Goal: Task Accomplishment & Management: Manage account settings

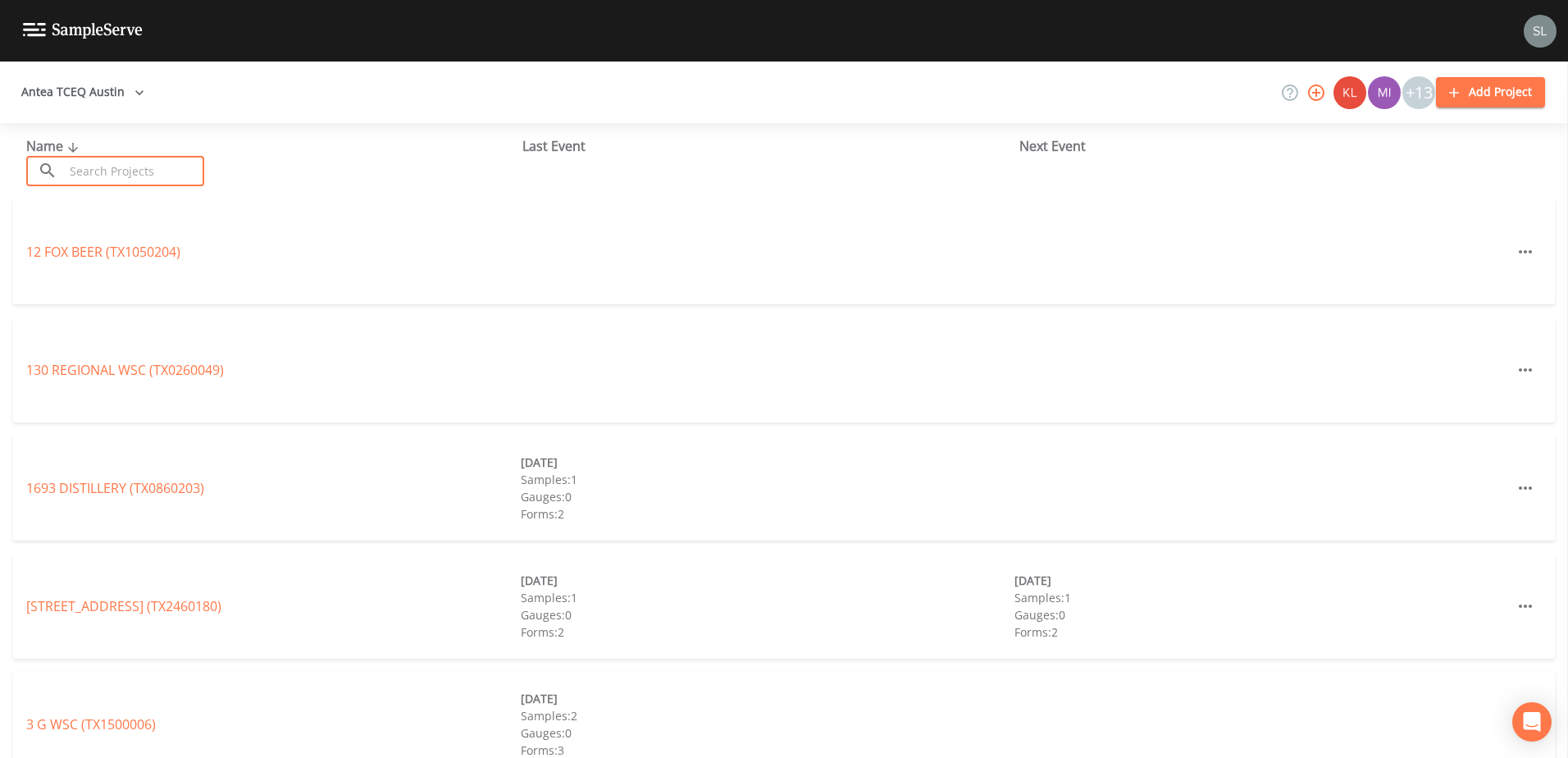
click at [191, 166] on input "text" at bounding box center [134, 171] width 140 height 30
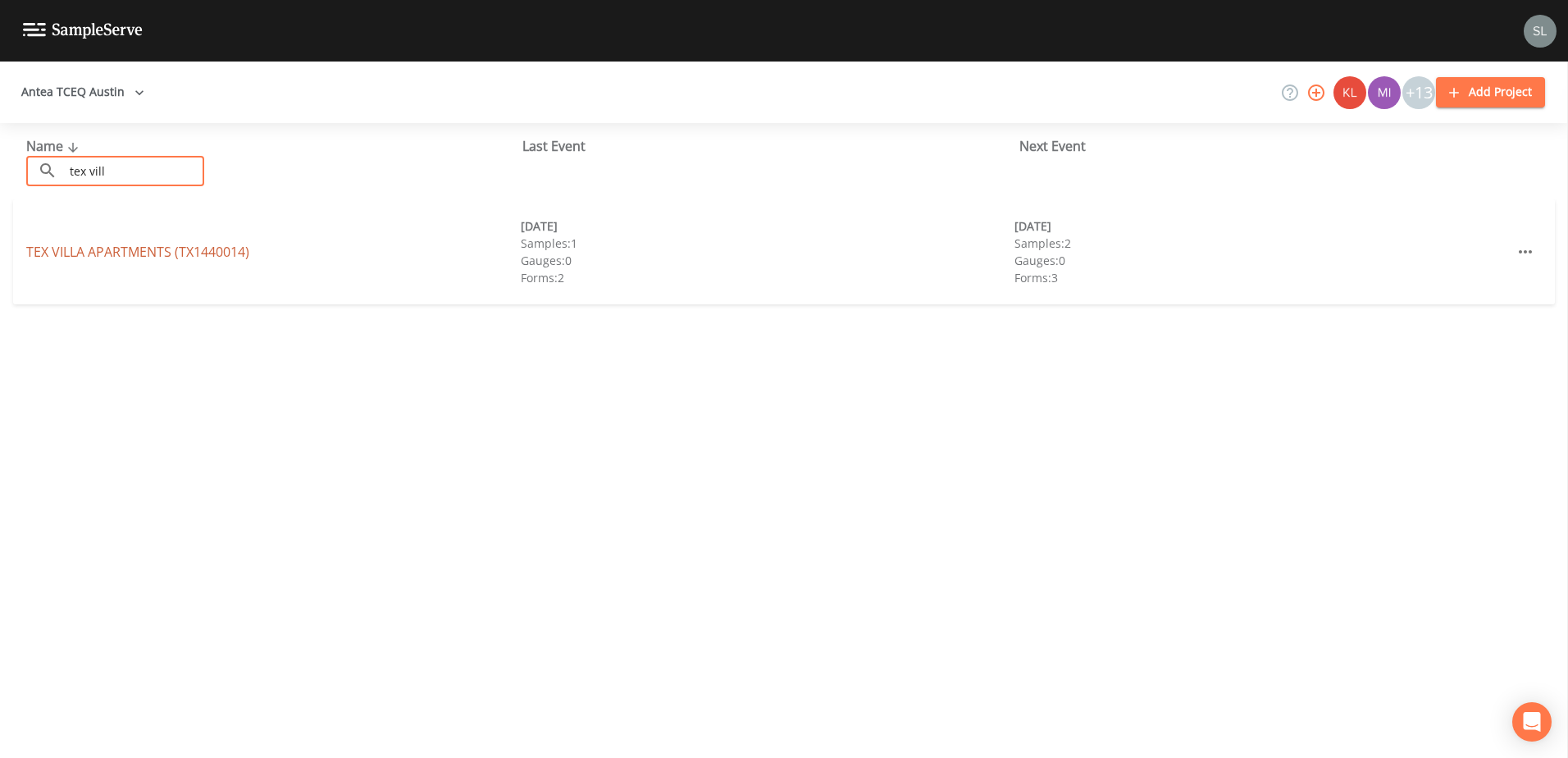
type input "tex vill"
click at [180, 251] on link "TEX [GEOGRAPHIC_DATA] (TX1440014)" at bounding box center [138, 251] width 223 height 18
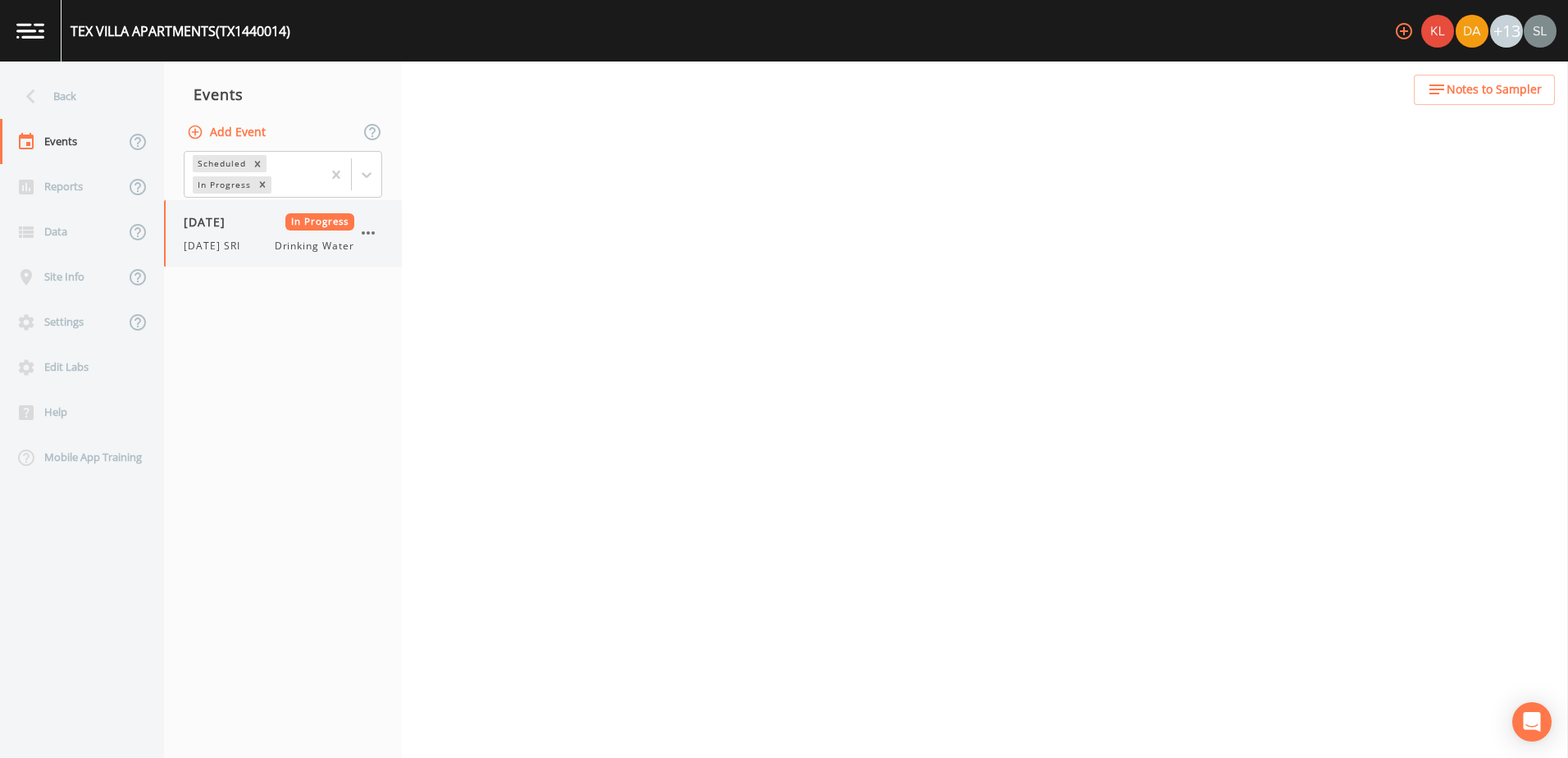
click at [265, 237] on div "[DATE] In Progress [DATE] SRI Drinking Water" at bounding box center [269, 233] width 171 height 41
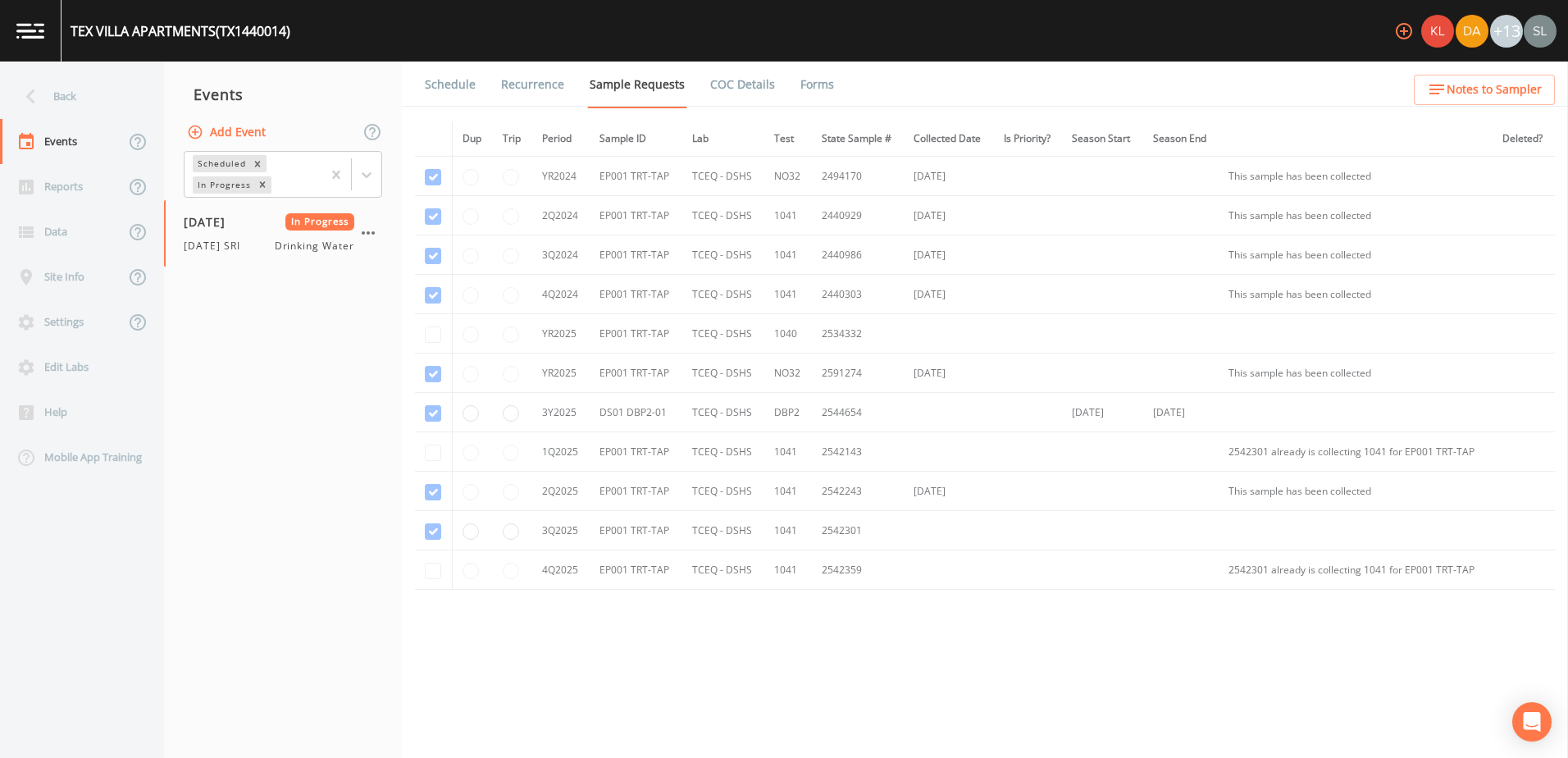
click at [804, 76] on link "Forms" at bounding box center [817, 85] width 39 height 46
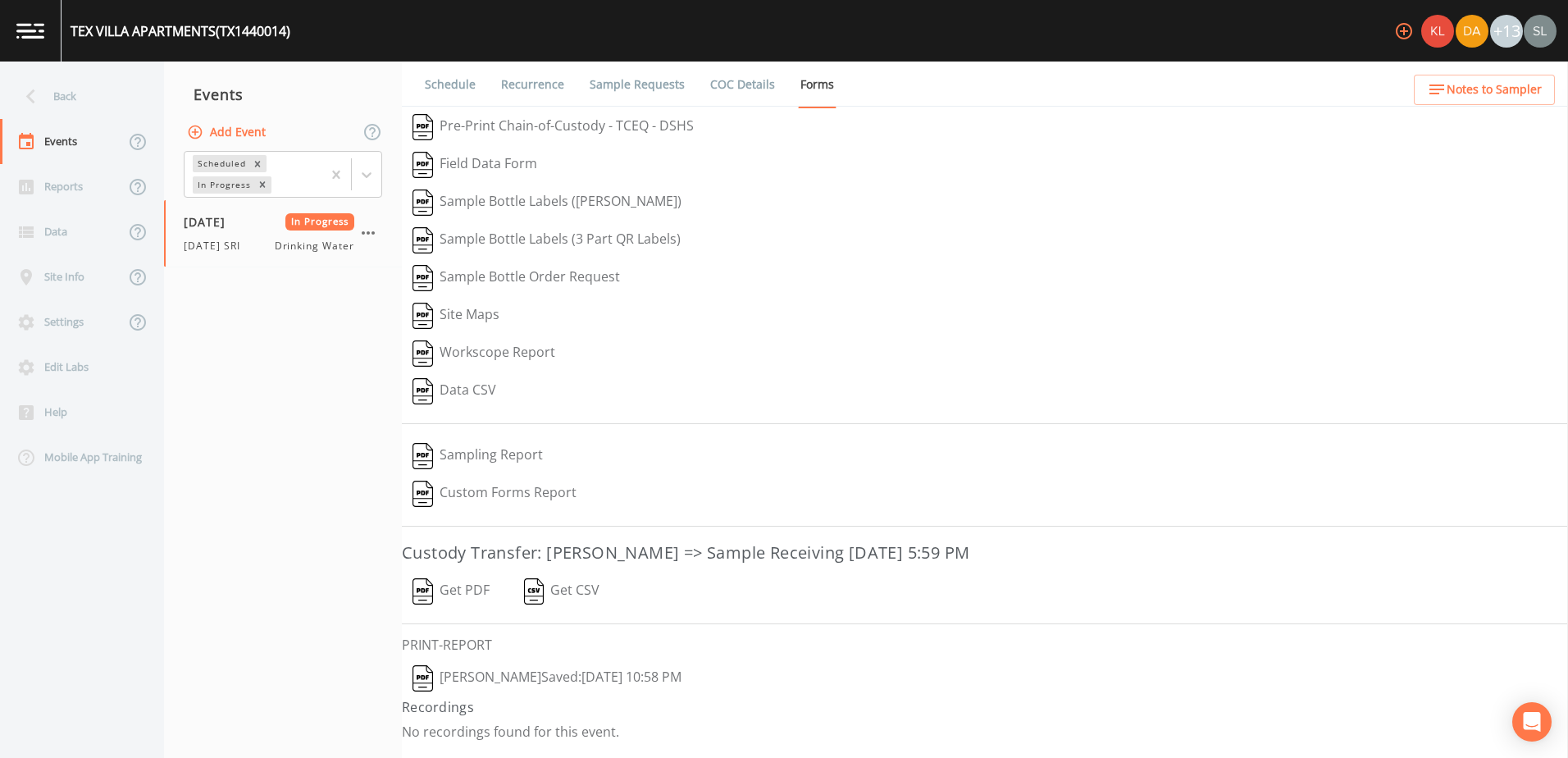
click at [585, 671] on button "[PERSON_NAME]  Saved: [DATE] 10:58 PM" at bounding box center [547, 678] width 291 height 38
click at [448, 601] on button "Get PDF" at bounding box center [451, 591] width 98 height 38
click at [365, 234] on icon "button" at bounding box center [368, 232] width 19 height 19
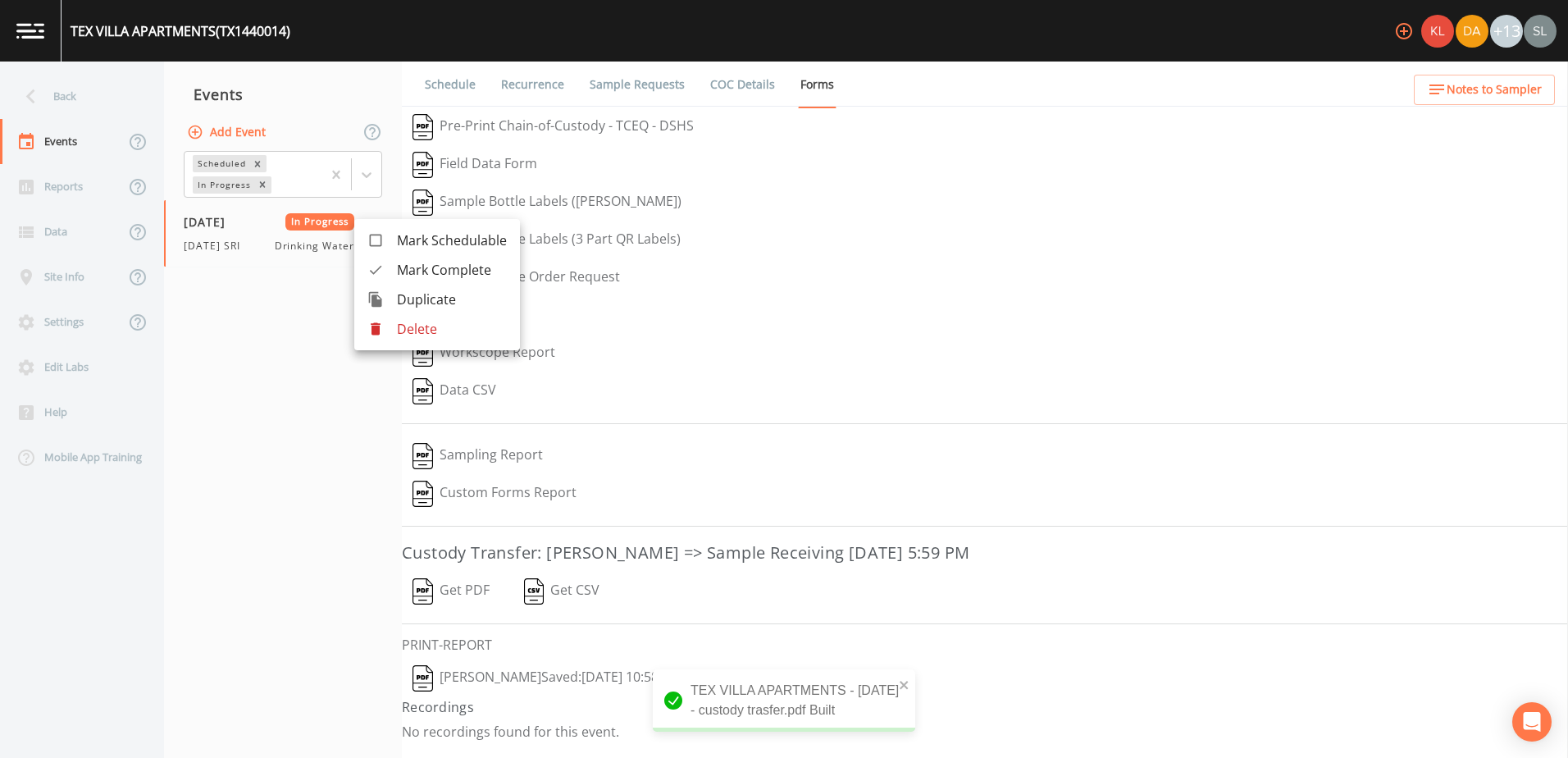
click at [417, 275] on span "Mark Complete" at bounding box center [452, 270] width 110 height 19
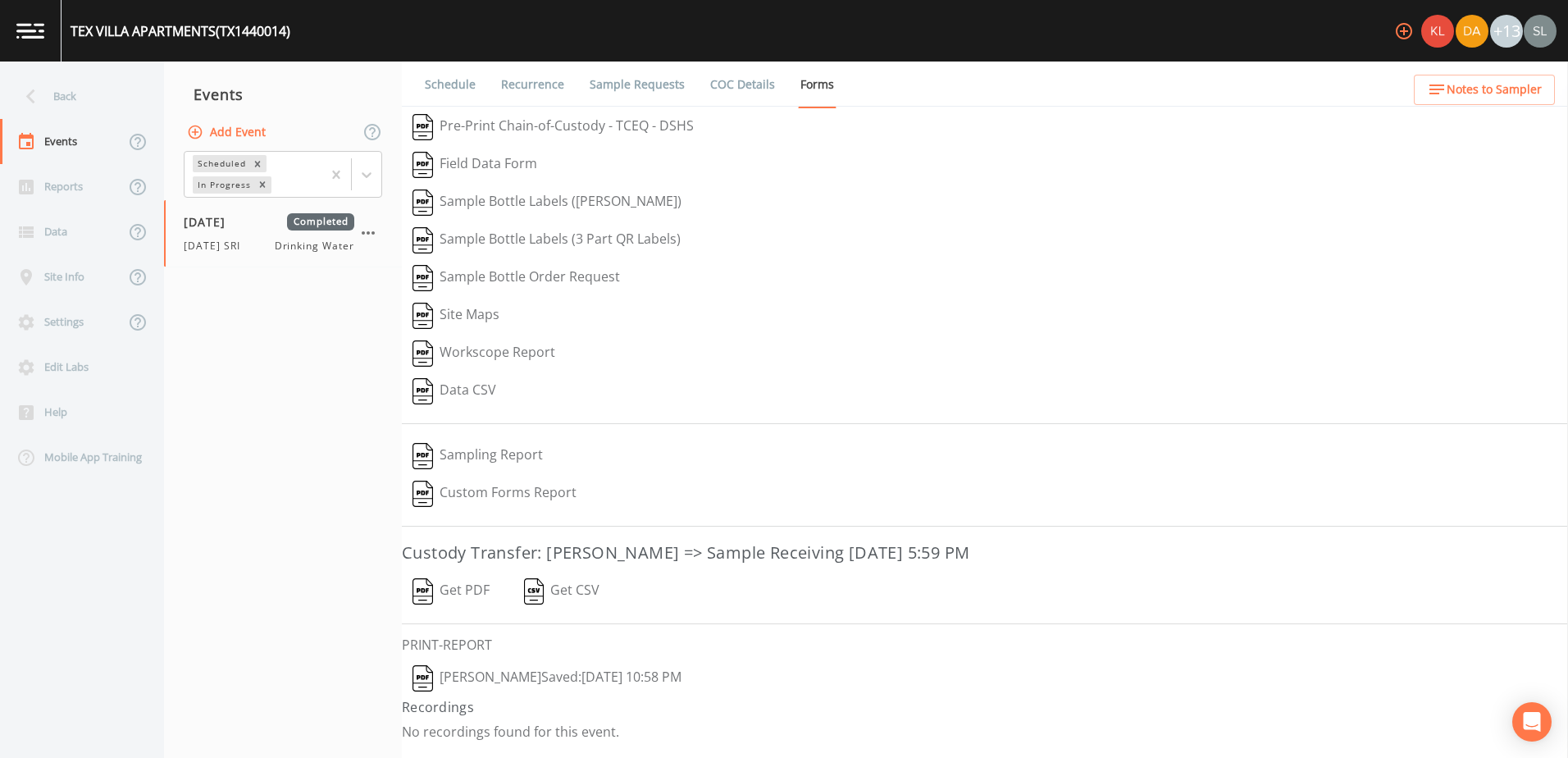
click at [54, 101] on div "Back" at bounding box center [74, 95] width 148 height 45
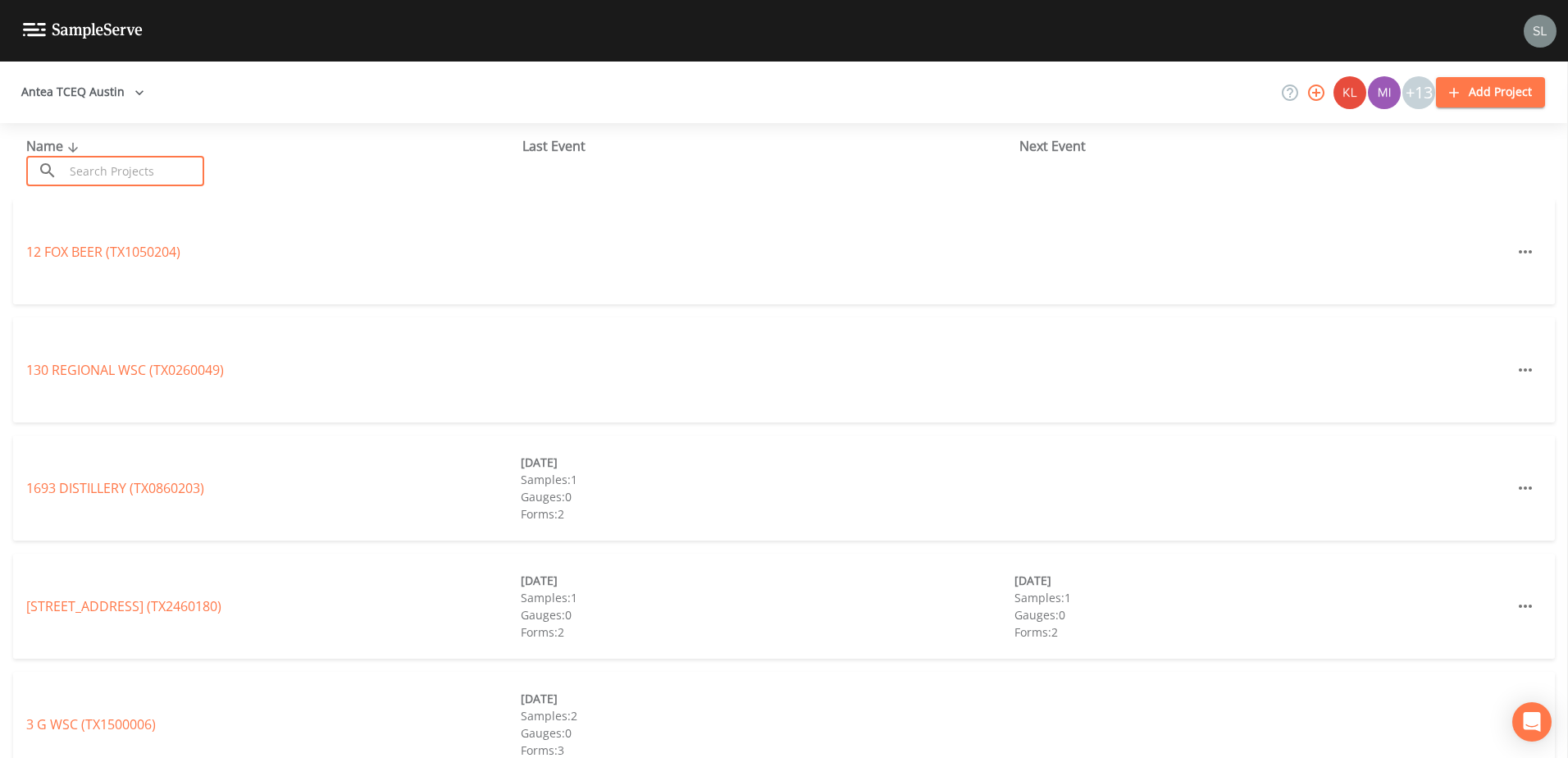
click at [132, 181] on input "text" at bounding box center [134, 171] width 140 height 30
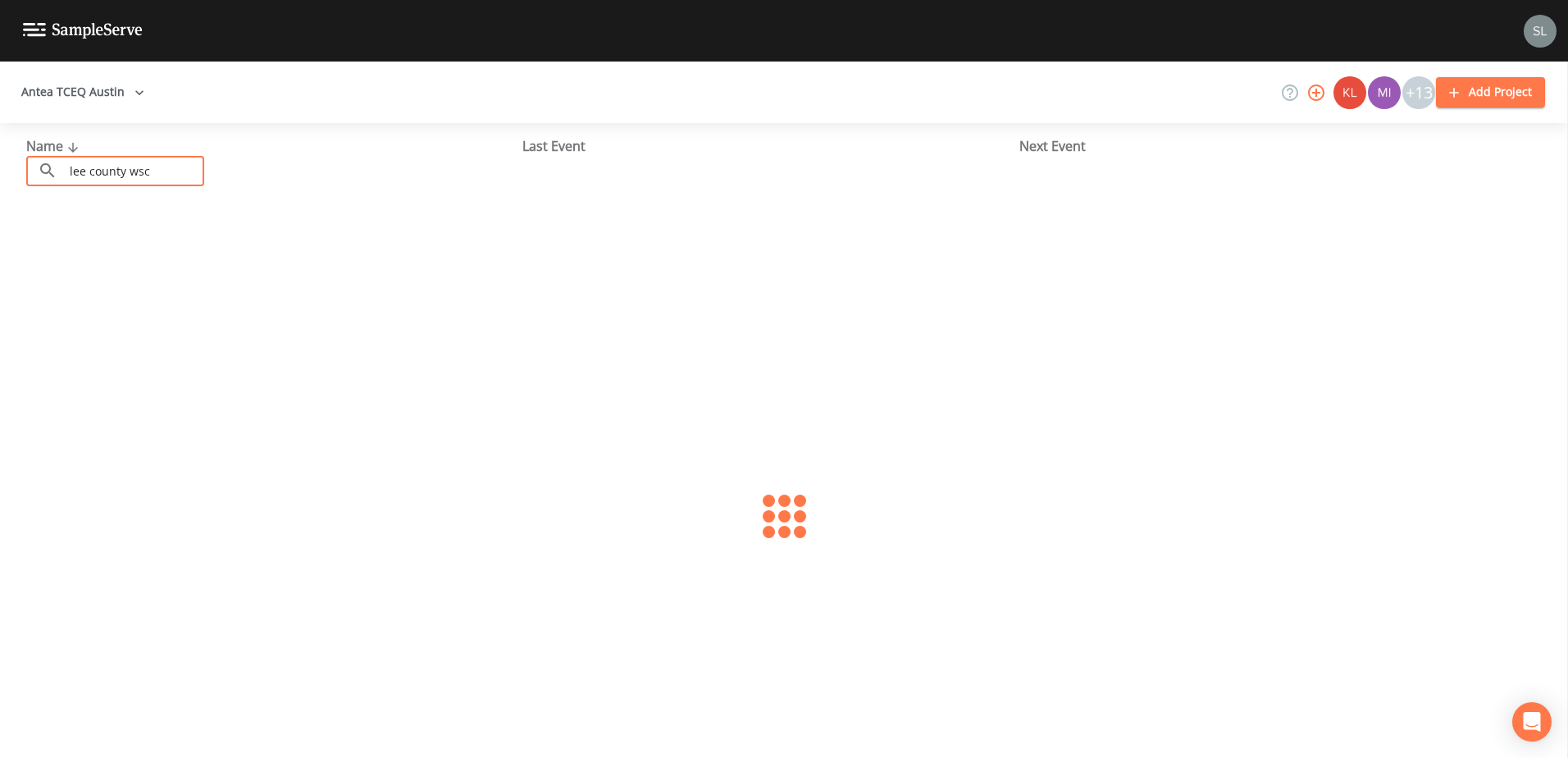
type input "lee county wsc"
click at [74, 252] on link "[GEOGRAPHIC_DATA] (TX1440005)" at bounding box center [119, 251] width 186 height 18
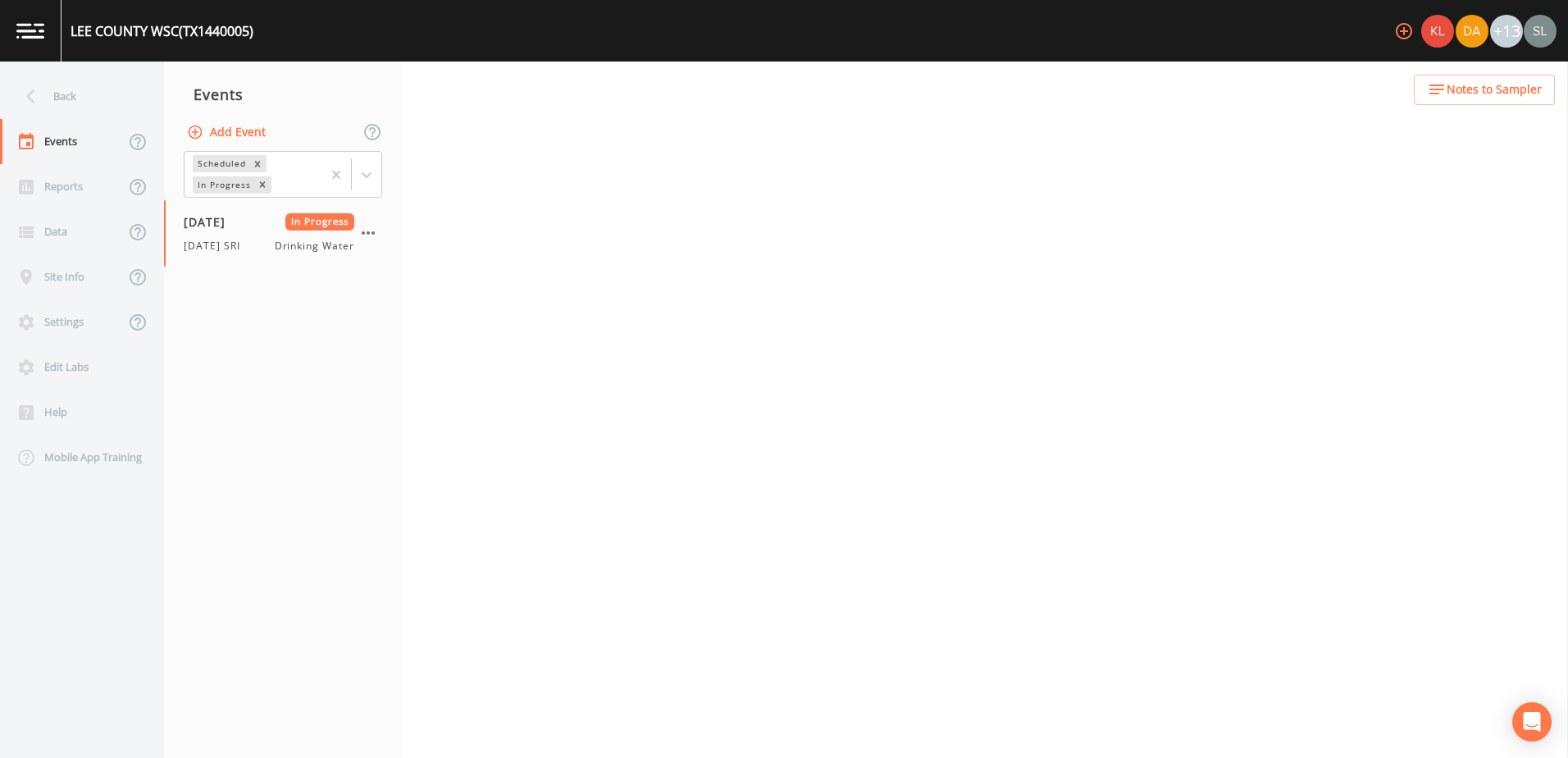
click at [248, 232] on div "[DATE] In Progress [DATE] SRI Drinking Water" at bounding box center [269, 233] width 171 height 41
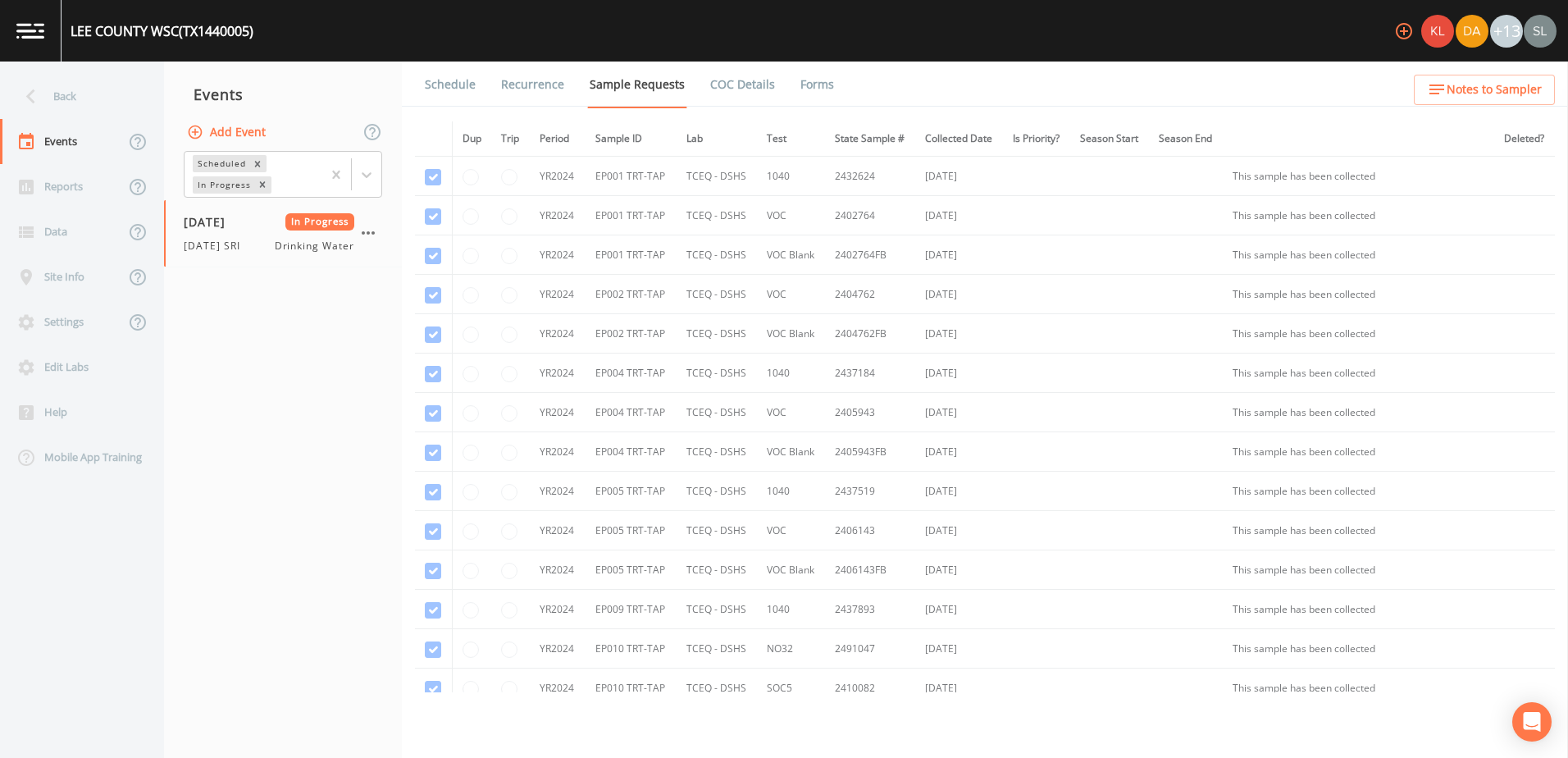
click at [812, 81] on link "Forms" at bounding box center [817, 85] width 39 height 46
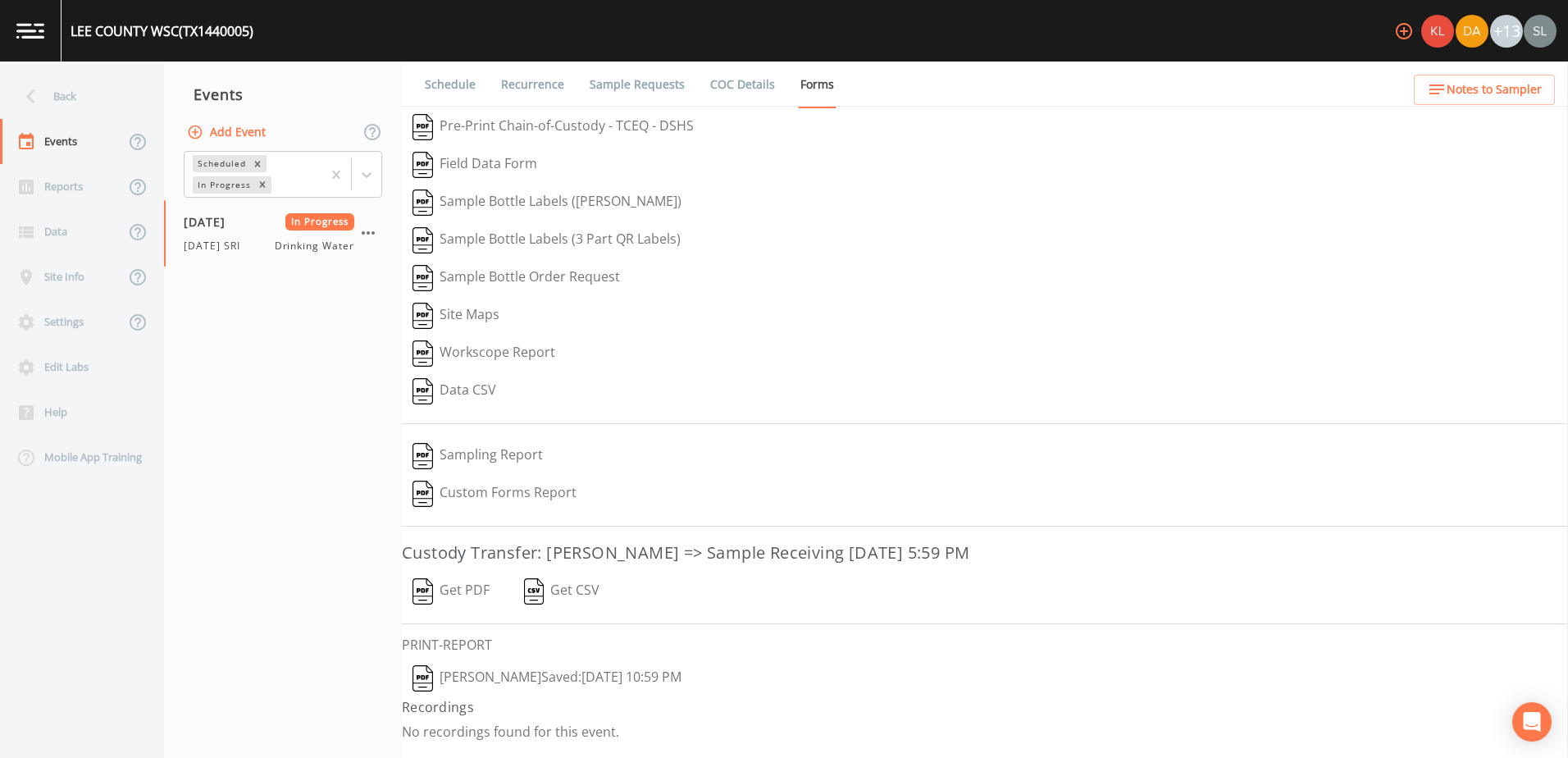
click at [592, 672] on button "[PERSON_NAME]  Saved: [DATE] 10:59 PM" at bounding box center [547, 678] width 291 height 38
click at [470, 597] on button "Get PDF" at bounding box center [451, 591] width 98 height 38
click at [372, 235] on icon "button" at bounding box center [368, 232] width 19 height 19
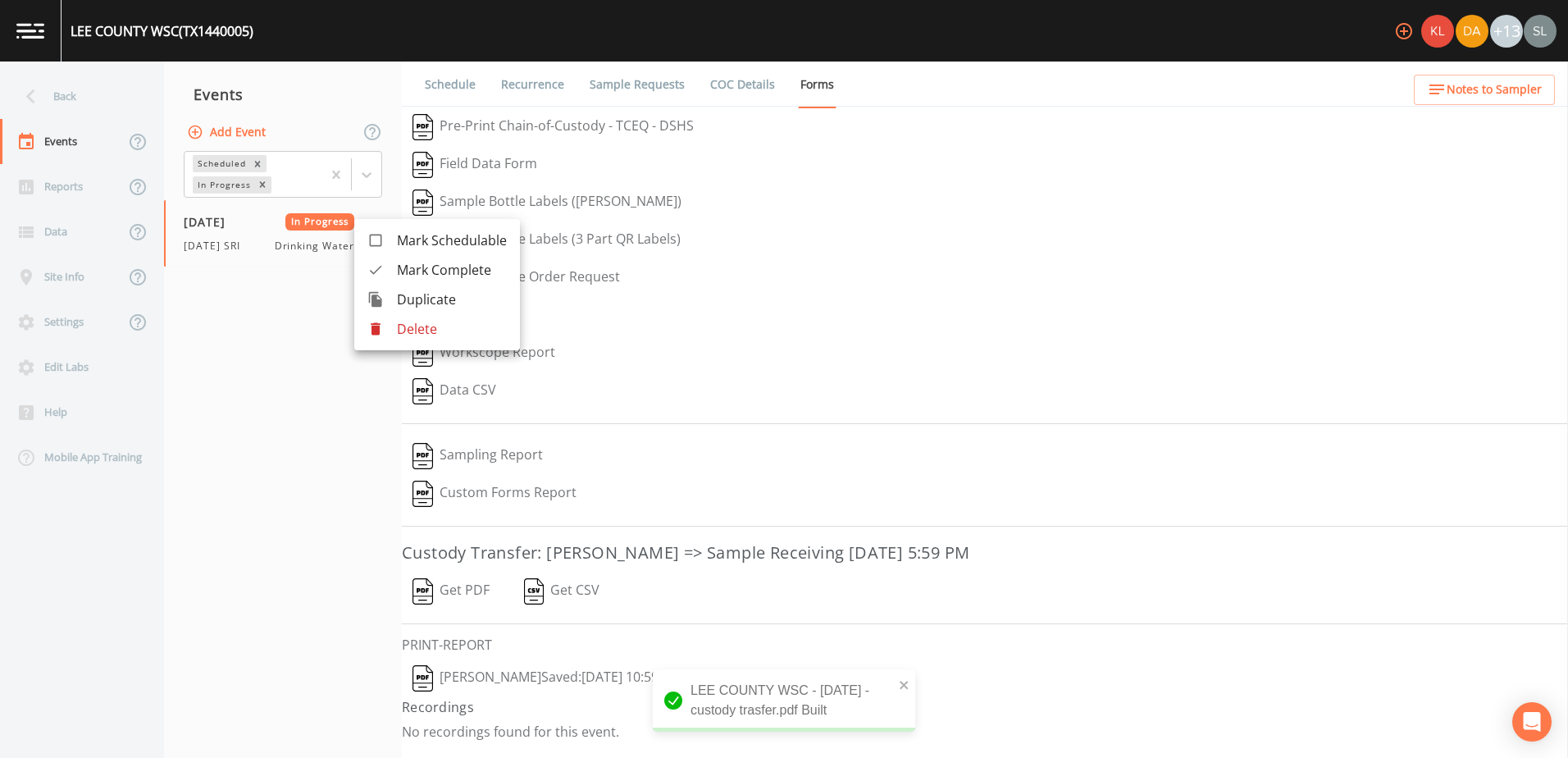
click at [411, 268] on span "Mark Complete" at bounding box center [452, 270] width 110 height 19
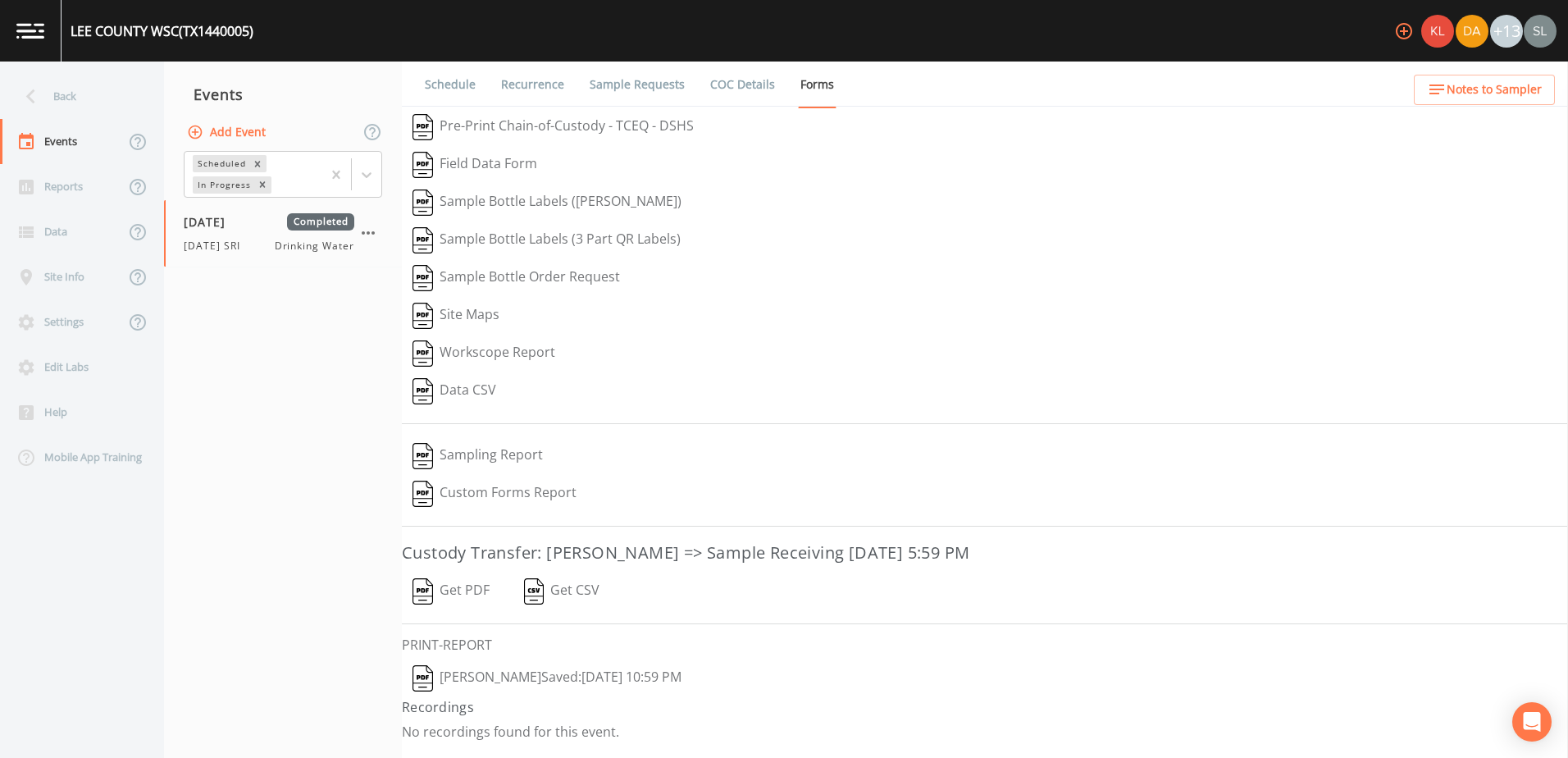
click at [104, 109] on div "Back" at bounding box center [74, 95] width 148 height 45
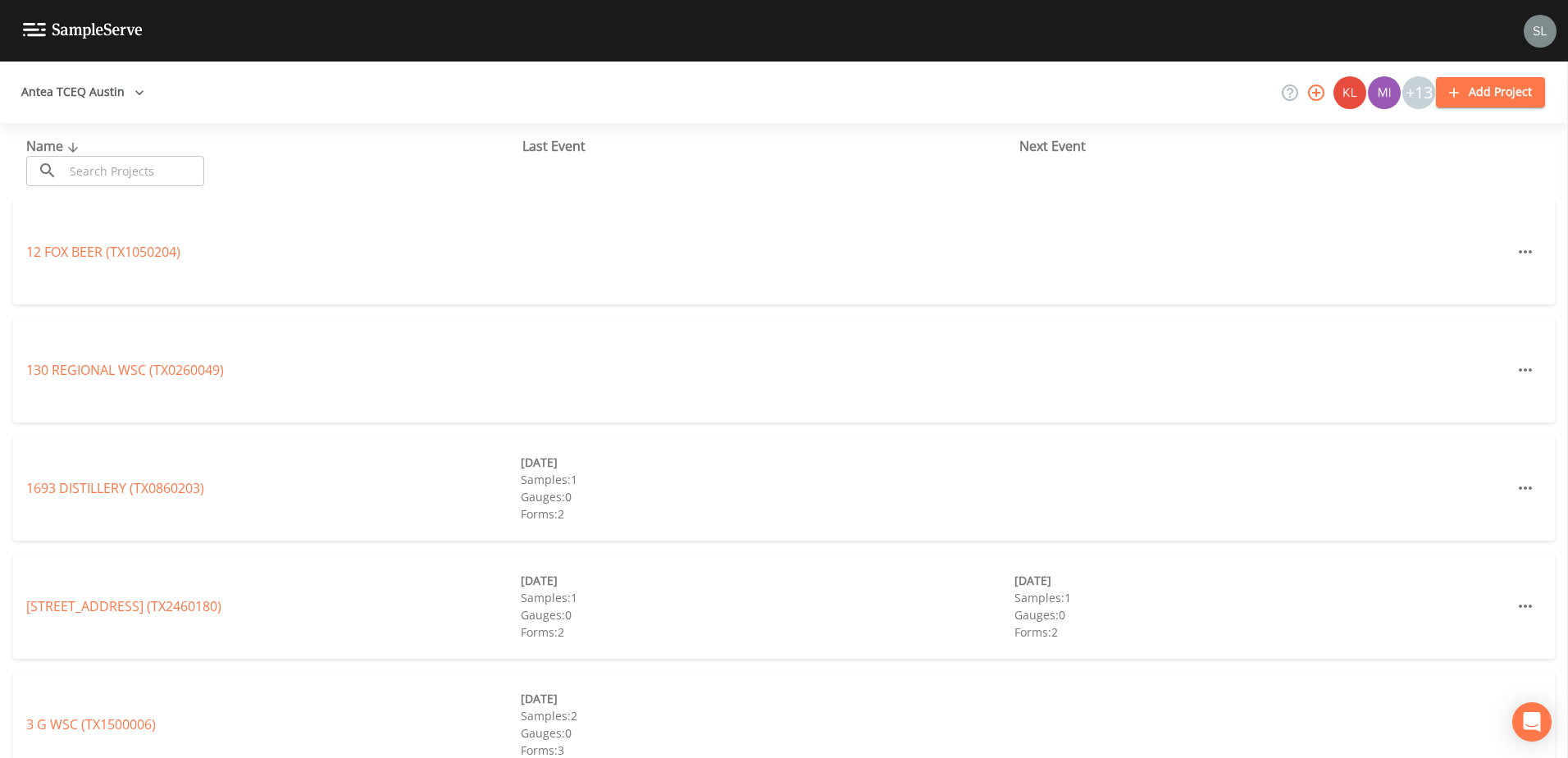
click at [137, 181] on input "text" at bounding box center [134, 171] width 140 height 30
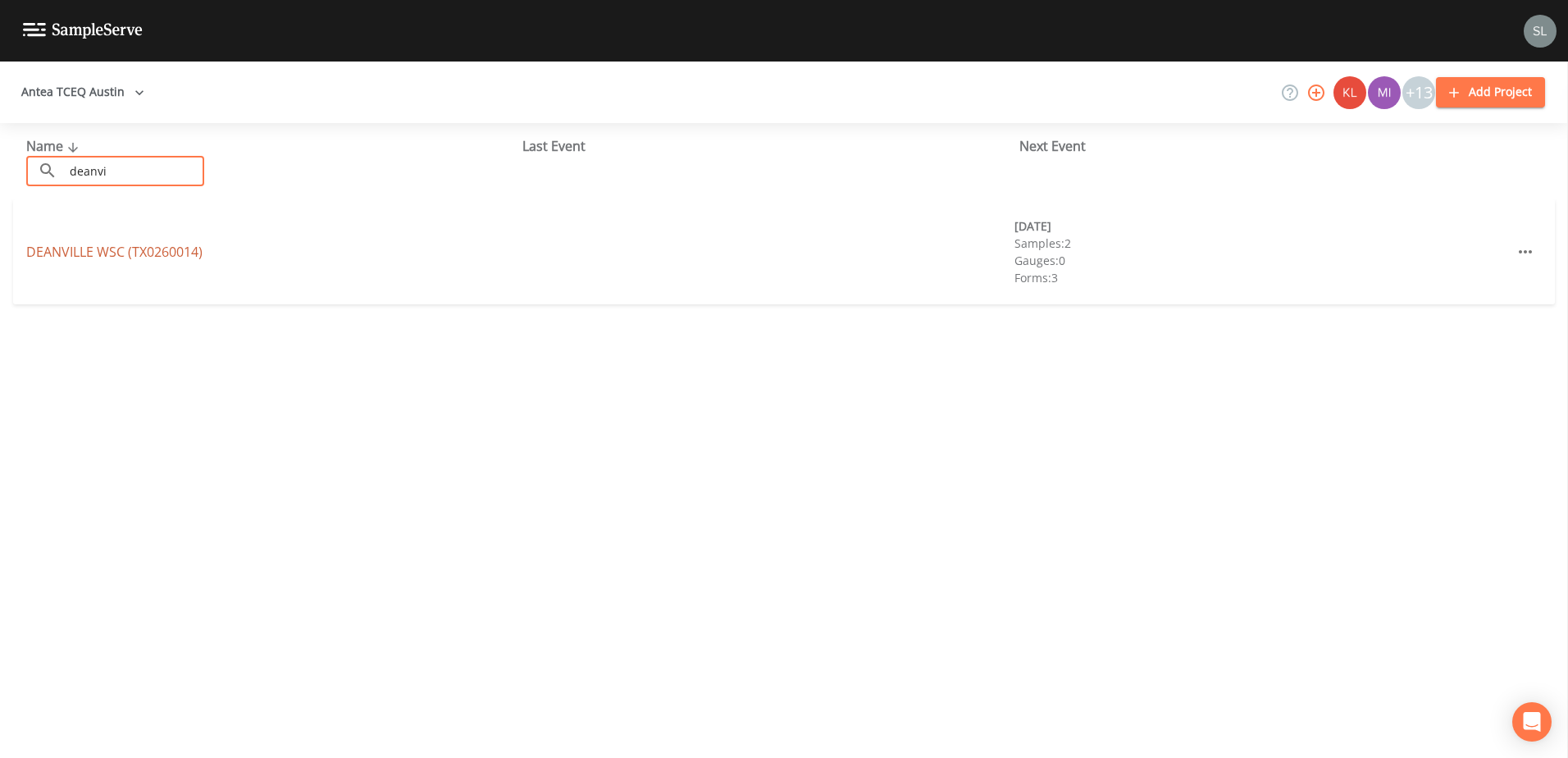
type input "deanvi"
click at [84, 256] on link "DEANVILLE WSC (TX0260014)" at bounding box center [114, 251] width 177 height 18
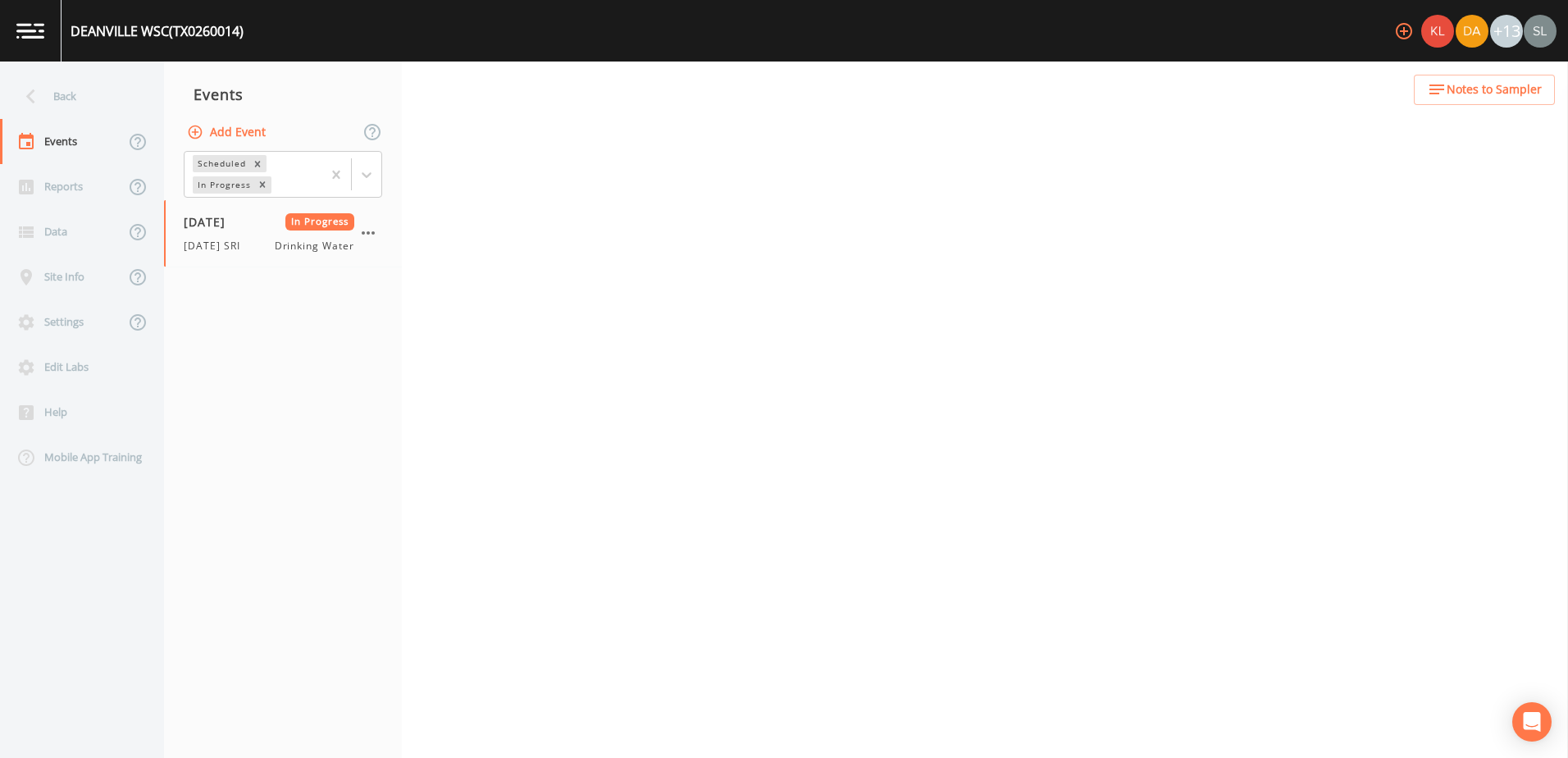
click at [247, 243] on span "[DATE] SRI" at bounding box center [216, 245] width 67 height 14
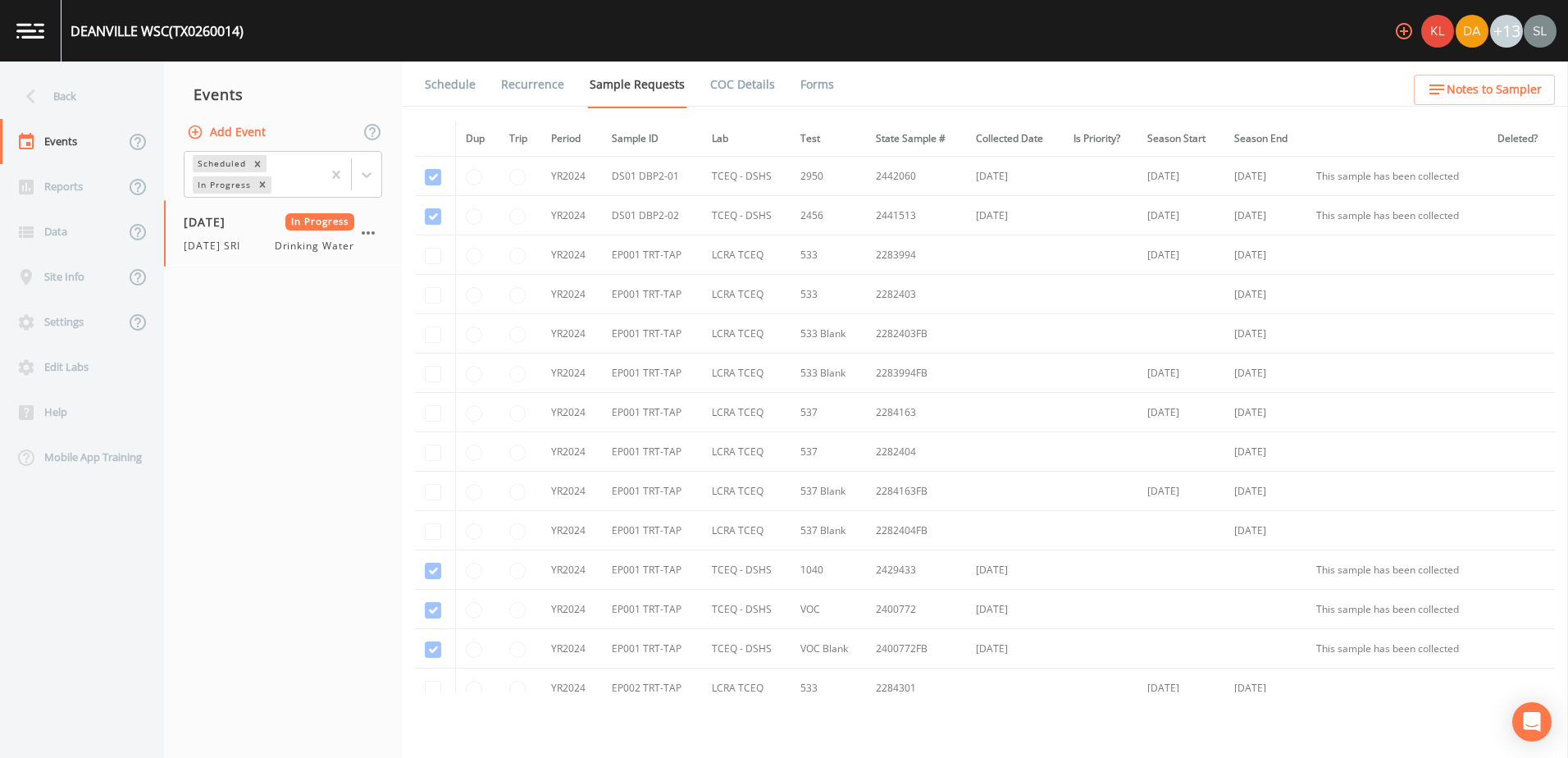
click at [825, 87] on link "Forms" at bounding box center [817, 85] width 39 height 46
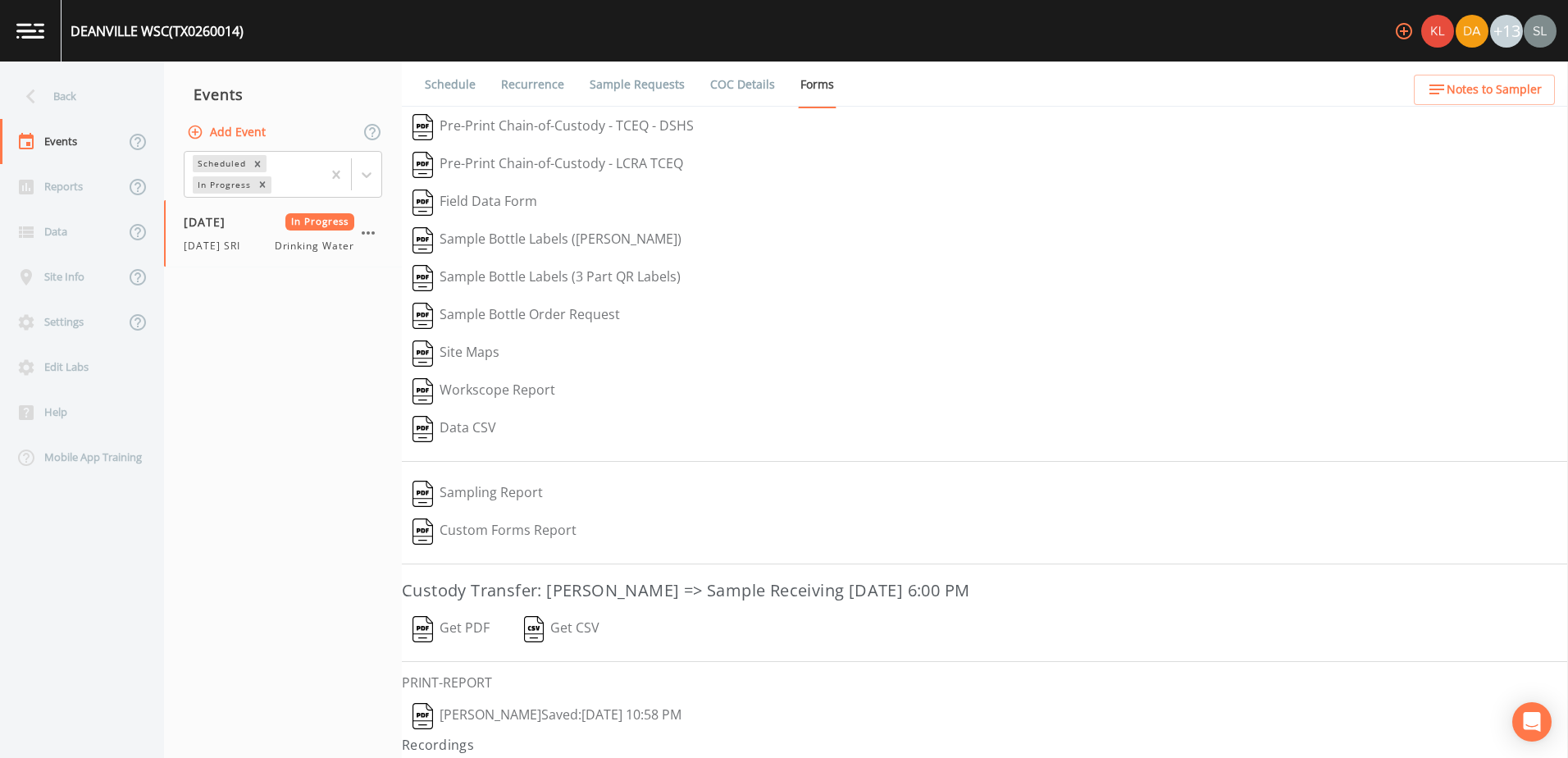
click at [607, 721] on button "[PERSON_NAME]  Saved: [DATE] 10:58 PM" at bounding box center [547, 716] width 291 height 38
click at [478, 634] on button "Get PDF" at bounding box center [451, 629] width 98 height 38
click at [368, 237] on icon "button" at bounding box center [368, 232] width 19 height 19
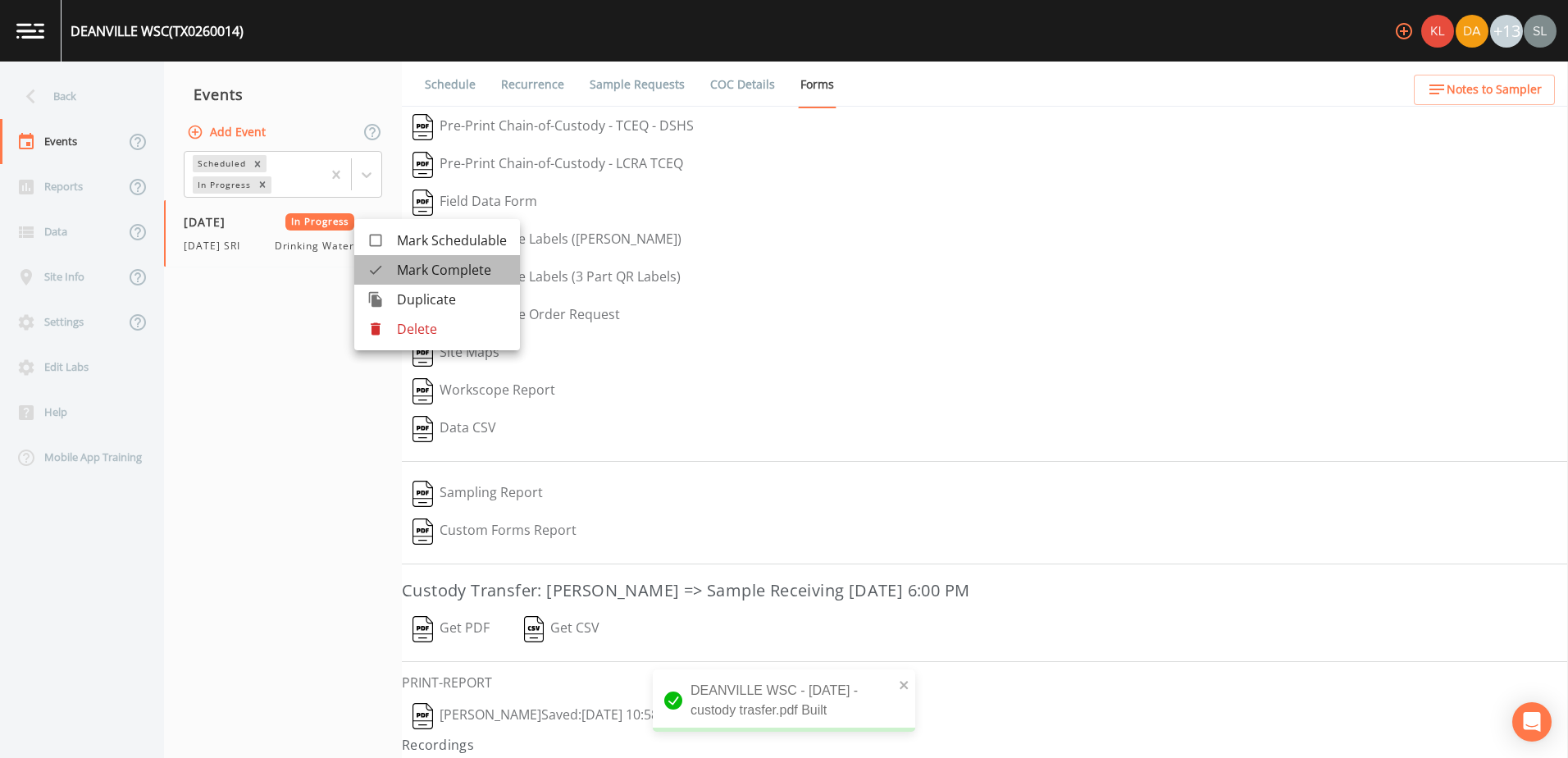
click at [427, 271] on span "Mark Complete" at bounding box center [452, 270] width 110 height 19
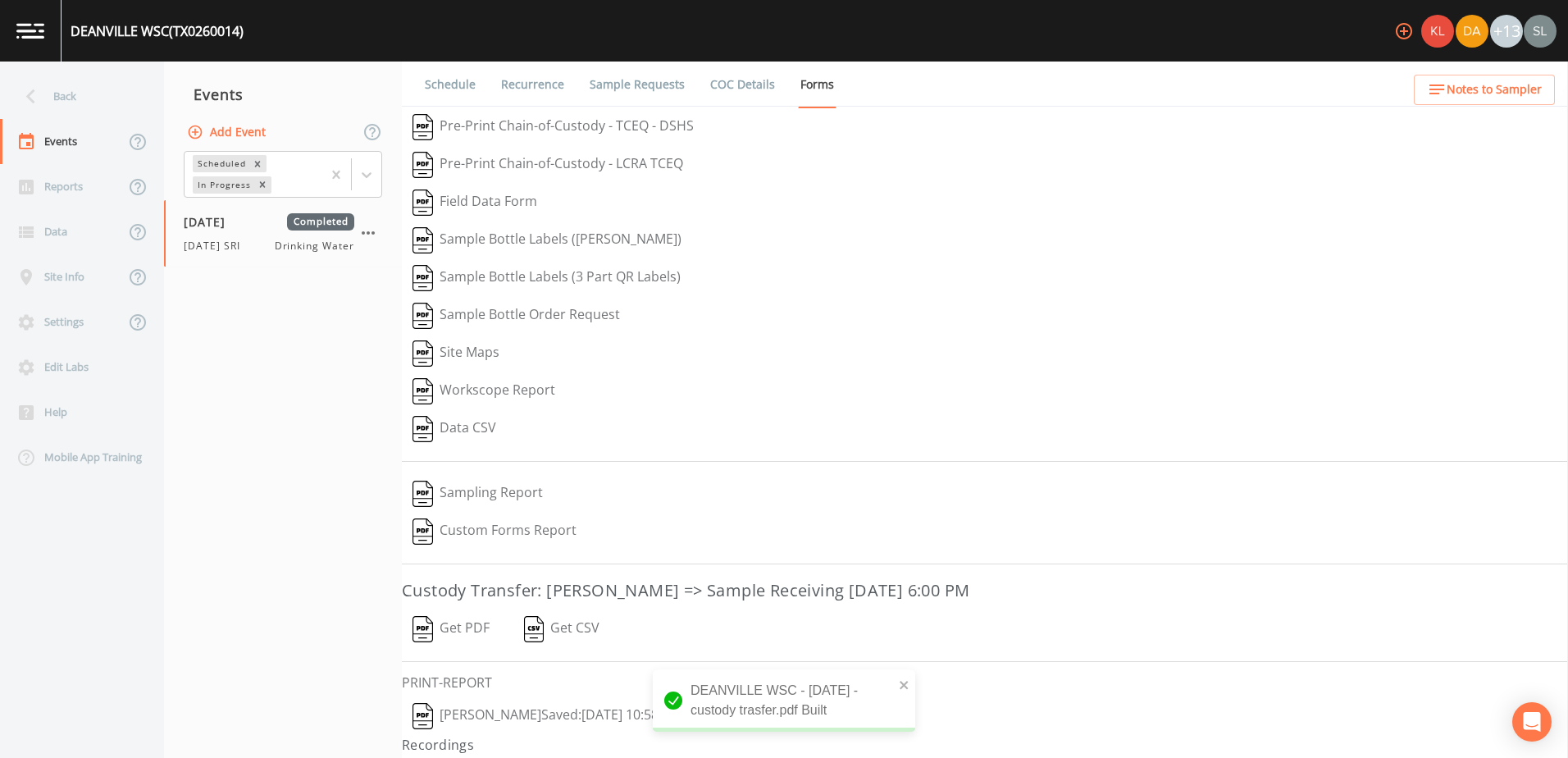
click at [65, 84] on div "Back" at bounding box center [74, 95] width 148 height 45
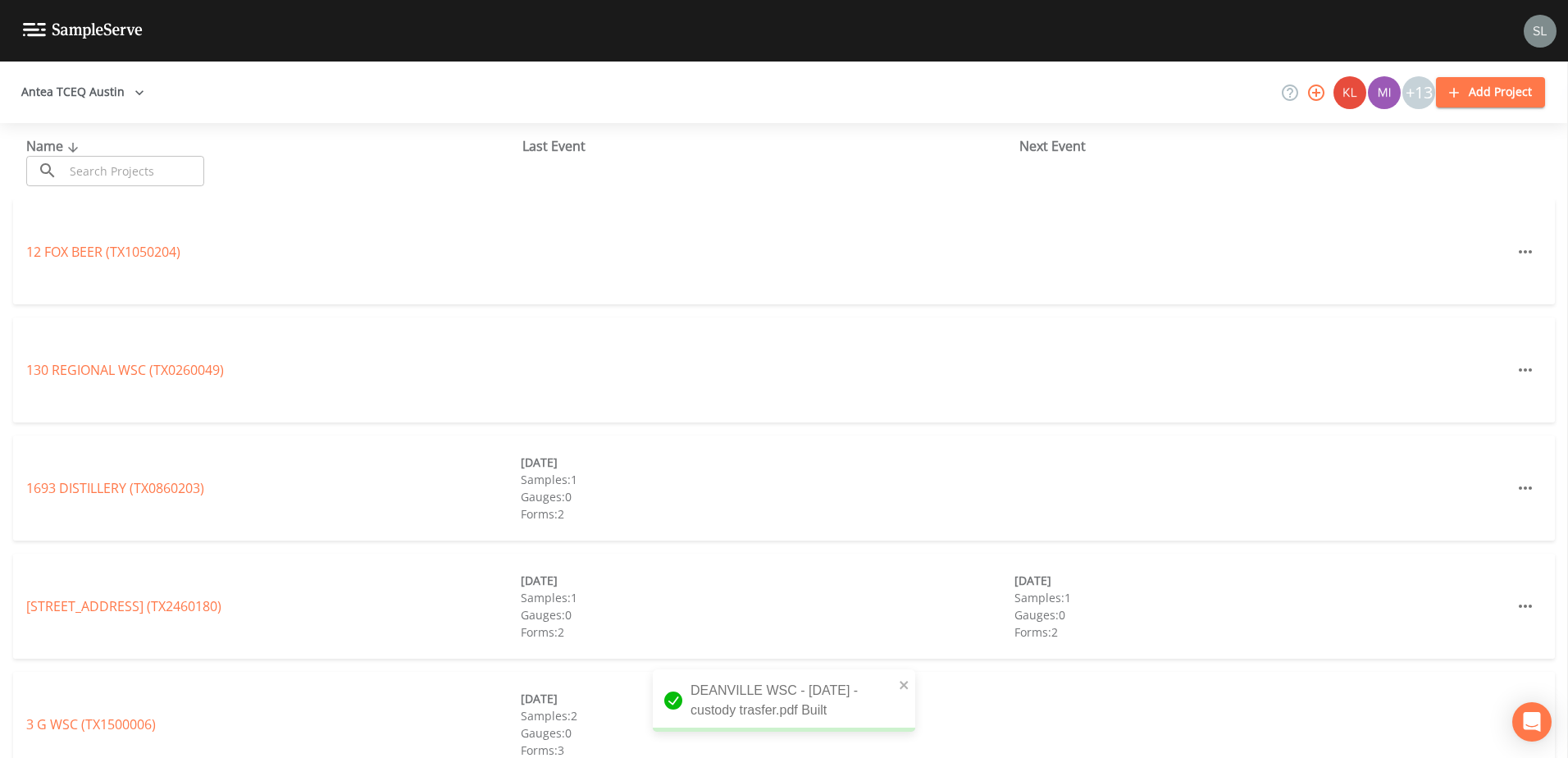
click at [126, 163] on input "text" at bounding box center [134, 171] width 140 height 30
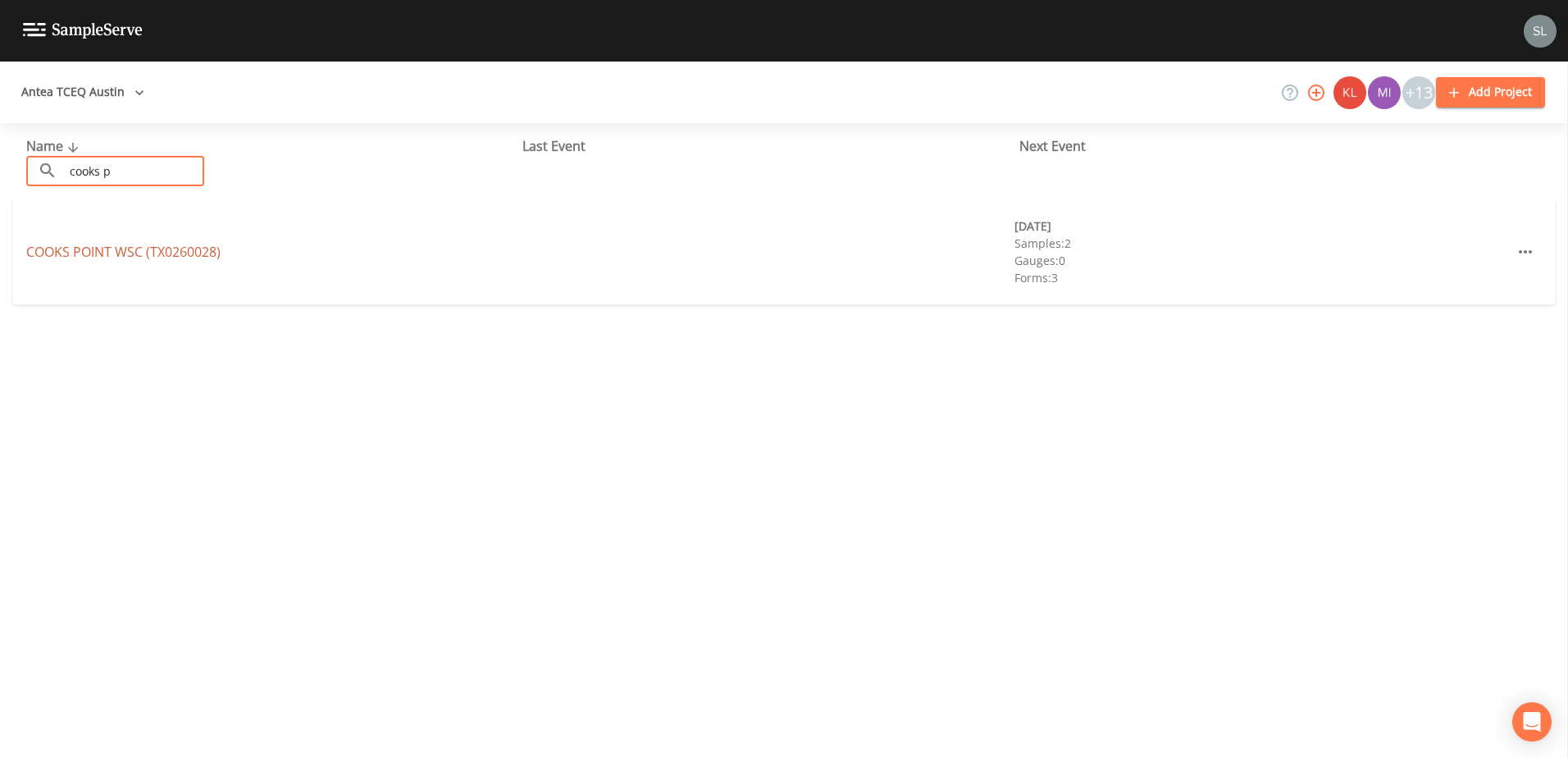
type input "cooks p"
click at [64, 253] on link "[GEOGRAPHIC_DATA] (TX0260028)" at bounding box center [123, 251] width 194 height 18
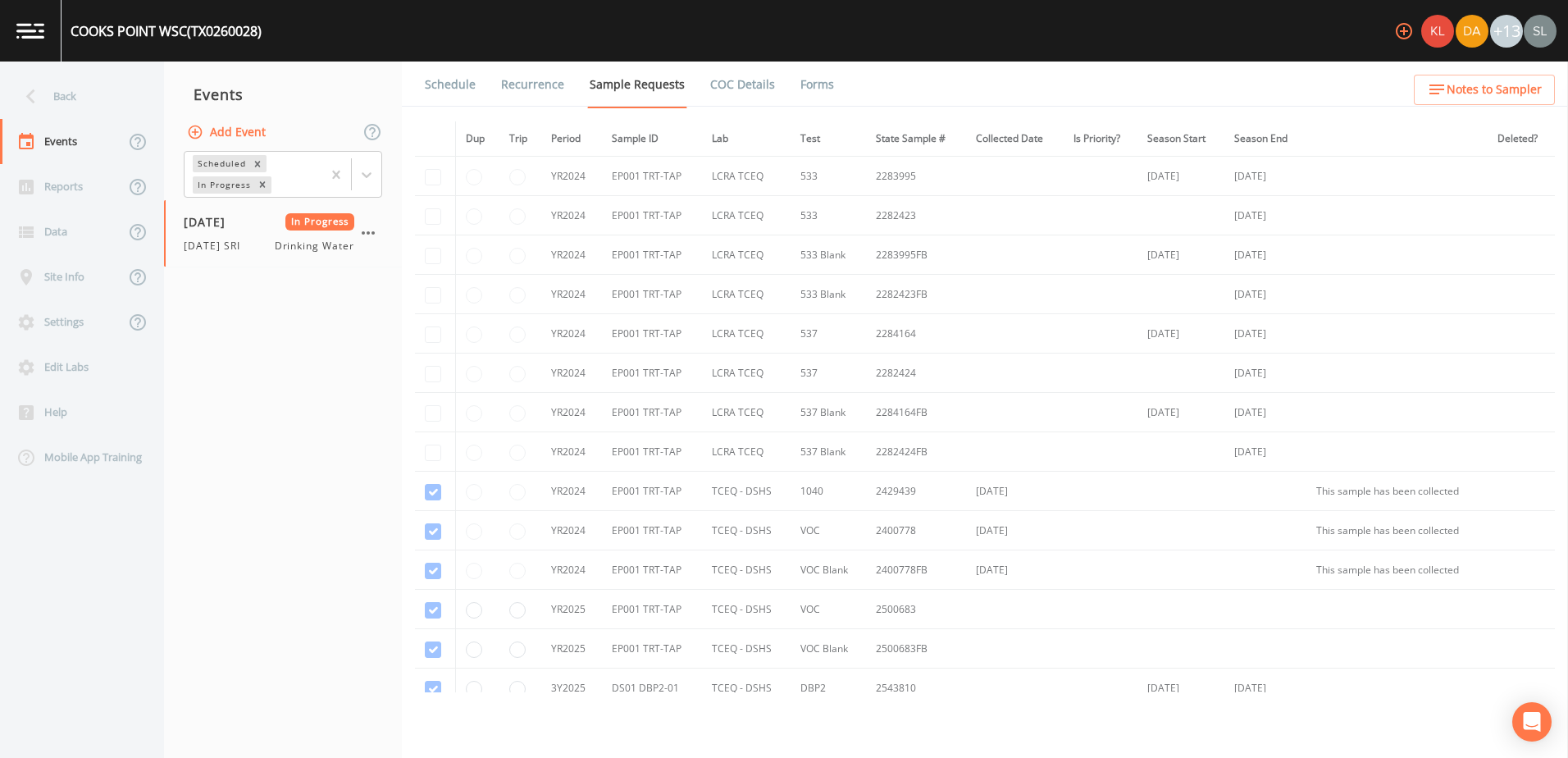
click at [818, 84] on link "Forms" at bounding box center [817, 85] width 39 height 46
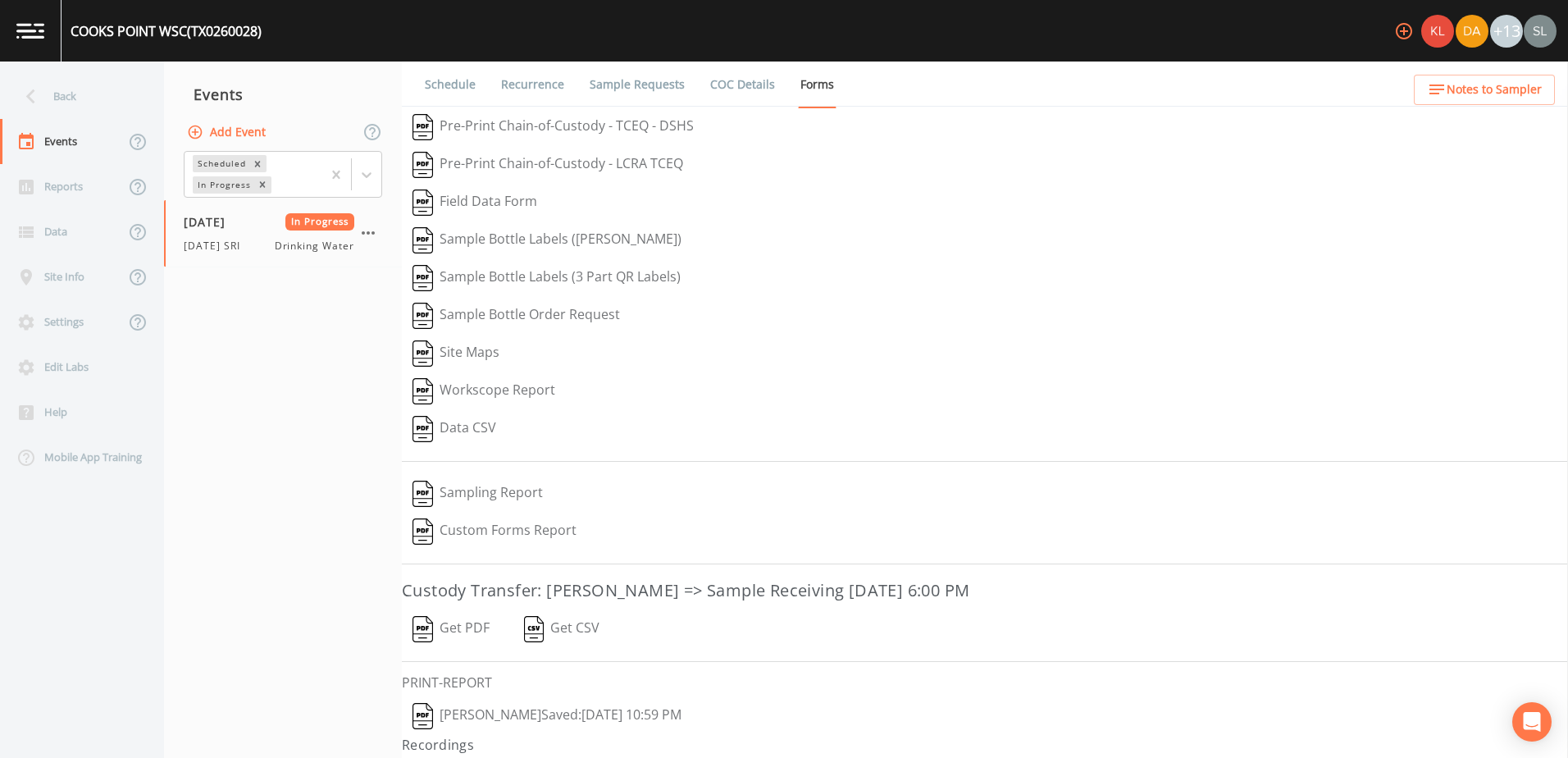
click at [531, 713] on button "[PERSON_NAME]  Saved: [DATE] 10:59 PM" at bounding box center [547, 716] width 291 height 38
click at [485, 640] on button "Get PDF" at bounding box center [451, 629] width 98 height 38
click at [373, 232] on icon "button" at bounding box center [368, 233] width 14 height 3
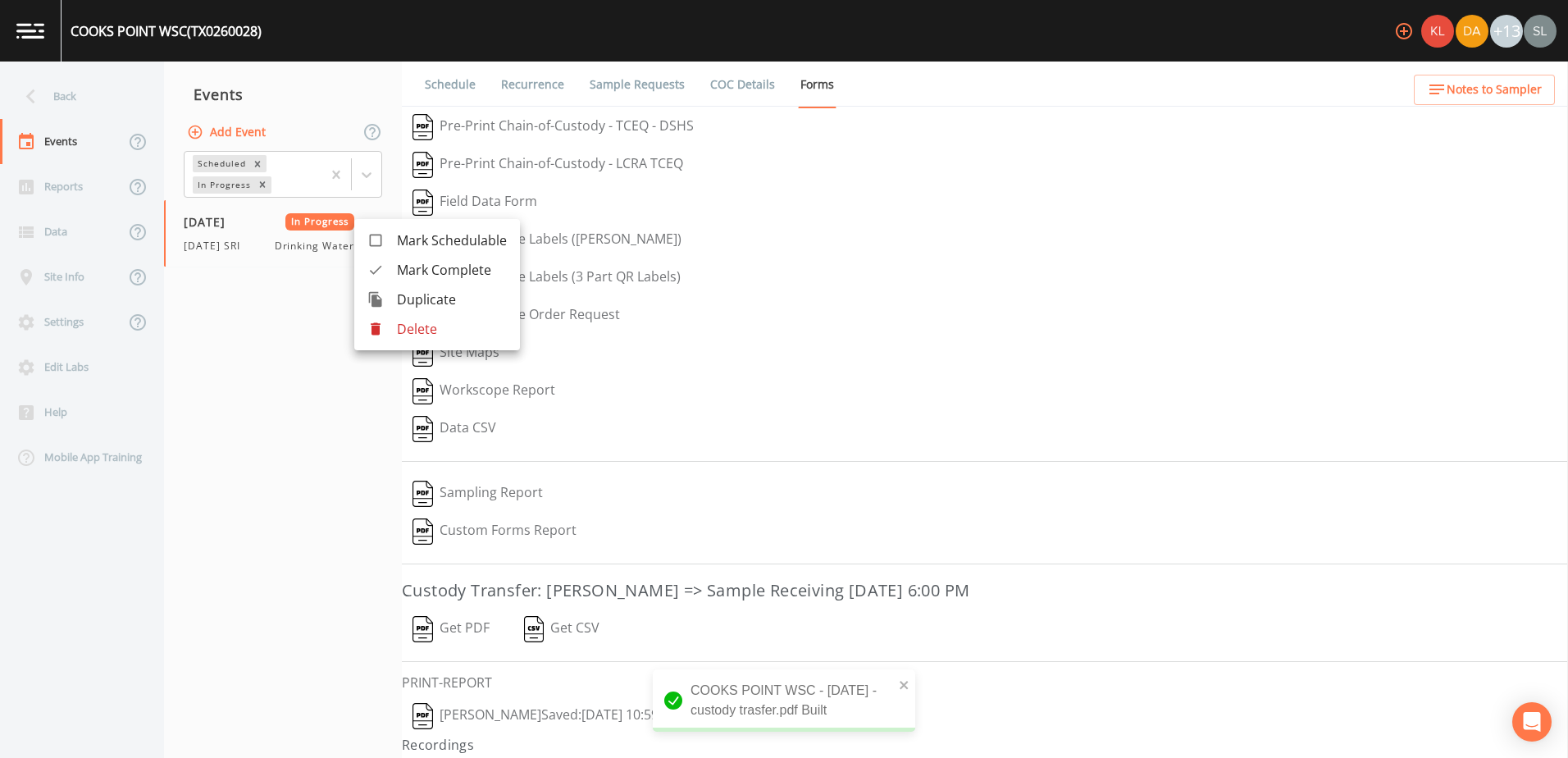
click at [402, 270] on span "Mark Complete" at bounding box center [452, 270] width 110 height 19
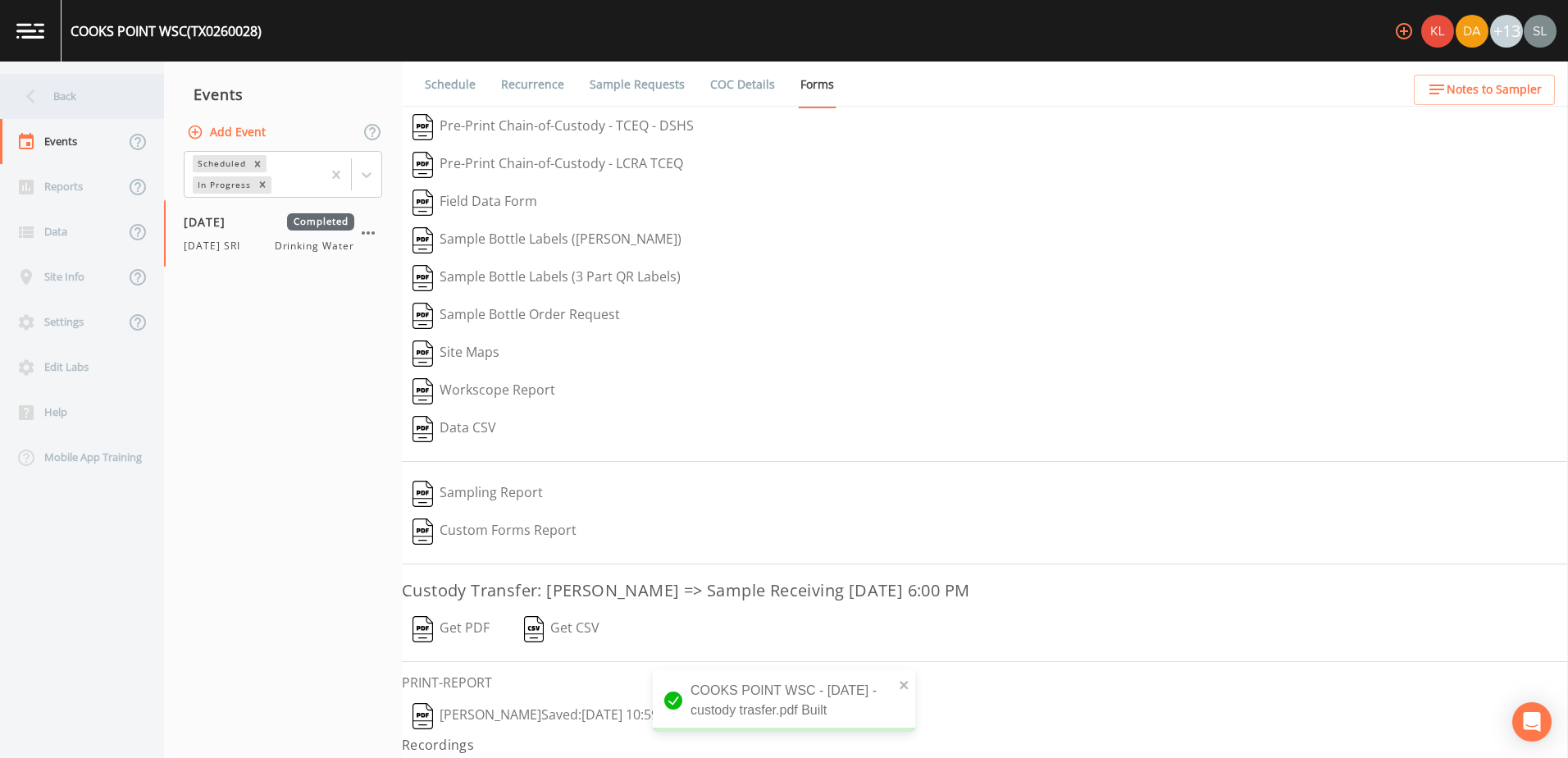
click at [131, 89] on div "Back" at bounding box center [74, 95] width 148 height 45
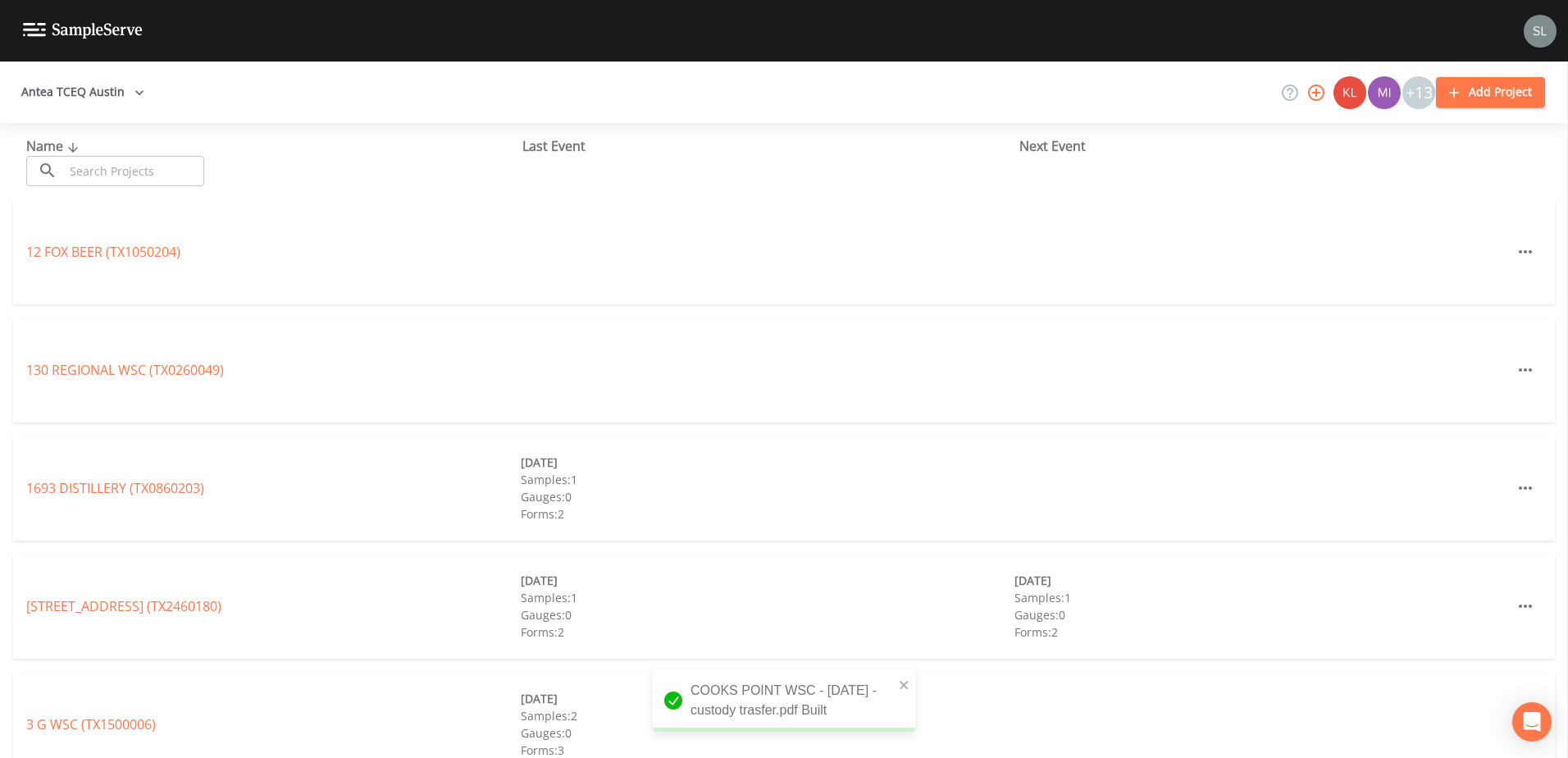
click at [156, 178] on input "text" at bounding box center [134, 171] width 140 height 30
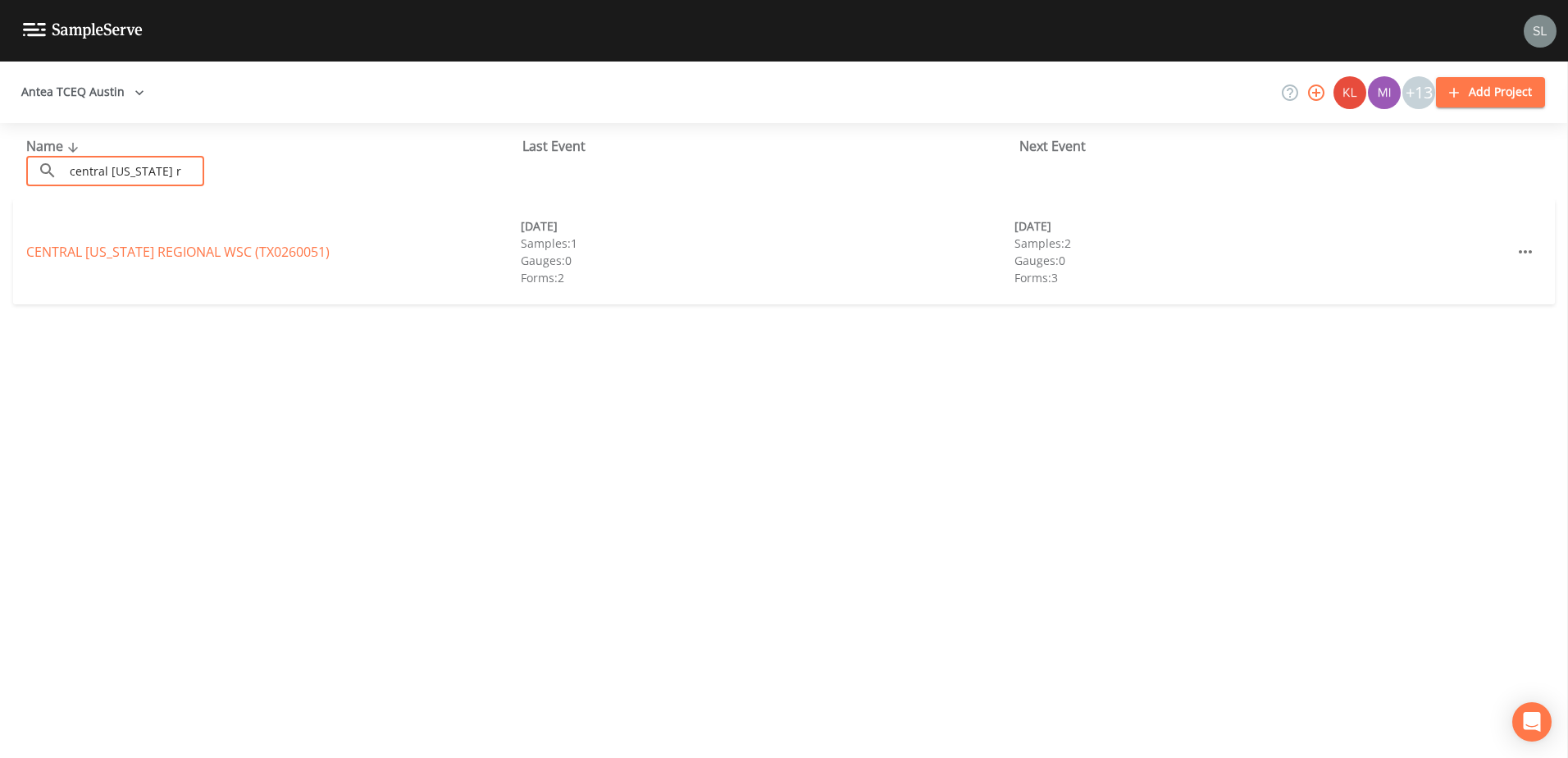
type input "central [US_STATE] r"
click at [193, 249] on link "[GEOGRAPHIC_DATA][US_STATE] (TX0260051)" at bounding box center [177, 251] width 303 height 18
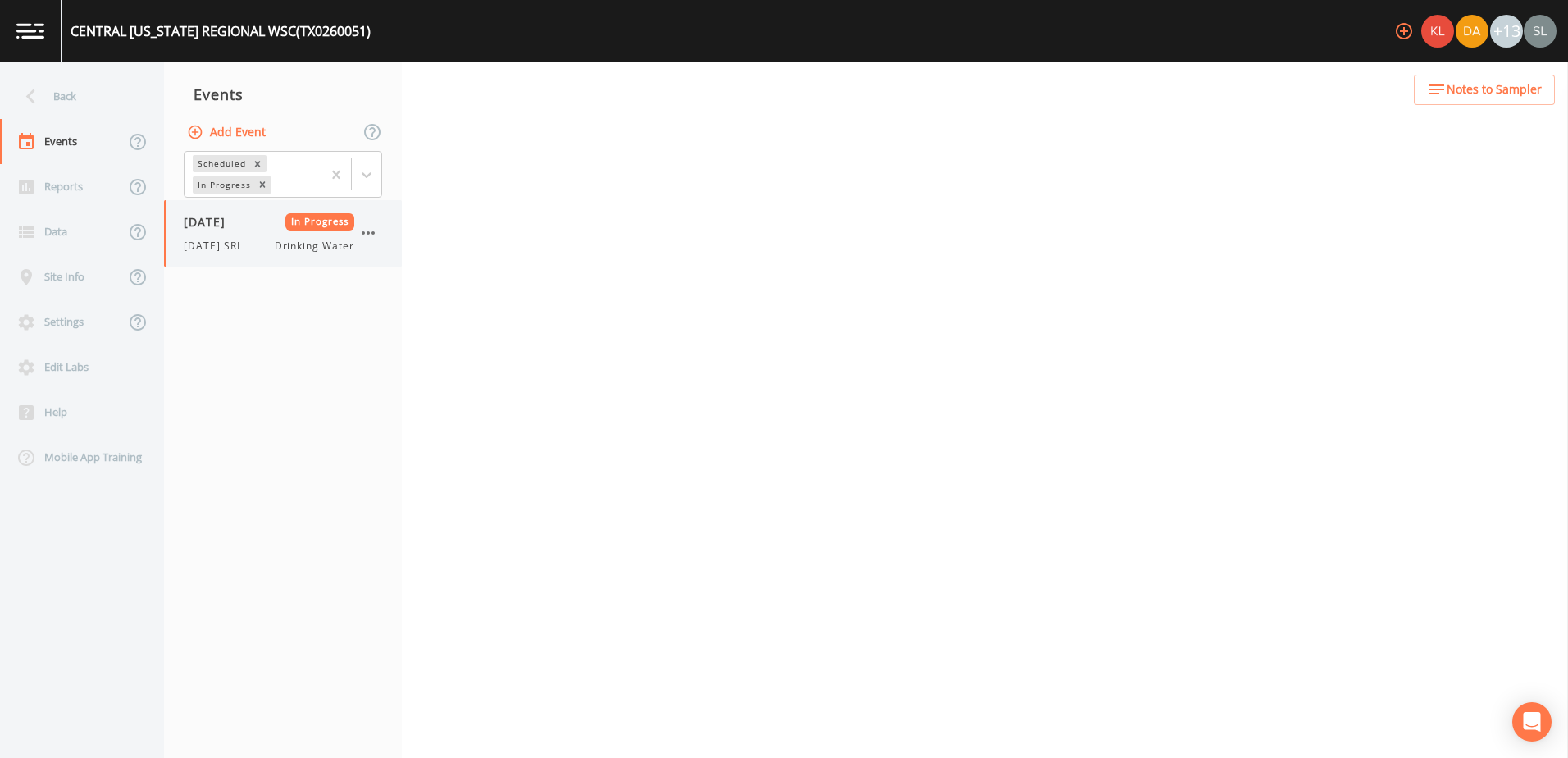
click at [270, 248] on div "[DATE] SRI Drinking Water" at bounding box center [269, 245] width 171 height 14
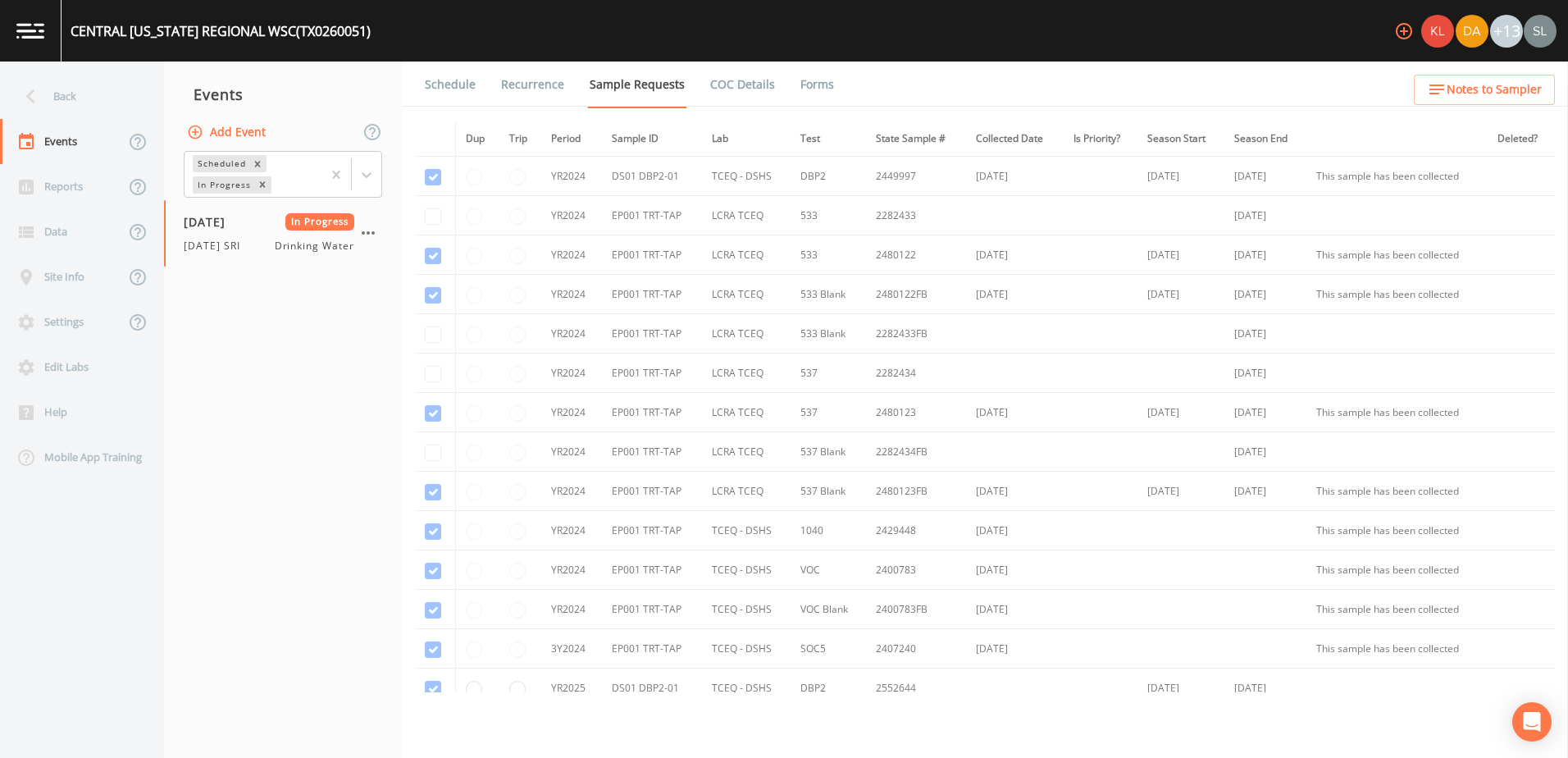
click at [815, 92] on link "Forms" at bounding box center [817, 85] width 39 height 46
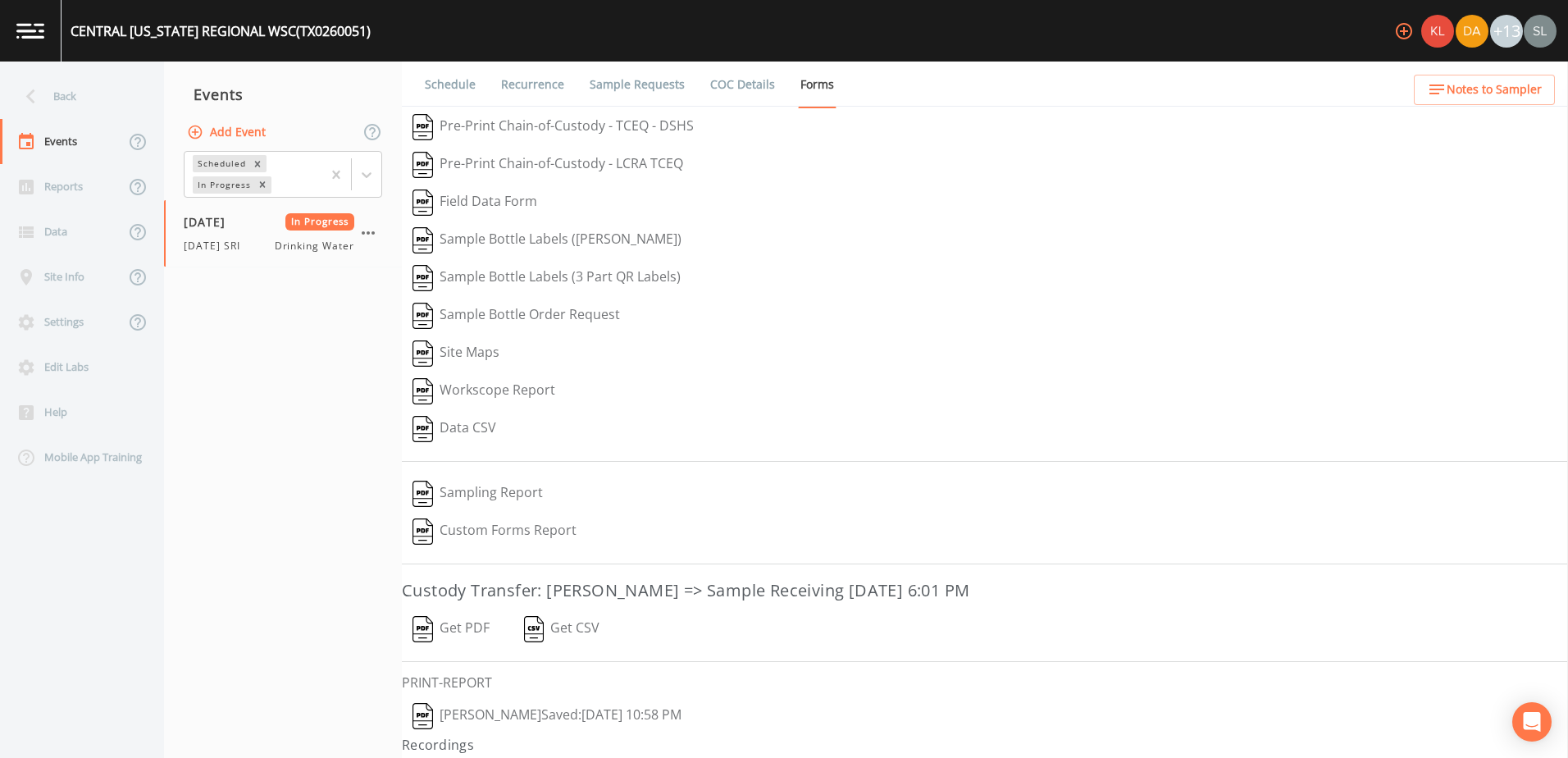
click at [568, 703] on button "[PERSON_NAME]  Saved: [DATE] 10:58 PM" at bounding box center [547, 716] width 291 height 38
click at [449, 625] on button "Get PDF" at bounding box center [451, 629] width 98 height 38
click at [369, 235] on icon "button" at bounding box center [368, 233] width 14 height 3
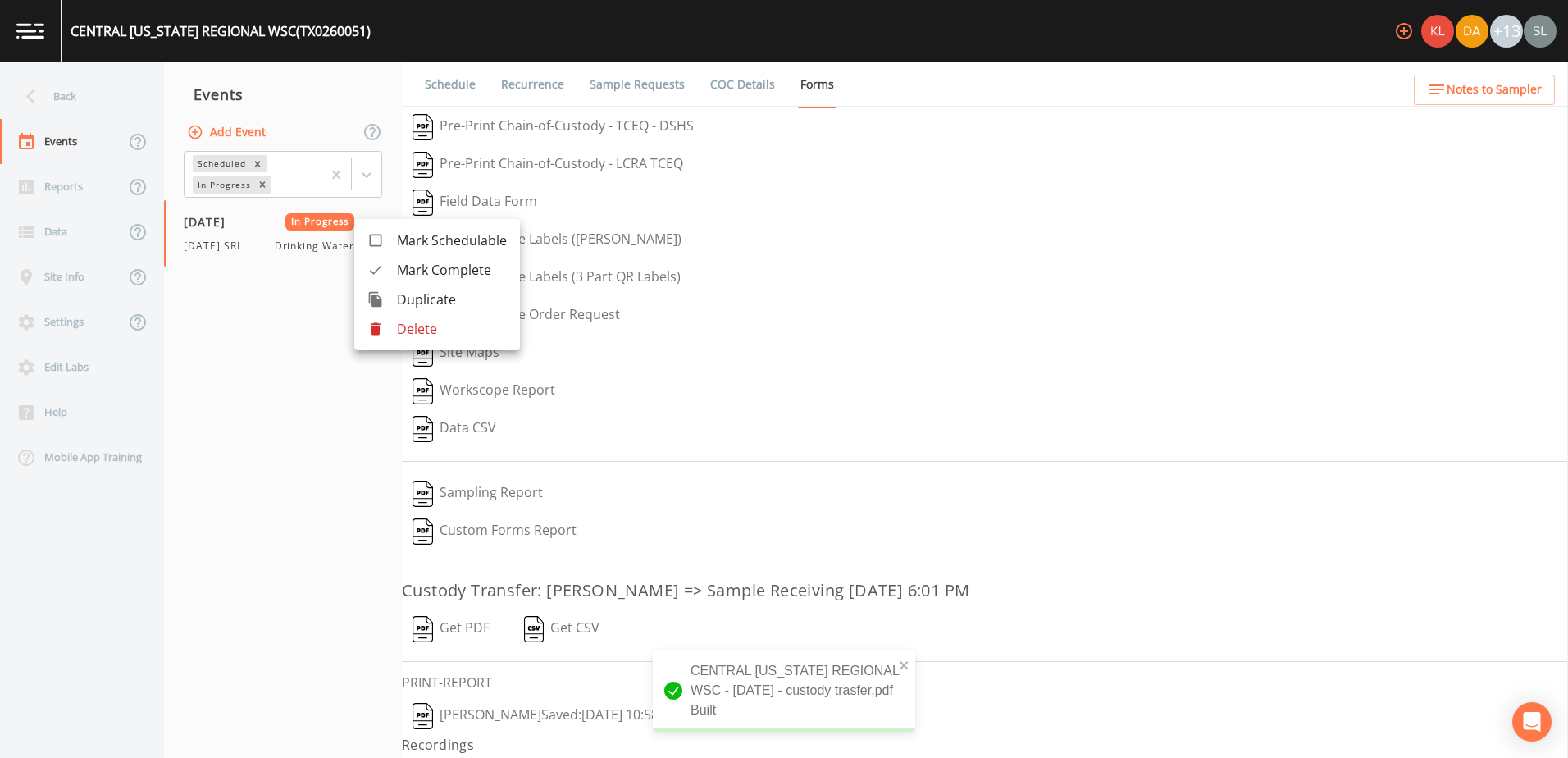
click at [427, 273] on span "Mark Complete" at bounding box center [452, 270] width 110 height 19
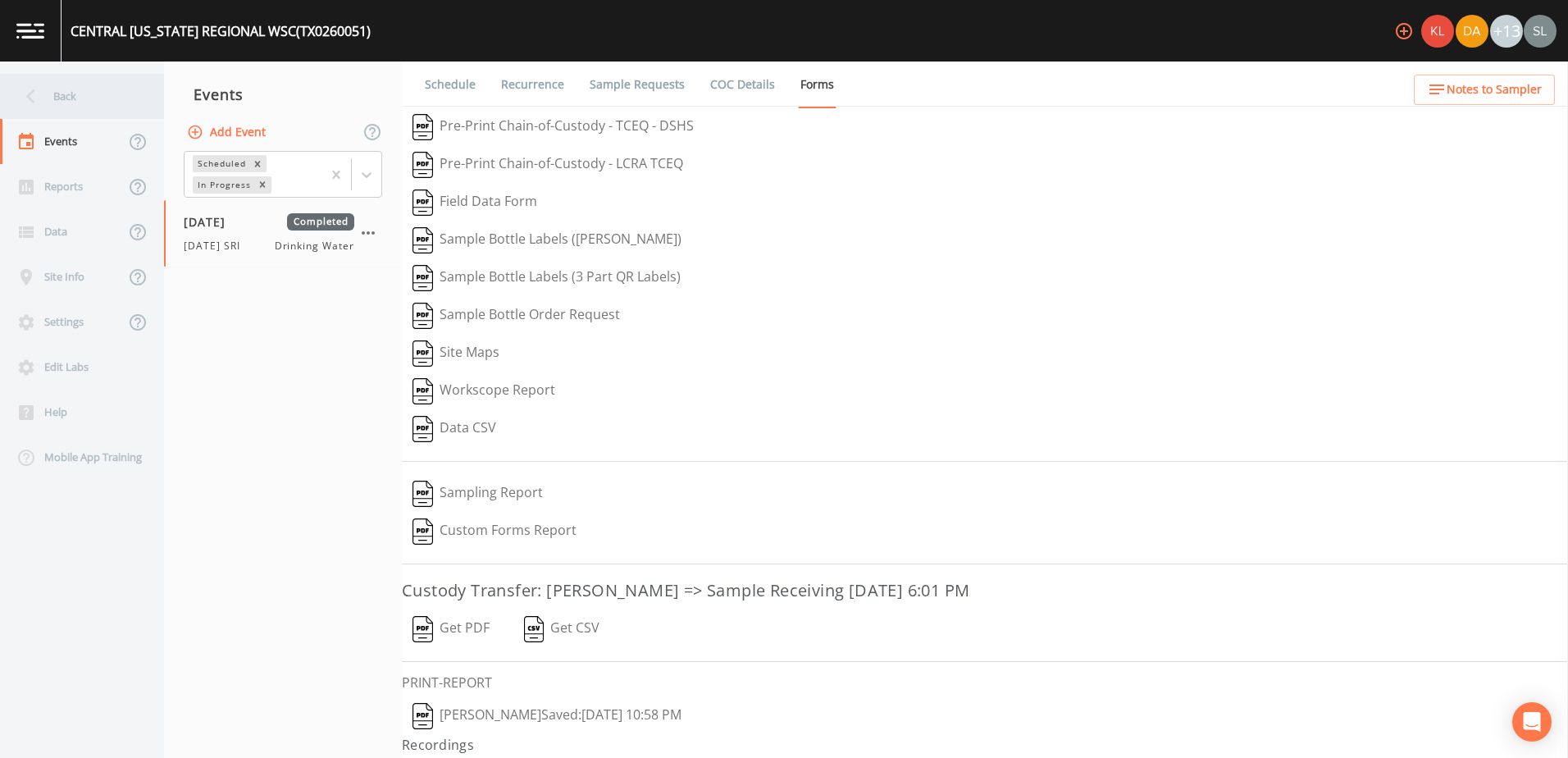
click at [134, 95] on div "Back" at bounding box center [74, 95] width 148 height 45
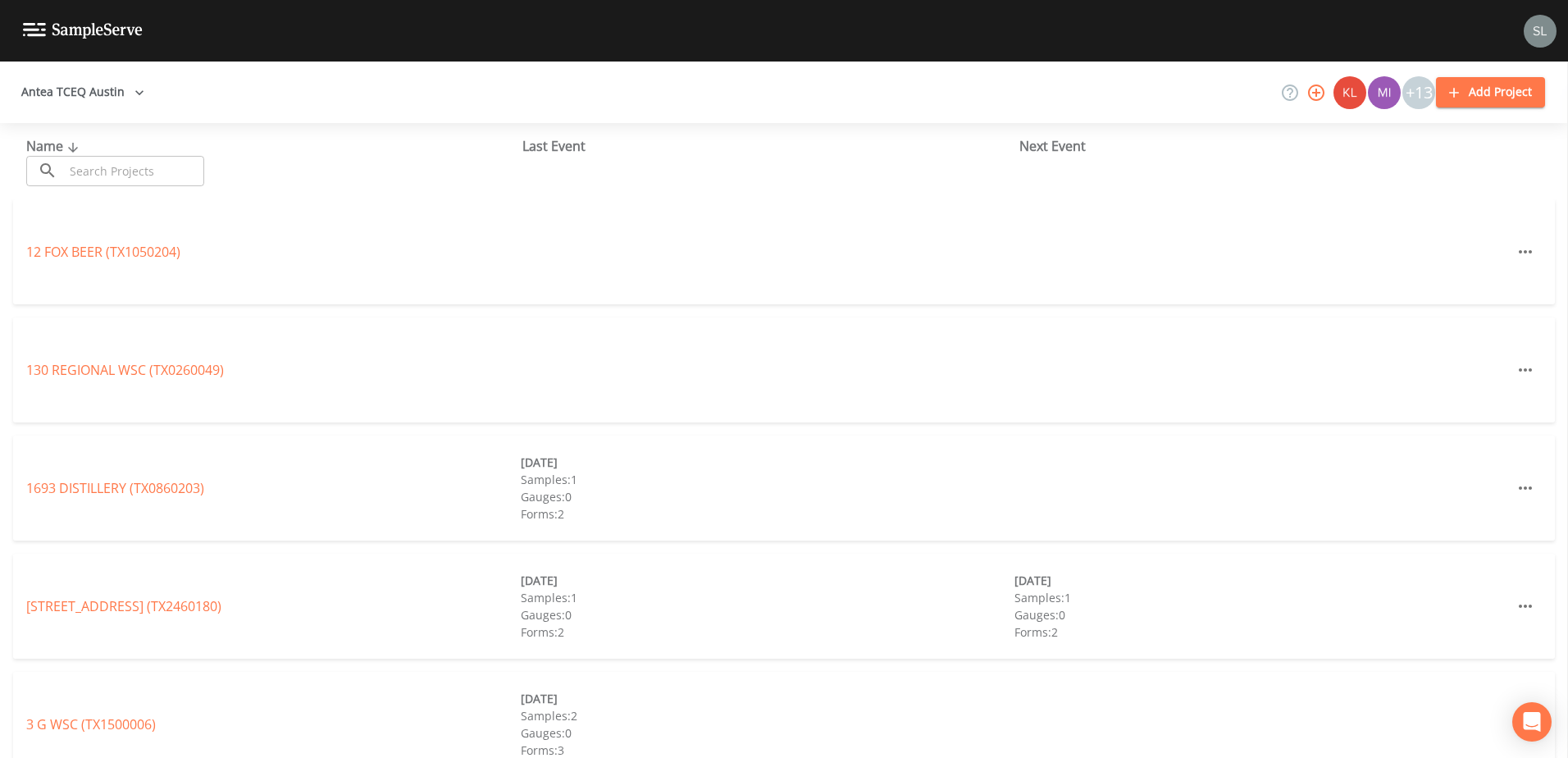
click at [149, 179] on input "text" at bounding box center [134, 171] width 140 height 30
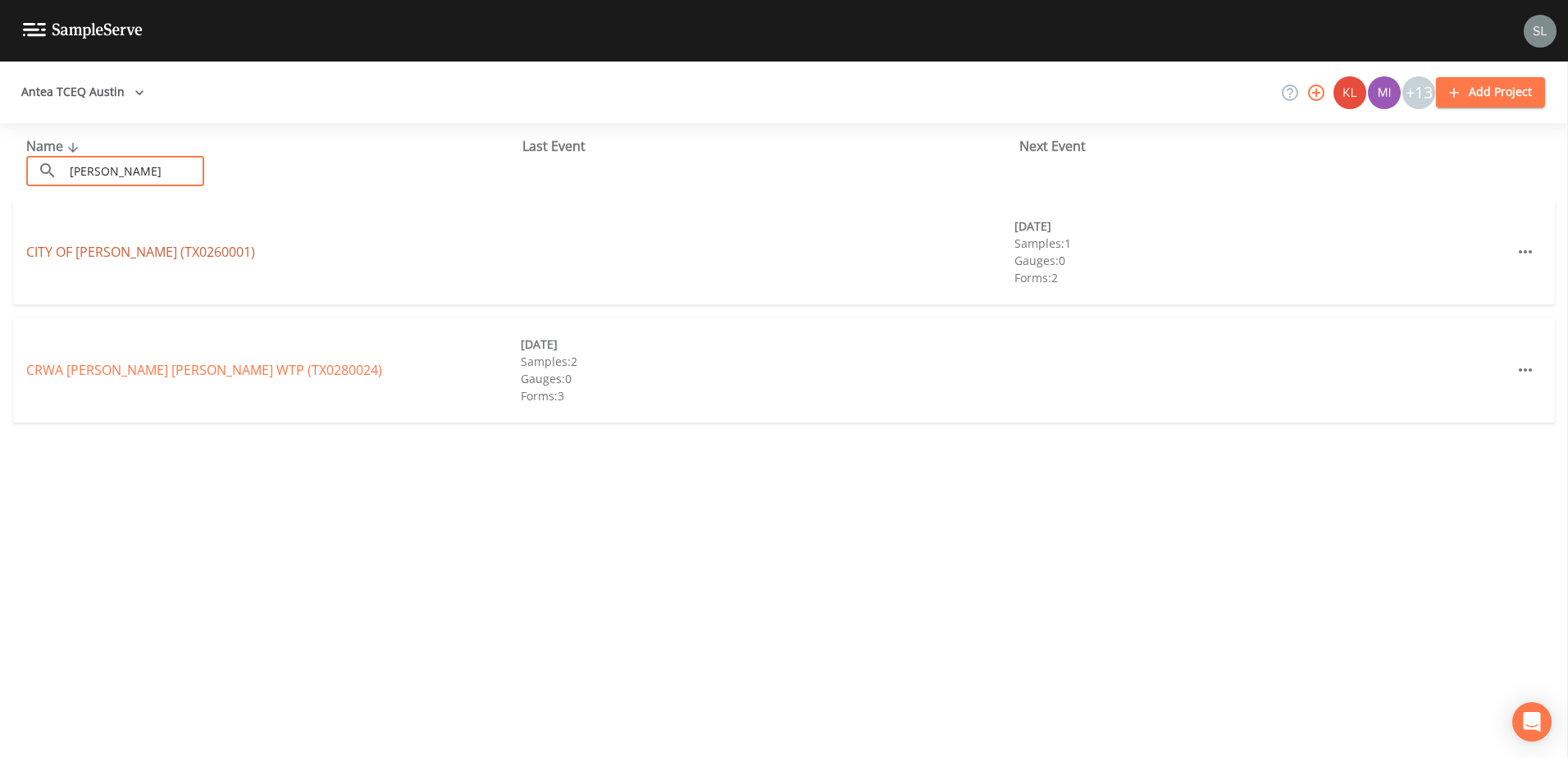
type input "[PERSON_NAME]"
click at [124, 255] on link "CITY OF [GEOGRAPHIC_DATA] (TX0260001)" at bounding box center [140, 251] width 229 height 18
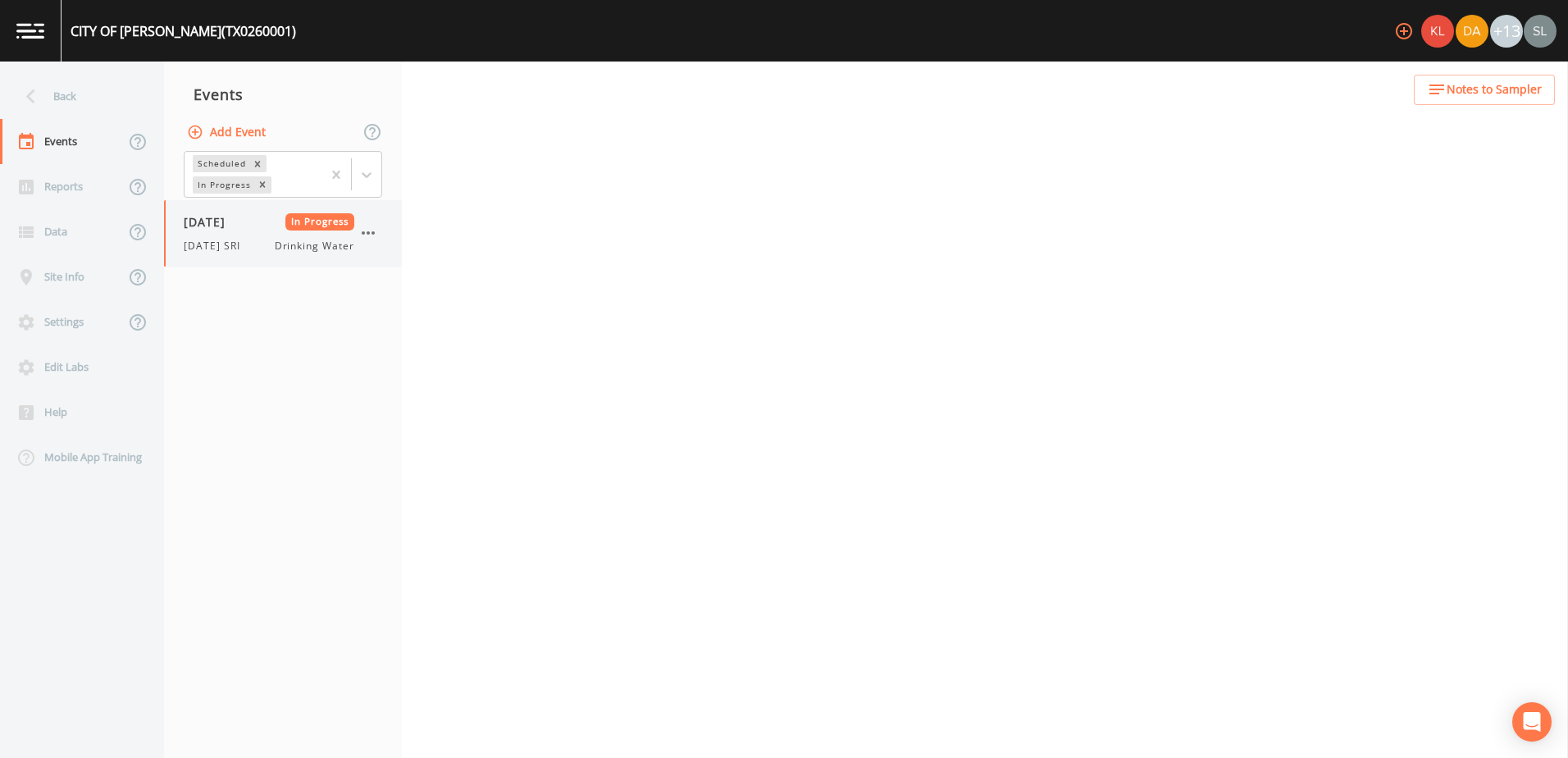
click at [231, 236] on div "[DATE] In Progress [DATE] SRI Drinking Water" at bounding box center [269, 233] width 171 height 41
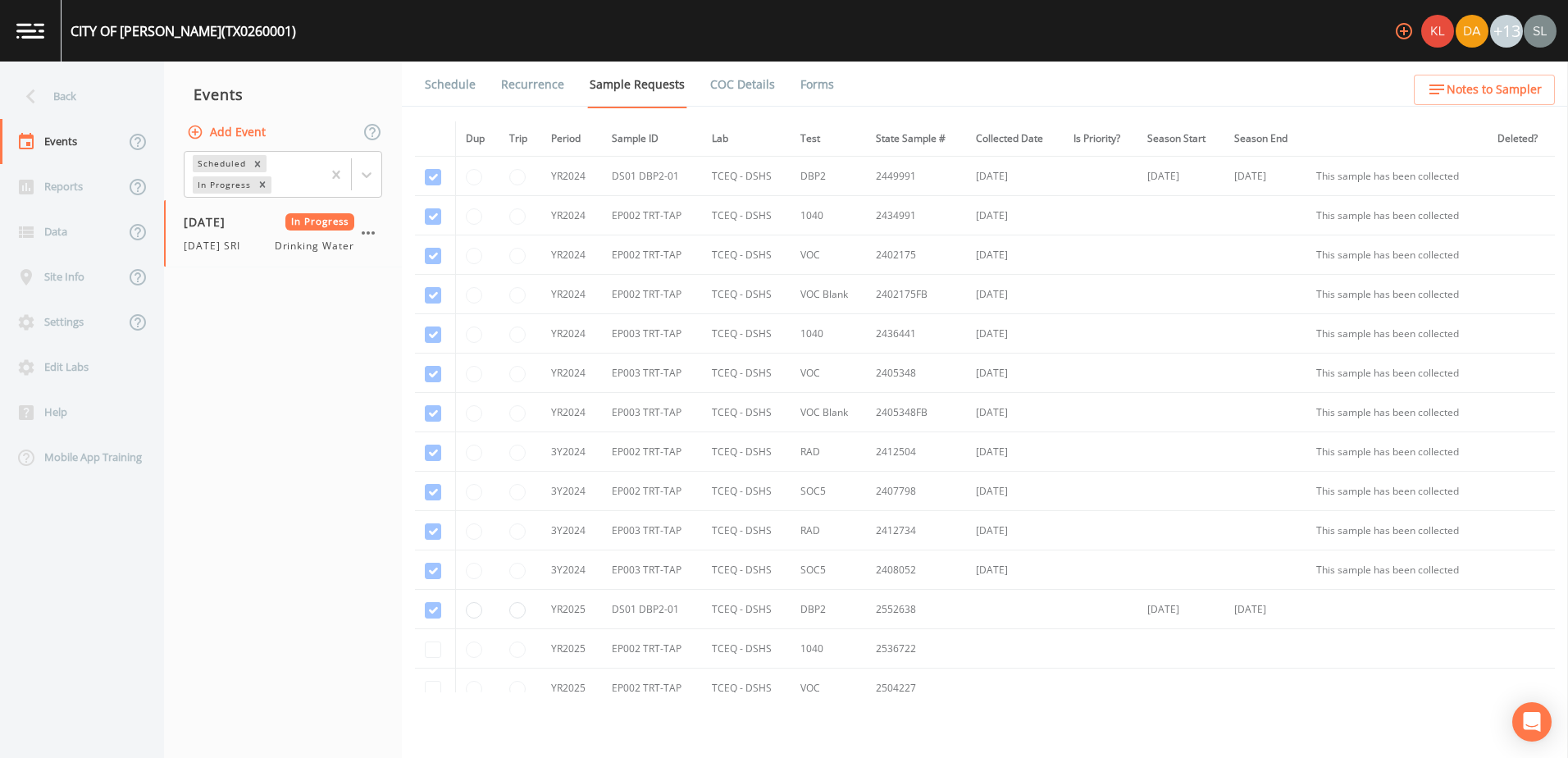
click at [810, 75] on link "Forms" at bounding box center [817, 85] width 39 height 46
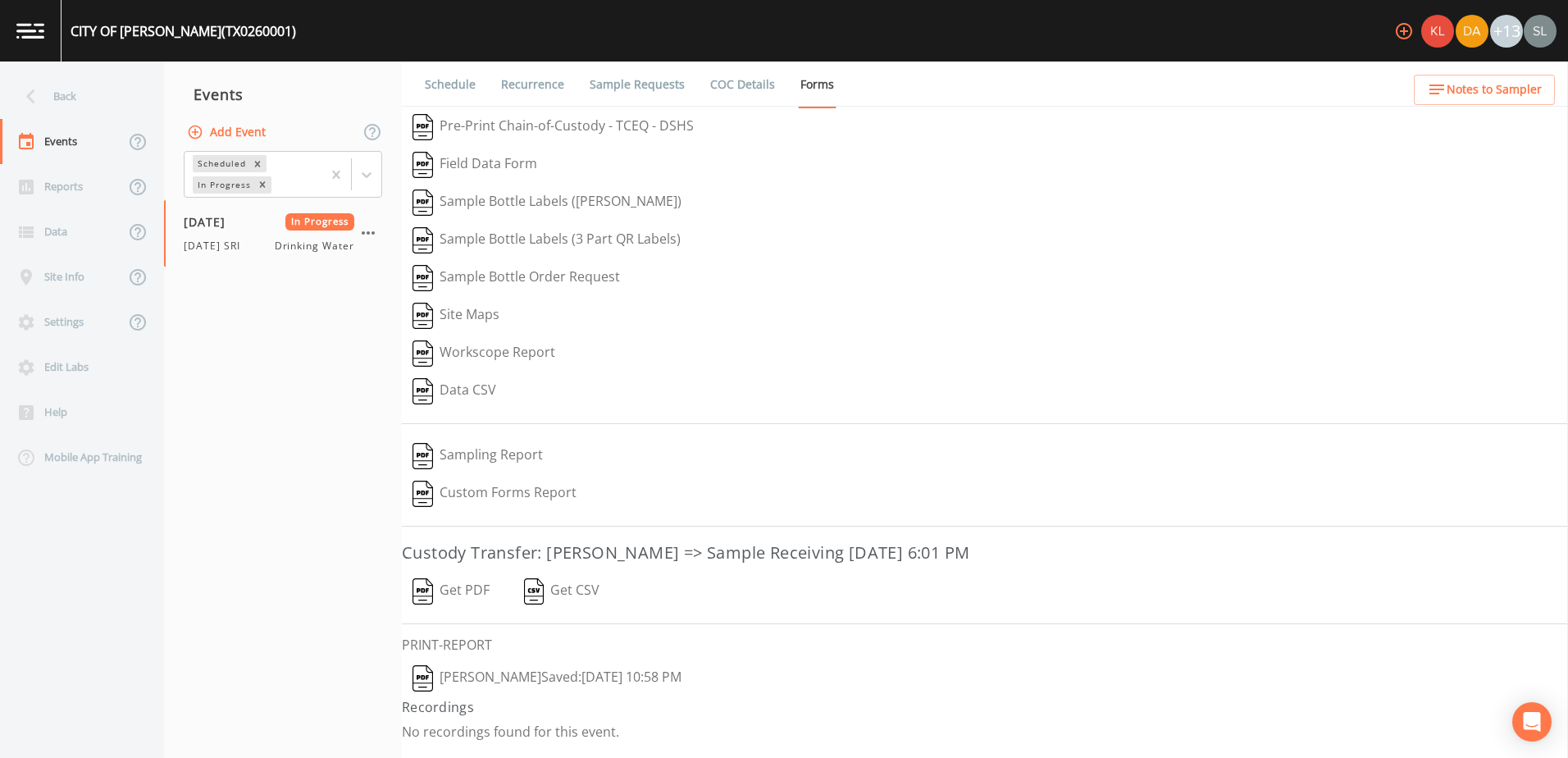
click at [572, 687] on button "[PERSON_NAME]  Saved: [DATE] 10:58 PM" at bounding box center [547, 678] width 291 height 38
click at [443, 595] on button "Get PDF" at bounding box center [451, 591] width 98 height 38
click at [372, 232] on icon "button" at bounding box center [368, 232] width 19 height 19
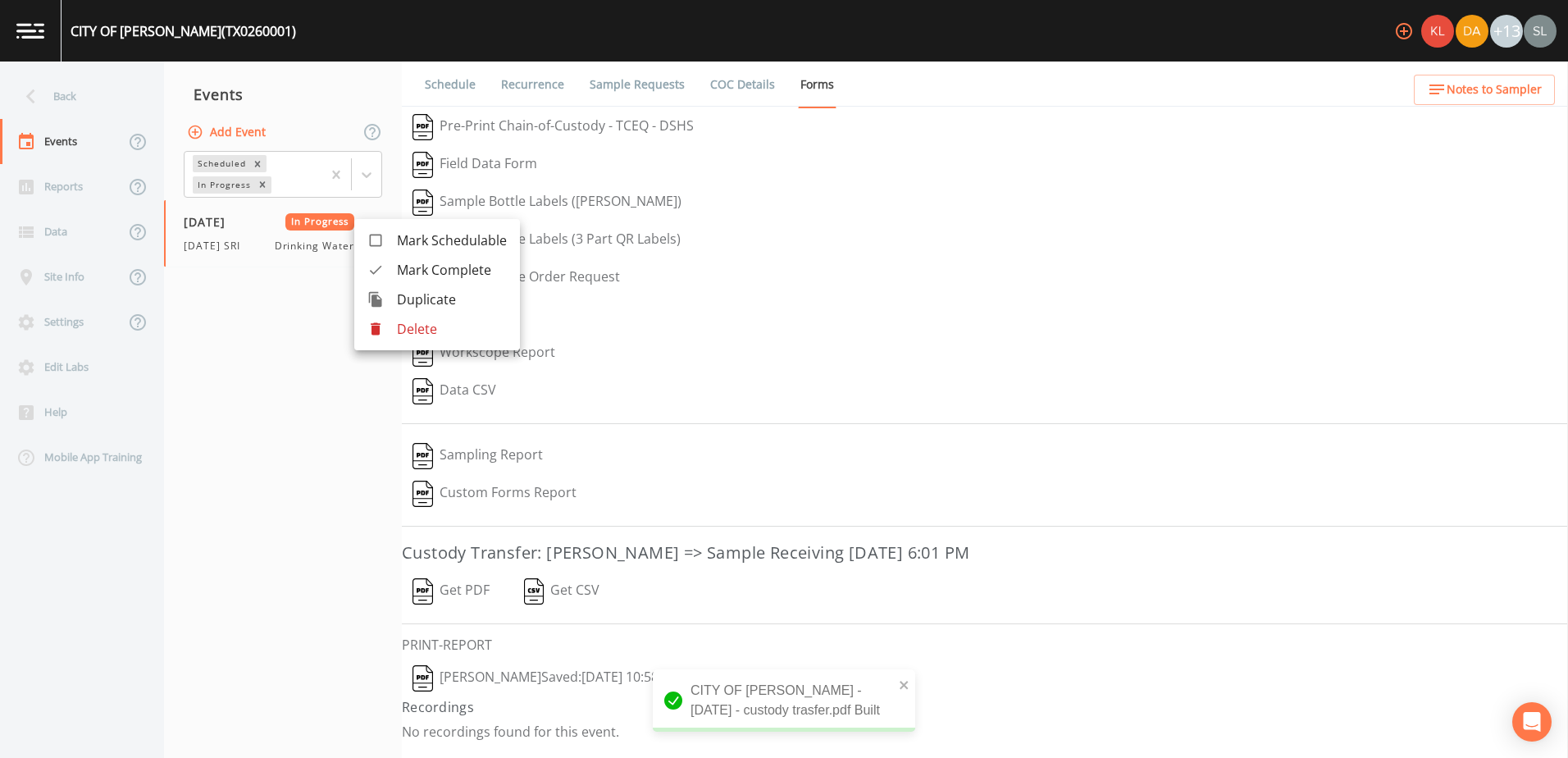
click at [406, 261] on span "Mark Complete" at bounding box center [452, 270] width 110 height 19
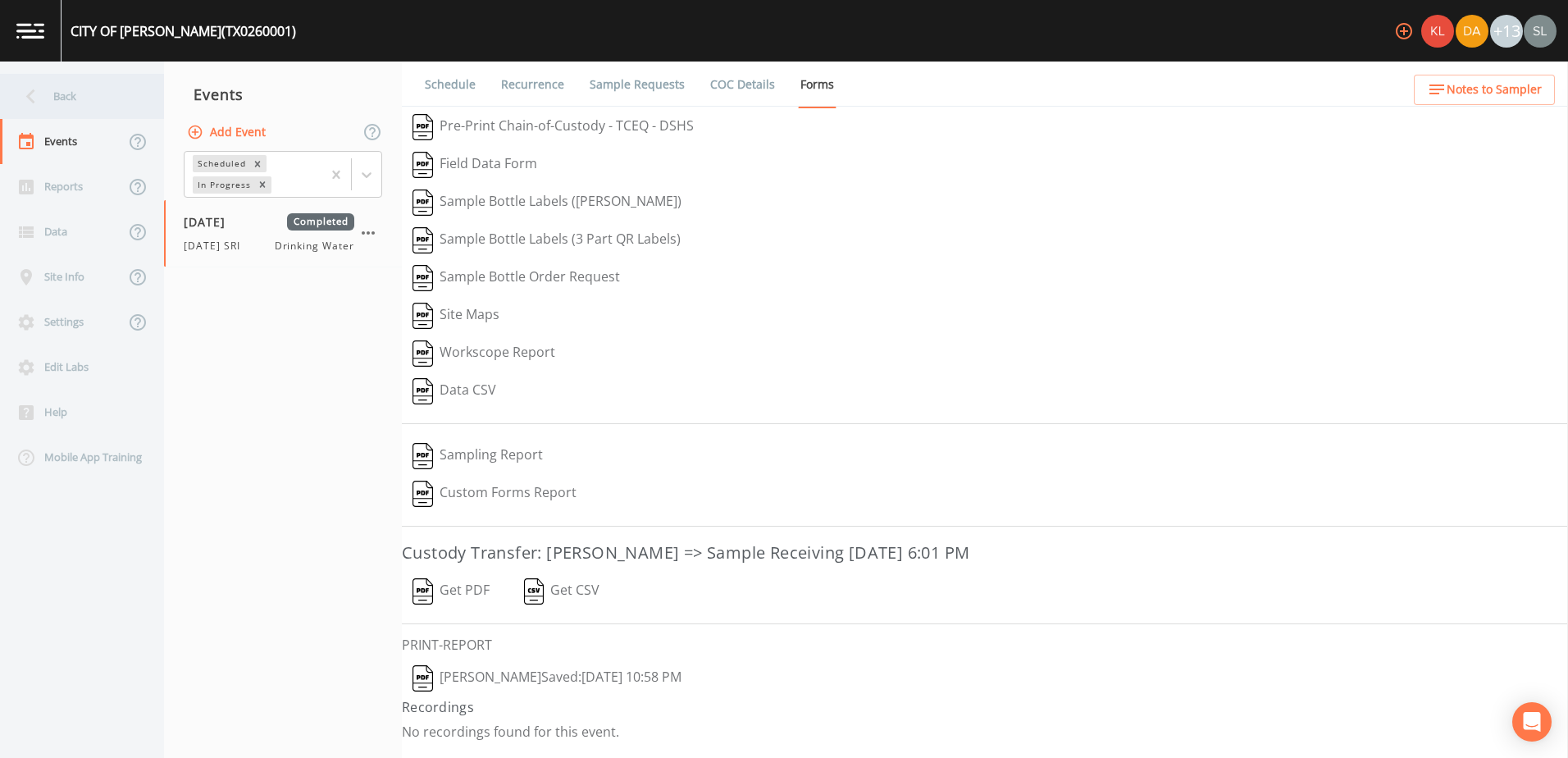
click at [74, 109] on div "Back" at bounding box center [74, 95] width 148 height 45
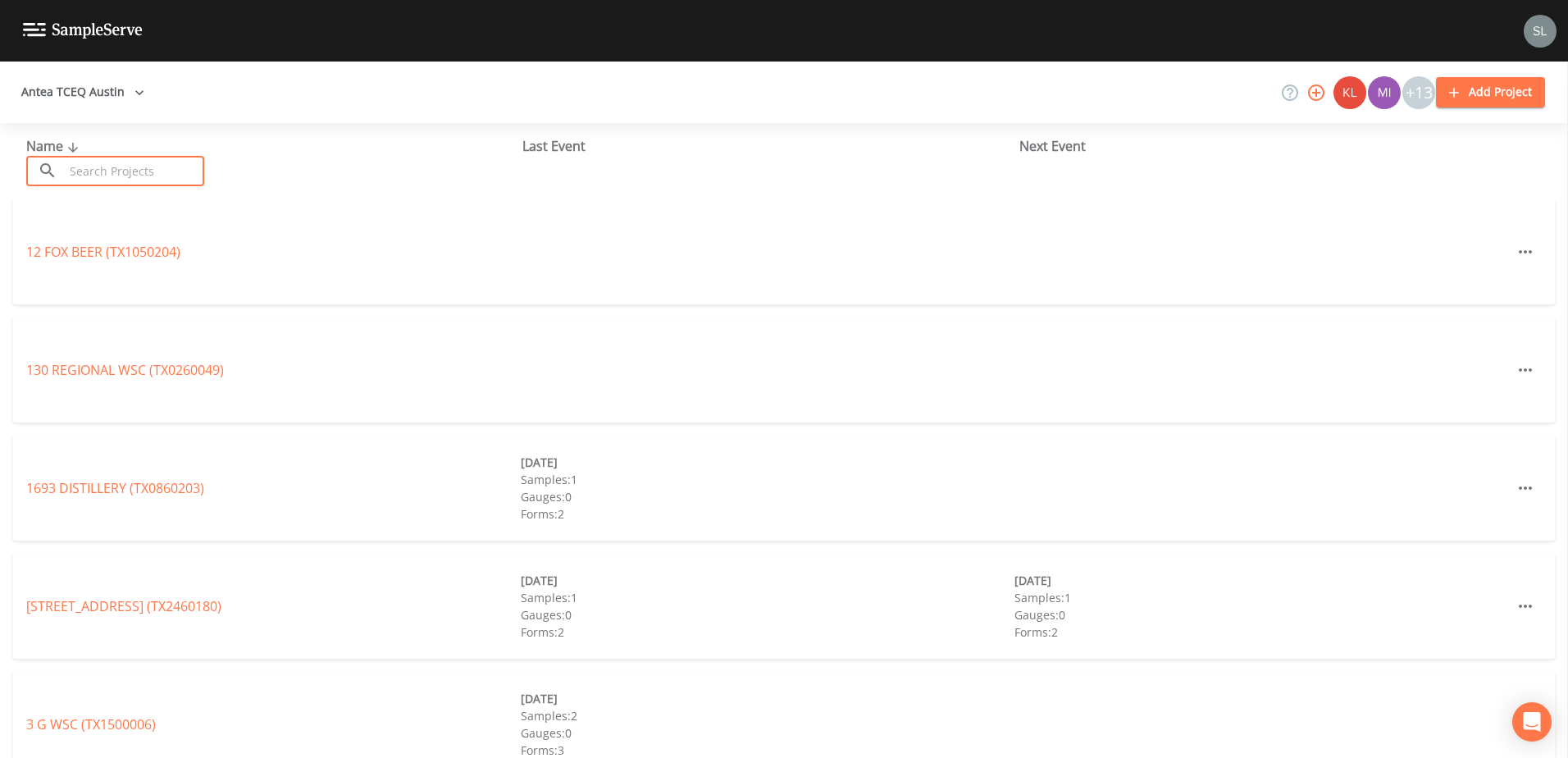
click at [139, 181] on input "text" at bounding box center [134, 171] width 140 height 30
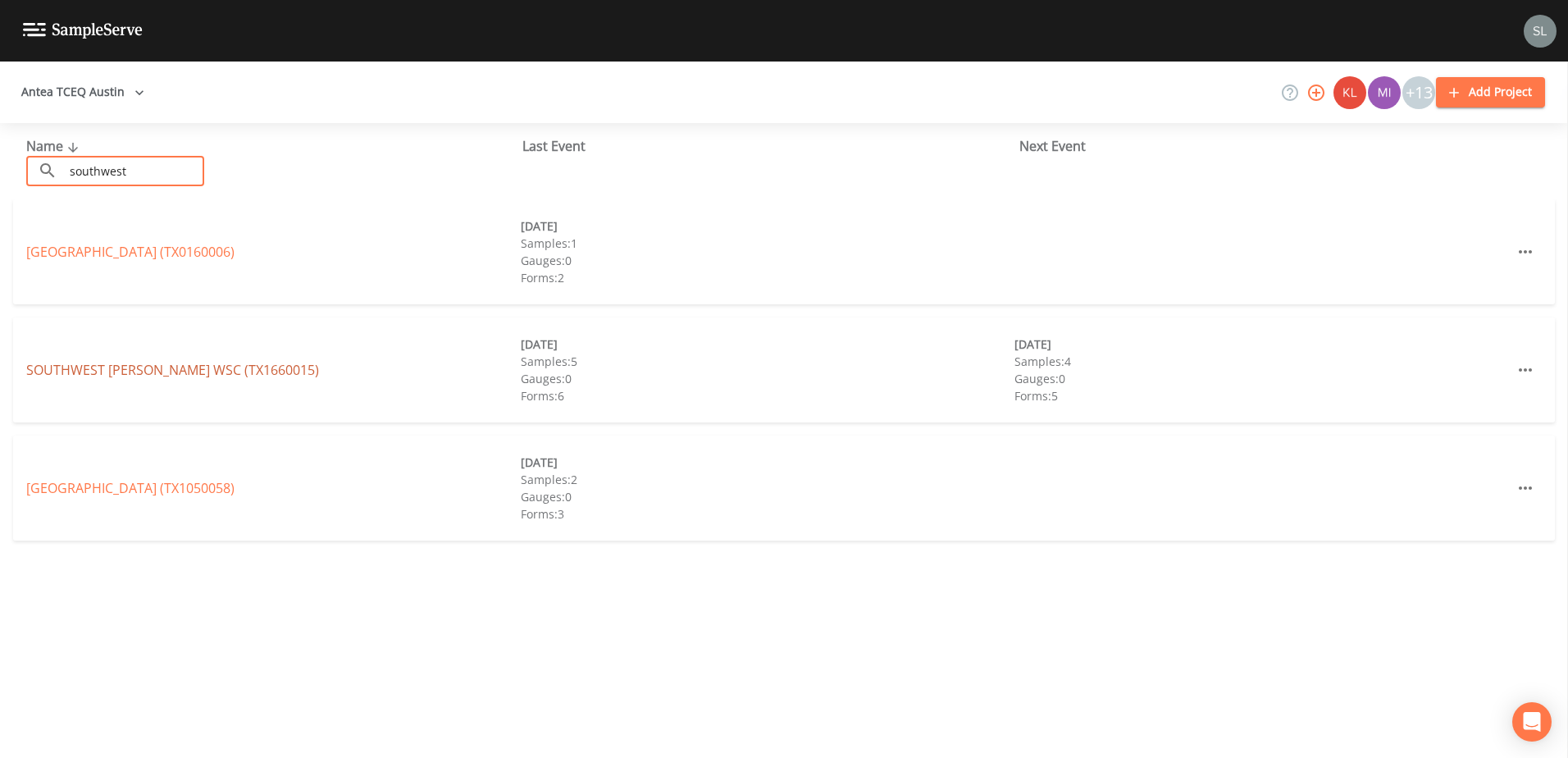
type input "southwest"
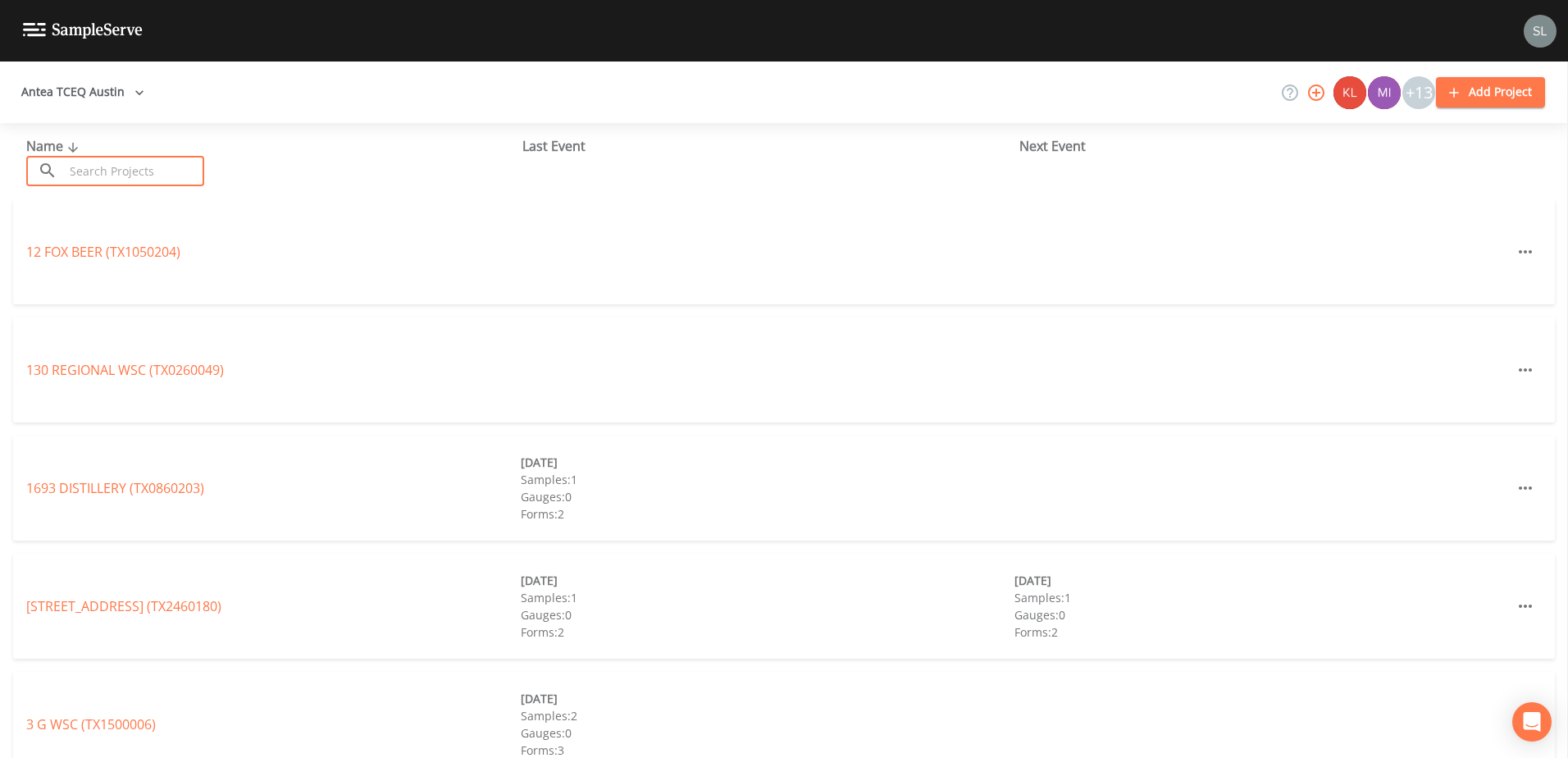
click at [132, 164] on input "text" at bounding box center [134, 171] width 140 height 30
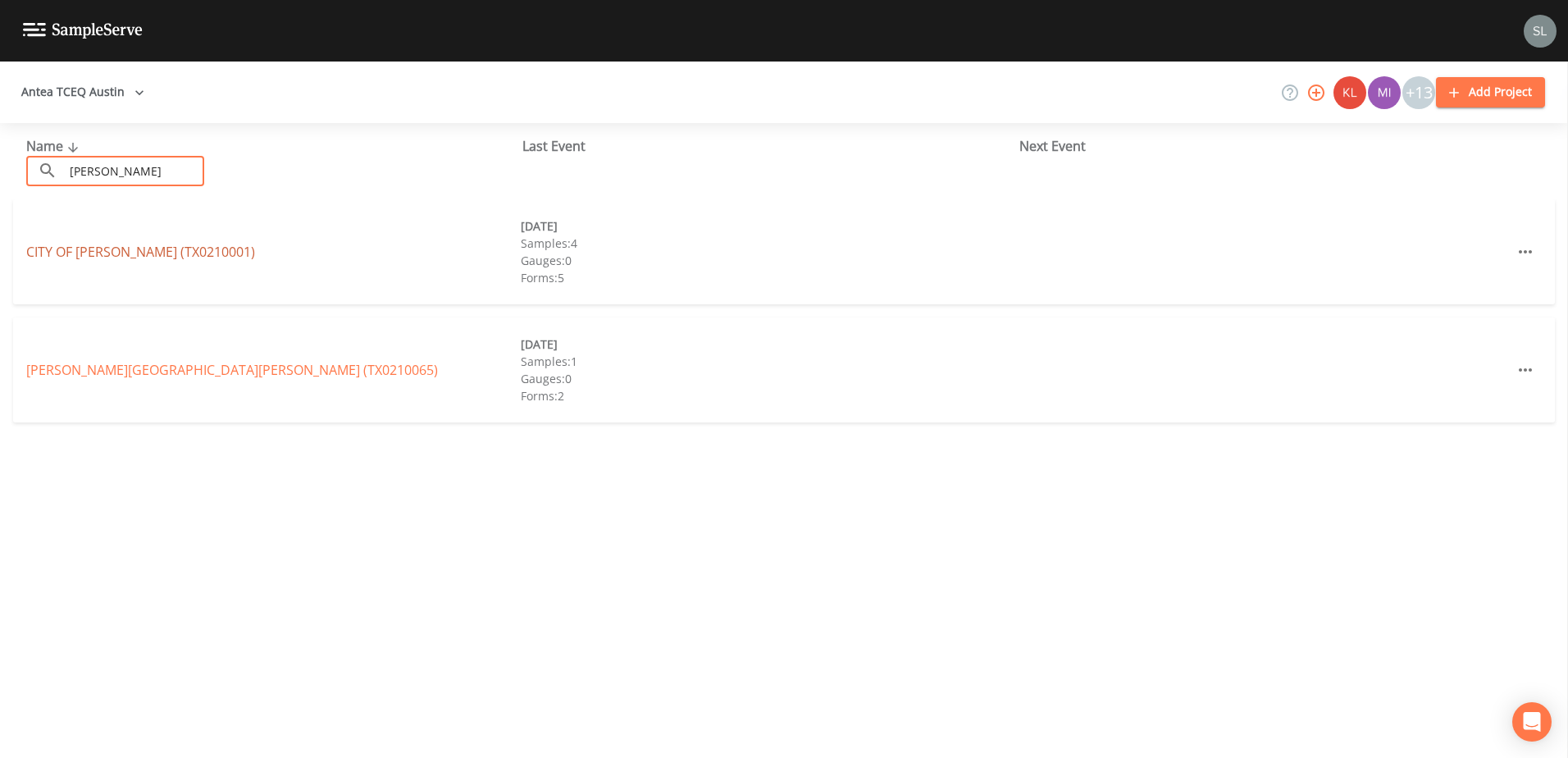
type input "[PERSON_NAME]"
click at [155, 254] on link "[GEOGRAPHIC_DATA][PERSON_NAME] (TX0210001)" at bounding box center [140, 251] width 229 height 18
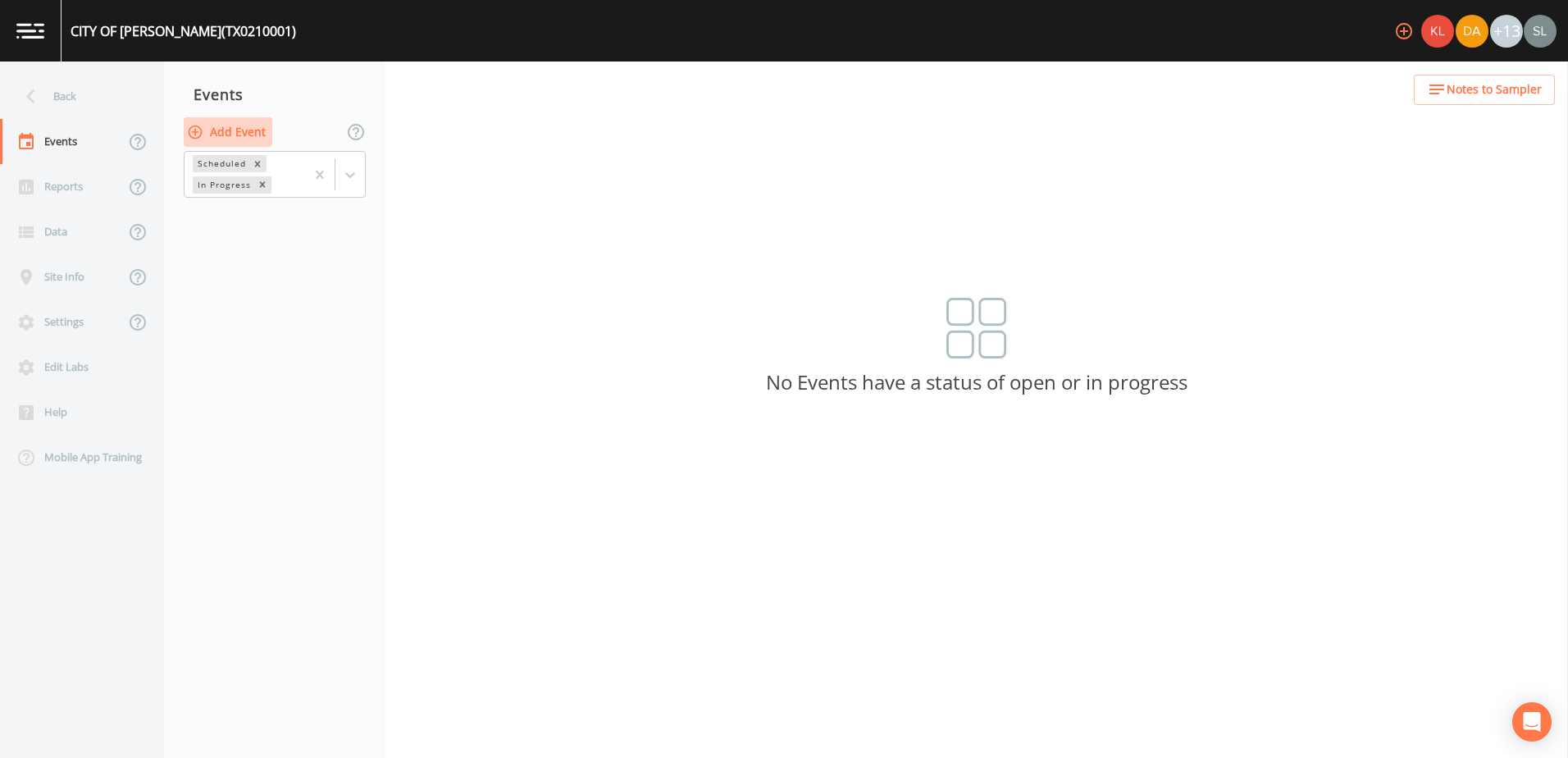
click at [258, 126] on button "Add Event" at bounding box center [227, 133] width 89 height 30
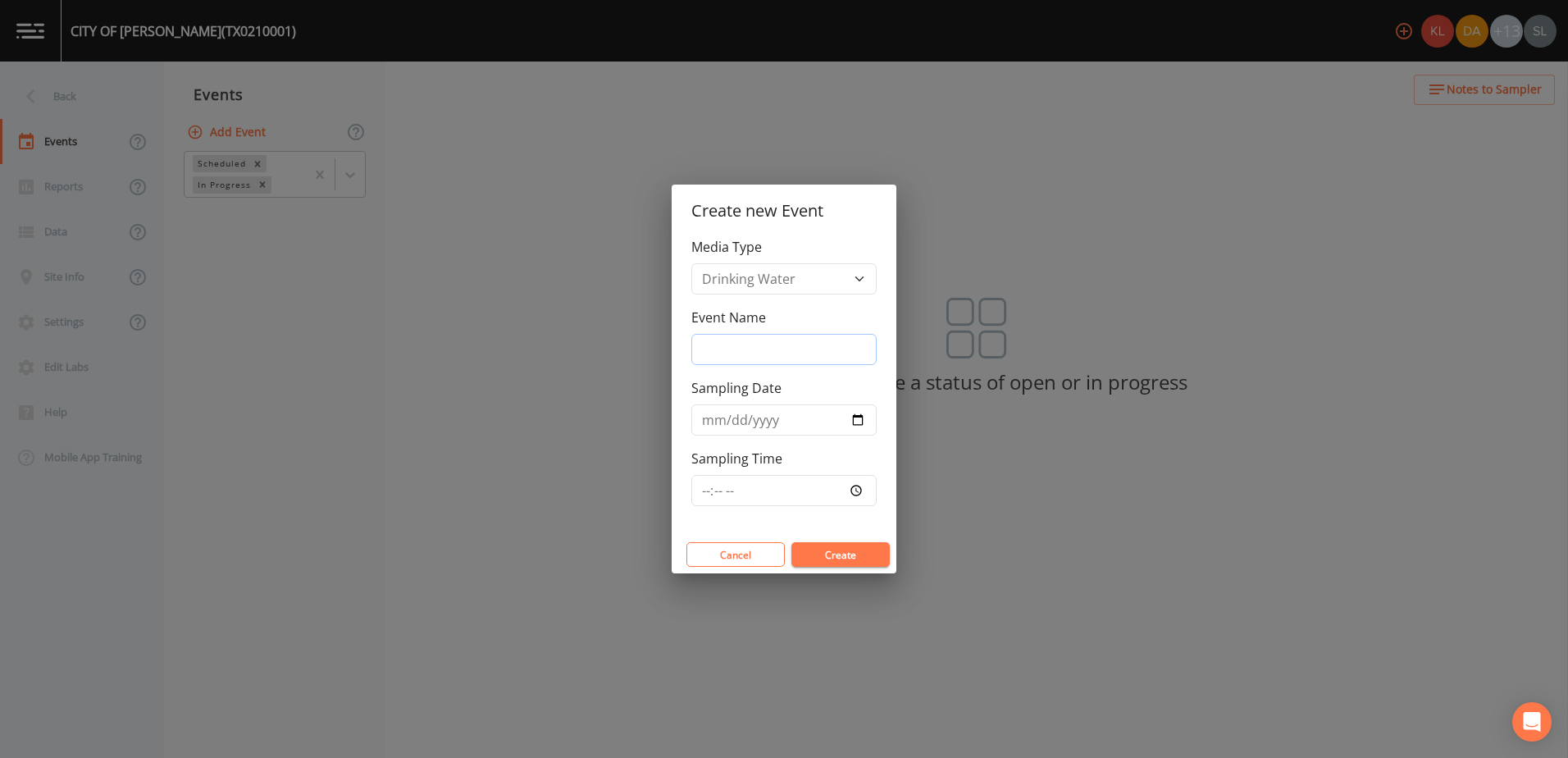
drag, startPoint x: 709, startPoint y: 353, endPoint x: 713, endPoint y: 361, distance: 8.9
click at [709, 353] on input "Event Name" at bounding box center [783, 349] width 185 height 31
type input "h"
click at [858, 555] on button "Create" at bounding box center [841, 554] width 98 height 25
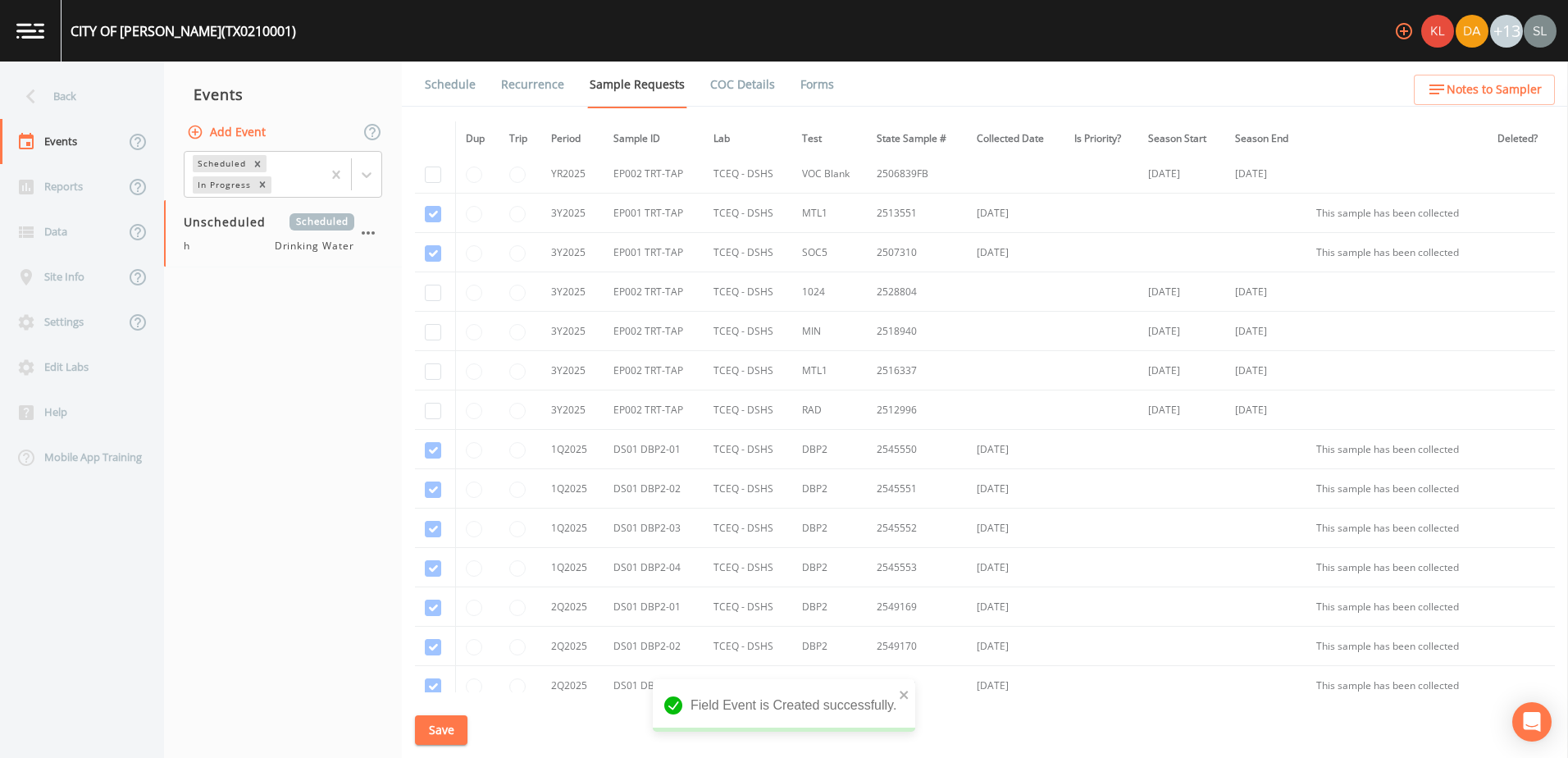
scroll to position [951, 0]
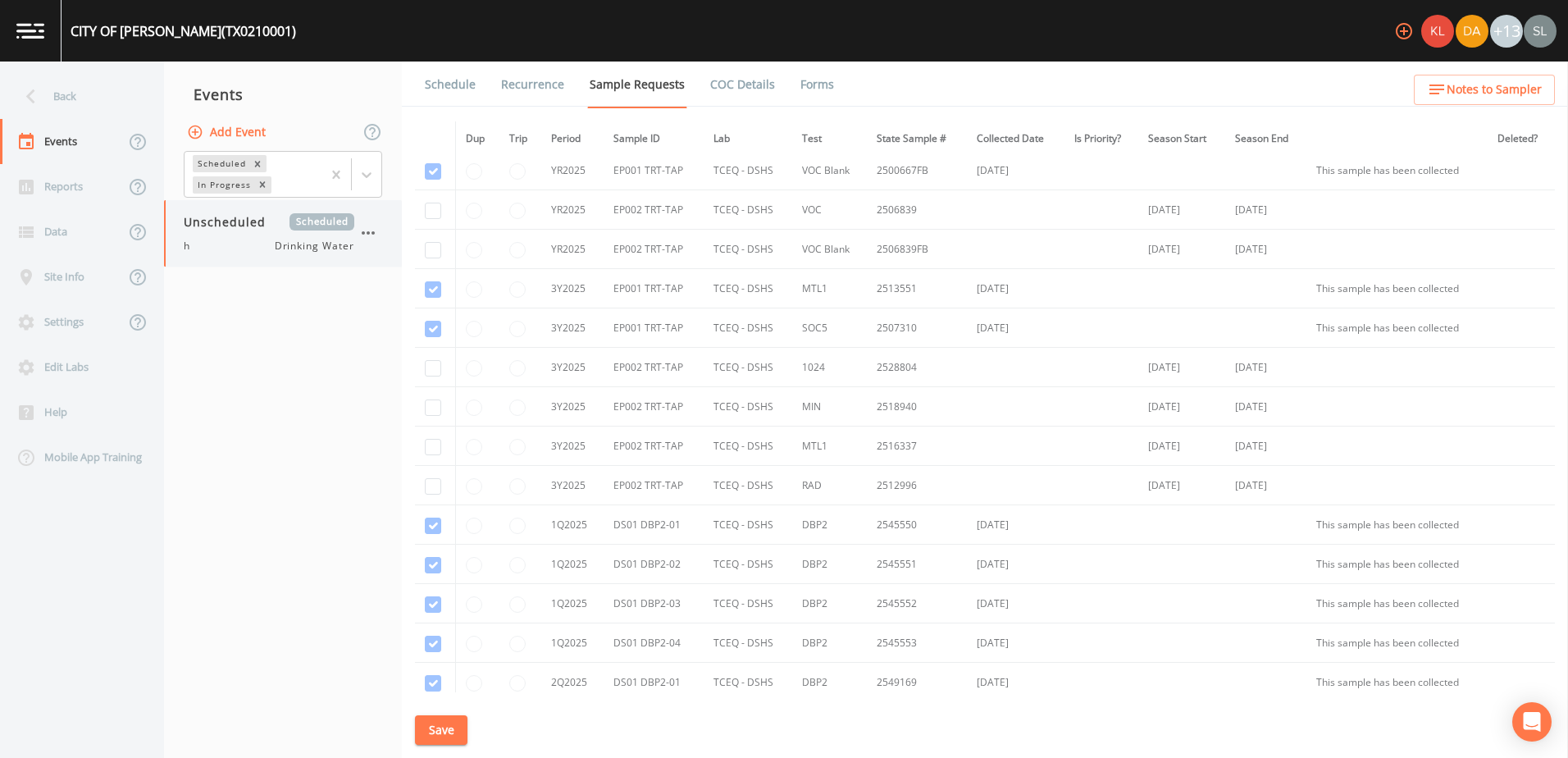
click at [362, 232] on icon "button" at bounding box center [368, 232] width 19 height 19
click at [425, 330] on p "Delete" at bounding box center [449, 329] width 106 height 19
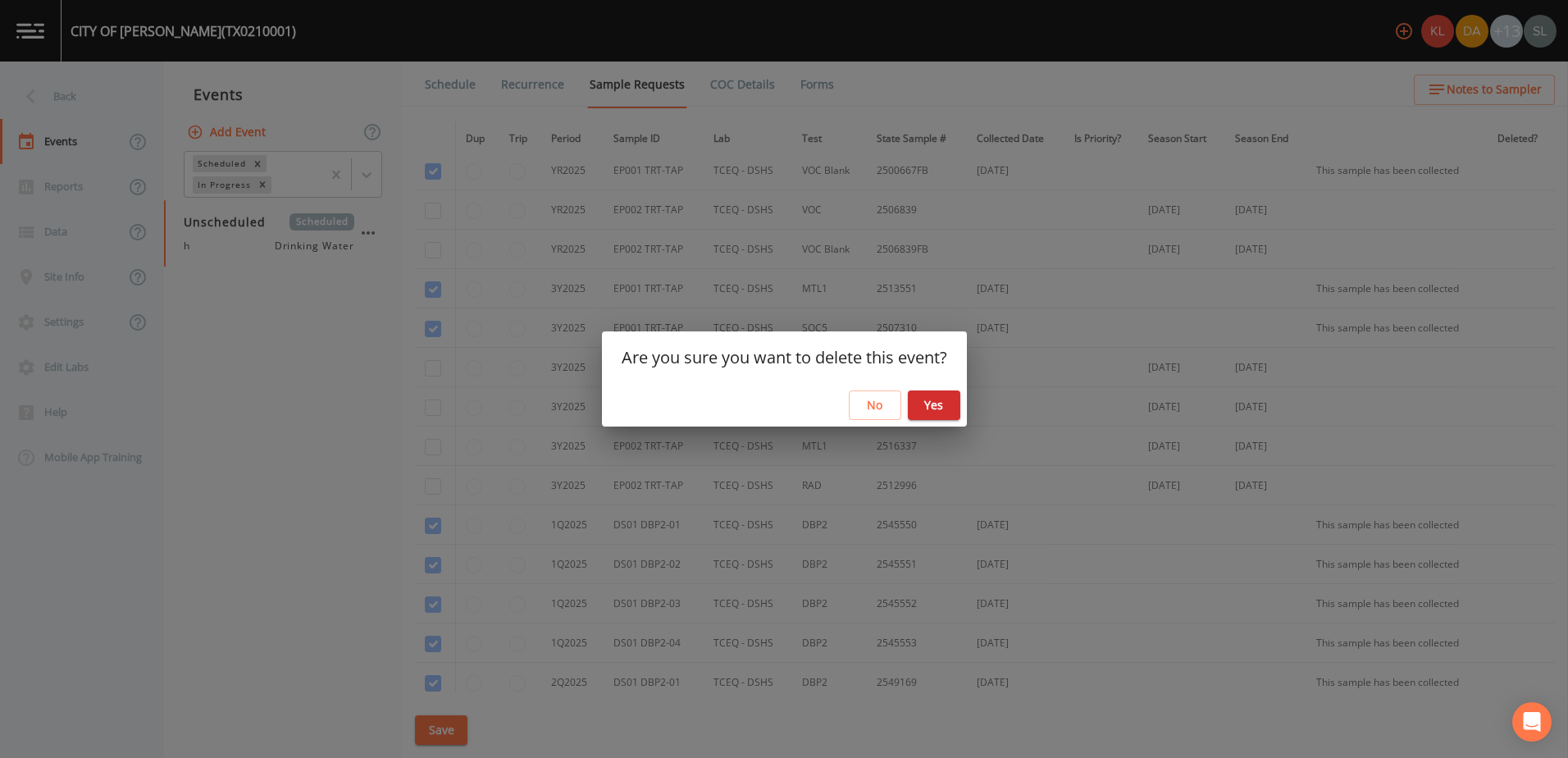
click at [929, 401] on button "Yes" at bounding box center [934, 406] width 52 height 30
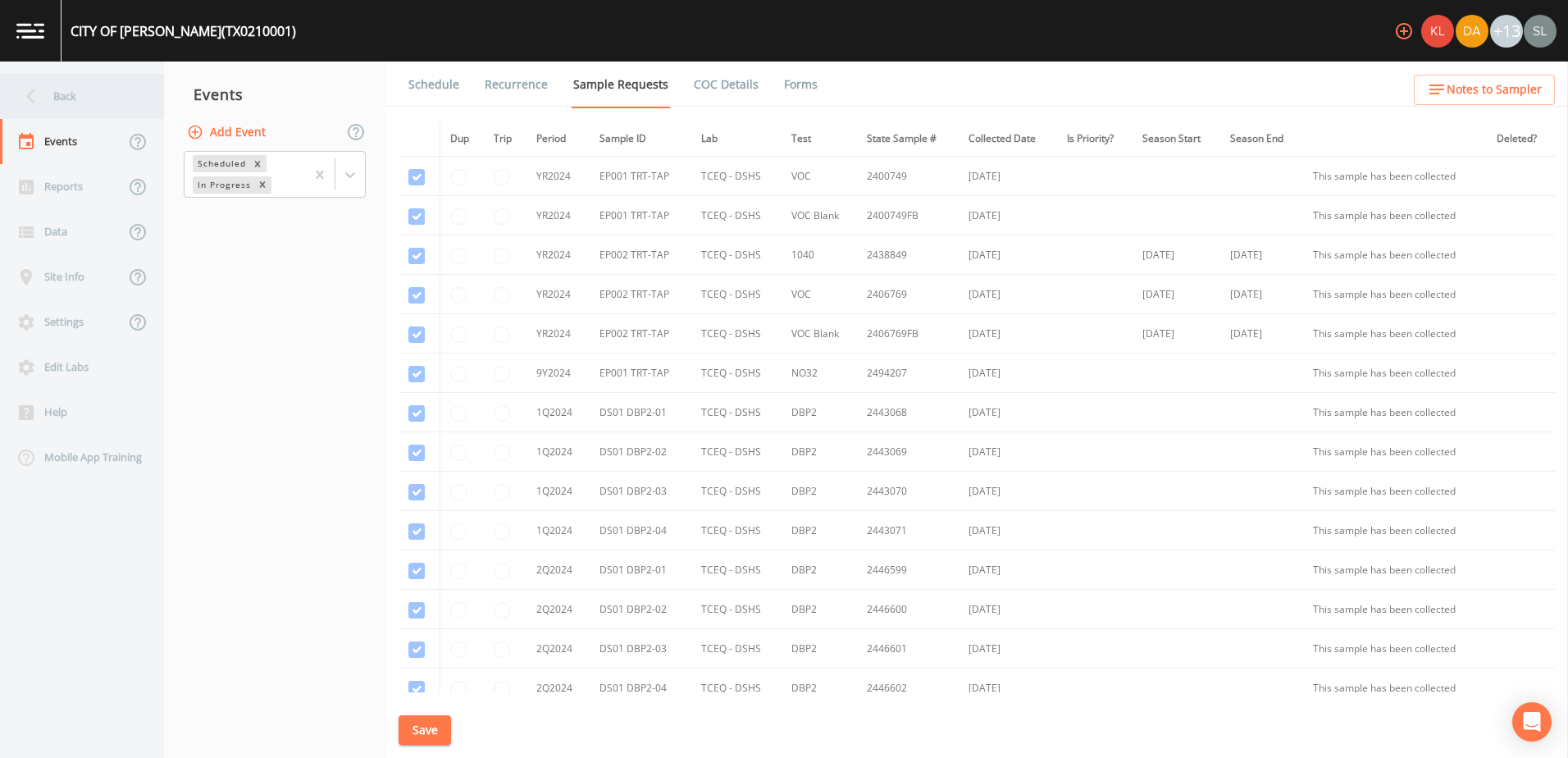
click at [124, 98] on div "Back" at bounding box center [74, 95] width 148 height 45
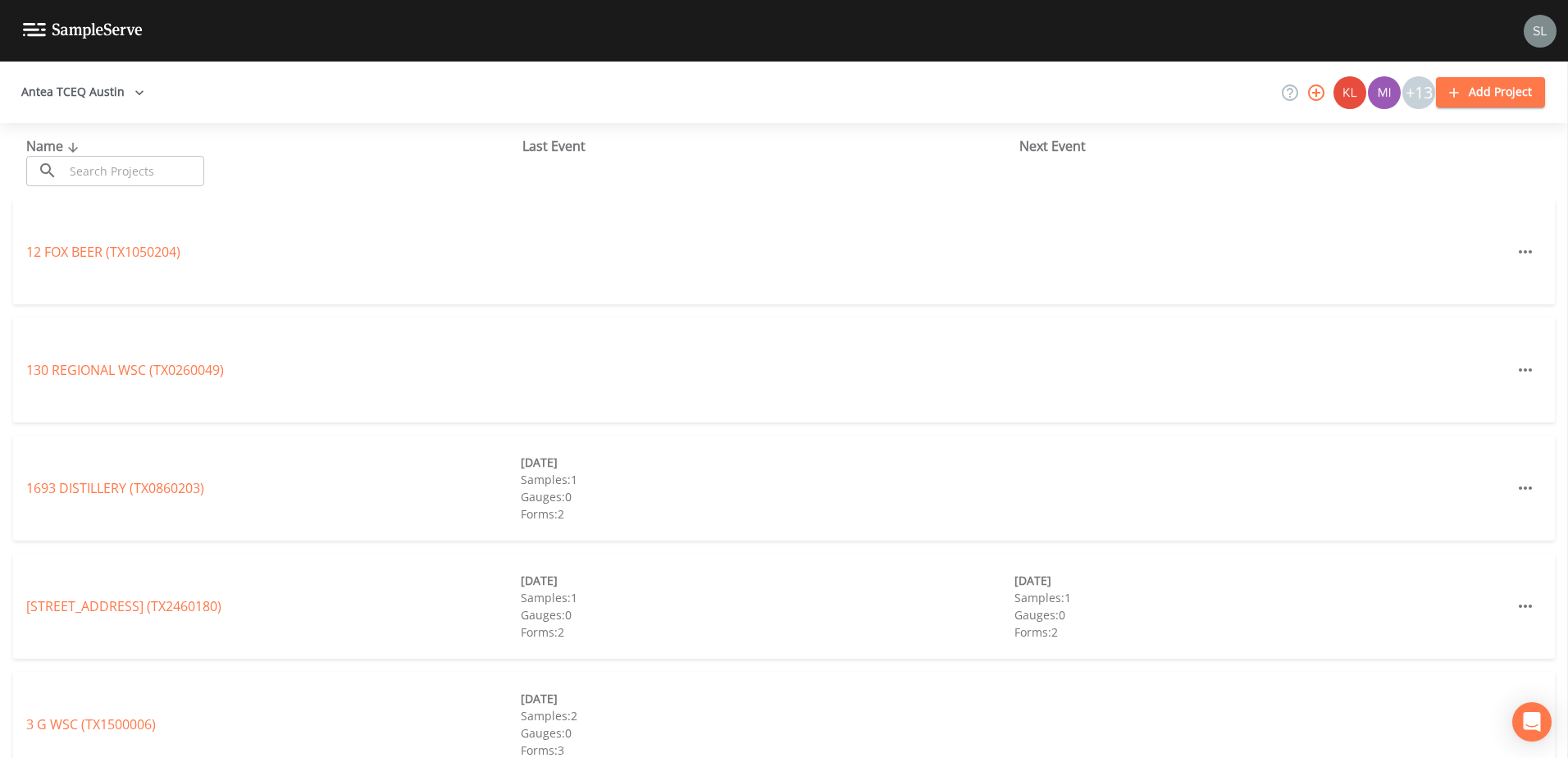
click at [182, 156] on input "text" at bounding box center [134, 171] width 140 height 30
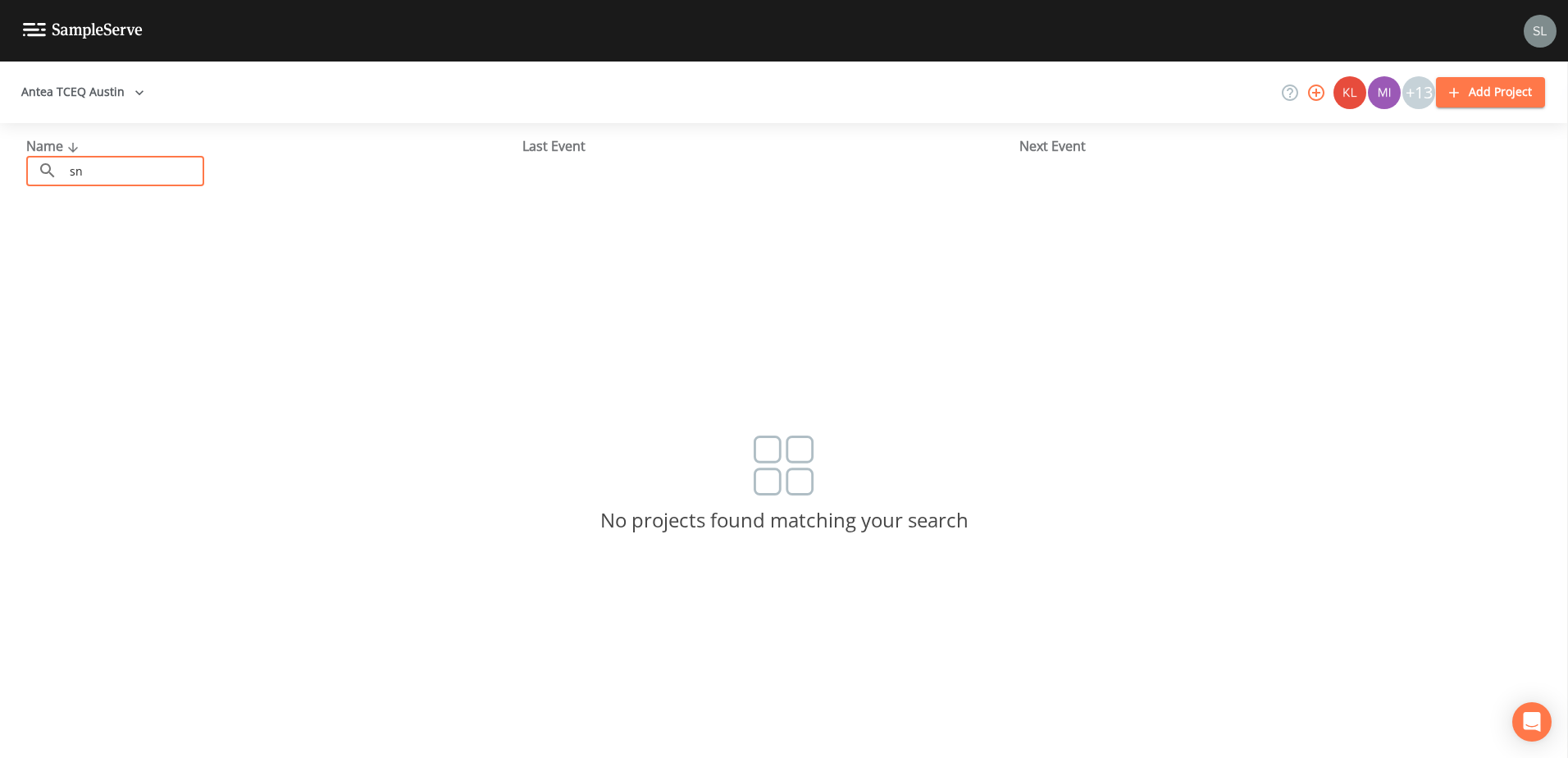
type input "s"
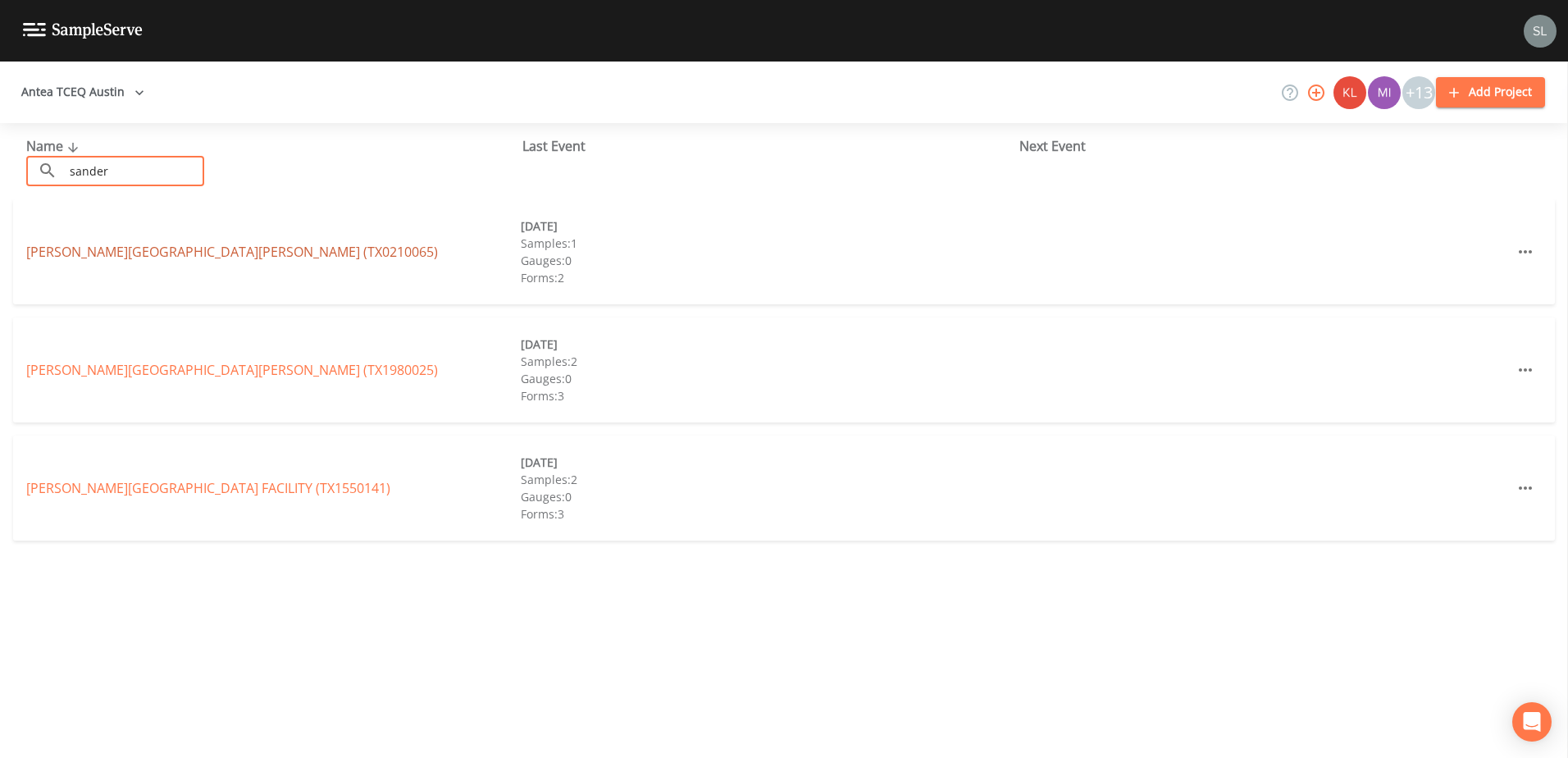
type input "sander"
click at [210, 259] on link "SANDERSON FARMS BRYAN FACILITY (TX0210065)" at bounding box center [231, 251] width 411 height 18
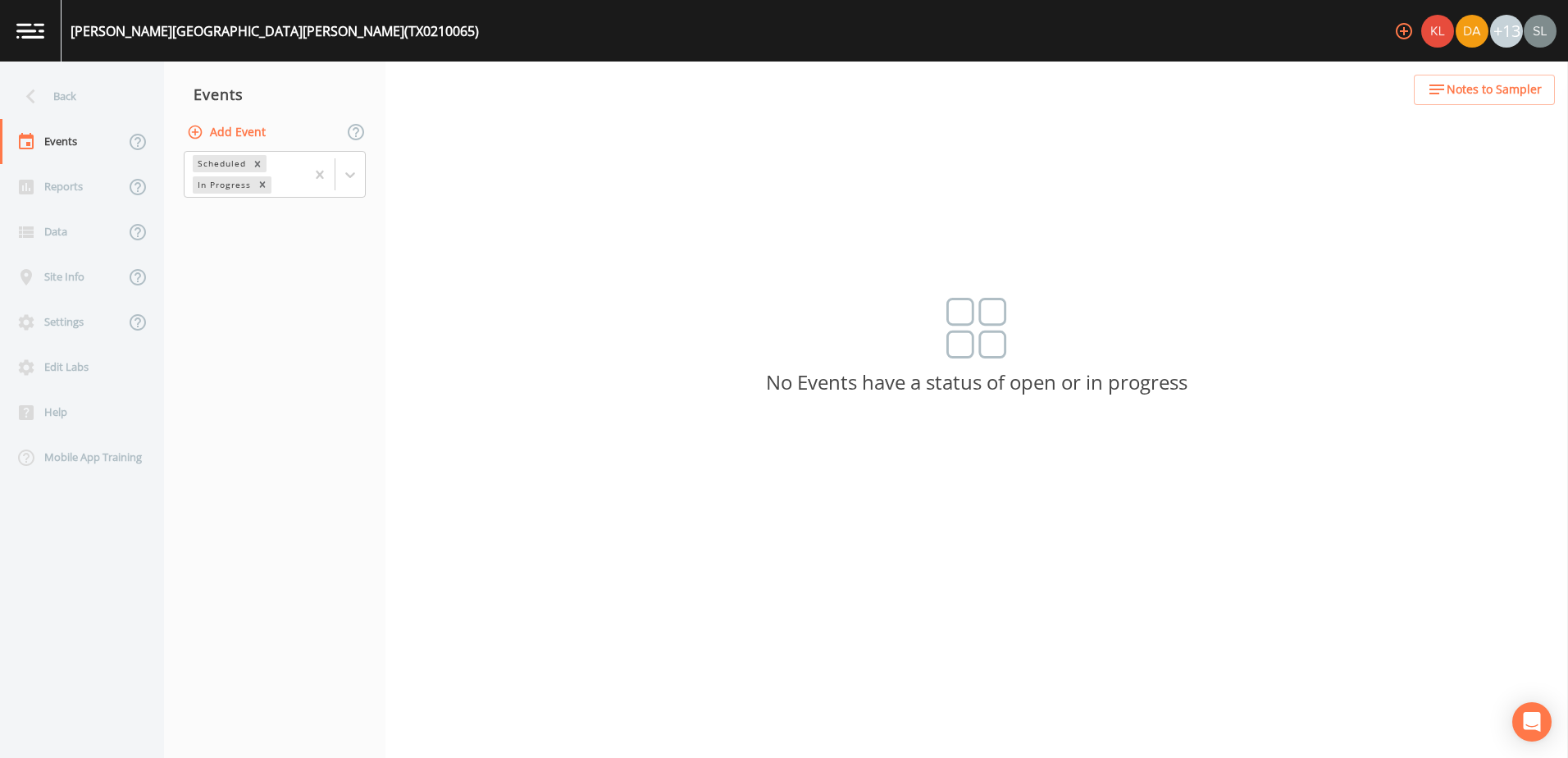
click at [238, 128] on button "Add Event" at bounding box center [227, 133] width 89 height 30
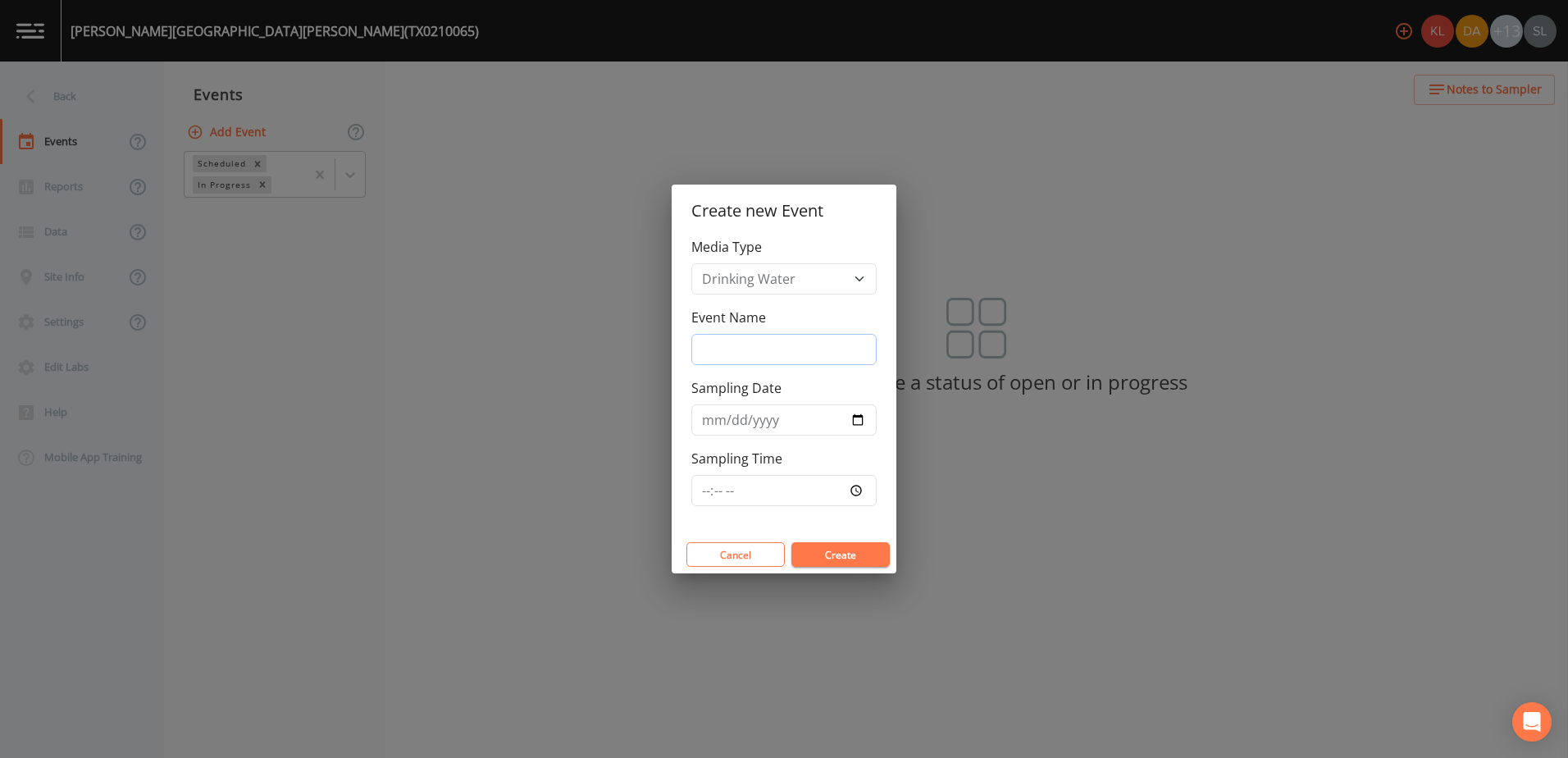
click at [716, 341] on input "Event Name" at bounding box center [783, 349] width 185 height 31
type input "h"
click at [858, 554] on button "Create" at bounding box center [841, 554] width 98 height 25
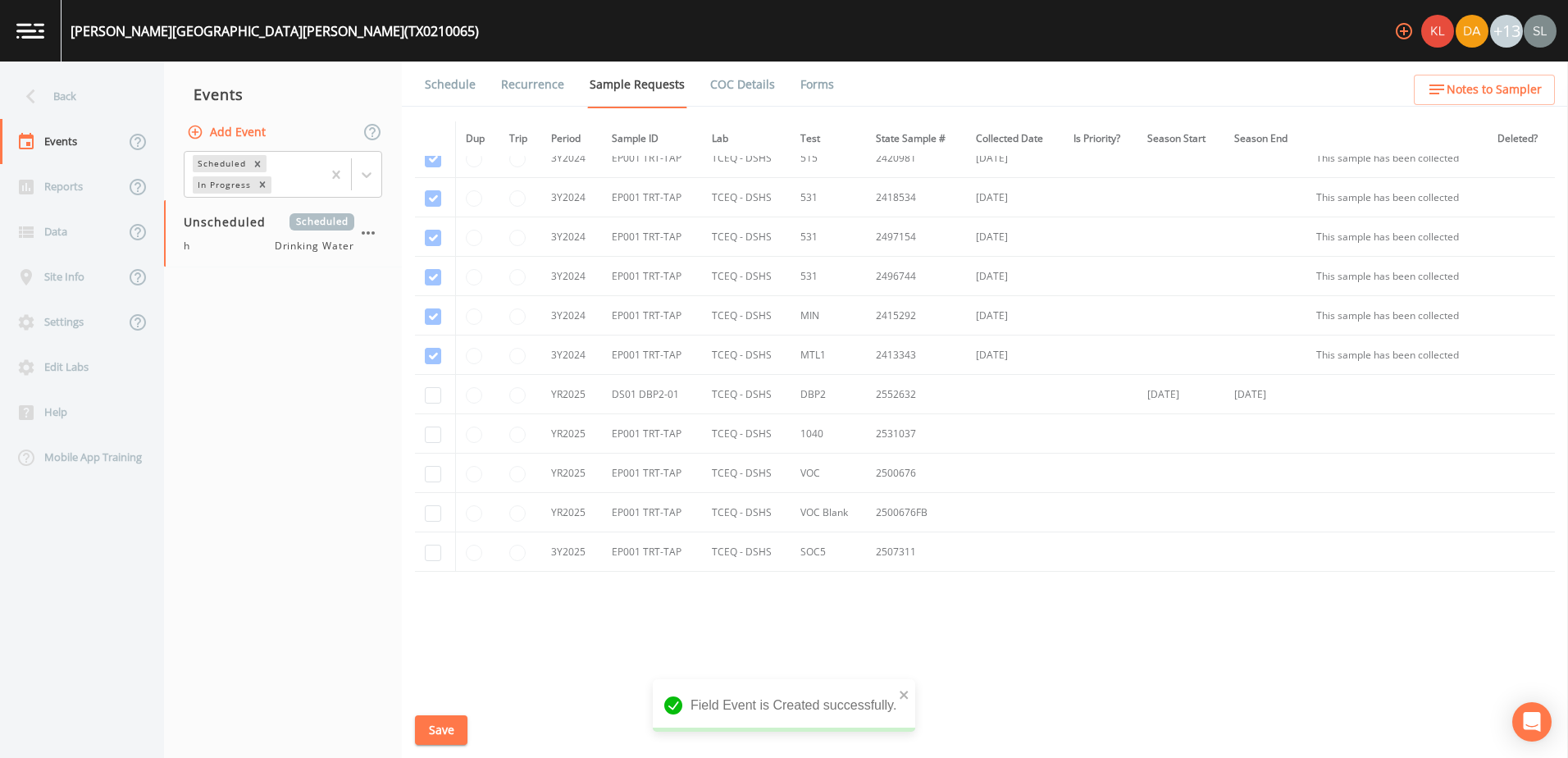
scroll to position [541, 0]
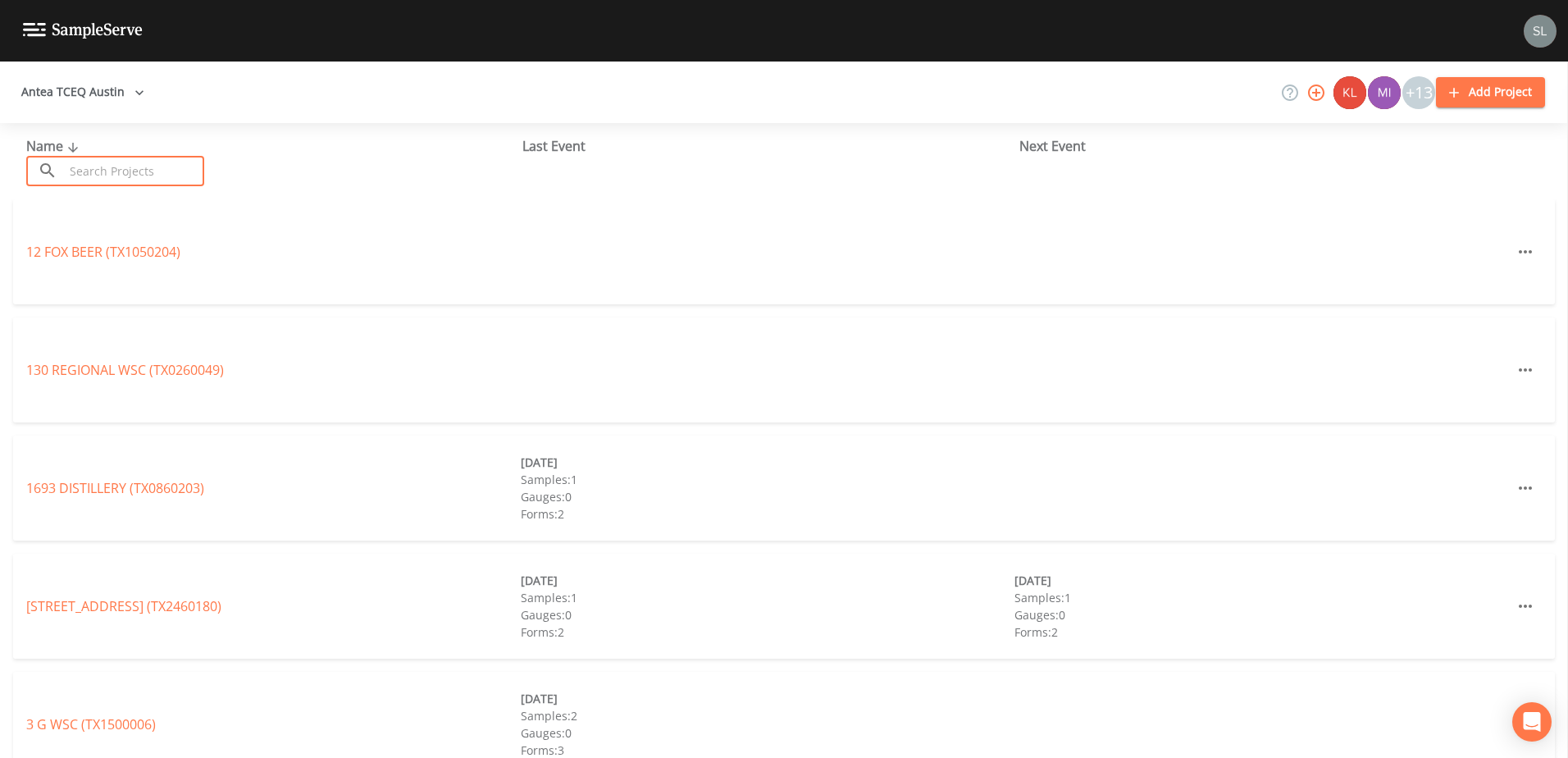
click at [91, 168] on input "text" at bounding box center [134, 171] width 140 height 30
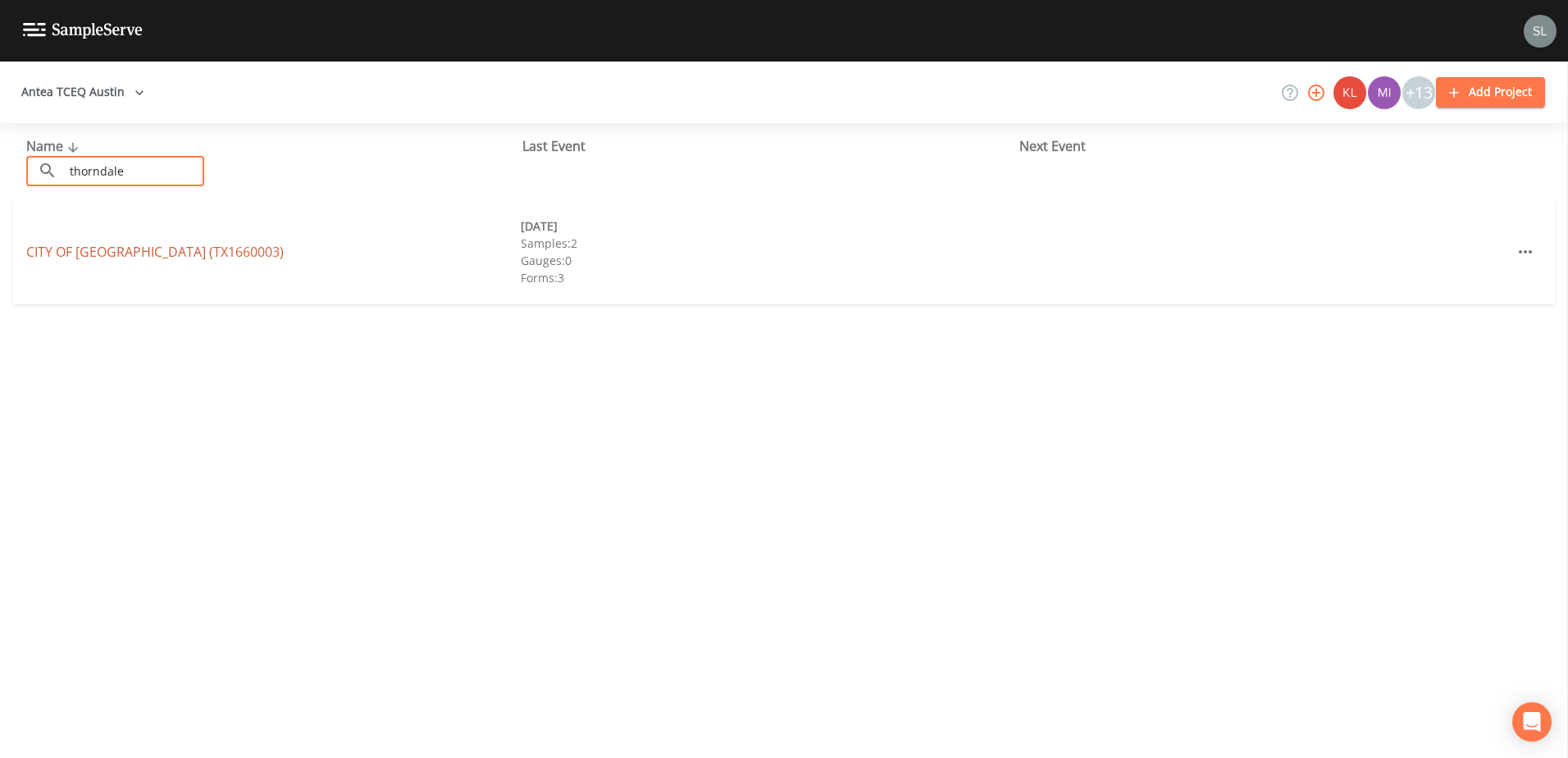
type input "thorndale"
click at [129, 248] on link "CITY OF THORNDALE (TX1660003)" at bounding box center [155, 251] width 258 height 18
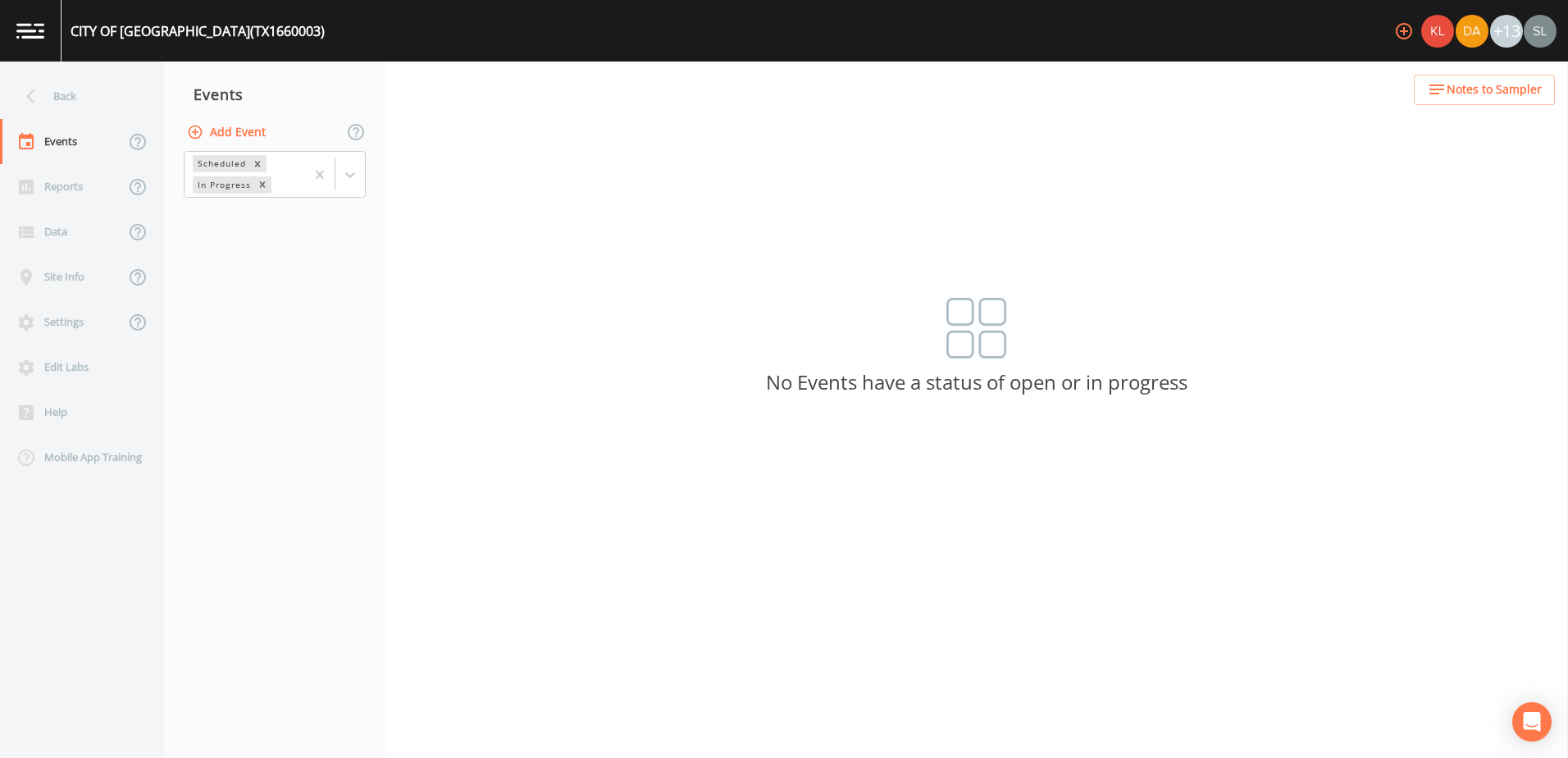
click at [243, 128] on button "Add Event" at bounding box center [227, 133] width 89 height 30
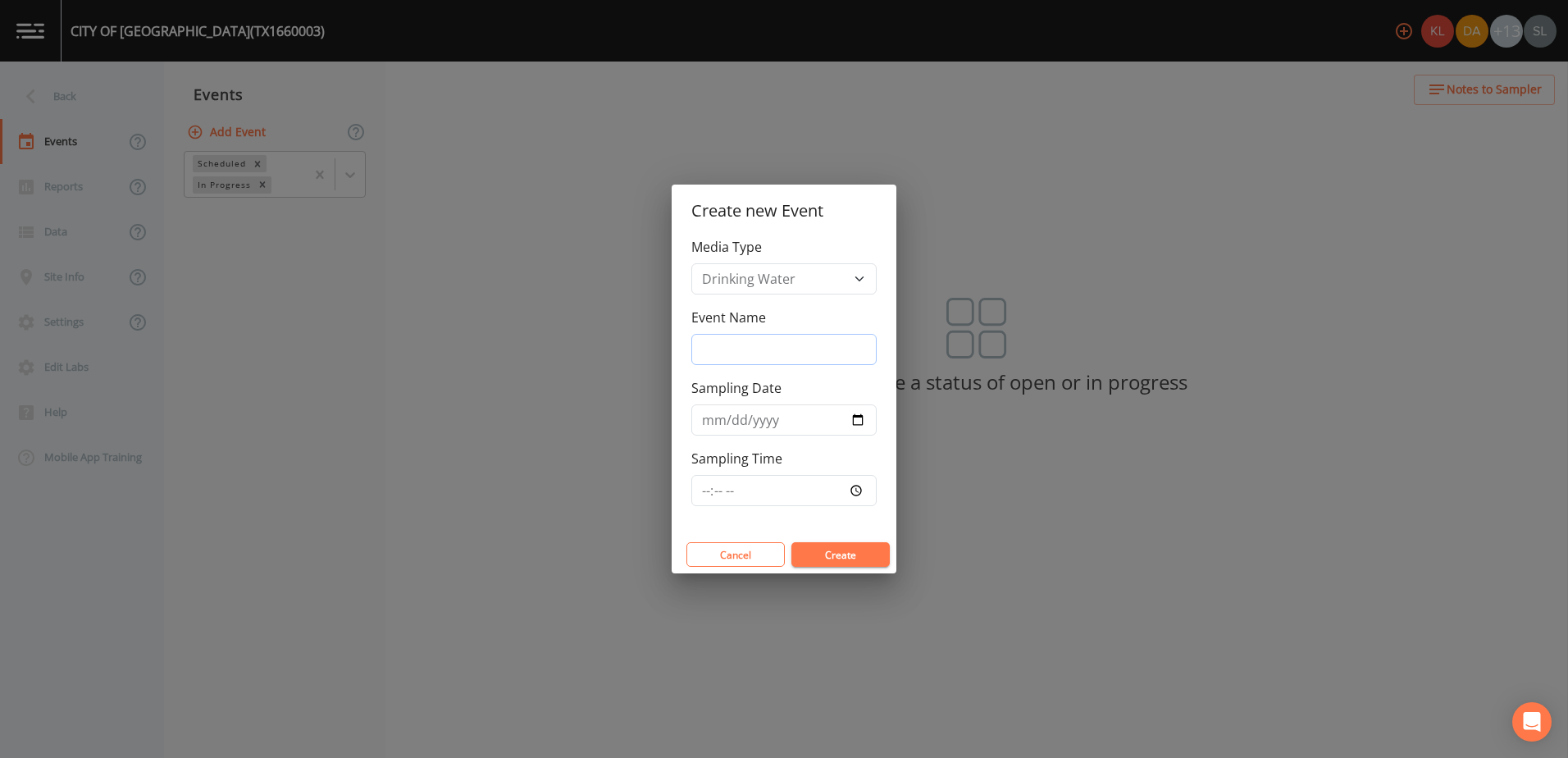
click at [760, 353] on input "Event Name" at bounding box center [783, 349] width 185 height 31
drag, startPoint x: 792, startPoint y: 351, endPoint x: 671, endPoint y: 349, distance: 121.0
click at [671, 349] on div "Create new Event Media Type Drinking Water Event Name 9/24/25 SRI Sampling Date…" at bounding box center [784, 379] width 1568 height 758
type input "9/24/25 SRI"
click at [861, 416] on input "Sampling Date" at bounding box center [783, 420] width 185 height 31
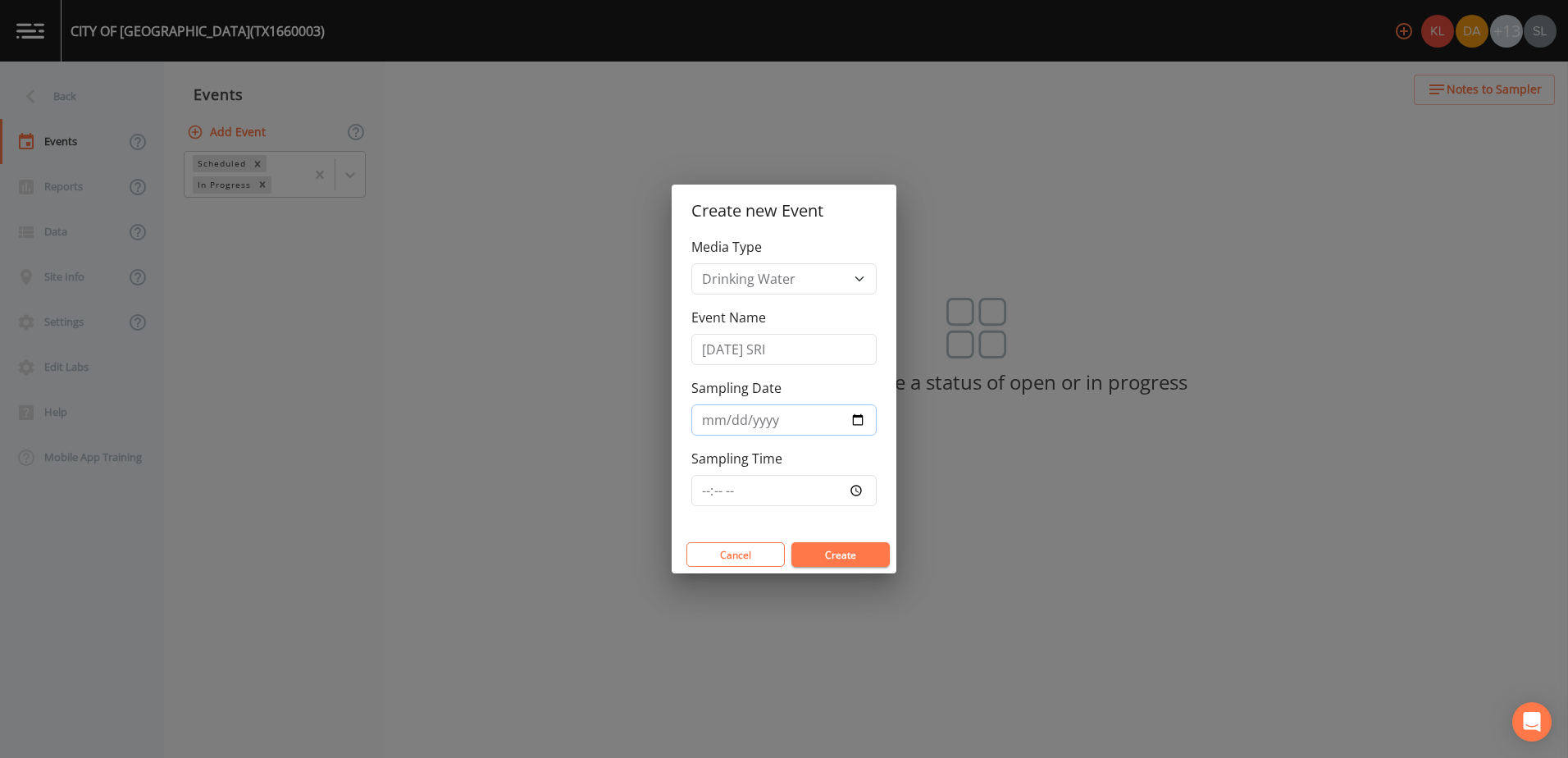
type input "2025-09-24"
click at [836, 559] on button "Create" at bounding box center [841, 554] width 98 height 25
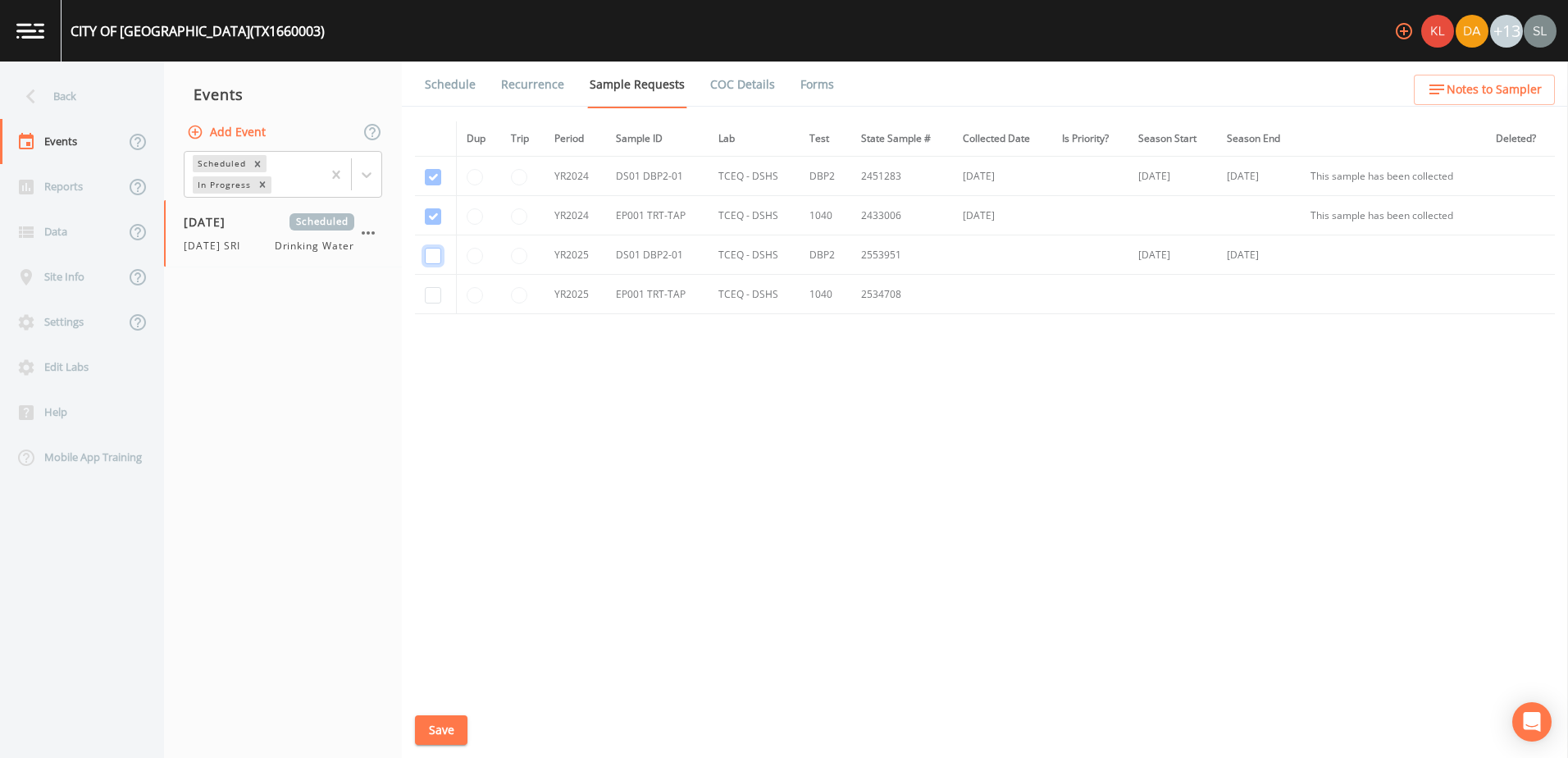
click at [433, 258] on input "checkbox" at bounding box center [433, 255] width 16 height 16
checkbox input "true"
click at [437, 293] on input "checkbox" at bounding box center [433, 295] width 16 height 16
checkbox input "true"
click at [459, 738] on button "Save" at bounding box center [441, 730] width 52 height 30
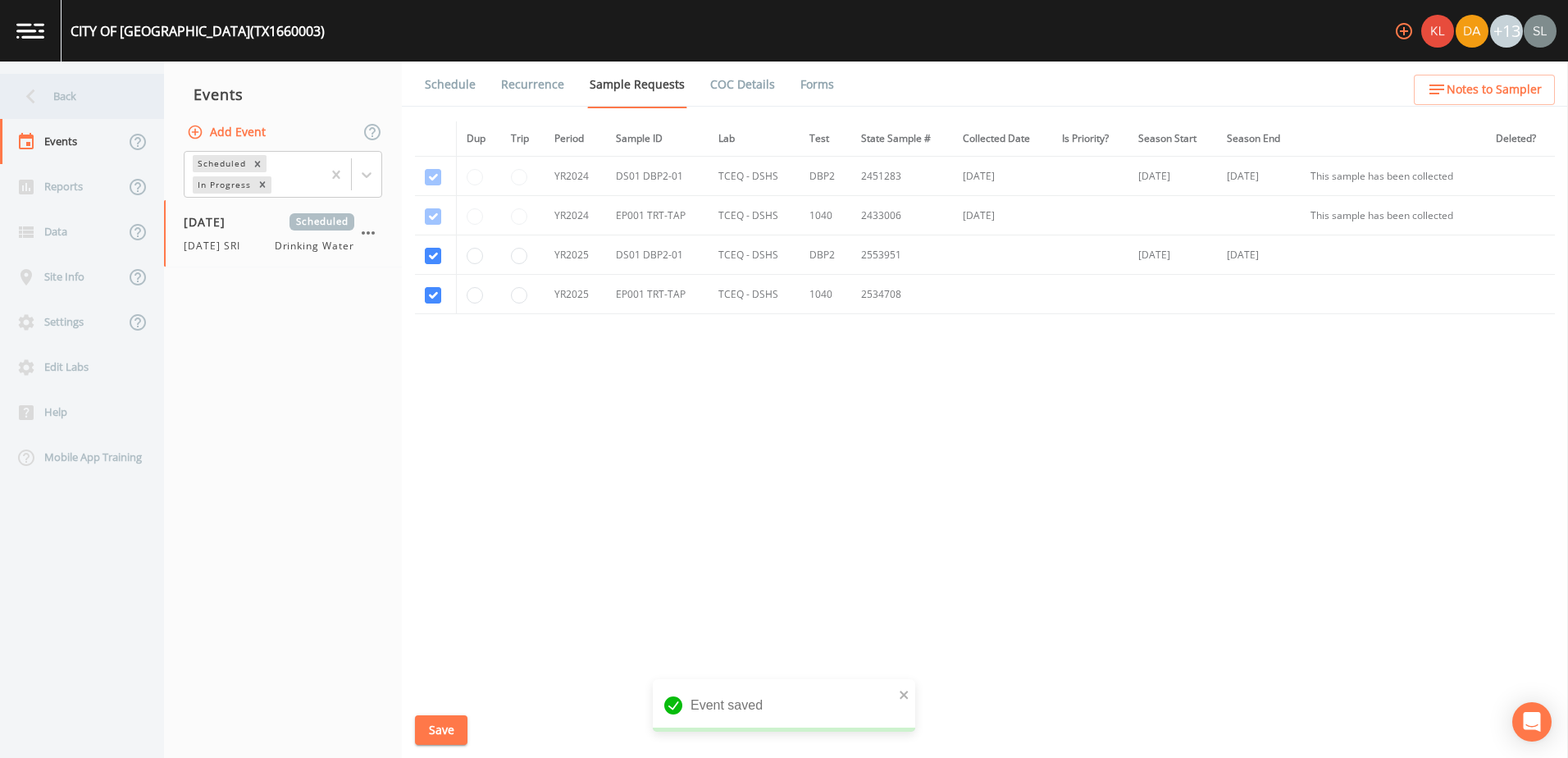
click at [72, 98] on div "Back" at bounding box center [74, 95] width 148 height 45
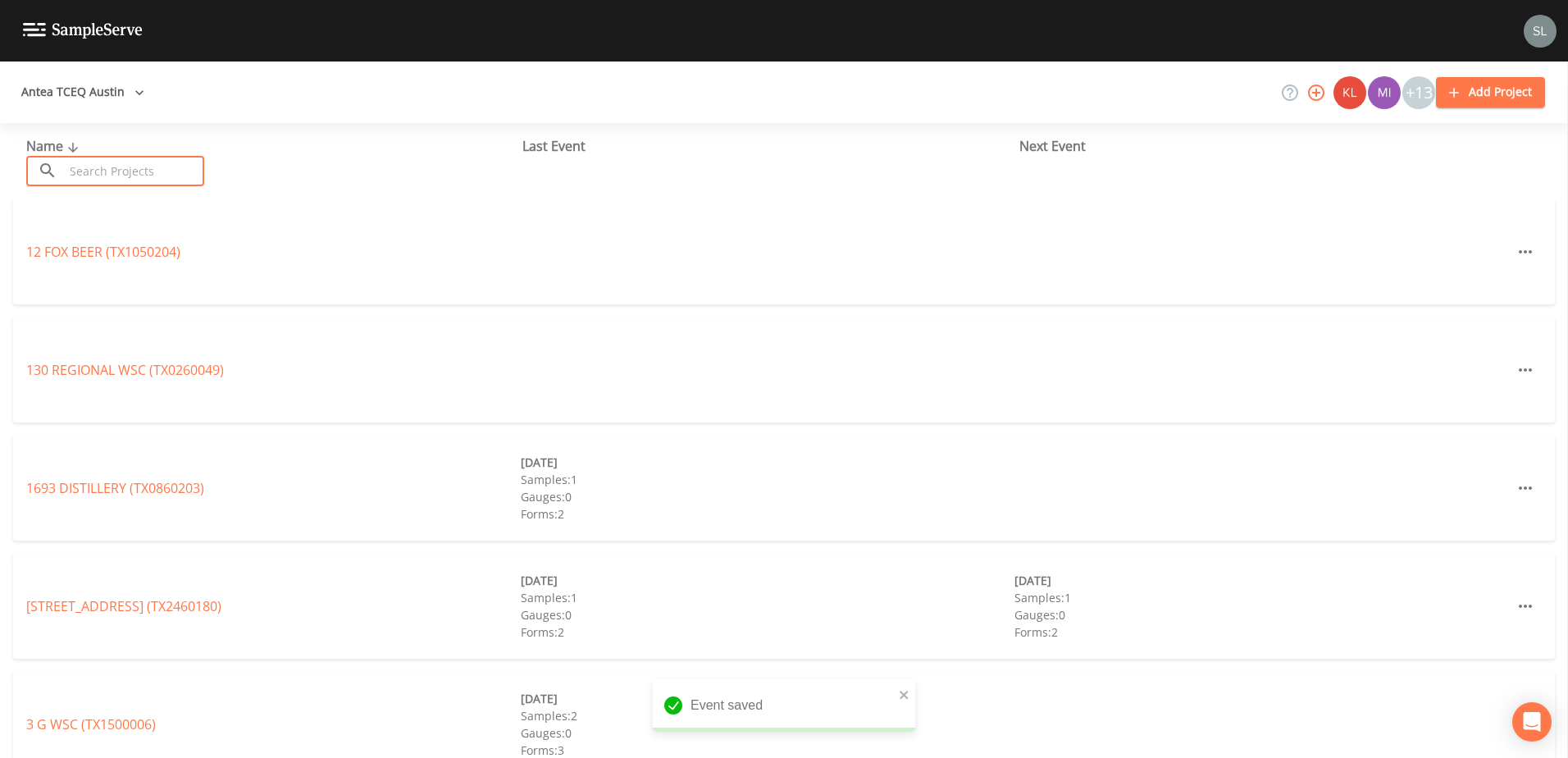
click at [144, 174] on input "text" at bounding box center [134, 171] width 140 height 30
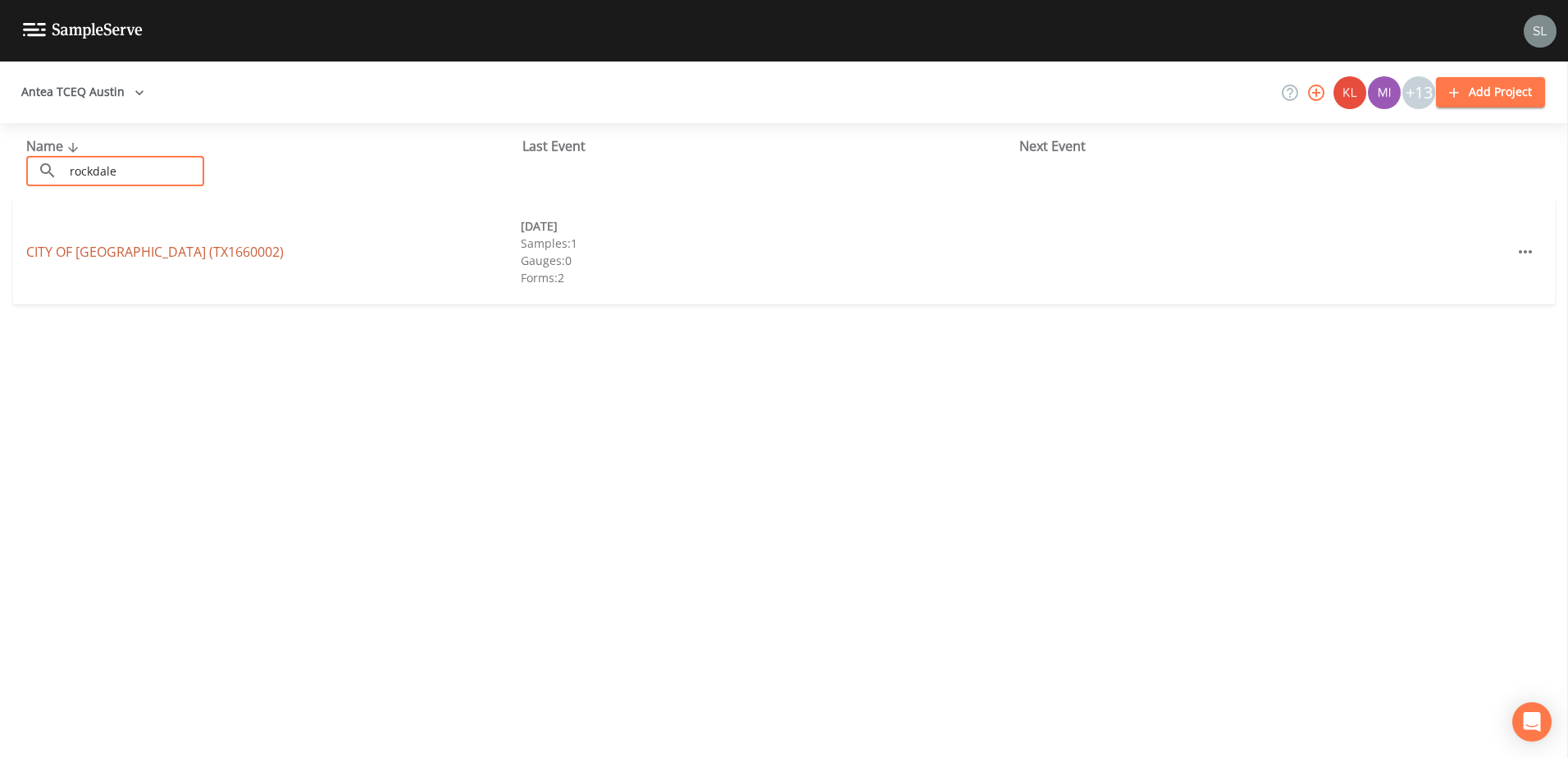
type input "rockdale"
click at [159, 254] on link "CITY OF ROCKDALE (TX1660002)" at bounding box center [155, 251] width 258 height 18
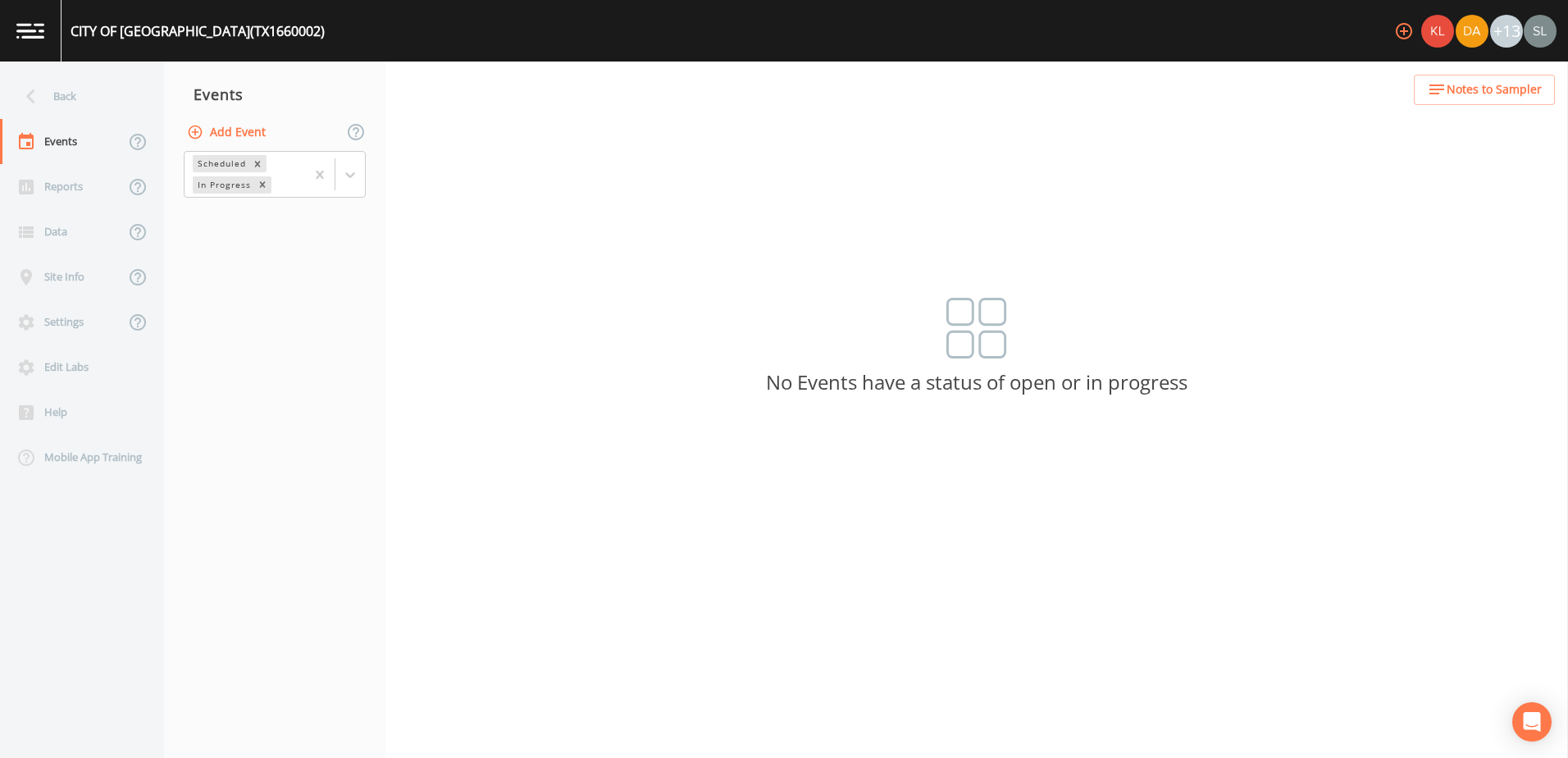
click at [231, 137] on button "Add Event" at bounding box center [227, 133] width 89 height 30
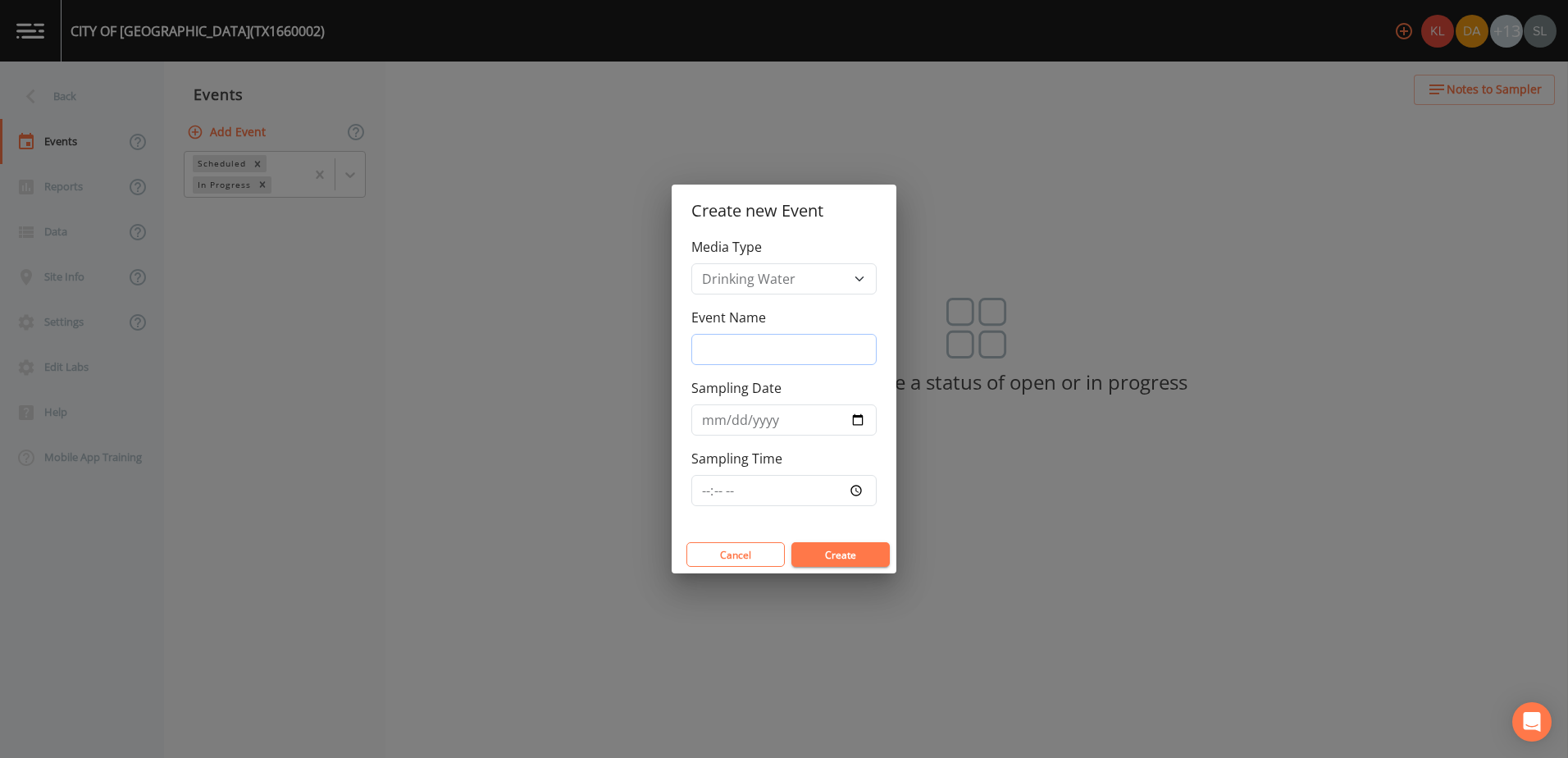
click at [767, 363] on input "Event Name" at bounding box center [783, 349] width 185 height 31
paste input "9/24/25 SRI"
type input "9/24/25 SRI"
click at [855, 418] on input "Sampling Date" at bounding box center [783, 420] width 185 height 31
type input "2025-09-24"
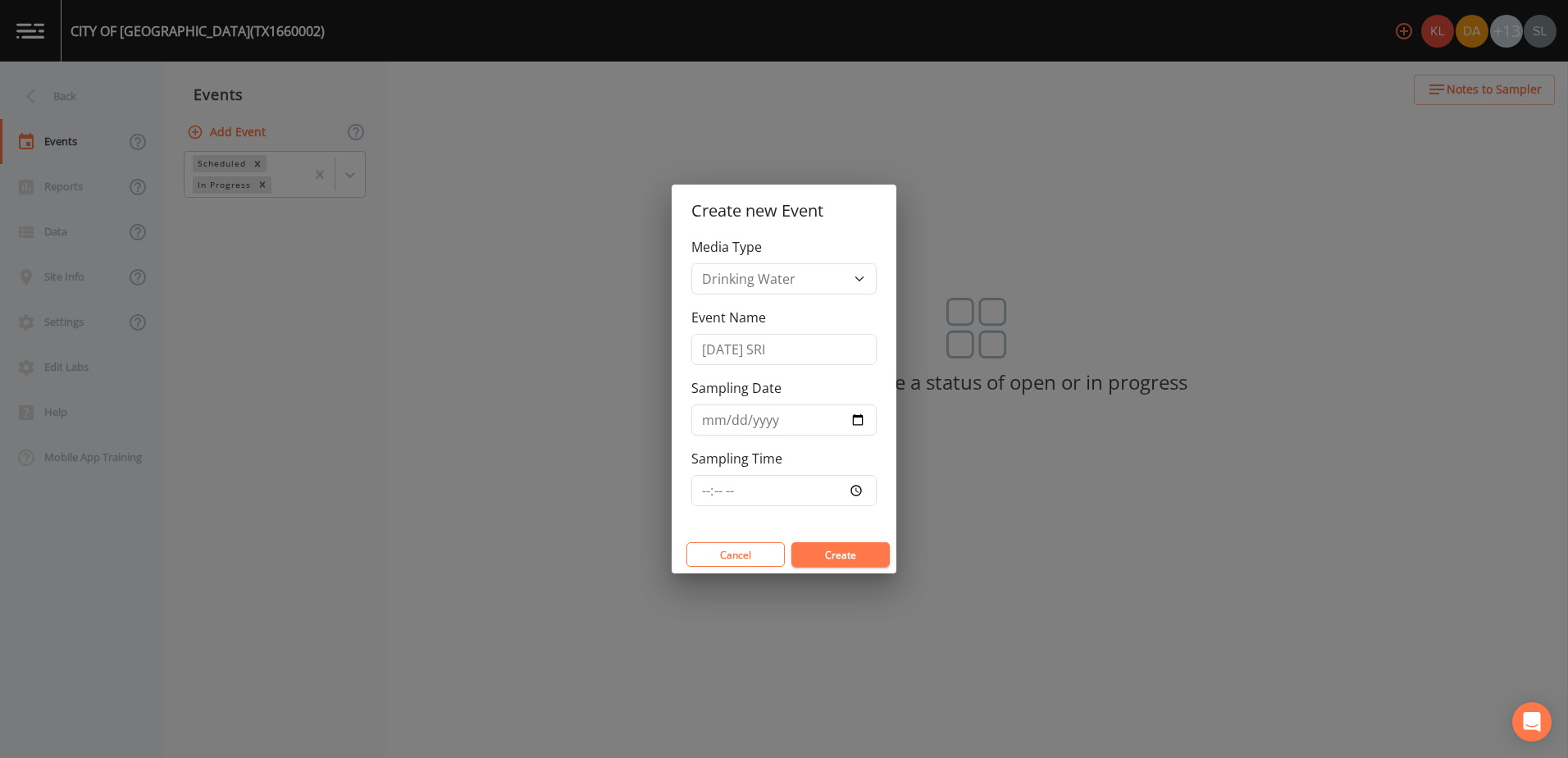
click at [831, 553] on button "Create" at bounding box center [841, 554] width 98 height 25
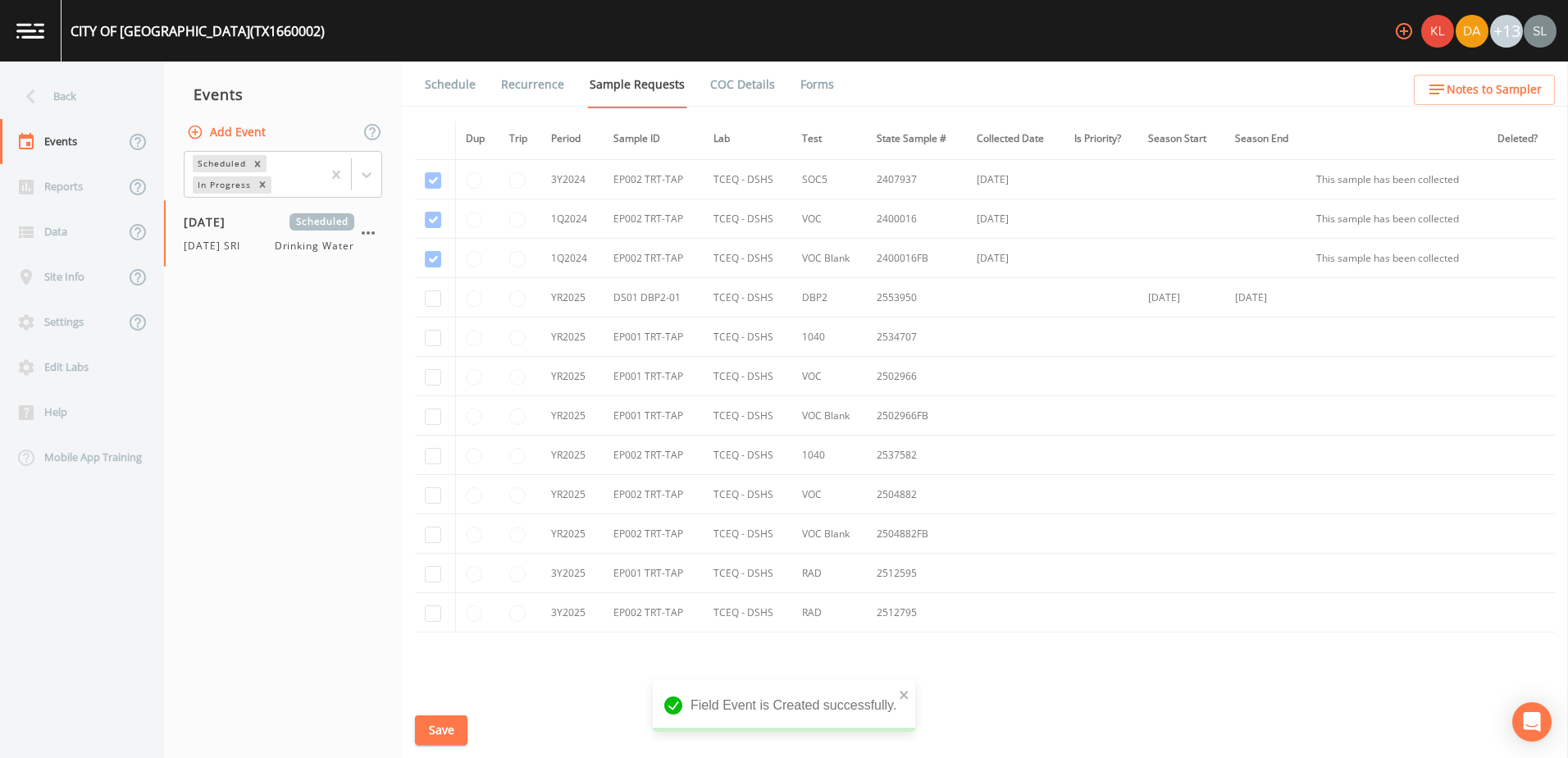
scroll to position [246, 0]
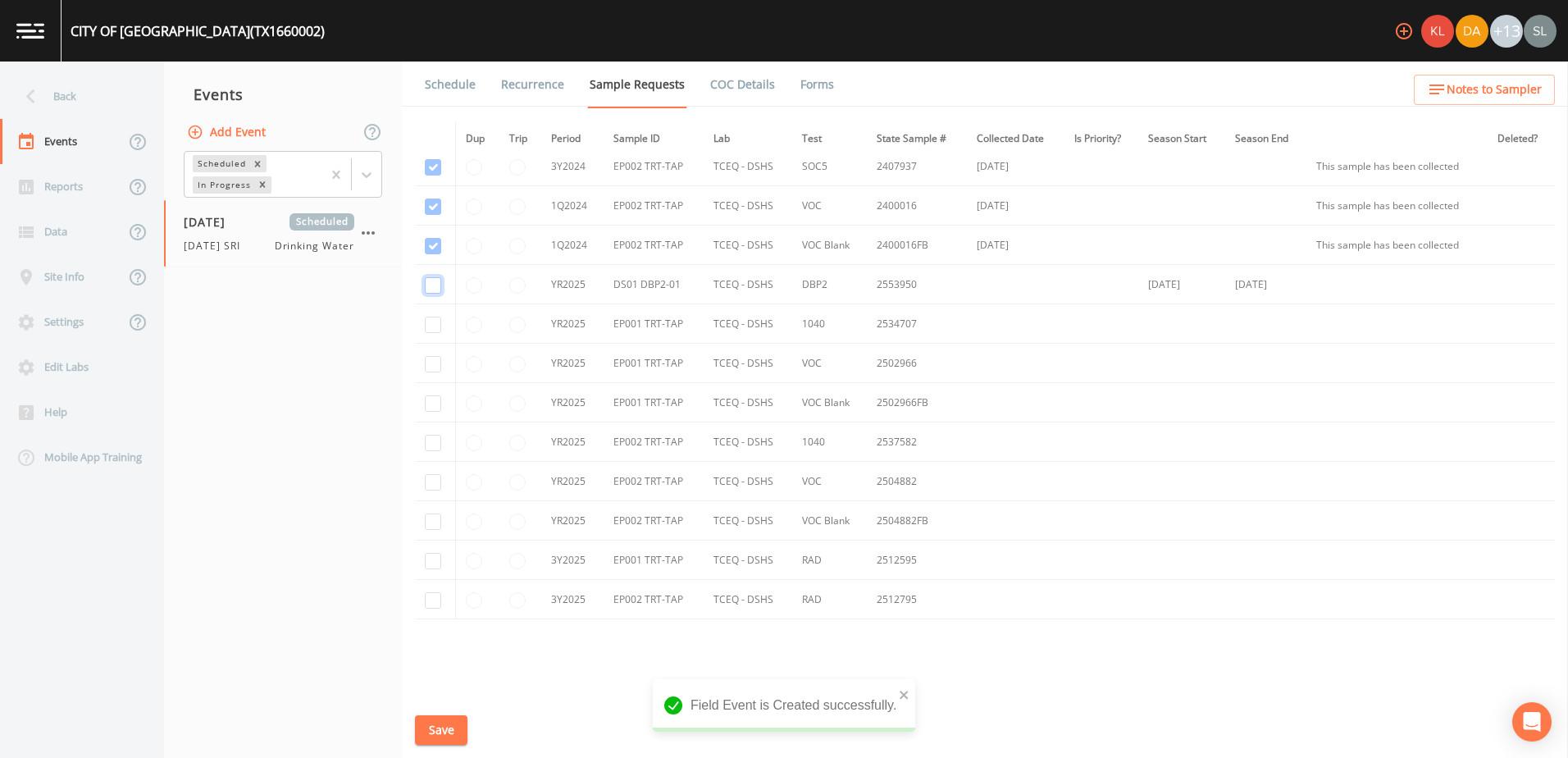
click at [430, 286] on input "checkbox" at bounding box center [433, 285] width 16 height 16
checkbox input "true"
click at [455, 716] on button "Save" at bounding box center [441, 730] width 52 height 30
click at [98, 103] on div "Back" at bounding box center [74, 95] width 148 height 45
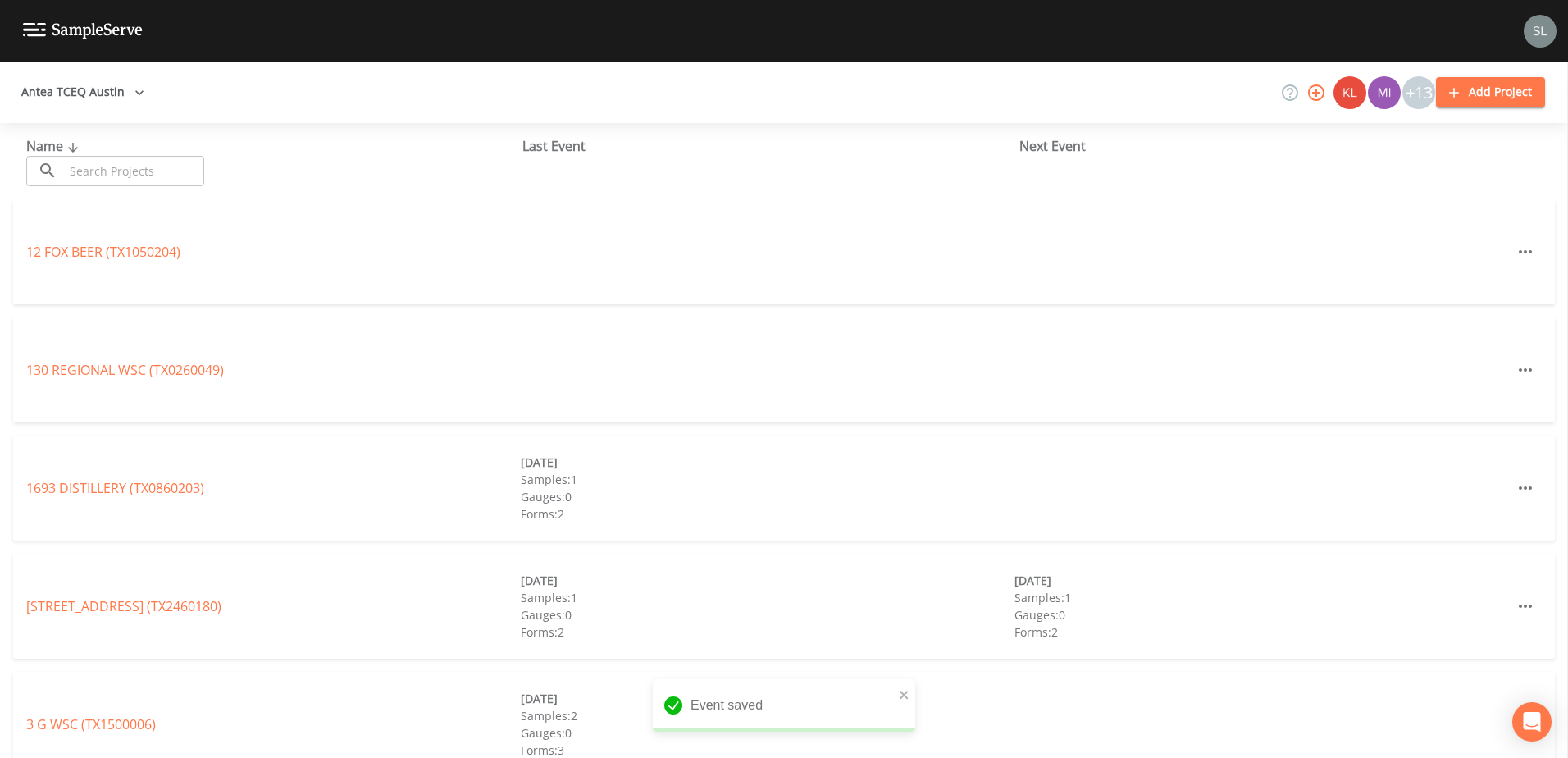
click at [161, 176] on input "text" at bounding box center [134, 171] width 140 height 30
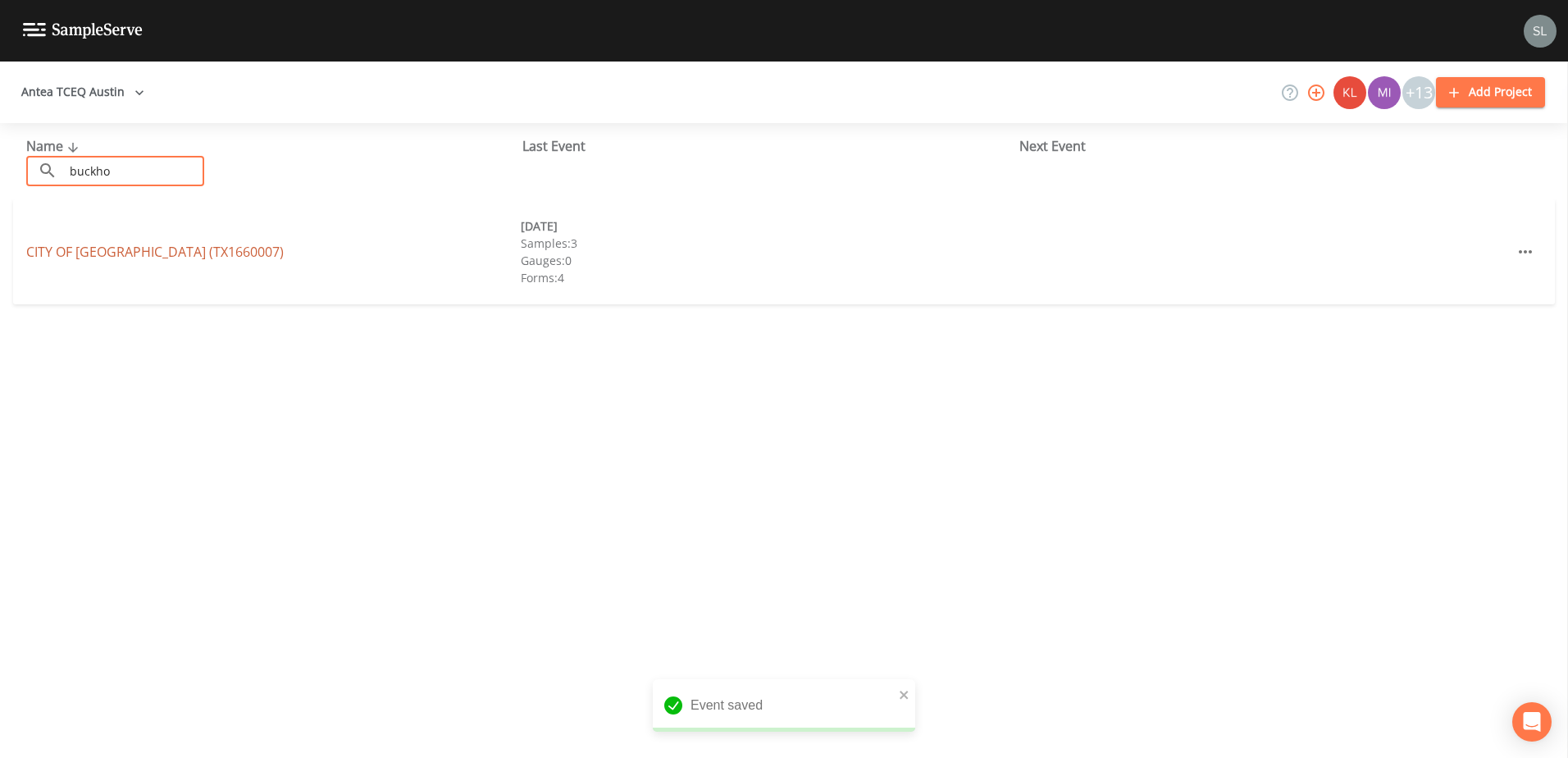
type input "buckho"
click at [167, 248] on link "CITY OF BUCKHOLTS (TX1660007)" at bounding box center [155, 251] width 258 height 18
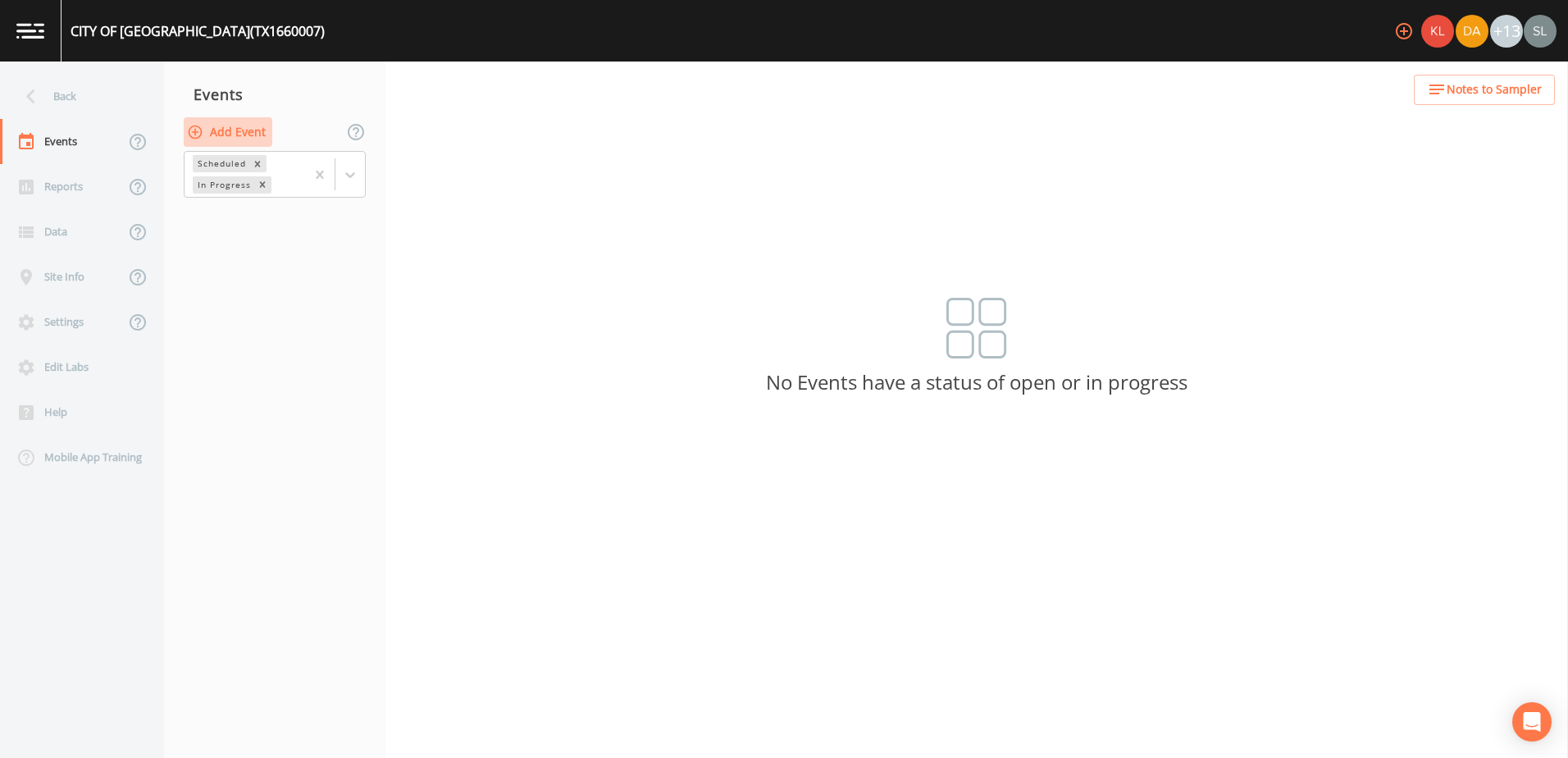
click at [237, 127] on button "Add Event" at bounding box center [227, 133] width 89 height 30
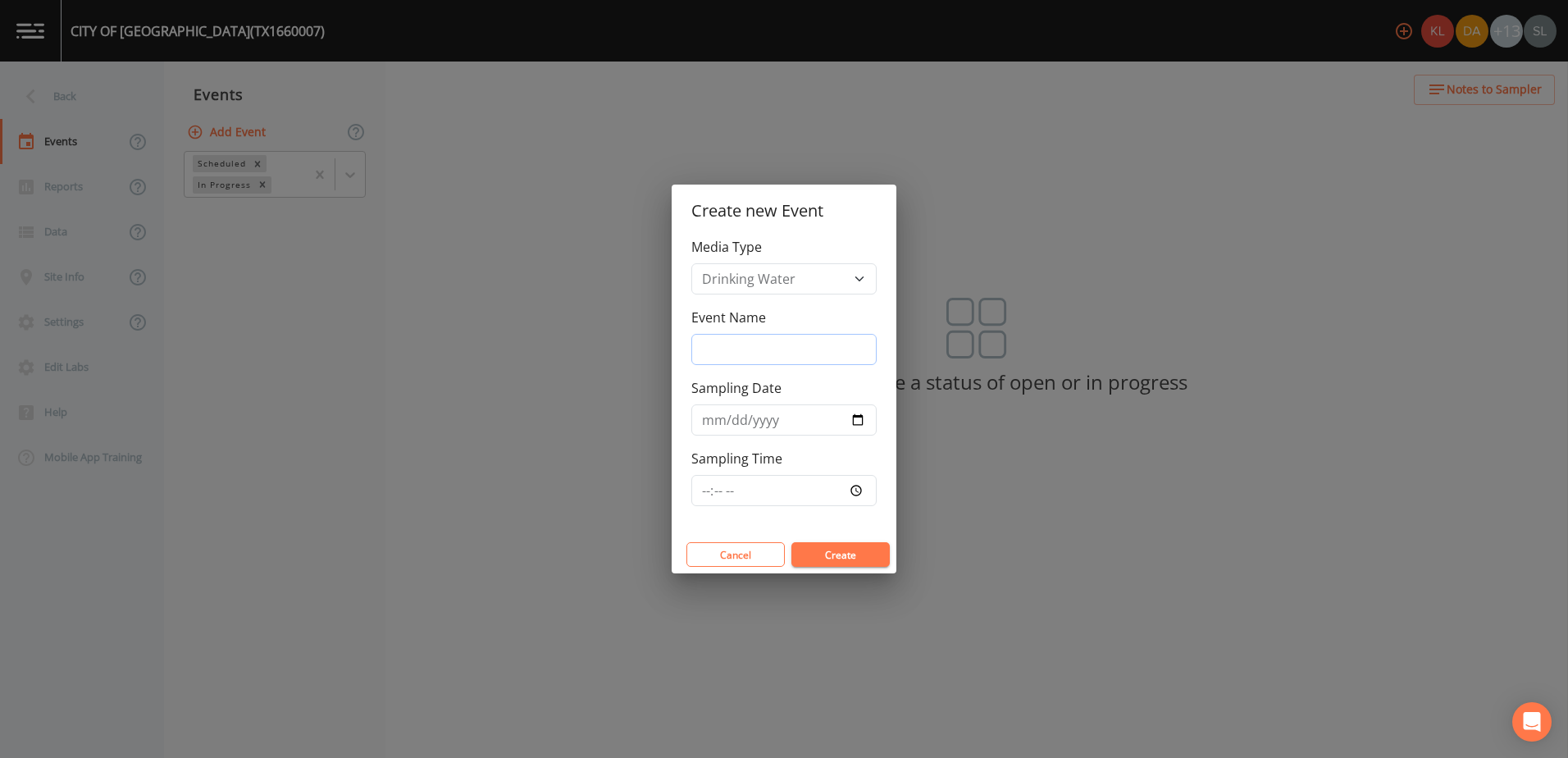
click at [727, 344] on input "Event Name" at bounding box center [783, 349] width 185 height 31
paste input "9/24/25 SRI"
type input "9/24/25 SRI"
click at [857, 419] on input "Sampling Date" at bounding box center [783, 420] width 185 height 31
type input "2025-09-24"
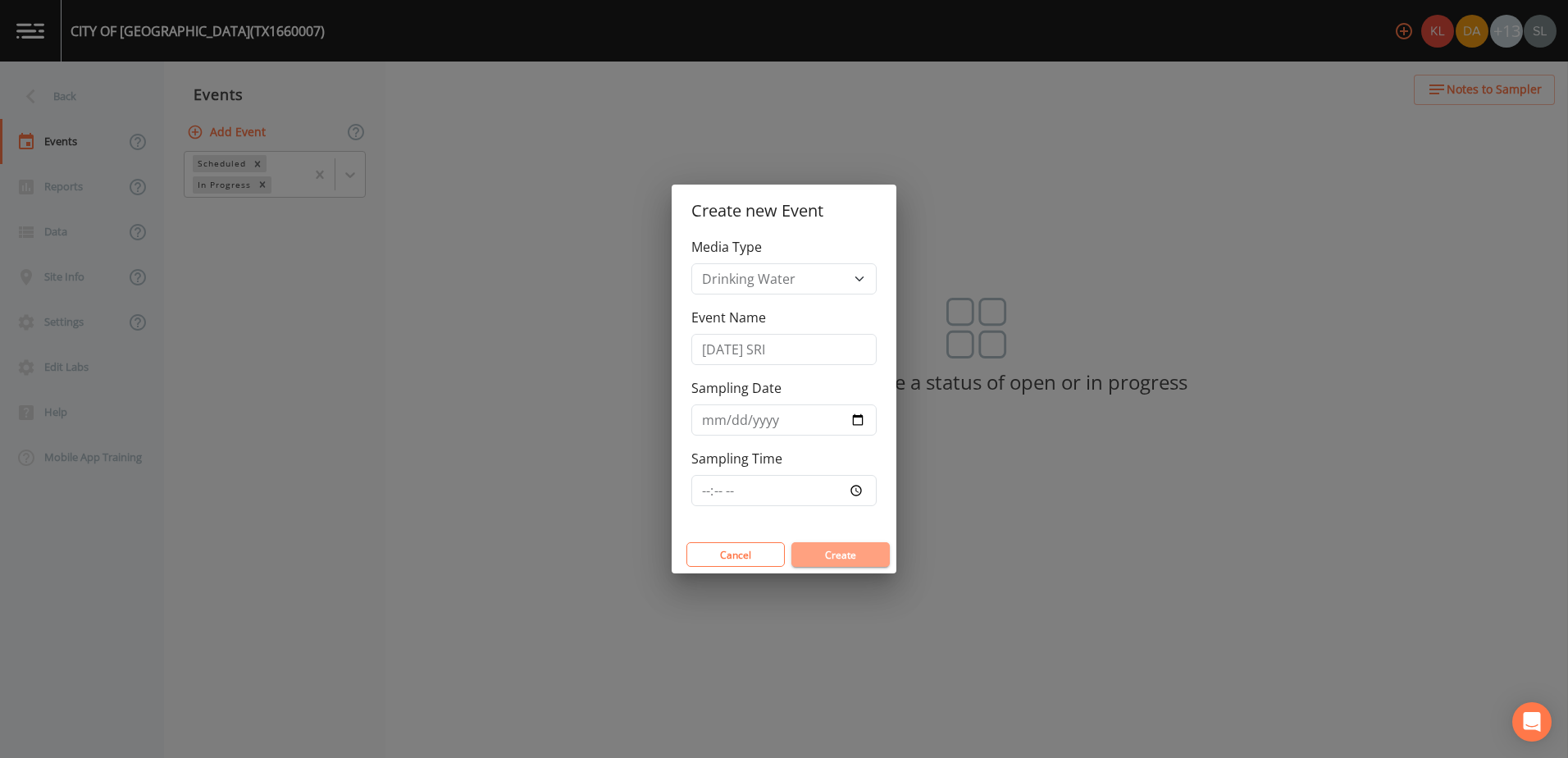
click at [841, 554] on button "Create" at bounding box center [841, 554] width 98 height 25
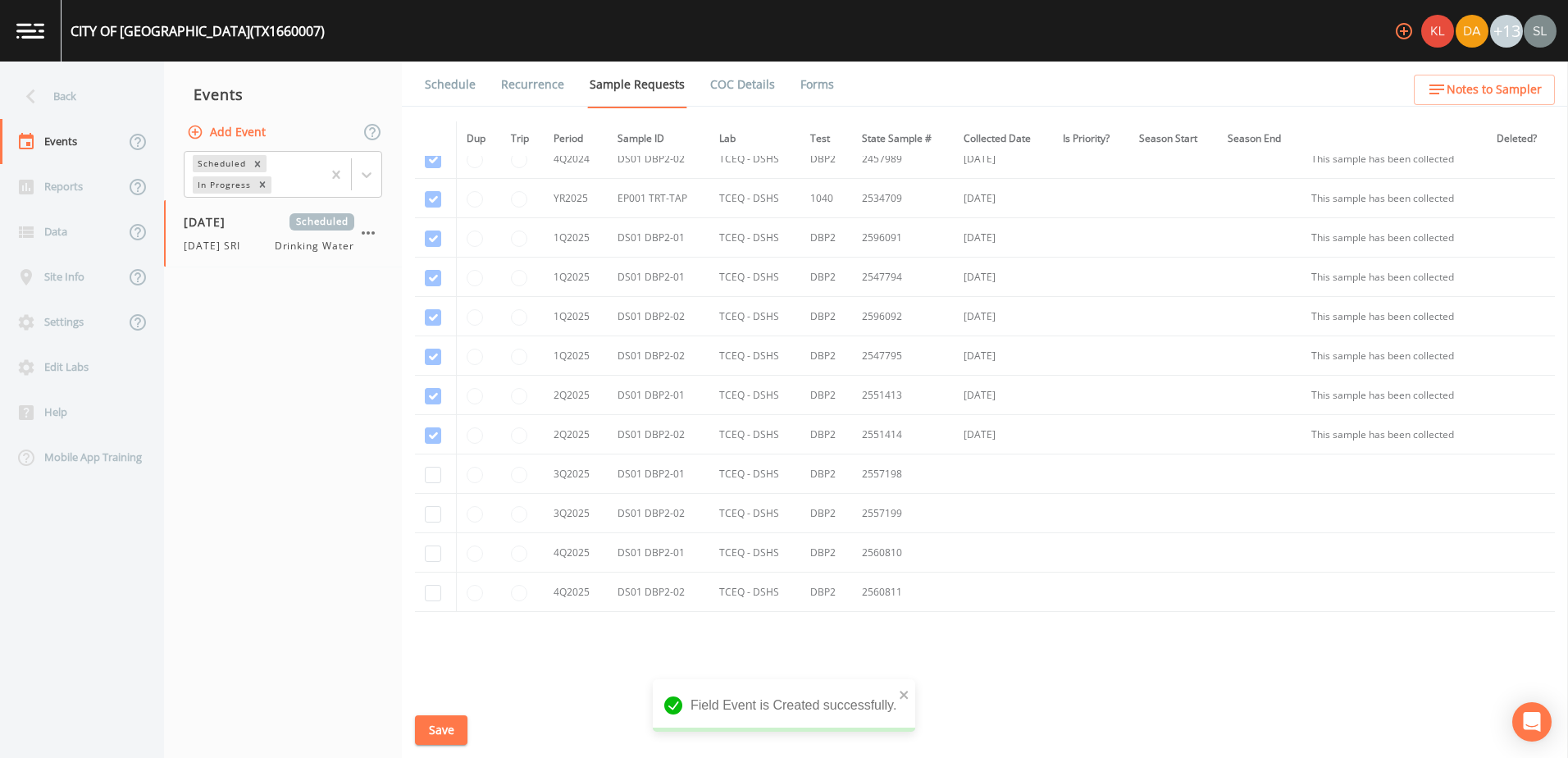
scroll to position [383, 0]
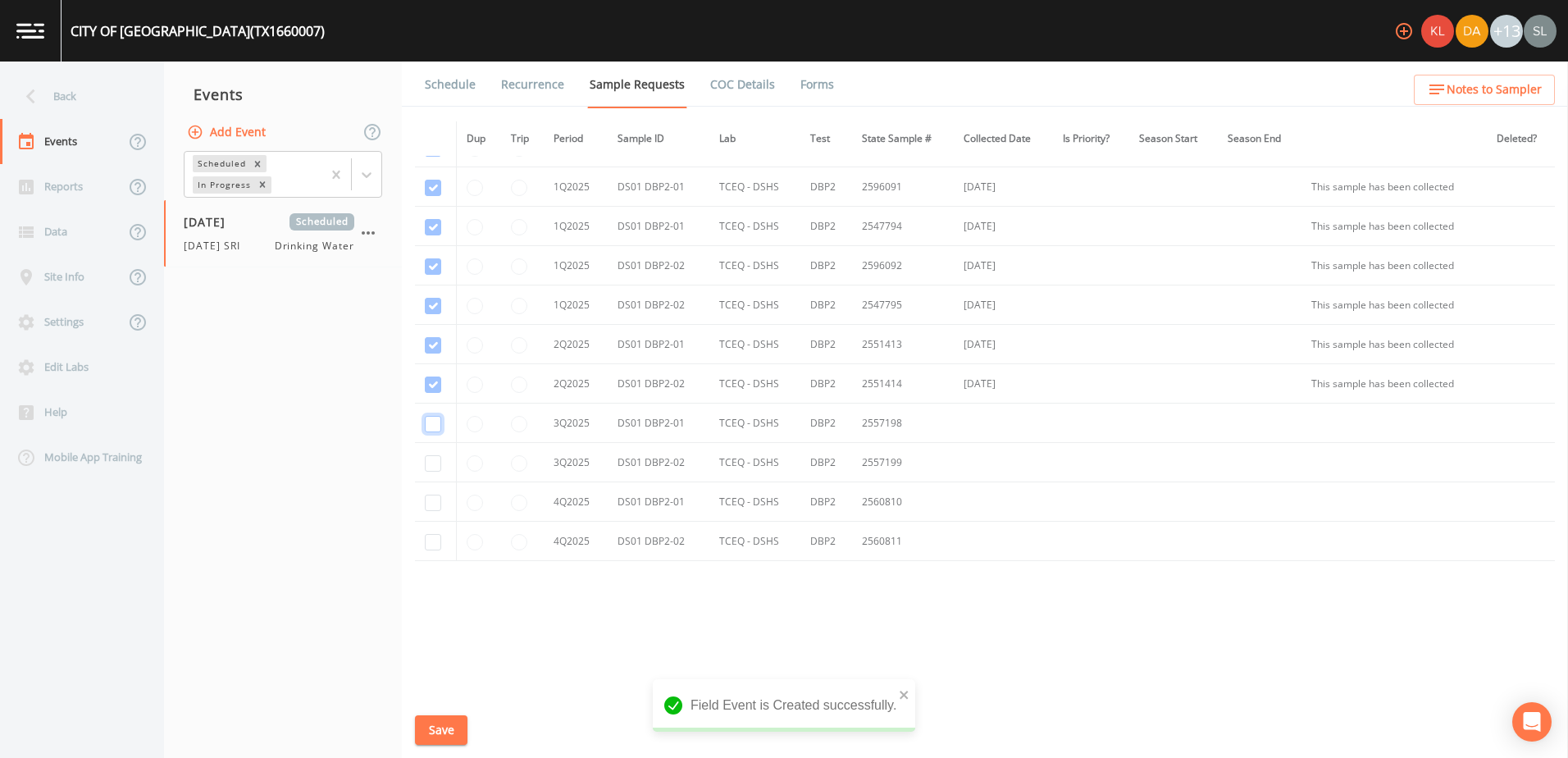
click at [429, 420] on input "checkbox" at bounding box center [433, 423] width 16 height 16
checkbox input "true"
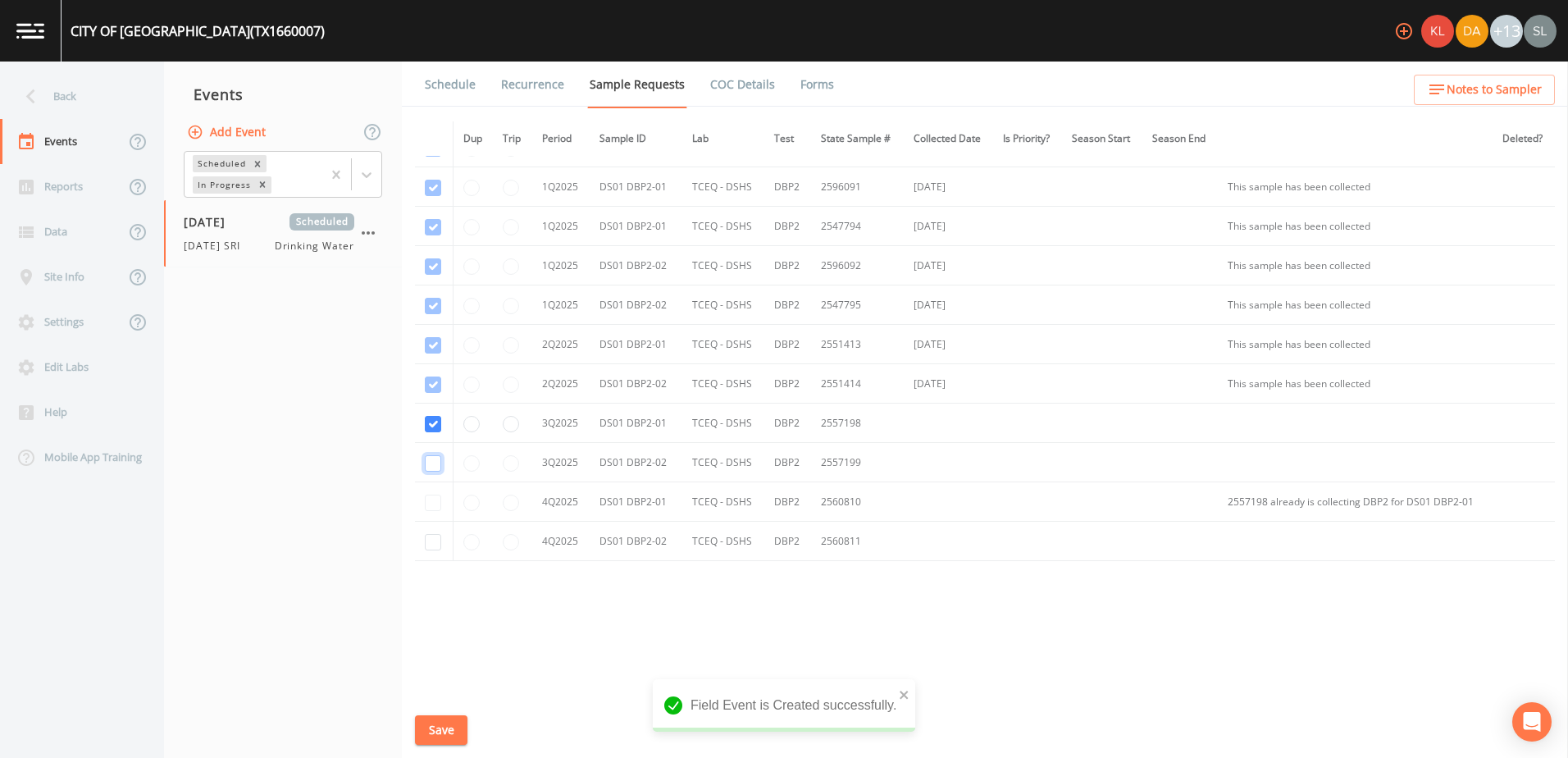
click at [435, 466] on input "checkbox" at bounding box center [433, 463] width 16 height 16
checkbox input "true"
click at [436, 725] on button "Save" at bounding box center [441, 730] width 52 height 30
click at [84, 95] on div "Back" at bounding box center [74, 95] width 148 height 45
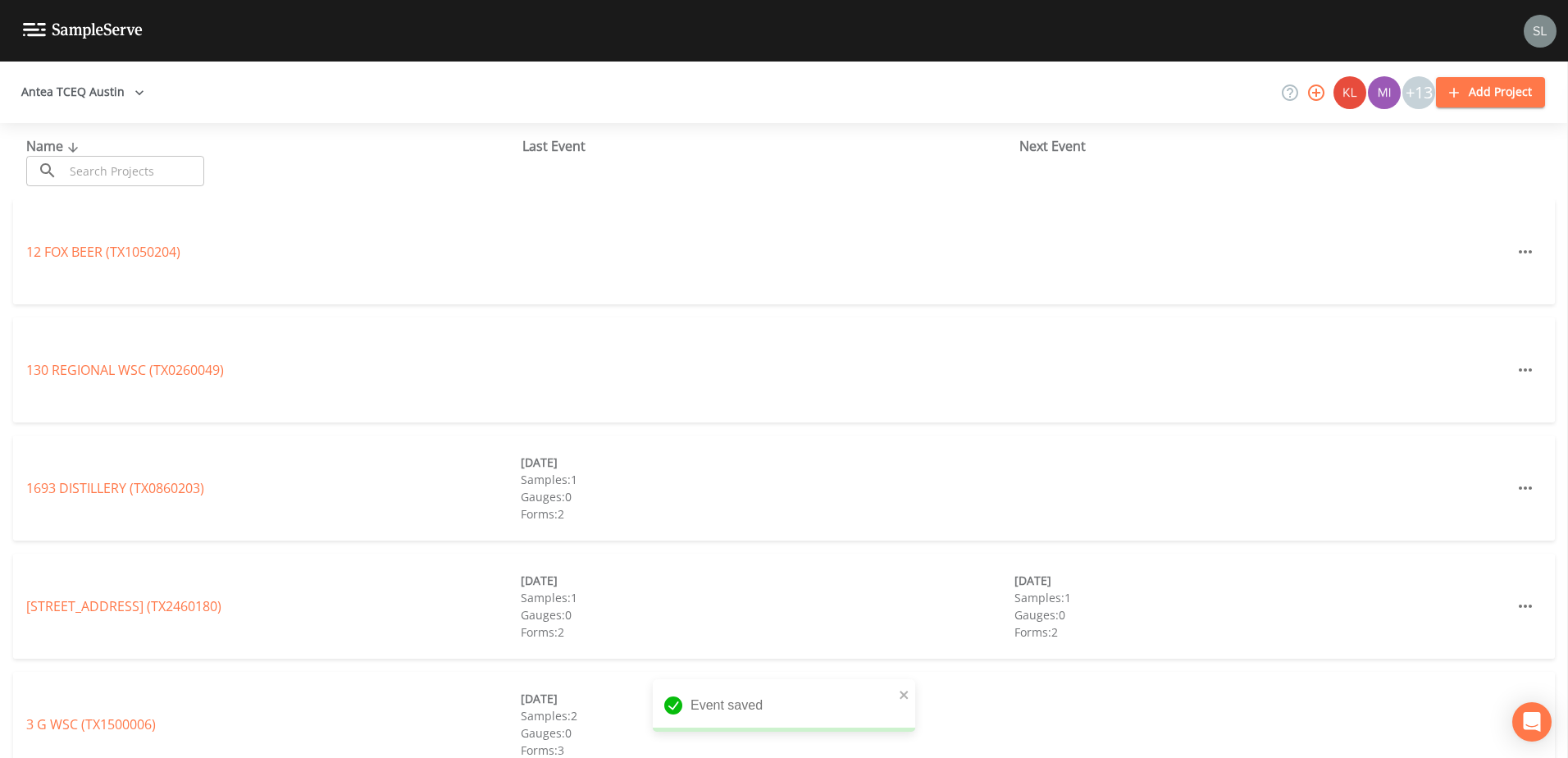
click at [107, 173] on input "text" at bounding box center [134, 171] width 140 height 30
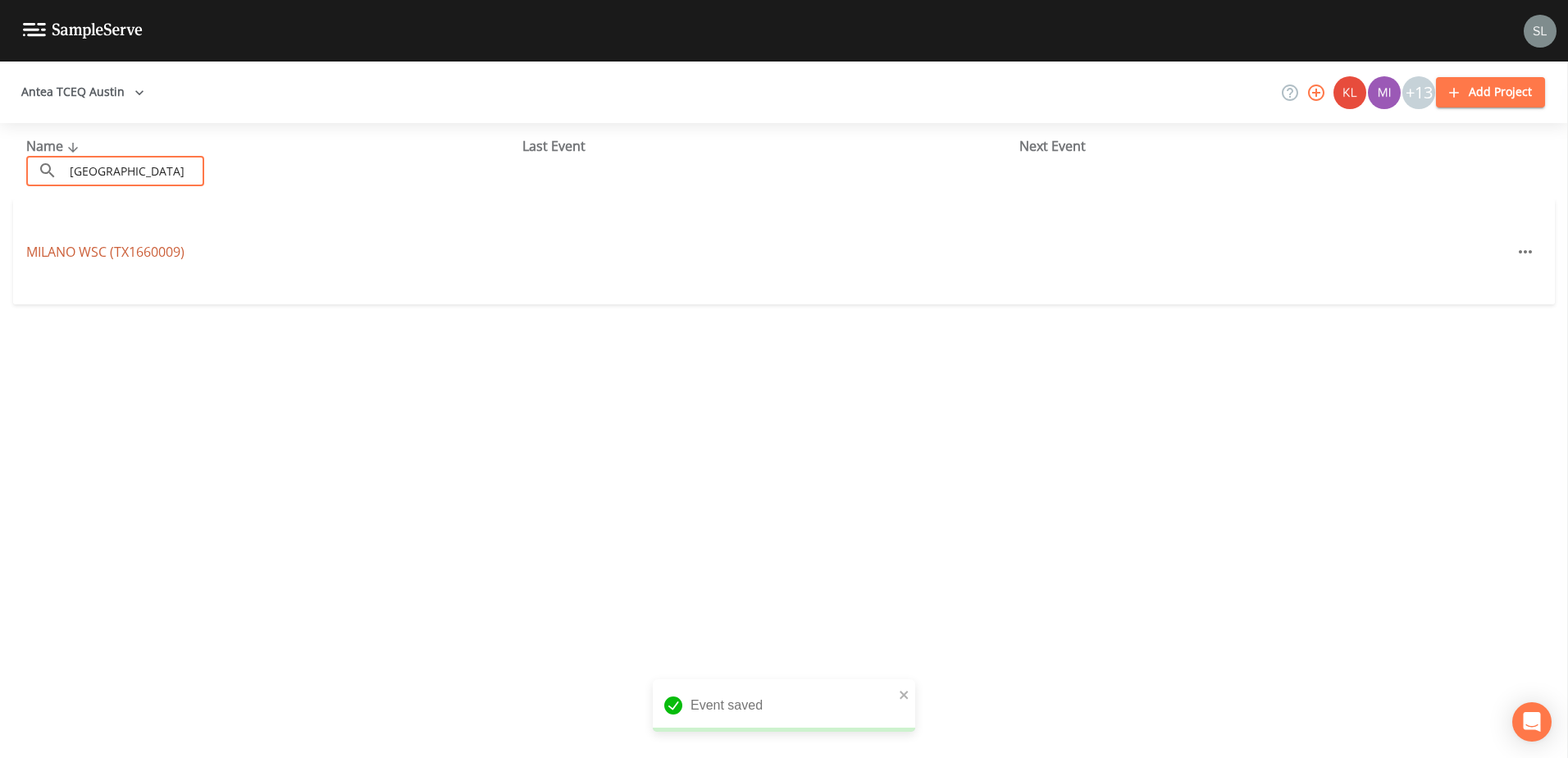
type input "milano"
click at [146, 247] on link "MILANO WSC (TX1660009)" at bounding box center [105, 251] width 158 height 18
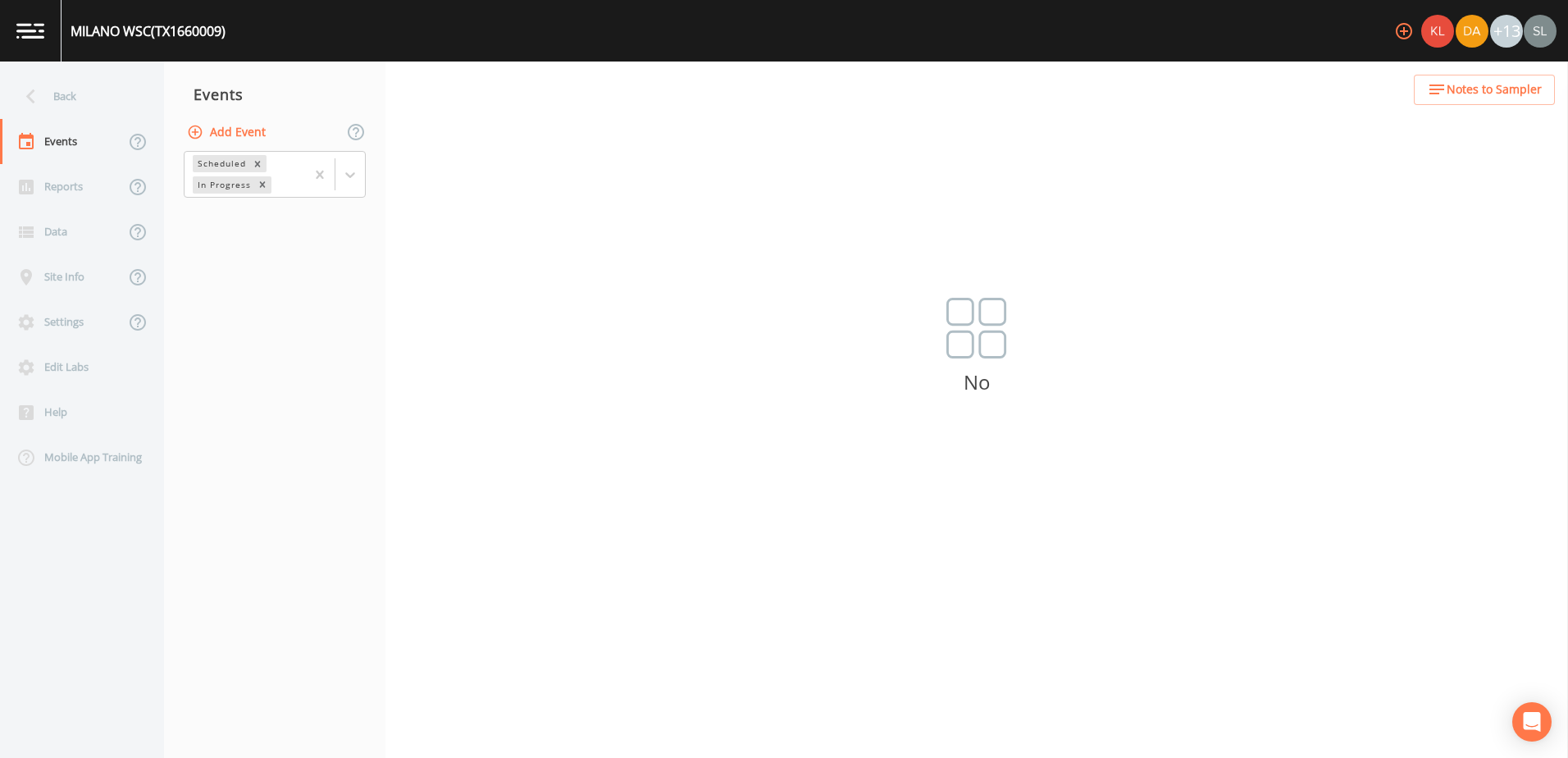
click at [237, 130] on button "Add Event" at bounding box center [227, 133] width 89 height 30
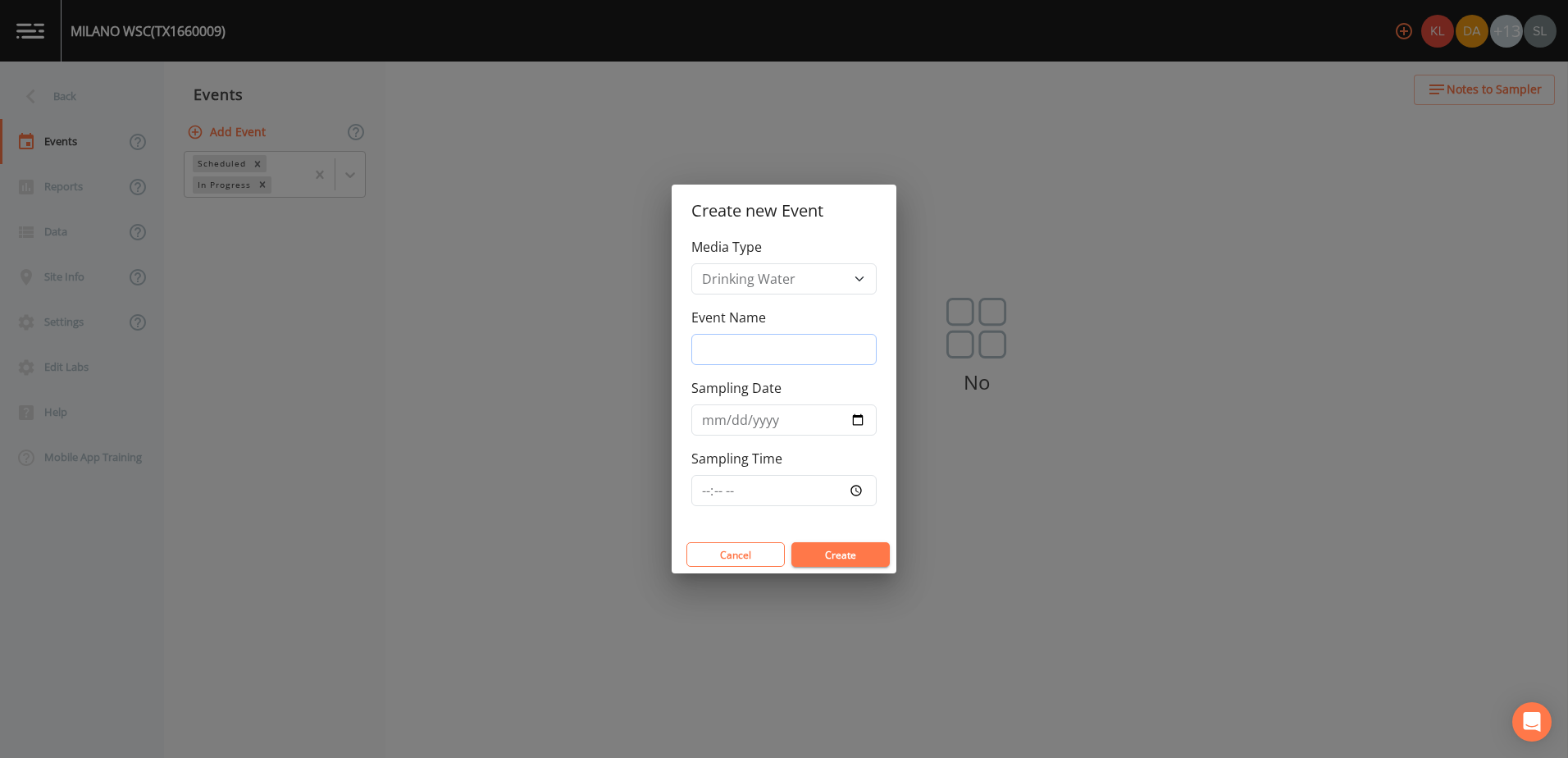
click at [780, 353] on input "Event Name" at bounding box center [783, 349] width 185 height 31
paste input "9/24/25 SRI"
type input "9/24/25 SRI"
click at [858, 416] on input "Sampling Date" at bounding box center [783, 420] width 185 height 31
type input "2025-09-24"
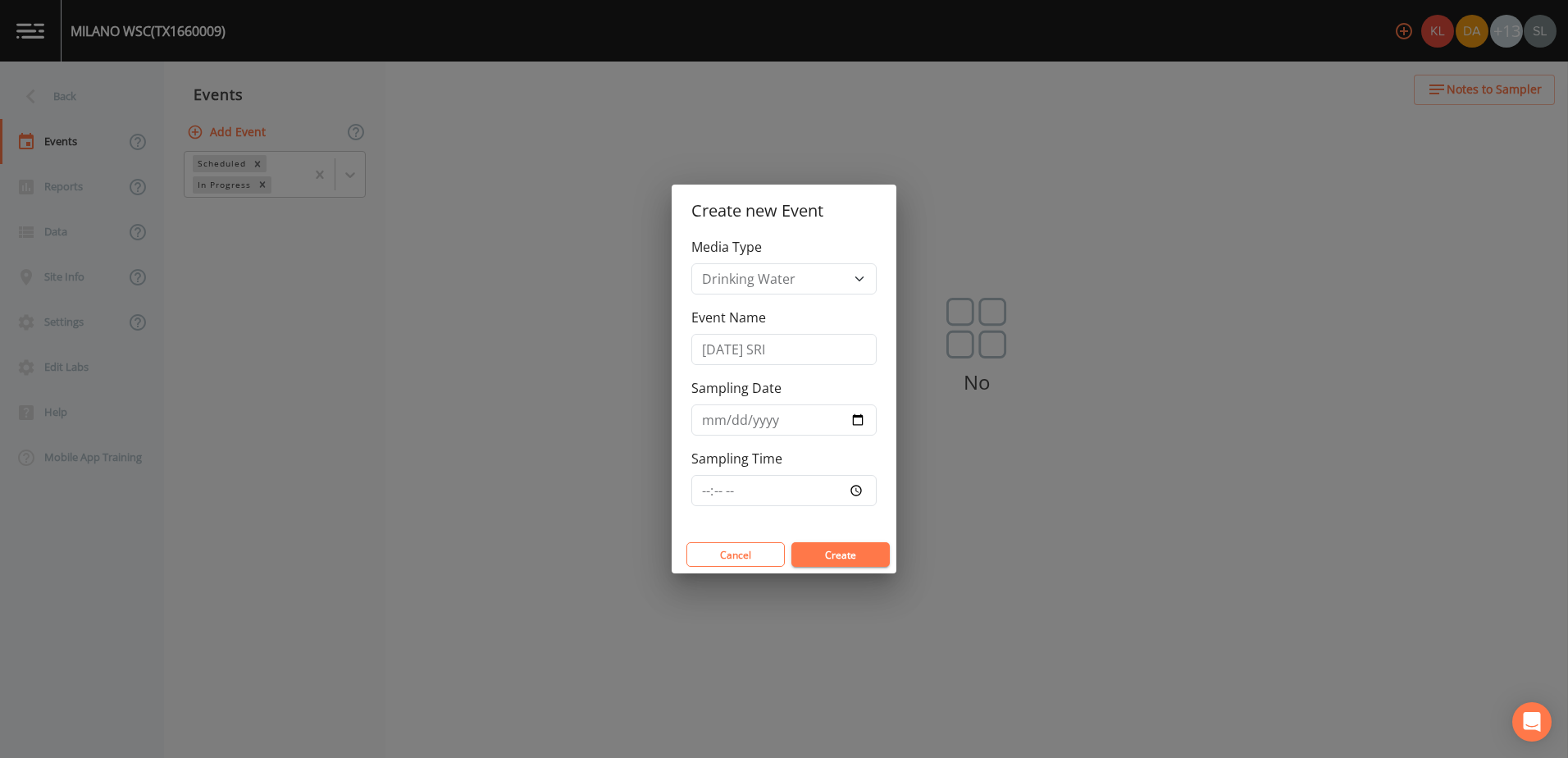
click at [851, 564] on button "Create" at bounding box center [841, 554] width 98 height 25
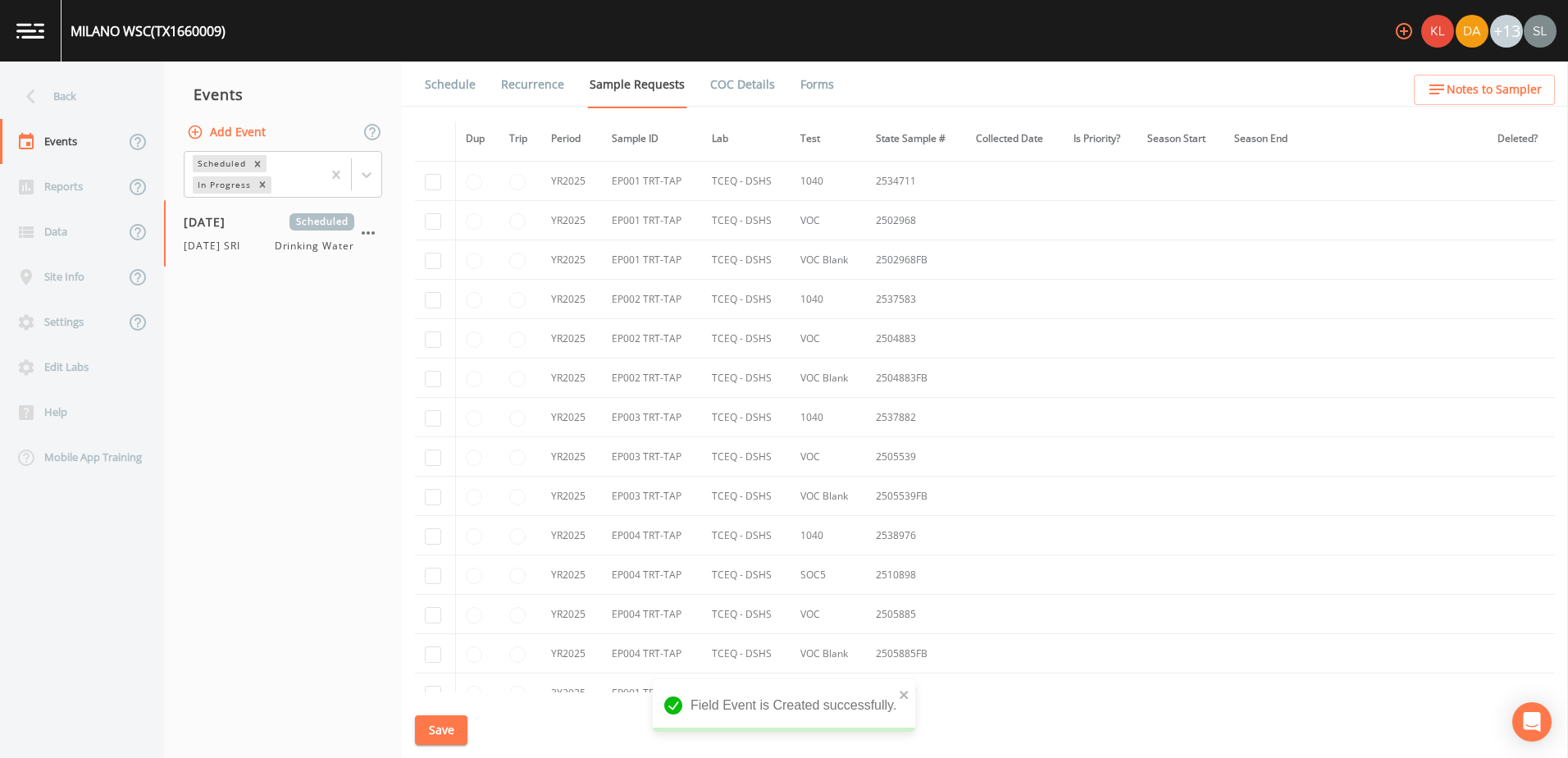
scroll to position [957, 0]
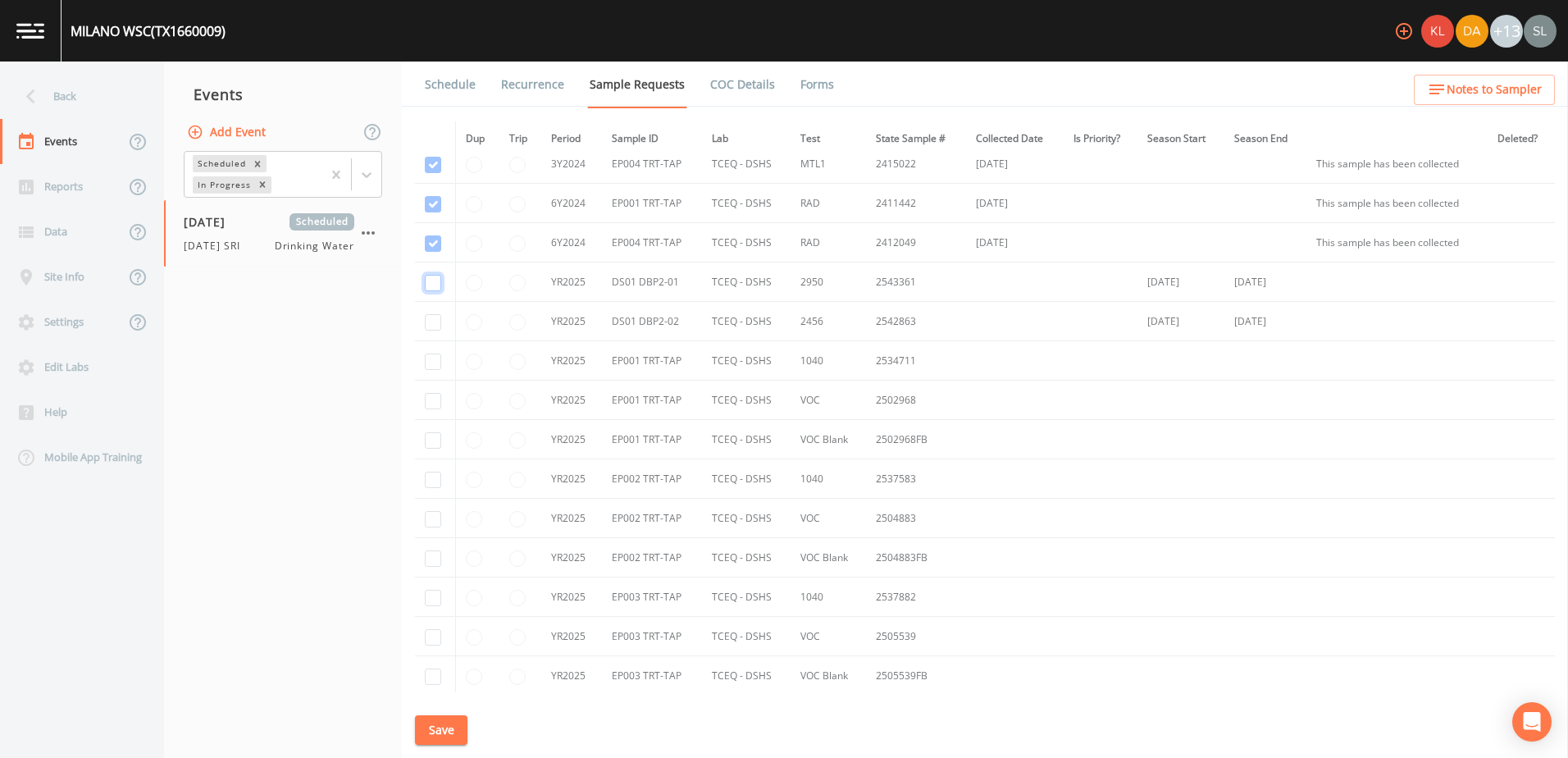
click at [435, 279] on input "checkbox" at bounding box center [433, 282] width 16 height 16
checkbox input "true"
click at [435, 317] on input "checkbox" at bounding box center [433, 322] width 16 height 16
checkbox input "true"
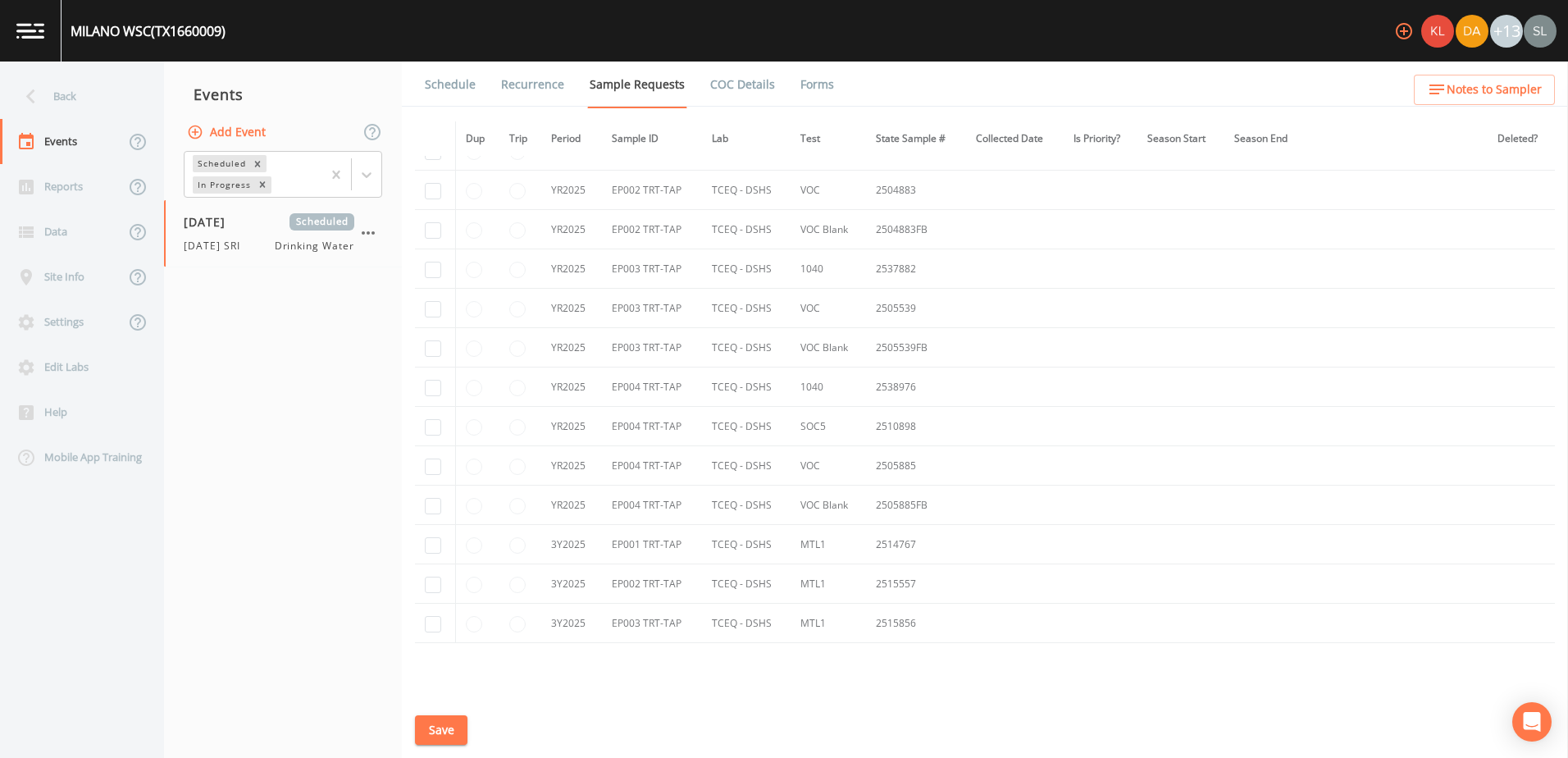
click at [461, 725] on button "Save" at bounding box center [441, 730] width 52 height 30
click at [113, 100] on div "Back" at bounding box center [74, 95] width 148 height 45
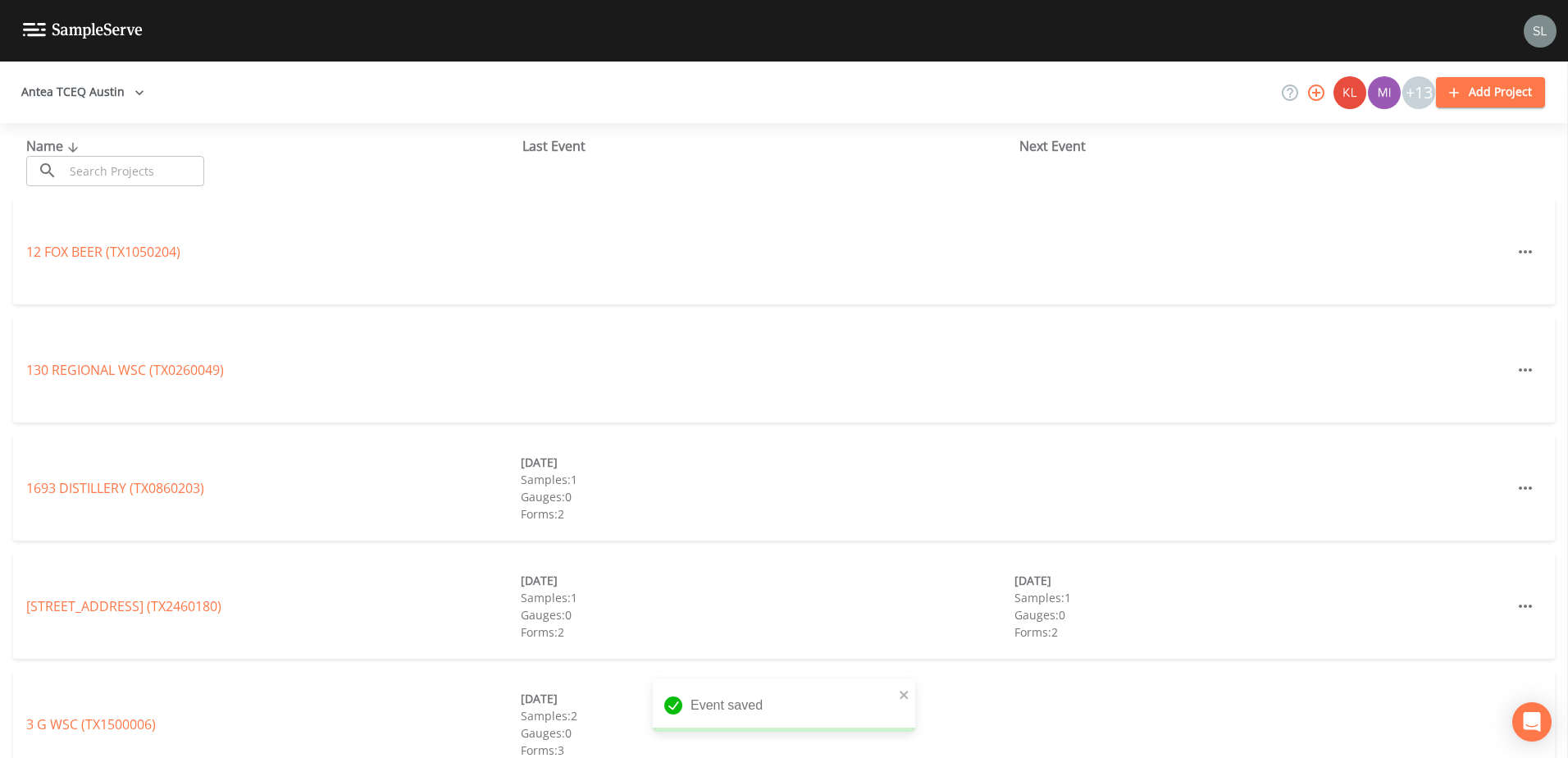
click at [166, 171] on input "text" at bounding box center [134, 171] width 140 height 30
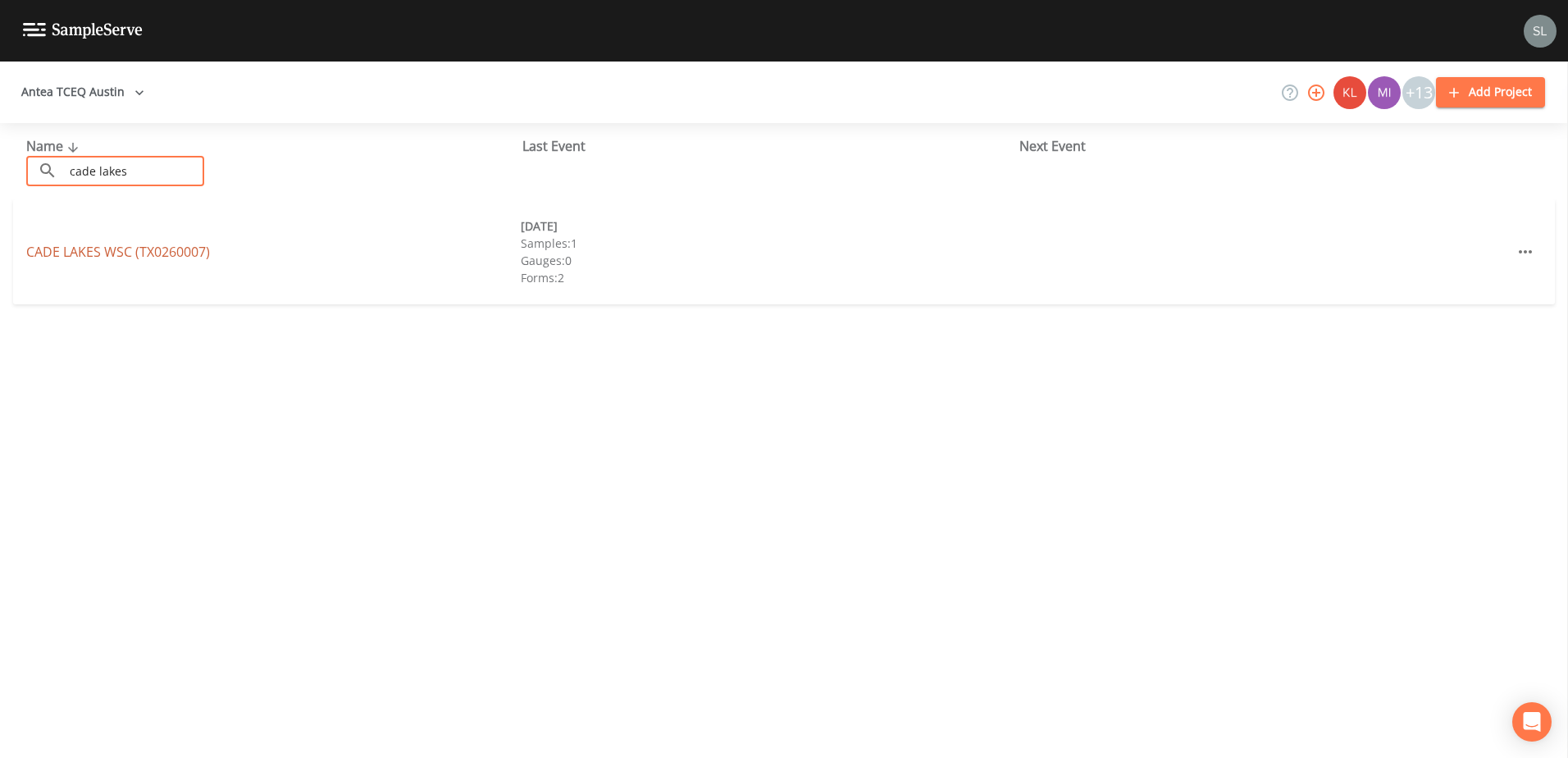
type input "cade lakes"
click at [182, 256] on link "CADE LAKES WSC (TX0260007)" at bounding box center [117, 251] width 183 height 18
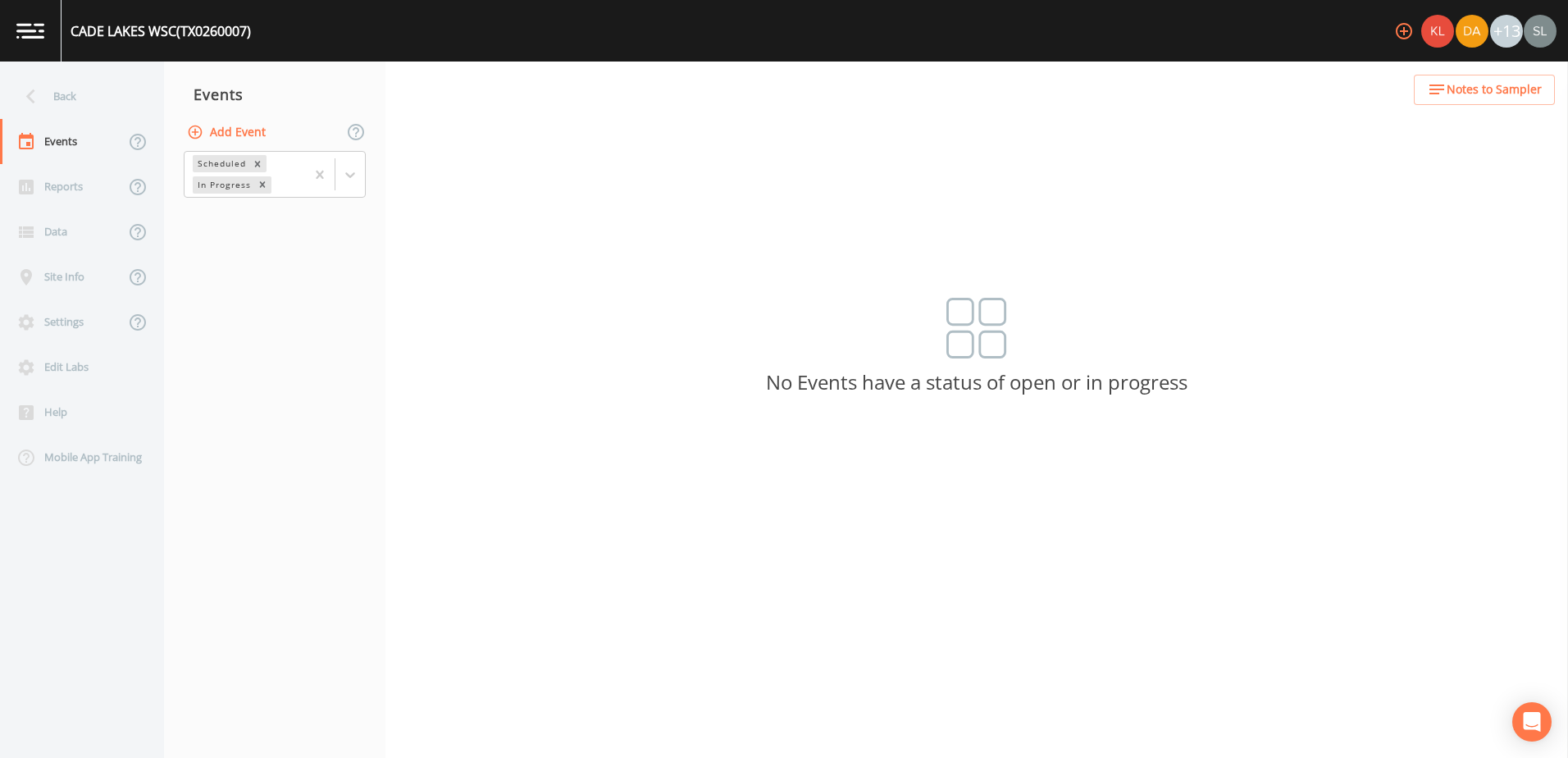
click at [240, 135] on button "Add Event" at bounding box center [227, 133] width 89 height 30
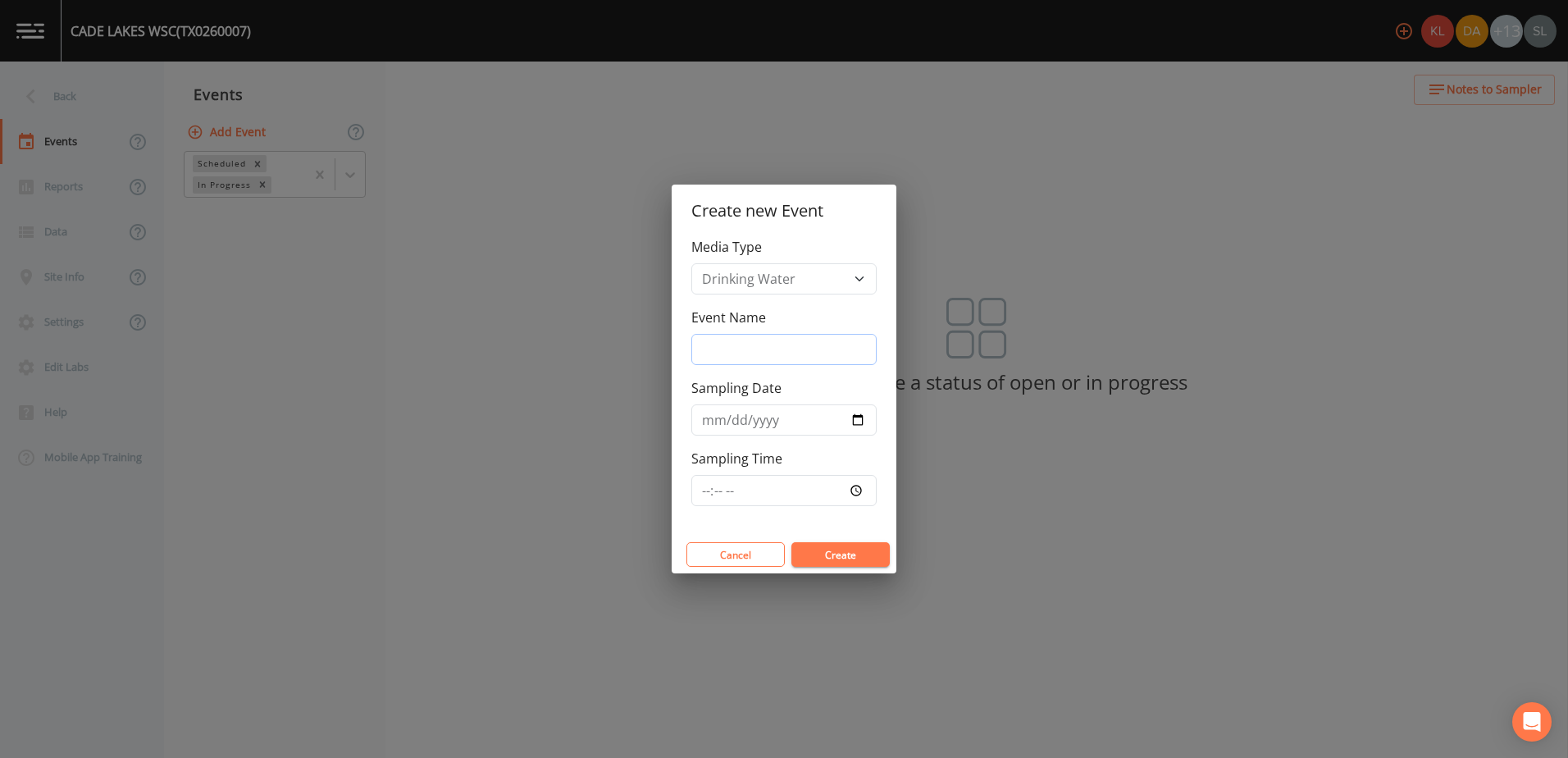
click at [718, 346] on input "Event Name" at bounding box center [783, 349] width 185 height 31
paste input "9/24/25 SRI"
type input "9/24/25 SRI"
drag, startPoint x: 855, startPoint y: 415, endPoint x: 828, endPoint y: 423, distance: 28.2
click at [855, 415] on input "Sampling Date" at bounding box center [783, 420] width 185 height 31
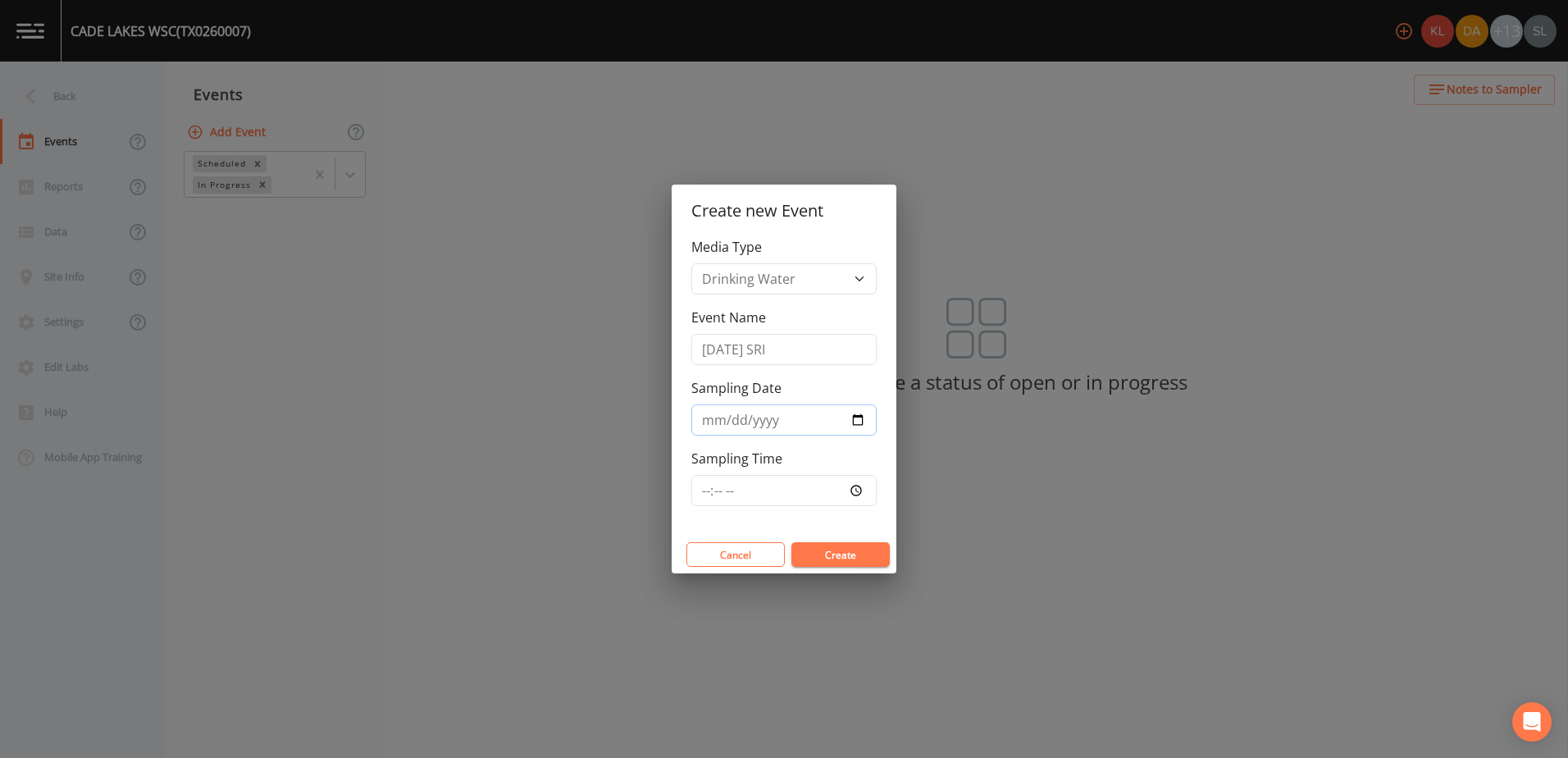
type input "2025-09-24"
click at [833, 553] on button "Create" at bounding box center [841, 554] width 98 height 25
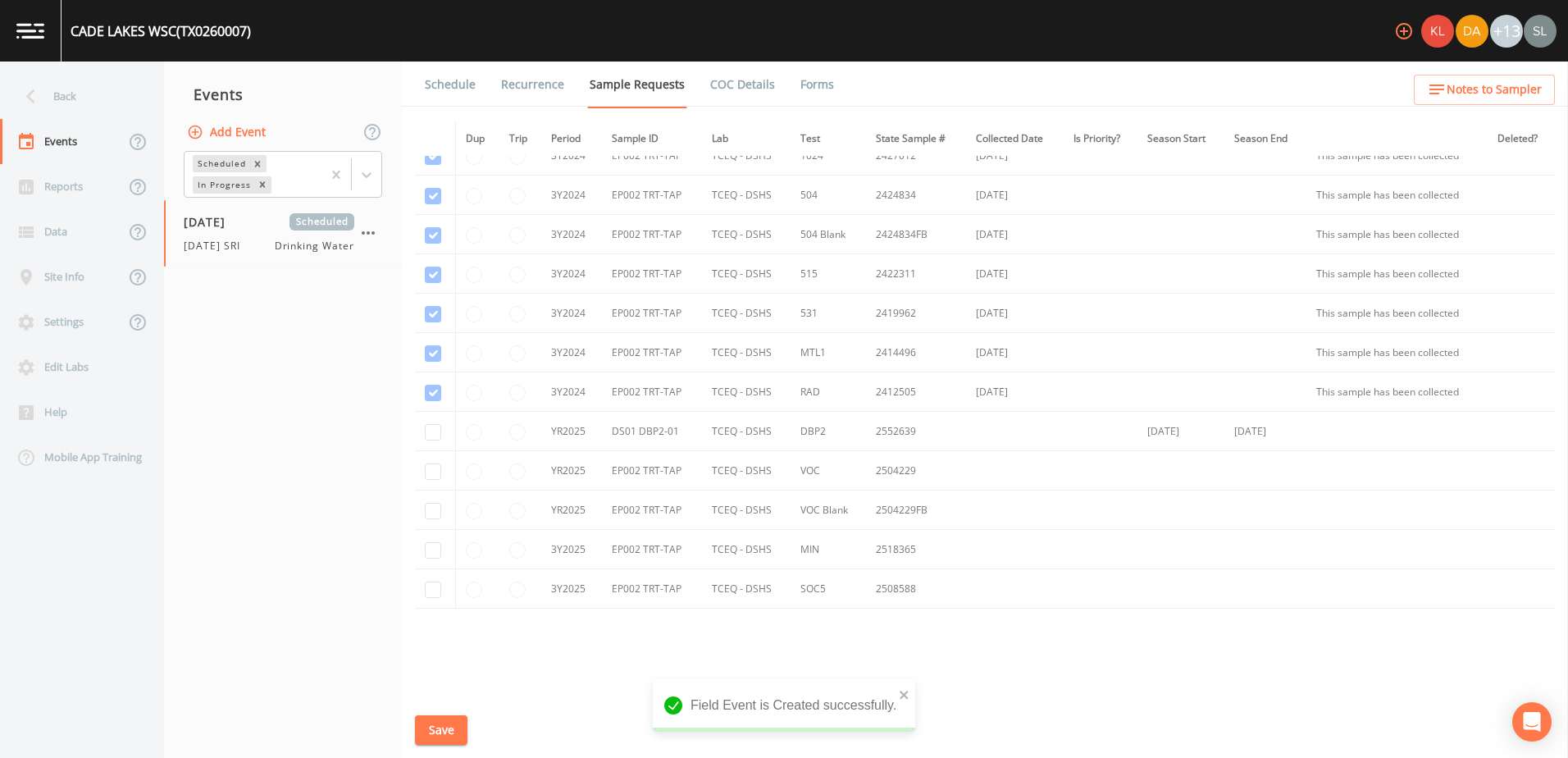
scroll to position [541, 0]
click at [432, 380] on input "checkbox" at bounding box center [433, 384] width 16 height 16
checkbox input "true"
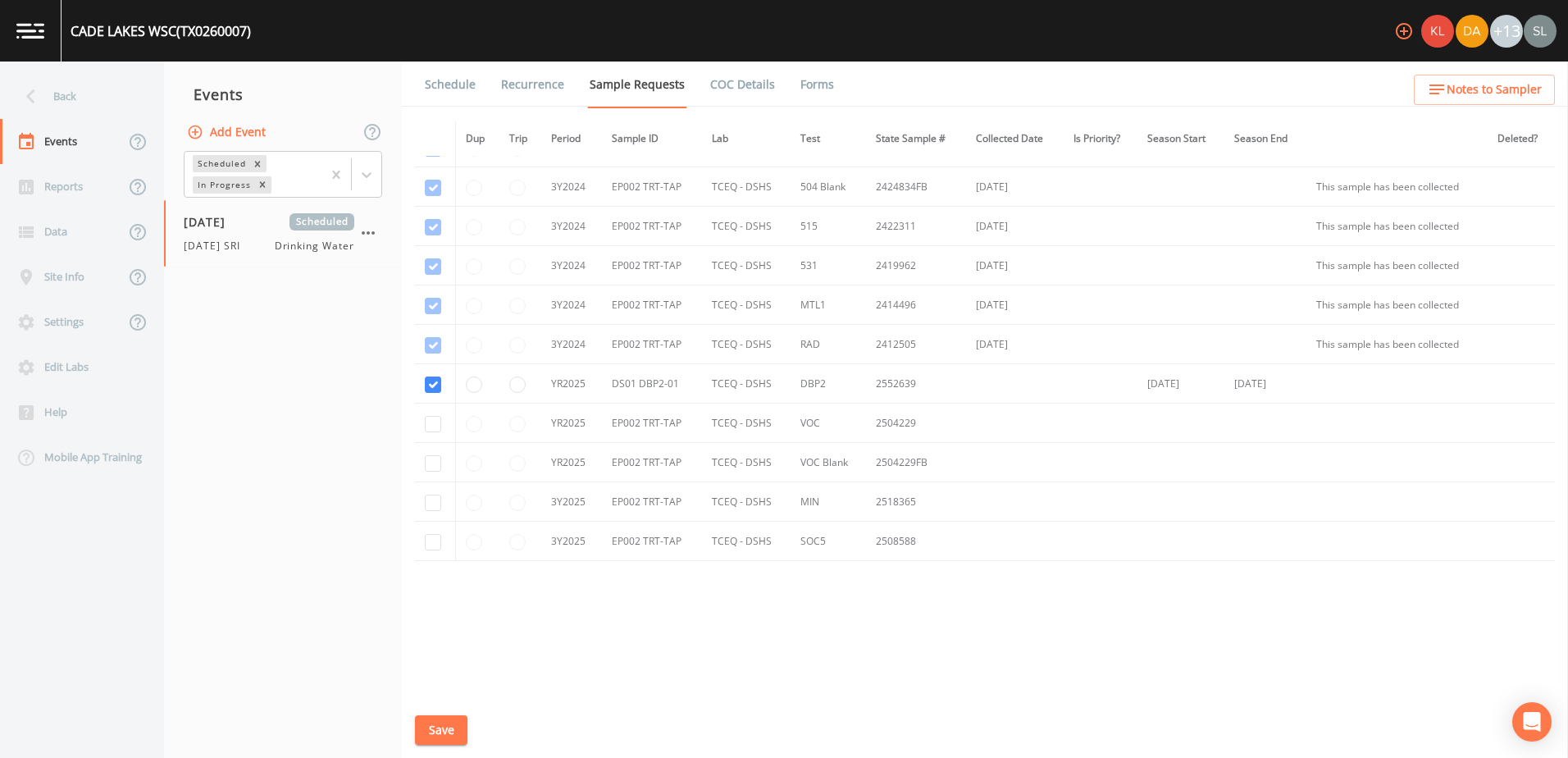
click at [454, 726] on button "Save" at bounding box center [441, 730] width 52 height 30
click at [79, 98] on div "Back" at bounding box center [74, 95] width 148 height 45
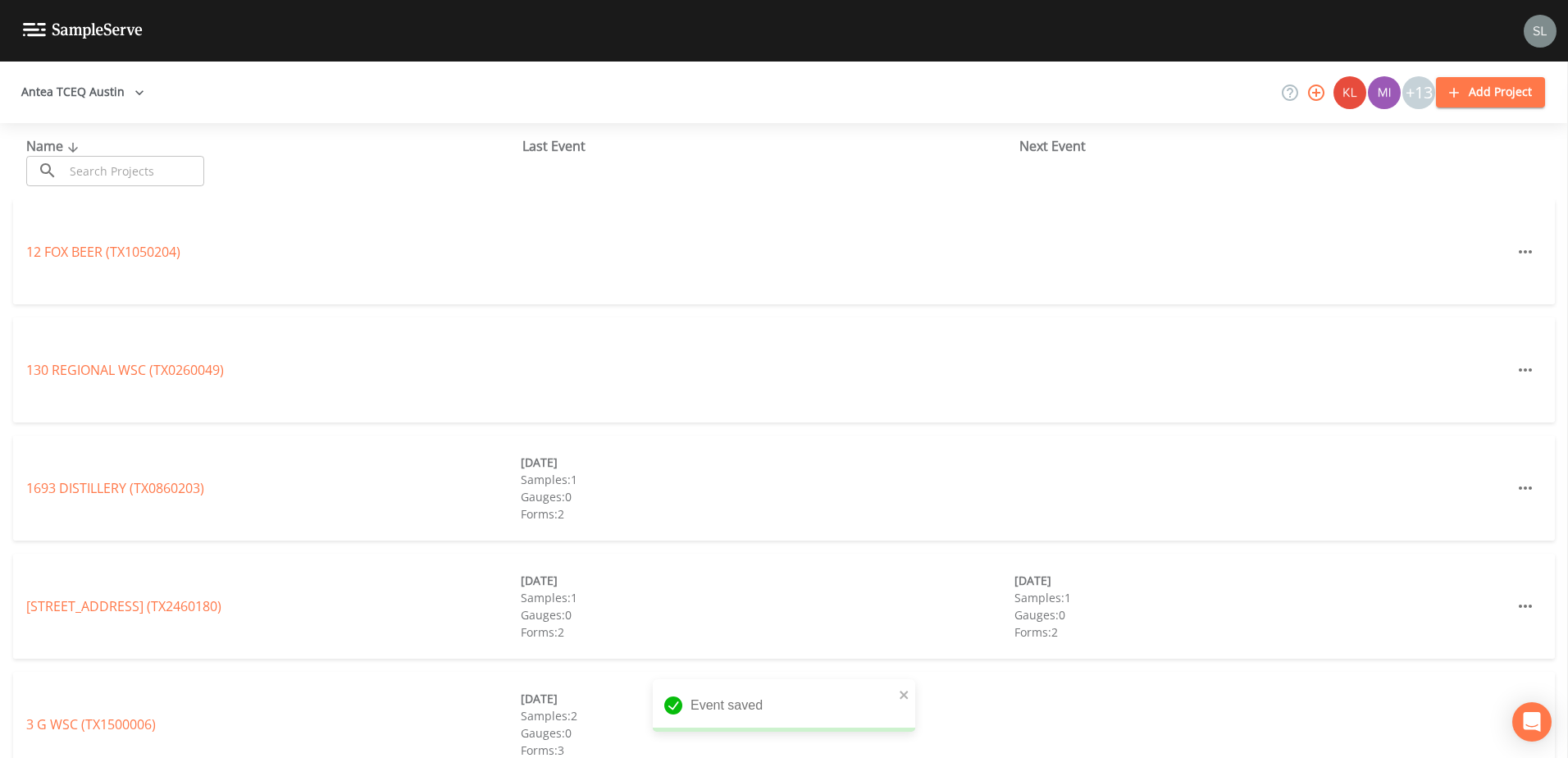
click at [168, 165] on input "text" at bounding box center [134, 171] width 140 height 30
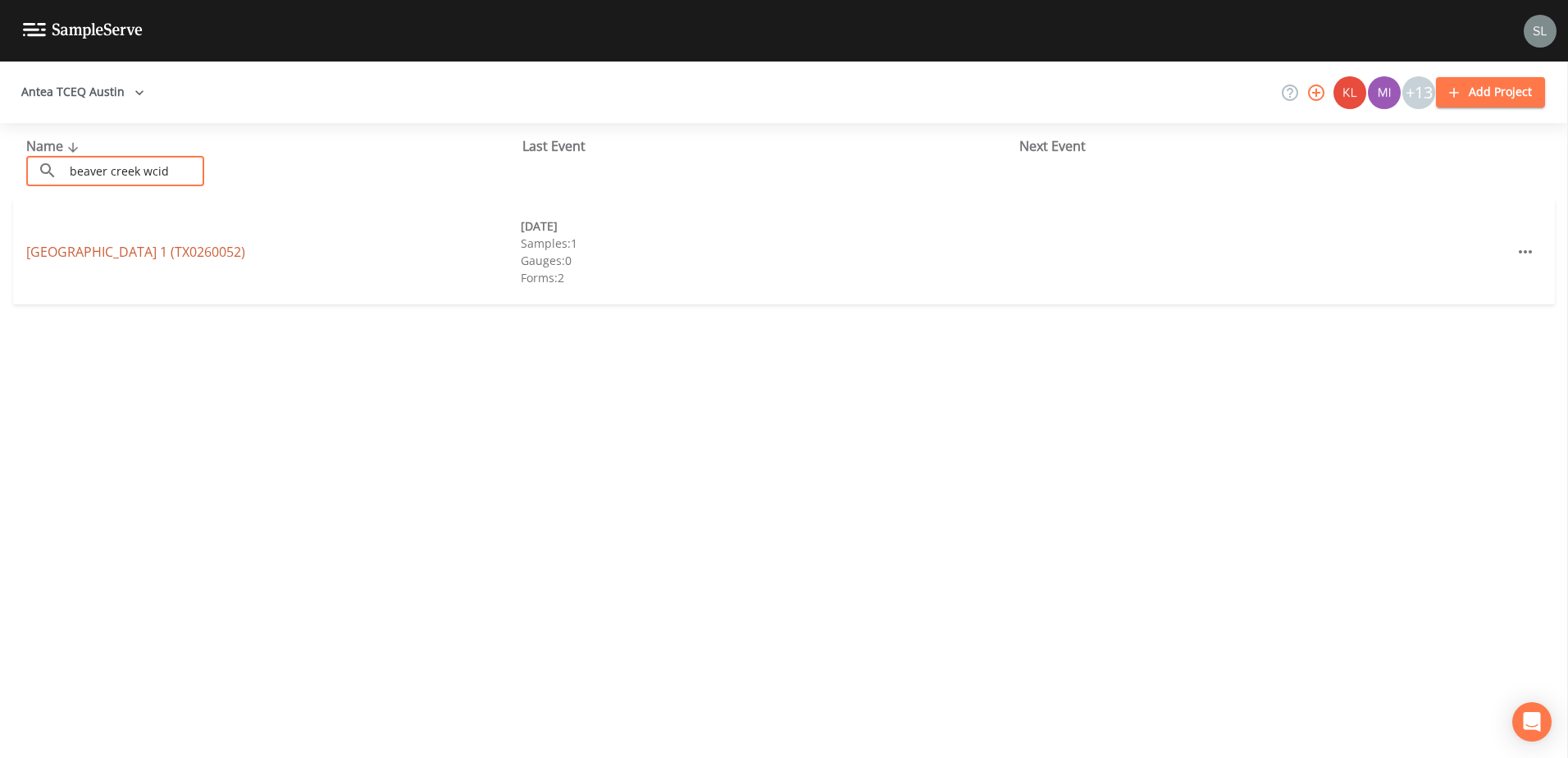
type input "beaver creek wcid"
click at [191, 250] on link "BEAVER CREEK WCID 1 (TX0260052)" at bounding box center [135, 251] width 219 height 18
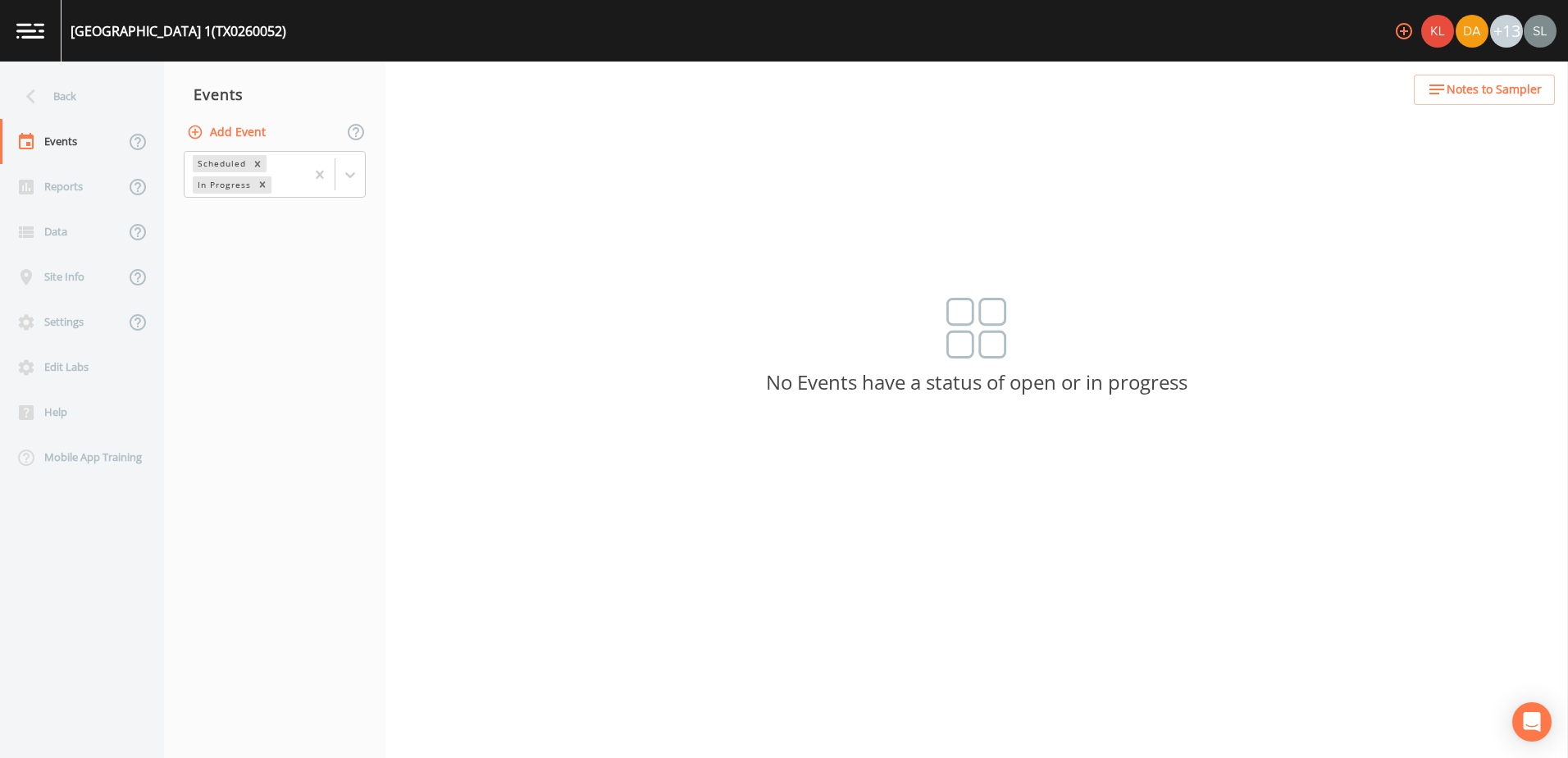
click at [248, 128] on button "Add Event" at bounding box center [227, 133] width 89 height 30
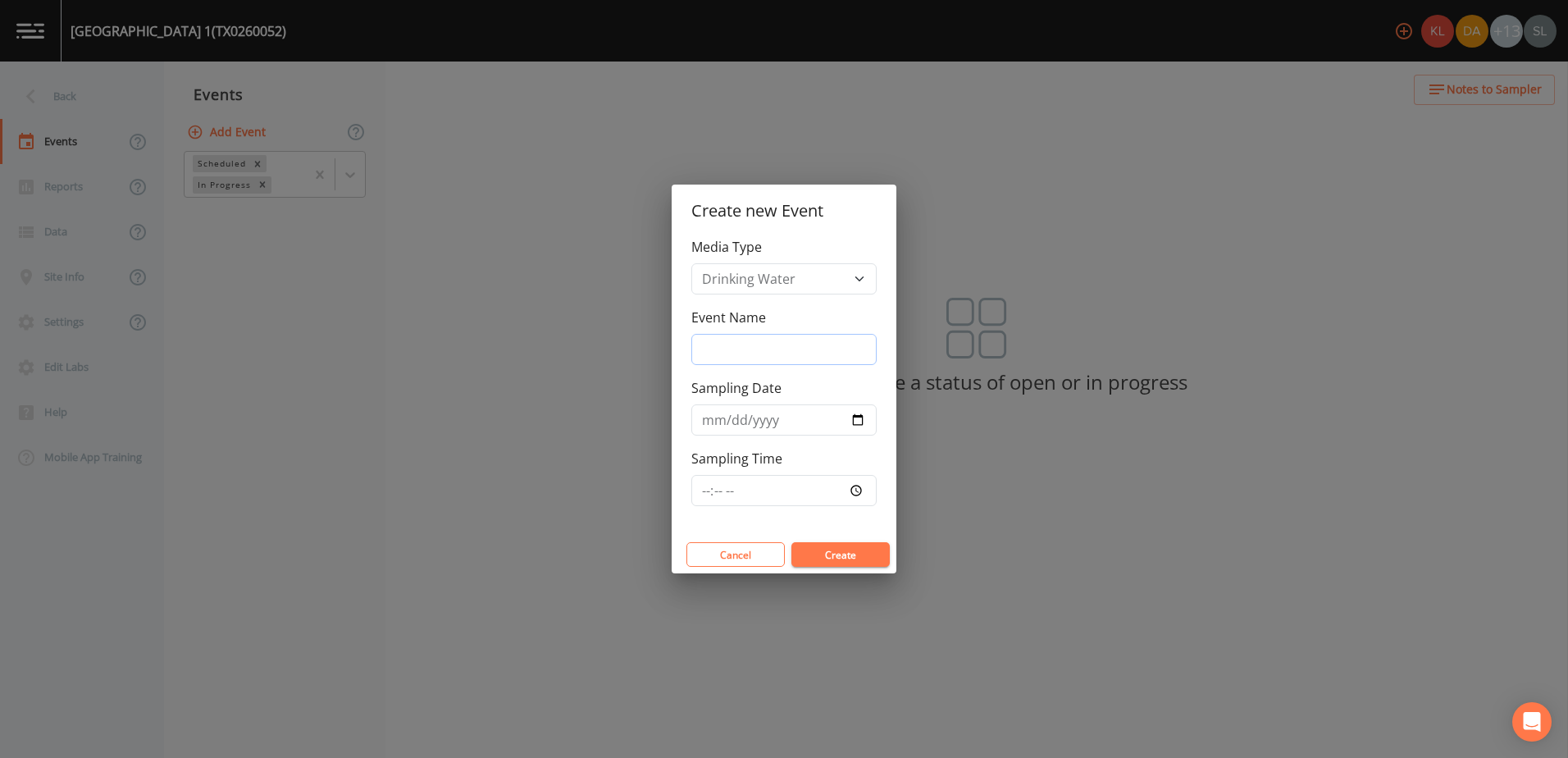
click at [727, 341] on input "Event Name" at bounding box center [783, 349] width 185 height 31
paste input "9/24/25 SRI"
type input "9/24/25 SRI"
click at [848, 417] on input "Sampling Date" at bounding box center [783, 420] width 185 height 31
click at [854, 416] on input "Sampling Date" at bounding box center [783, 420] width 185 height 31
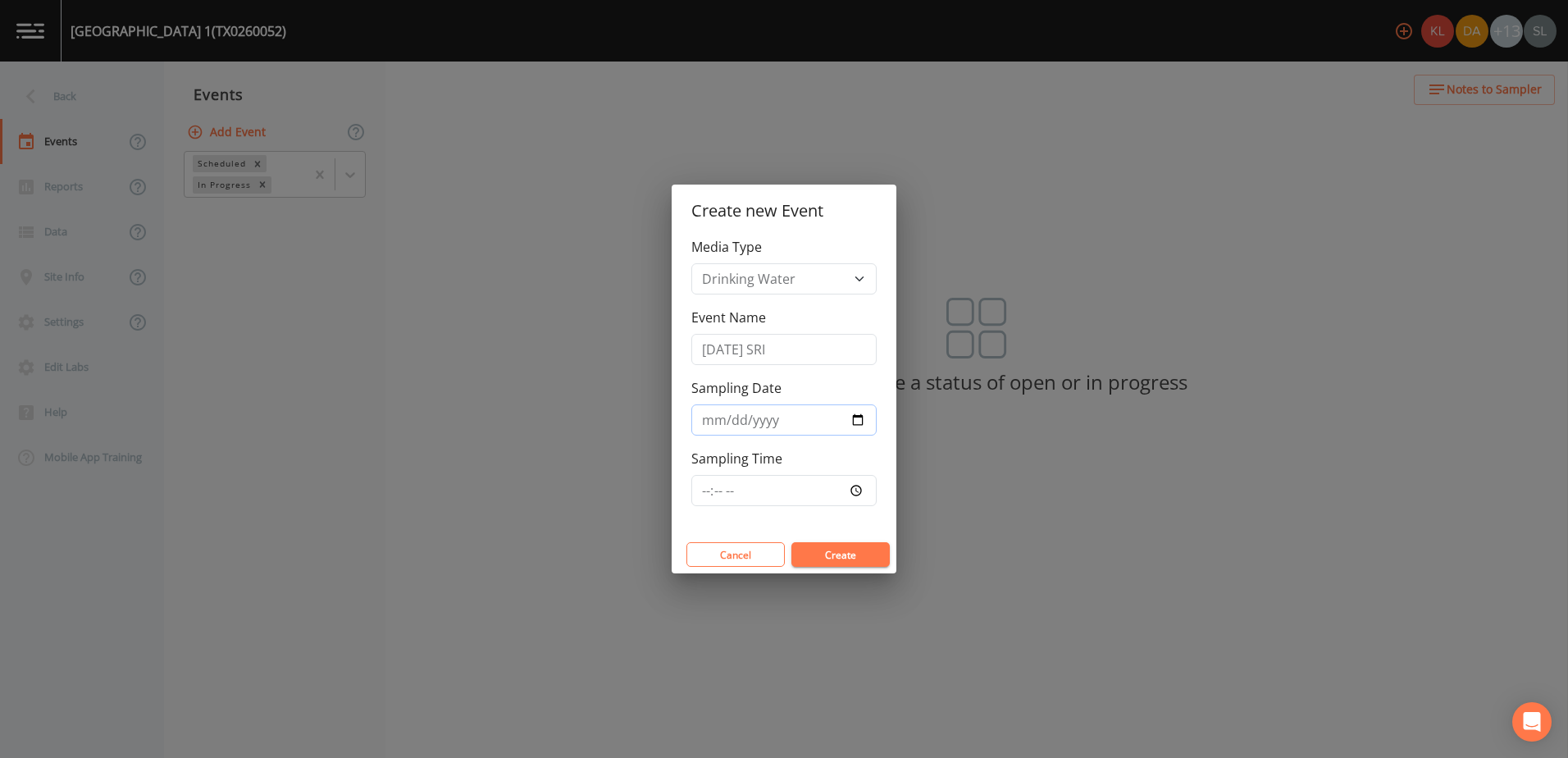
type input "2025-09-24"
click at [836, 552] on button "Create" at bounding box center [841, 554] width 98 height 25
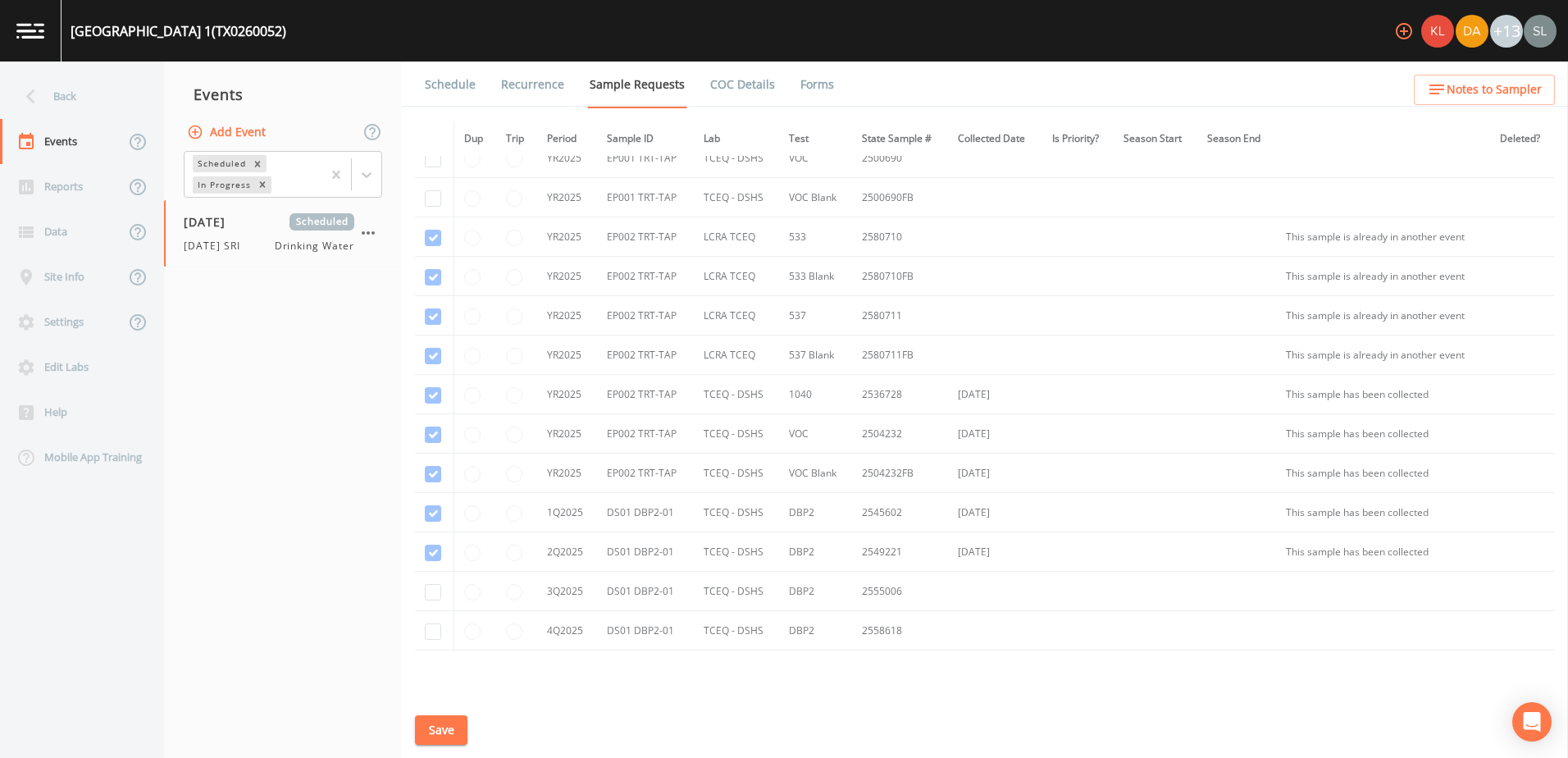
scroll to position [1092, 0]
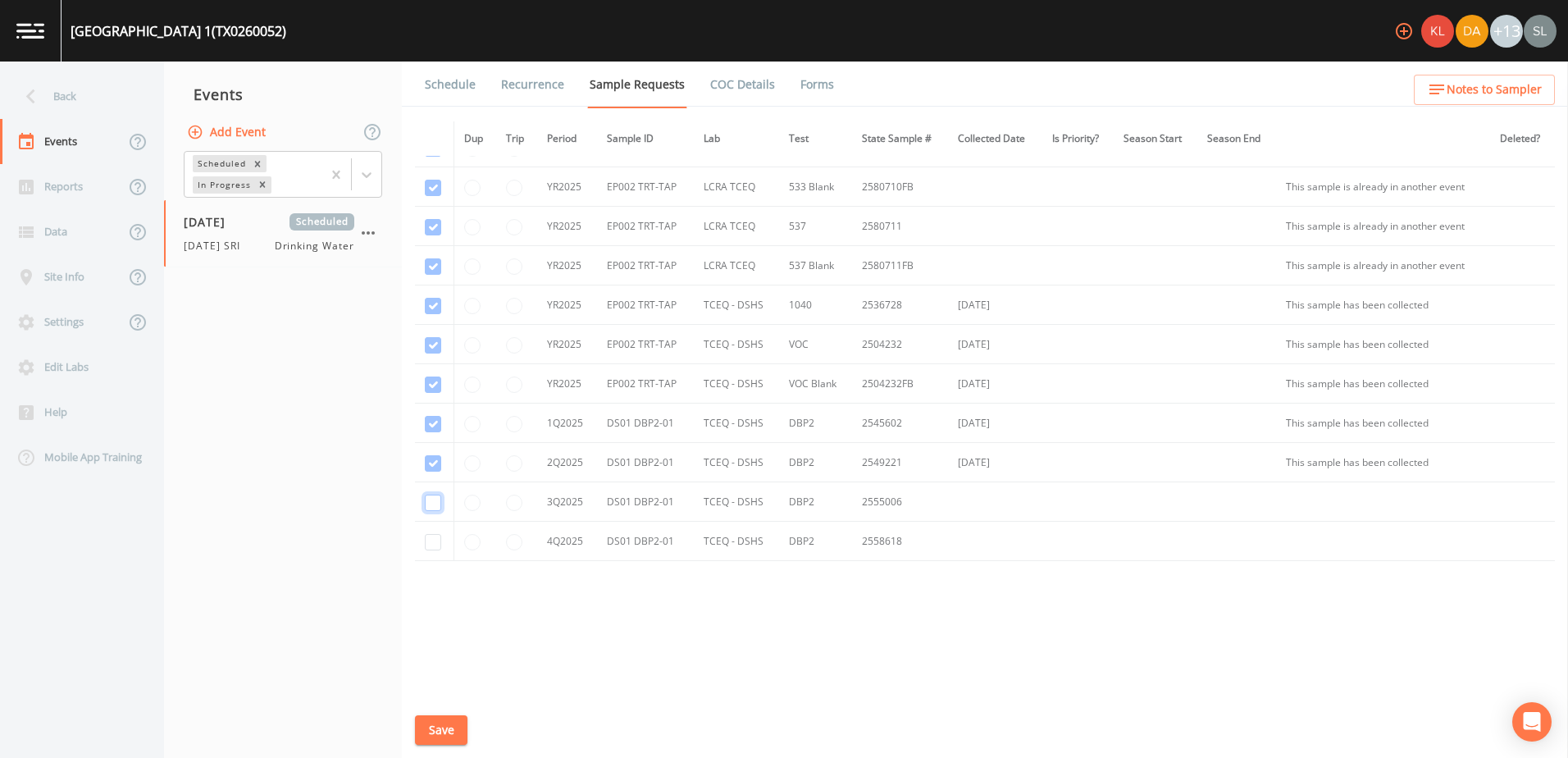
drag, startPoint x: 433, startPoint y: 503, endPoint x: 449, endPoint y: 509, distance: 17.1
click at [433, 502] on input "checkbox" at bounding box center [433, 502] width 16 height 16
checkbox input "true"
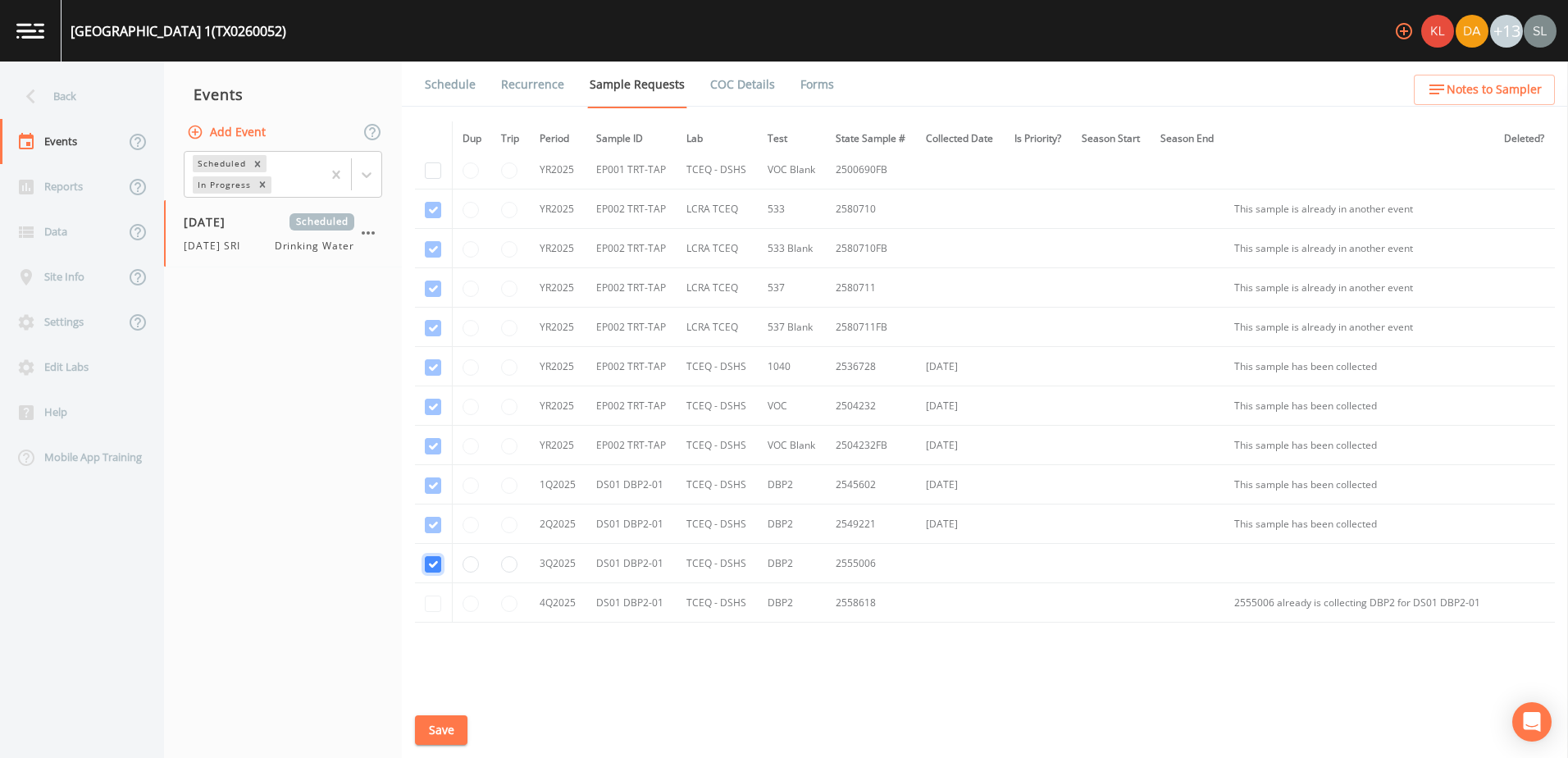
scroll to position [928, 0]
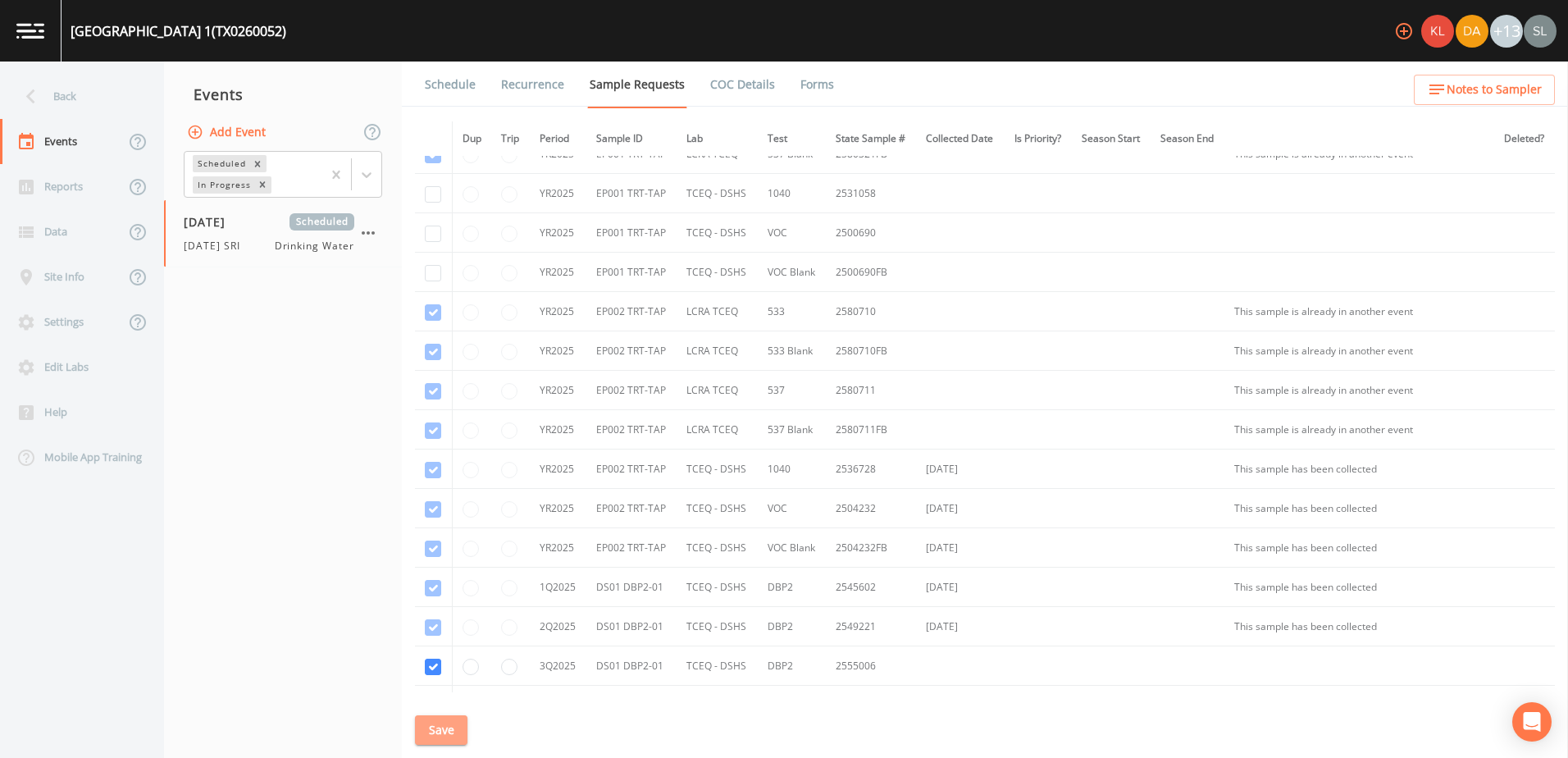
click at [455, 725] on button "Save" at bounding box center [441, 730] width 52 height 30
click at [96, 106] on div "Back" at bounding box center [74, 95] width 148 height 45
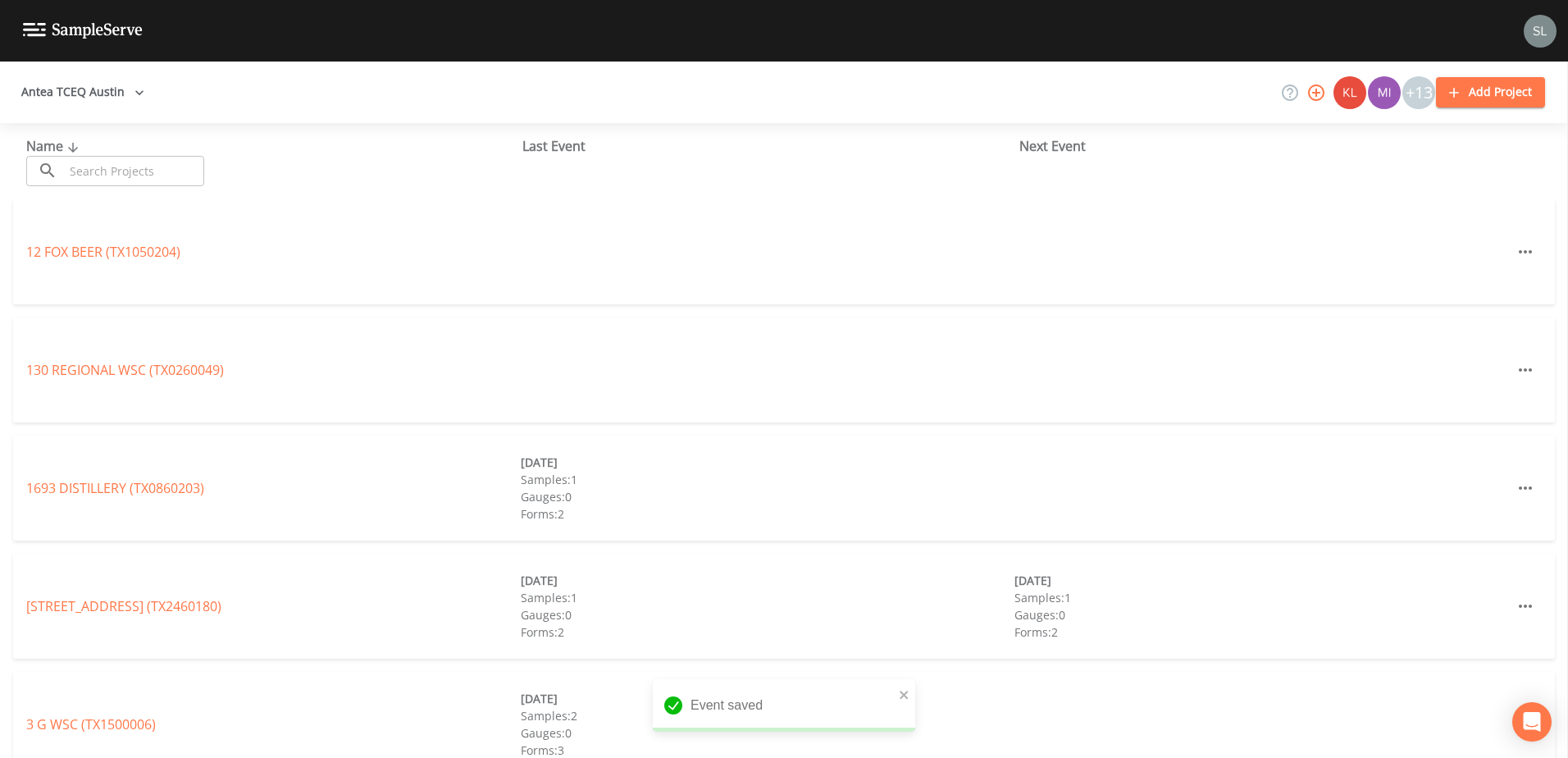
drag, startPoint x: 151, startPoint y: 174, endPoint x: 102, endPoint y: 200, distance: 55.5
click at [151, 173] on input "text" at bounding box center [134, 171] width 140 height 30
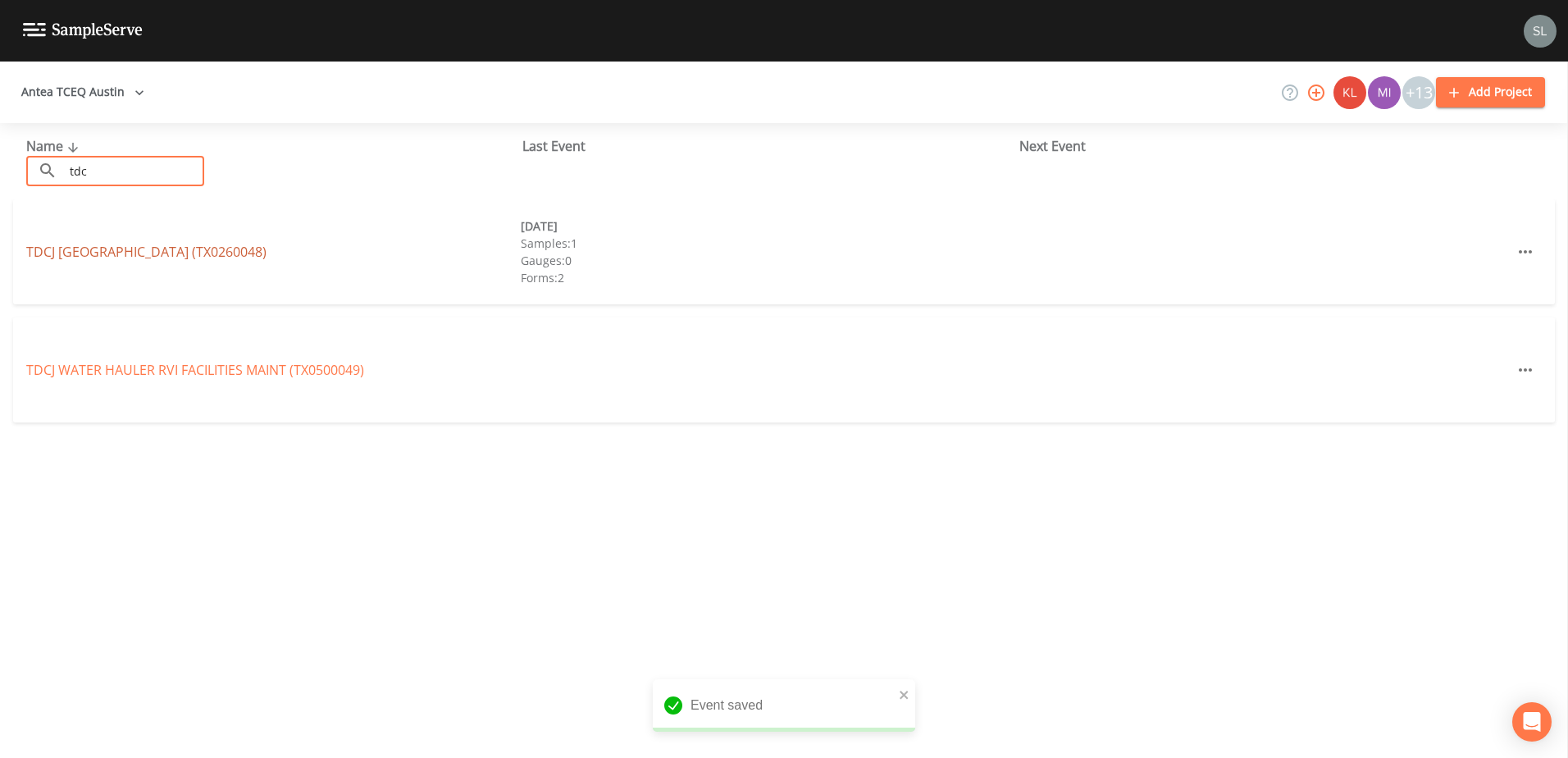
type input "tdc"
click at [176, 252] on link "TDCJ BUFFALO RANCH (TX0260048)" at bounding box center [146, 251] width 240 height 18
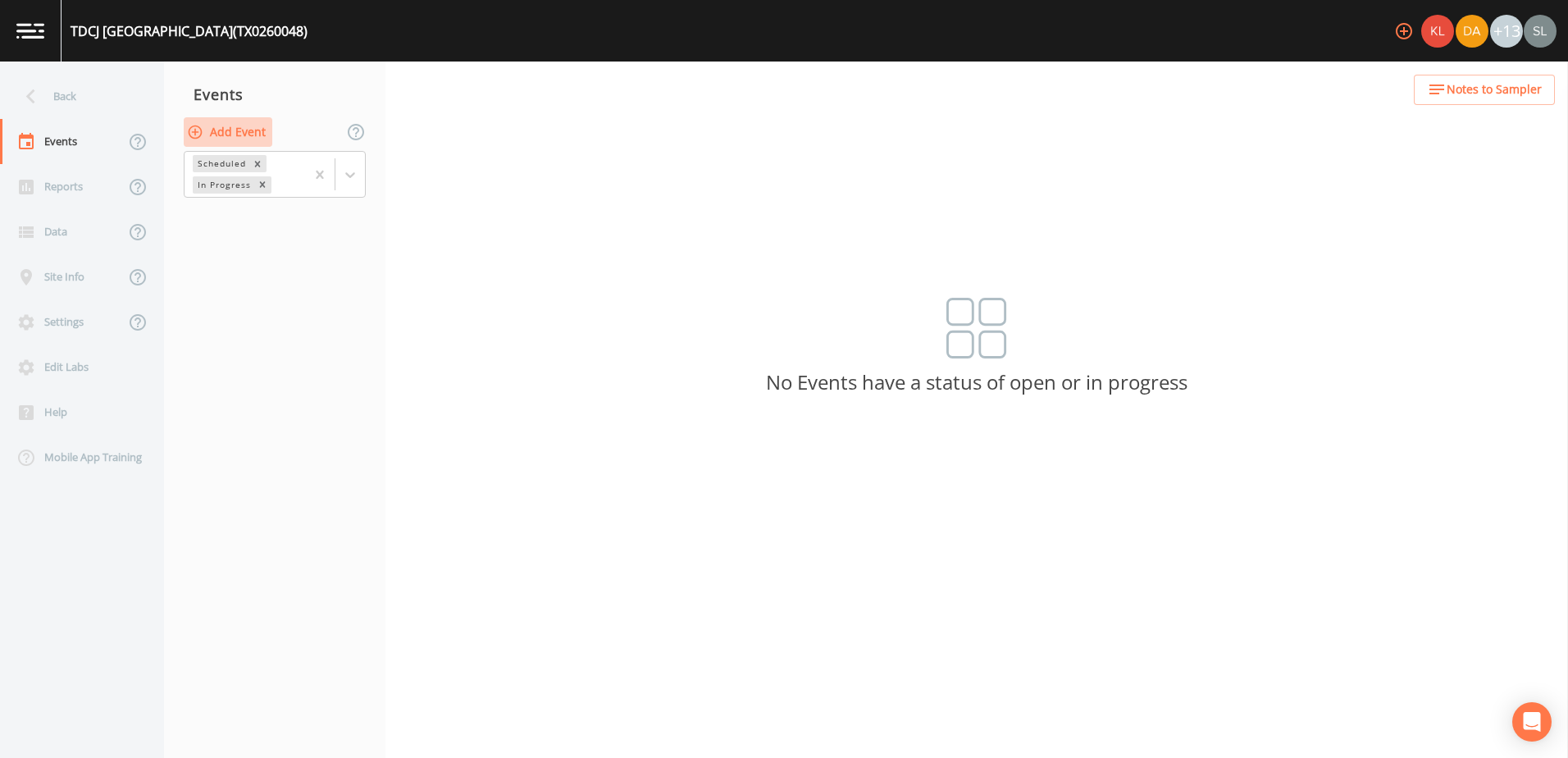
click at [244, 134] on button "Add Event" at bounding box center [227, 133] width 89 height 30
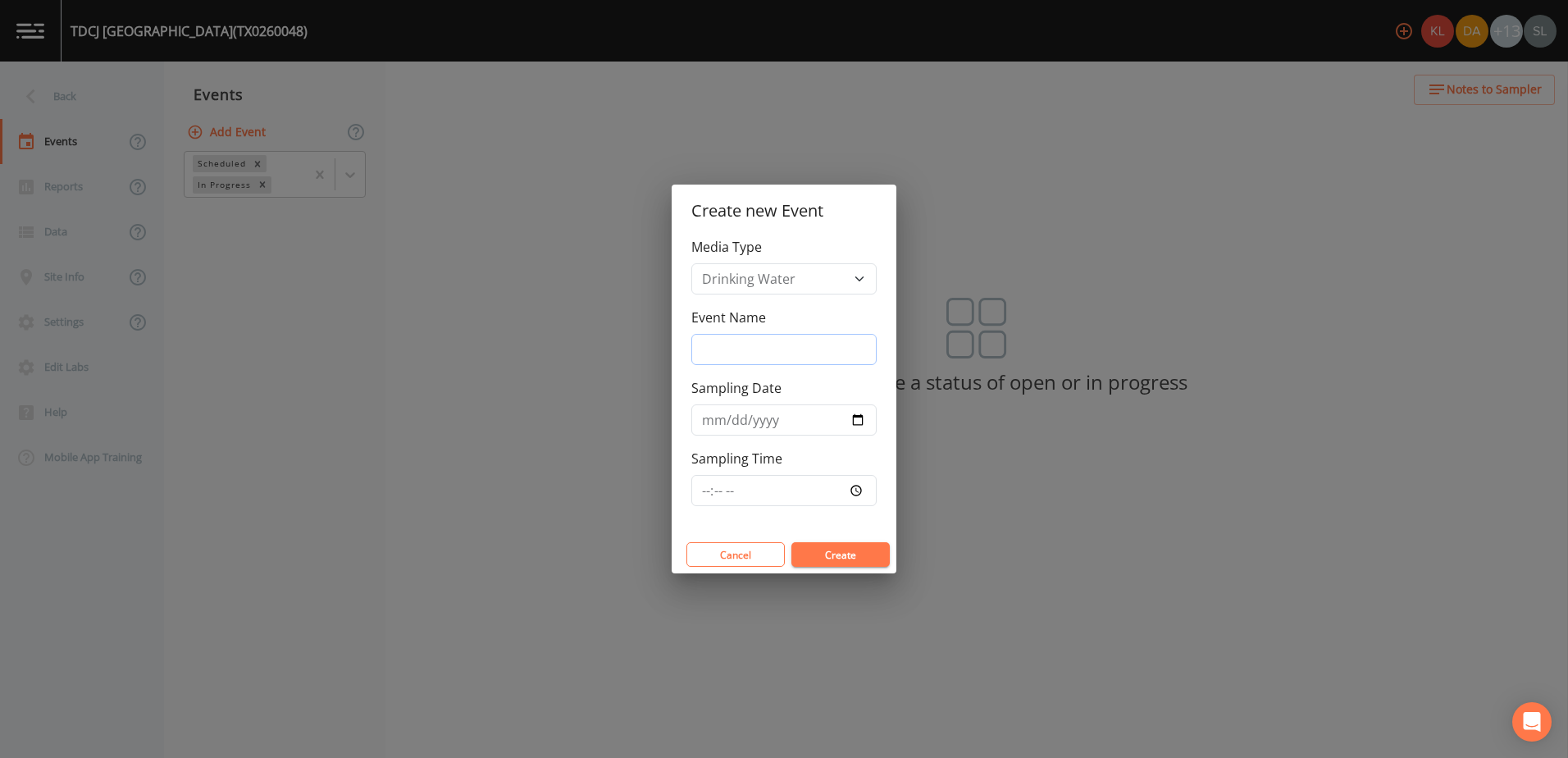
click at [851, 350] on input "Event Name" at bounding box center [783, 349] width 185 height 31
paste input "9/24/25 SRI"
type input "9/24/25 SRI"
click at [855, 415] on input "Sampling Date" at bounding box center [783, 420] width 185 height 31
type input "2025-09-24"
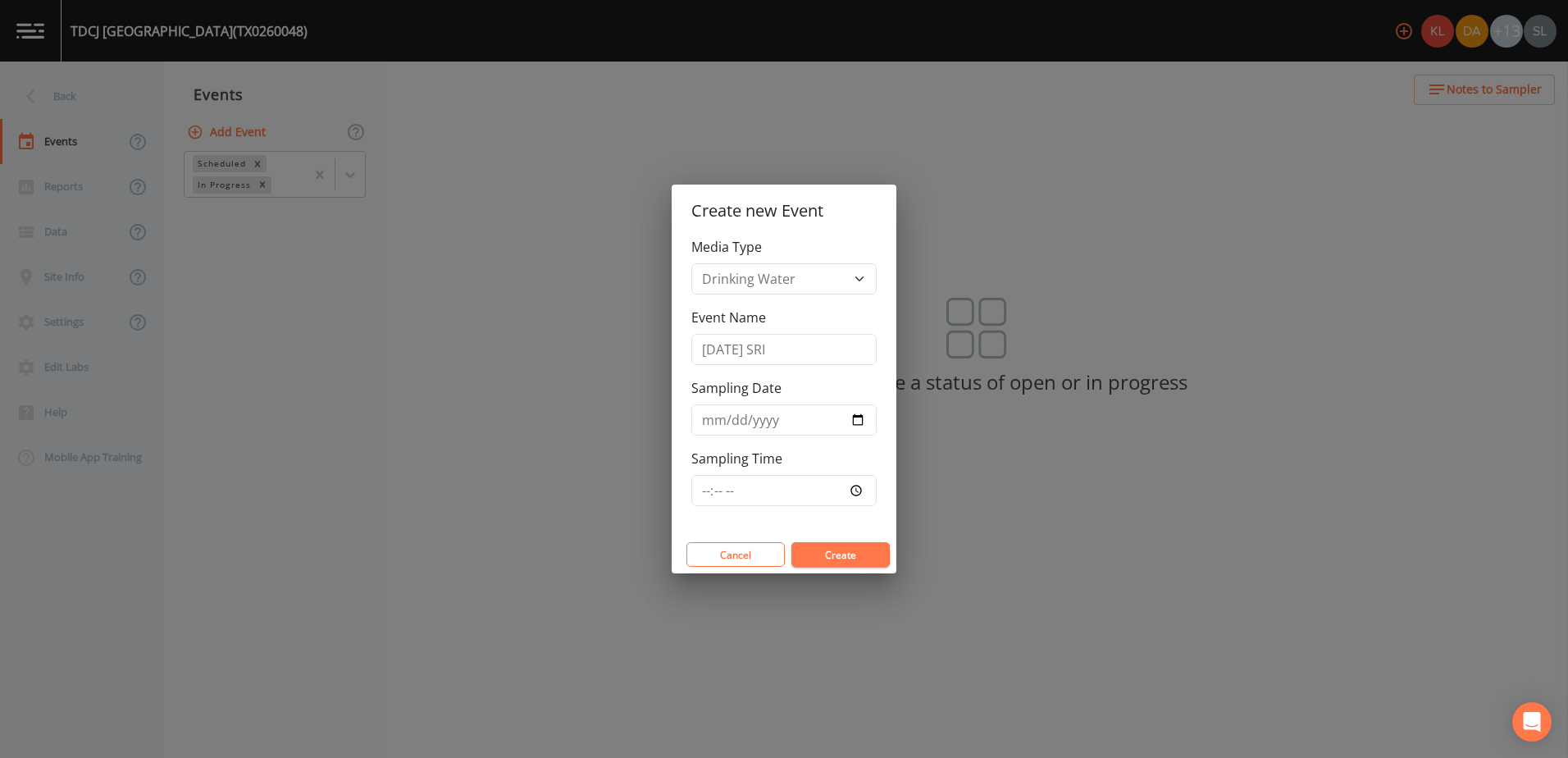
click at [851, 556] on button "Create" at bounding box center [841, 554] width 98 height 25
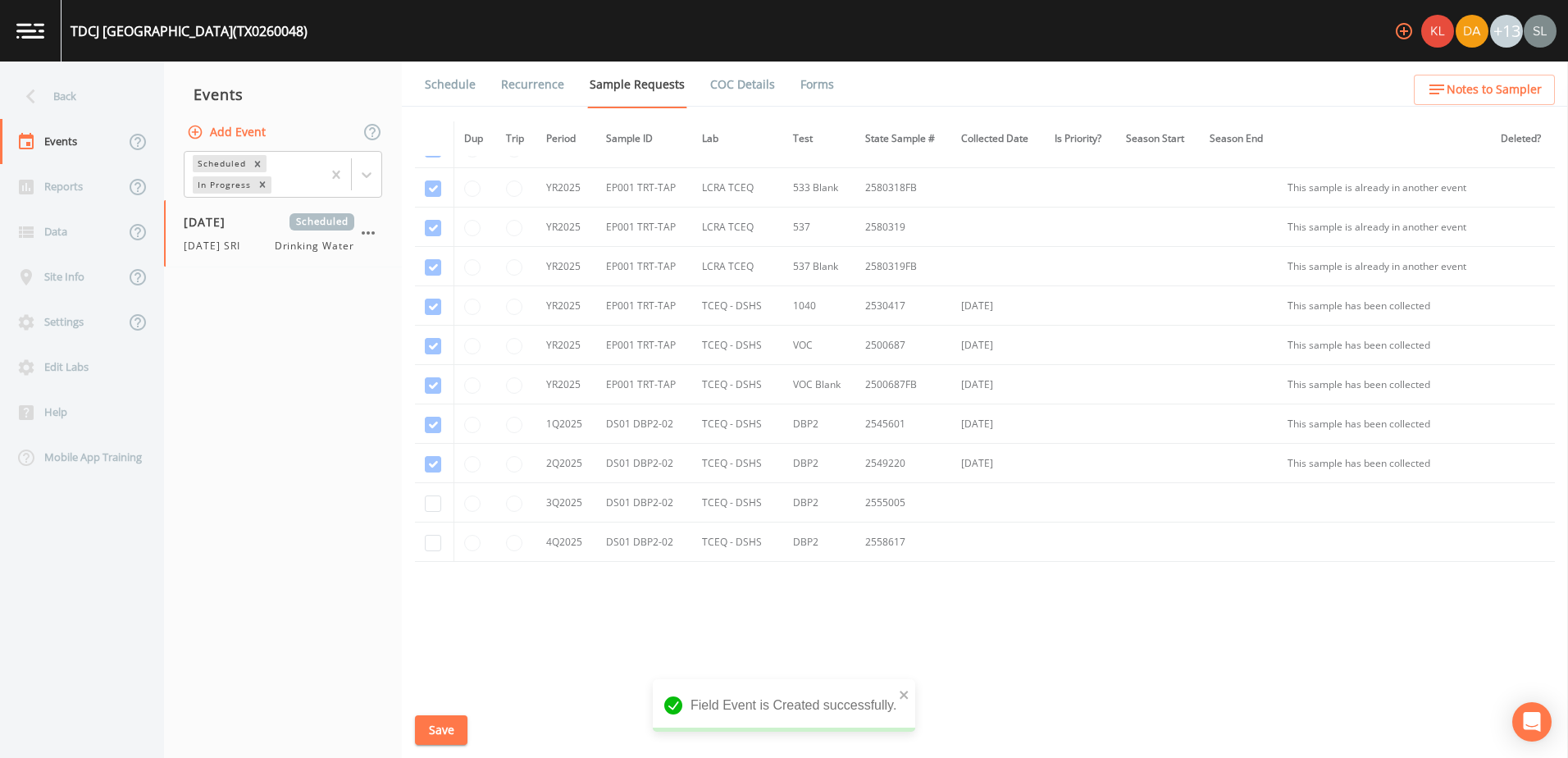
scroll to position [619, 0]
click at [438, 505] on input "checkbox" at bounding box center [433, 502] width 16 height 16
checkbox input "true"
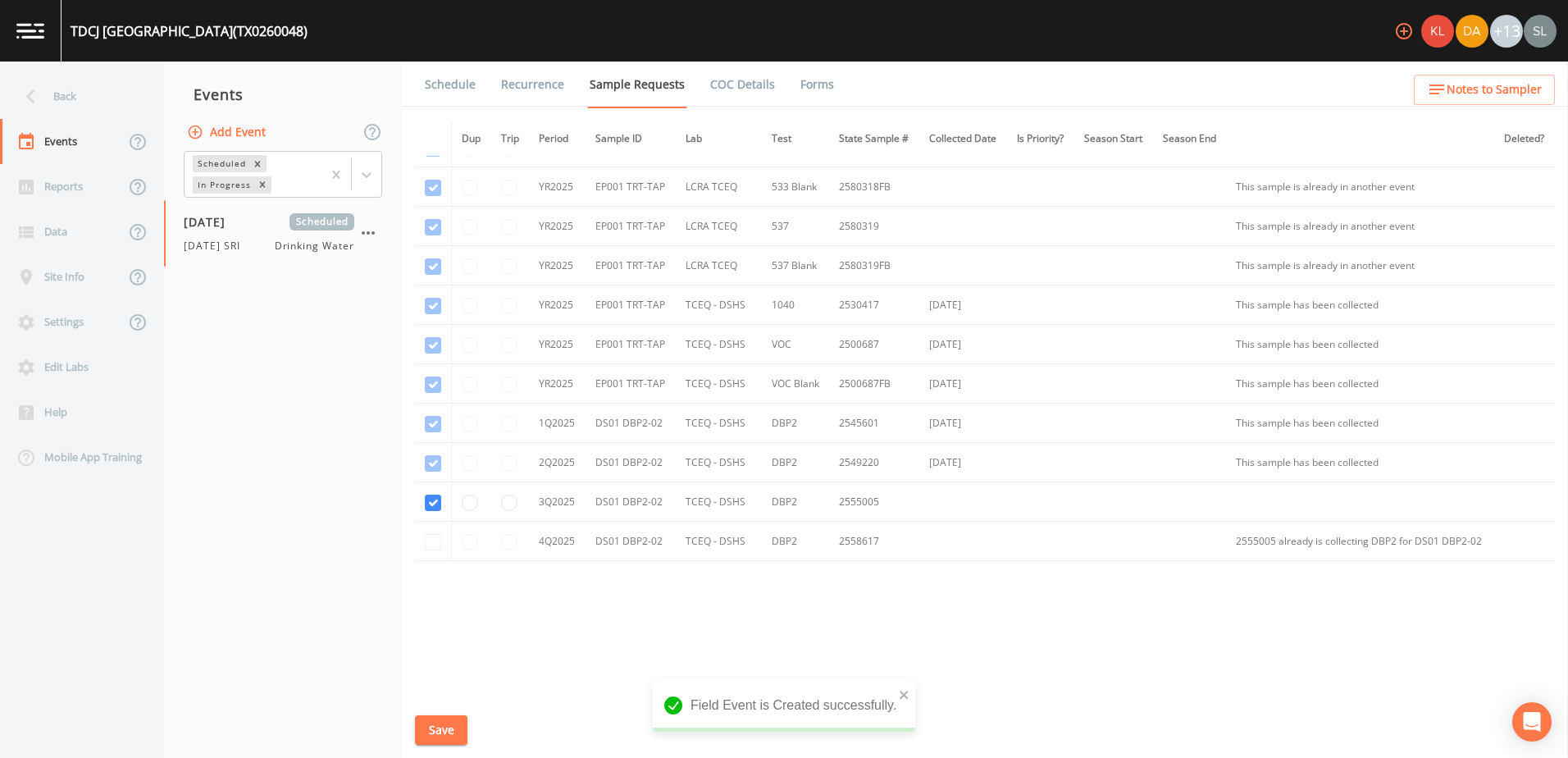
click at [445, 744] on div "Schedule Recurrence Sample Requests COC Details Forms Dup Trip Period Sample ID…" at bounding box center [985, 410] width 1166 height 696
drag, startPoint x: 446, startPoint y: 733, endPoint x: 427, endPoint y: 714, distance: 26.9
click at [446, 732] on button "Save" at bounding box center [441, 730] width 52 height 30
click at [81, 98] on div "Back" at bounding box center [74, 95] width 148 height 45
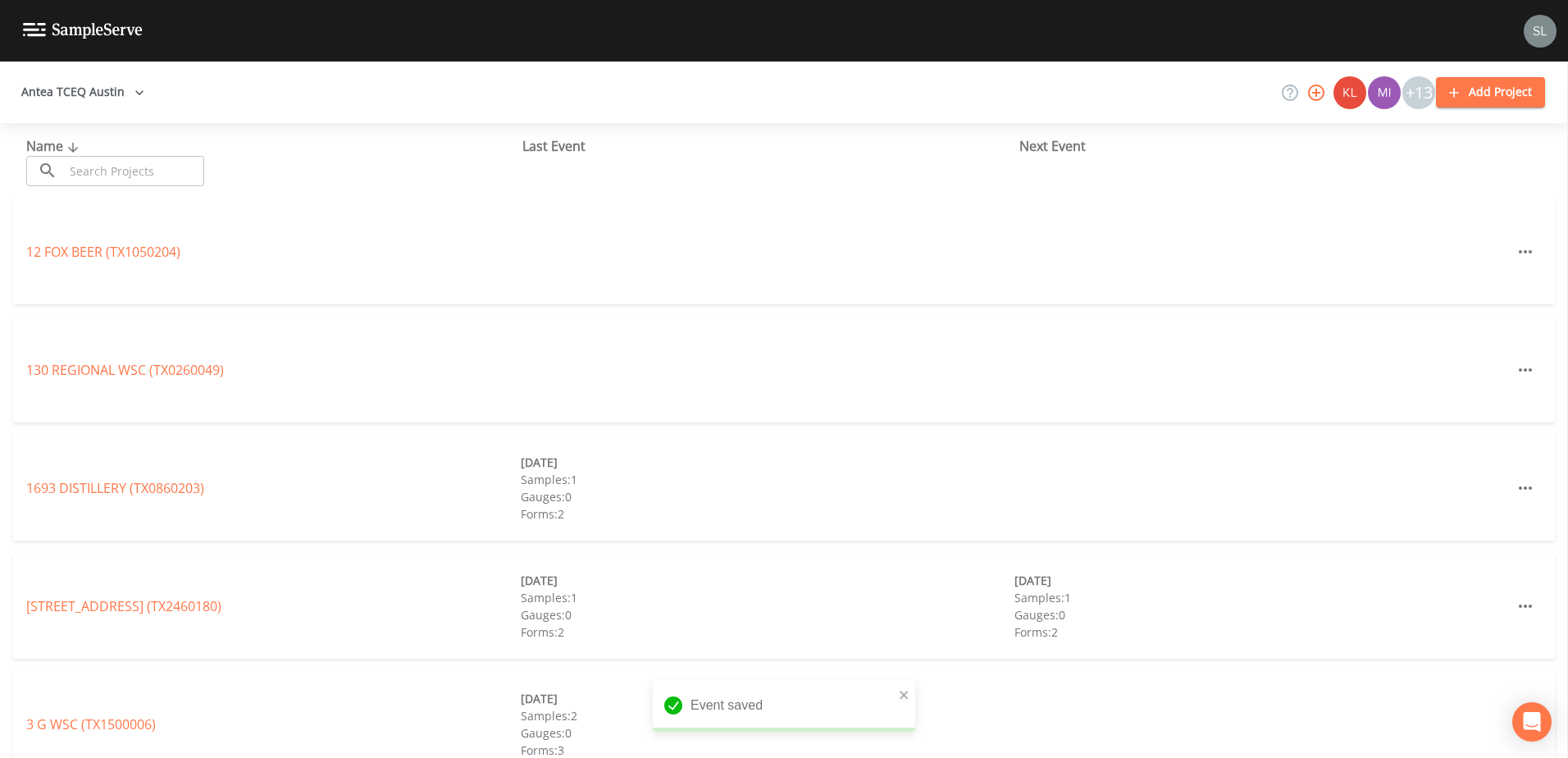
click at [152, 163] on input "text" at bounding box center [134, 171] width 140 height 30
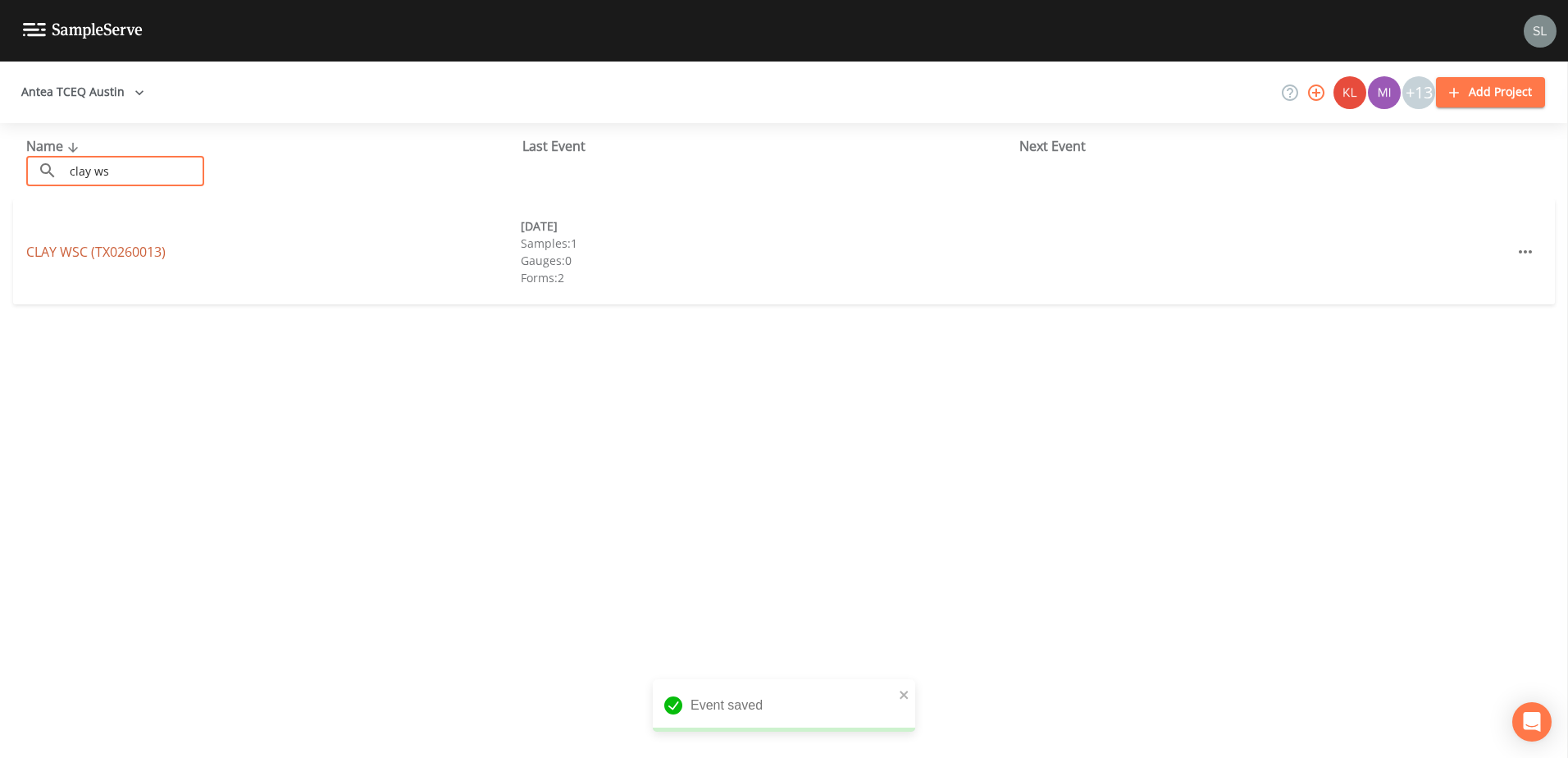
type input "clay ws"
click at [157, 250] on link "CLAY WSC (TX0260013)" at bounding box center [95, 251] width 139 height 18
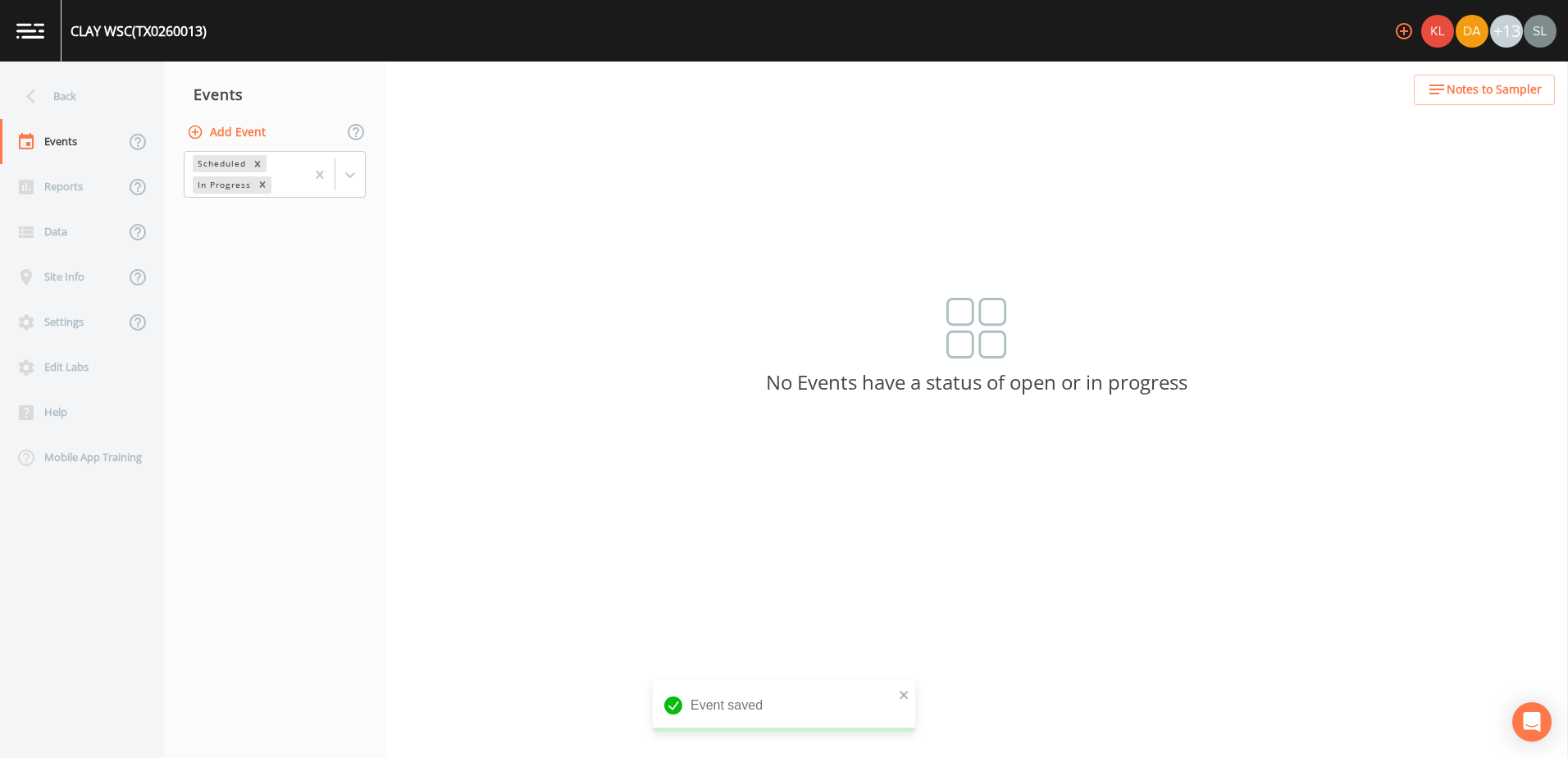
click at [247, 128] on button "Add Event" at bounding box center [227, 133] width 89 height 30
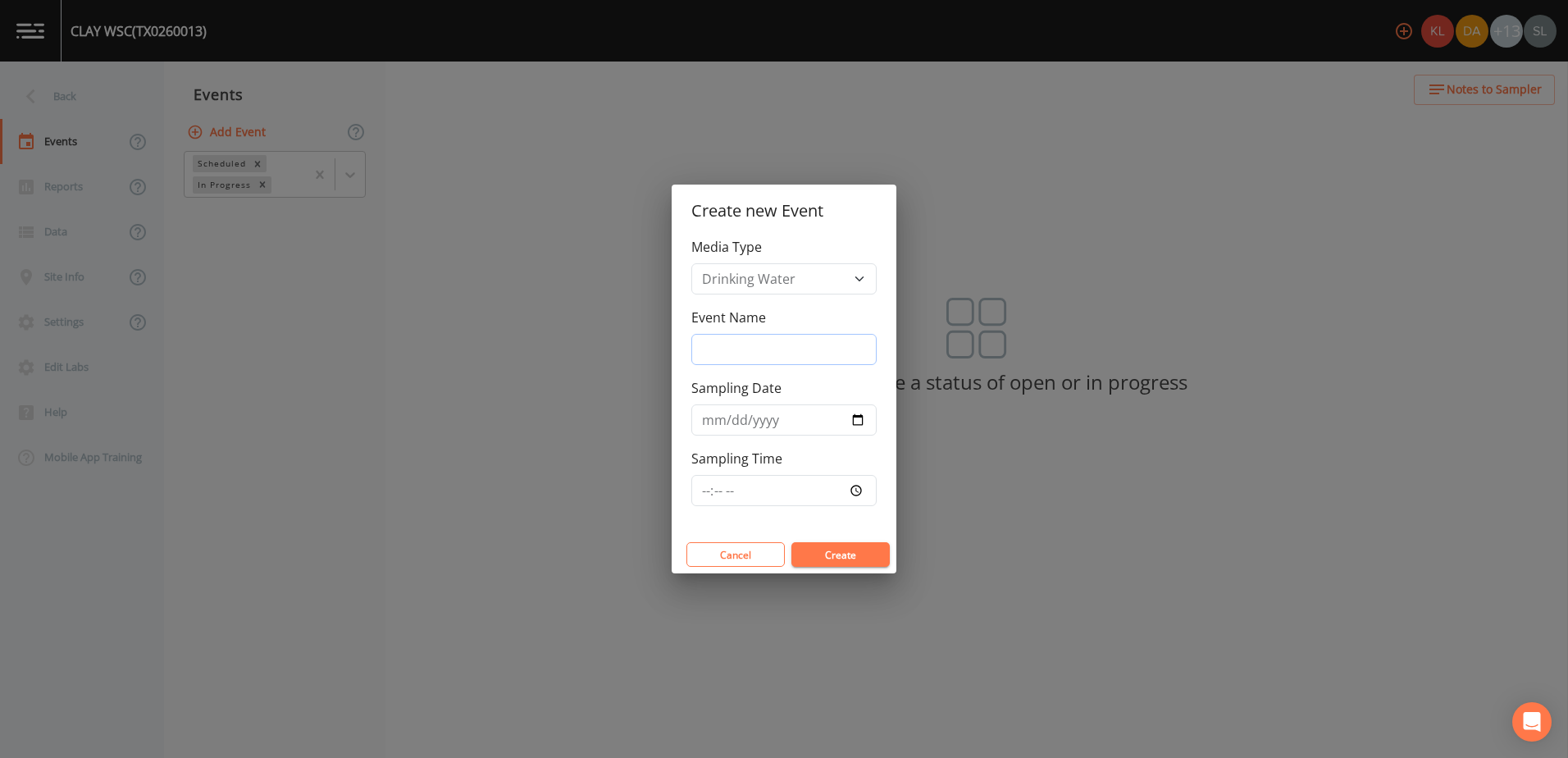
click at [717, 349] on input "Event Name" at bounding box center [783, 349] width 185 height 31
paste input "9/24/25 SRI"
type input "9/24/25 SRI"
click at [853, 418] on input "Sampling Date" at bounding box center [783, 420] width 185 height 31
type input "2025-09-24"
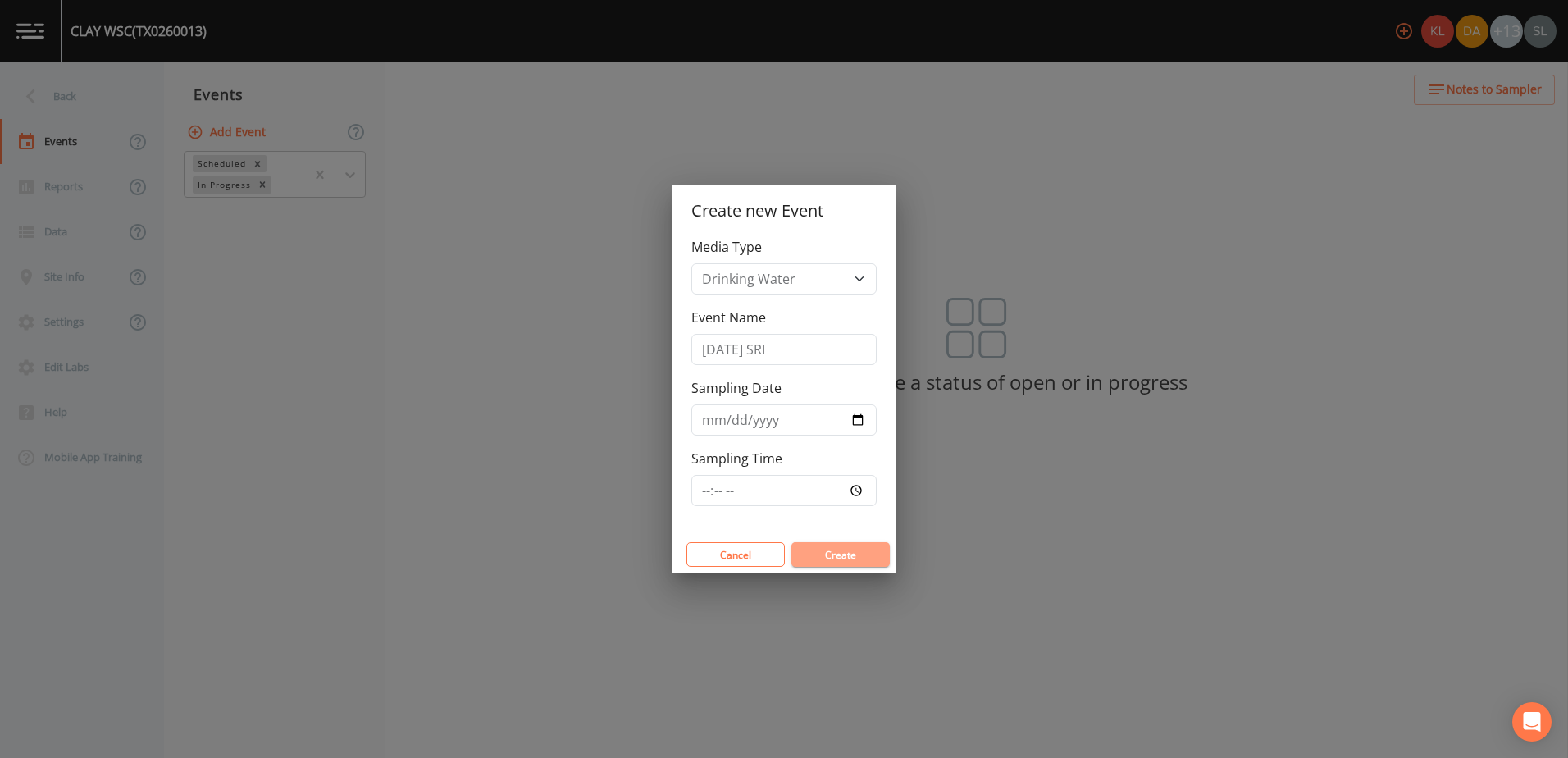
click at [847, 556] on button "Create" at bounding box center [841, 554] width 98 height 25
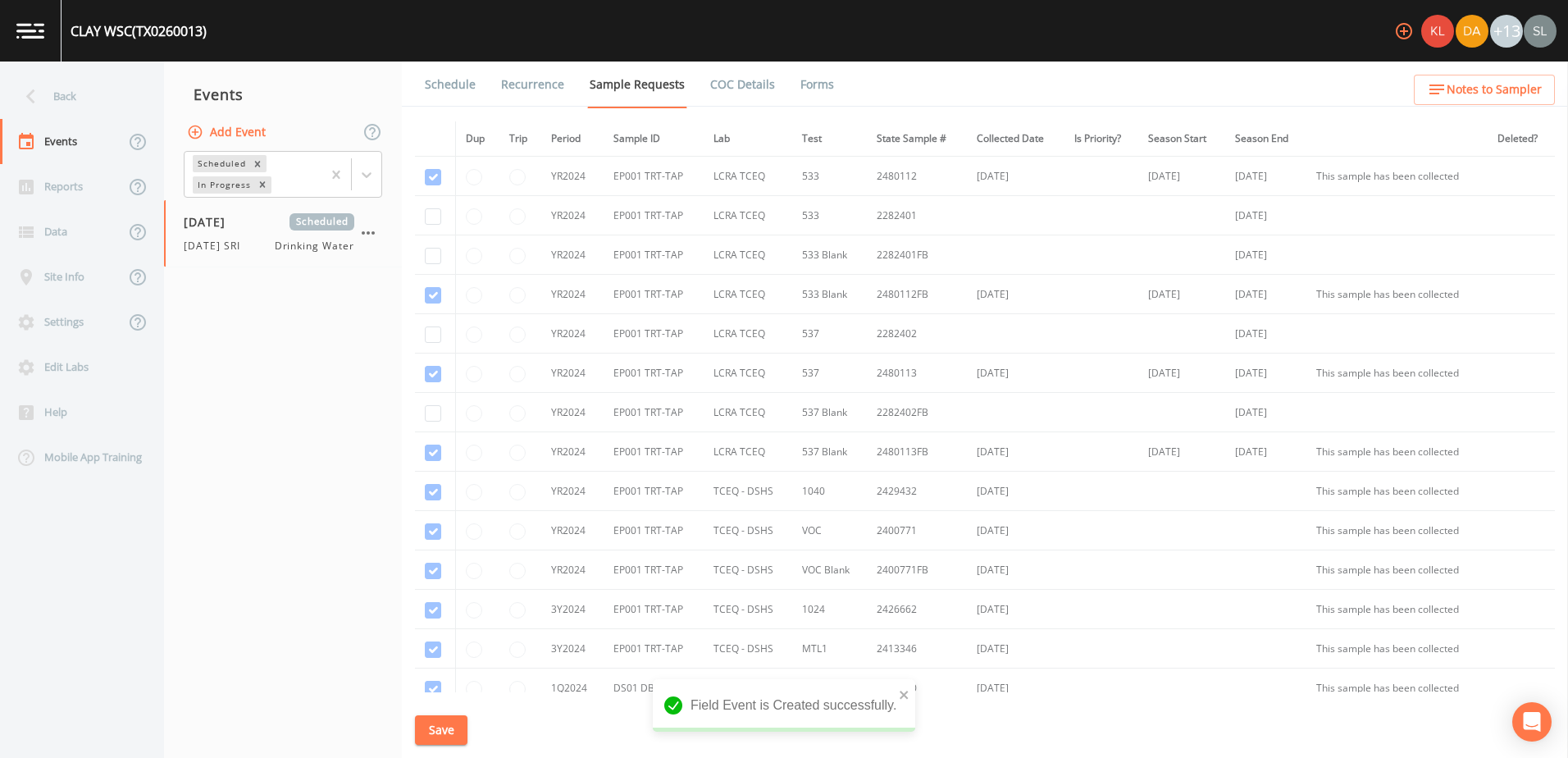
scroll to position [738, 0]
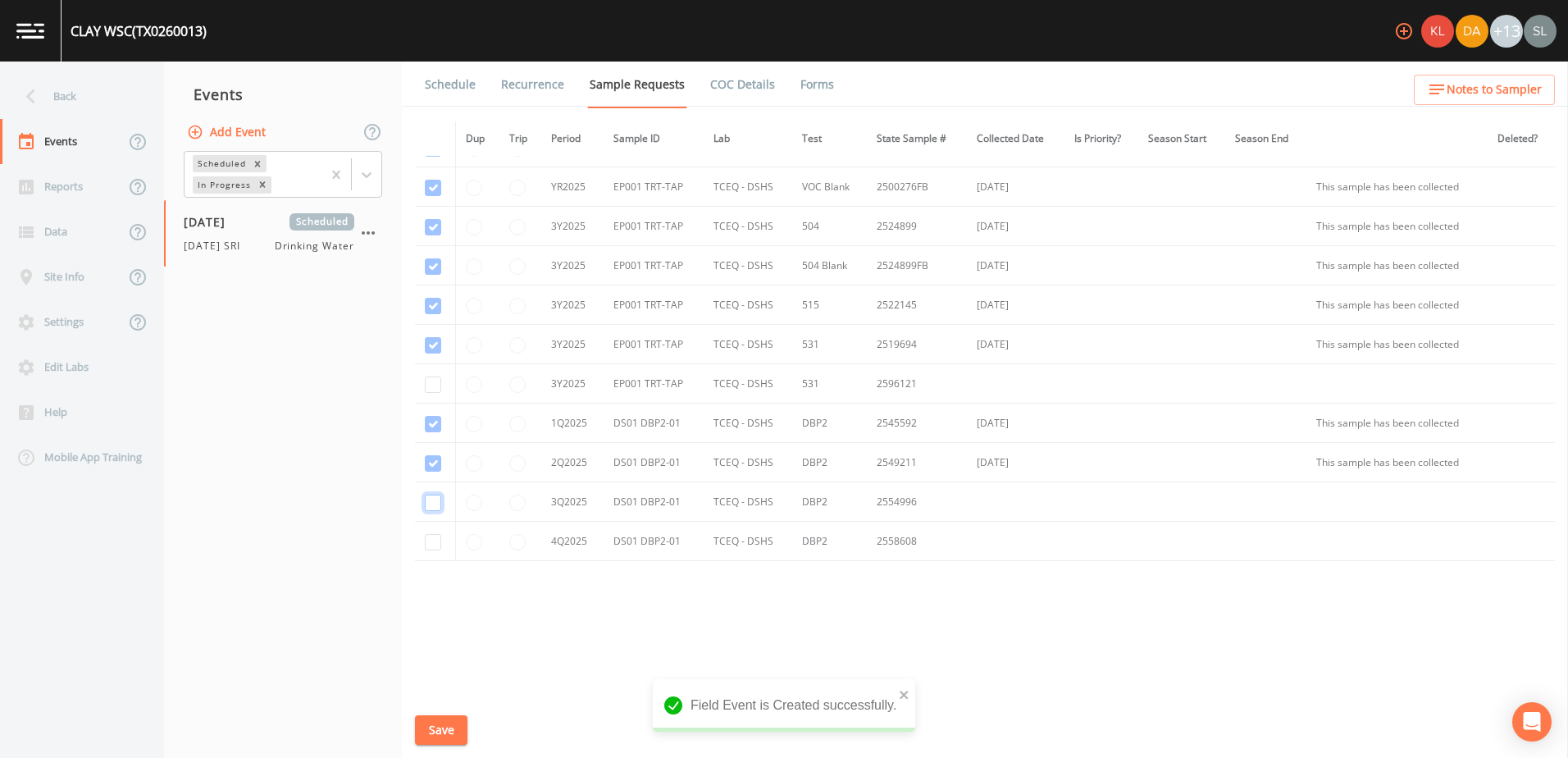
click at [432, 499] on input "checkbox" at bounding box center [433, 502] width 16 height 16
checkbox input "true"
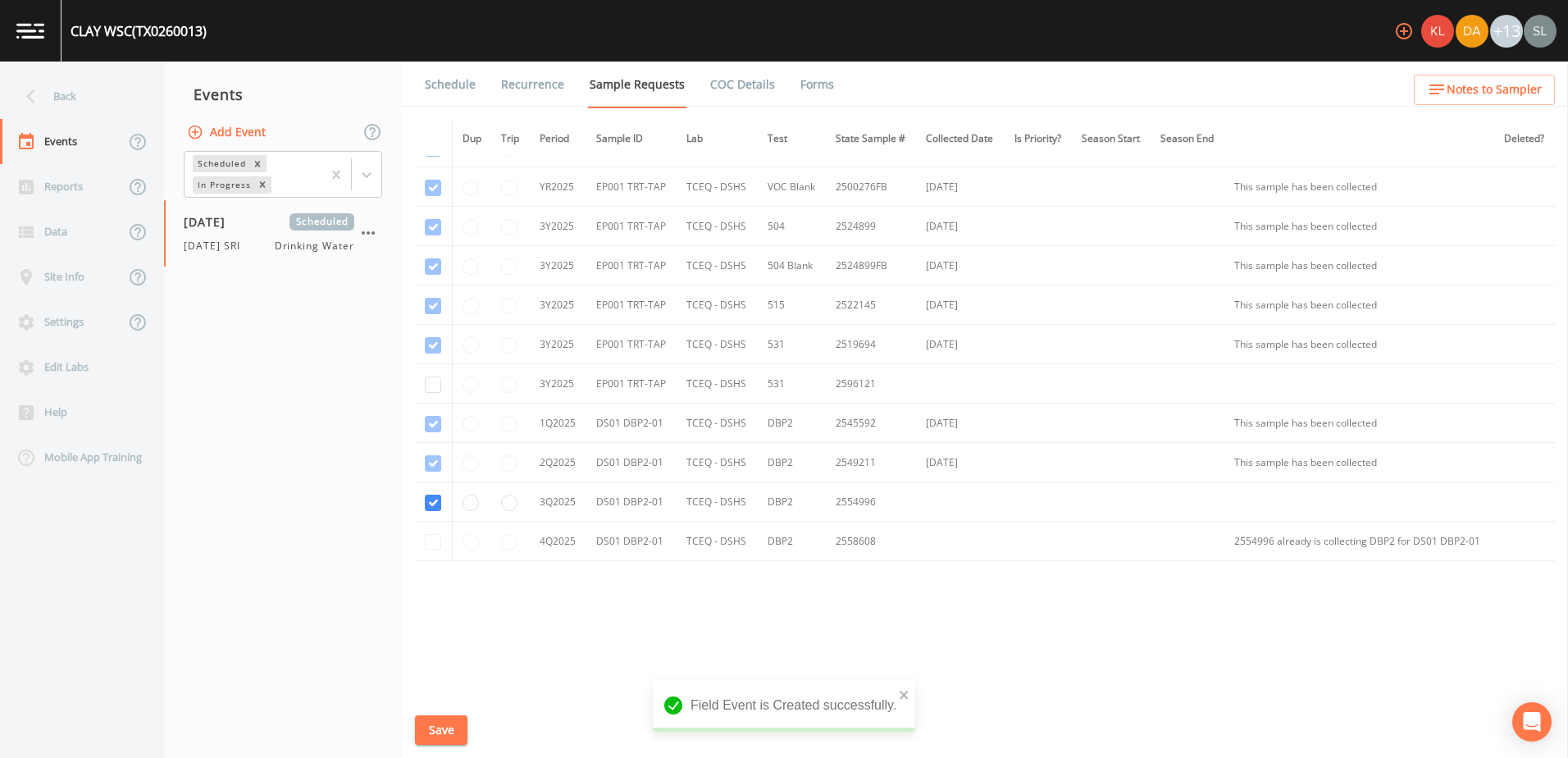
click at [458, 727] on button "Save" at bounding box center [441, 730] width 52 height 30
click at [65, 101] on div "Back" at bounding box center [74, 95] width 148 height 45
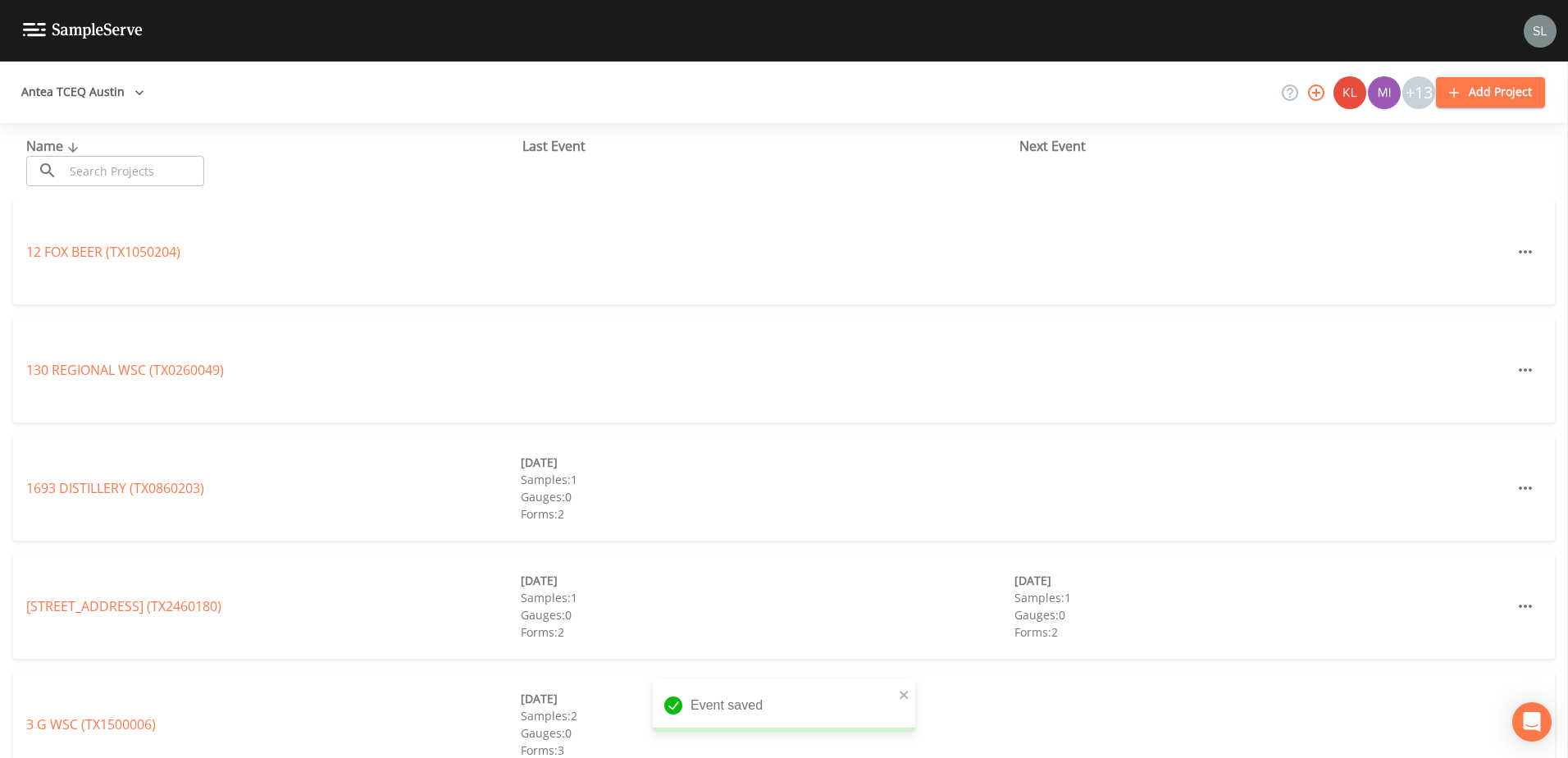
click at [184, 167] on input "text" at bounding box center [134, 171] width 140 height 30
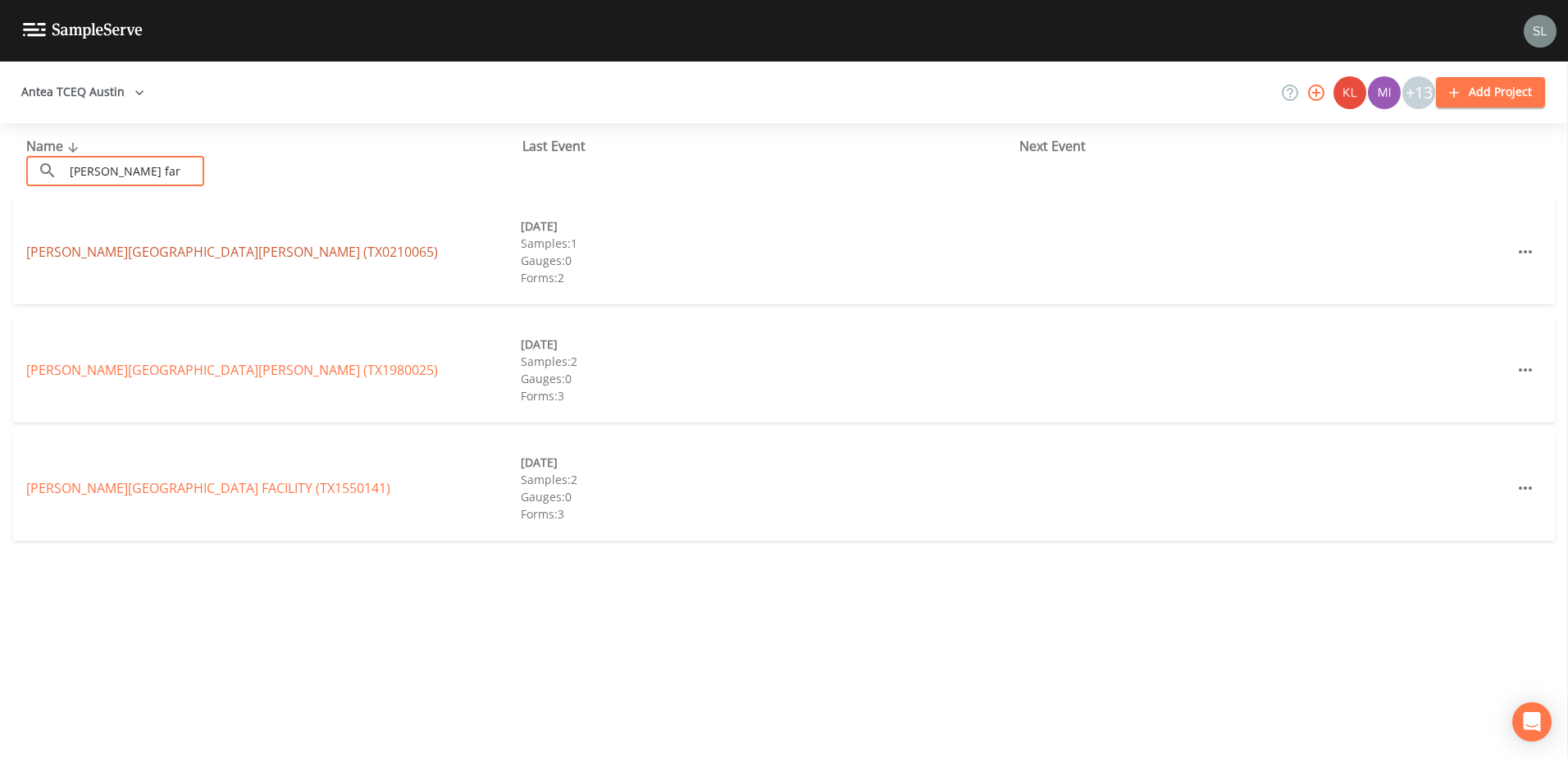
type input "sanderson far"
click at [193, 252] on link "SANDERSON FARMS BRYAN FACILITY (TX0210065)" at bounding box center [231, 251] width 411 height 18
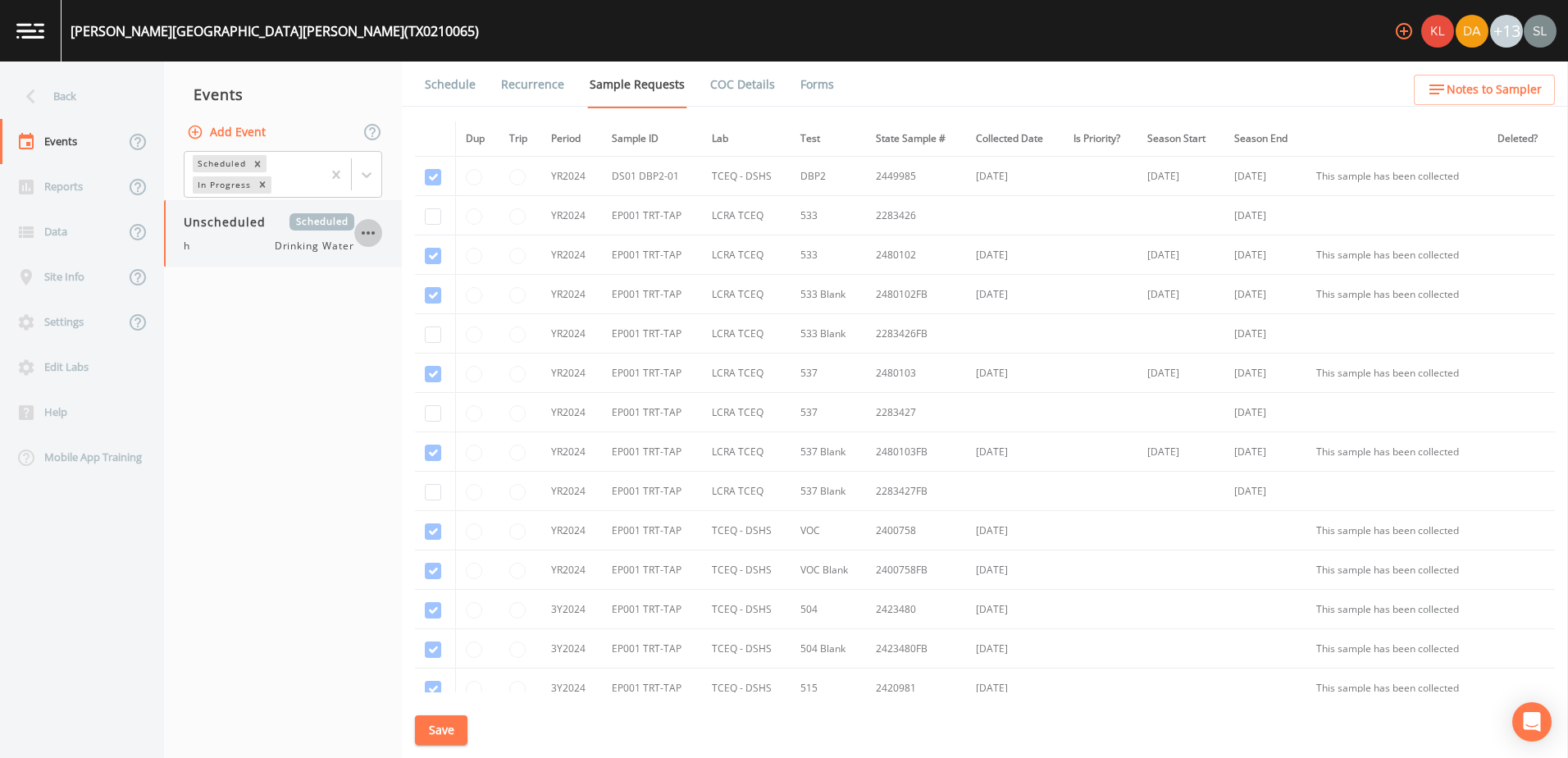
click at [365, 232] on icon "button" at bounding box center [368, 232] width 19 height 19
click at [433, 334] on p "Delete" at bounding box center [449, 329] width 106 height 19
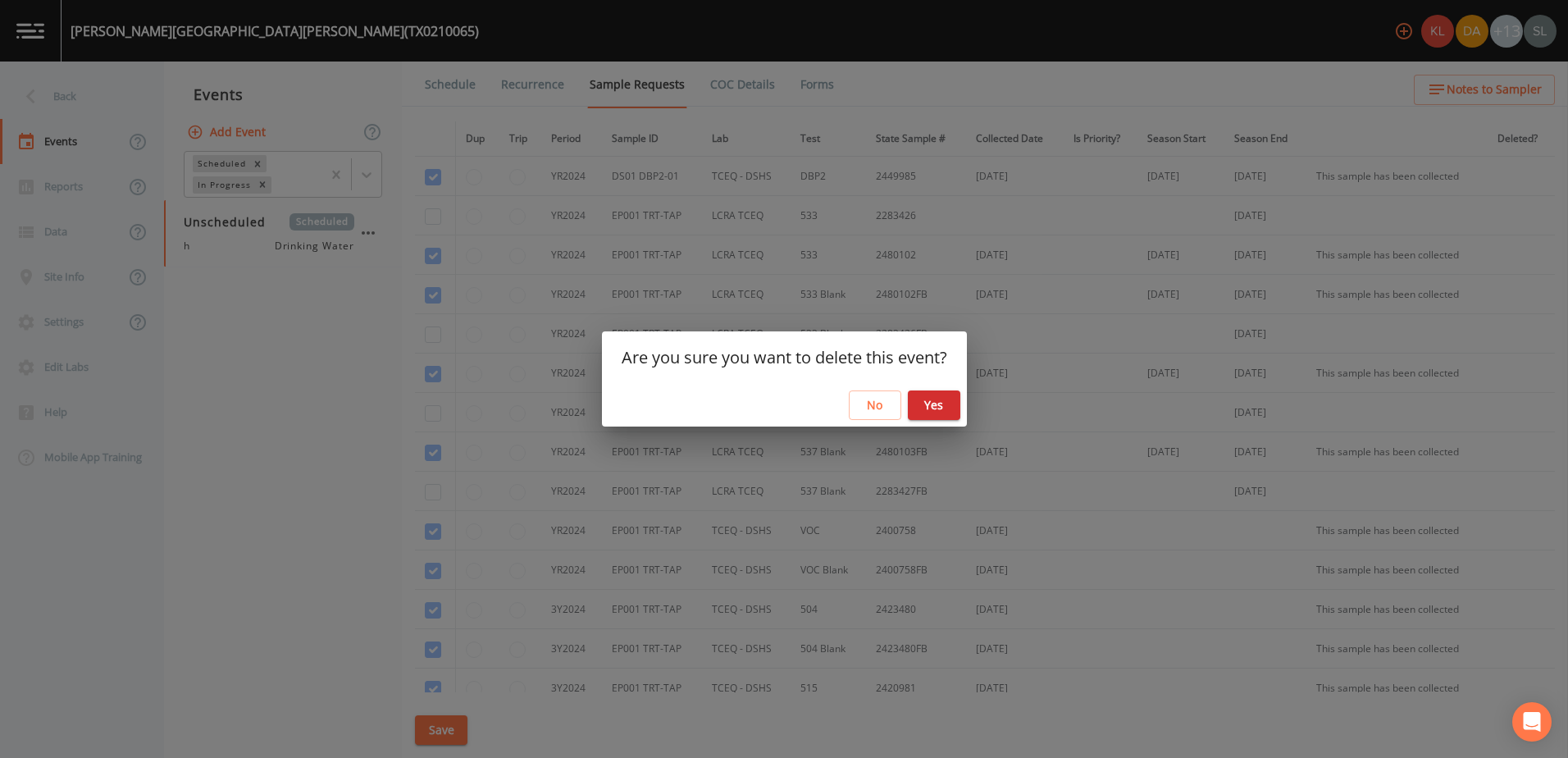
click at [937, 405] on button "Yes" at bounding box center [934, 406] width 52 height 30
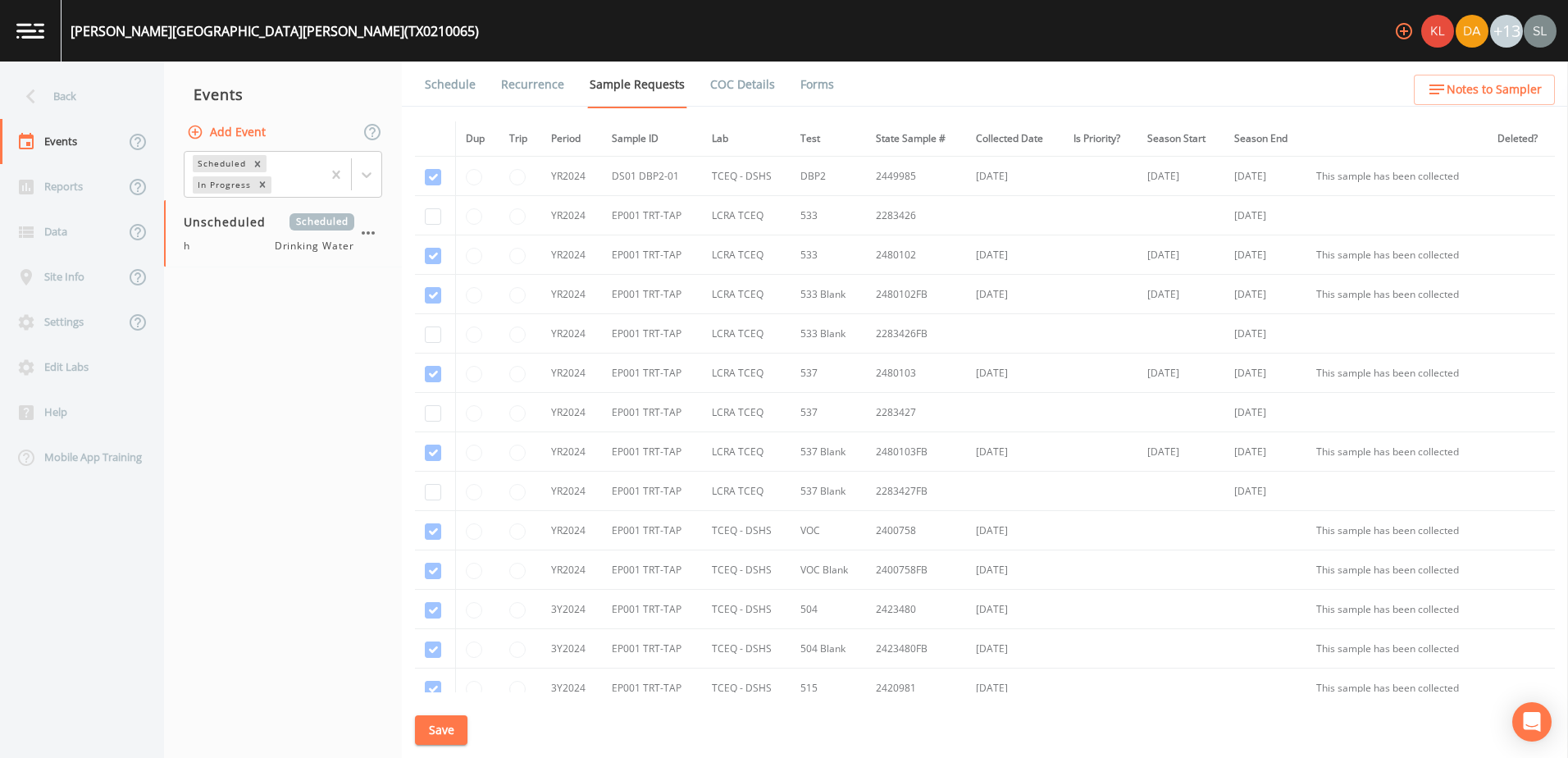
click at [243, 130] on button "Add Event" at bounding box center [227, 133] width 89 height 30
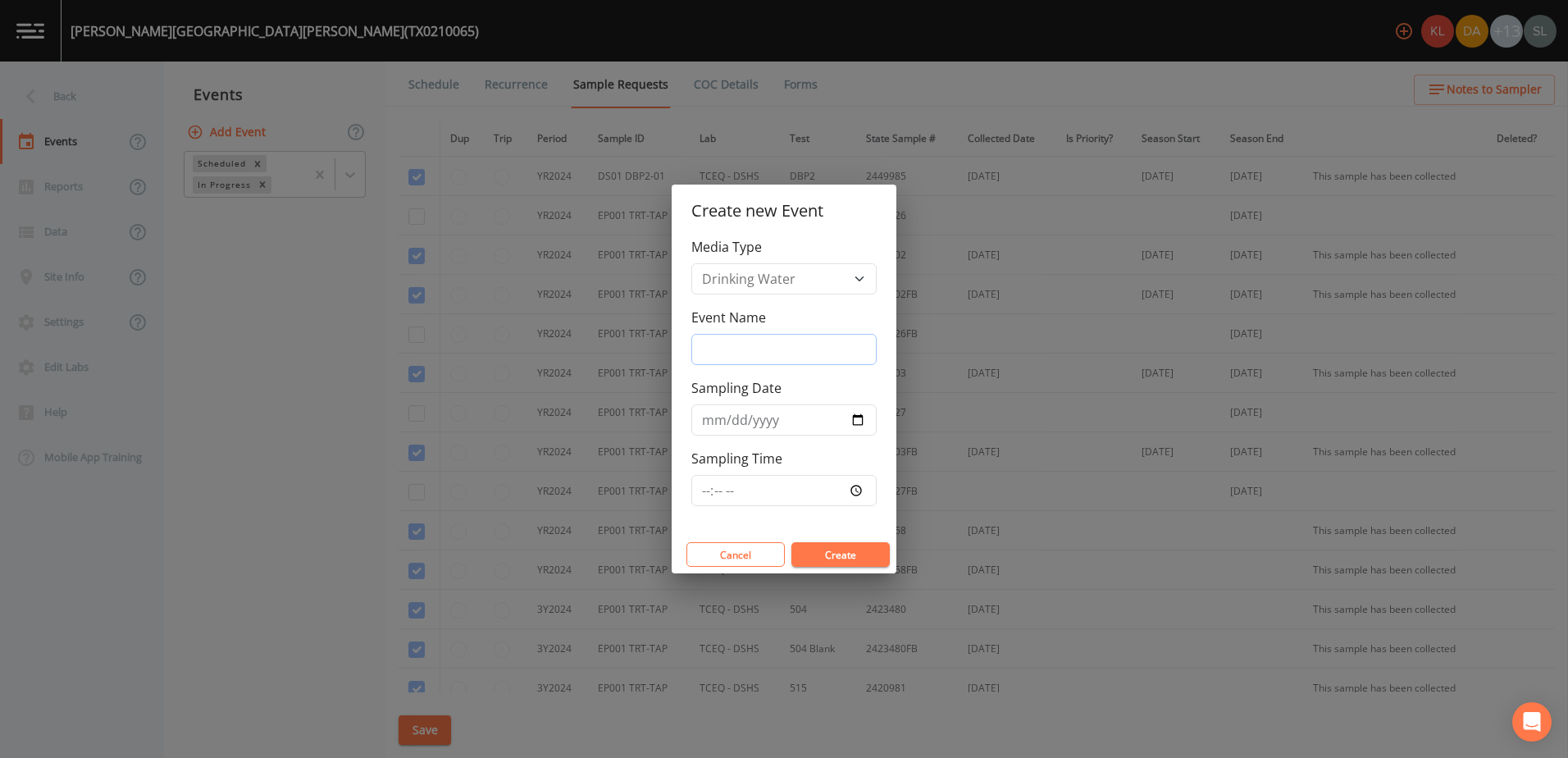
click at [755, 351] on input "Event Name" at bounding box center [783, 349] width 185 height 31
paste input "9/24/25 SRI"
type input "9/24/25 SRI"
click at [858, 423] on input "Sampling Date" at bounding box center [783, 420] width 185 height 31
type input "2025-09-24"
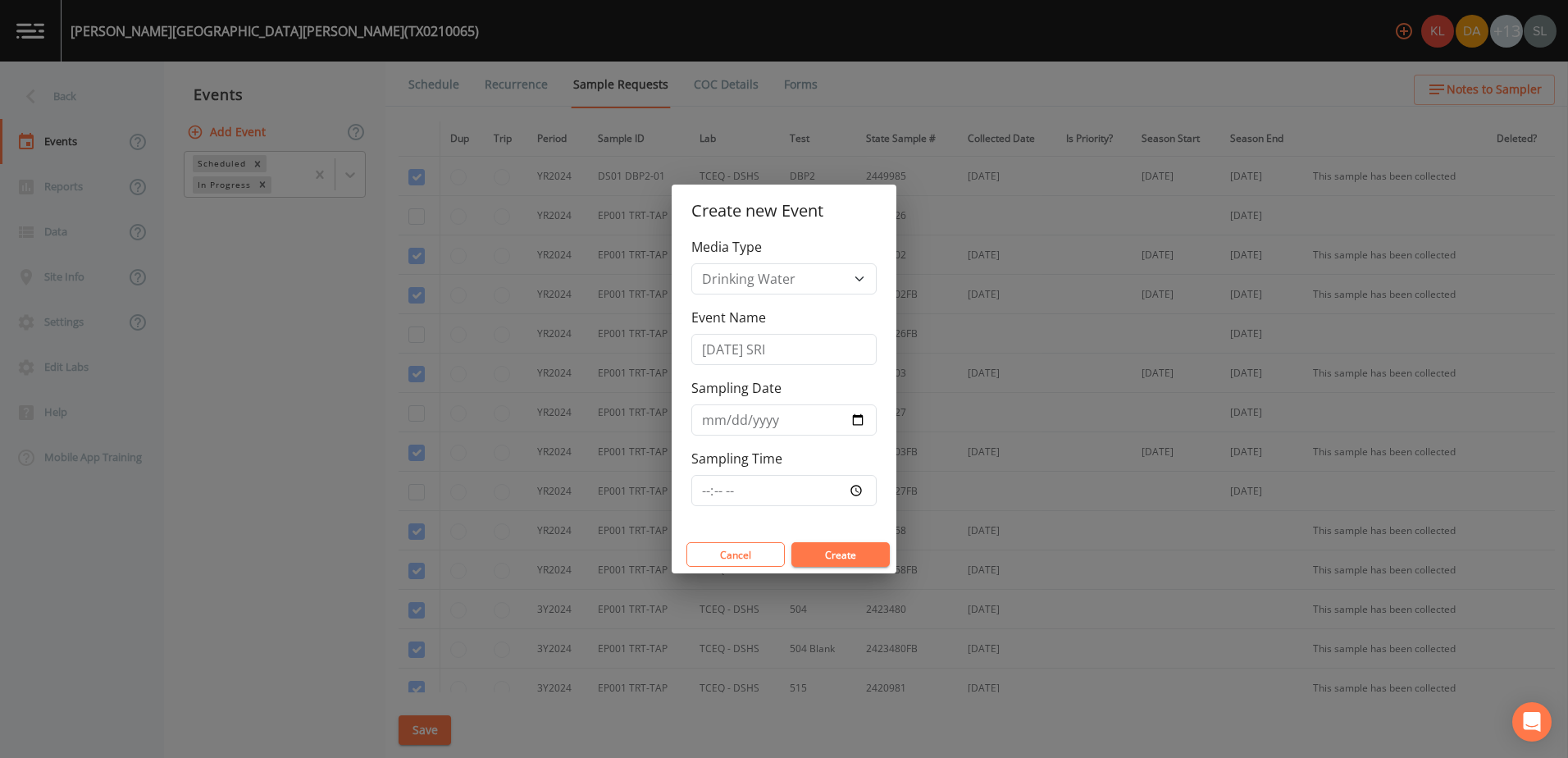
click at [844, 554] on button "Create" at bounding box center [841, 554] width 98 height 25
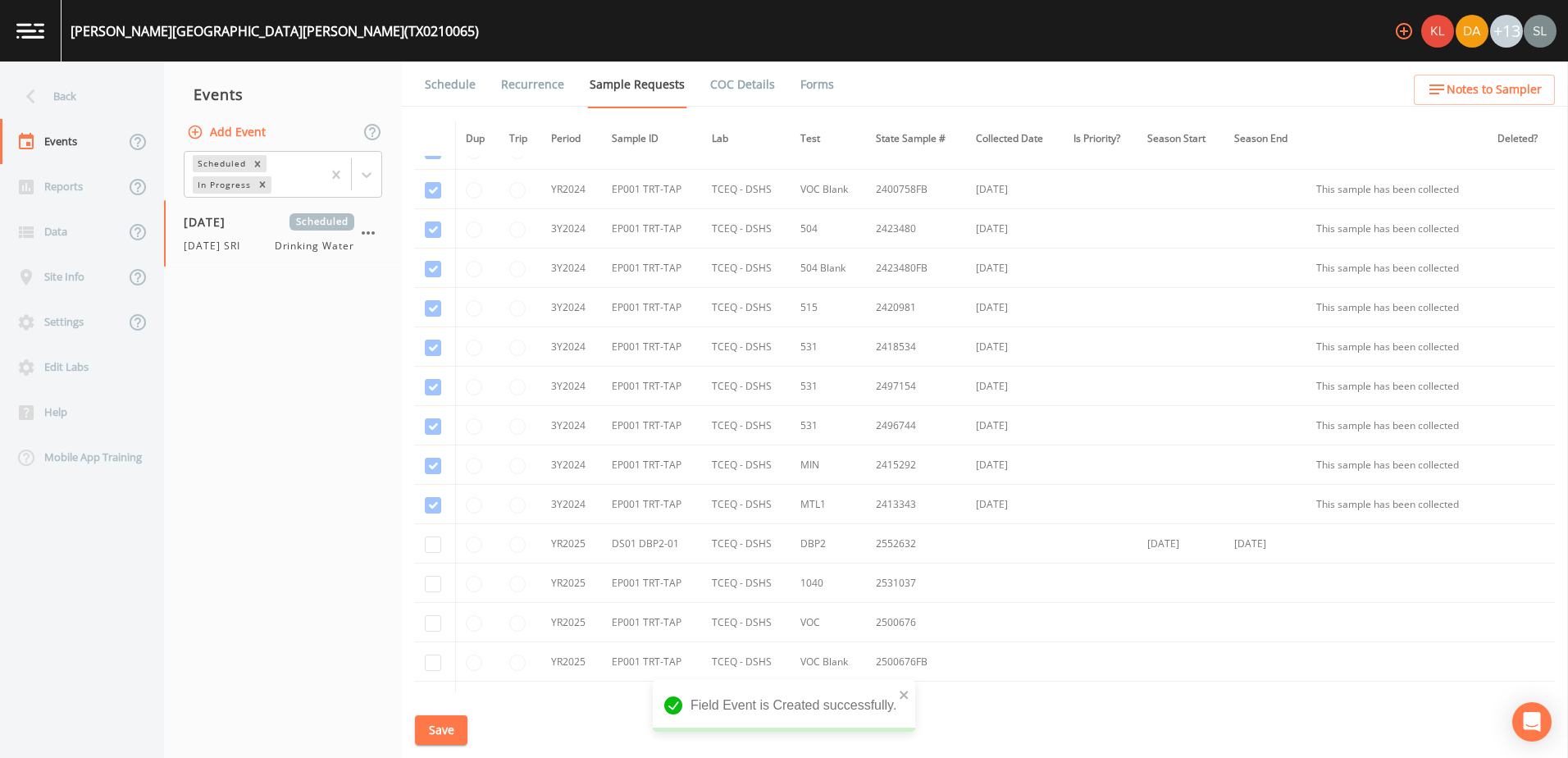
scroll to position [541, 0]
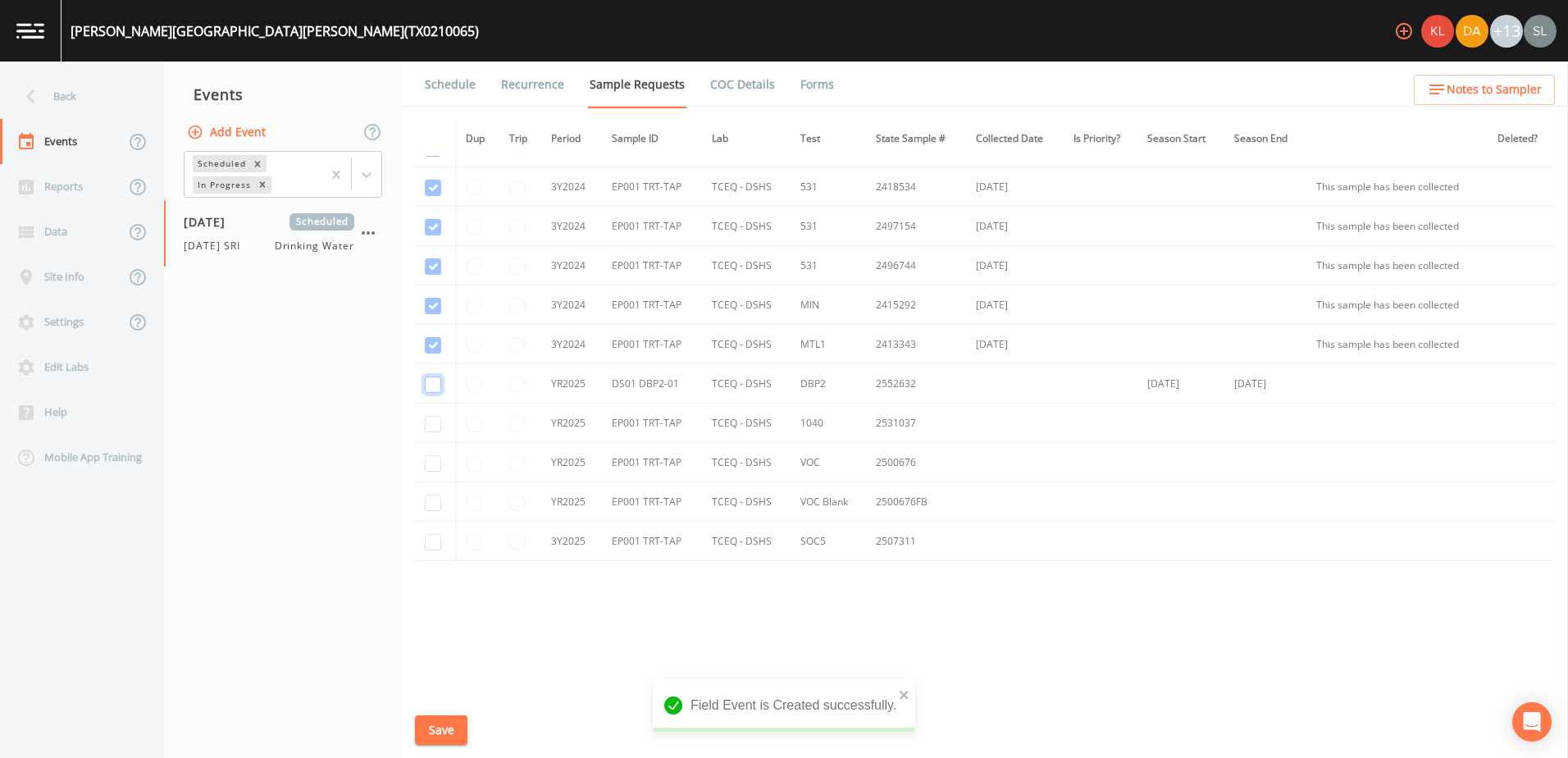
click at [431, 386] on input "checkbox" at bounding box center [433, 384] width 16 height 16
checkbox input "true"
click at [431, 424] on input "checkbox" at bounding box center [433, 423] width 16 height 16
checkbox input "true"
click at [431, 539] on input "checkbox" at bounding box center [433, 542] width 16 height 16
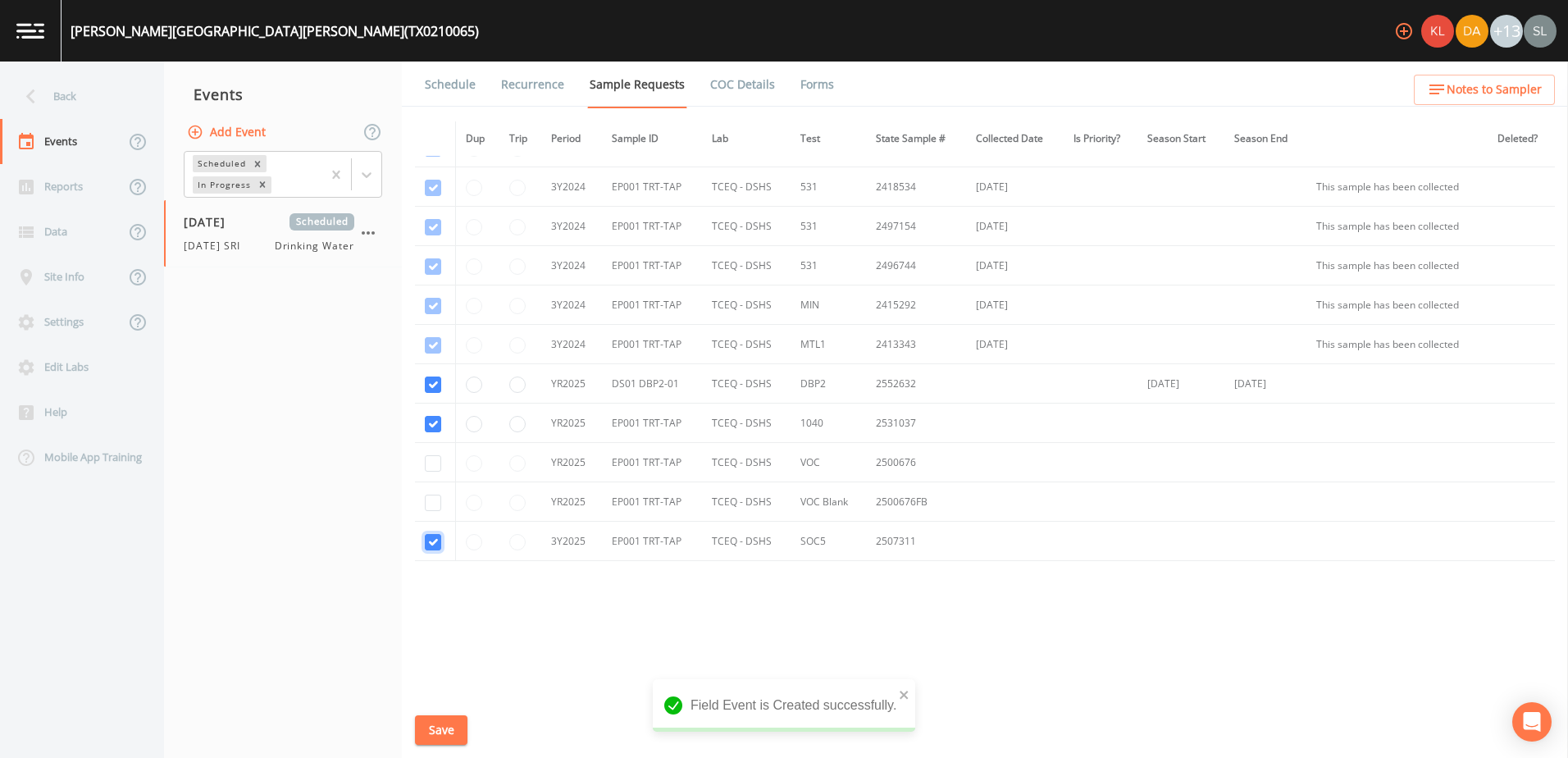
checkbox input "true"
click at [519, 543] on input "radio" at bounding box center [517, 542] width 16 height 16
radio input "true"
click at [458, 732] on button "Save" at bounding box center [441, 730] width 52 height 30
click at [58, 99] on div "Back" at bounding box center [74, 95] width 148 height 45
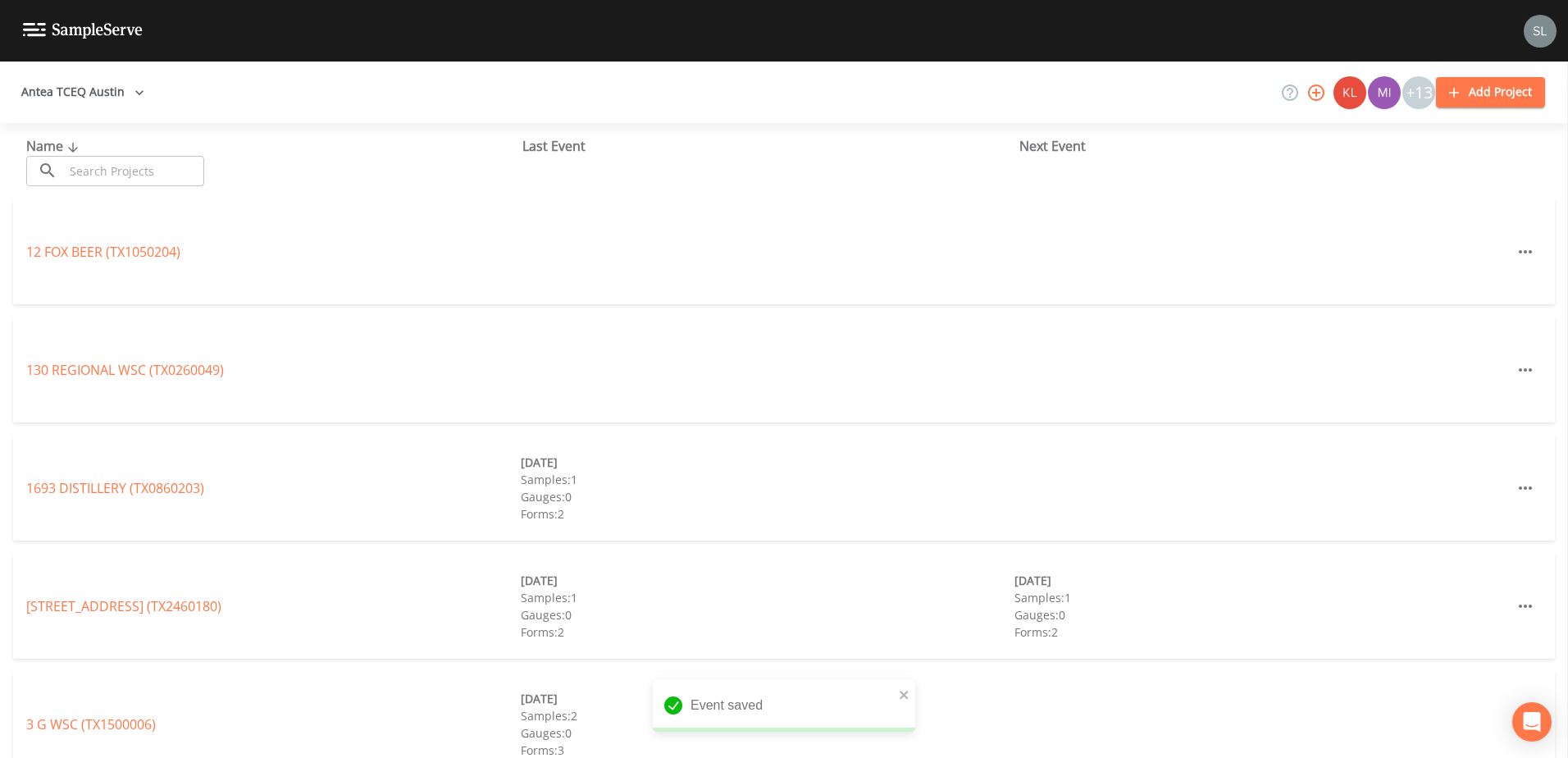
click at [126, 183] on input "text" at bounding box center [134, 171] width 140 height 30
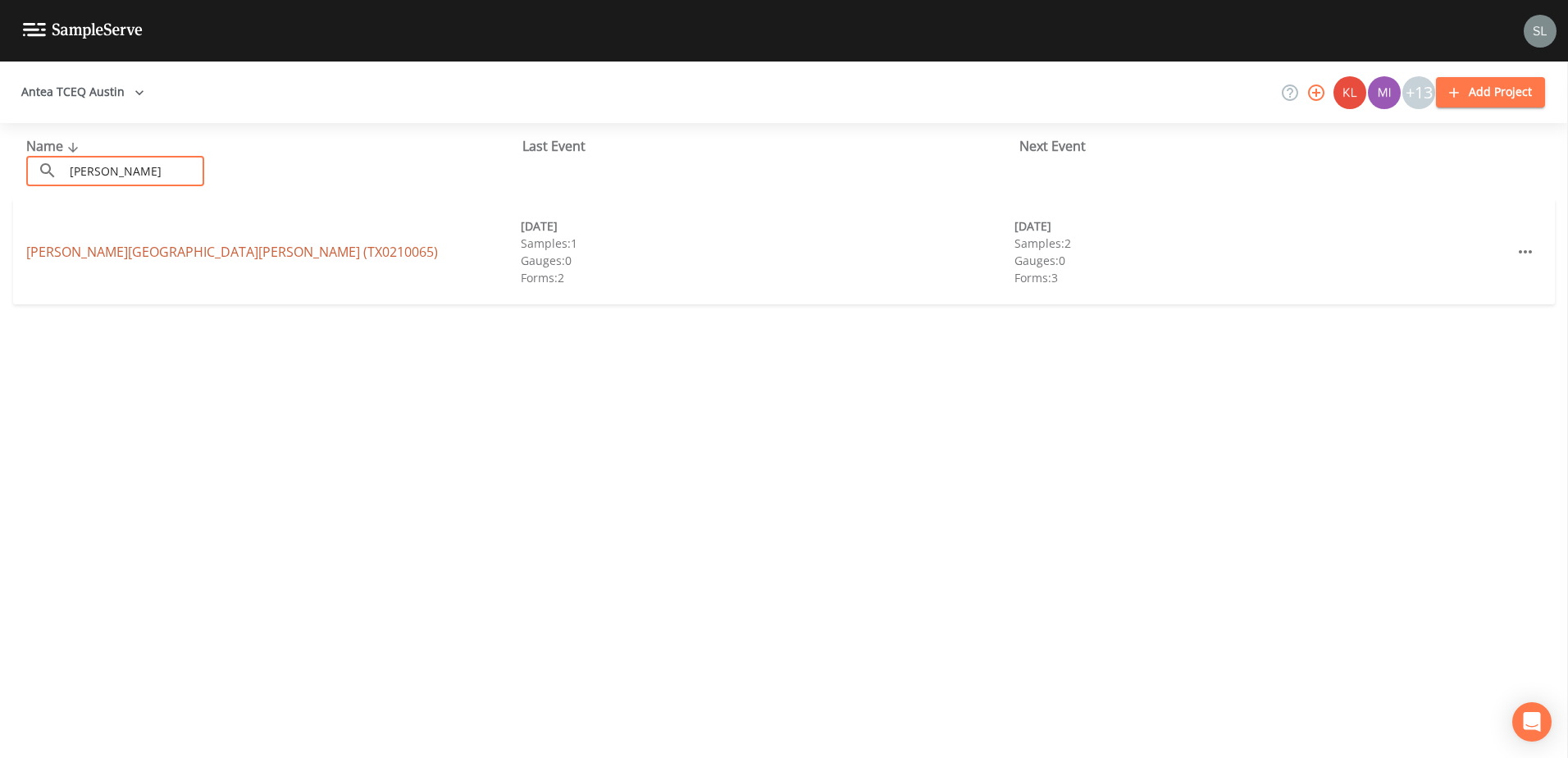
type input "bryan"
click at [208, 251] on link "SANDERSON FARMS BRYAN FACILITY (TX0210065)" at bounding box center [231, 251] width 411 height 18
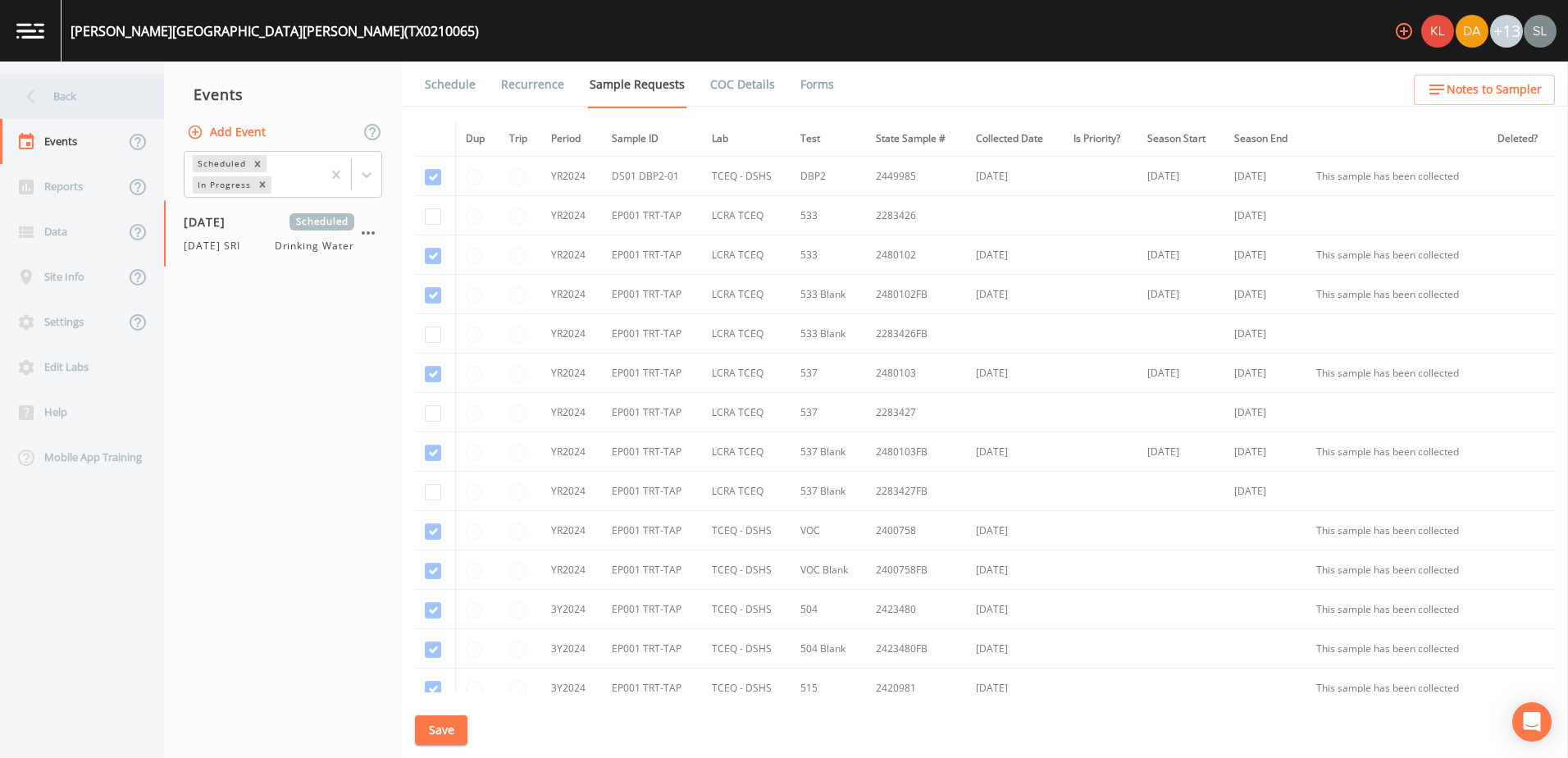
click at [93, 104] on div "Back" at bounding box center [74, 95] width 148 height 45
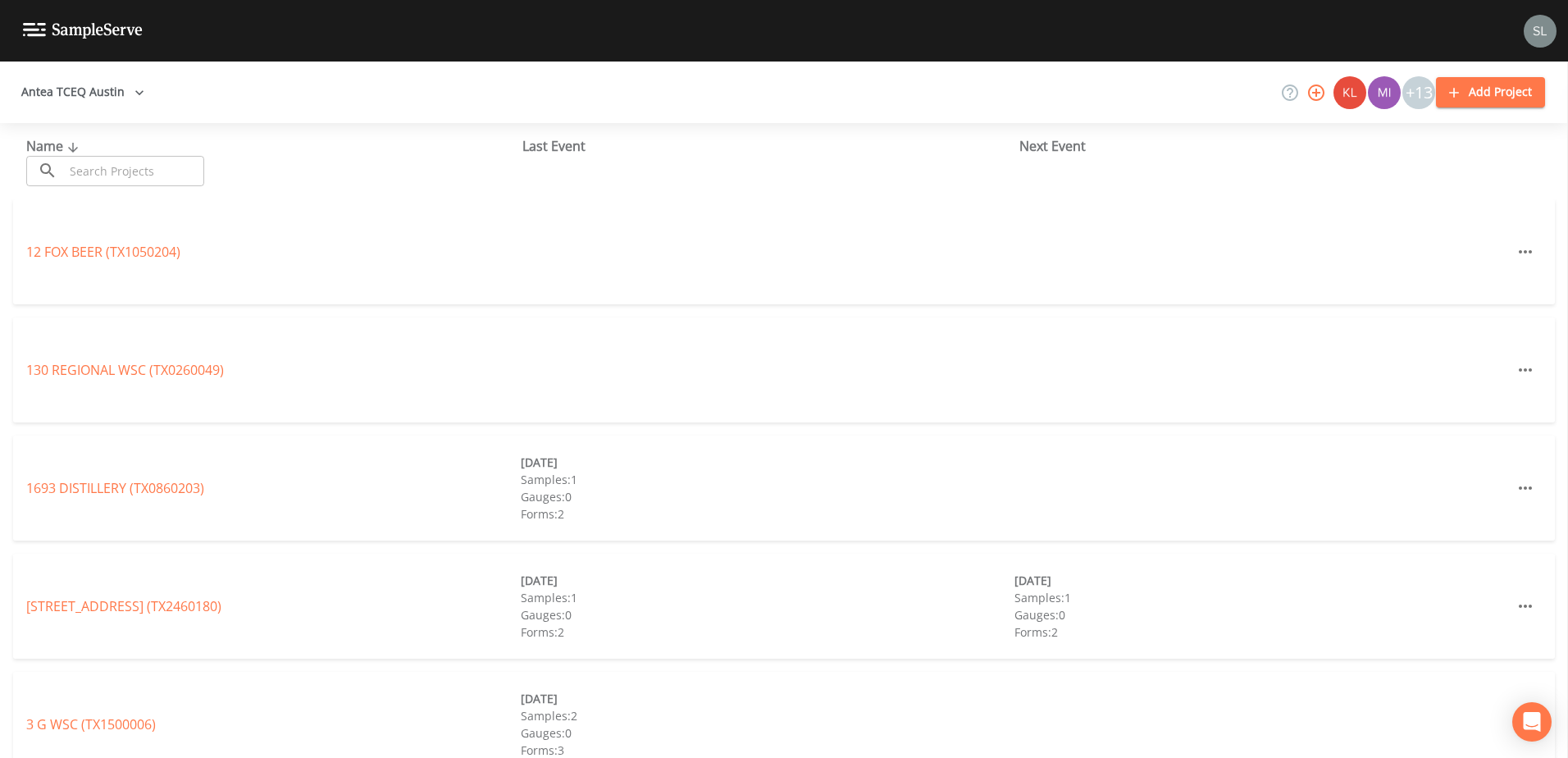
click at [150, 171] on input "text" at bounding box center [134, 171] width 140 height 30
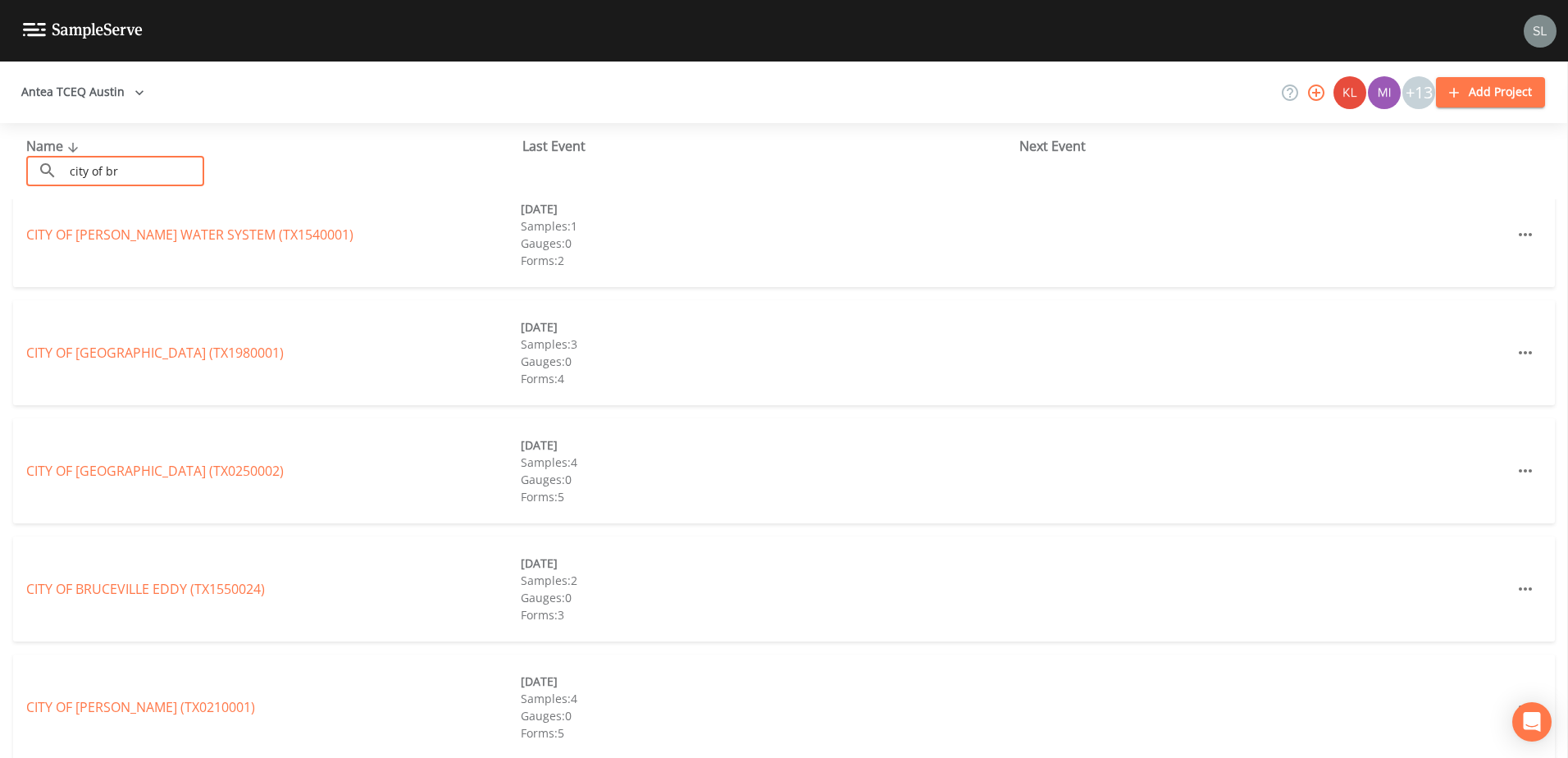
scroll to position [32, 0]
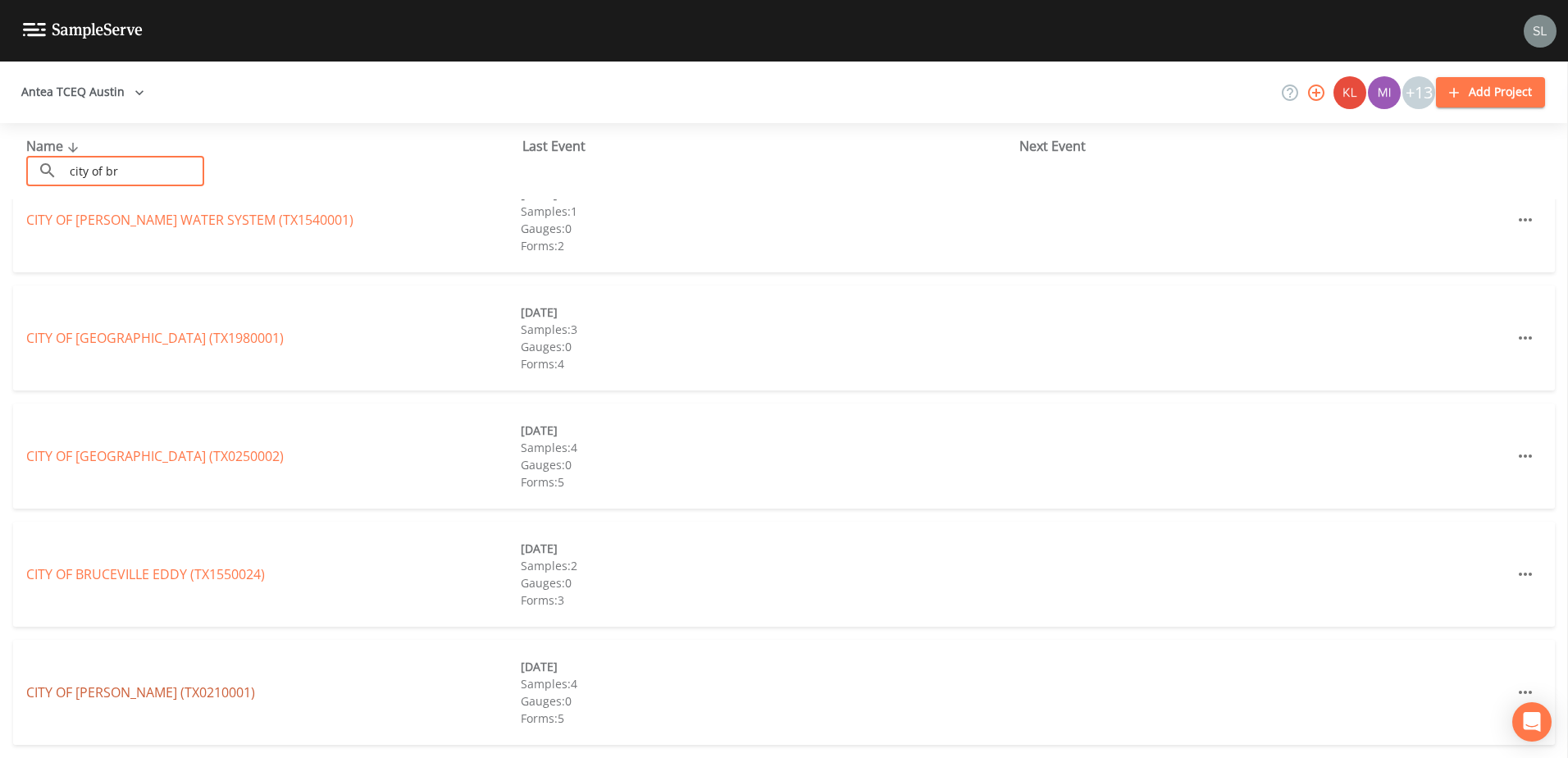
type input "city of br"
click at [171, 693] on link "CITY OF BRYAN (TX0210001)" at bounding box center [140, 692] width 229 height 18
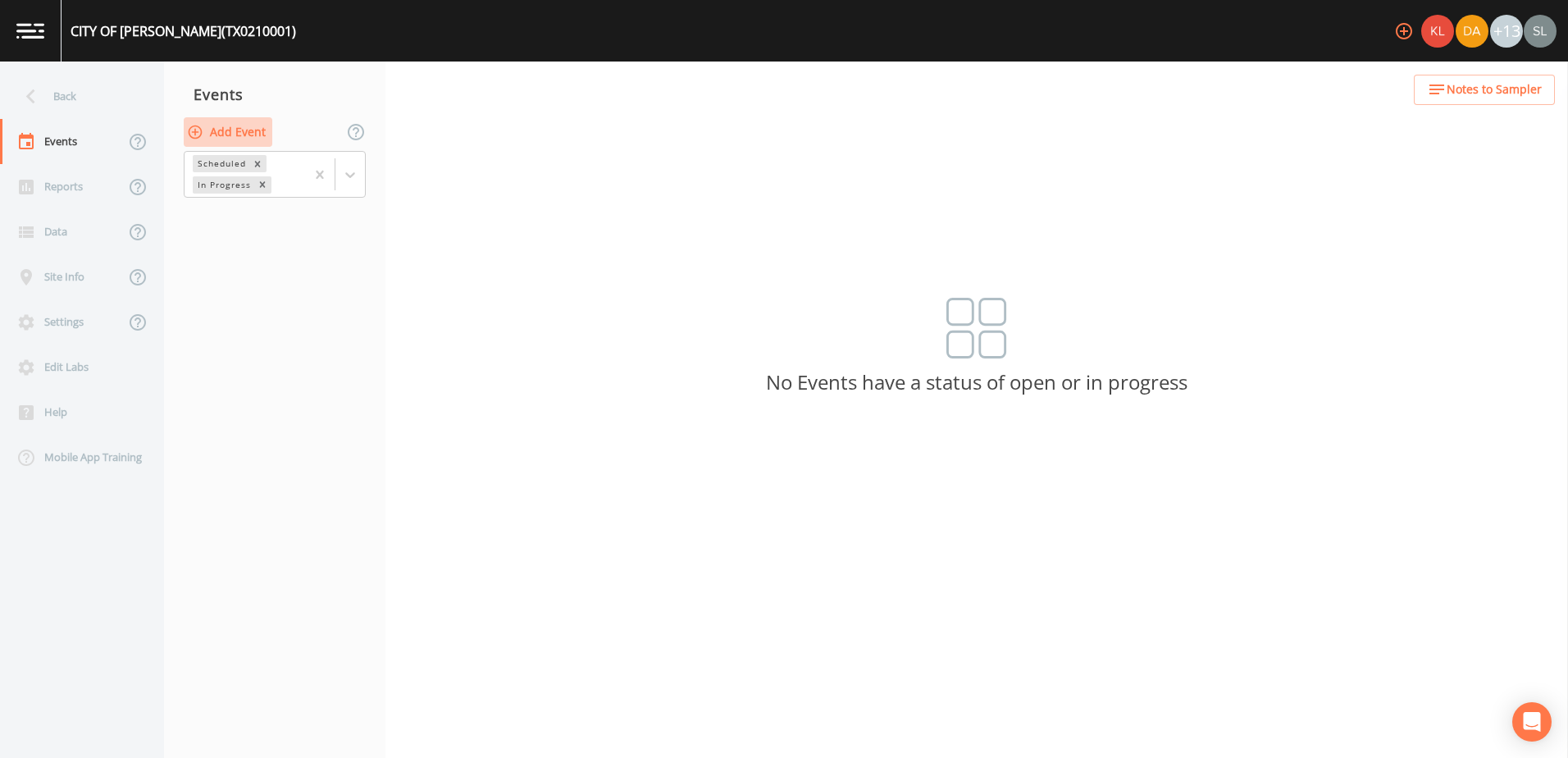
click at [255, 130] on button "Add Event" at bounding box center [227, 133] width 89 height 30
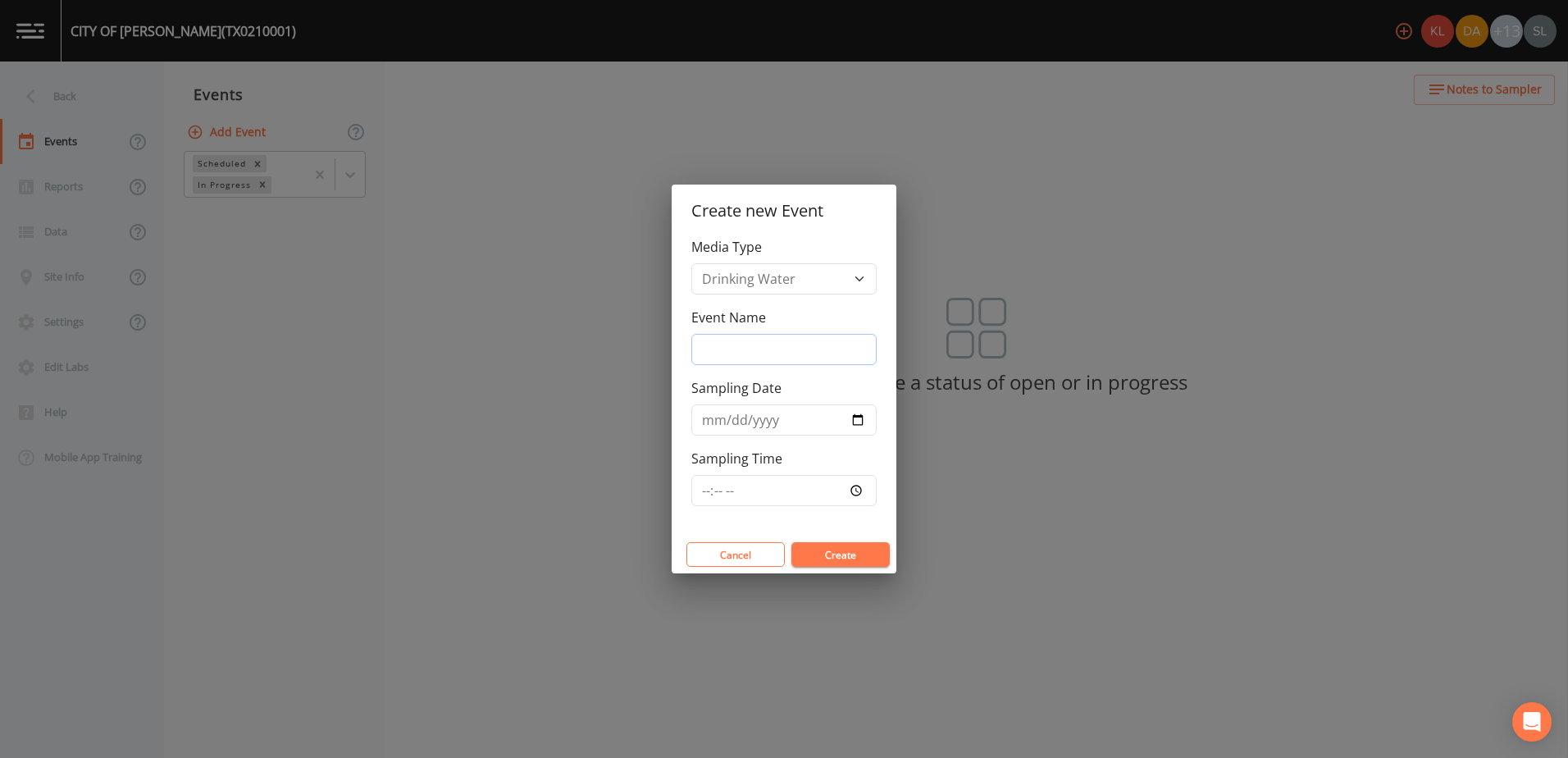
click at [732, 352] on input "Event Name" at bounding box center [783, 349] width 185 height 31
paste input "9/24/25 SRI"
click at [732, 356] on input "9/24/25 SRI" at bounding box center [783, 349] width 185 height 31
drag, startPoint x: 774, startPoint y: 344, endPoint x: 674, endPoint y: 334, distance: 100.5
click at [674, 334] on div "Media Type Drinking Water Event Name 9/25/25 SRI Sampling Date Sampling Time" at bounding box center [784, 386] width 225 height 298
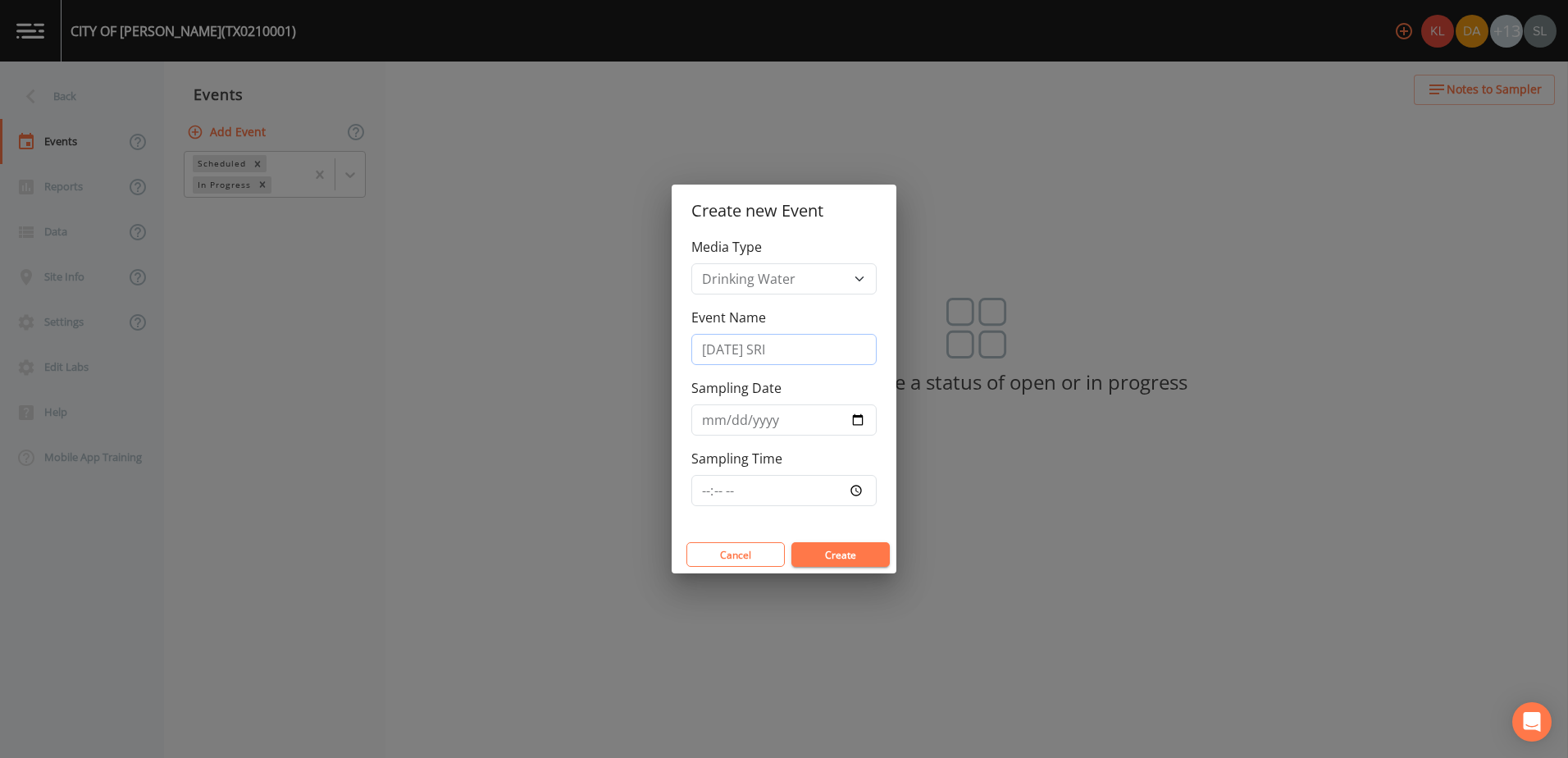
type input "9/25/25 SRI"
click at [855, 419] on input "Sampling Date" at bounding box center [783, 420] width 185 height 31
type input "2025-09-25"
click at [840, 553] on button "Create" at bounding box center [841, 554] width 98 height 25
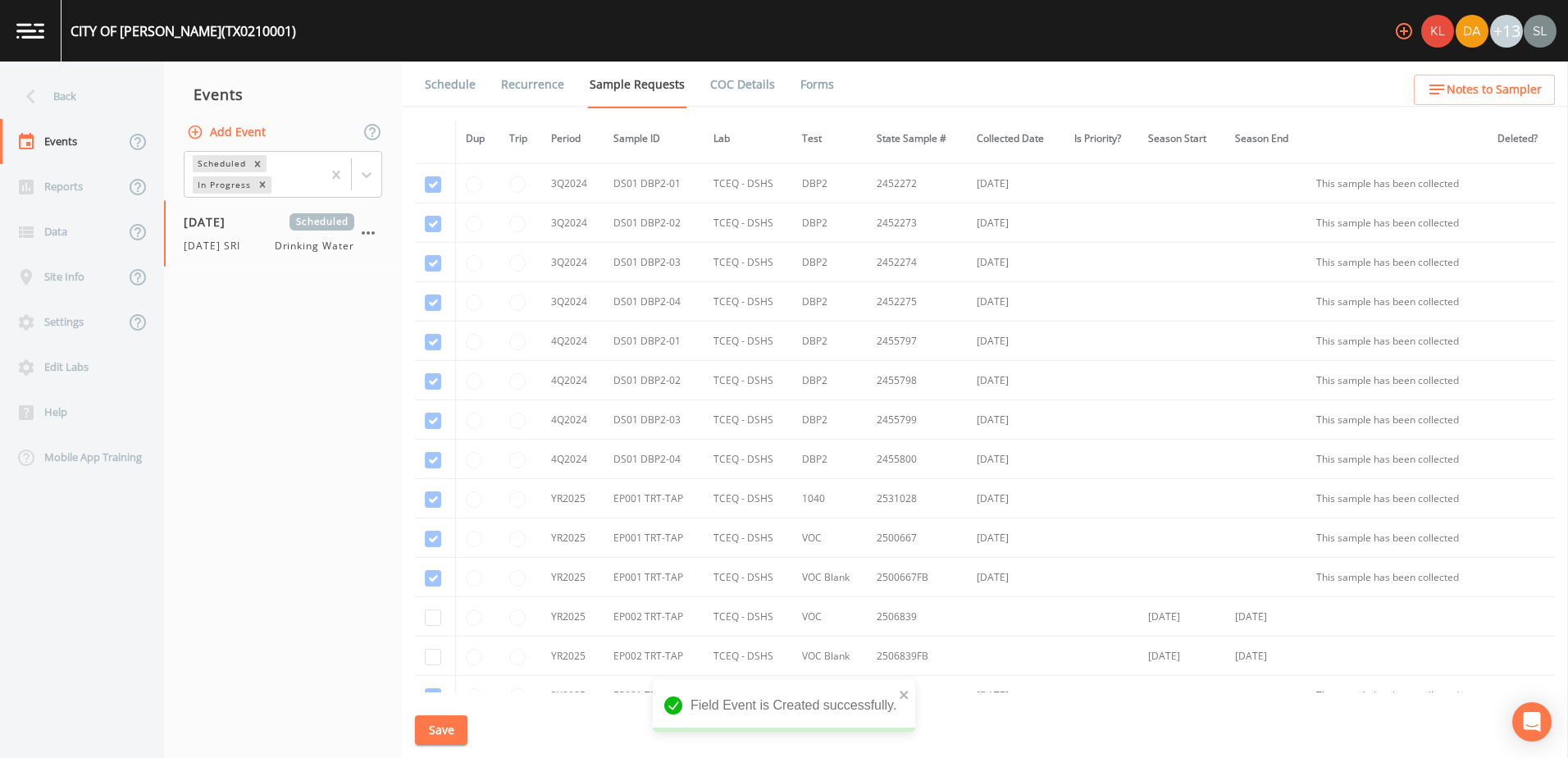
scroll to position [1524, 0]
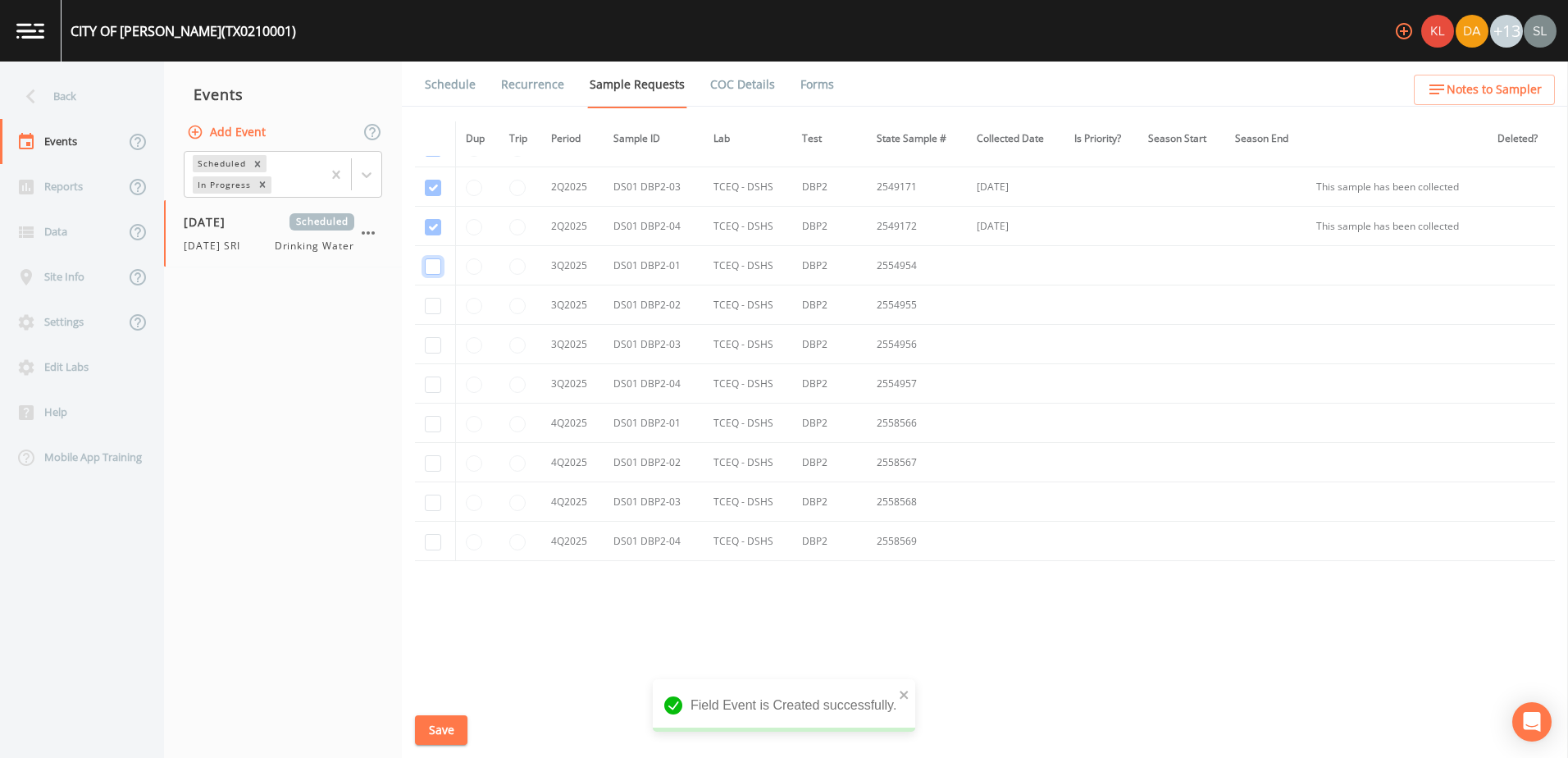
click at [431, 264] on input "checkbox" at bounding box center [433, 266] width 16 height 16
checkbox input "true"
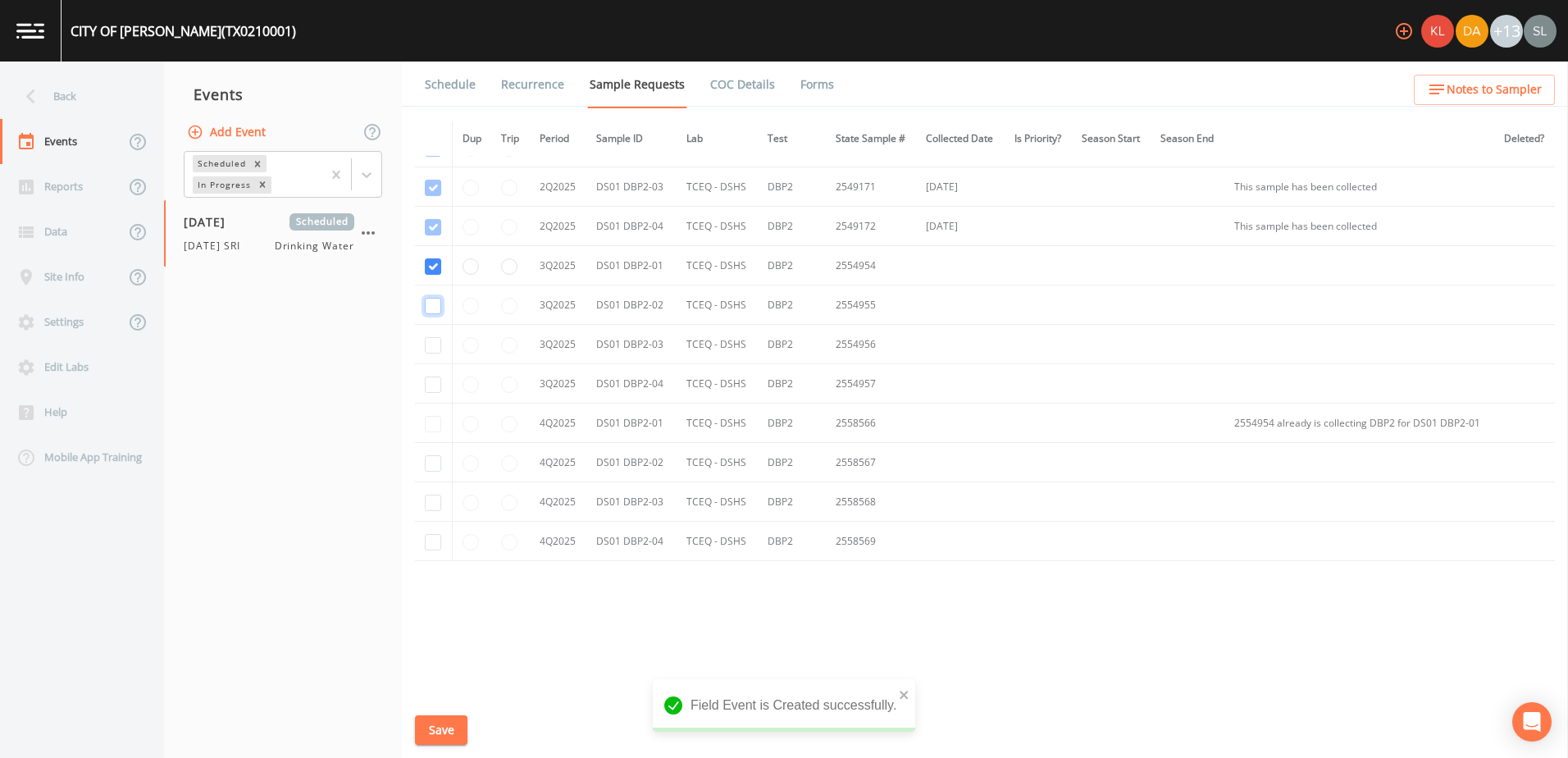
click at [431, 303] on input "checkbox" at bounding box center [433, 305] width 16 height 16
checkbox input "true"
click at [437, 346] on input "checkbox" at bounding box center [433, 345] width 16 height 16
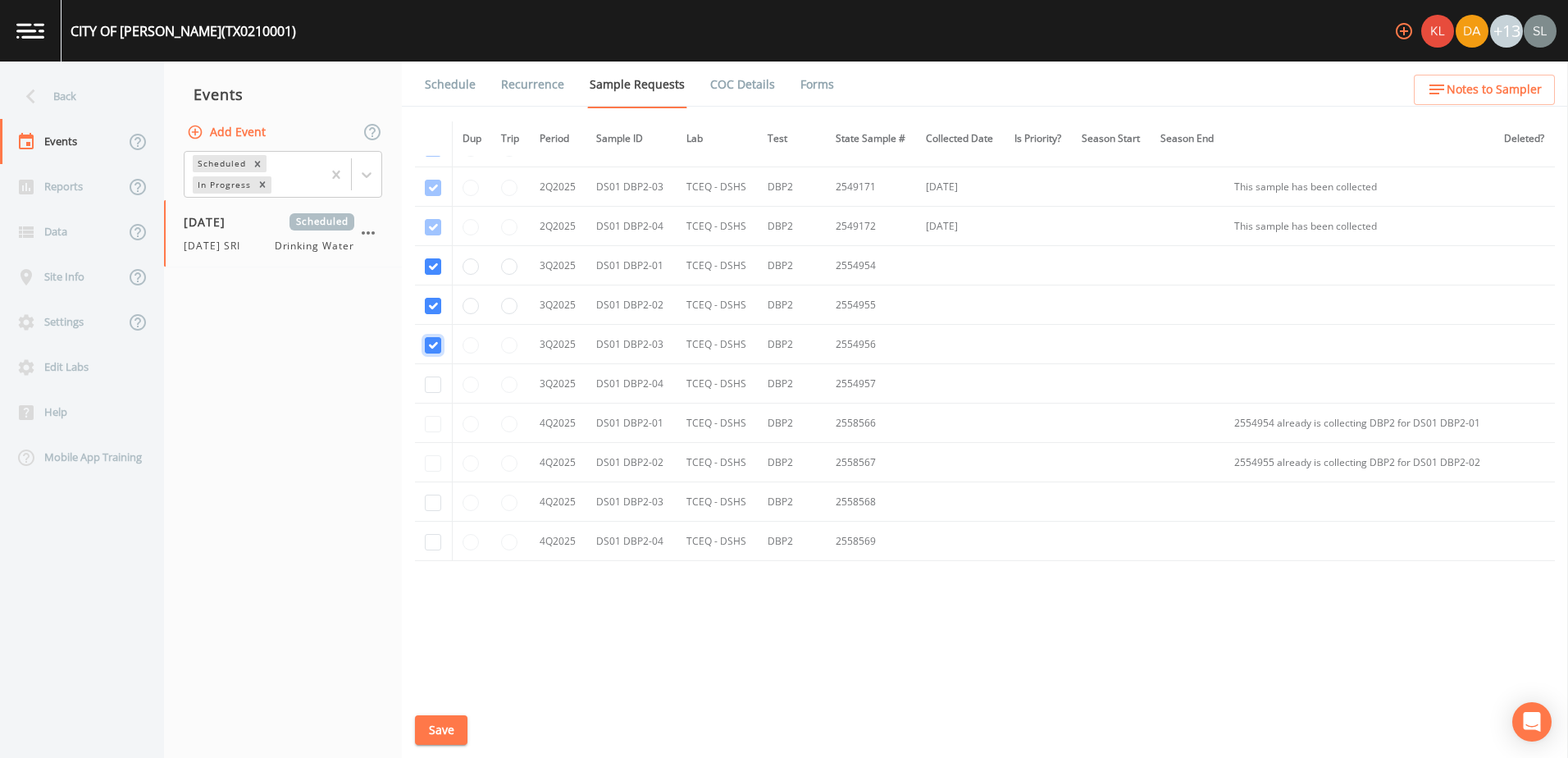
checkbox input "true"
click at [433, 379] on input "checkbox" at bounding box center [433, 384] width 16 height 16
checkbox input "true"
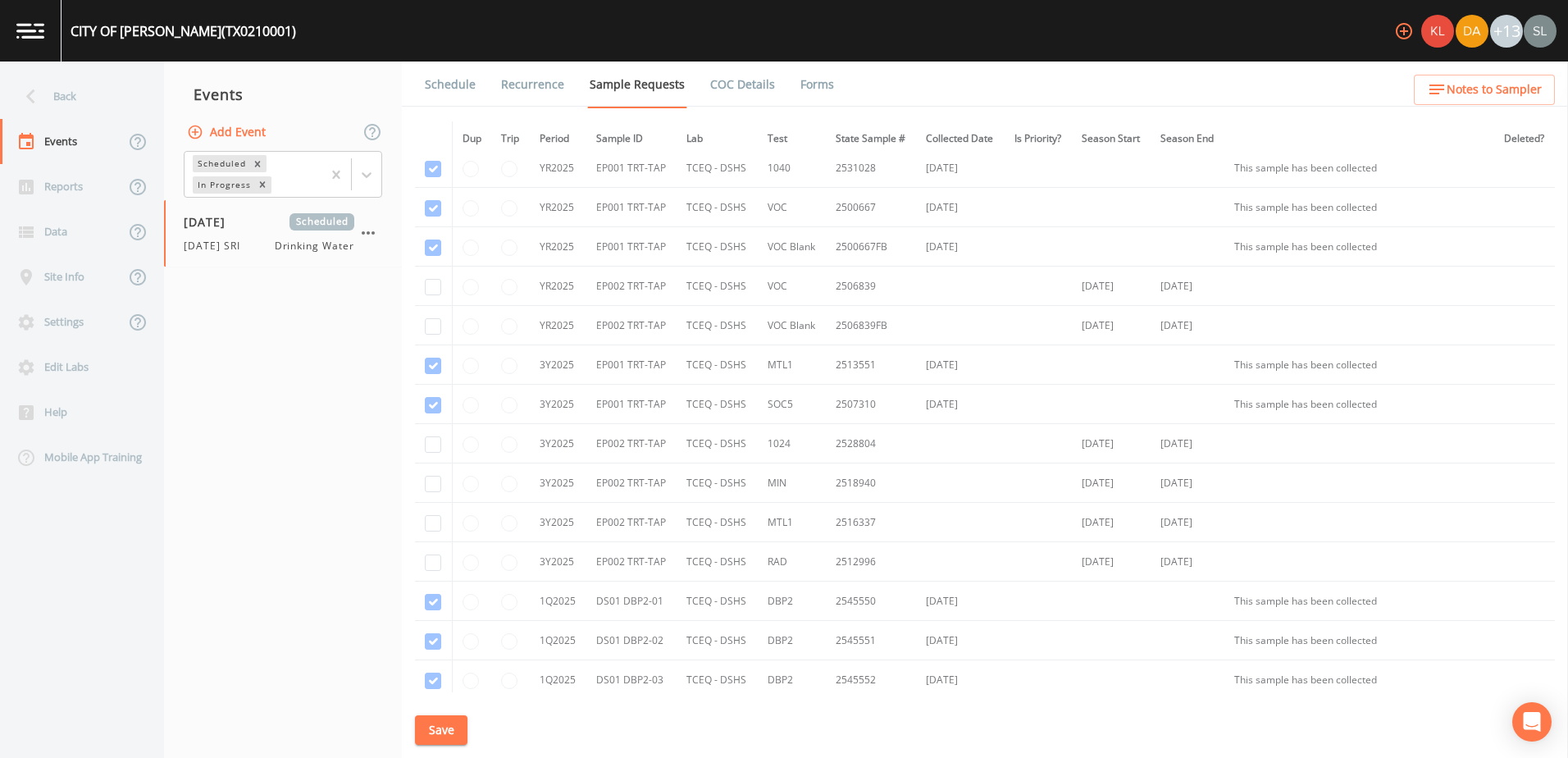
scroll to position [869, 0]
click at [433, 447] on input "checkbox" at bounding box center [433, 450] width 16 height 16
checkbox input "true"
click at [433, 492] on input "checkbox" at bounding box center [433, 489] width 16 height 16
checkbox input "true"
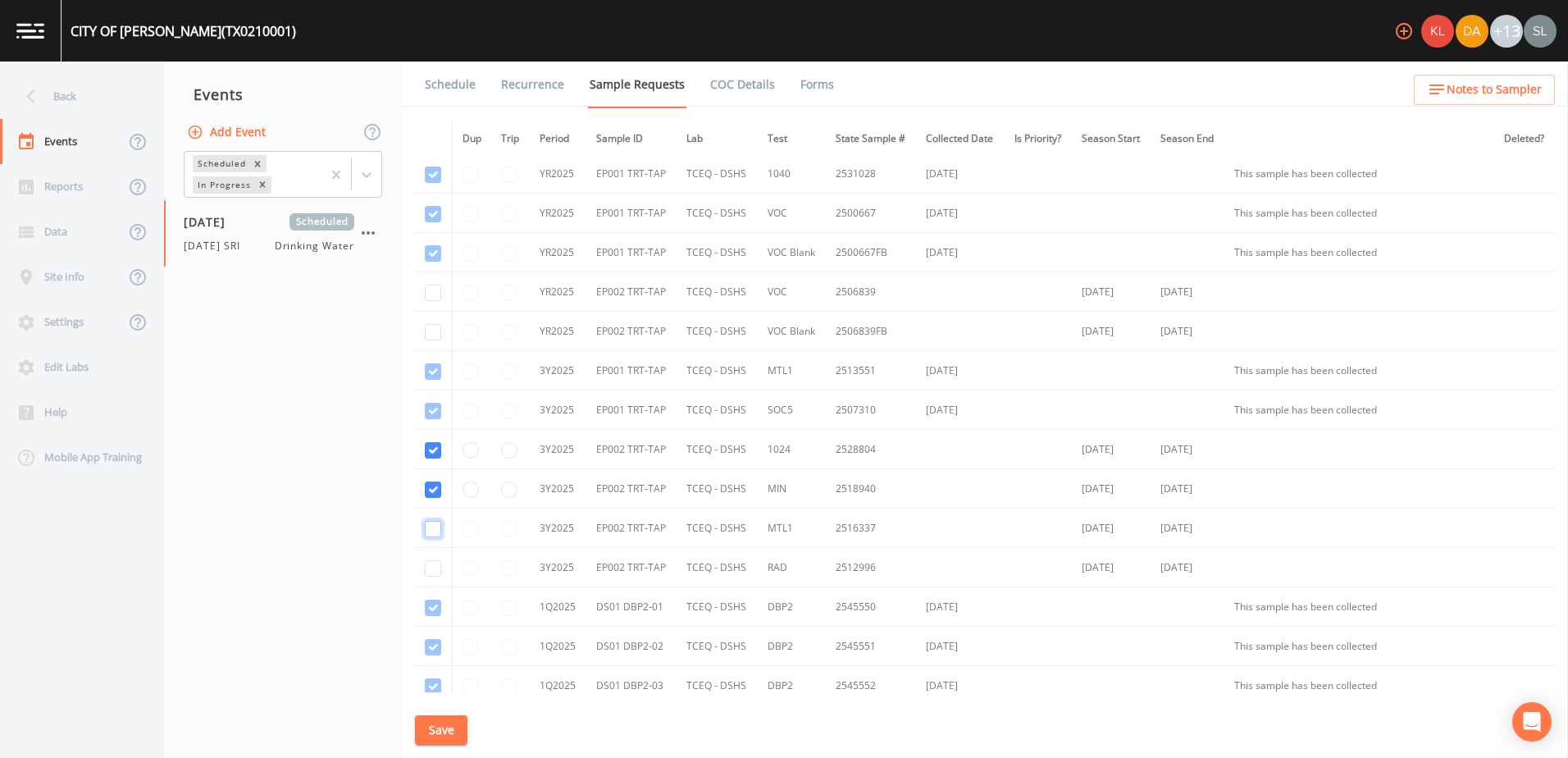
click at [428, 524] on input "checkbox" at bounding box center [433, 528] width 16 height 16
checkbox input "true"
click at [432, 567] on input "checkbox" at bounding box center [433, 568] width 16 height 16
checkbox input "true"
click at [438, 328] on input "checkbox" at bounding box center [433, 331] width 16 height 16
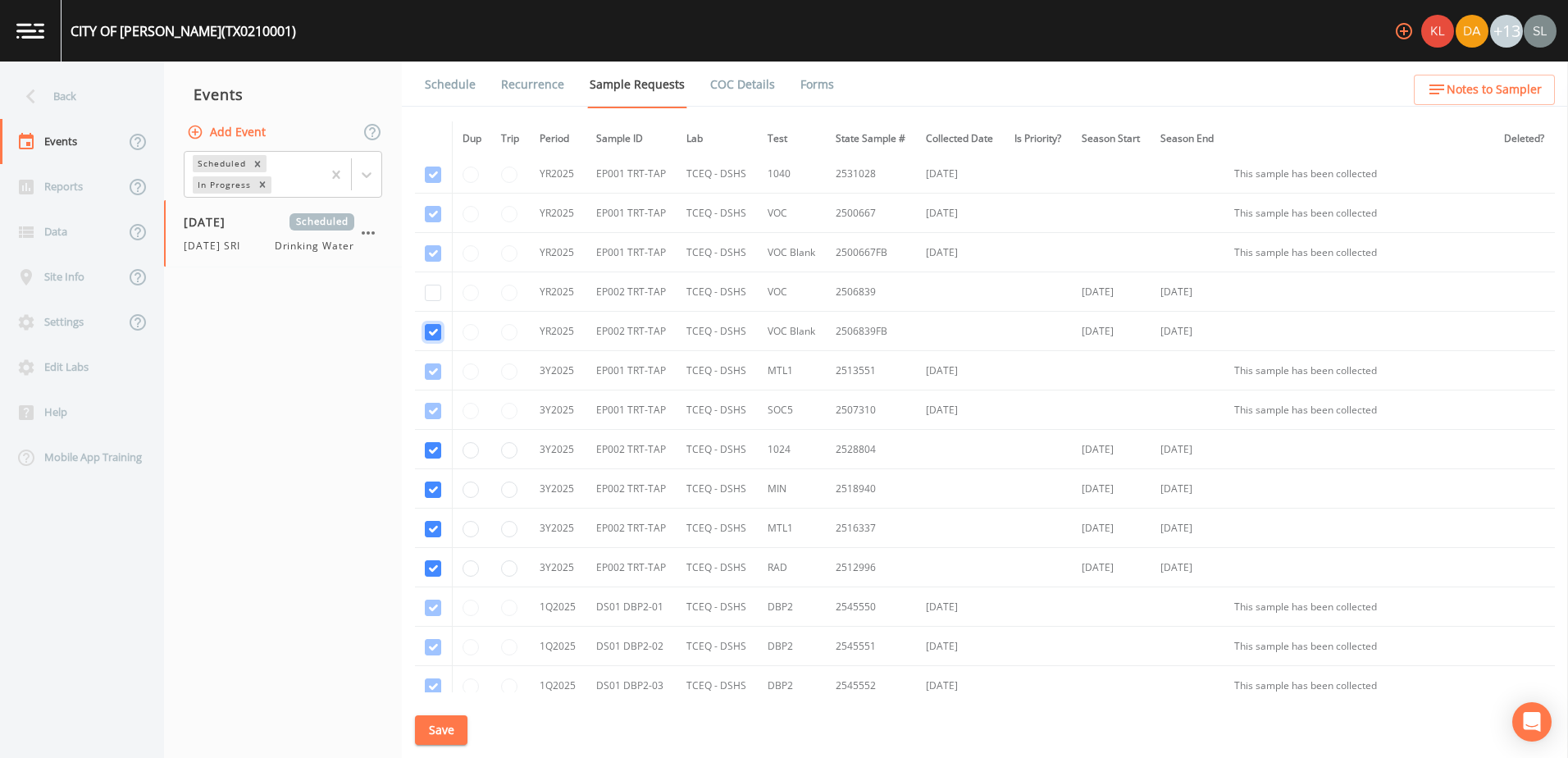
checkbox input "true"
click at [431, 292] on input "checkbox" at bounding box center [433, 292] width 16 height 16
checkbox input "true"
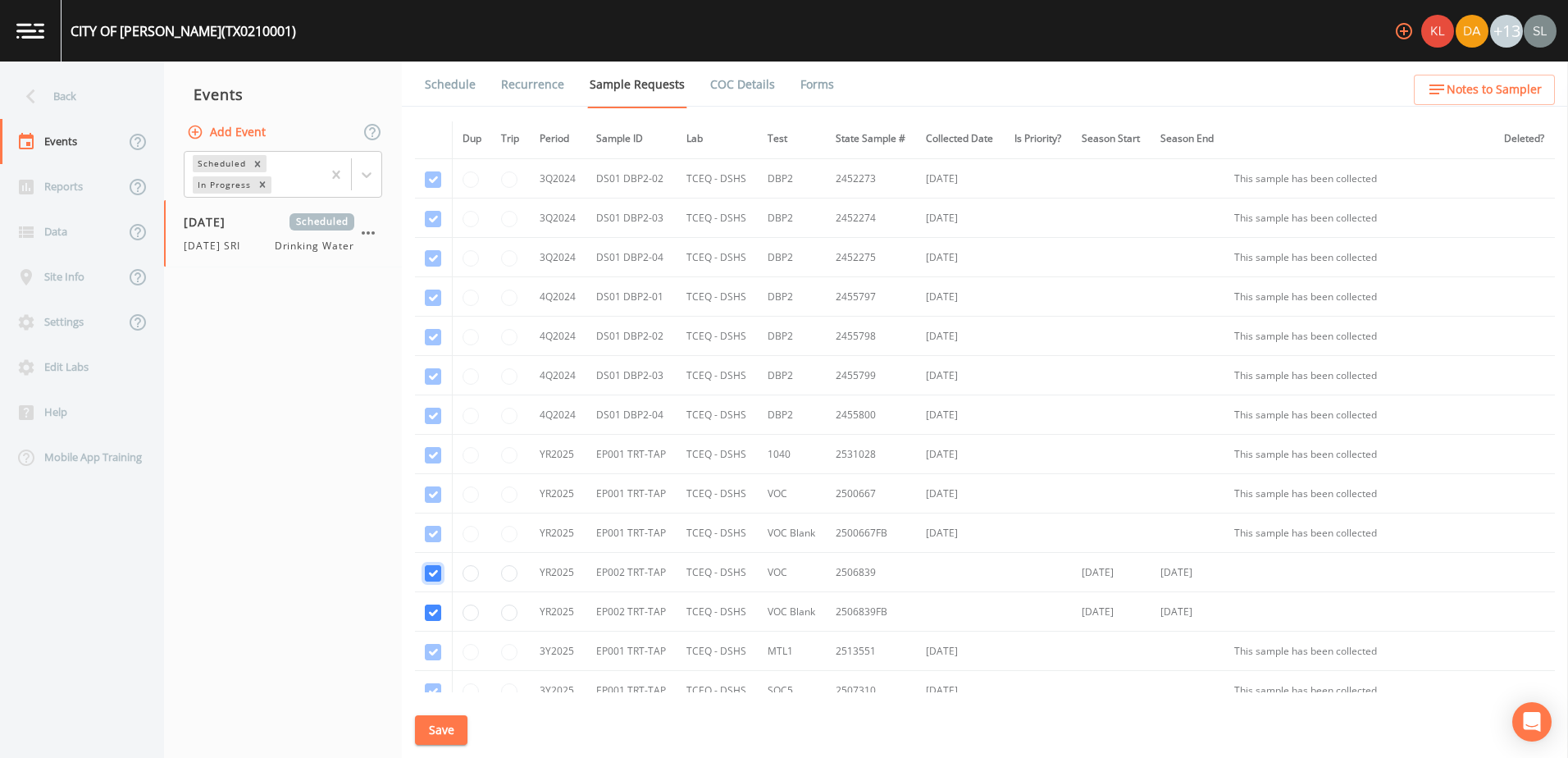
scroll to position [294, 0]
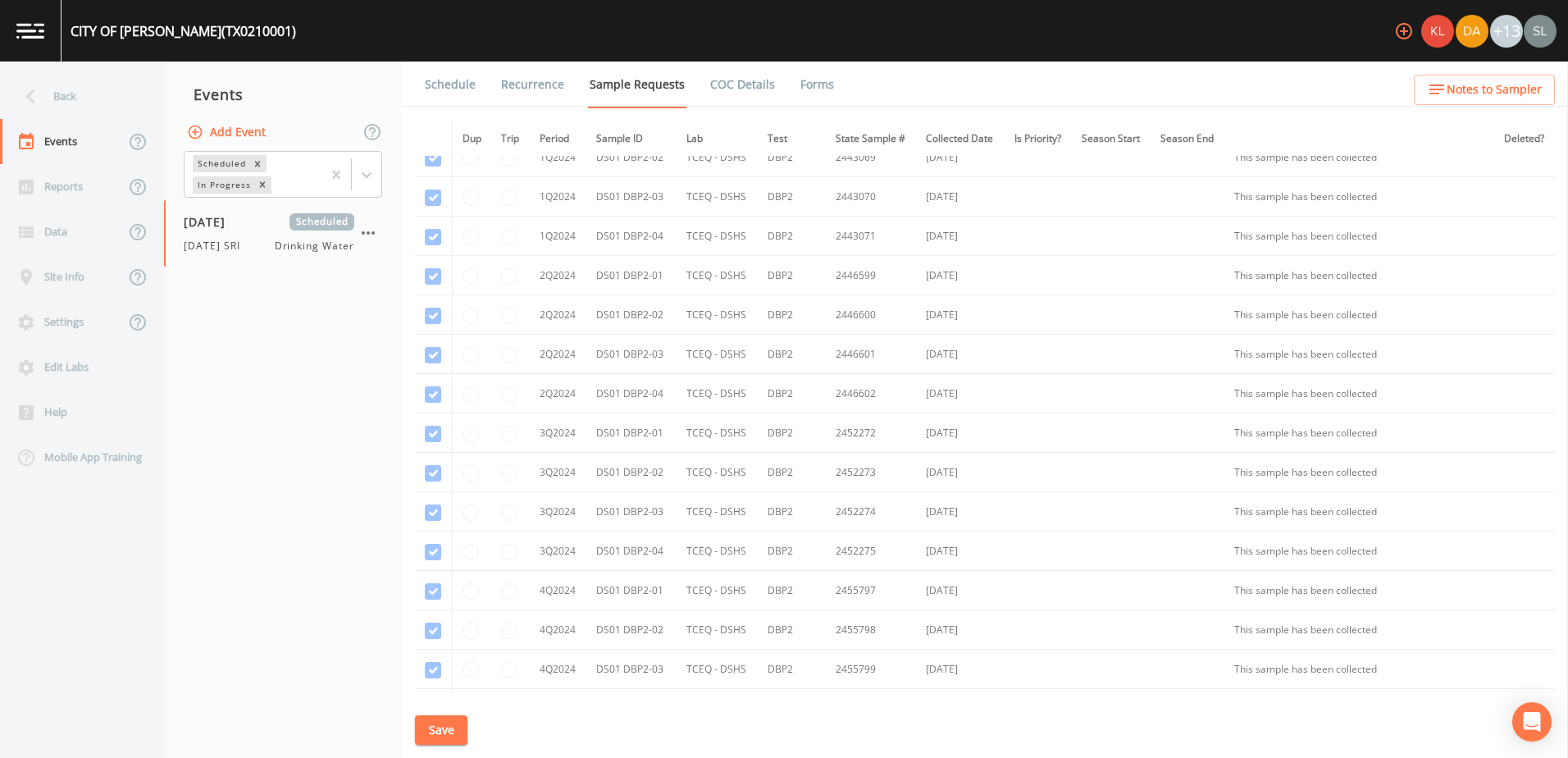
click at [442, 732] on button "Save" at bounding box center [441, 730] width 52 height 30
click at [81, 94] on div "Back" at bounding box center [74, 95] width 148 height 45
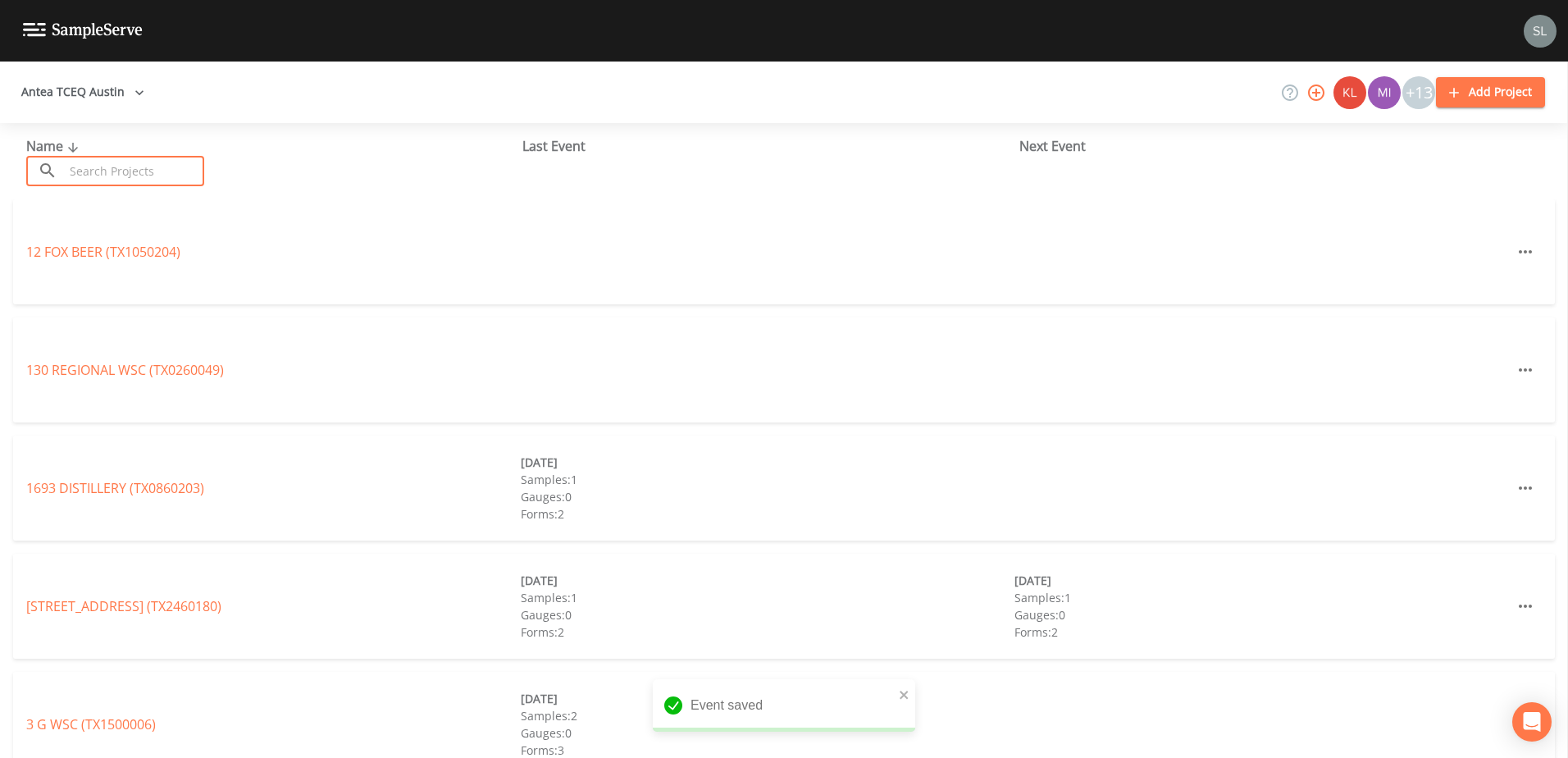
click at [128, 171] on input "text" at bounding box center [134, 171] width 140 height 30
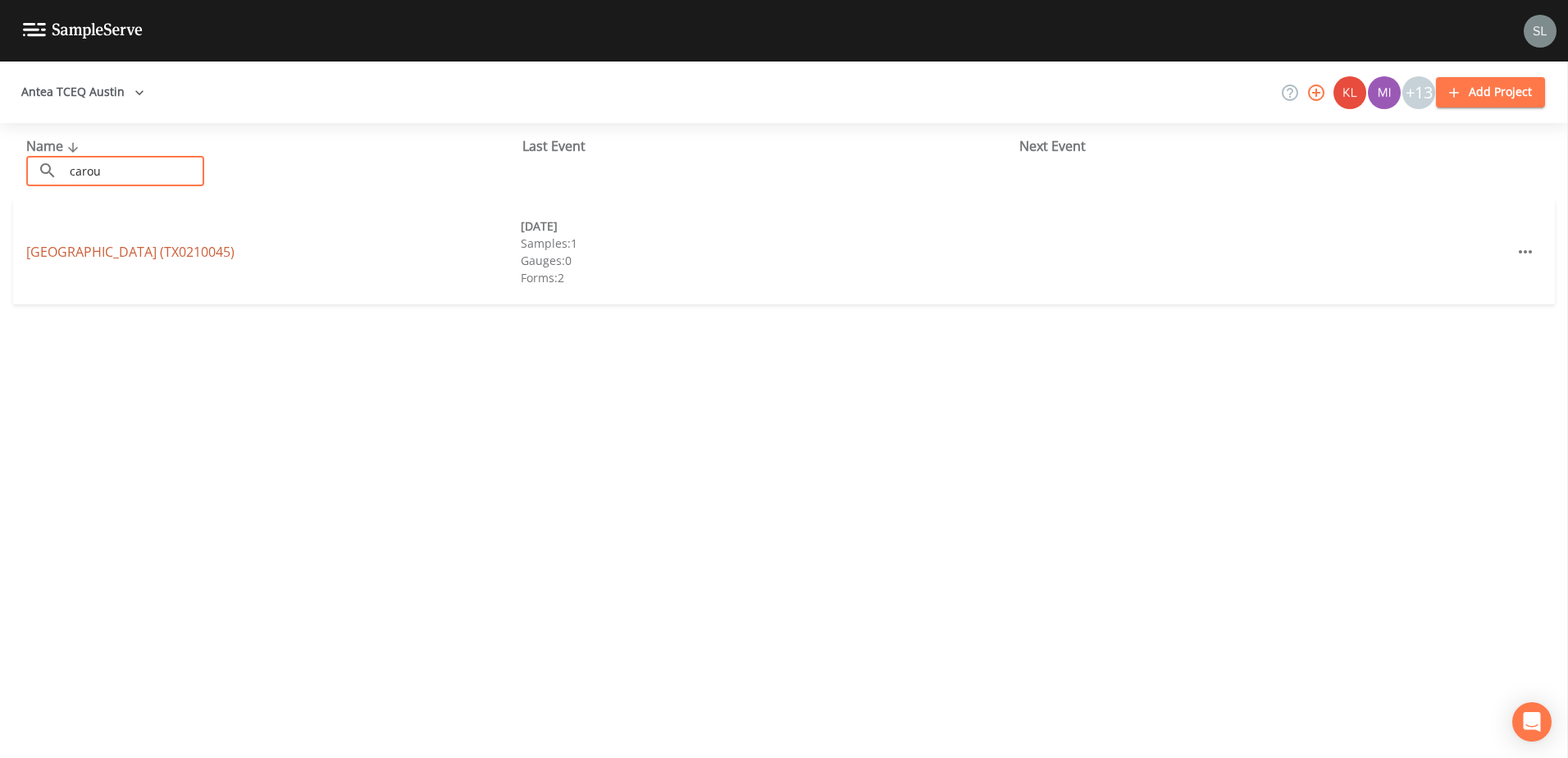
type input "carou"
click at [218, 259] on link "CAROUSEL MOBILE HOME PARK (TX0210045)" at bounding box center [130, 251] width 209 height 18
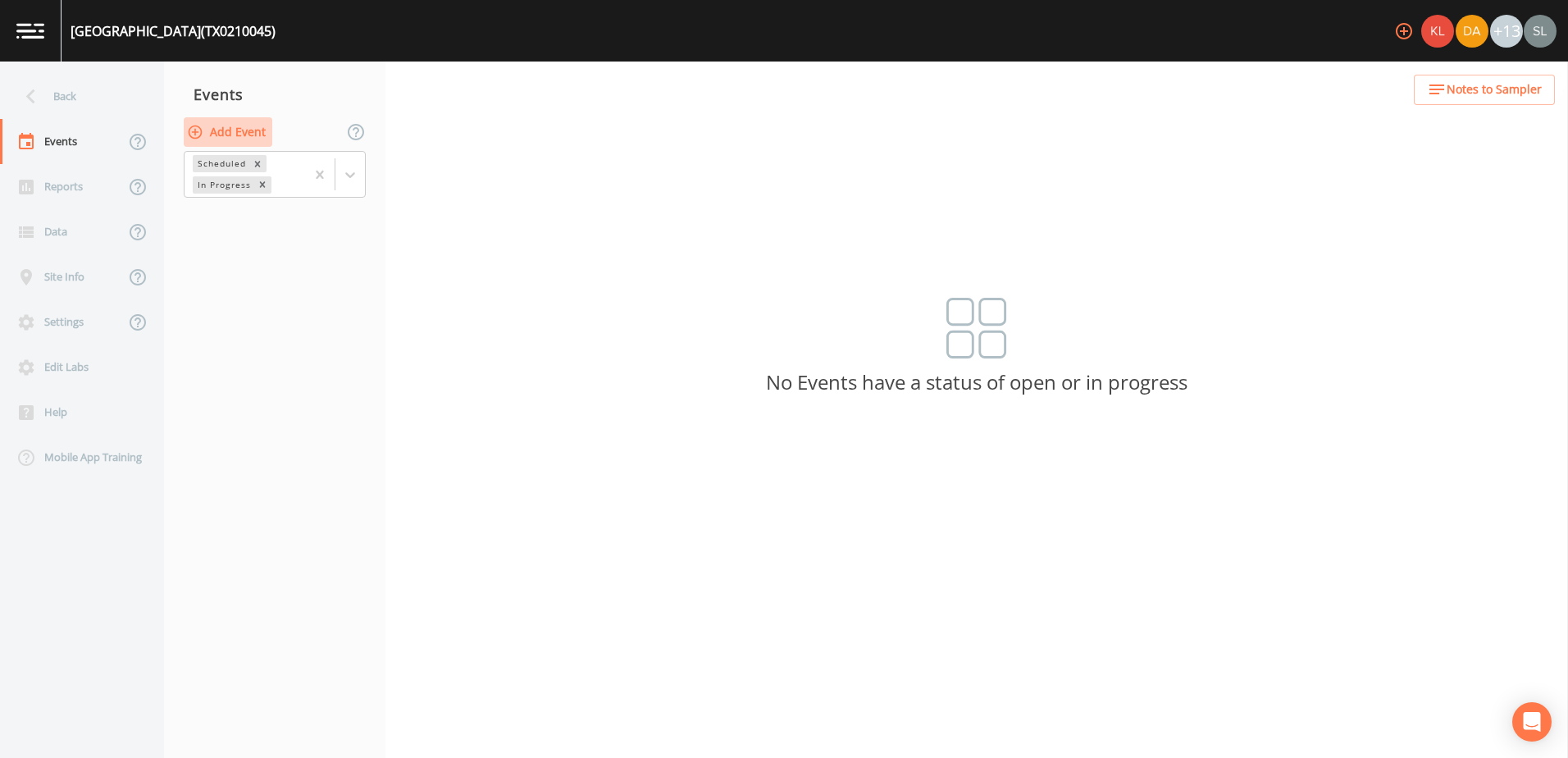
click at [253, 129] on button "Add Event" at bounding box center [227, 133] width 89 height 30
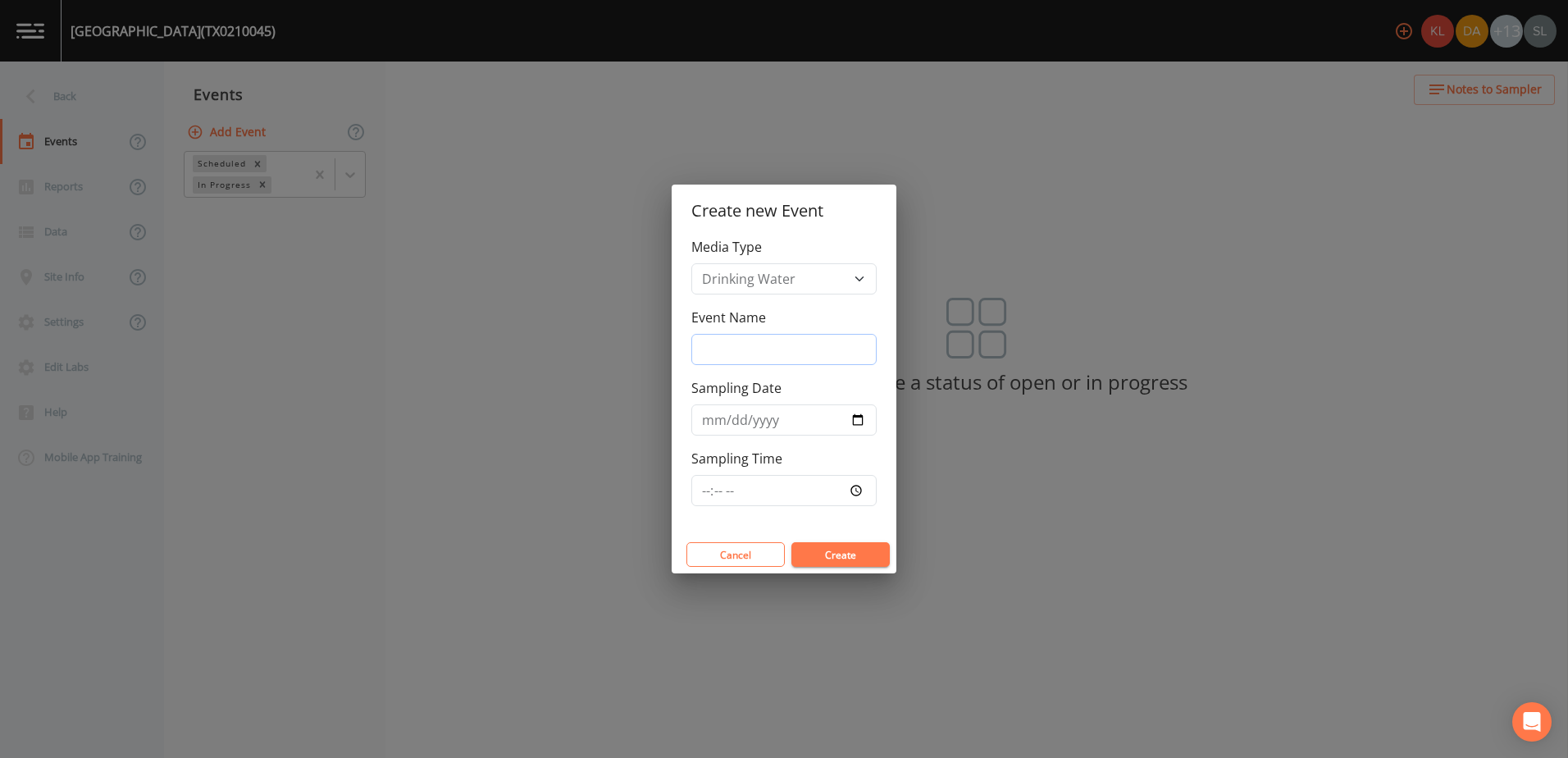
click at [746, 359] on input "Event Name" at bounding box center [783, 349] width 185 height 31
type input "v"
paste input "9/25/25 SRI"
type input "9/25/25 SRI"
click at [851, 419] on input "Sampling Date" at bounding box center [783, 420] width 185 height 31
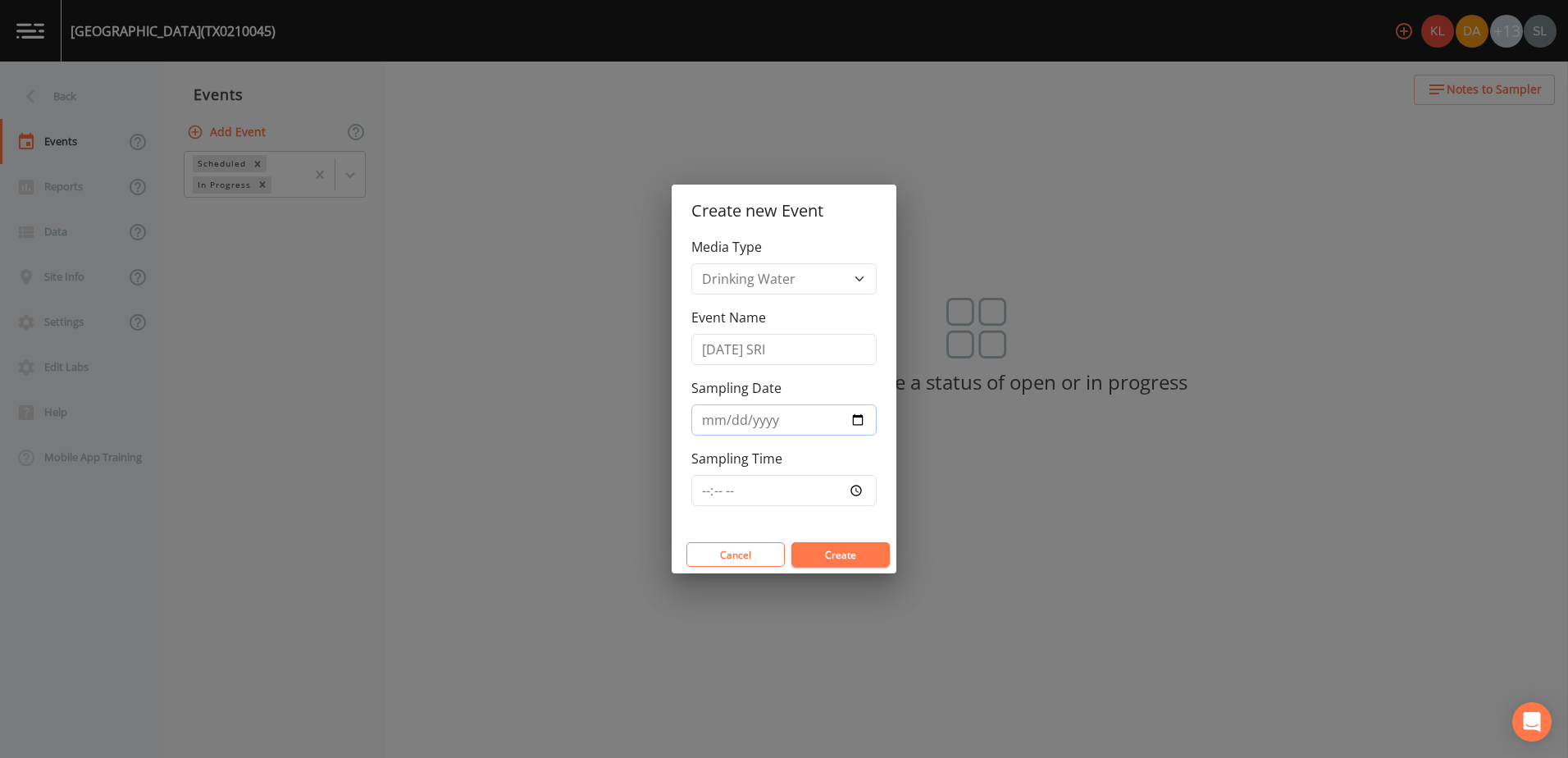
type input "2025-09-25"
click at [845, 559] on button "Create" at bounding box center [841, 554] width 98 height 25
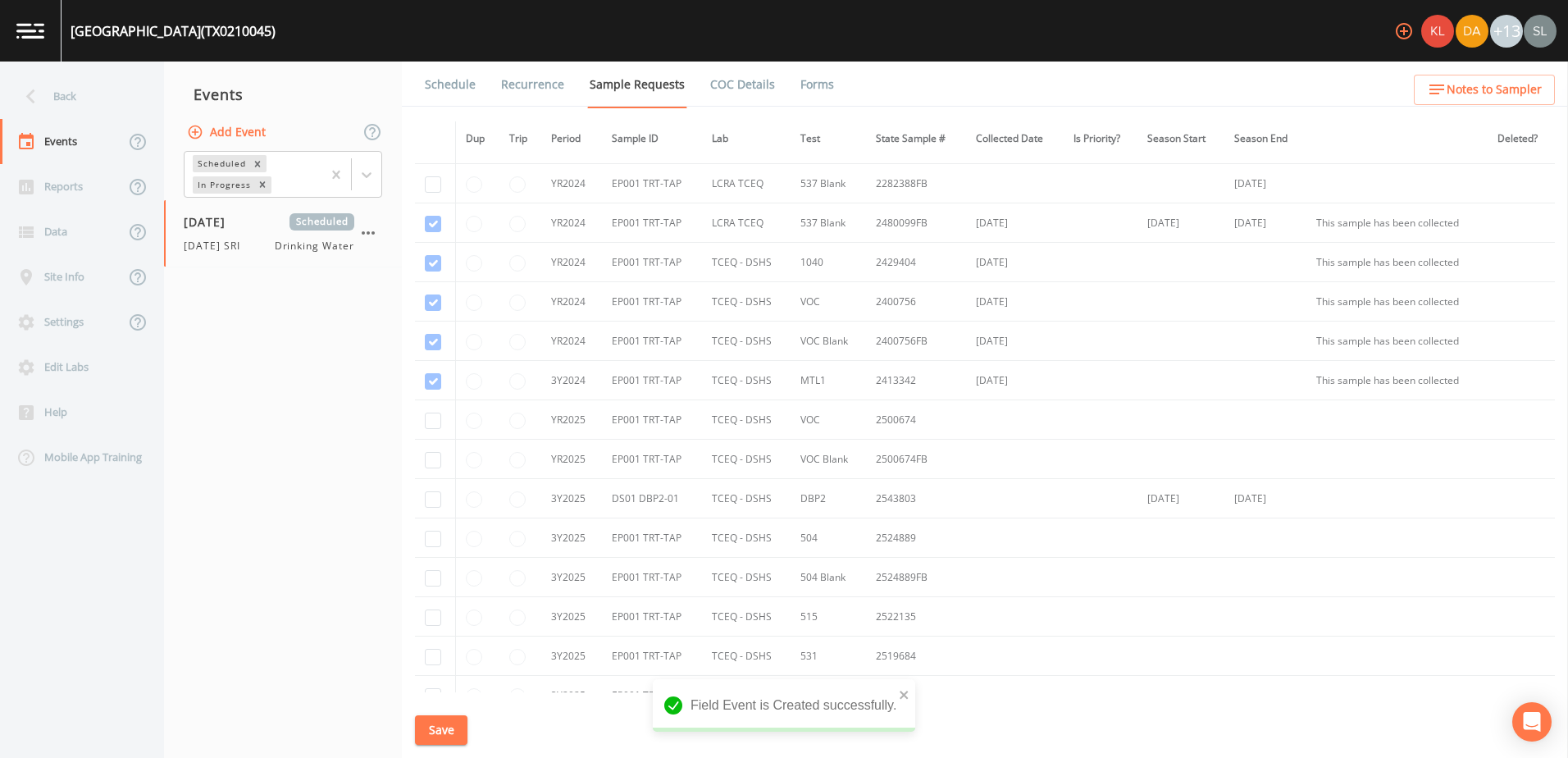
scroll to position [383, 0]
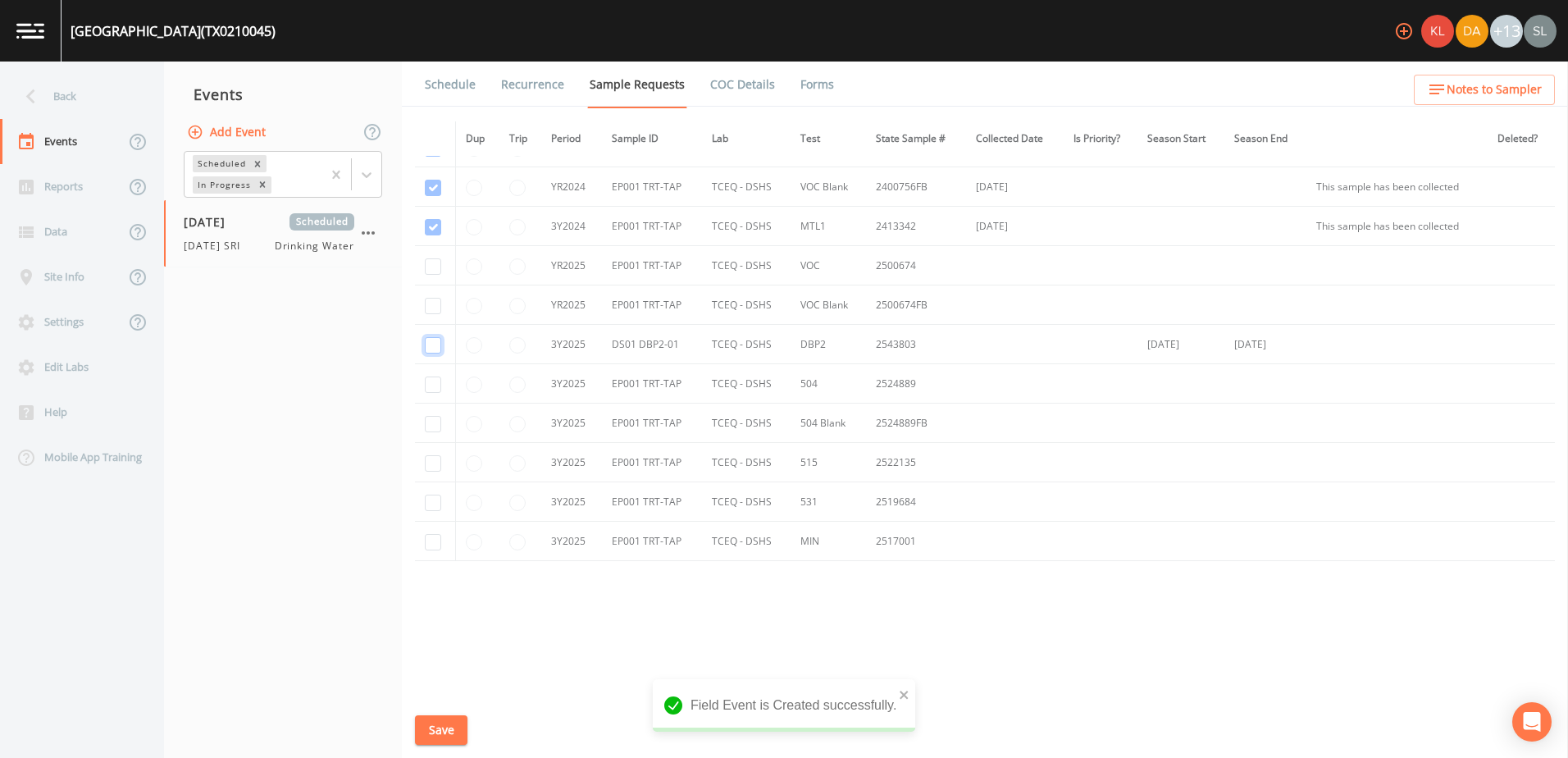
click at [432, 341] on input "checkbox" at bounding box center [433, 345] width 16 height 16
checkbox input "true"
click at [435, 732] on button "Save" at bounding box center [441, 730] width 52 height 30
drag, startPoint x: 105, startPoint y: 99, endPoint x: 113, endPoint y: 110, distance: 13.6
click at [105, 99] on div "Back" at bounding box center [74, 95] width 148 height 45
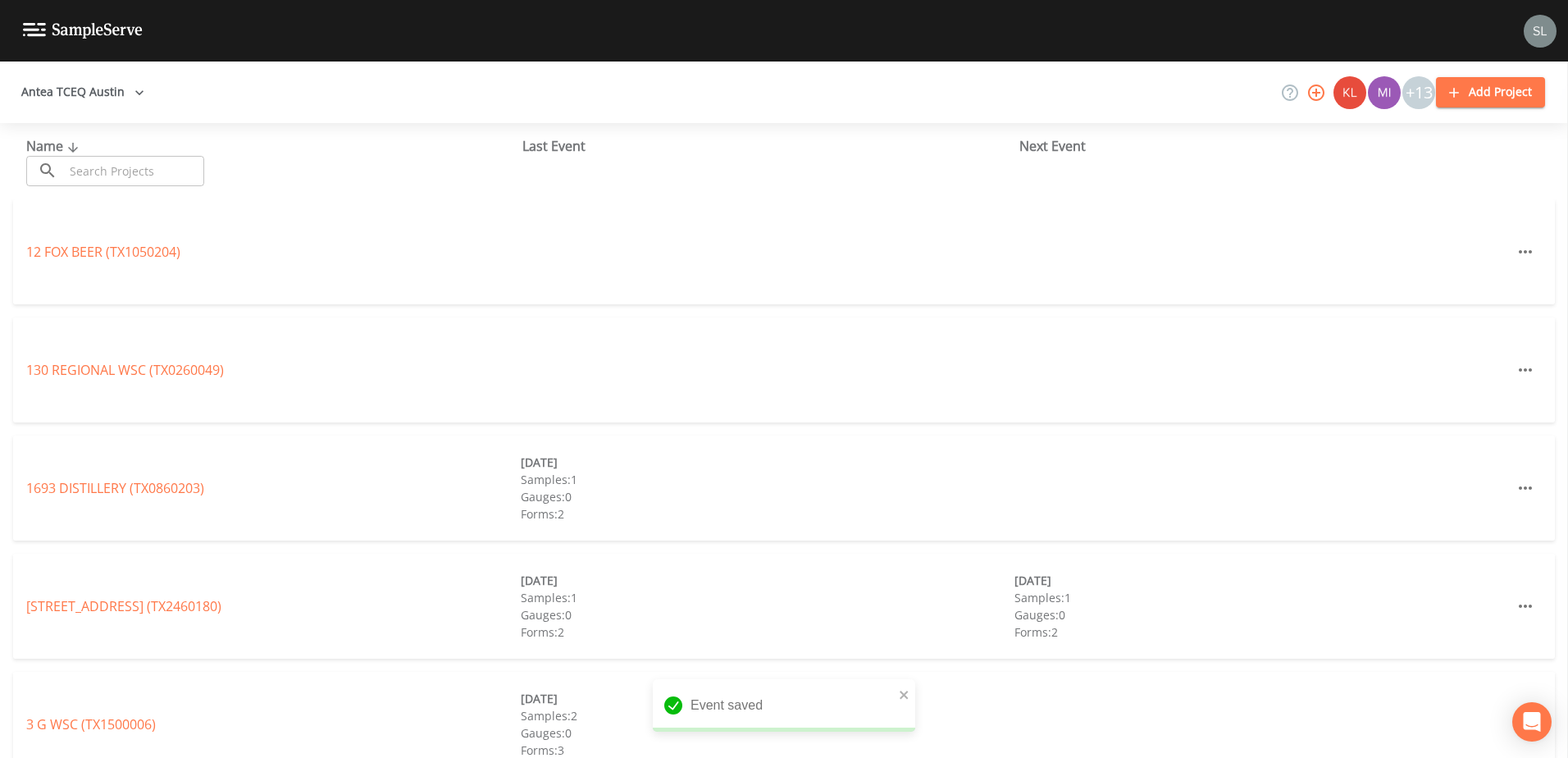
click at [160, 178] on input "text" at bounding box center [134, 171] width 140 height 30
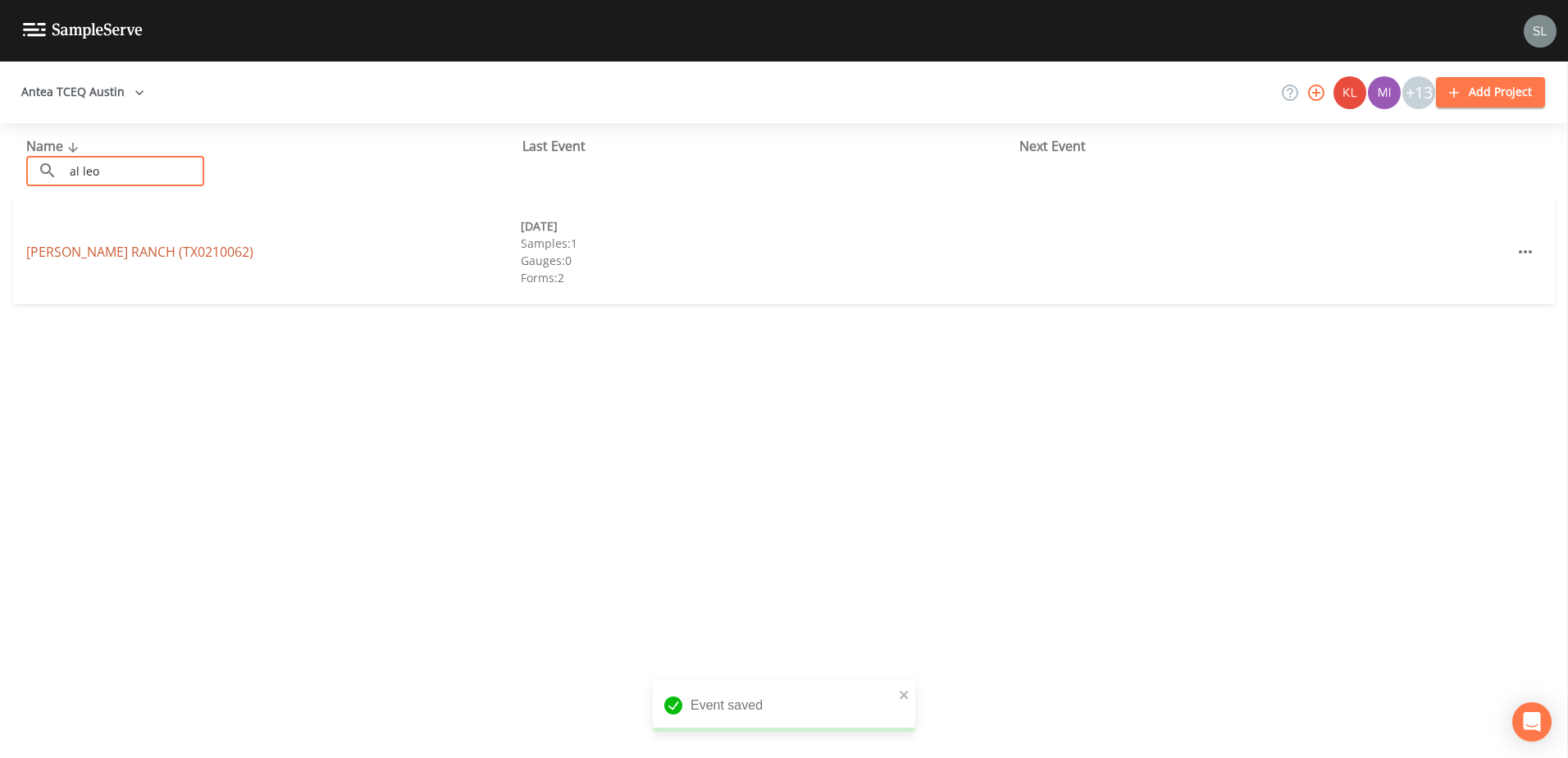
type input "al leo"
click at [171, 254] on link "AL LEONARD RANCH (TX0210062)" at bounding box center [139, 251] width 227 height 18
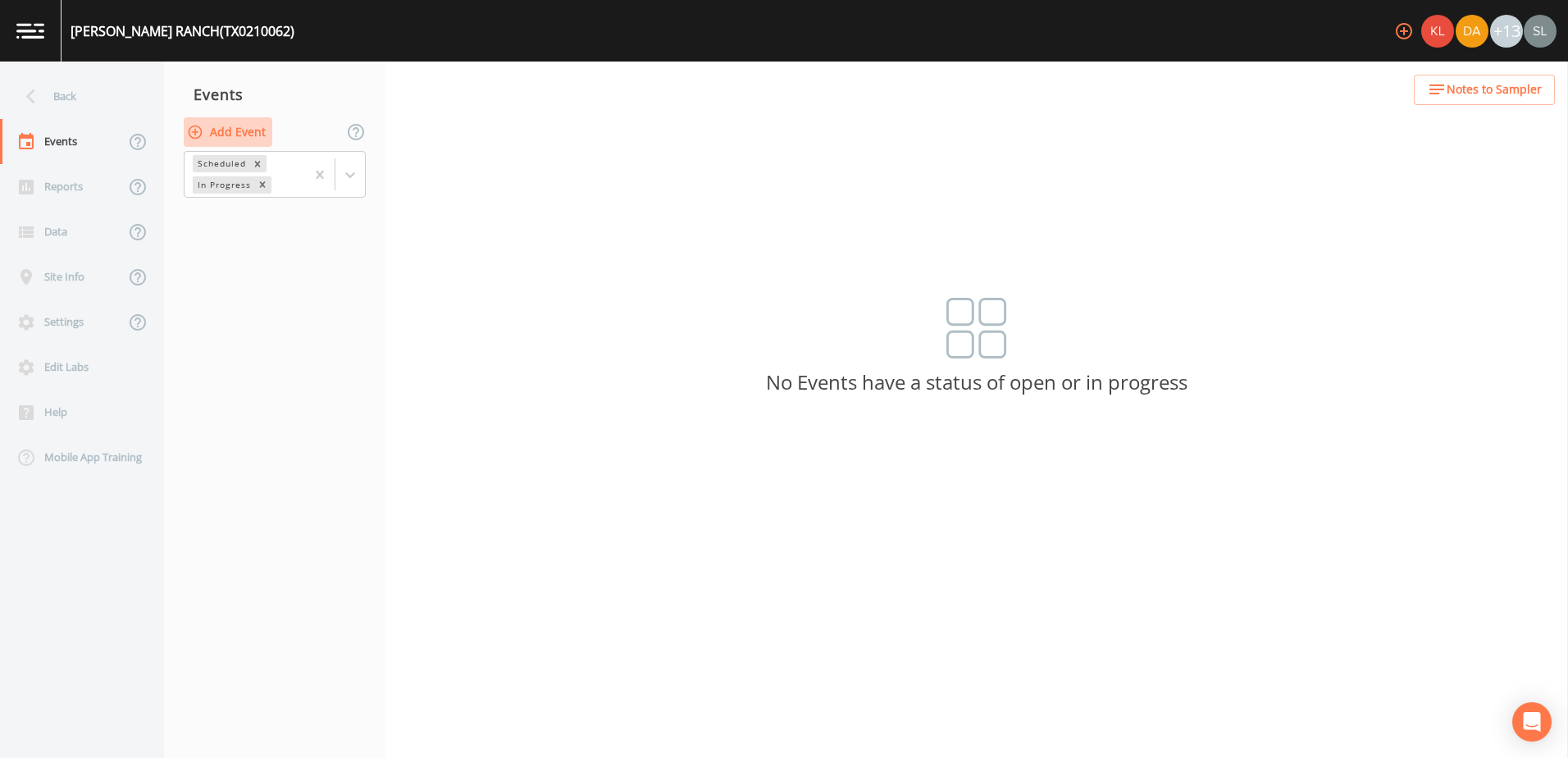
click at [245, 131] on button "Add Event" at bounding box center [227, 133] width 89 height 30
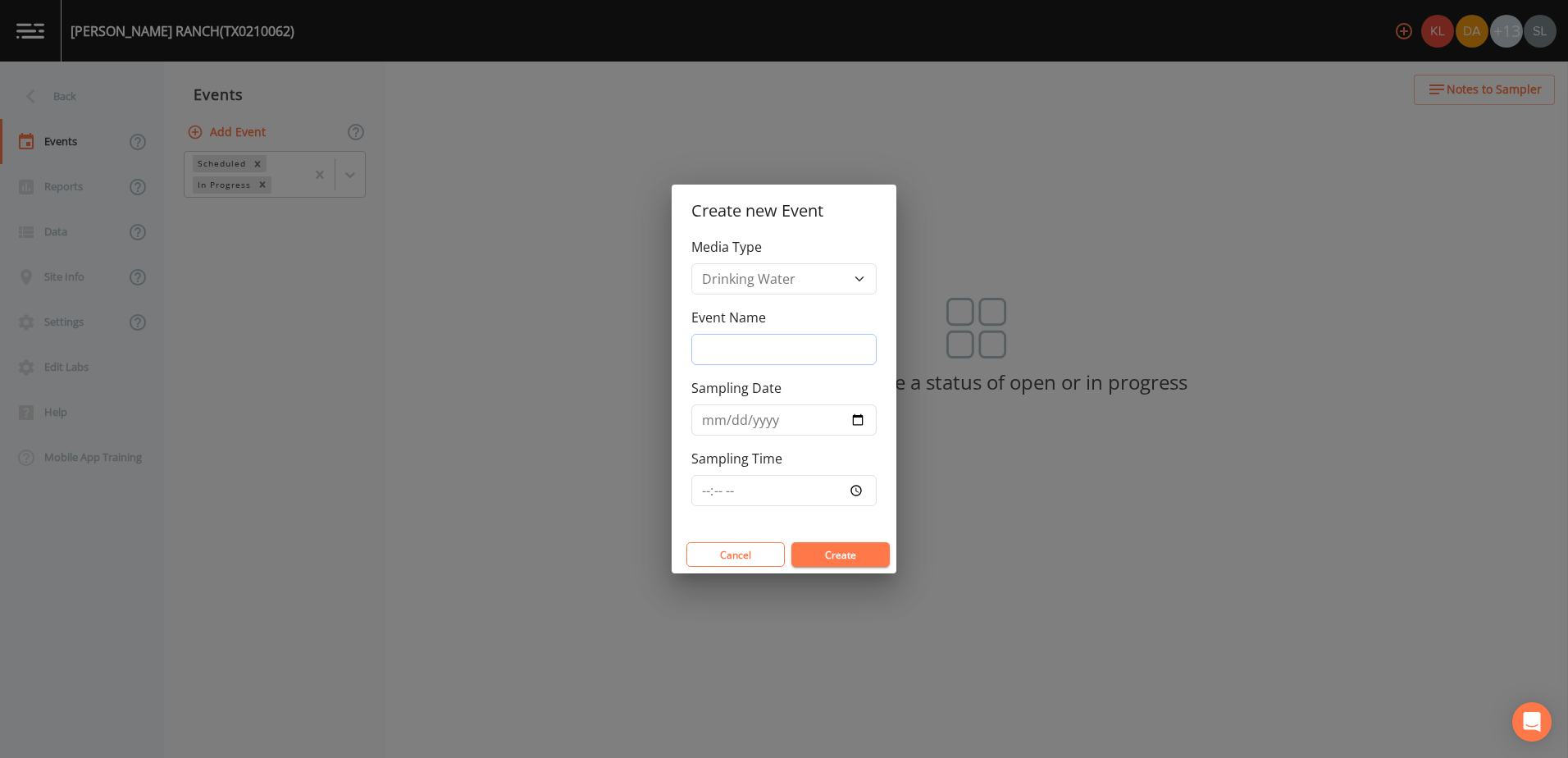
click at [764, 361] on input "Event Name" at bounding box center [783, 349] width 185 height 31
paste input "9/25/25 SRI"
type input "9/25/25 SRI"
click at [853, 416] on input "Sampling Date" at bounding box center [783, 420] width 185 height 31
type input "2025-09-25"
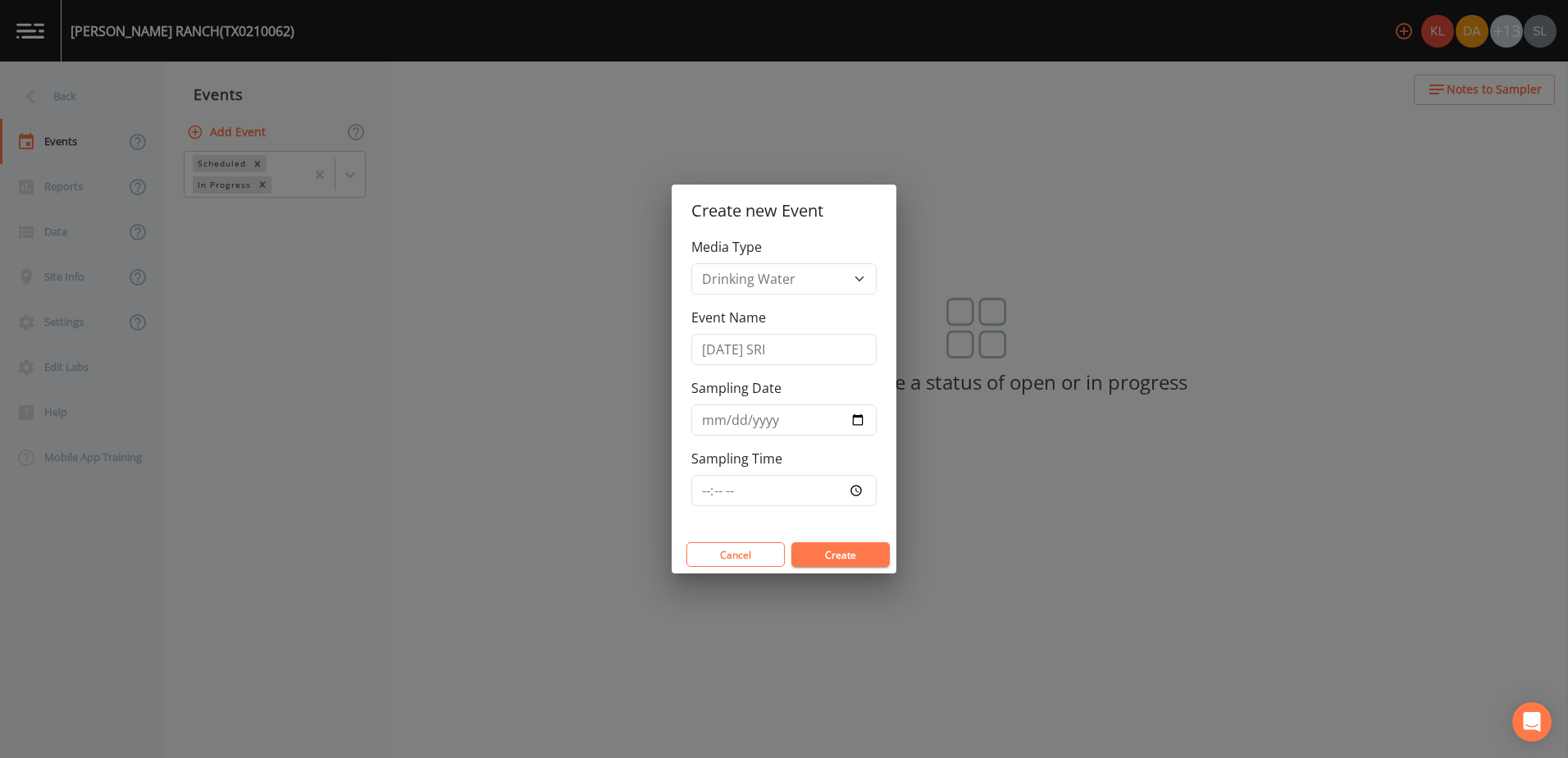
click at [836, 554] on button "Create" at bounding box center [841, 554] width 98 height 25
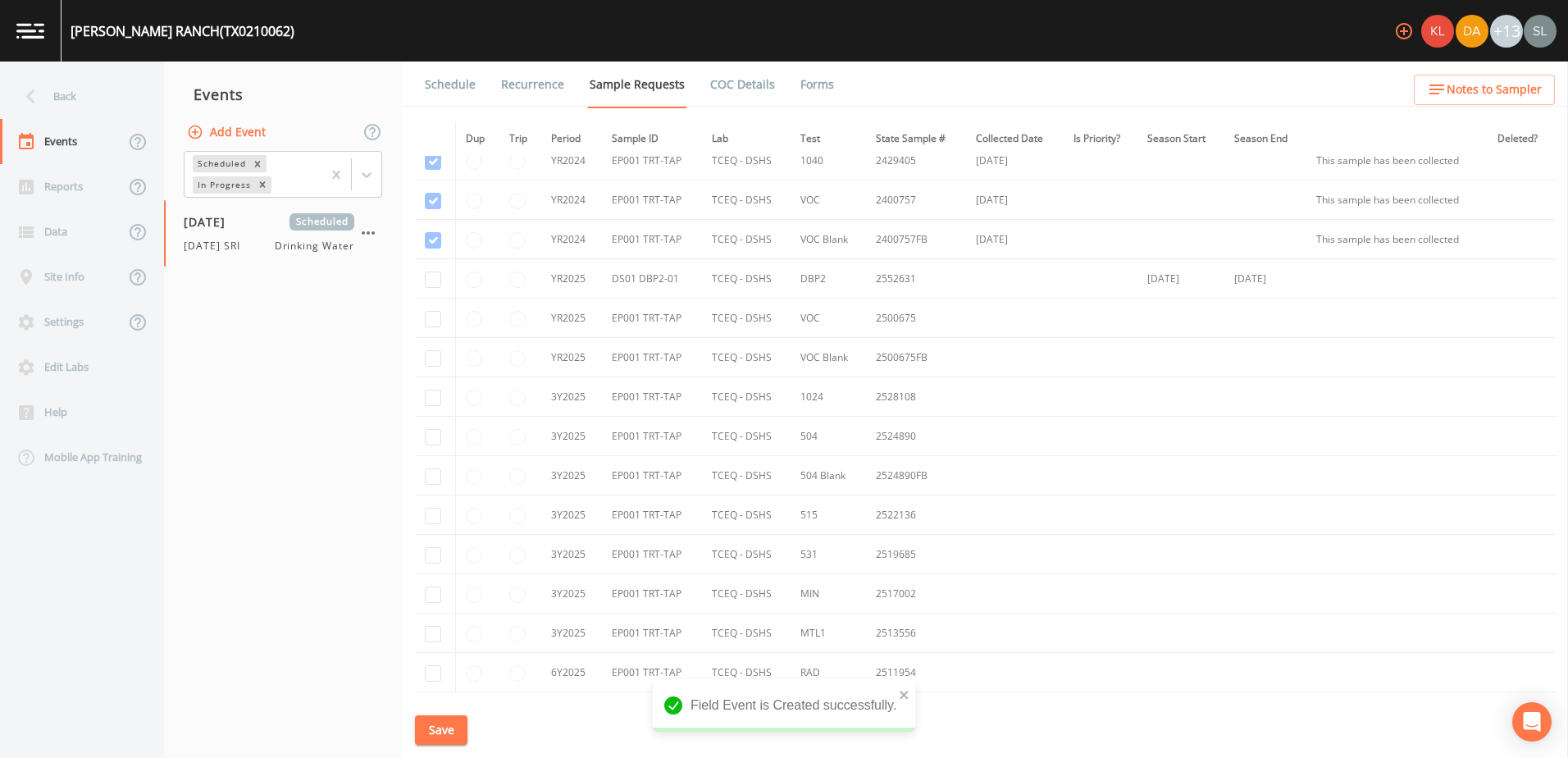
scroll to position [410, 0]
click at [427, 239] on input "checkbox" at bounding box center [433, 239] width 16 height 16
checkbox input "true"
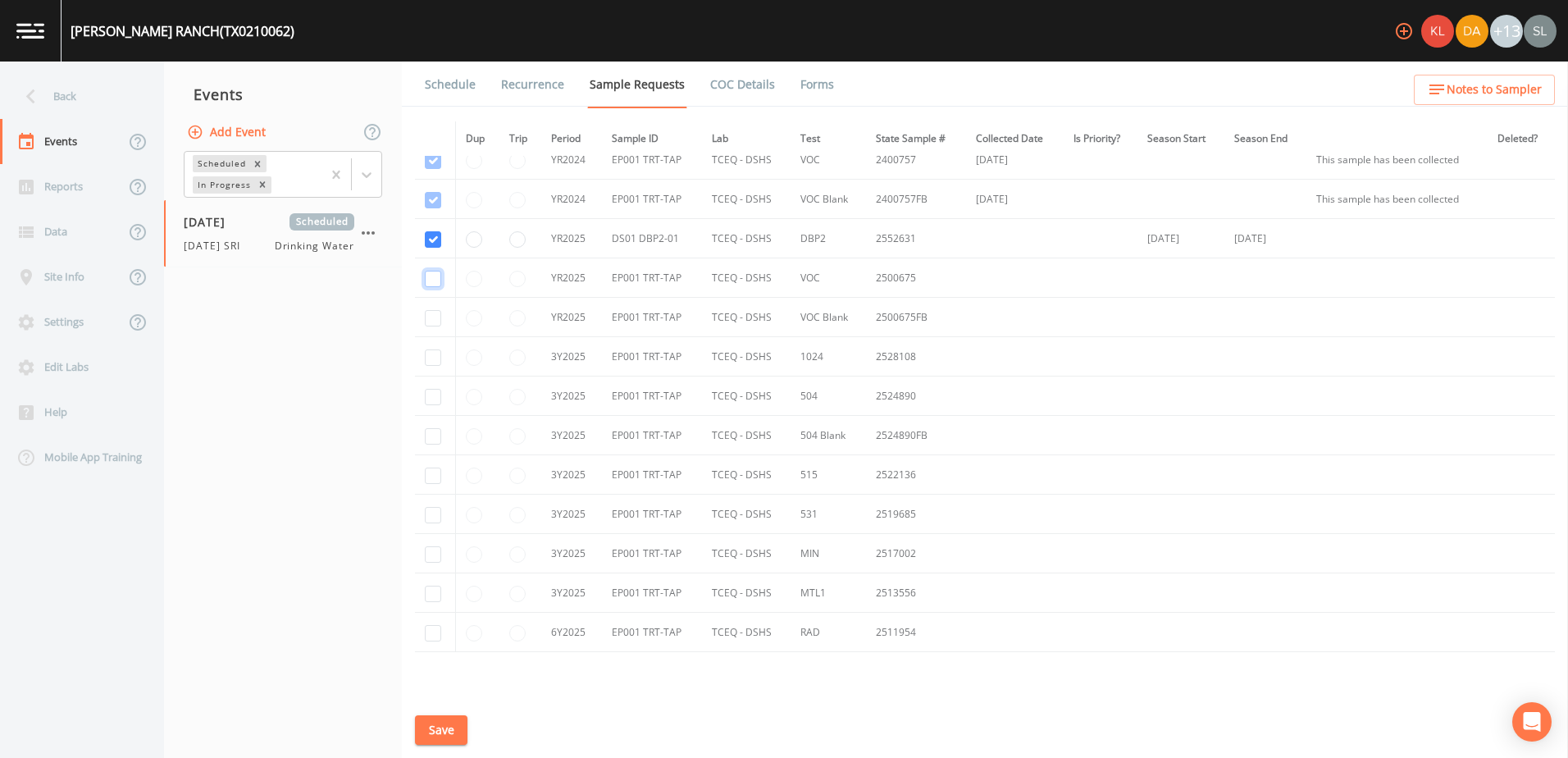
click at [433, 280] on input "checkbox" at bounding box center [433, 278] width 16 height 16
checkbox input "true"
click at [431, 313] on input "checkbox" at bounding box center [433, 318] width 16 height 16
checkbox input "true"
click at [431, 356] on input "checkbox" at bounding box center [433, 357] width 16 height 16
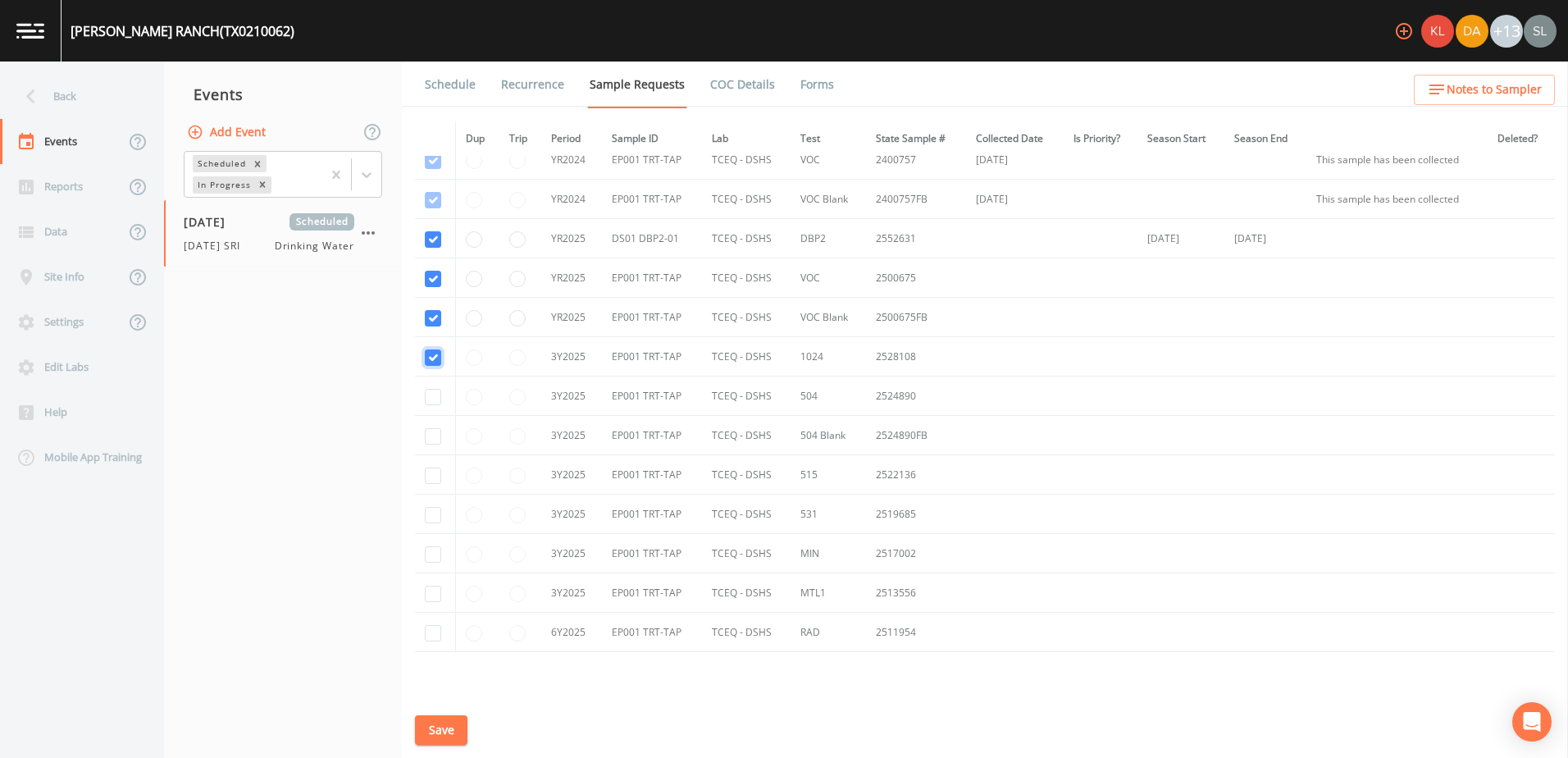
checkbox input "true"
click at [433, 395] on input "checkbox" at bounding box center [433, 396] width 16 height 16
checkbox input "true"
click at [433, 433] on input "checkbox" at bounding box center [433, 436] width 16 height 16
checkbox input "true"
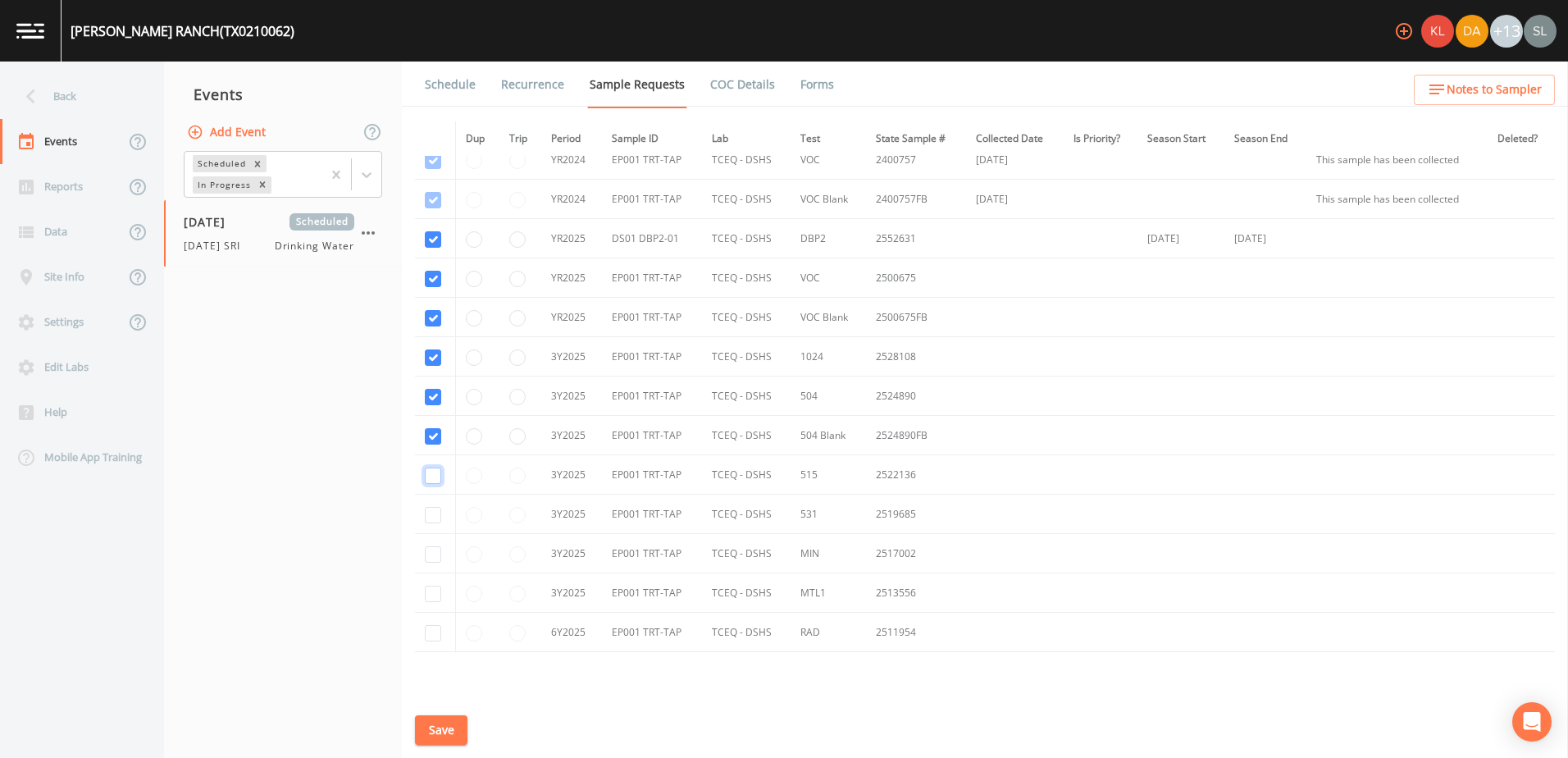
click at [437, 478] on input "checkbox" at bounding box center [433, 475] width 16 height 16
checkbox input "true"
click at [433, 514] on input "checkbox" at bounding box center [433, 515] width 16 height 16
checkbox input "true"
click at [431, 555] on input "checkbox" at bounding box center [433, 554] width 16 height 16
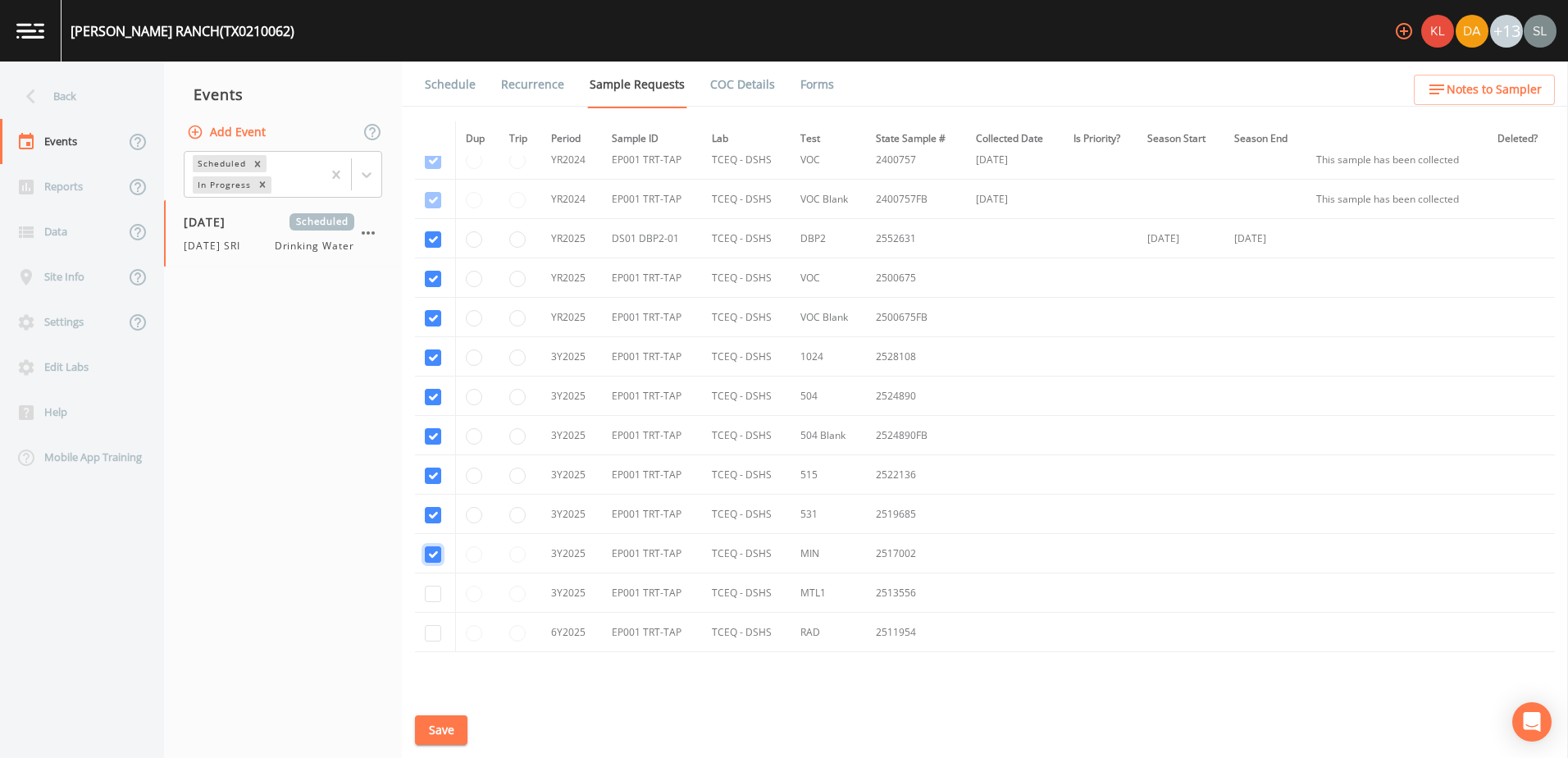
checkbox input "true"
click at [434, 587] on input "checkbox" at bounding box center [433, 593] width 16 height 16
checkbox input "true"
click at [433, 630] on input "checkbox" at bounding box center [433, 633] width 16 height 16
checkbox input "true"
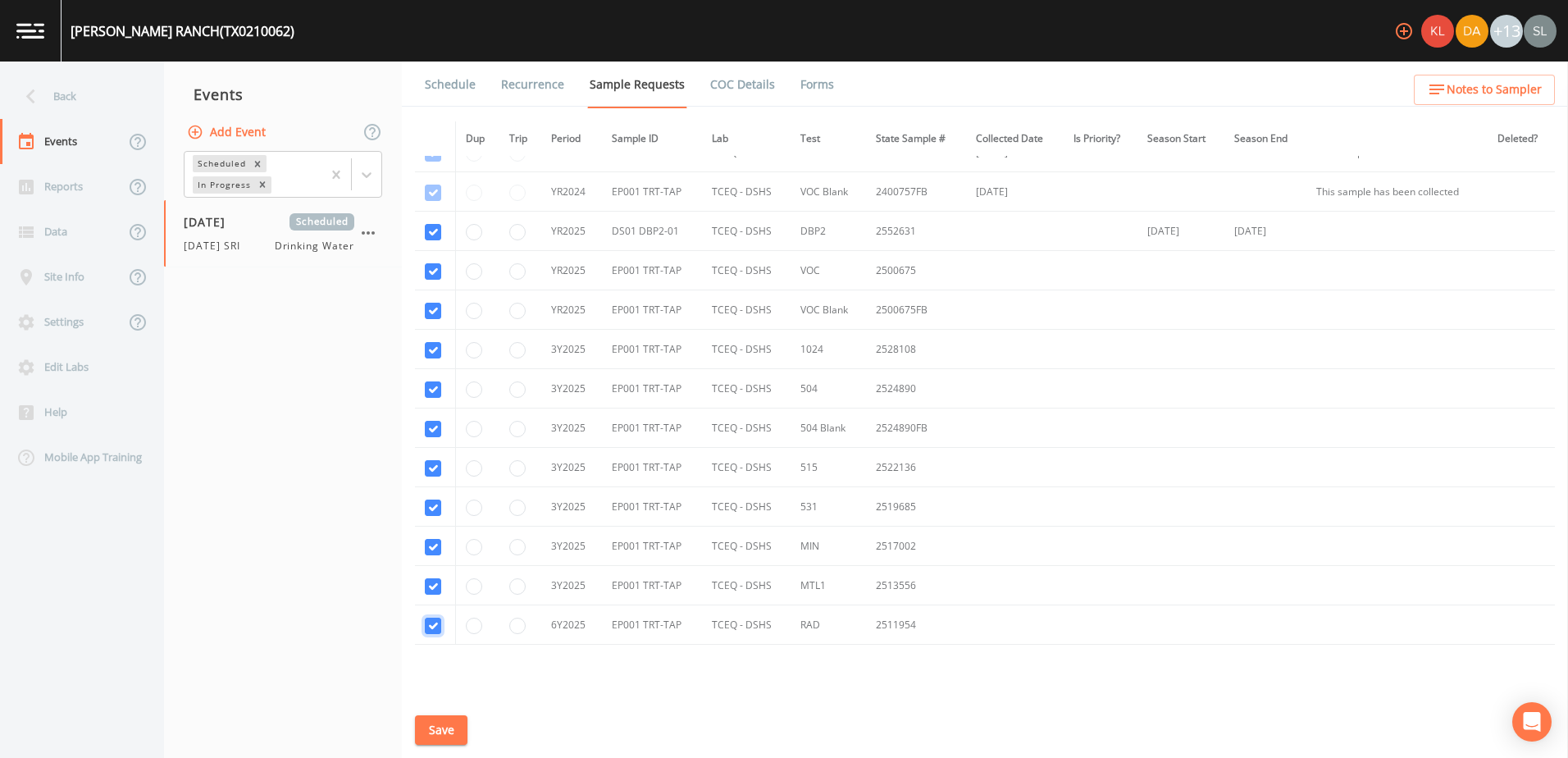
scroll to position [419, 0]
click at [431, 379] on input "checkbox" at bounding box center [433, 387] width 16 height 16
checkbox input "false"
click at [438, 423] on input "checkbox" at bounding box center [433, 427] width 16 height 16
checkbox input "false"
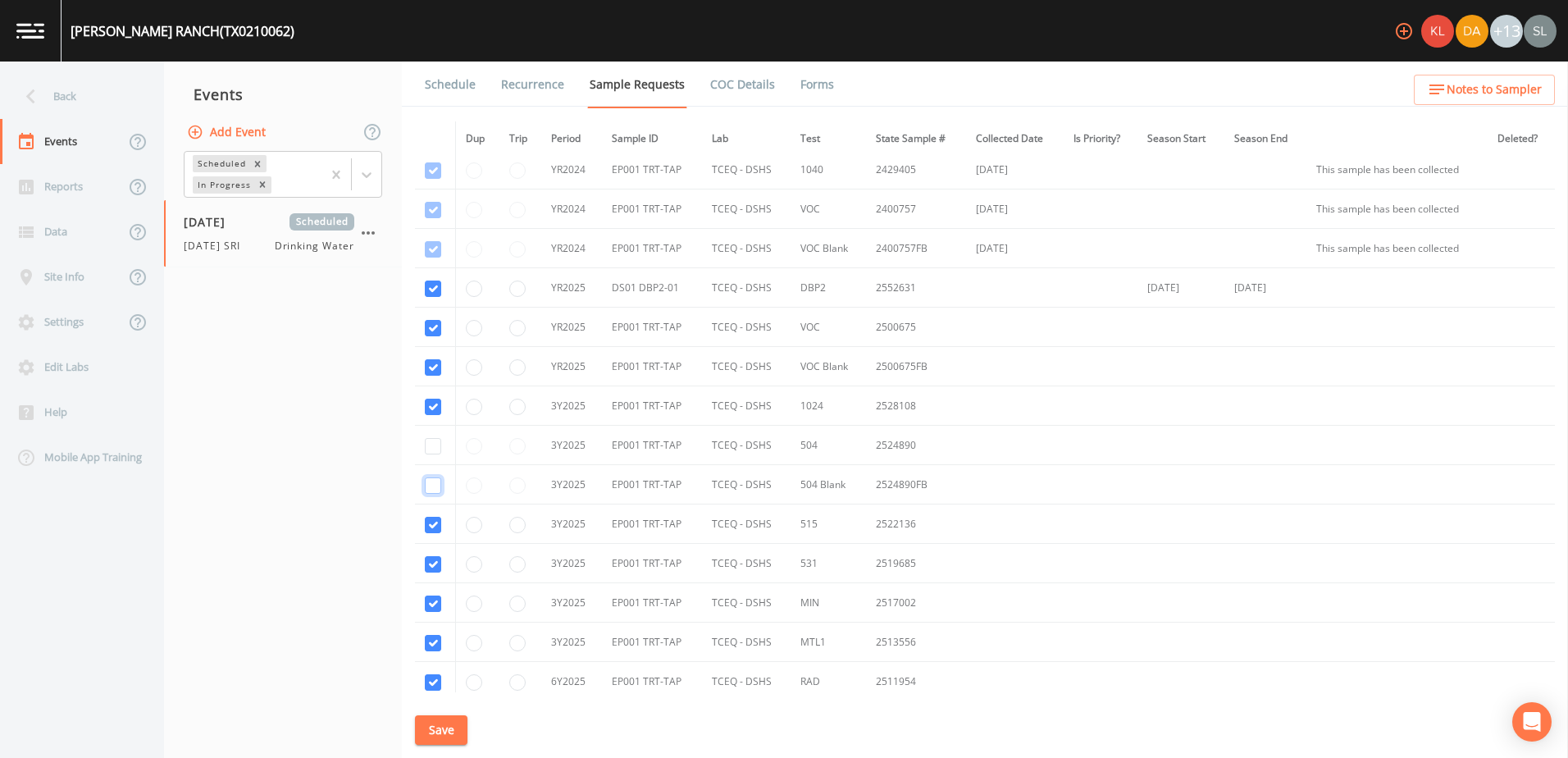
scroll to position [337, 0]
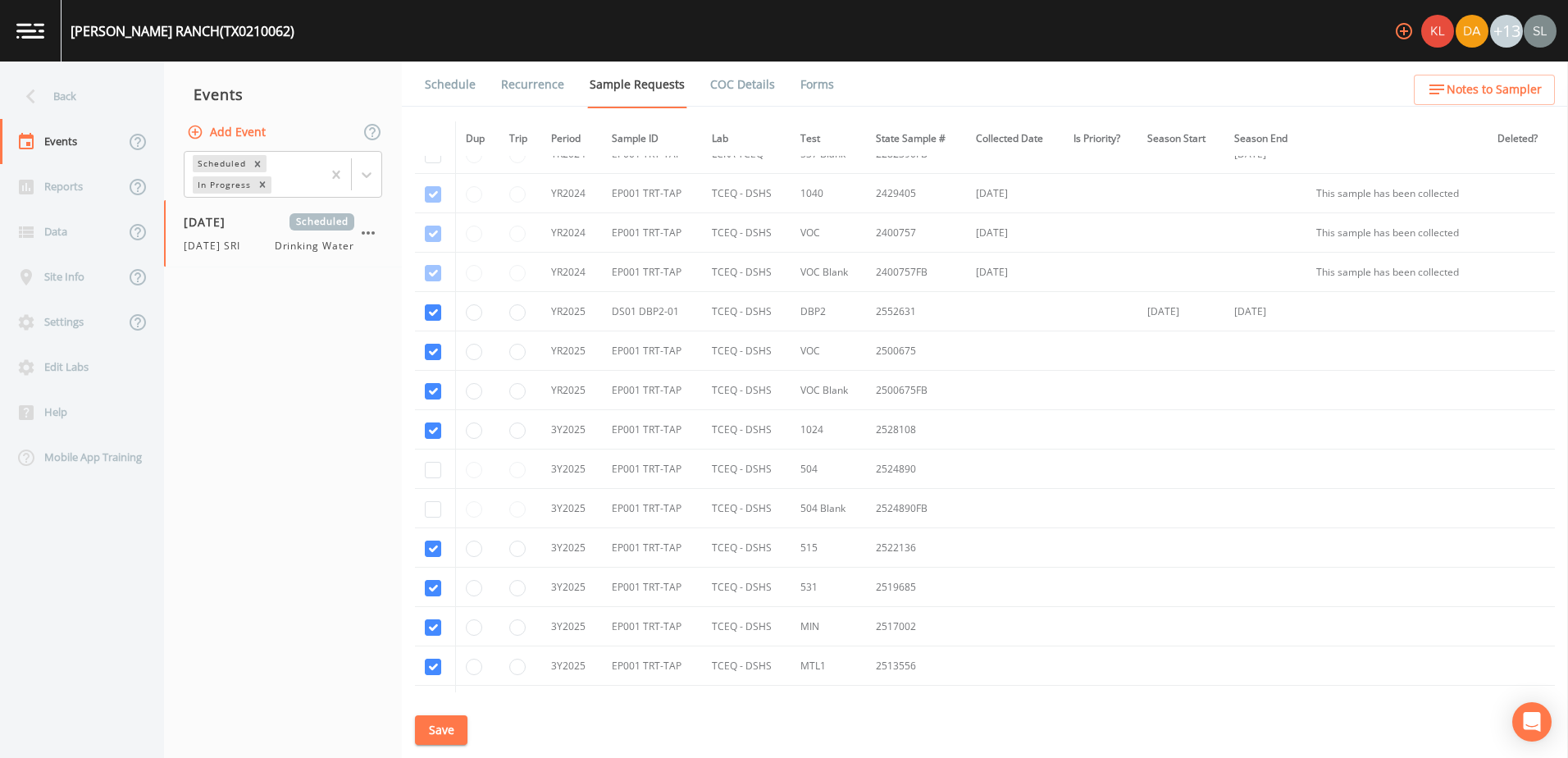
click at [437, 729] on button "Save" at bounding box center [441, 730] width 52 height 30
click at [106, 95] on div "Back" at bounding box center [74, 95] width 148 height 45
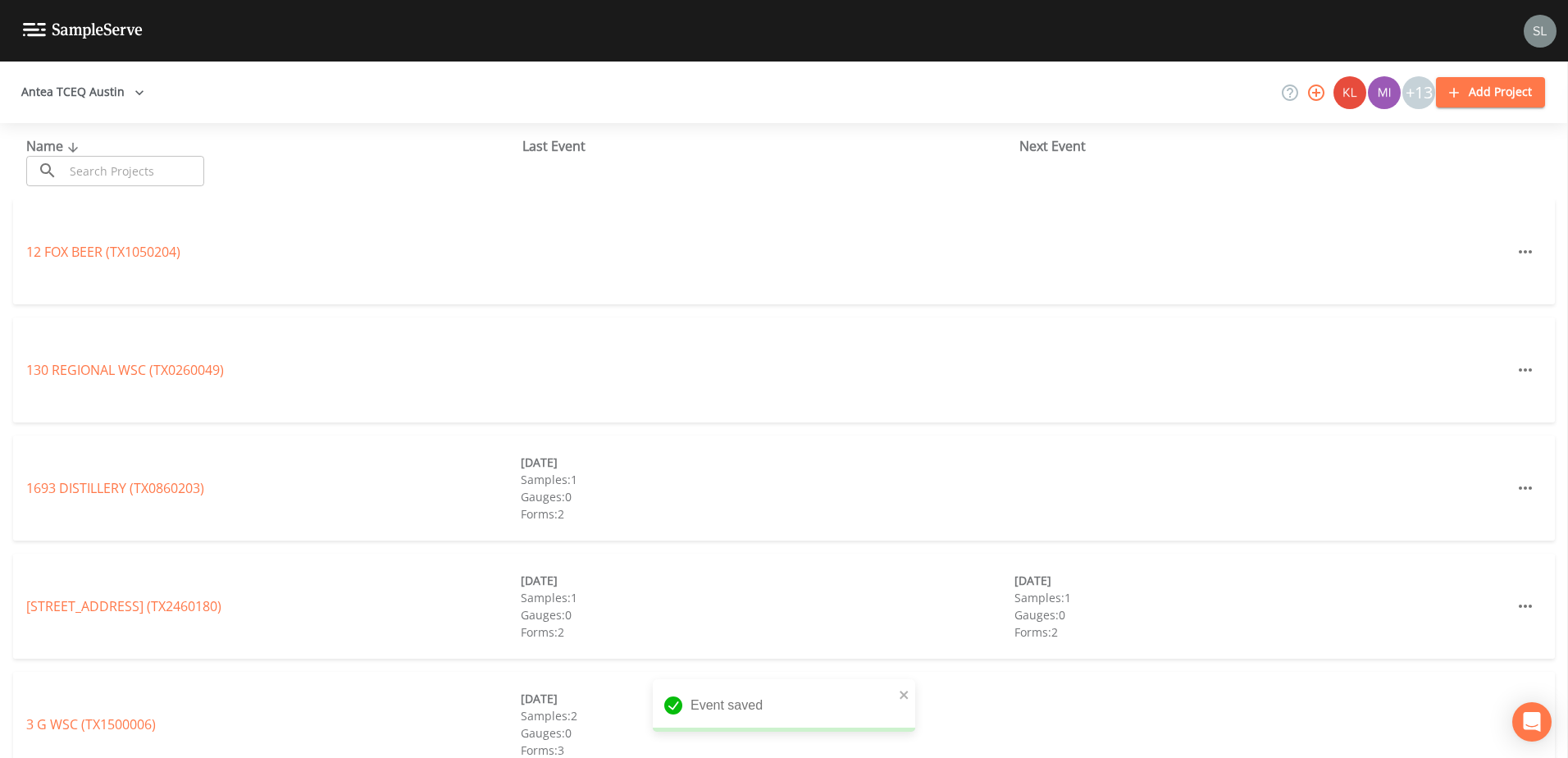
click at [158, 172] on input "text" at bounding box center [134, 171] width 140 height 30
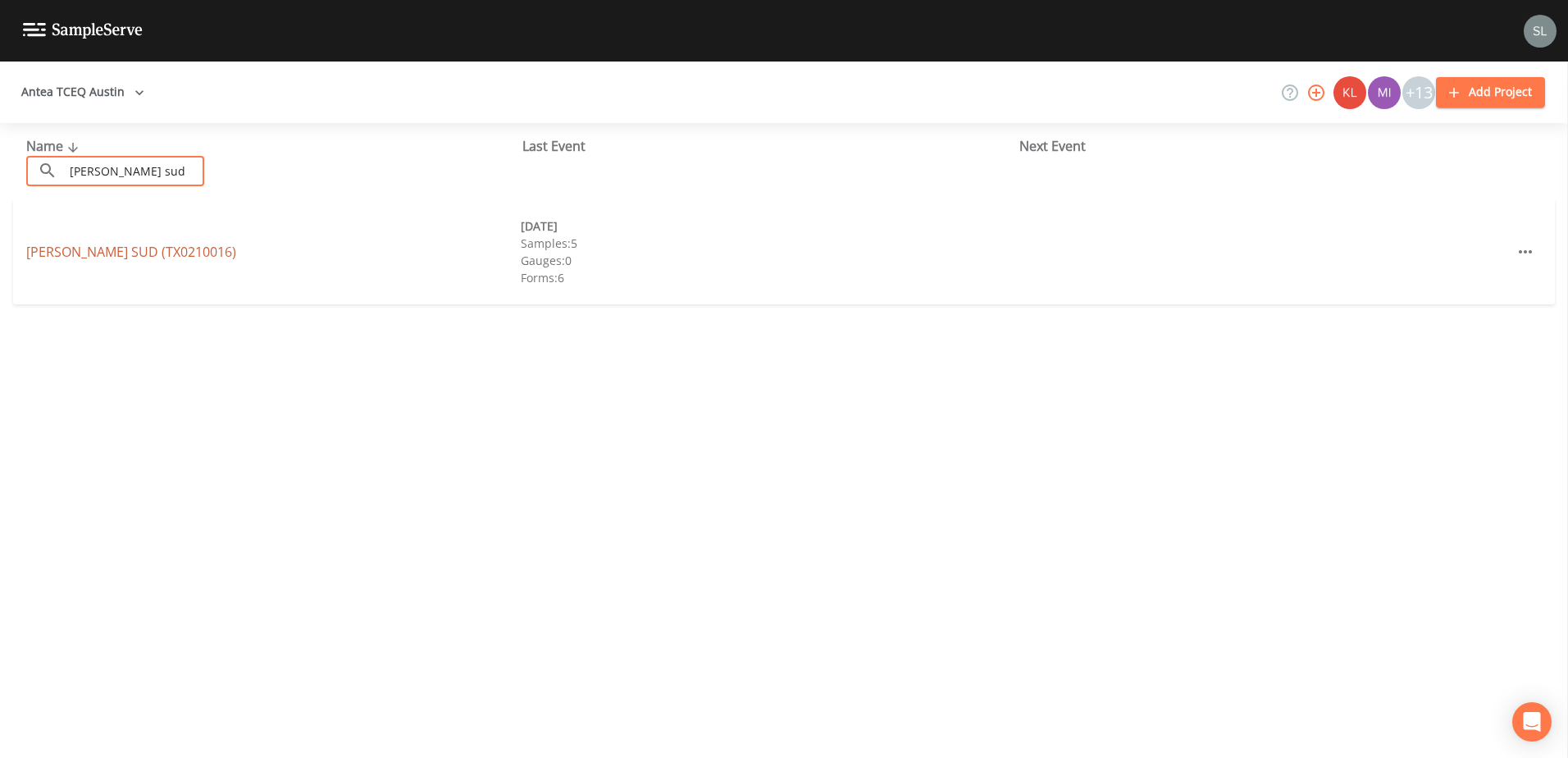
type input "wellborn sud"
click at [181, 243] on link "WELLBORN SUD (TX0210016)" at bounding box center [131, 251] width 210 height 18
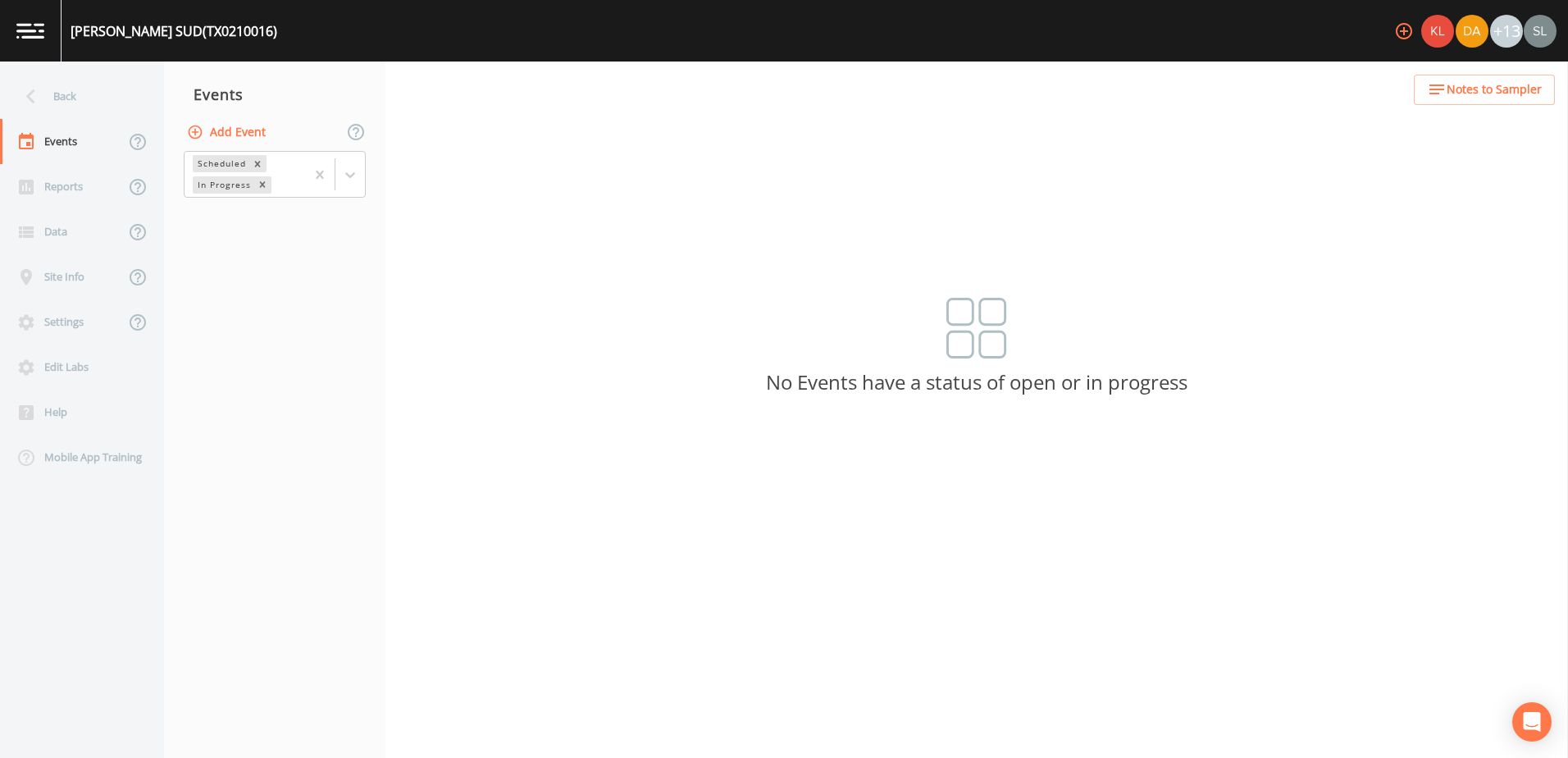
click at [254, 131] on button "Add Event" at bounding box center [227, 133] width 89 height 30
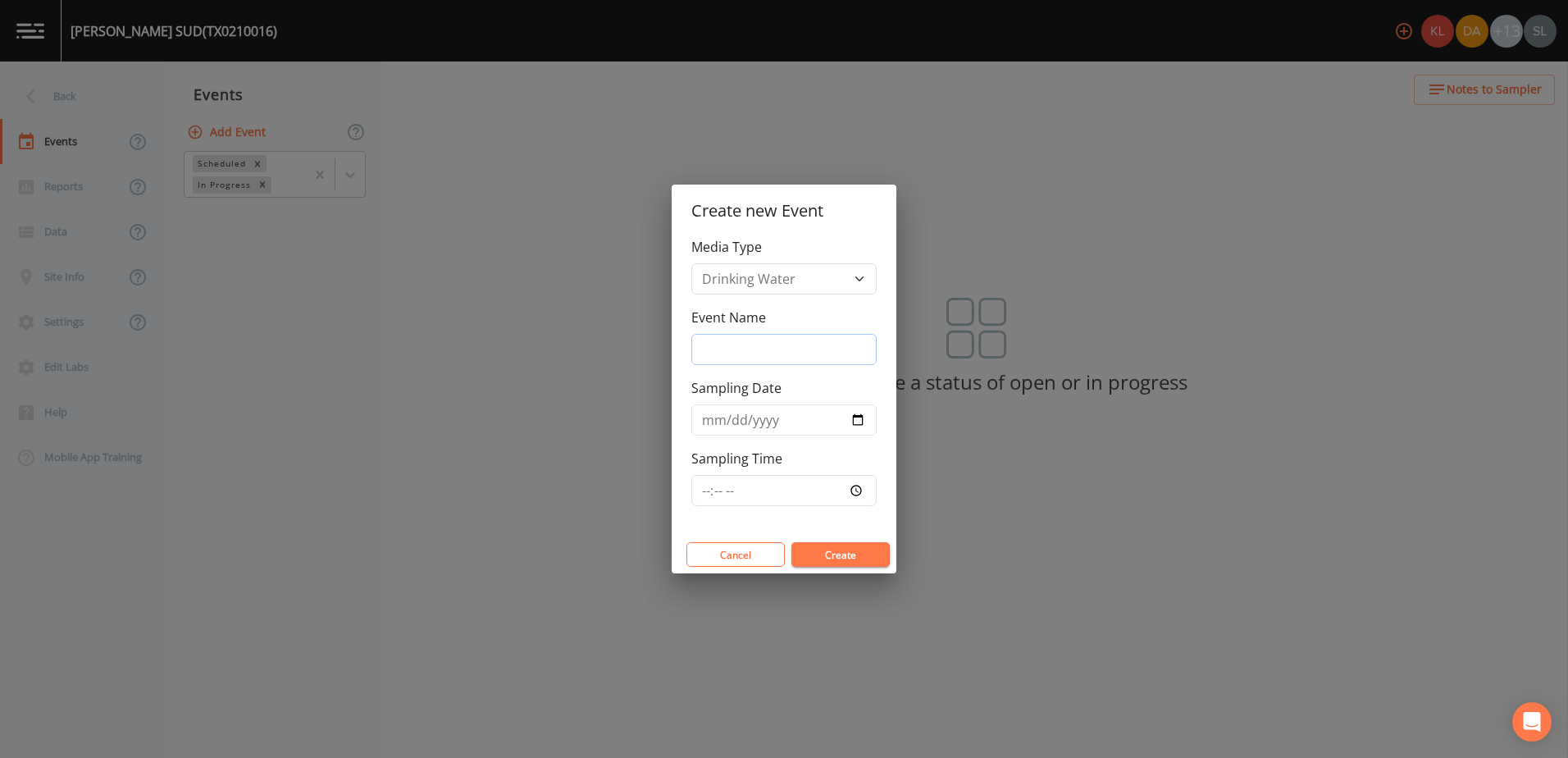
click at [723, 359] on input "Event Name" at bounding box center [783, 349] width 185 height 31
paste input "9/25/25 SRI"
type input "9/25/25 SRI"
click at [852, 414] on input "Sampling Date" at bounding box center [783, 420] width 185 height 31
type input "2025-09-25"
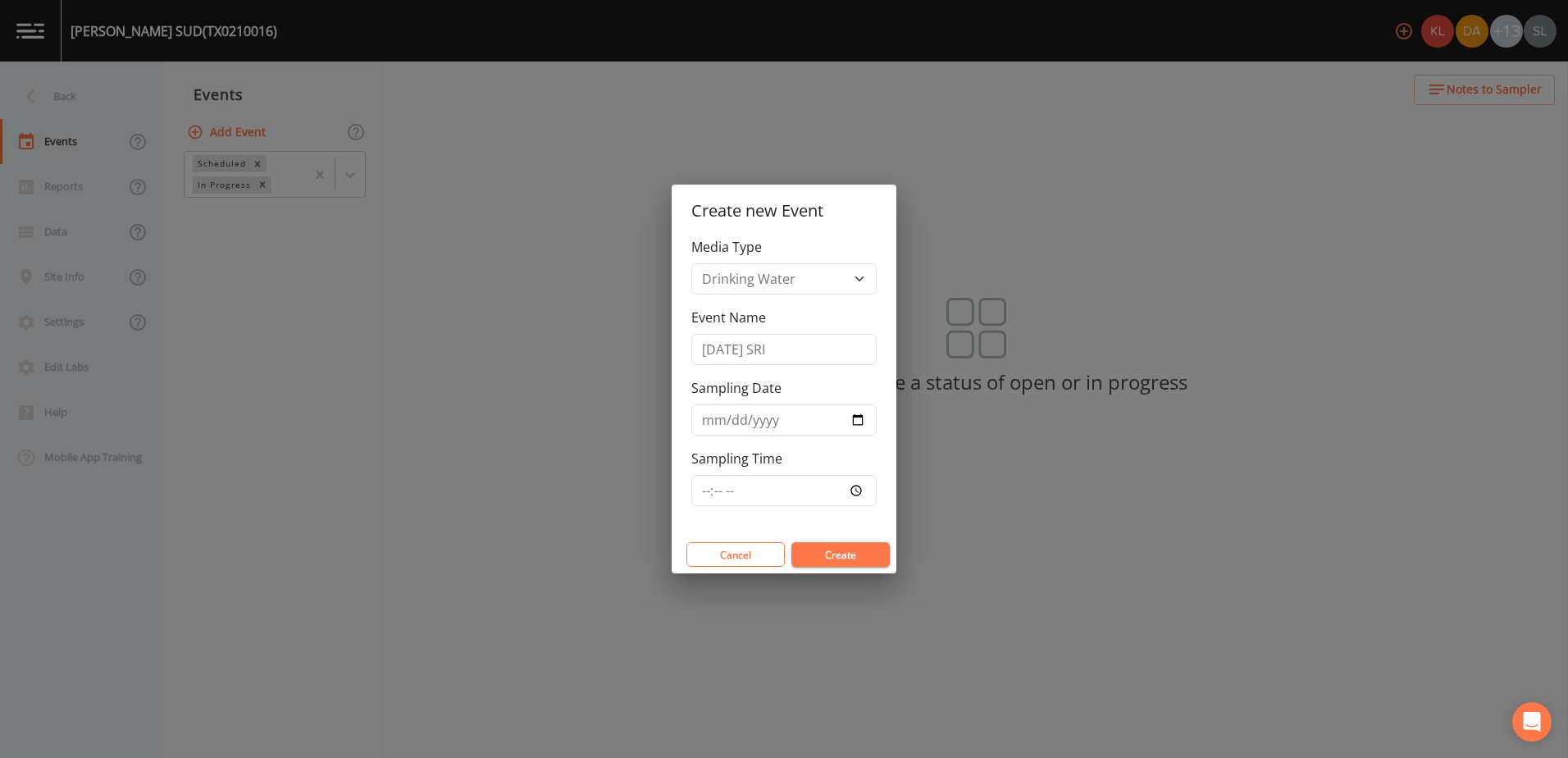
click at [843, 556] on button "Create" at bounding box center [841, 554] width 98 height 25
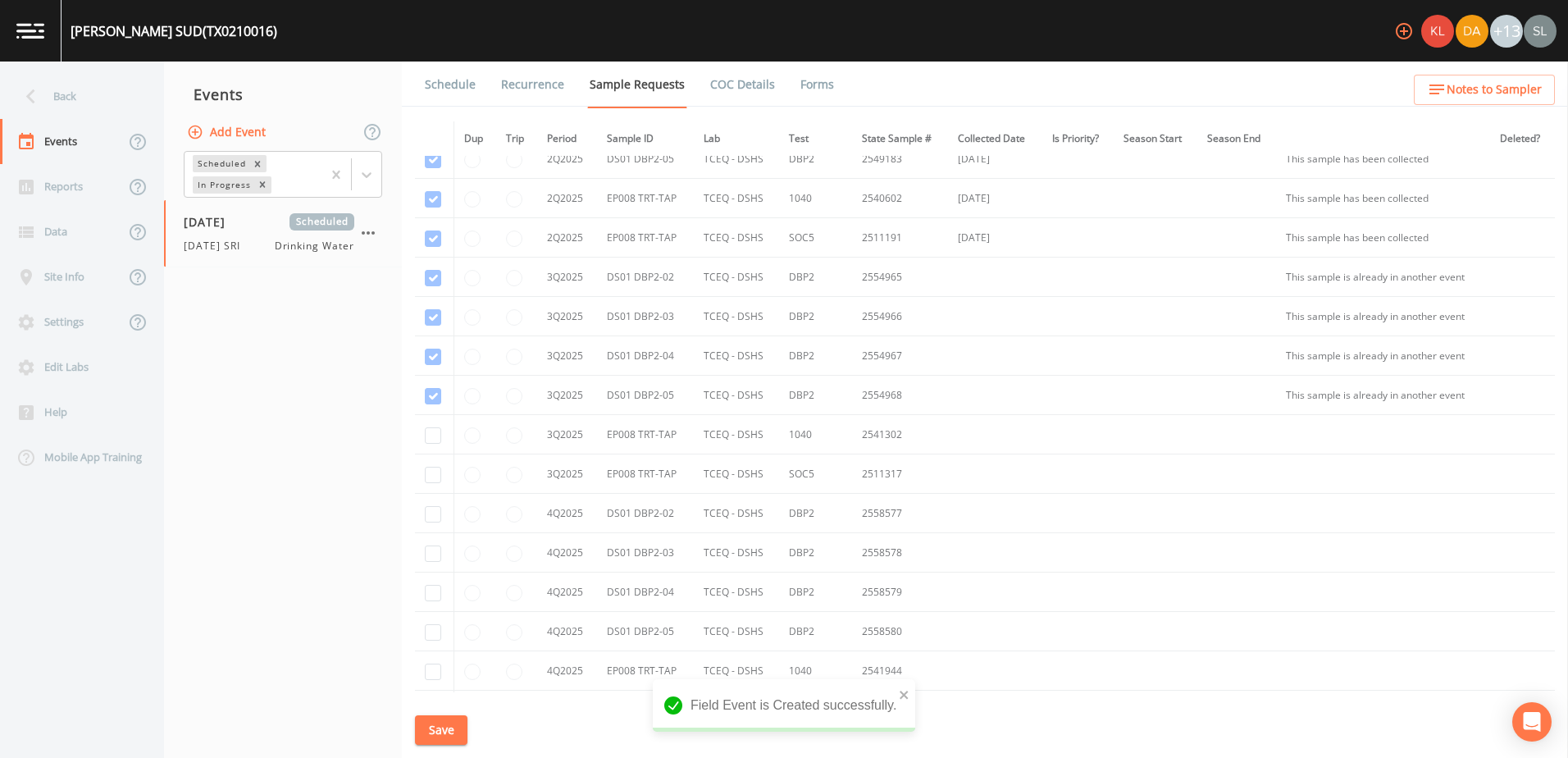
scroll to position [3847, 0]
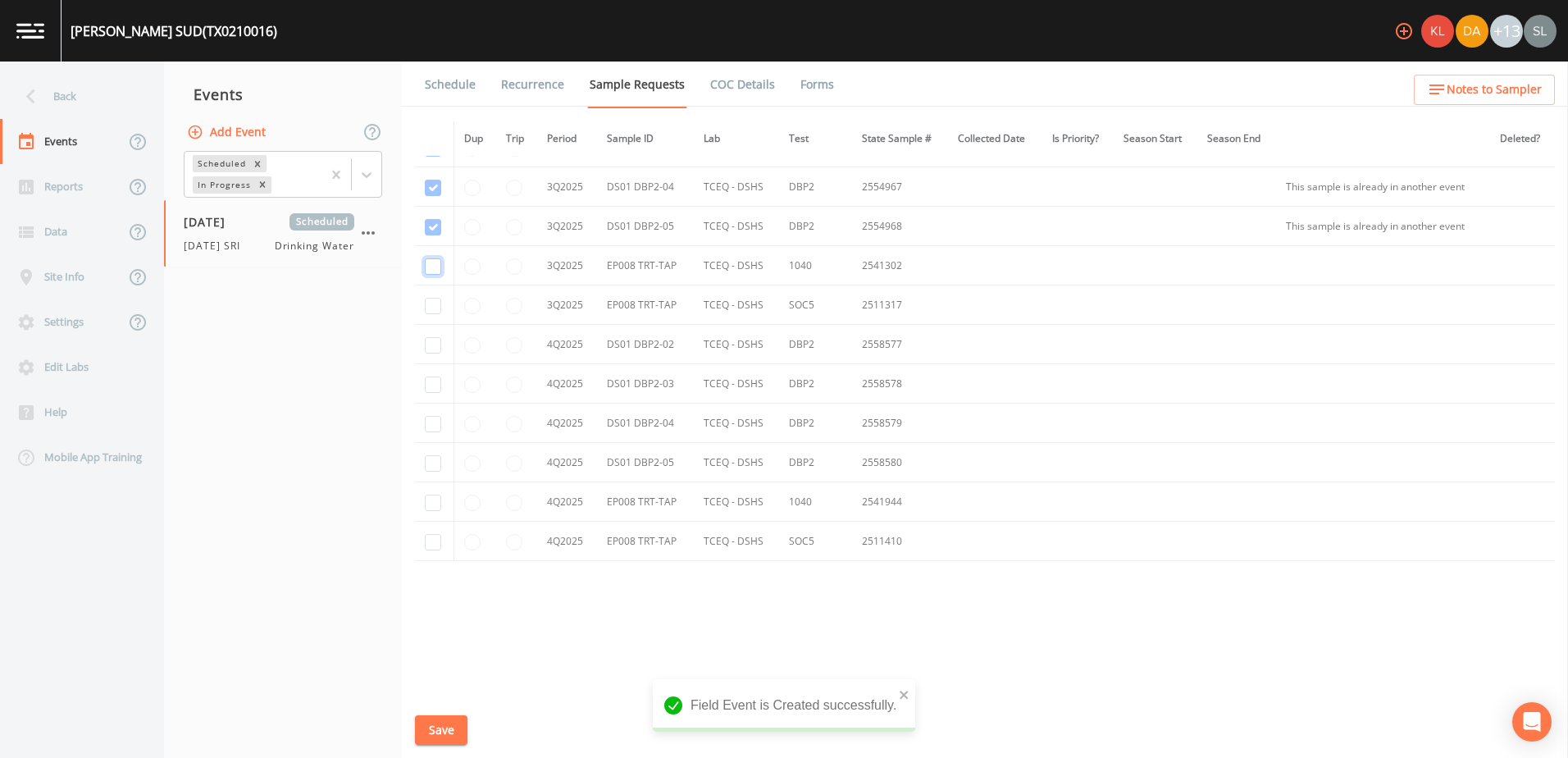
click at [429, 264] on input "checkbox" at bounding box center [433, 266] width 16 height 16
checkbox input "true"
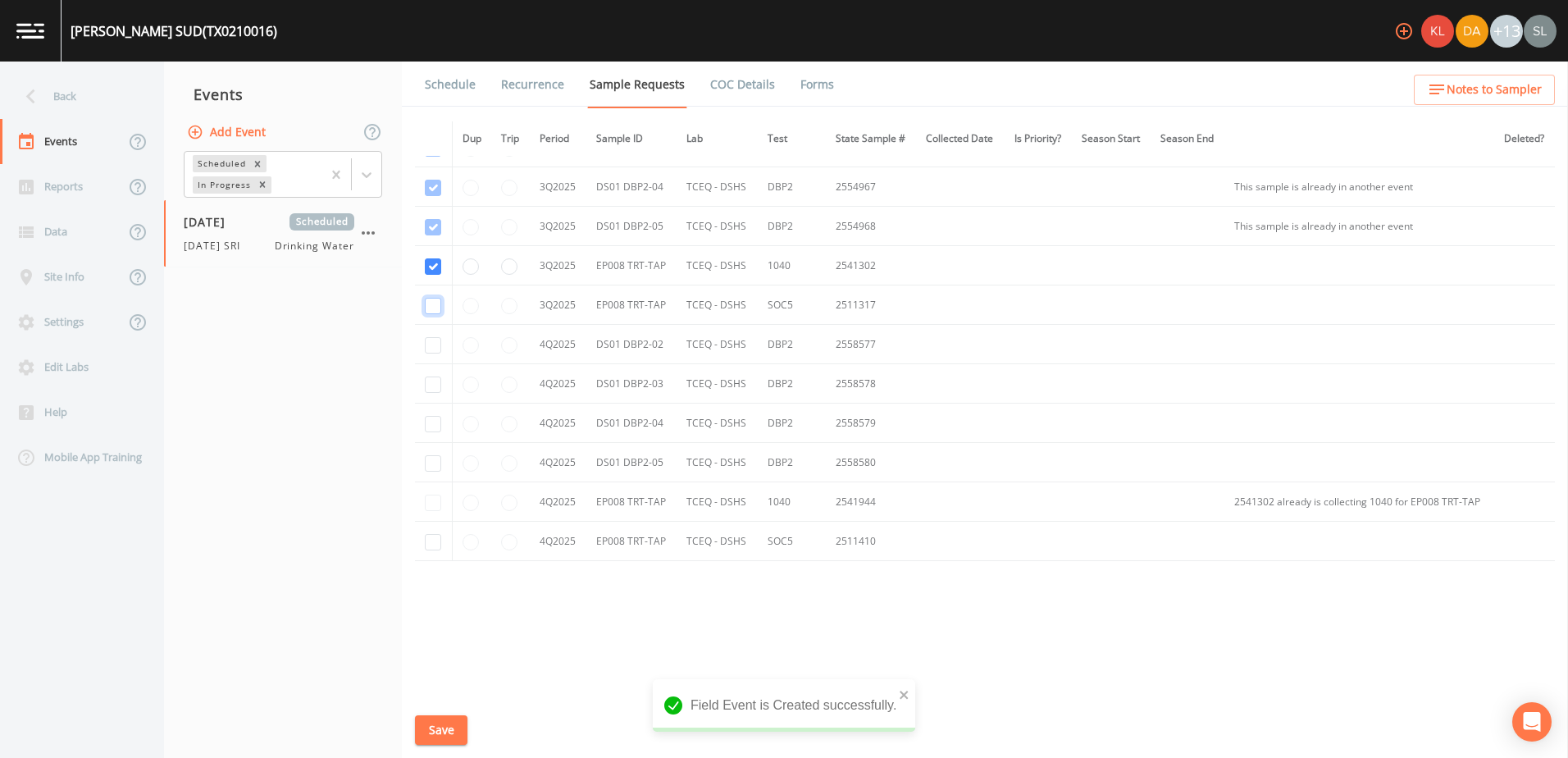
click at [431, 302] on input "checkbox" at bounding box center [433, 305] width 16 height 16
checkbox input "true"
click at [460, 723] on button "Save" at bounding box center [441, 730] width 52 height 30
click at [55, 92] on div "Back" at bounding box center [74, 95] width 148 height 45
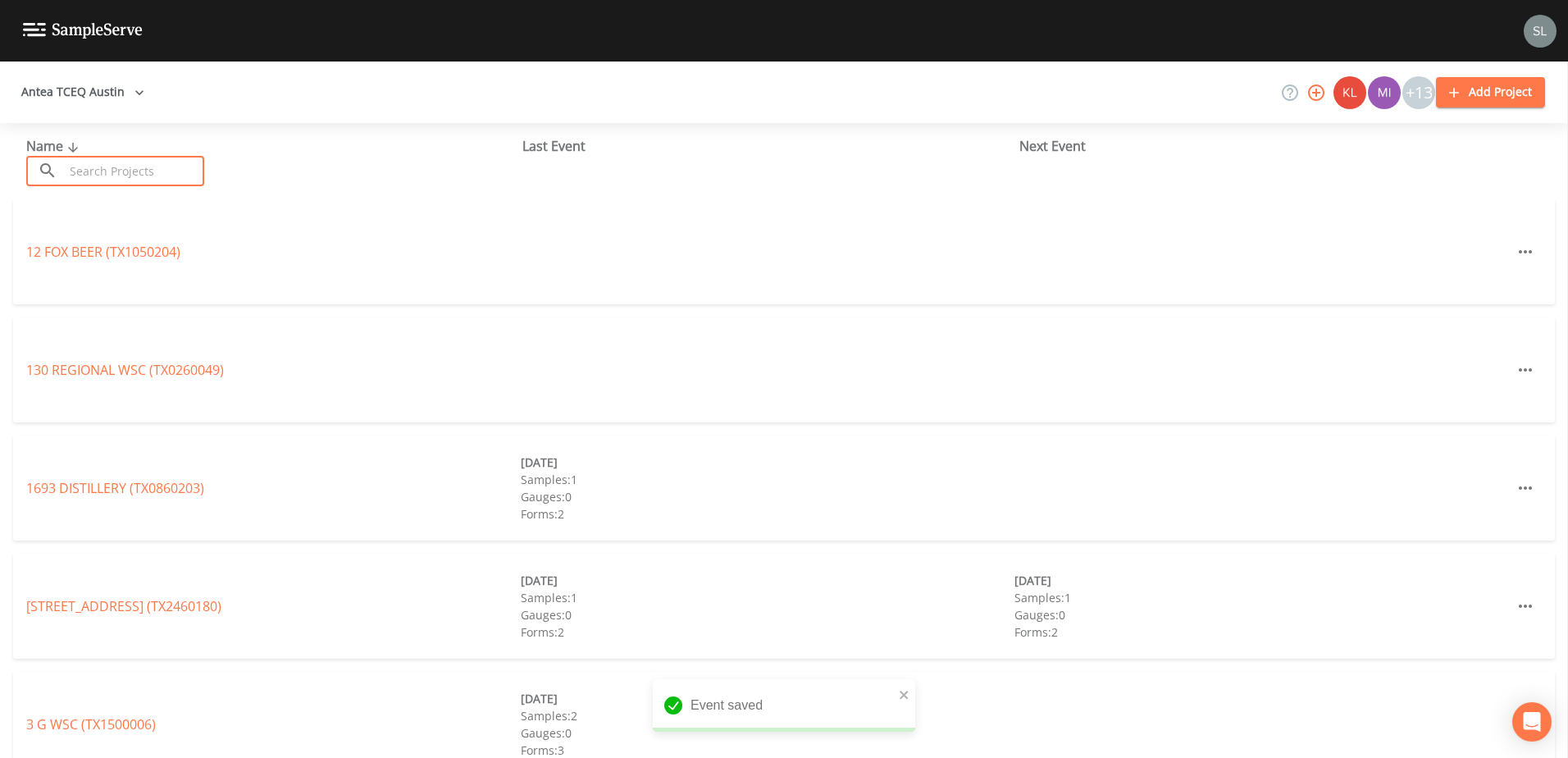
click at [128, 180] on input "text" at bounding box center [134, 171] width 140 height 30
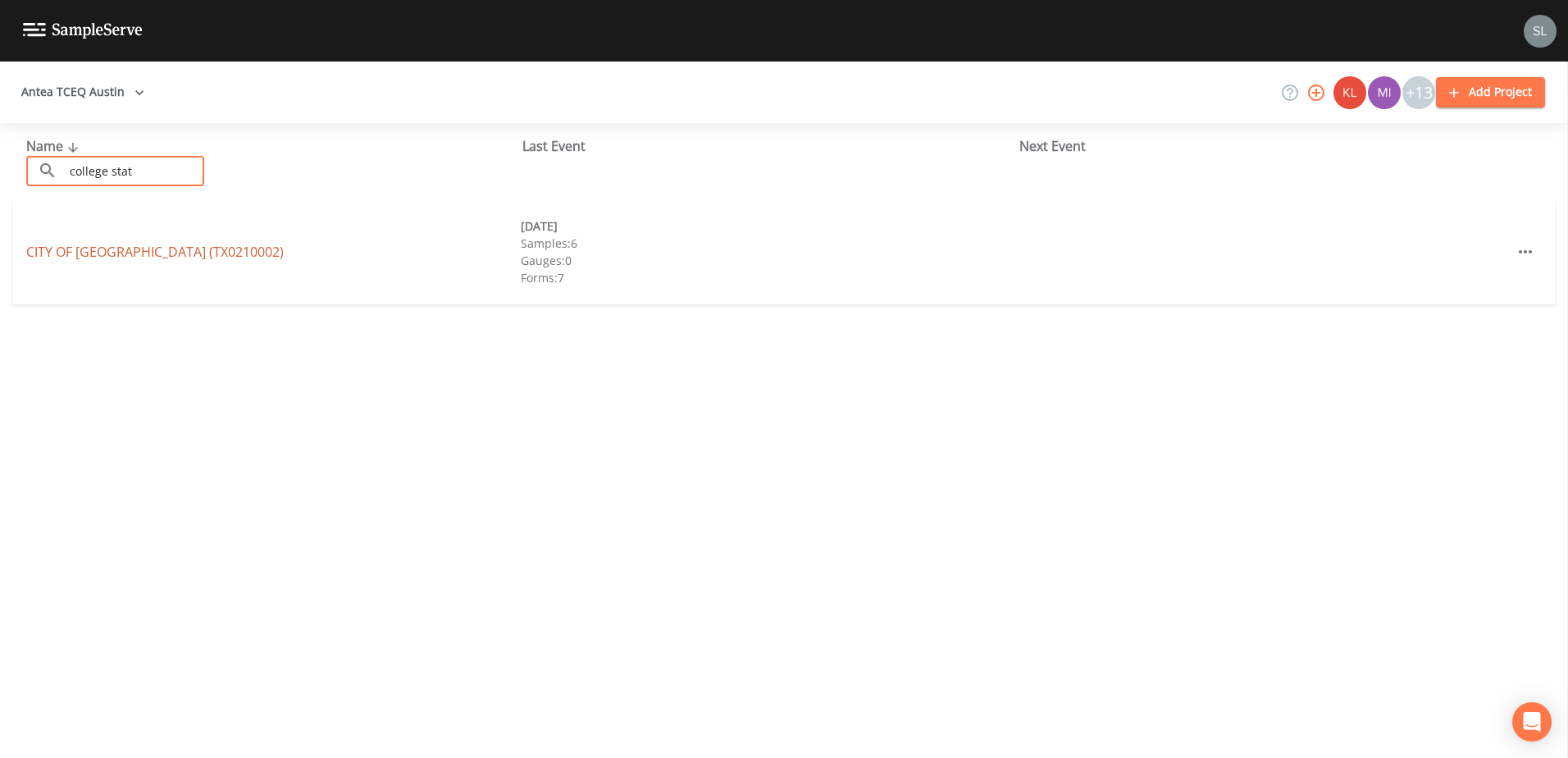
type input "college stat"
click at [182, 248] on link "CITY OF COLLEGE STATION (TX0210002)" at bounding box center [155, 251] width 258 height 18
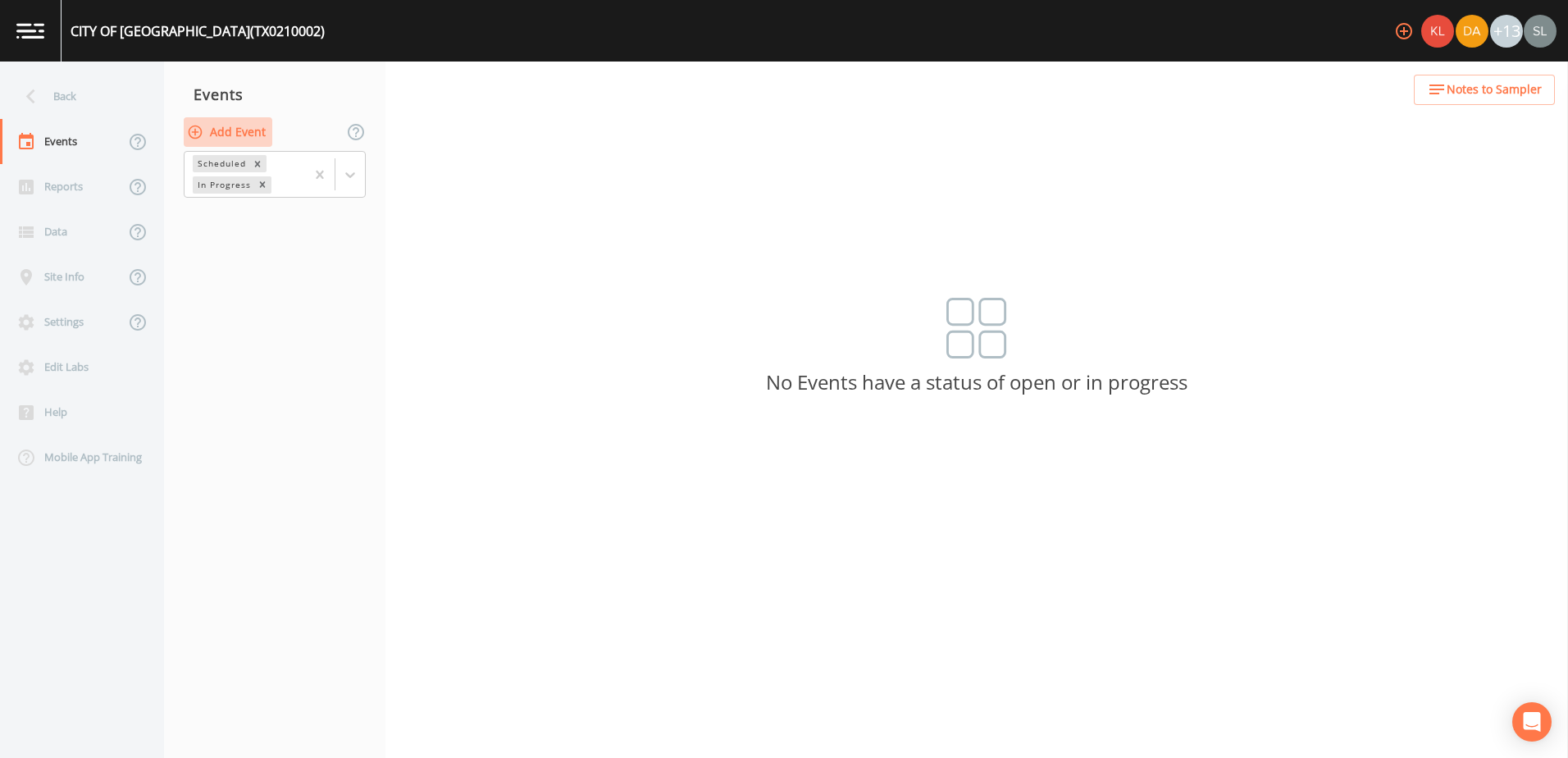
click at [220, 133] on button "Add Event" at bounding box center [227, 133] width 89 height 30
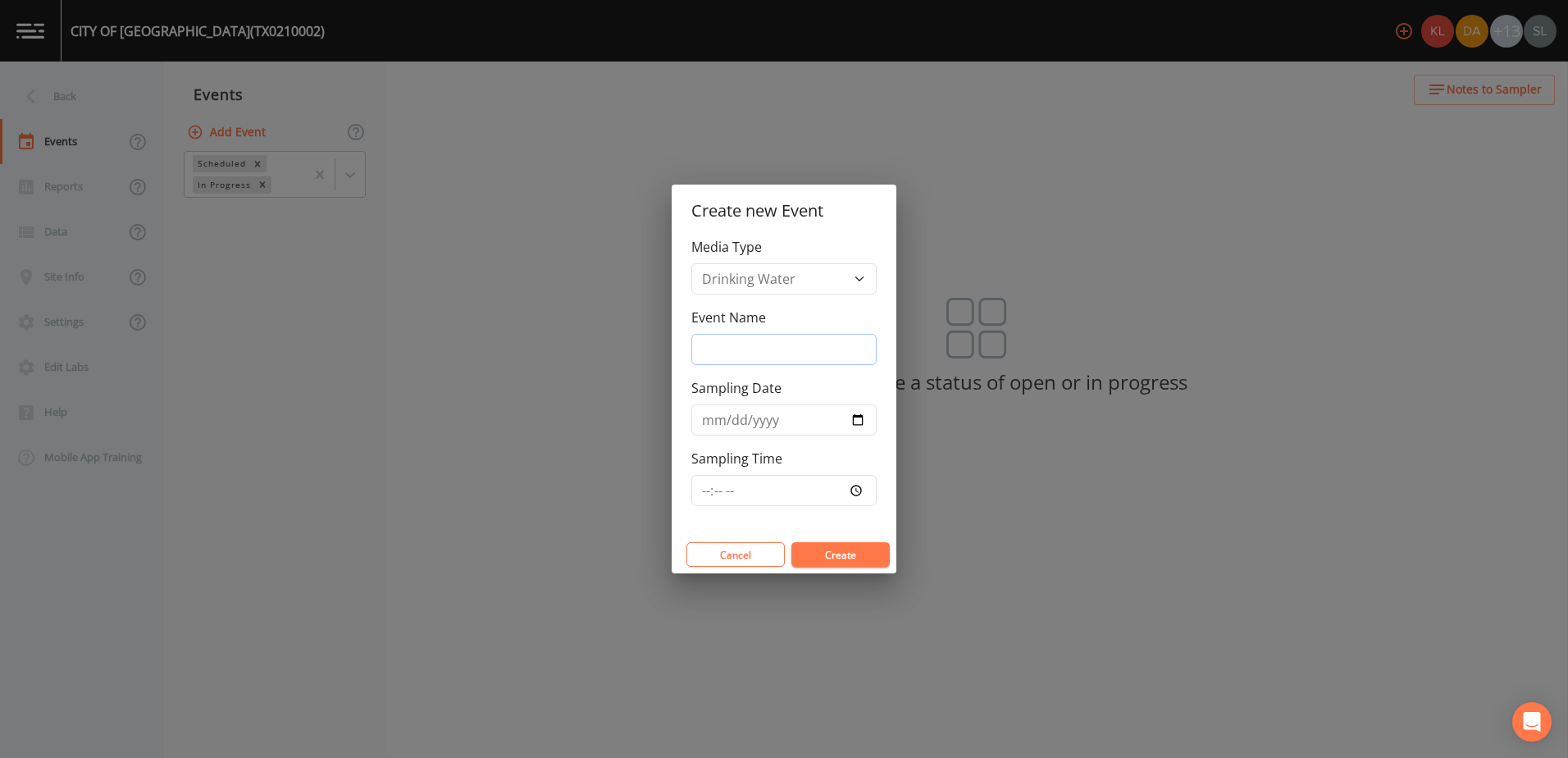
click at [809, 356] on input "Event Name" at bounding box center [783, 349] width 185 height 31
paste input "9/25/25 SRI"
type input "9/25/25 SRI"
click at [858, 416] on input "Sampling Date" at bounding box center [783, 420] width 185 height 31
type input "2025-09-25"
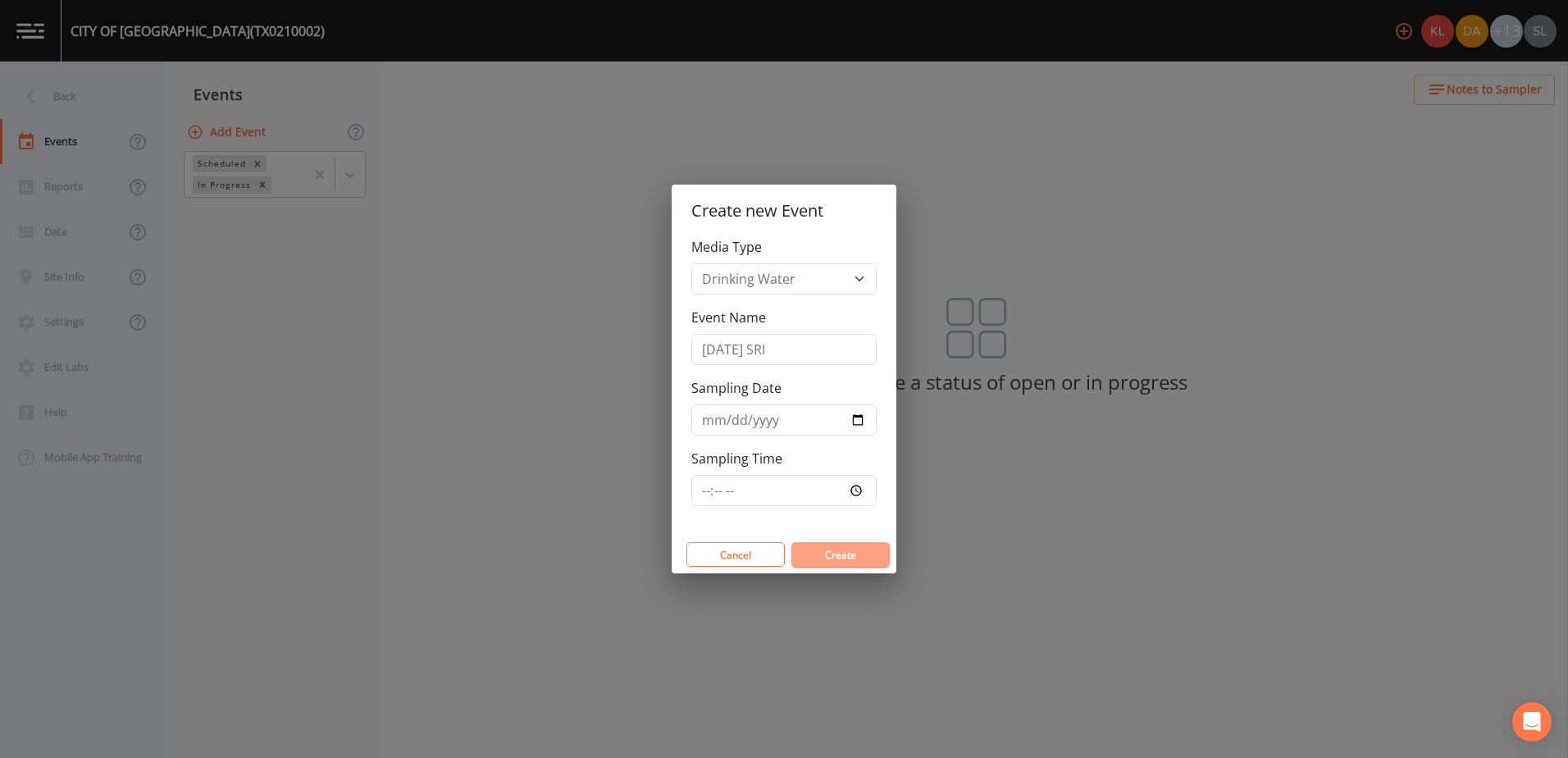
click at [861, 548] on button "Create" at bounding box center [841, 554] width 98 height 25
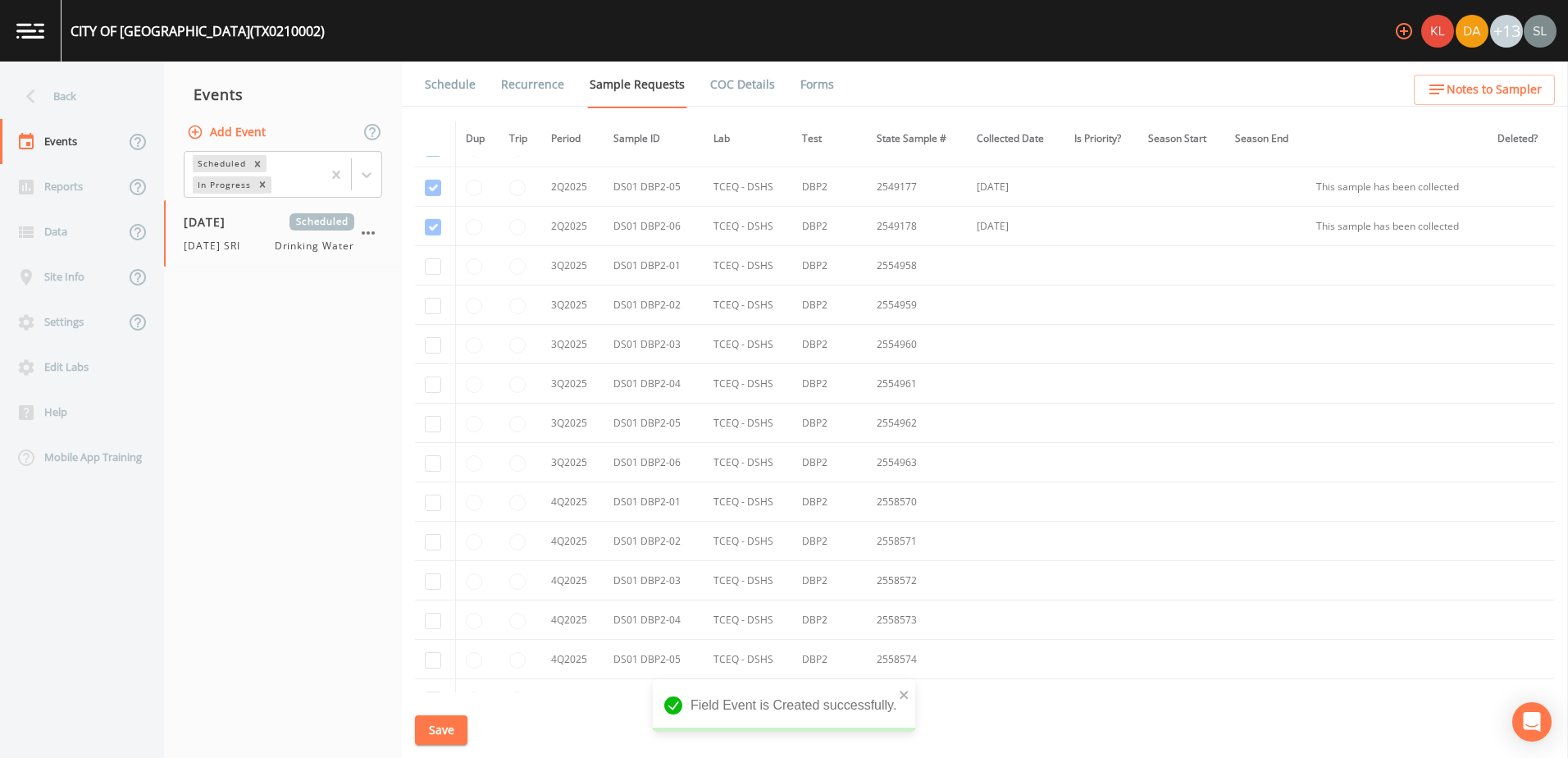
scroll to position [1636, 0]
drag, startPoint x: 424, startPoint y: 273, endPoint x: 432, endPoint y: 296, distance: 24.4
click at [424, 273] on td at bounding box center [435, 272] width 41 height 40
click at [433, 314] on input "checkbox" at bounding box center [433, 312] width 16 height 16
checkbox input "true"
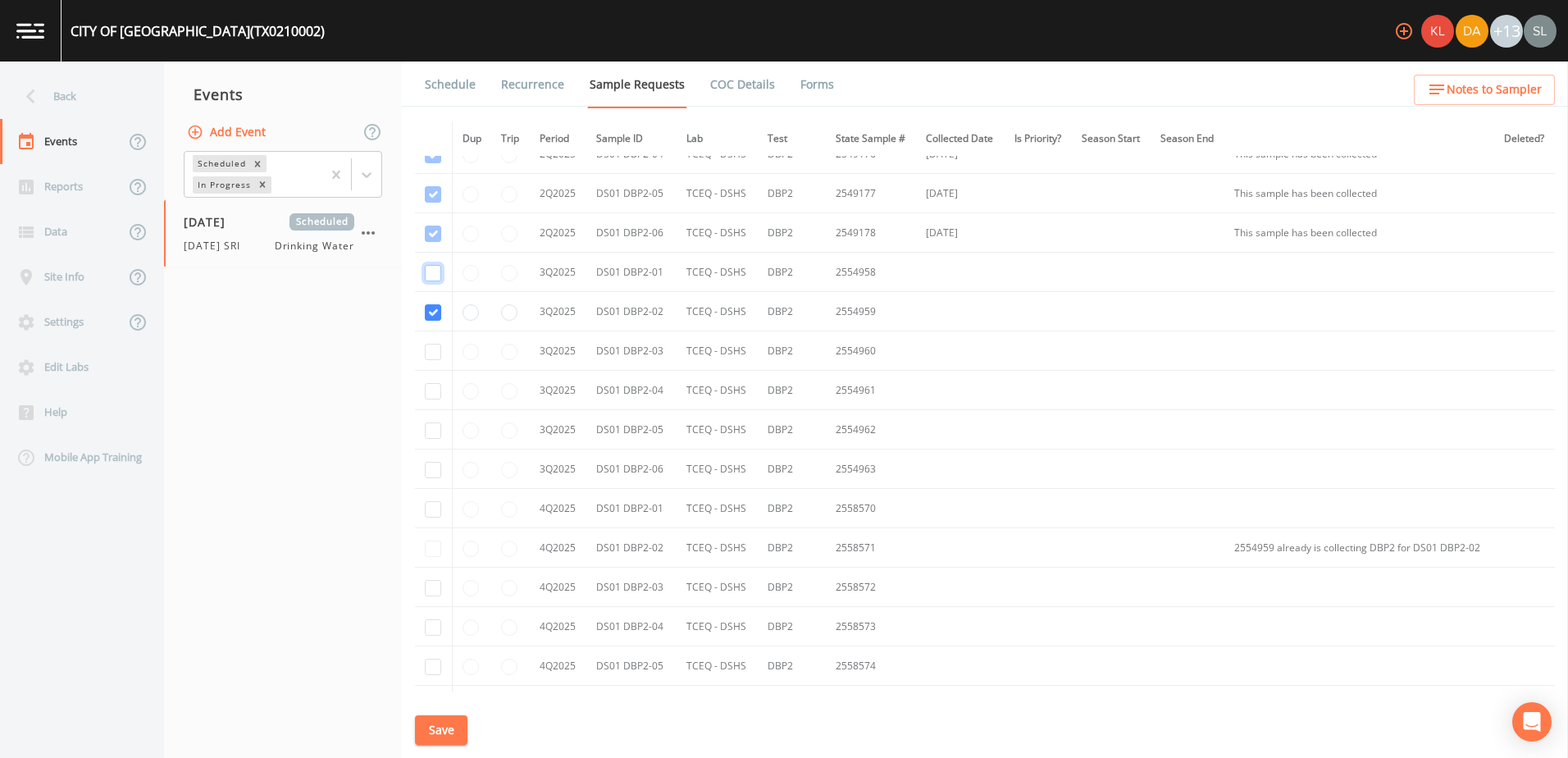
click at [435, 275] on input "checkbox" at bounding box center [433, 273] width 16 height 16
checkbox input "true"
click at [432, 348] on input "checkbox" at bounding box center [433, 352] width 16 height 16
checkbox input "true"
click at [432, 392] on input "checkbox" at bounding box center [433, 390] width 16 height 16
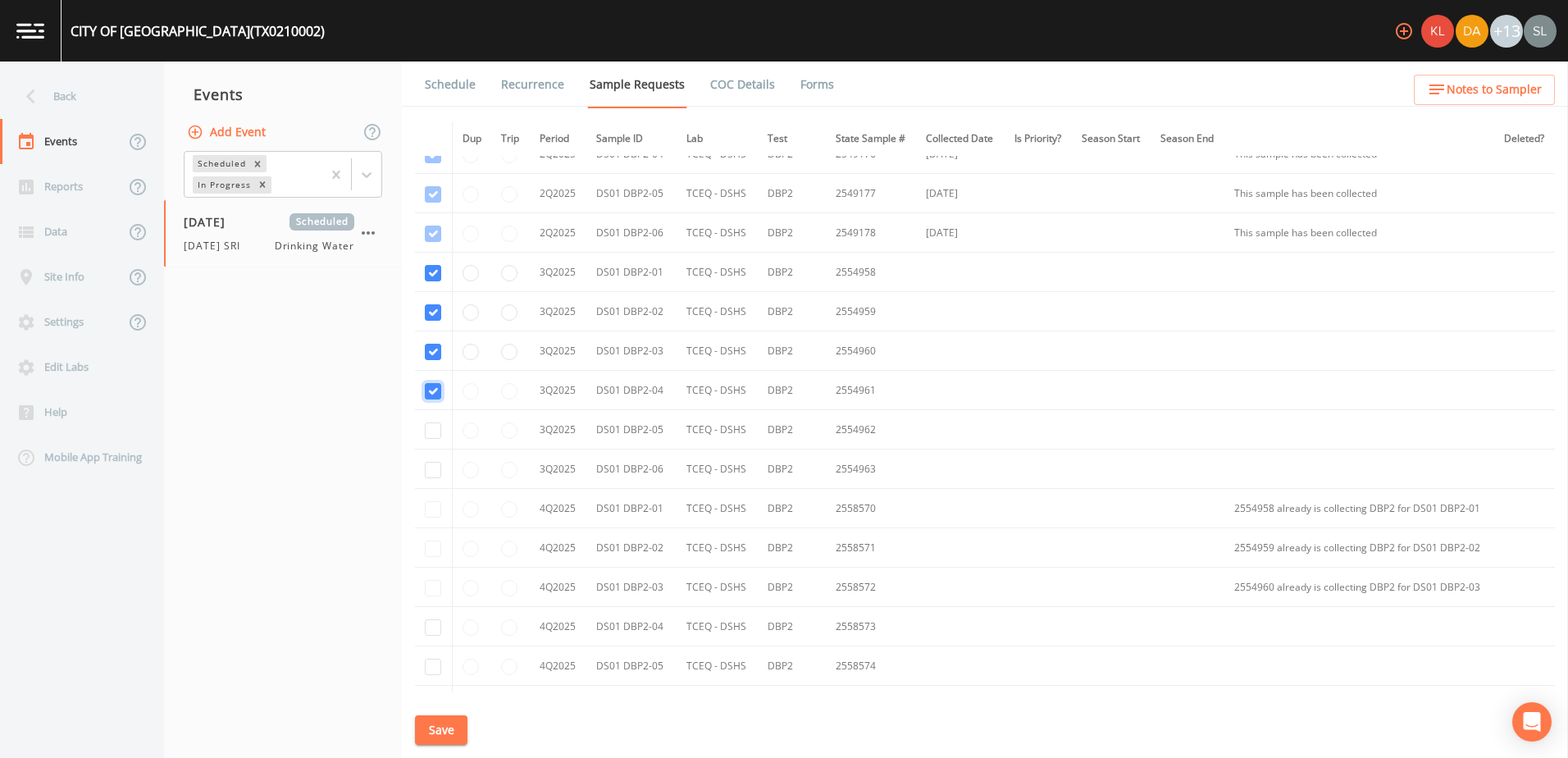
checkbox input "true"
click at [429, 423] on input "checkbox" at bounding box center [433, 430] width 16 height 16
checkbox input "true"
click at [432, 473] on input "checkbox" at bounding box center [433, 469] width 16 height 16
checkbox input "true"
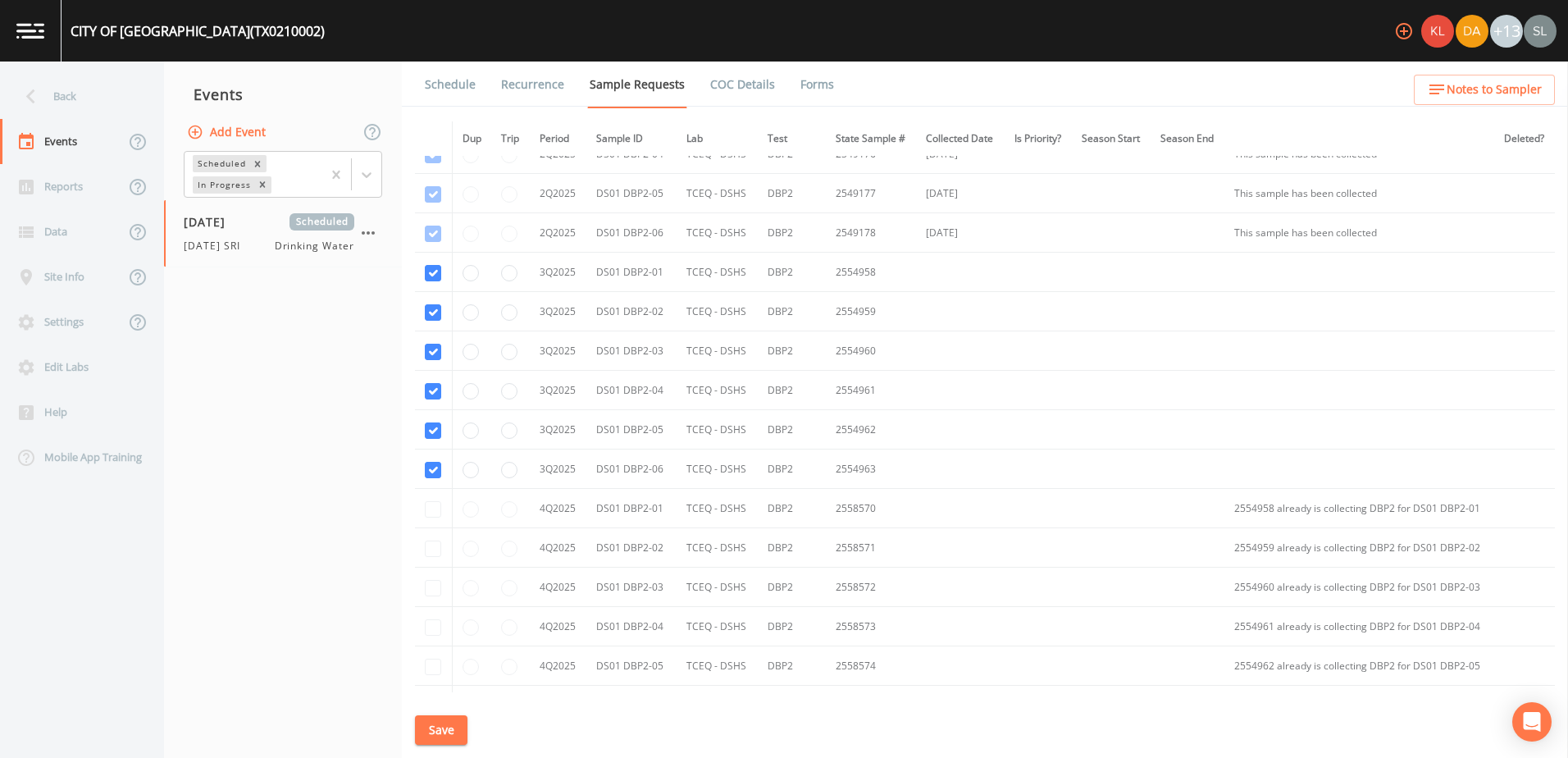
click at [438, 722] on button "Save" at bounding box center [441, 730] width 52 height 30
click at [110, 103] on div "Back" at bounding box center [74, 95] width 148 height 45
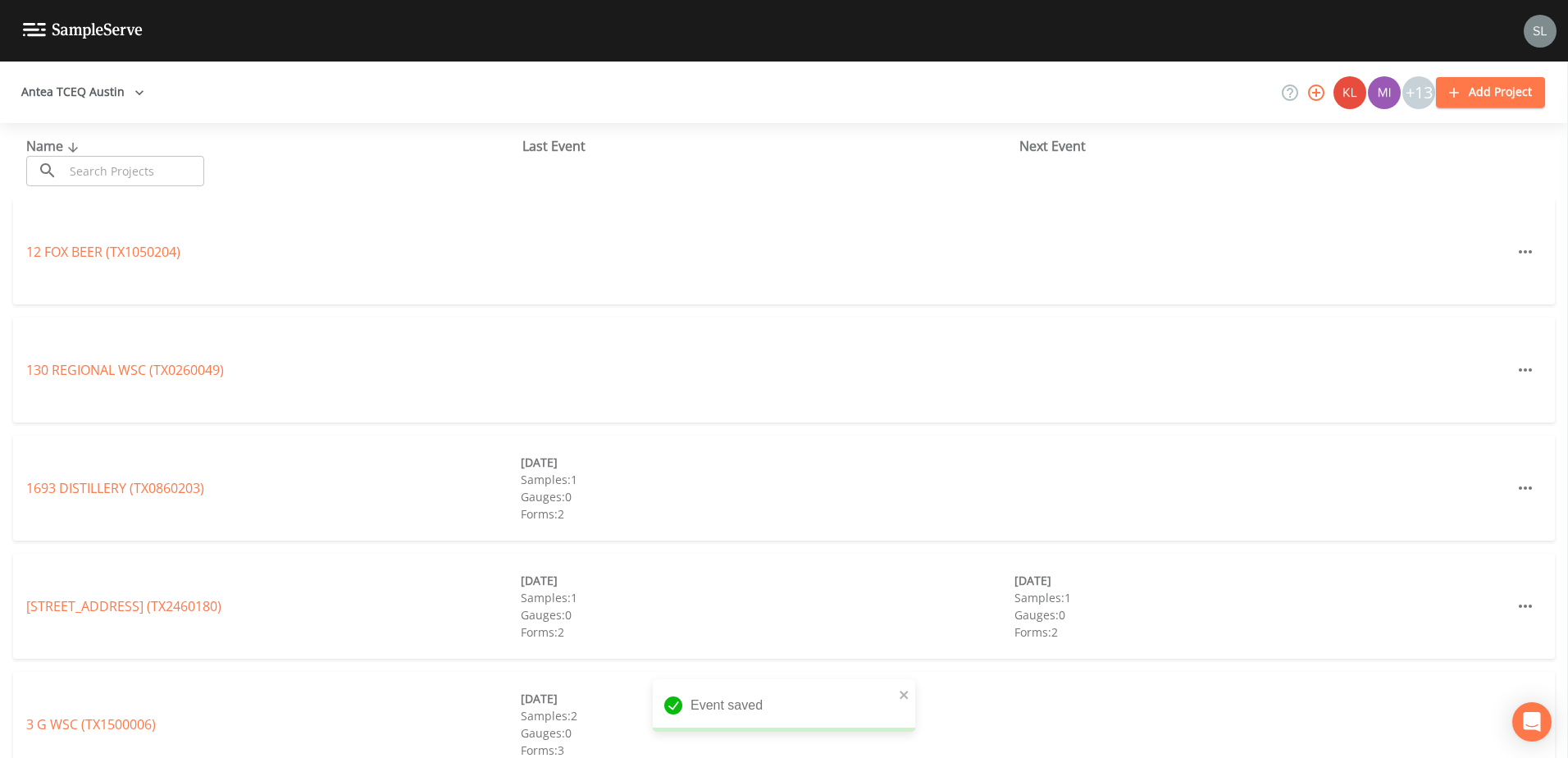
click at [148, 167] on input "text" at bounding box center [134, 171] width 140 height 30
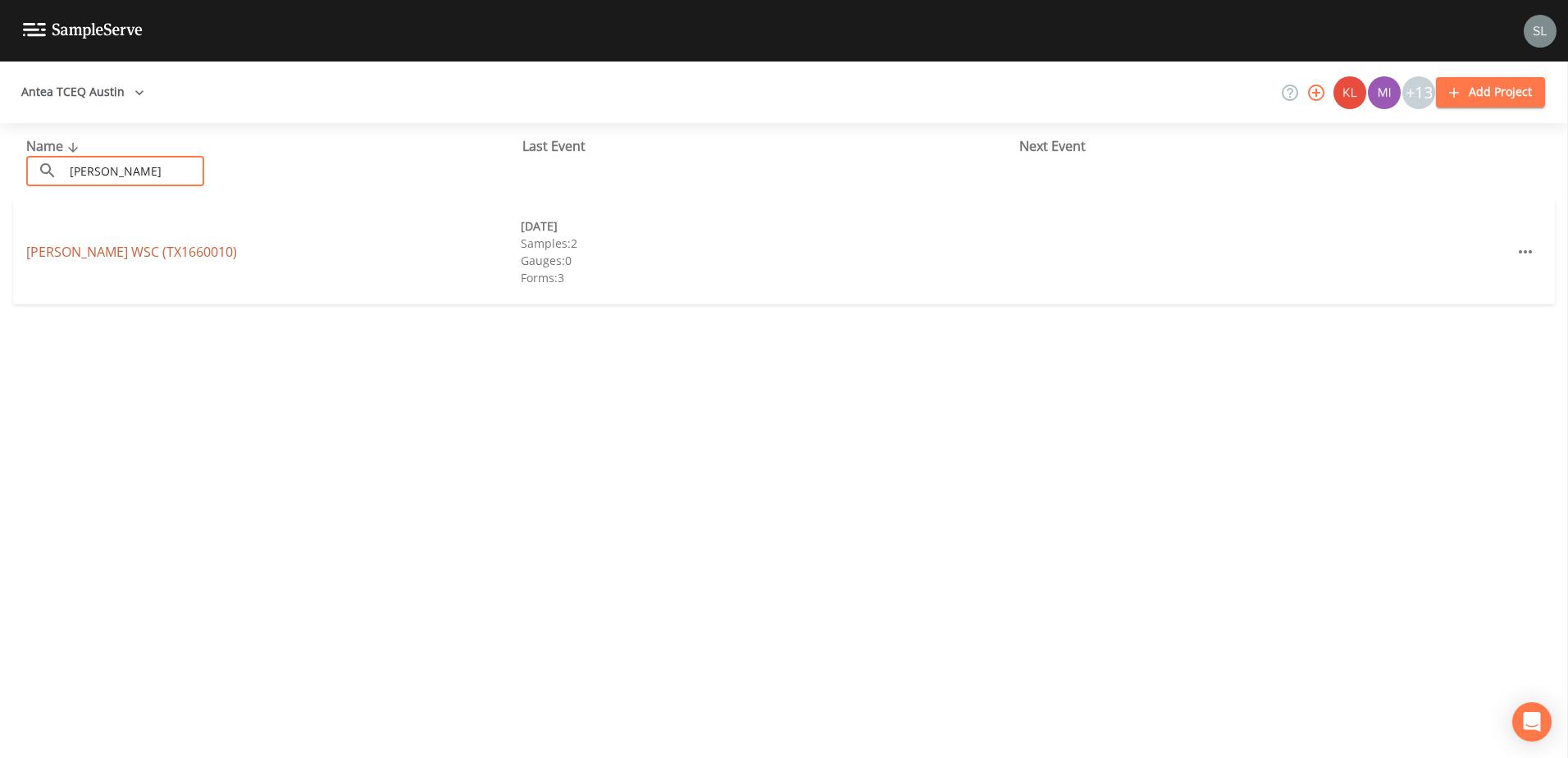
type input "minerva"
click at [181, 255] on link "MINERVA WSC (TX1660010)" at bounding box center [131, 251] width 210 height 18
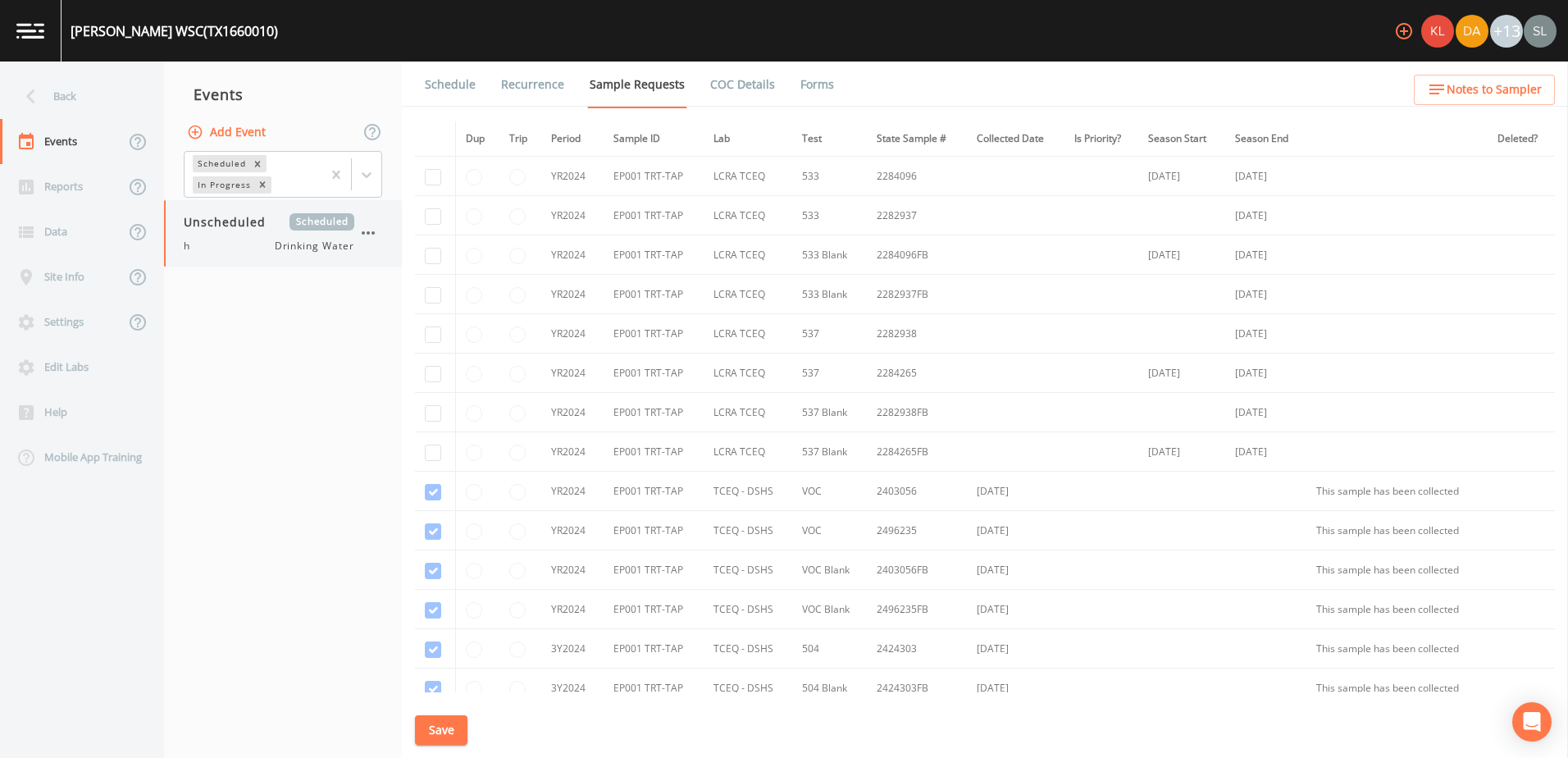
click at [365, 233] on icon "button" at bounding box center [368, 232] width 19 height 19
click at [471, 329] on p "Delete" at bounding box center [449, 329] width 106 height 19
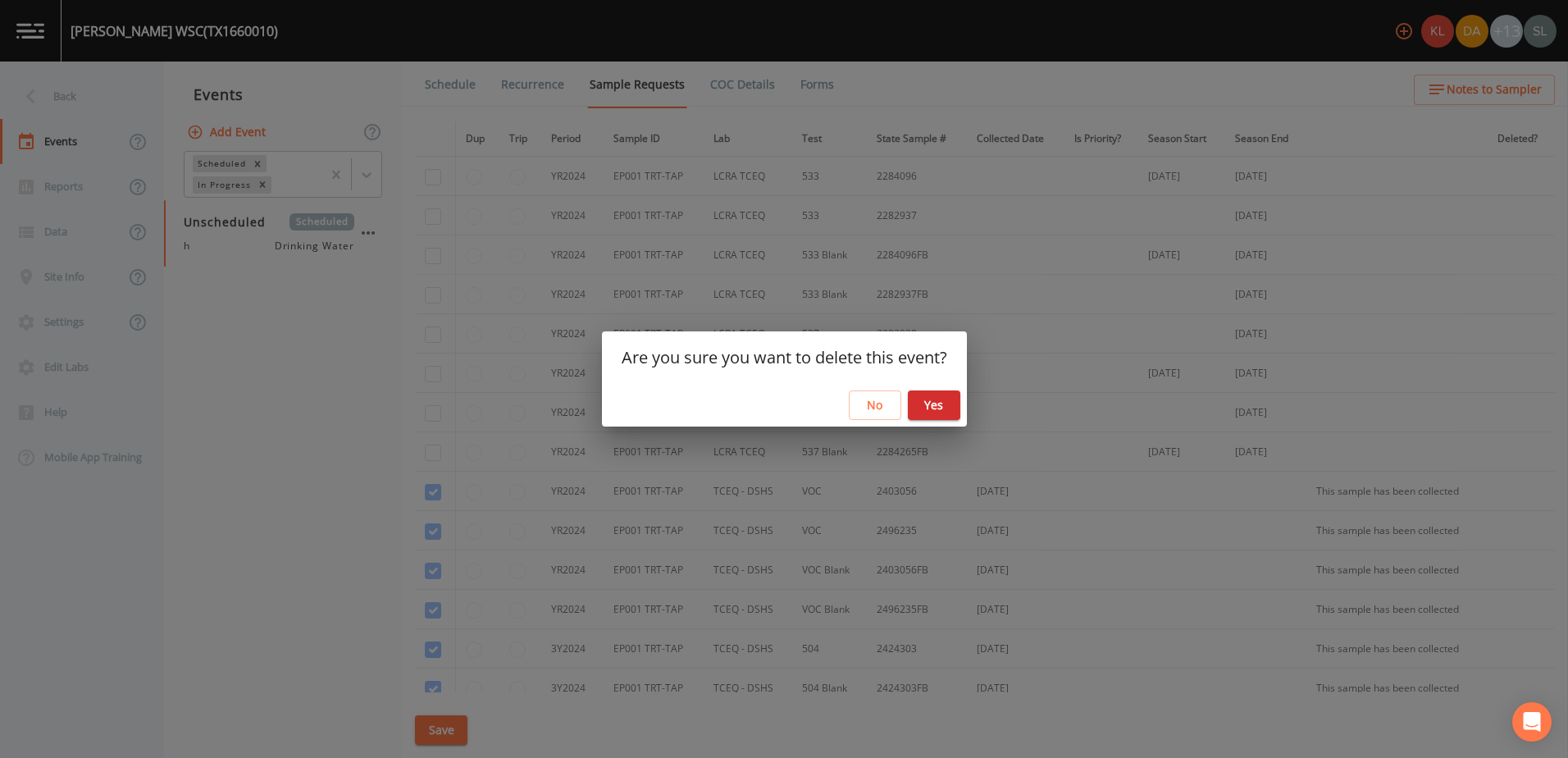
click at [924, 398] on button "Yes" at bounding box center [934, 406] width 52 height 30
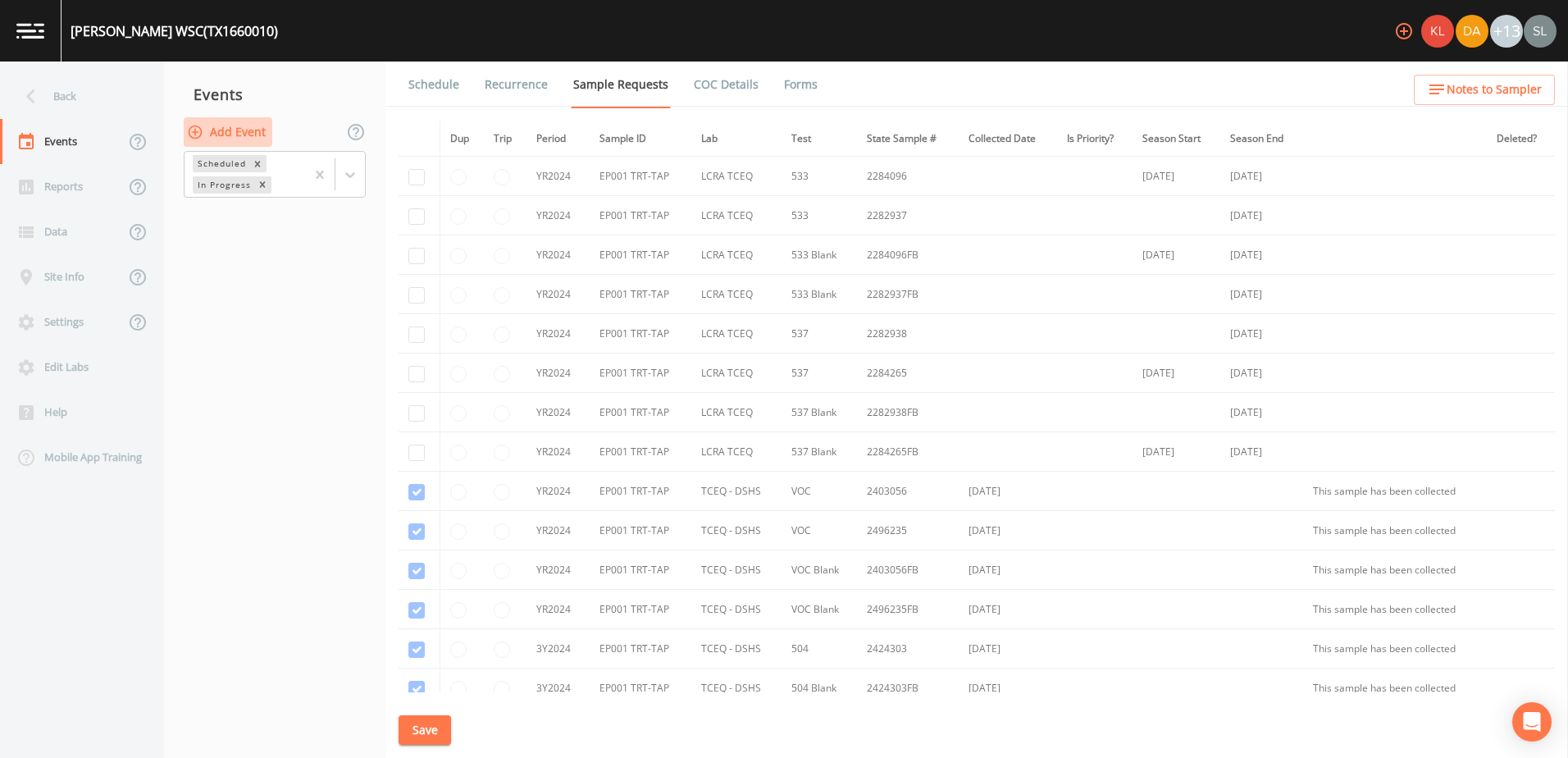
click at [220, 125] on button "Add Event" at bounding box center [227, 133] width 89 height 30
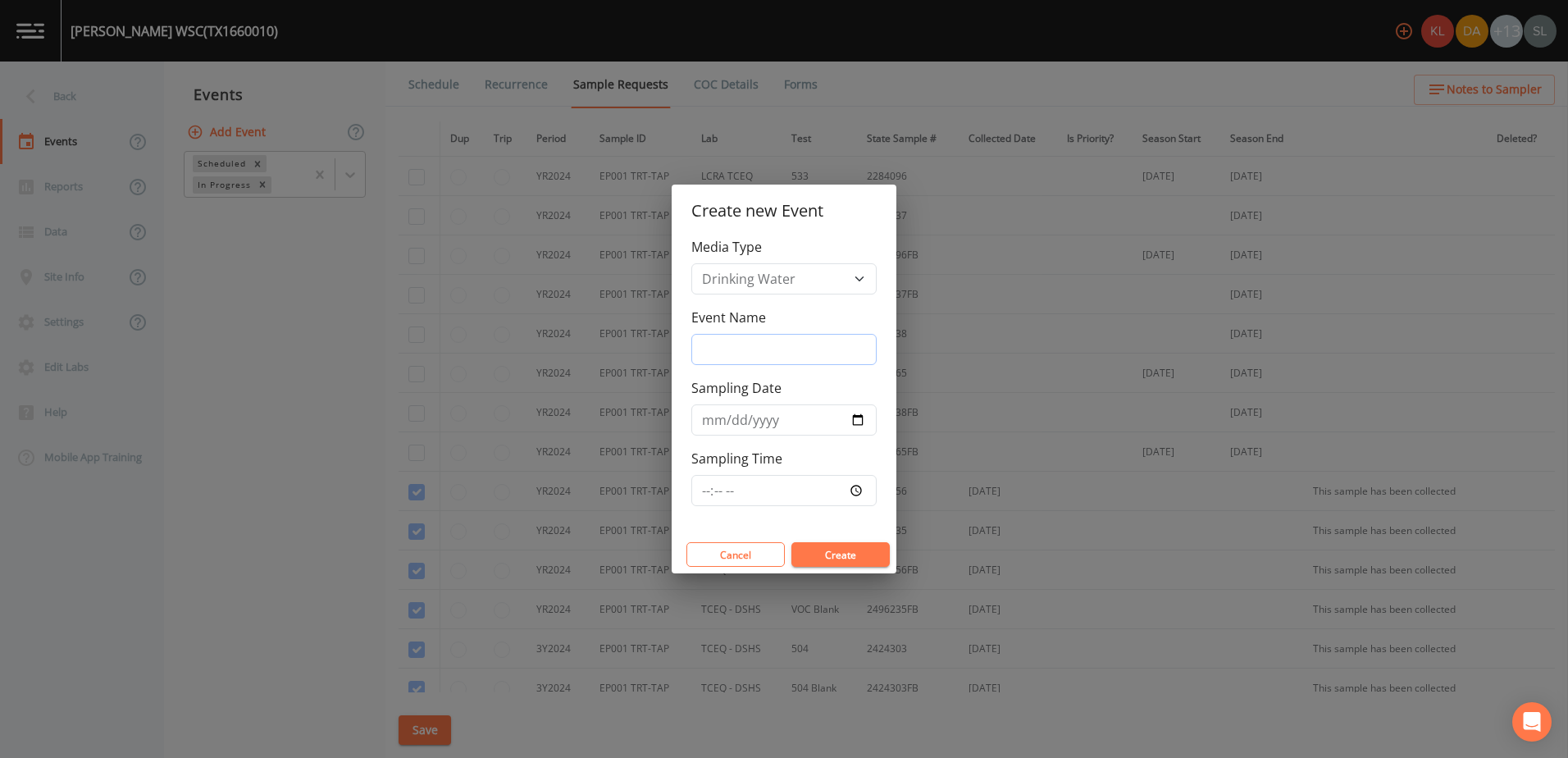
click at [728, 341] on input "Event Name" at bounding box center [783, 349] width 185 height 31
paste input "9/25/25 SRI"
type input "9/25/25 SRI"
click at [857, 417] on input "Sampling Date" at bounding box center [783, 420] width 185 height 31
type input "2025-09-25"
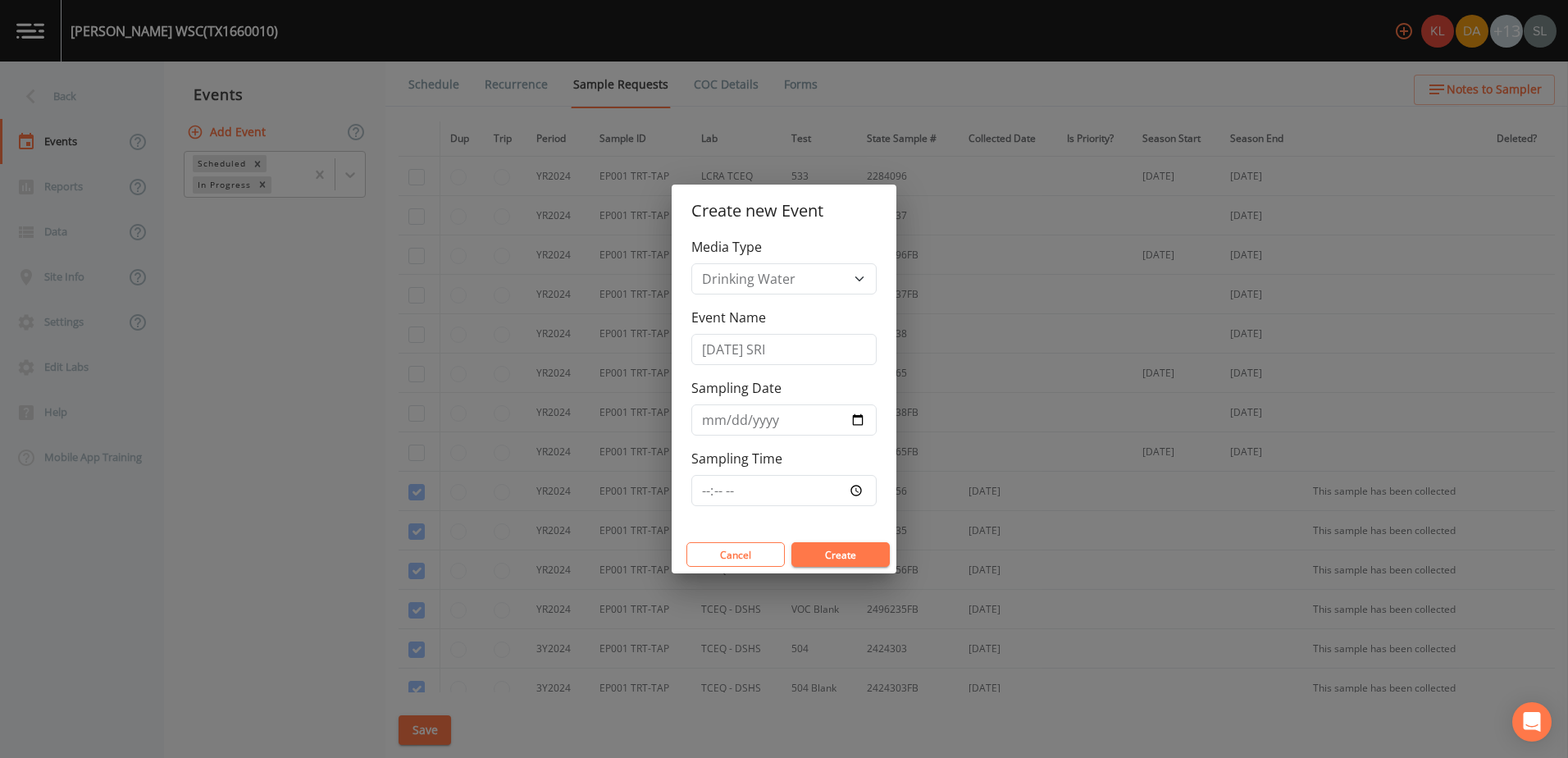
click at [852, 550] on button "Create" at bounding box center [841, 554] width 98 height 25
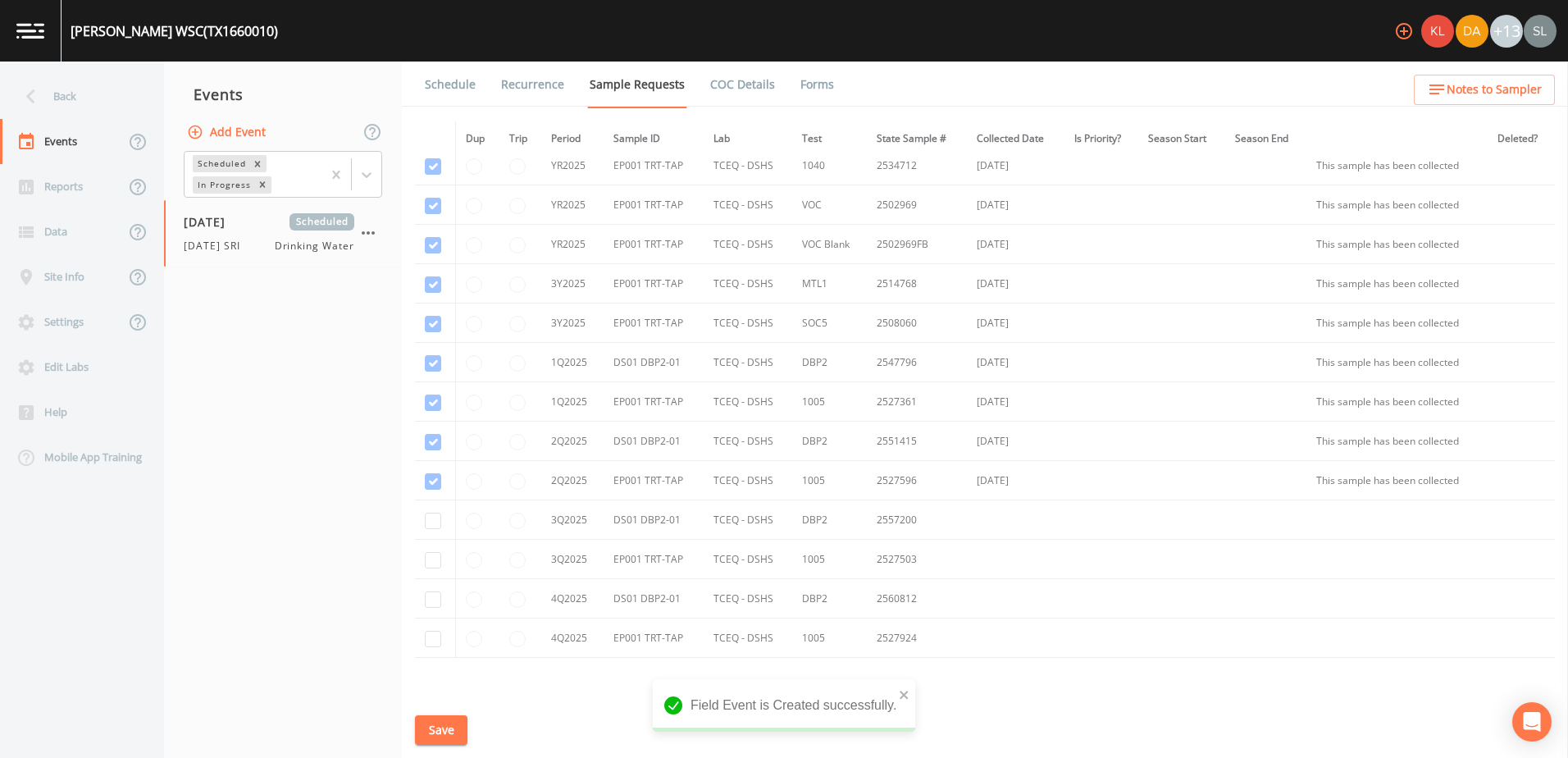
scroll to position [1092, 0]
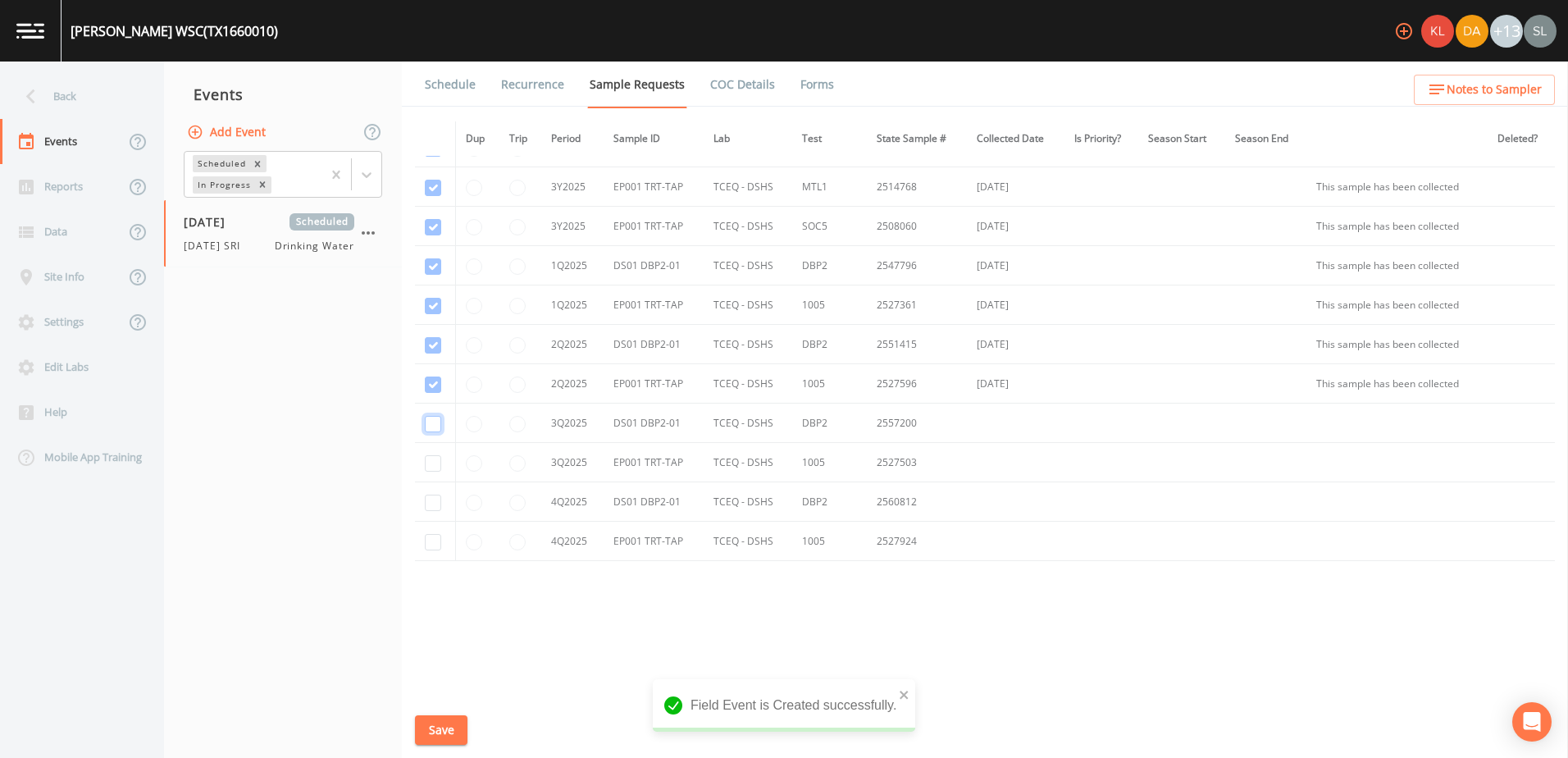
click at [428, 423] on input "checkbox" at bounding box center [433, 423] width 16 height 16
checkbox input "true"
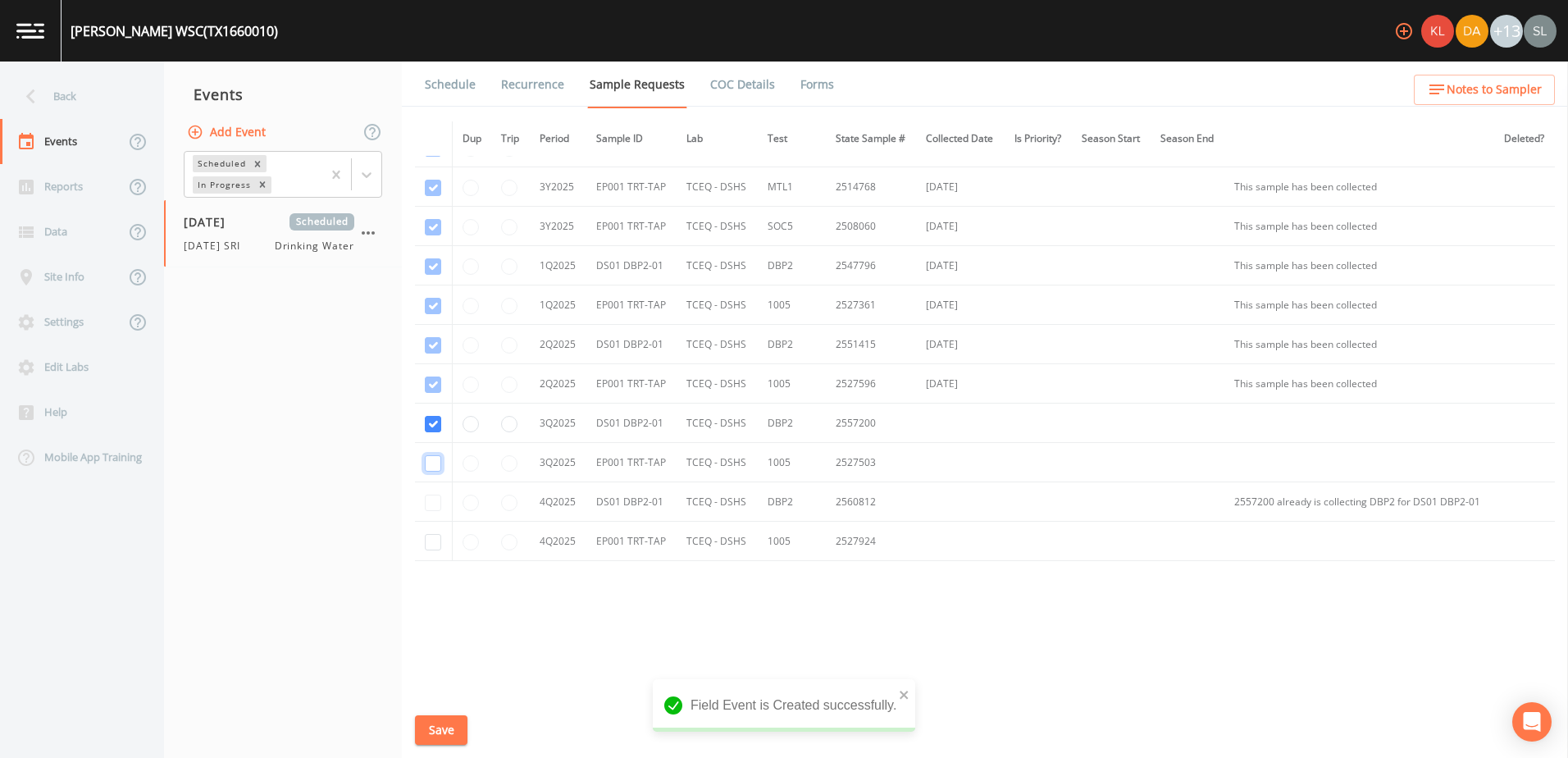
click at [436, 461] on input "checkbox" at bounding box center [433, 463] width 16 height 16
checkbox input "true"
click at [449, 719] on button "Save" at bounding box center [441, 730] width 52 height 30
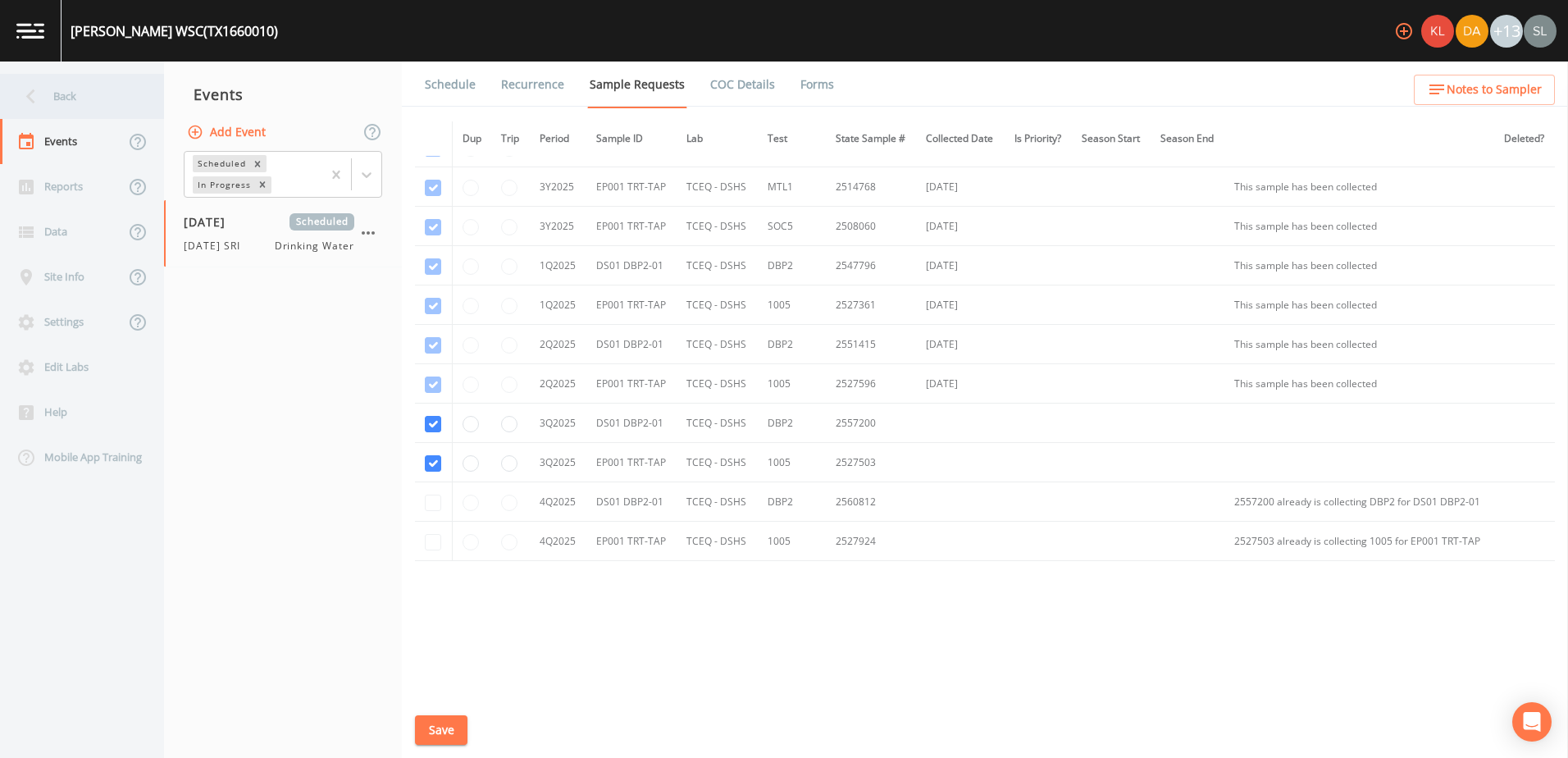
click at [144, 90] on div "Back" at bounding box center [82, 95] width 164 height 45
click at [110, 87] on div "Back" at bounding box center [74, 95] width 148 height 45
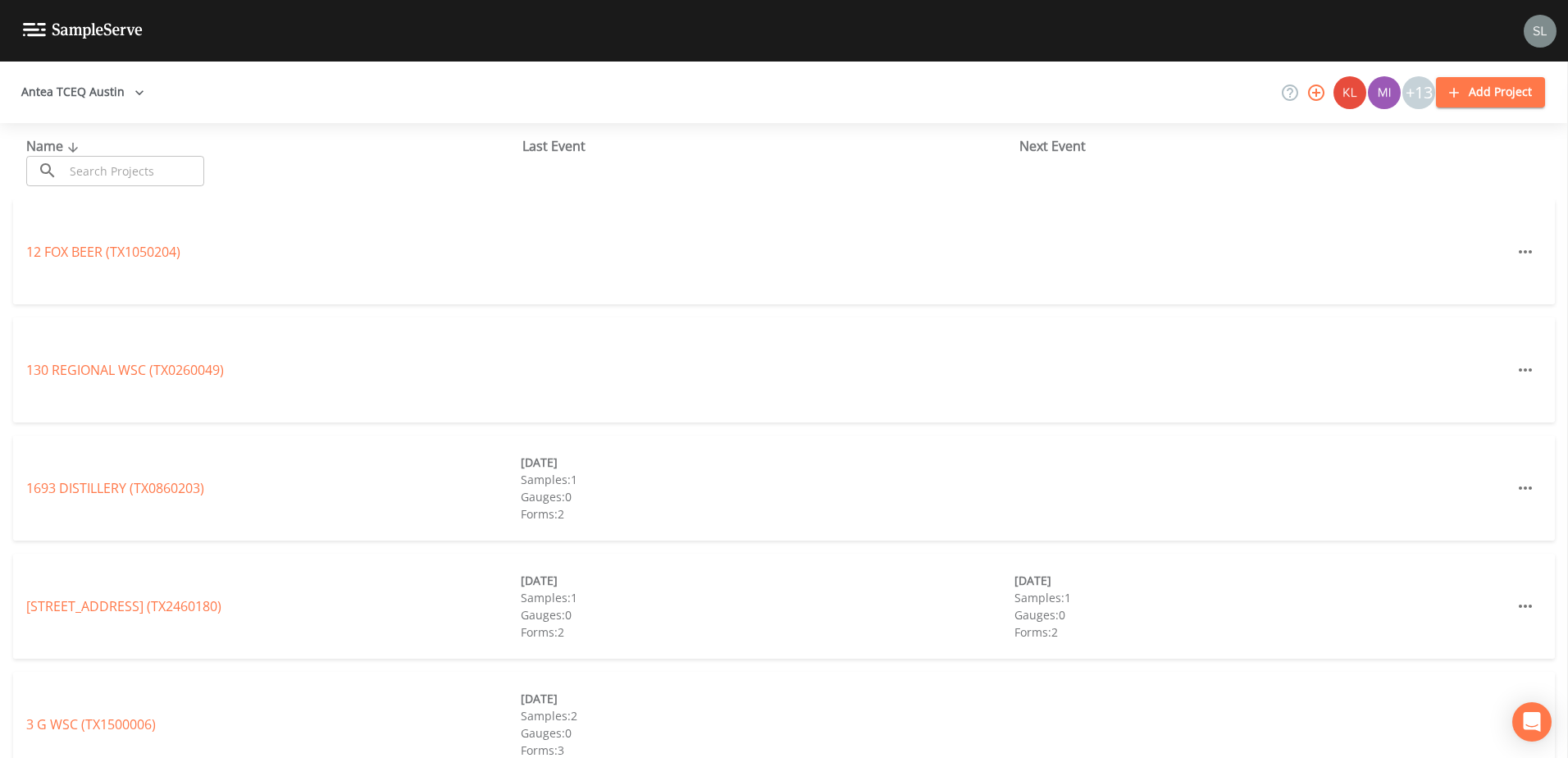
click at [155, 177] on input "text" at bounding box center [134, 171] width 140 height 30
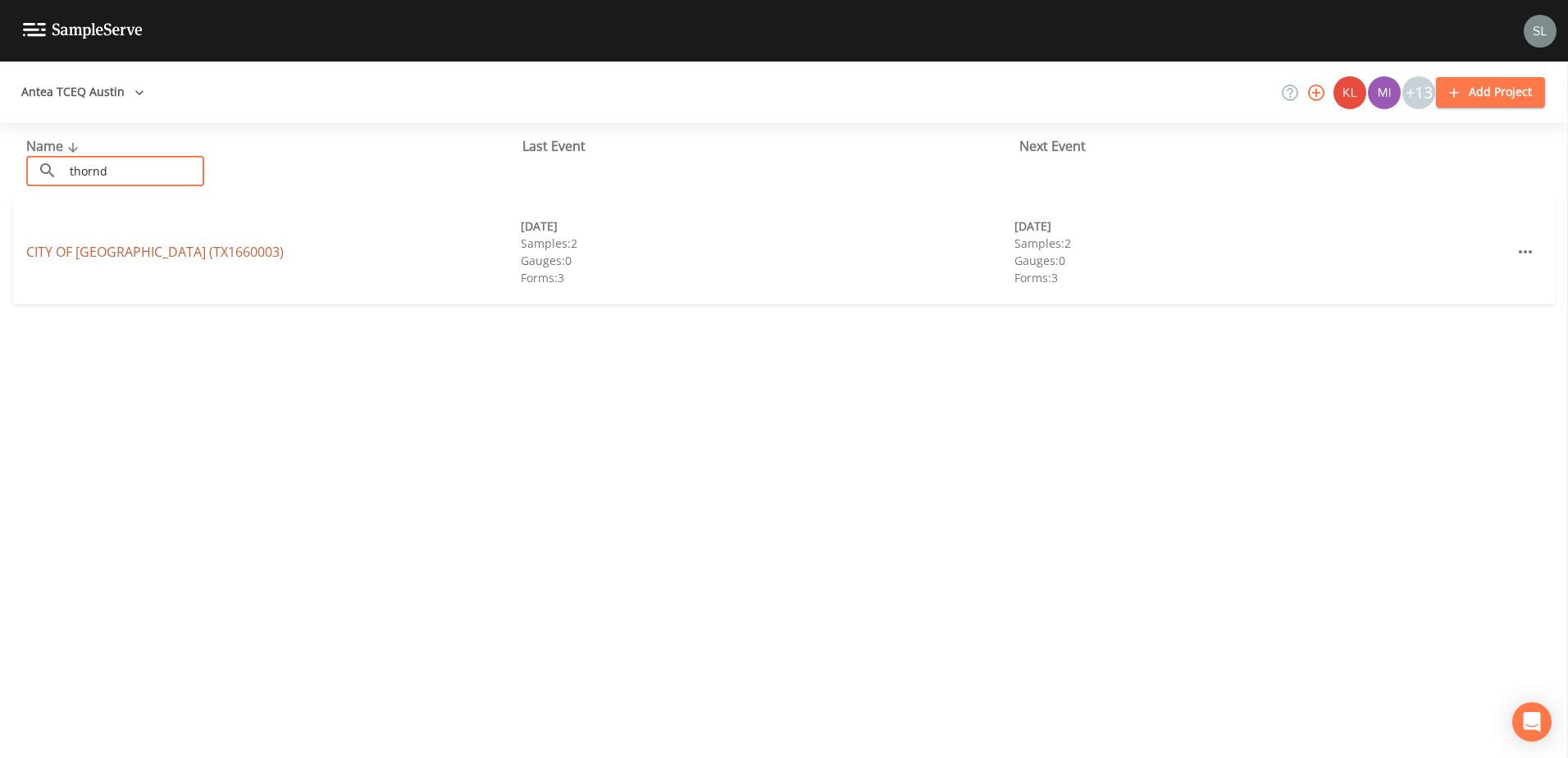
type input "thornd"
click at [213, 243] on link "CITY OF THORNDALE (TX1660003)" at bounding box center [155, 251] width 258 height 18
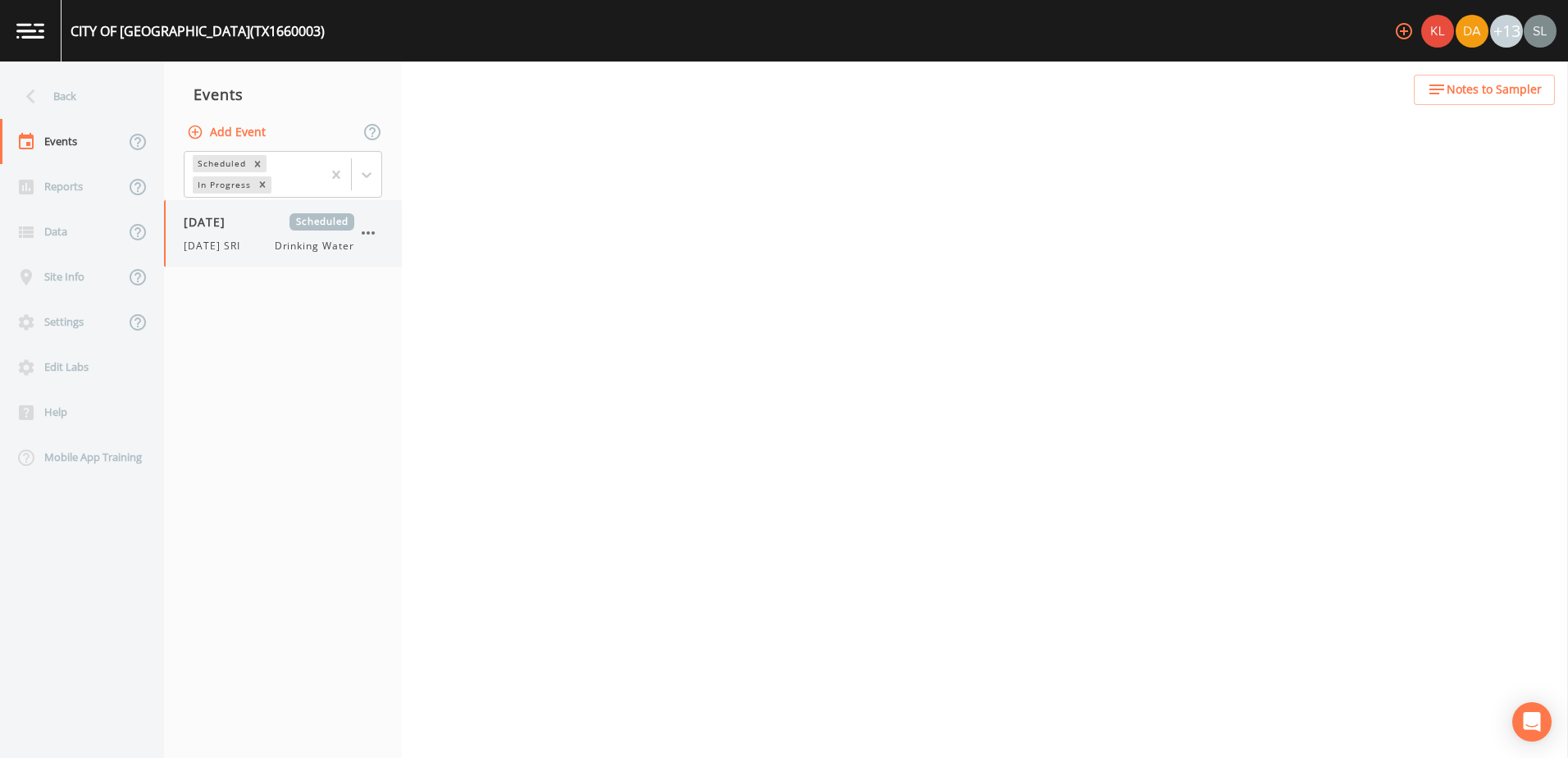
click at [280, 253] on span "Drinking Water" at bounding box center [314, 245] width 79 height 14
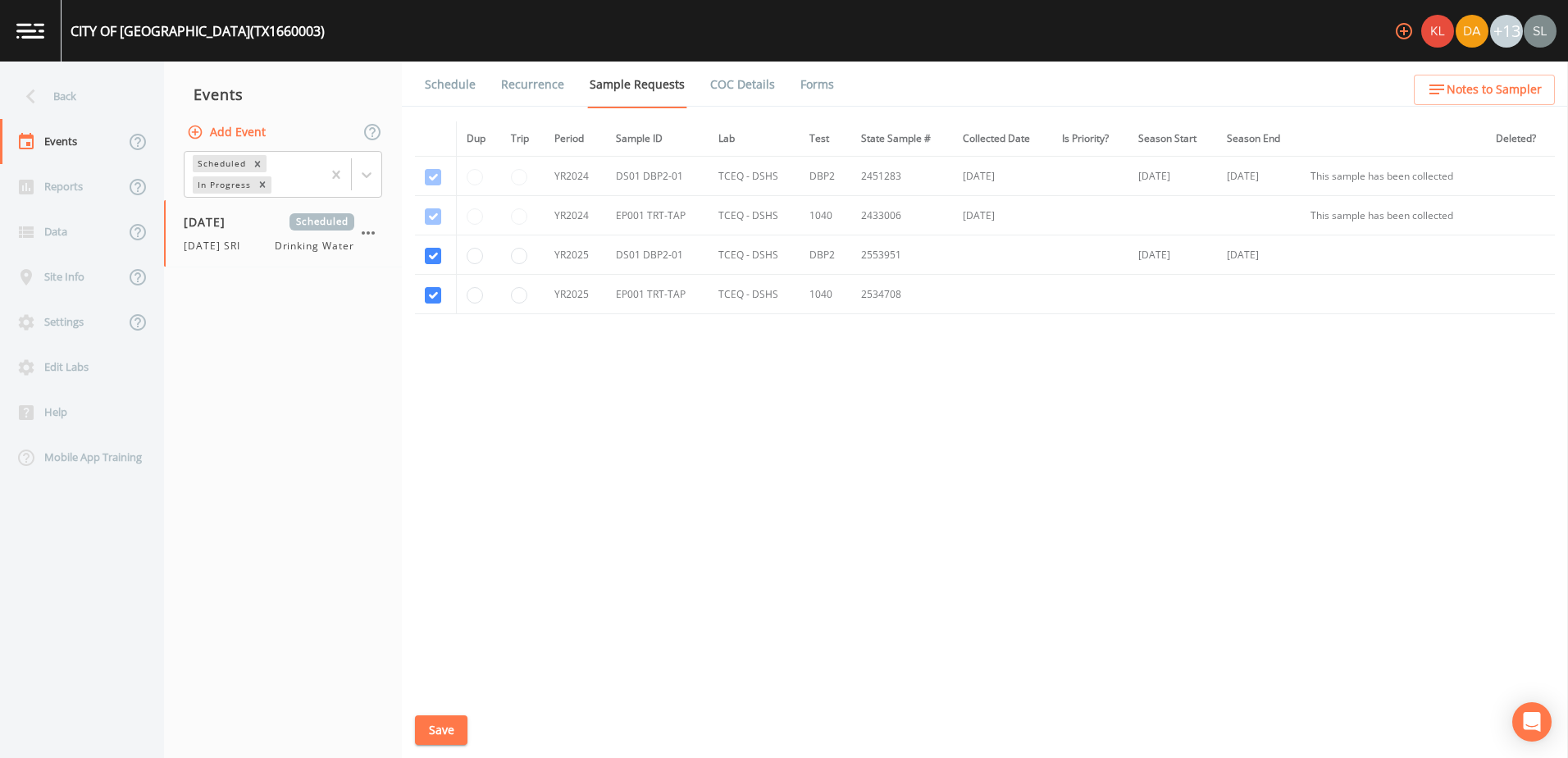
click at [460, 83] on link "Schedule" at bounding box center [450, 85] width 56 height 46
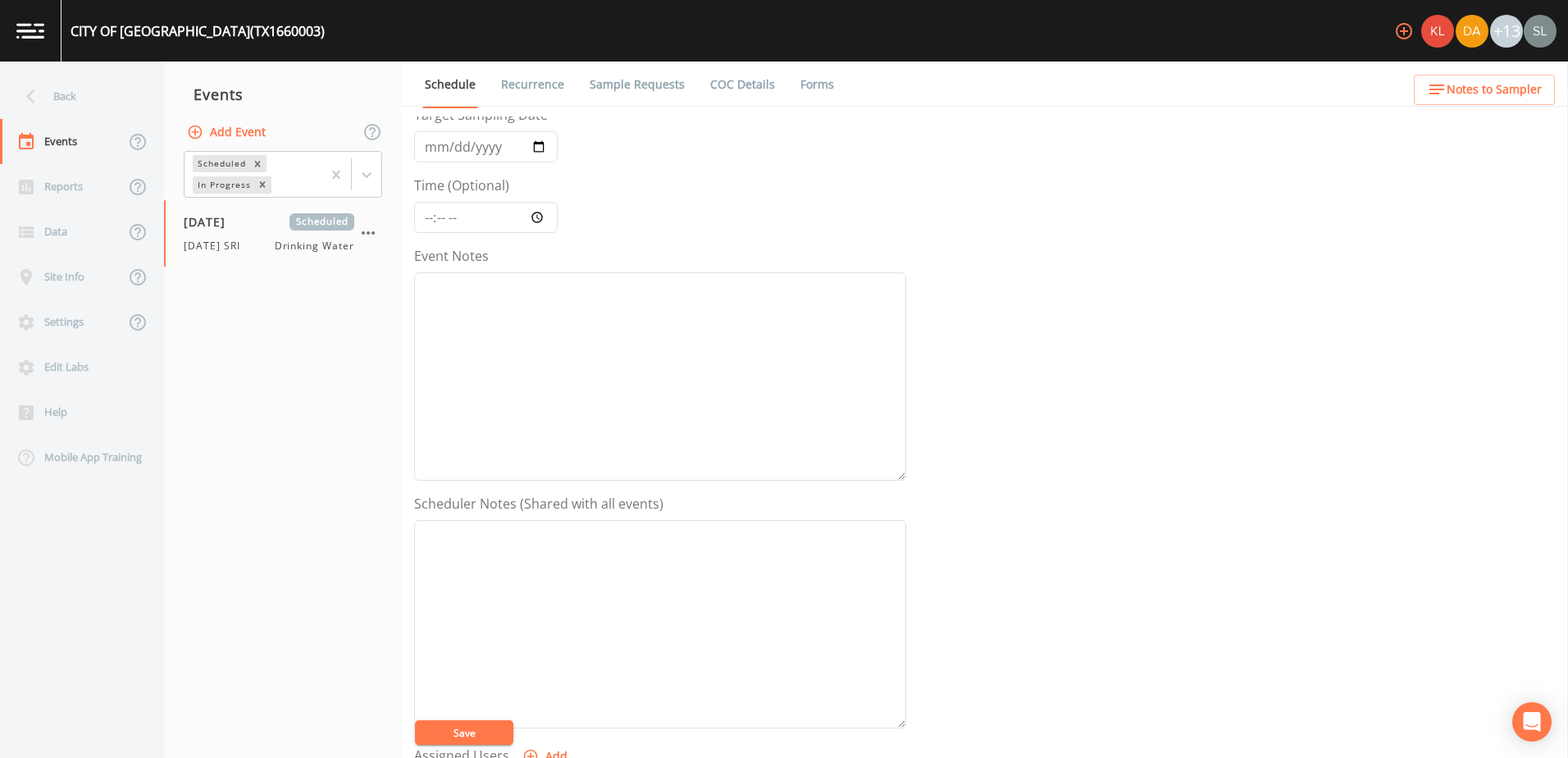
scroll to position [400, 0]
click at [534, 433] on icon "button" at bounding box center [530, 439] width 16 height 16
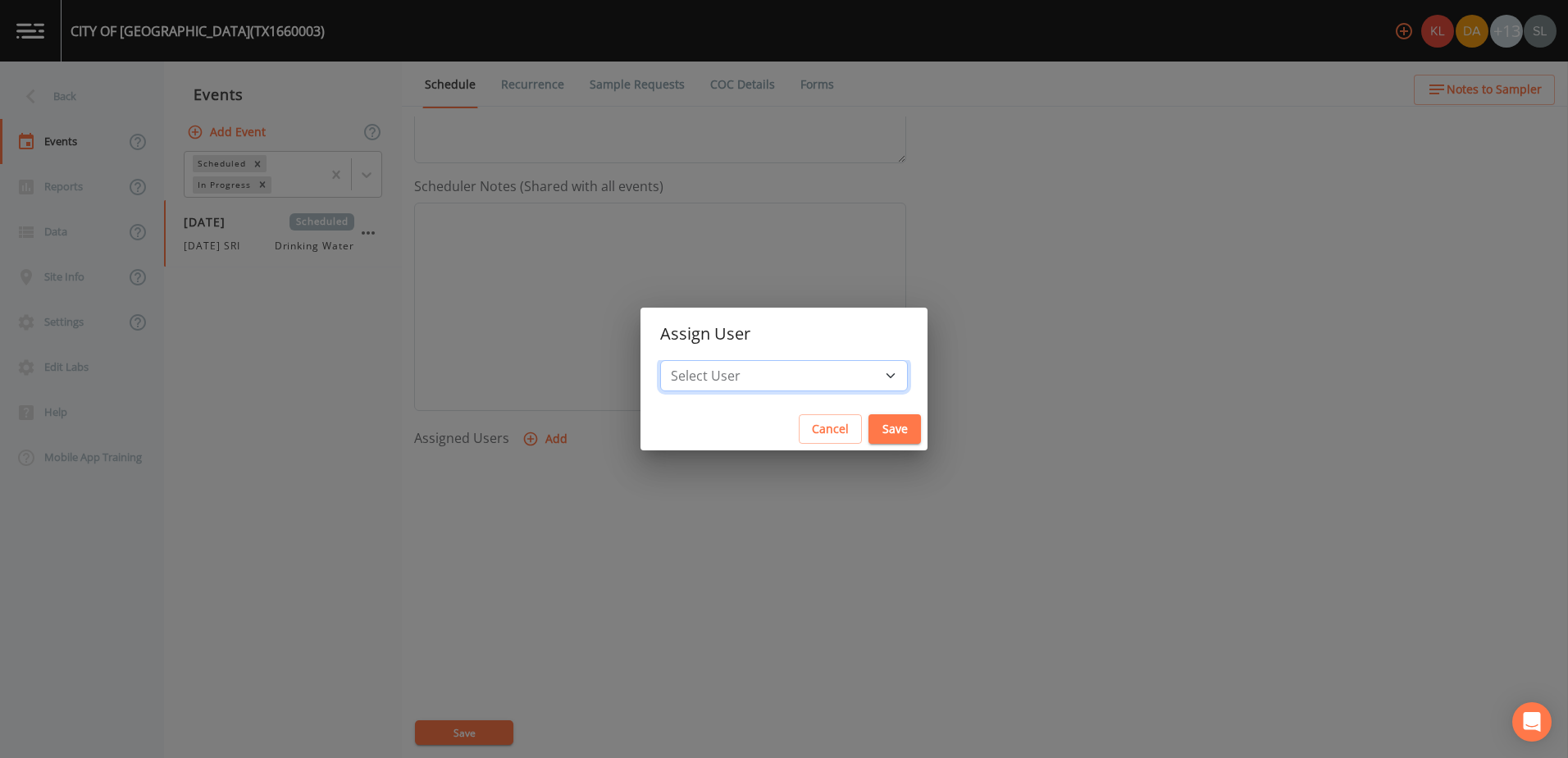
click at [835, 370] on select "Select User Kler Teran David Weber Joshua gere Paul Mike Franklin Rodolfo Ramir…" at bounding box center [783, 375] width 248 height 31
select select "ec903c3e-23b8-4790-bf81-d04851916195"
click at [711, 360] on select "Select User Kler Teran David Weber Joshua gere Paul Mike Franklin Rodolfo Ramir…" at bounding box center [783, 375] width 248 height 31
click at [868, 415] on button "Save" at bounding box center [895, 429] width 52 height 30
select select
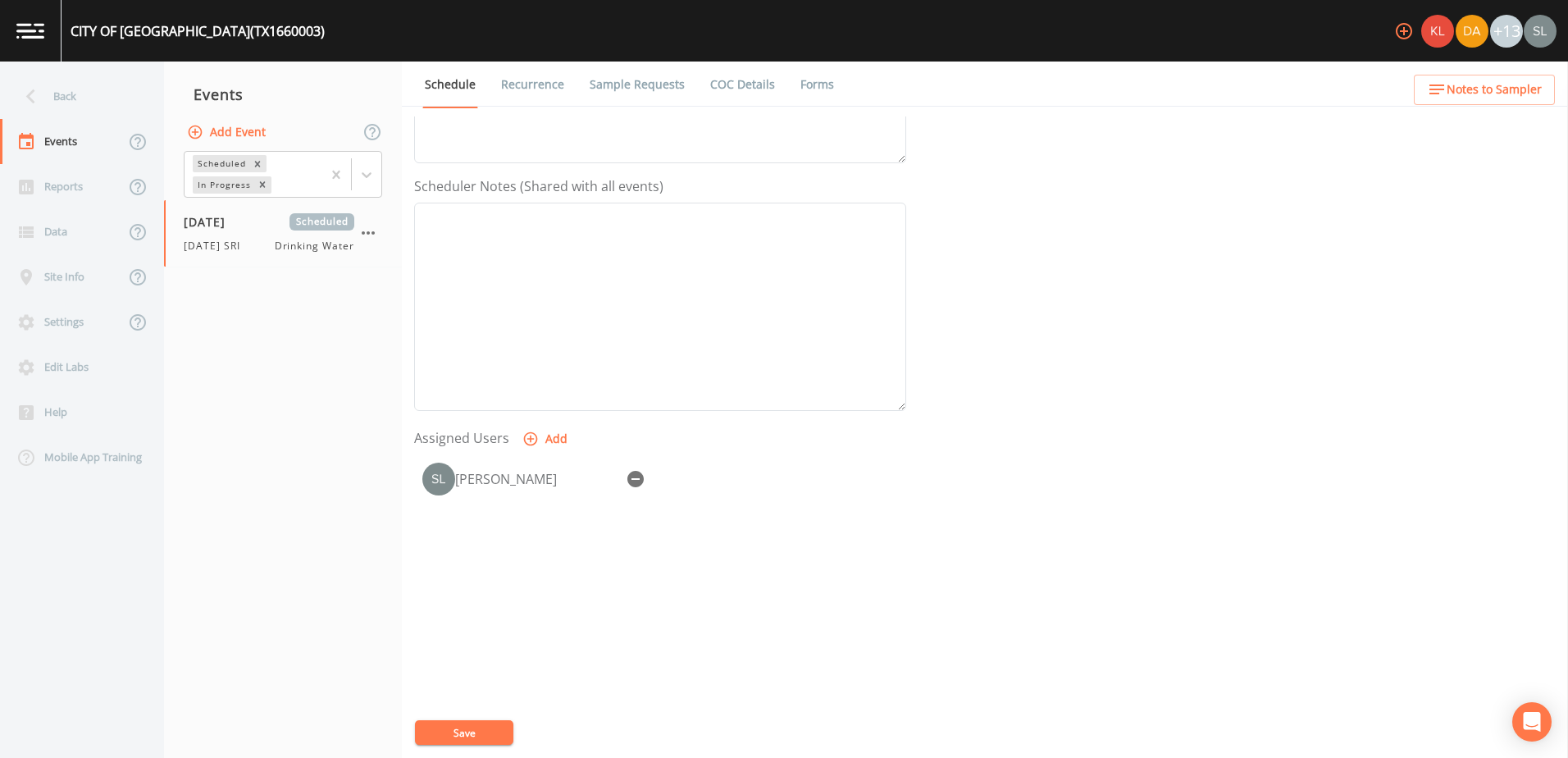
click at [489, 728] on button "Save" at bounding box center [464, 732] width 98 height 25
click at [113, 95] on div "Back" at bounding box center [74, 95] width 148 height 45
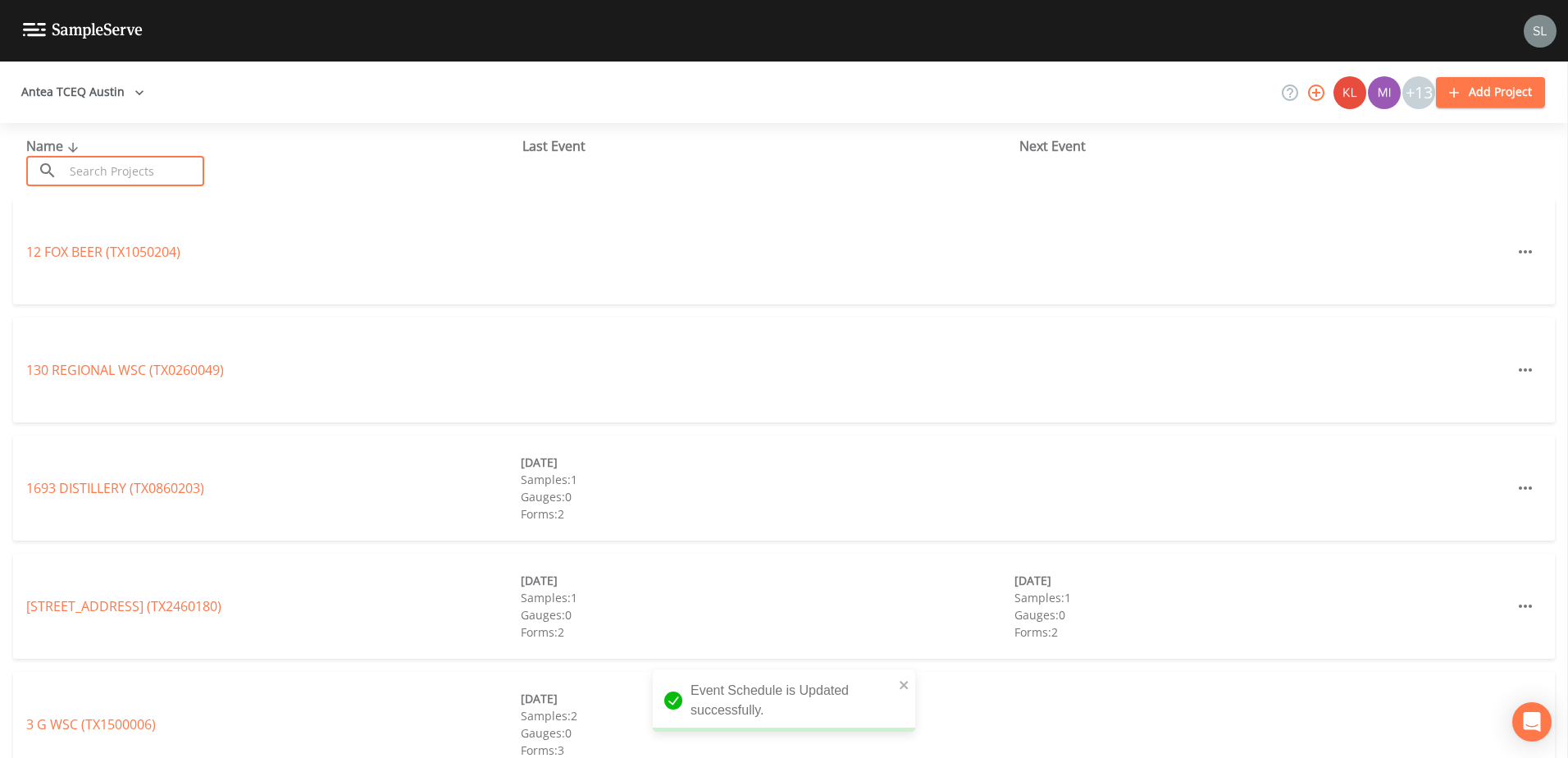
click at [154, 167] on input "text" at bounding box center [134, 171] width 140 height 30
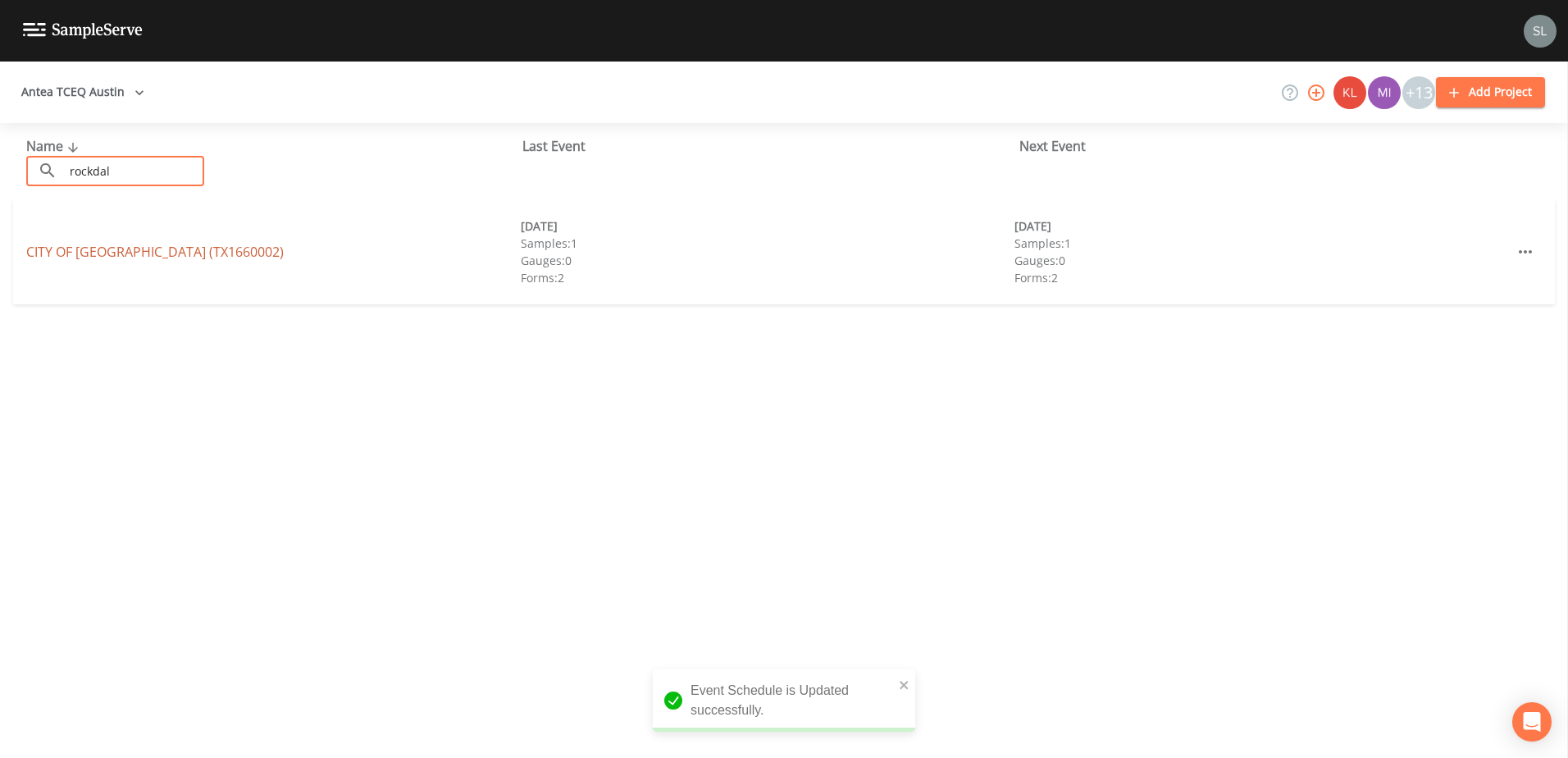
type input "rockdal"
click at [150, 246] on link "CITY OF ROCKDALE (TX1660002)" at bounding box center [155, 251] width 258 height 18
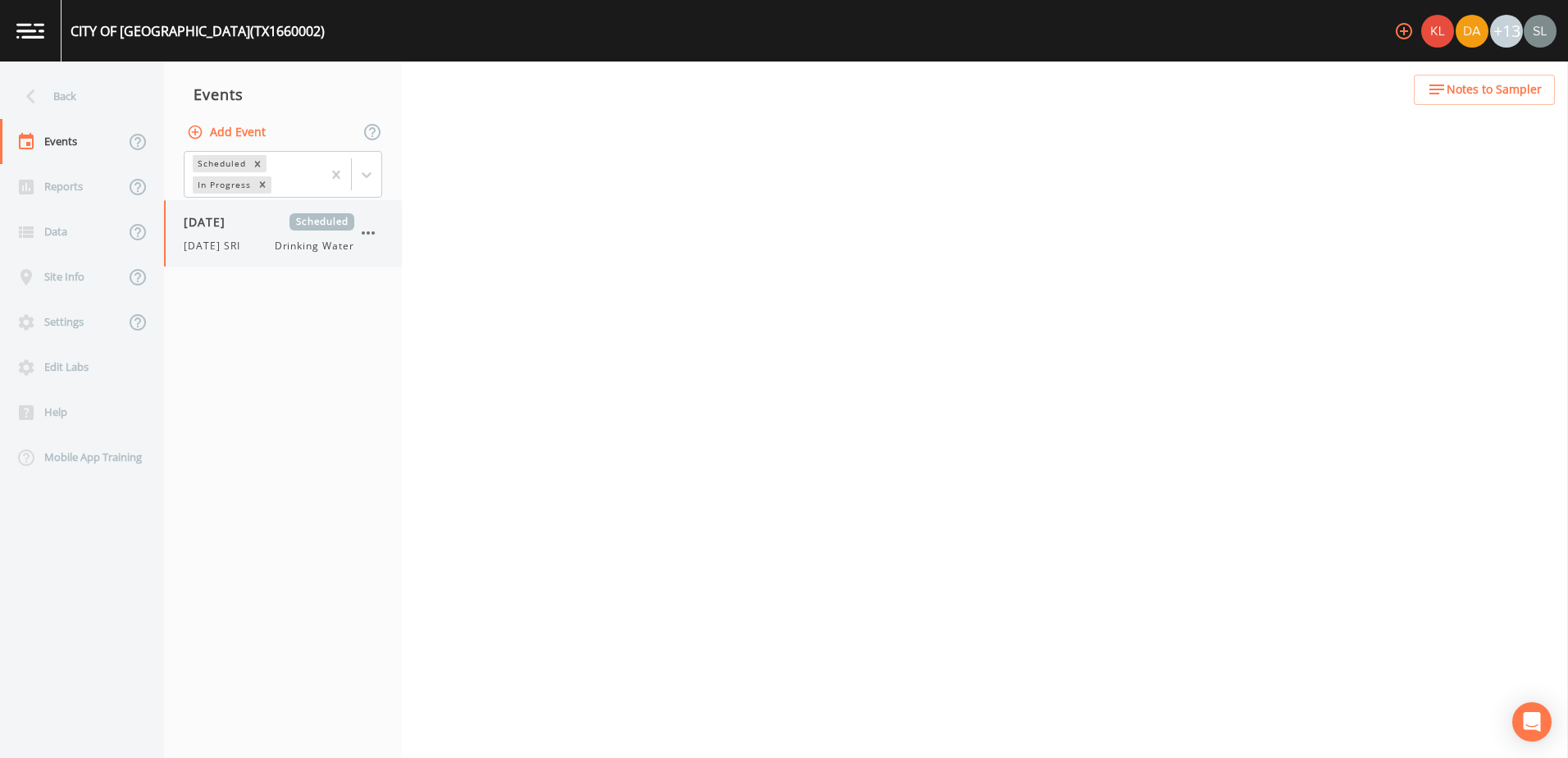
click at [209, 247] on span "9/24/25 SRI" at bounding box center [216, 245] width 67 height 14
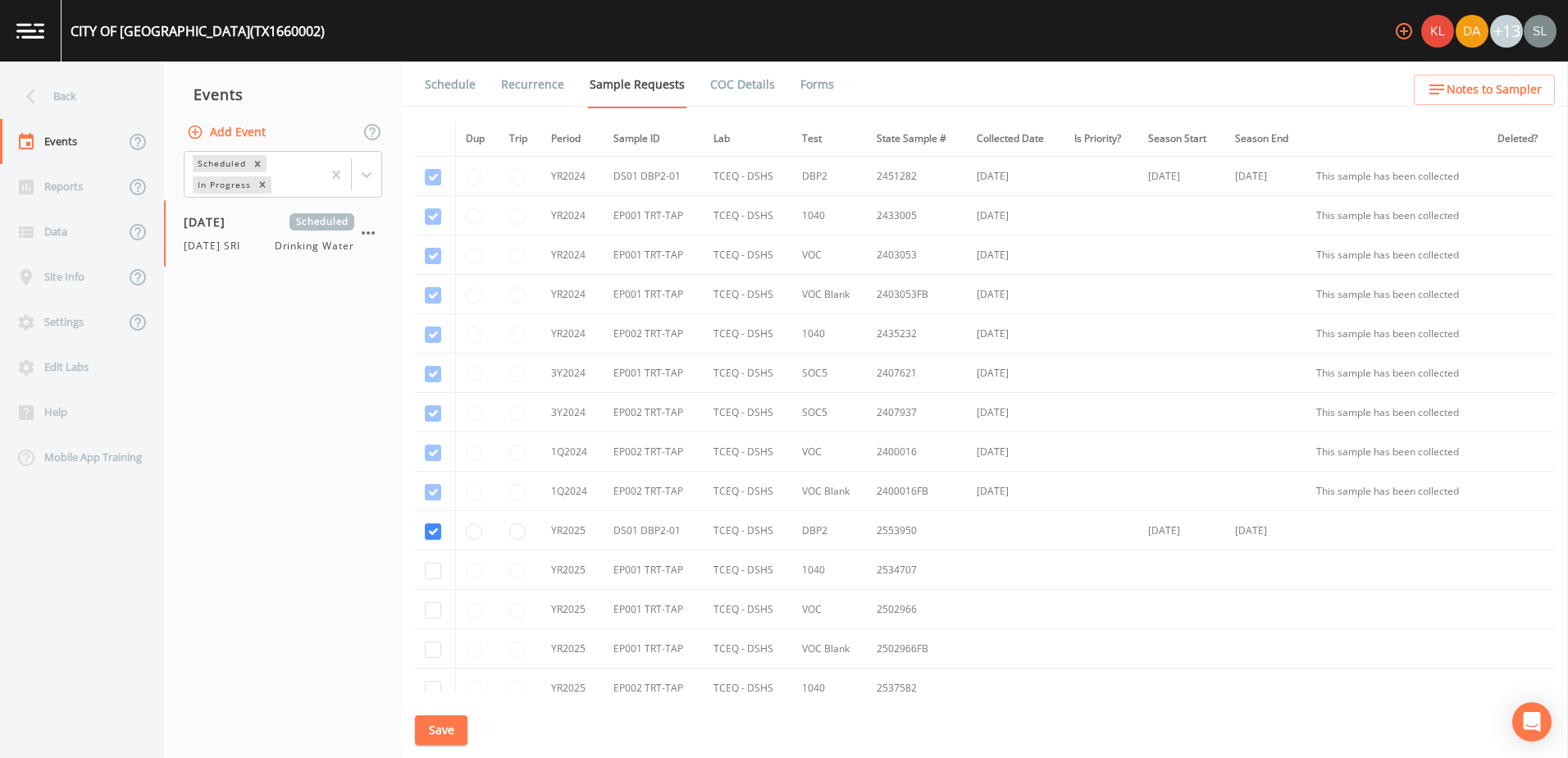
drag, startPoint x: 458, startPoint y: 90, endPoint x: 466, endPoint y: 103, distance: 15.3
click at [458, 89] on link "Schedule" at bounding box center [450, 85] width 56 height 46
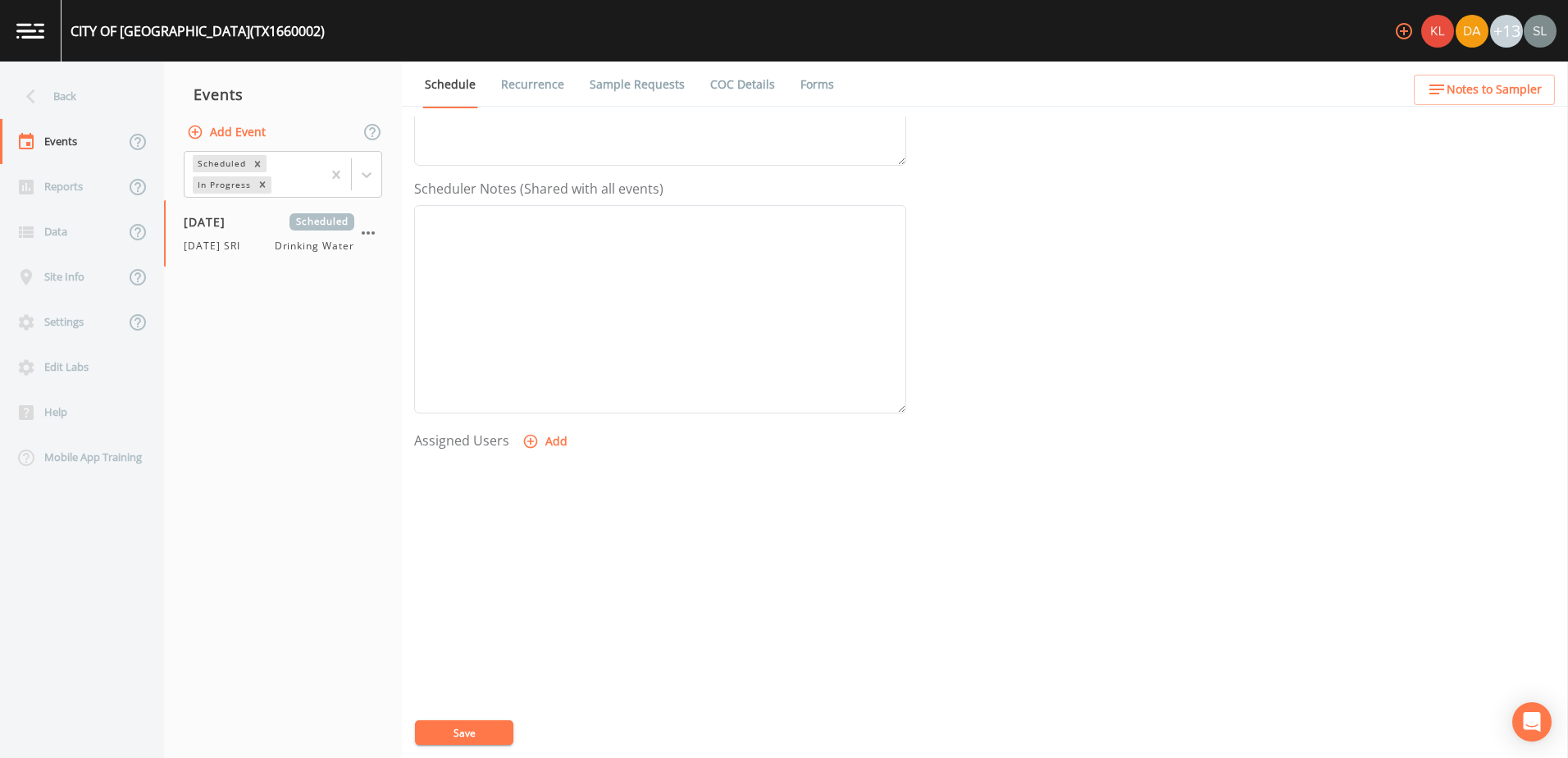
scroll to position [400, 0]
click at [532, 437] on icon "button" at bounding box center [530, 439] width 16 height 16
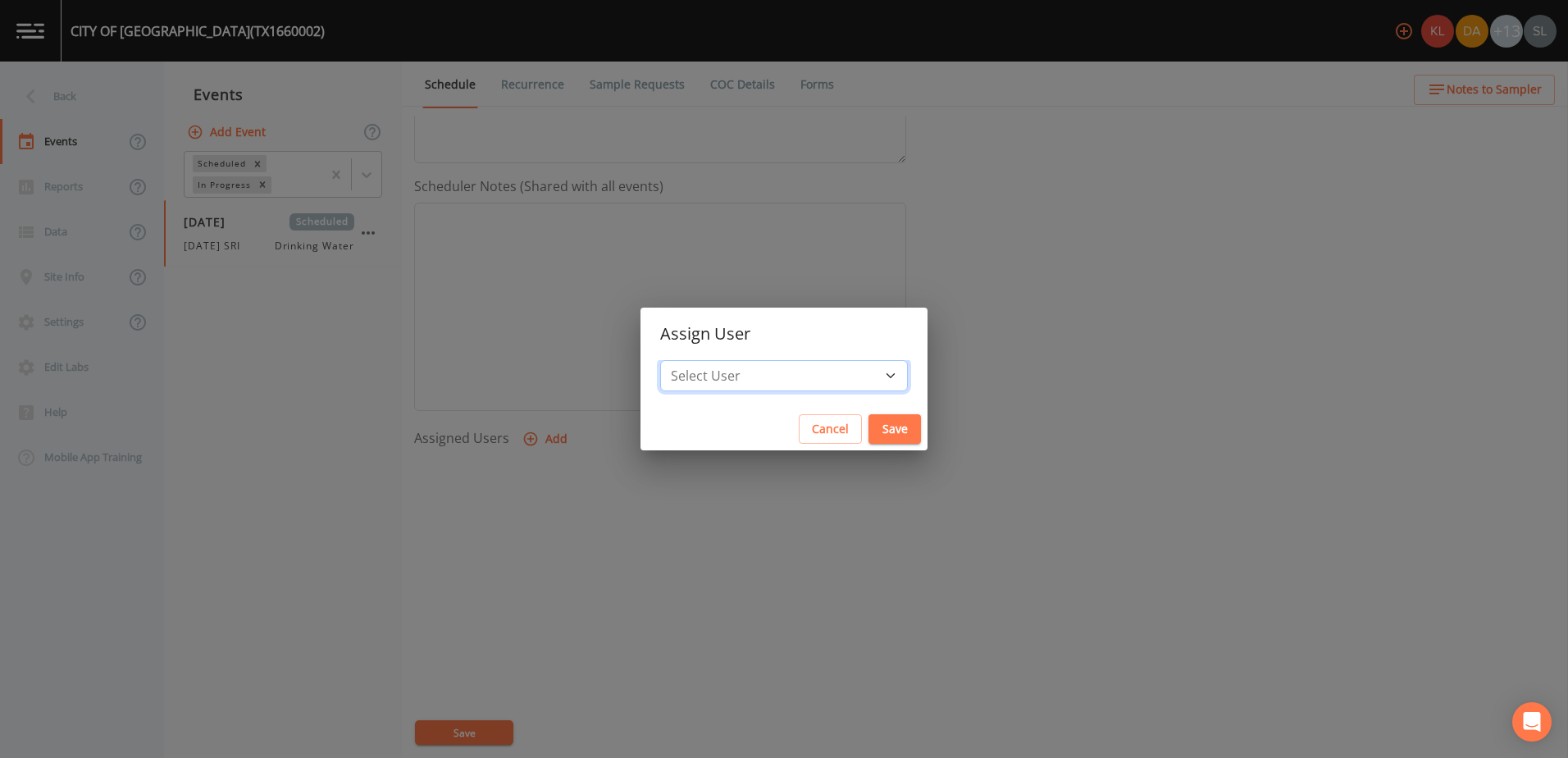
click at [814, 383] on select "Select User Kler Teran David Weber Joshua gere Paul Mike Franklin Rodolfo Ramir…" at bounding box center [783, 375] width 248 height 31
click at [805, 382] on select "Select User Kler Teran David Weber Joshua gere Paul Mike Franklin Rodolfo Ramir…" at bounding box center [783, 375] width 248 height 31
select select "ec903c3e-23b8-4790-bf81-d04851916195"
click at [711, 360] on select "Select User Kler Teran David Weber Joshua gere Paul Mike Franklin Rodolfo Ramir…" at bounding box center [783, 375] width 248 height 31
click at [868, 423] on button "Save" at bounding box center [895, 429] width 52 height 30
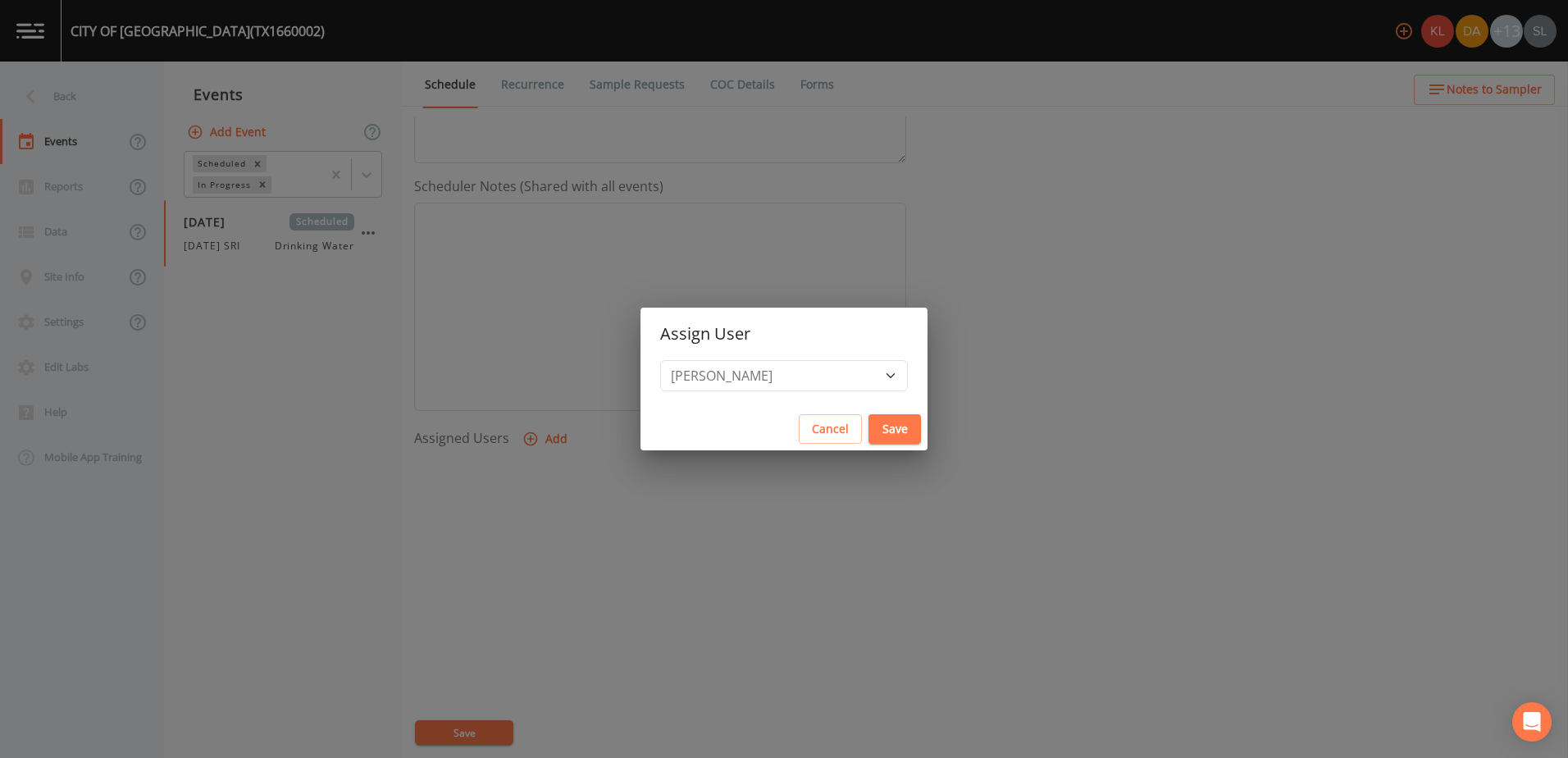
select select
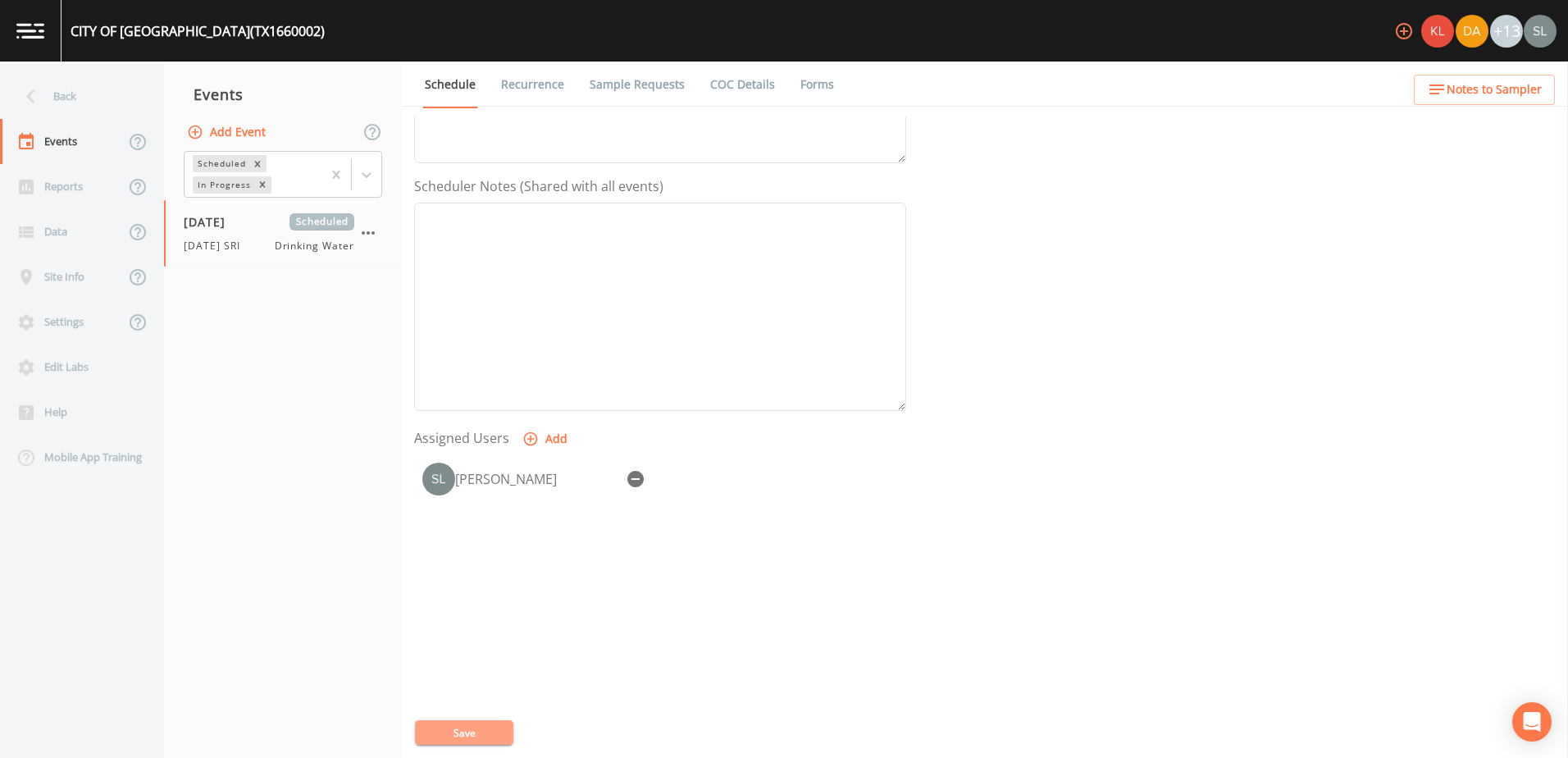
click at [502, 740] on button "Save" at bounding box center [464, 732] width 98 height 25
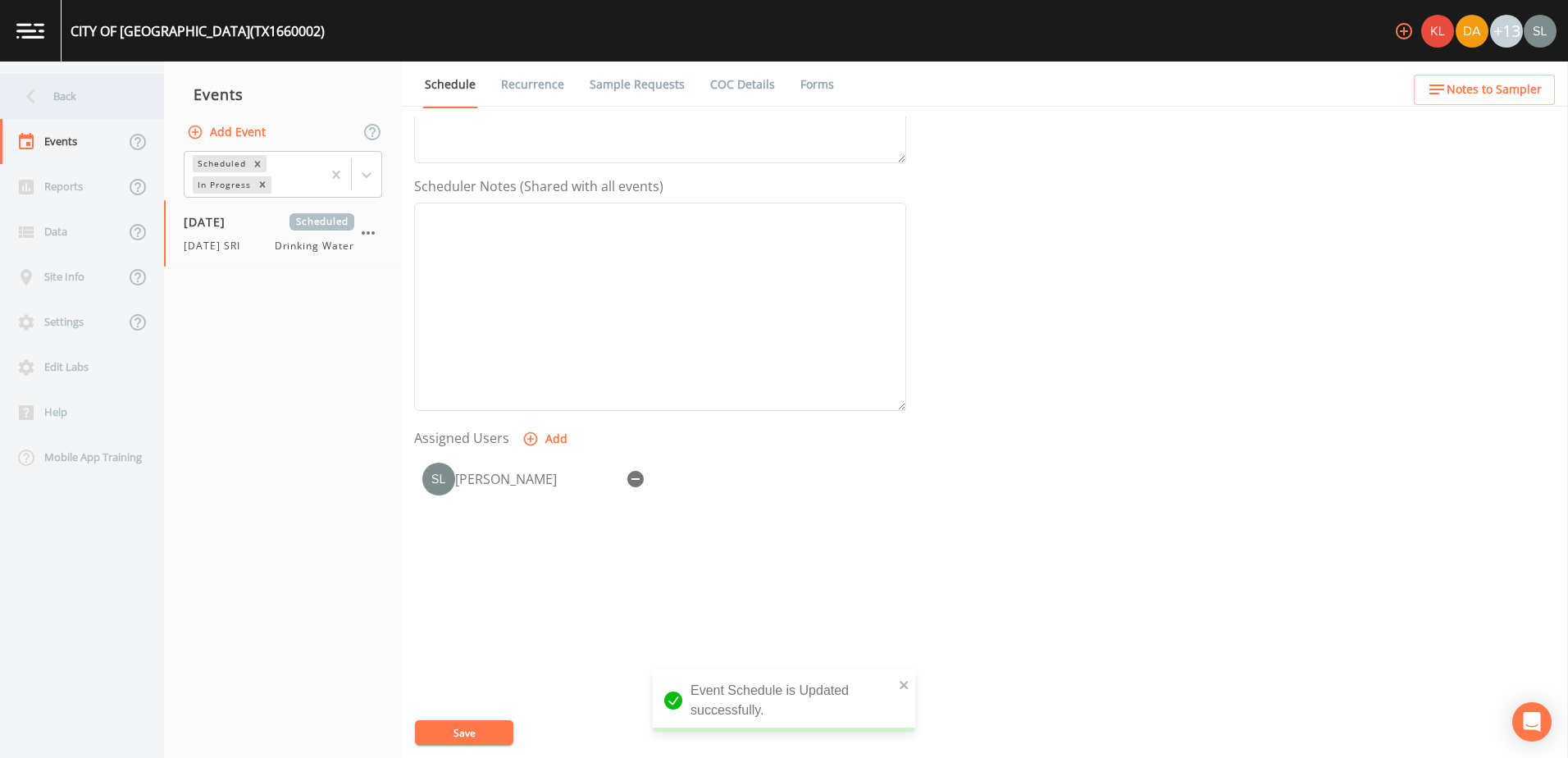
click at [73, 87] on div "Back" at bounding box center [74, 95] width 148 height 45
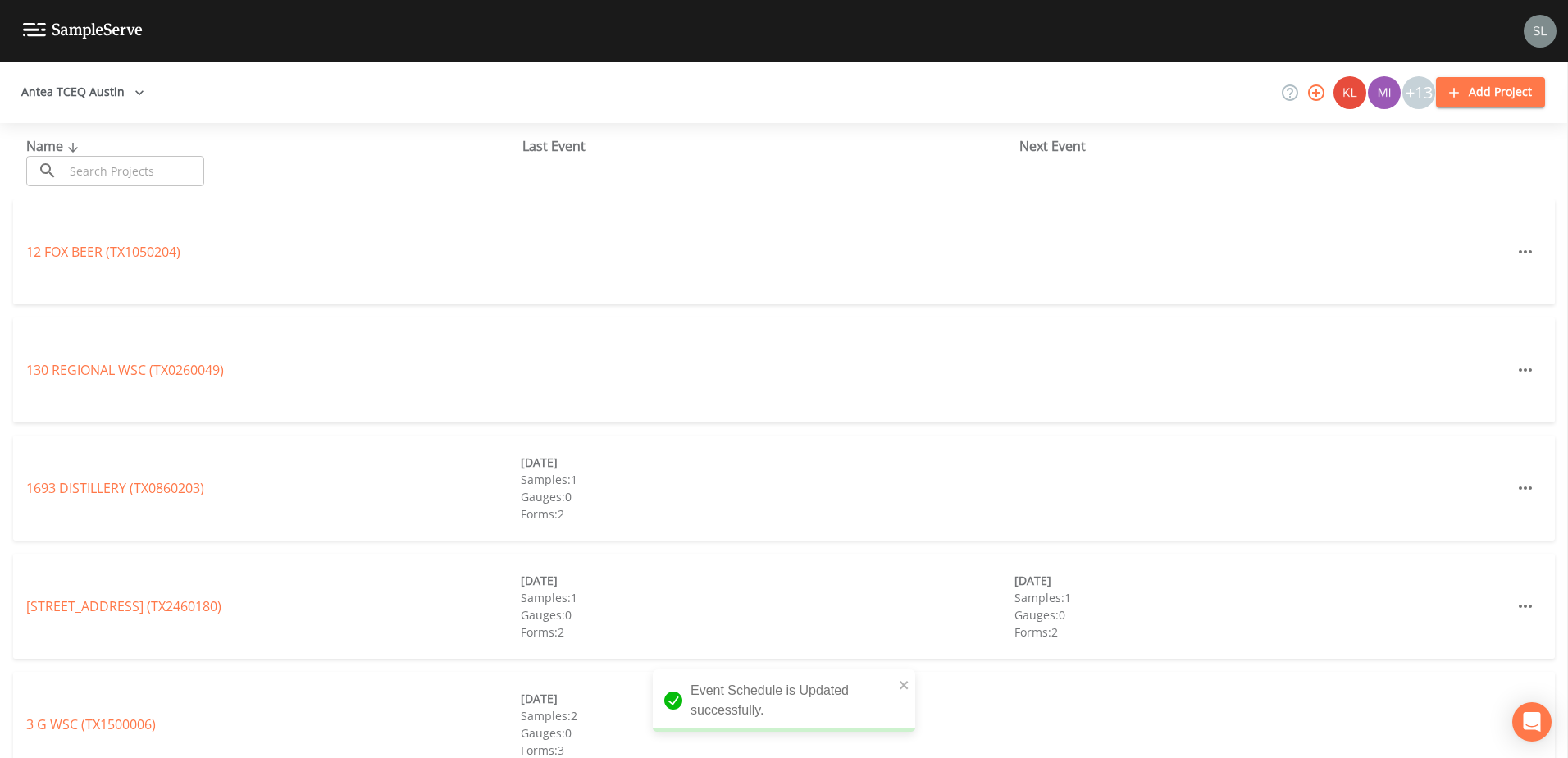
click at [143, 172] on input "text" at bounding box center [134, 171] width 140 height 30
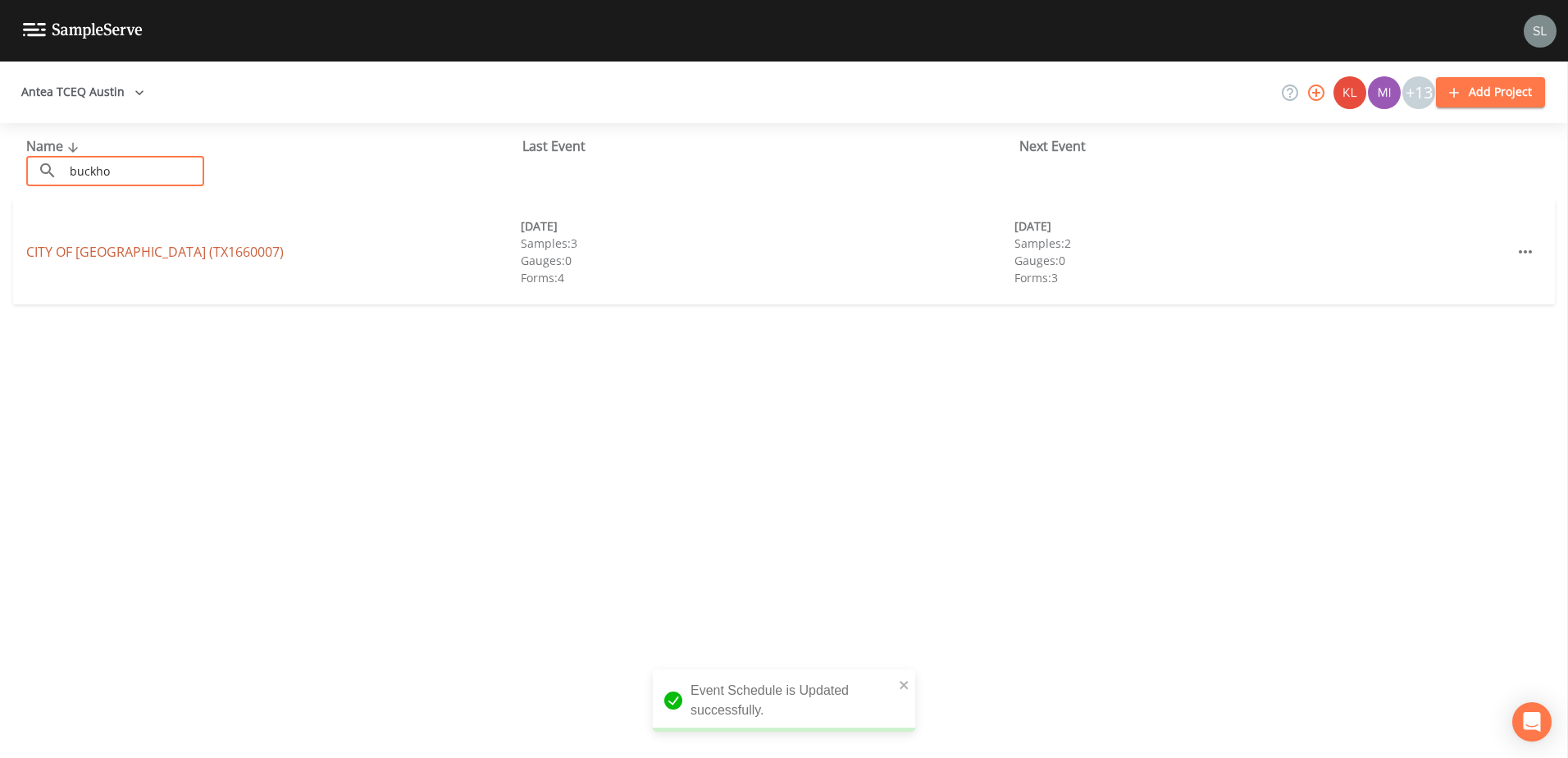
type input "buckho"
click at [156, 243] on link "CITY OF BUCKHOLTS (TX1660007)" at bounding box center [155, 251] width 258 height 18
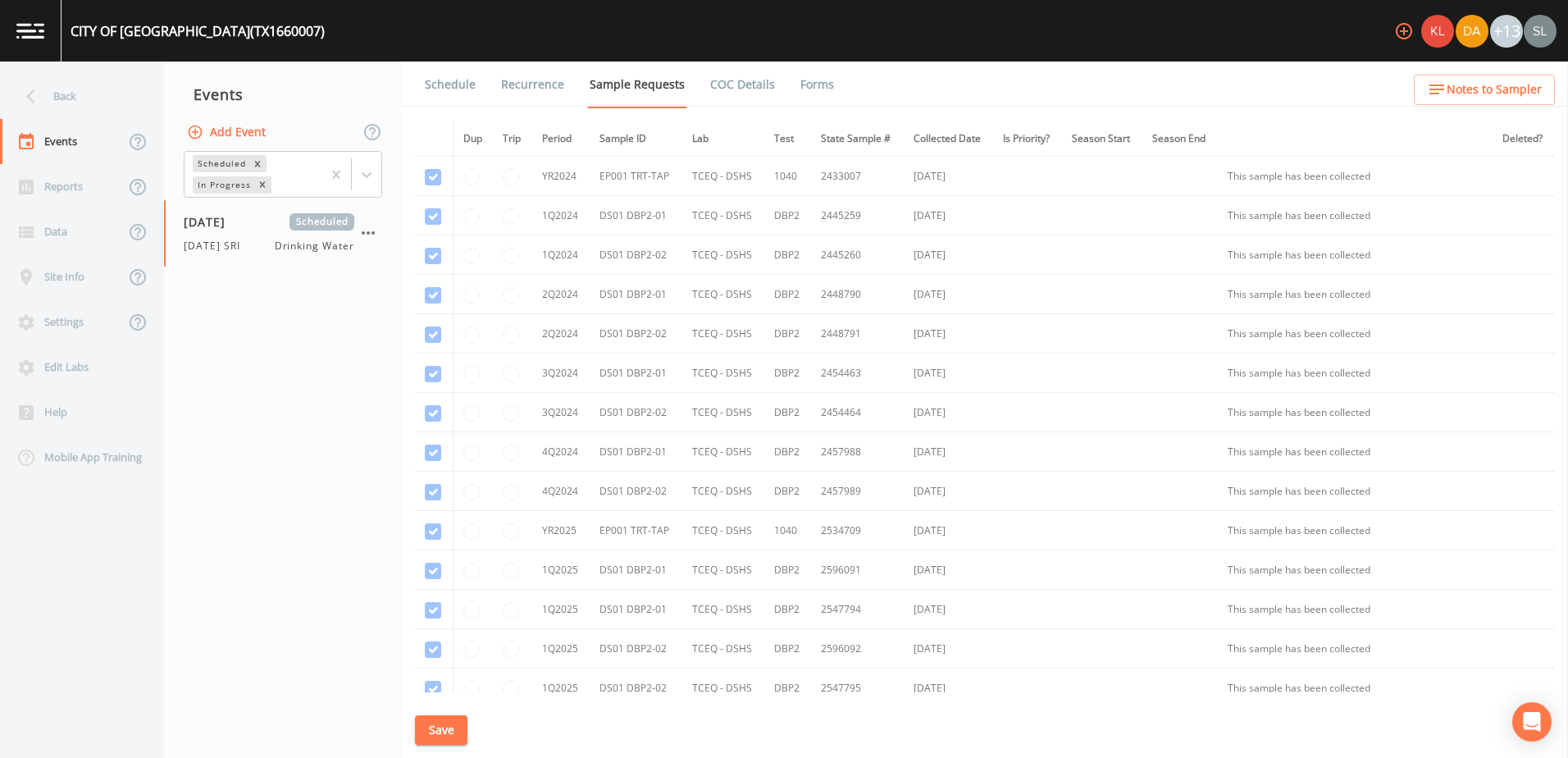
click at [449, 80] on link "Schedule" at bounding box center [450, 85] width 56 height 46
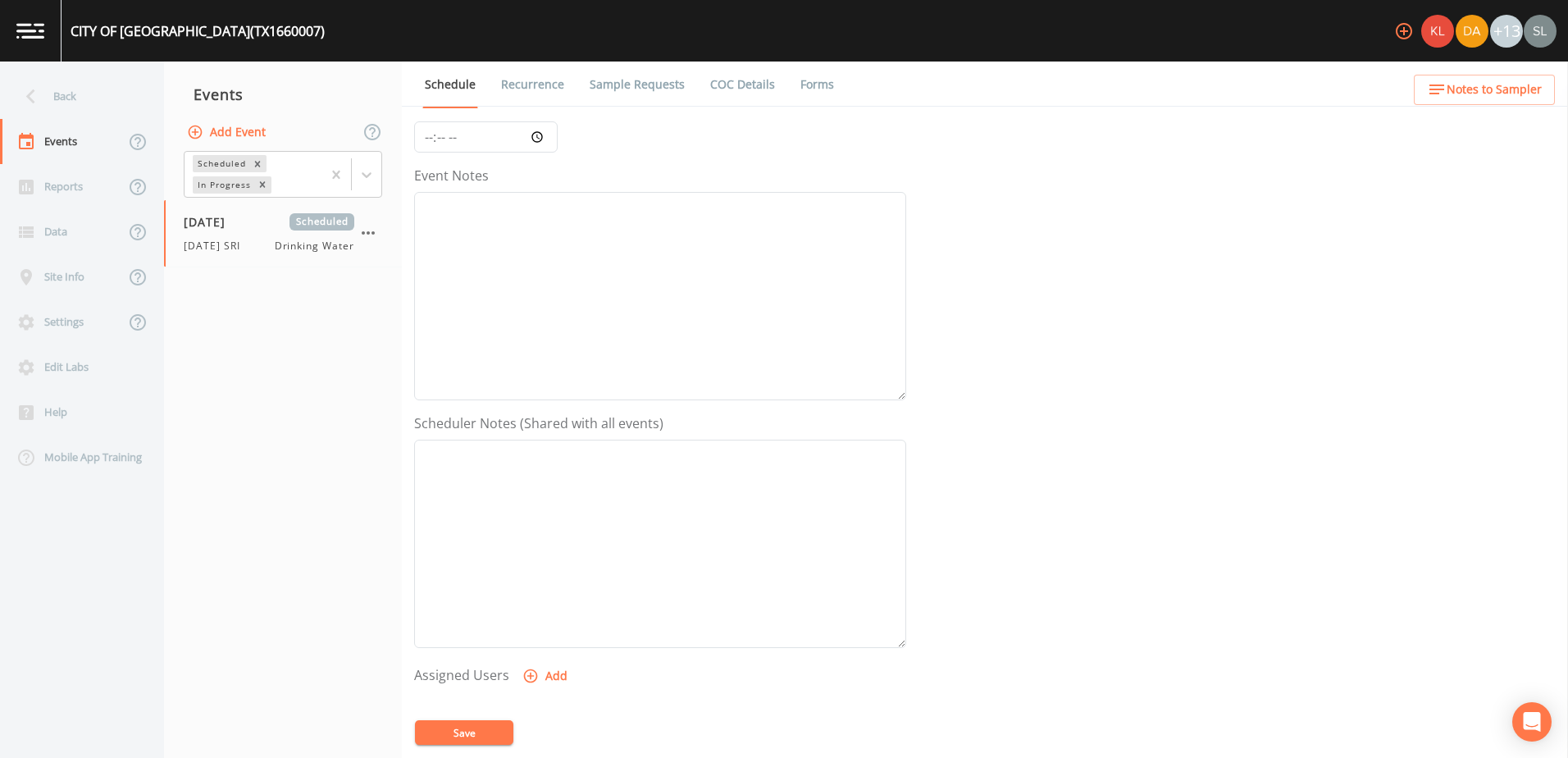
scroll to position [400, 0]
click at [552, 440] on button "Add" at bounding box center [546, 439] width 55 height 30
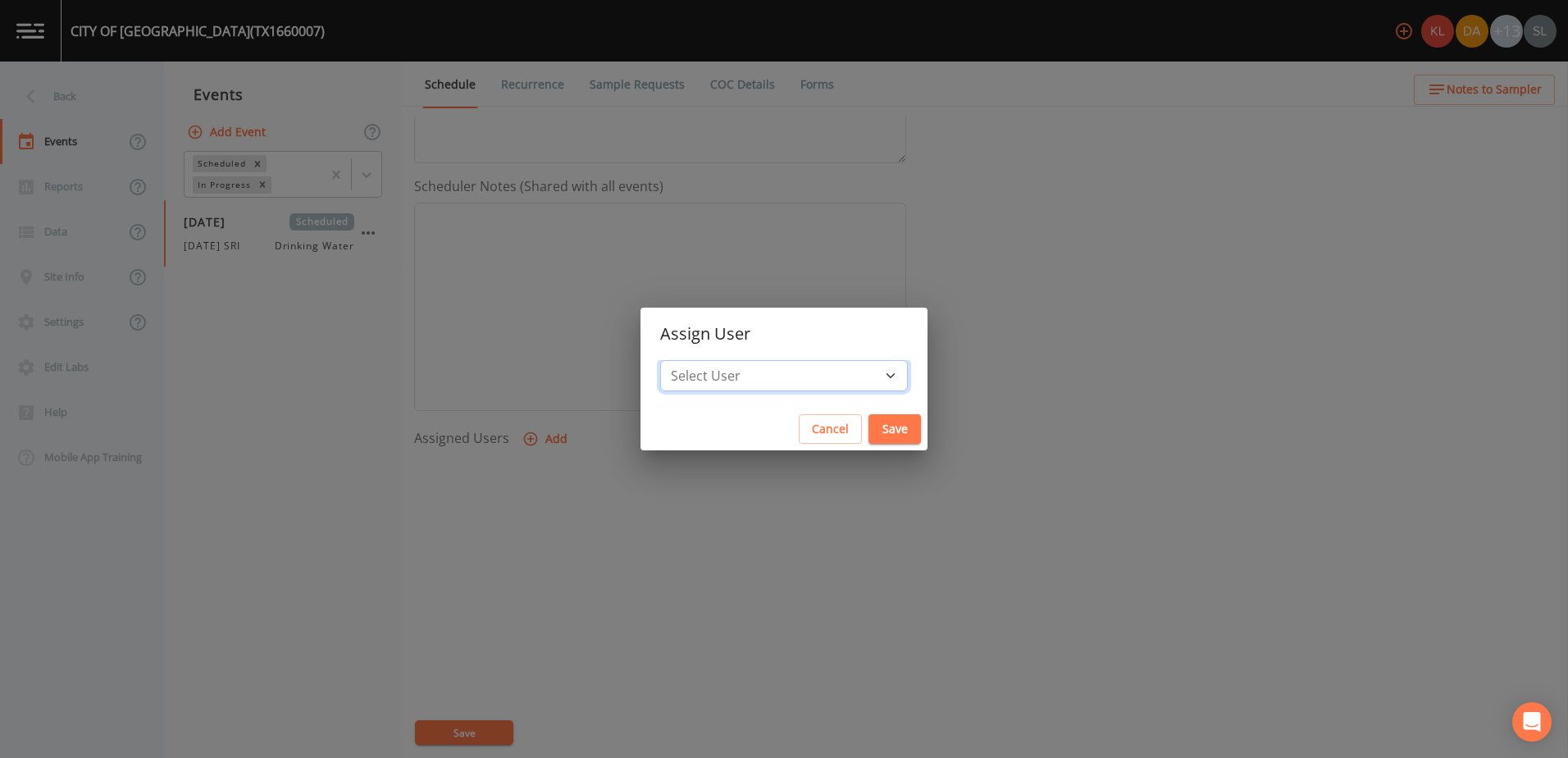
click at [827, 379] on select "Select User Kler Teran David Weber Joshua gere Paul Mike Franklin Rodolfo Ramir…" at bounding box center [783, 375] width 248 height 31
drag, startPoint x: 801, startPoint y: 379, endPoint x: 790, endPoint y: 367, distance: 16.3
click at [801, 379] on select "Select User Kler Teran David Weber Joshua gere Paul Mike Franklin Rodolfo Ramir…" at bounding box center [783, 375] width 248 height 31
select select "ec903c3e-23b8-4790-bf81-d04851916195"
click at [711, 360] on select "Select User Kler Teran David Weber Joshua gere Paul Mike Franklin Rodolfo Ramir…" at bounding box center [783, 375] width 248 height 31
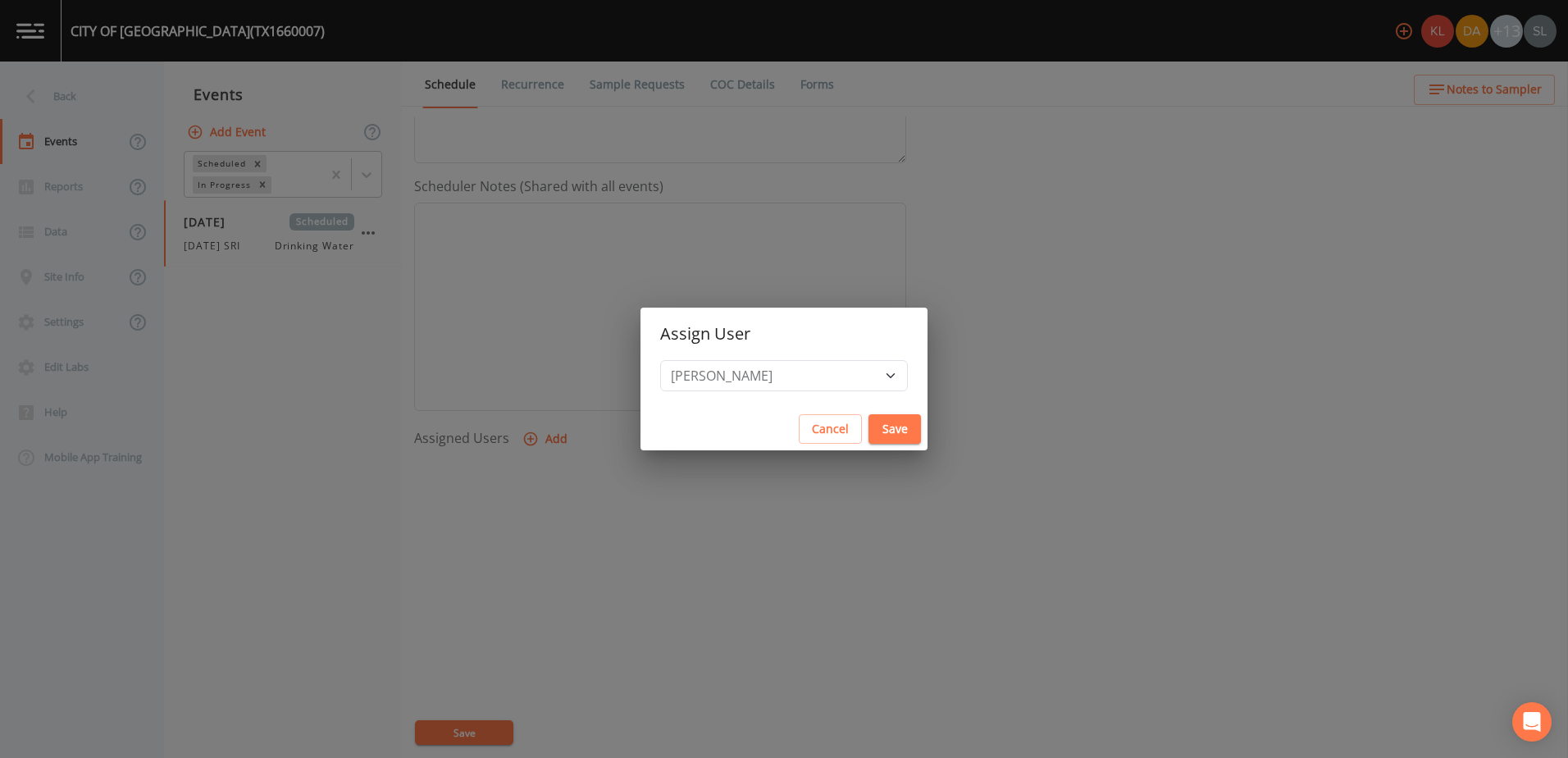
click at [868, 417] on button "Save" at bounding box center [895, 429] width 52 height 30
select select
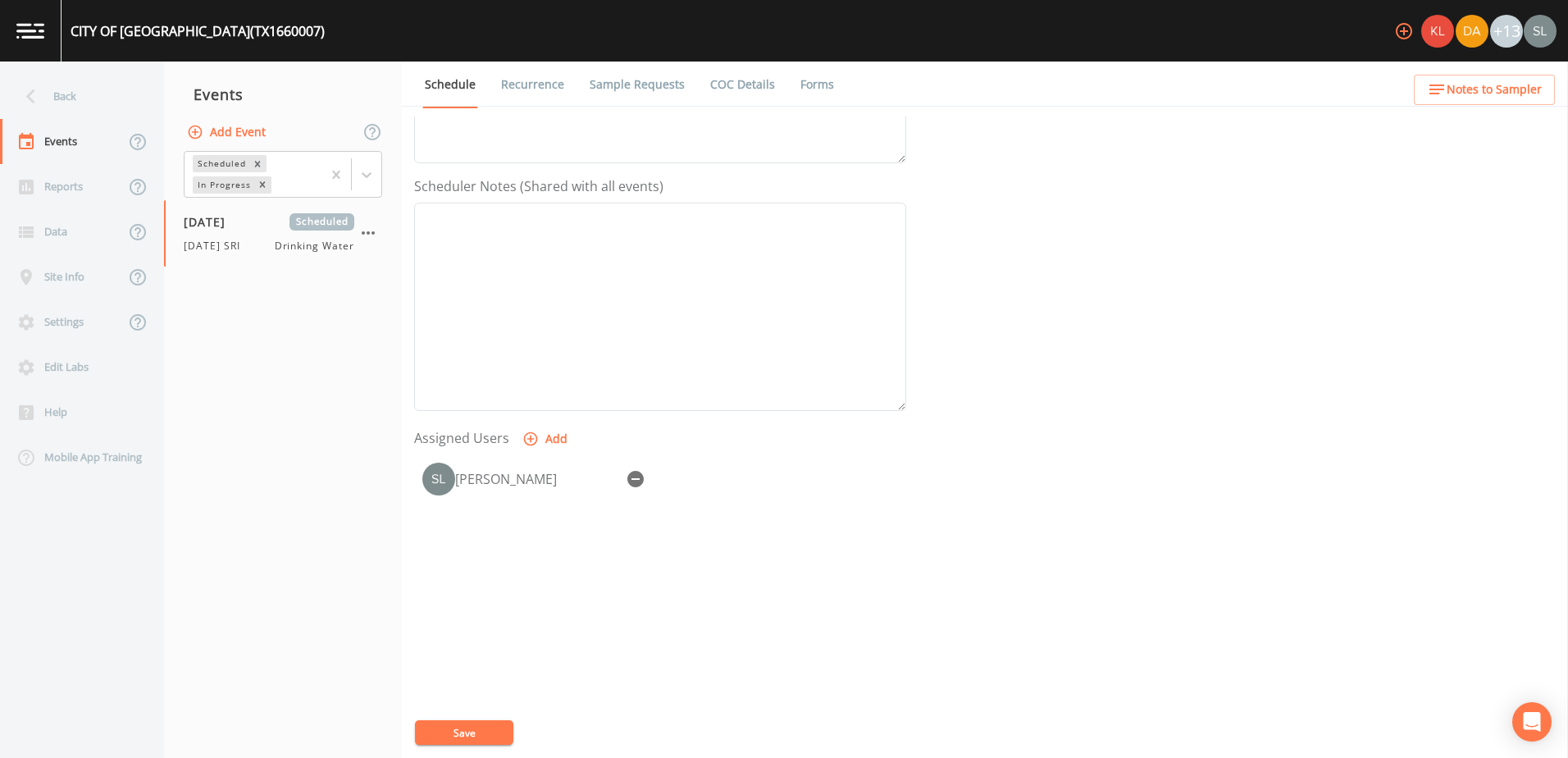
click at [495, 728] on button "Save" at bounding box center [464, 732] width 98 height 25
click at [78, 103] on div "Back" at bounding box center [74, 95] width 148 height 45
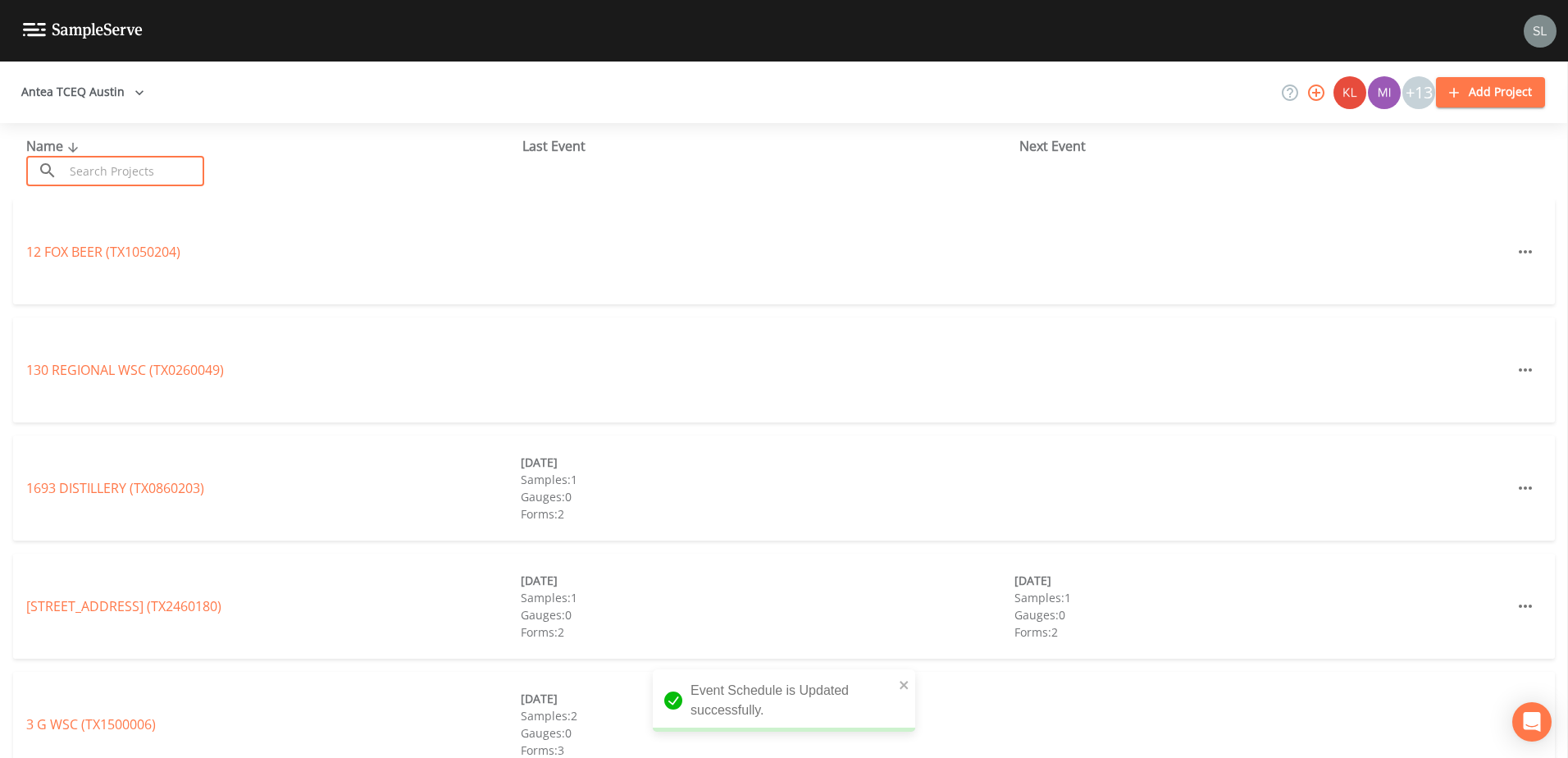
click at [132, 174] on input "text" at bounding box center [134, 171] width 140 height 30
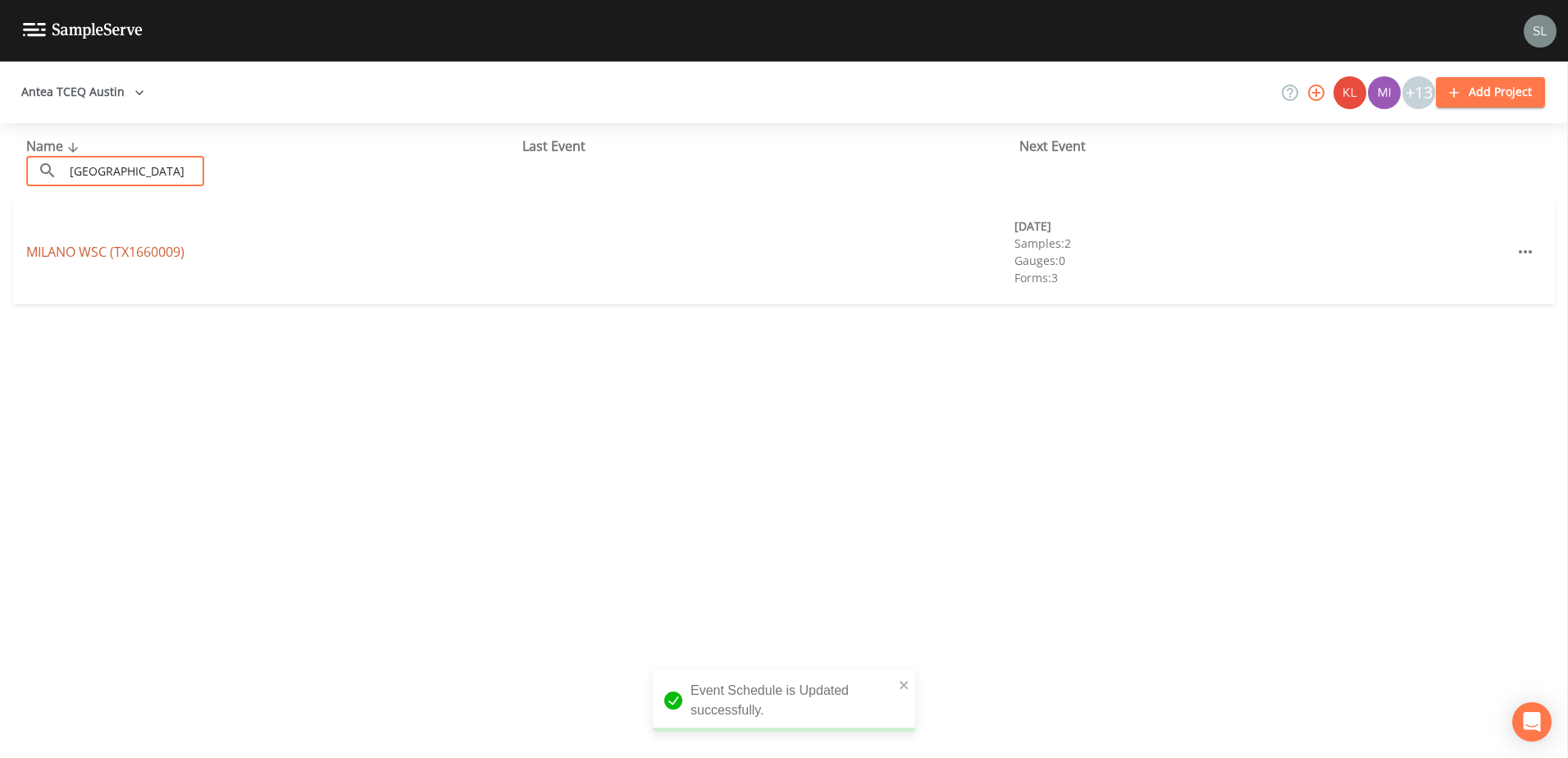
type input "milano"
click at [127, 259] on link "MILANO WSC (TX1660009)" at bounding box center [105, 251] width 158 height 18
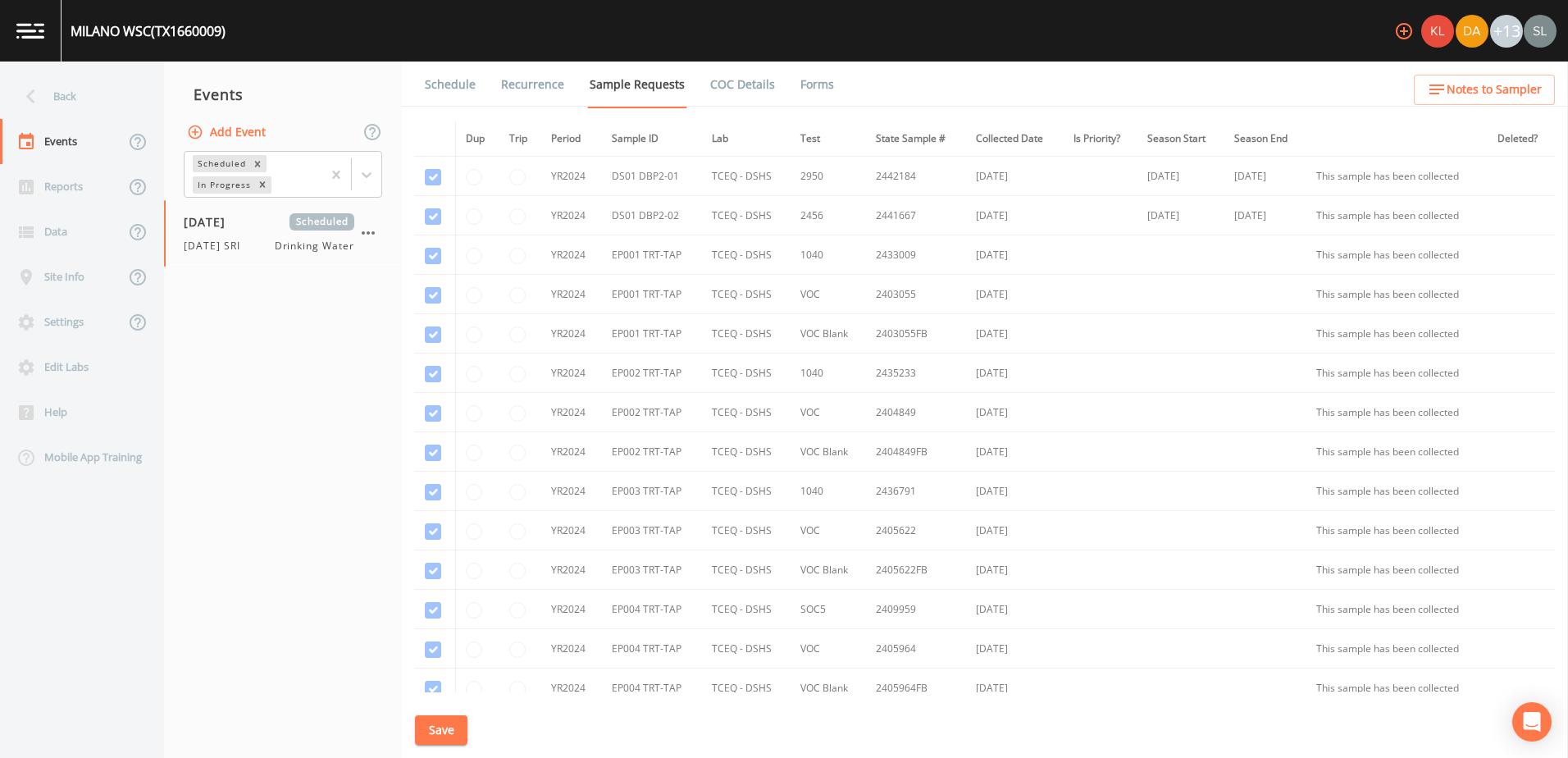
click at [474, 88] on link "Schedule" at bounding box center [450, 85] width 56 height 46
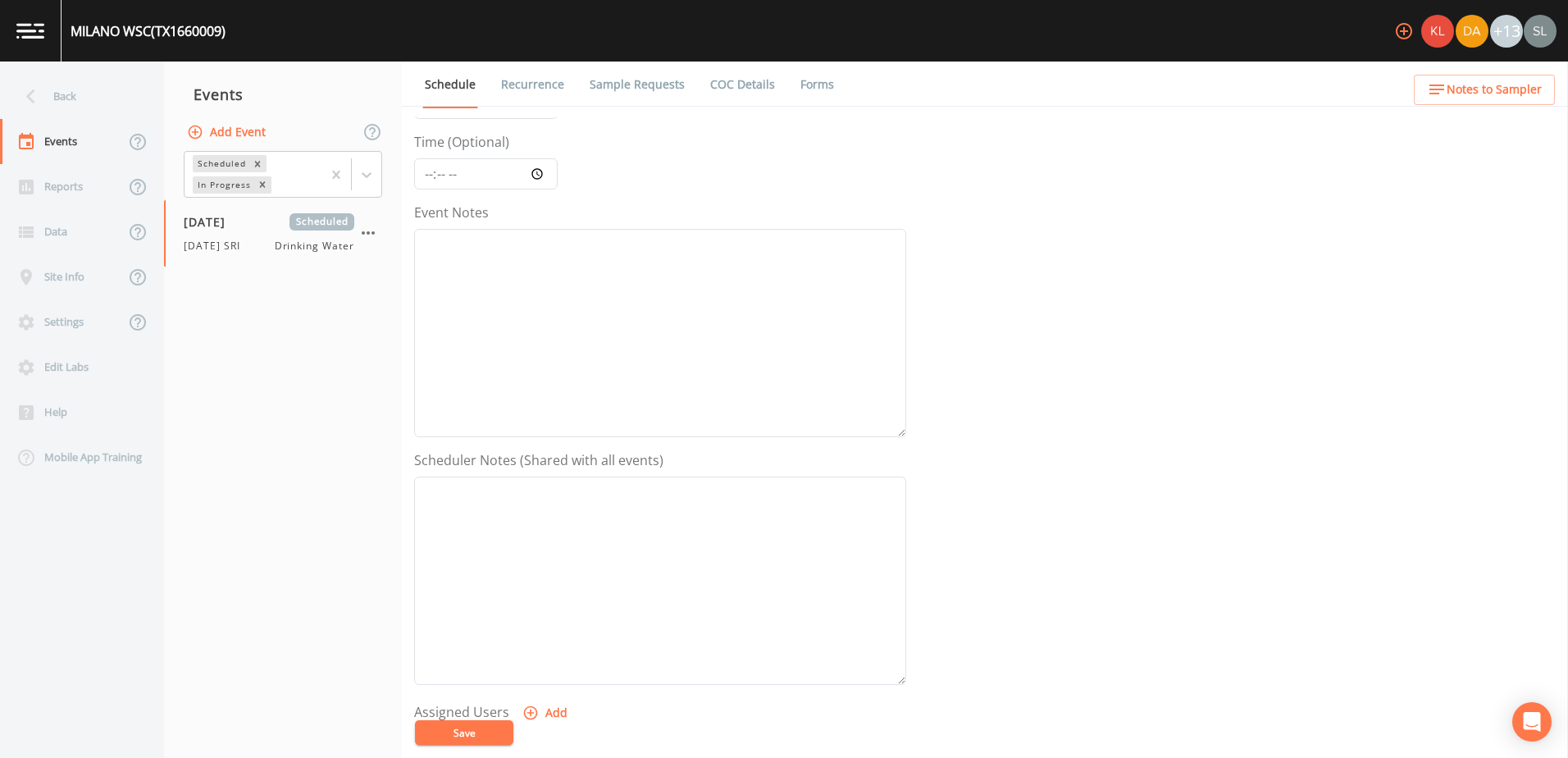
scroll to position [400, 0]
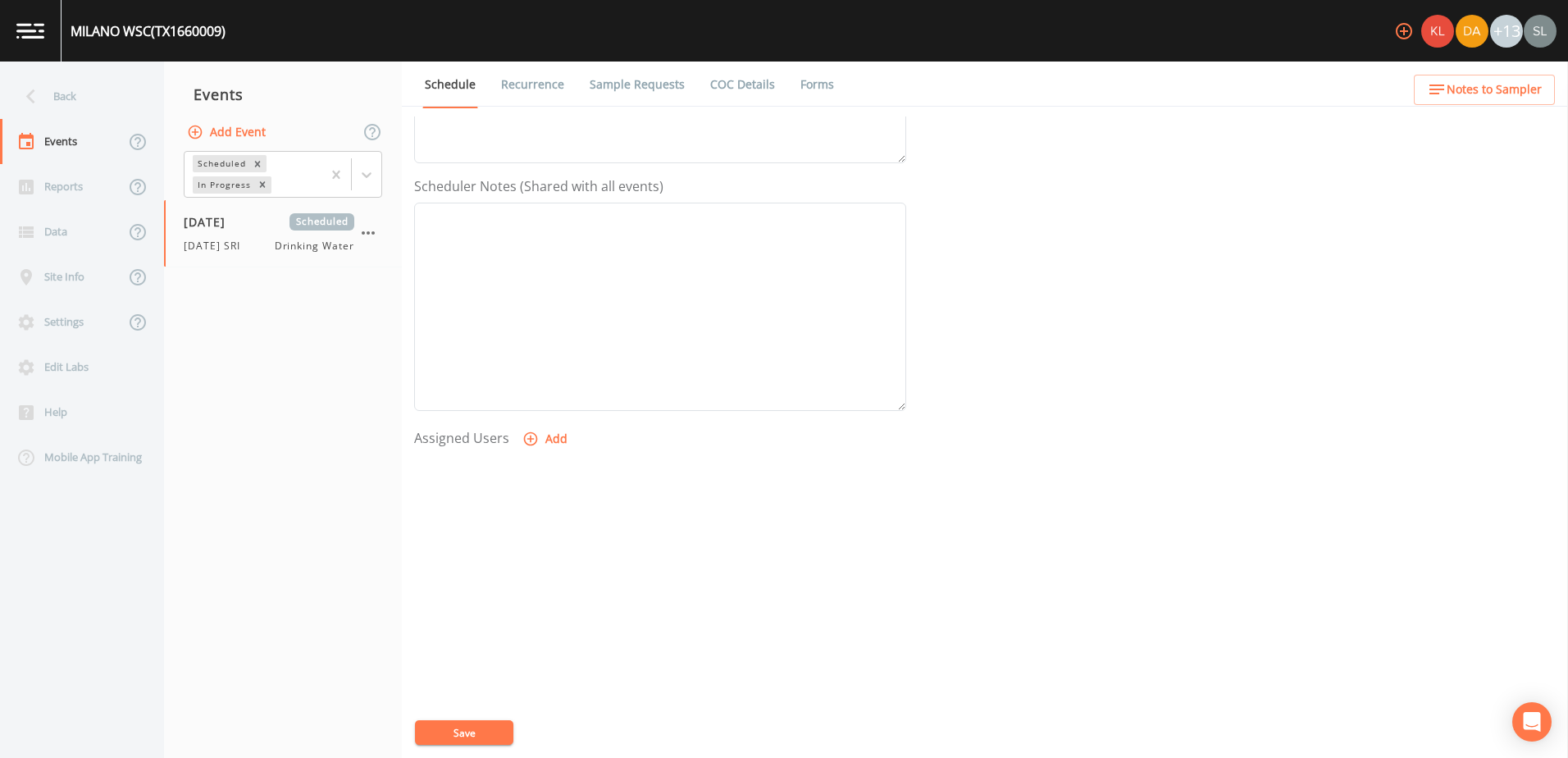
click at [563, 442] on button "Add" at bounding box center [546, 439] width 55 height 30
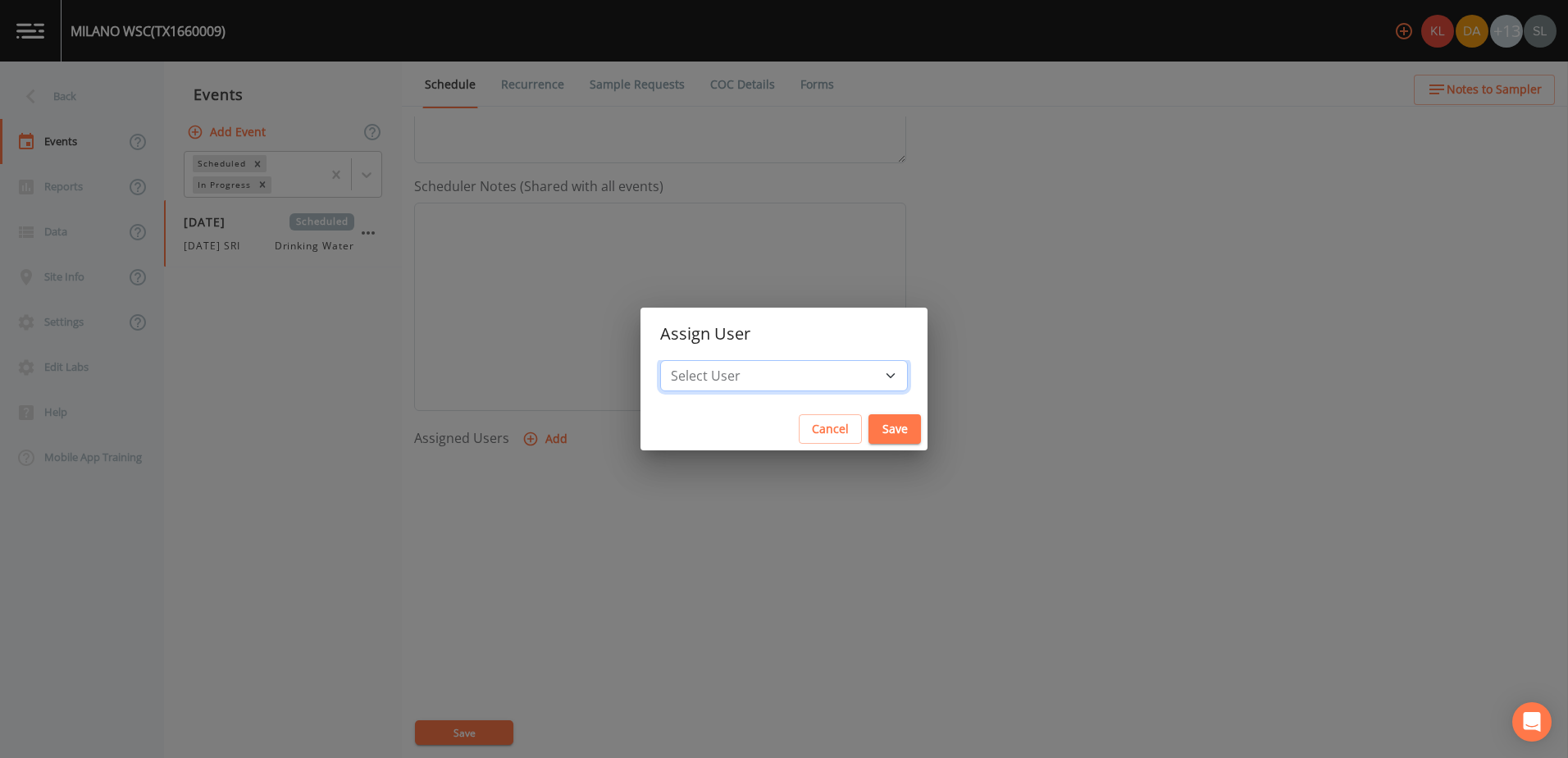
click at [787, 376] on select "Select User Kler Teran David Weber Joshua gere Paul Mike Franklin Rodolfo Ramir…" at bounding box center [783, 375] width 248 height 31
select select "ec903c3e-23b8-4790-bf81-d04851916195"
click at [711, 360] on select "Select User Kler Teran David Weber Joshua gere Paul Mike Franklin Rodolfo Ramir…" at bounding box center [783, 375] width 248 height 31
click at [868, 417] on button "Save" at bounding box center [895, 429] width 52 height 30
select select
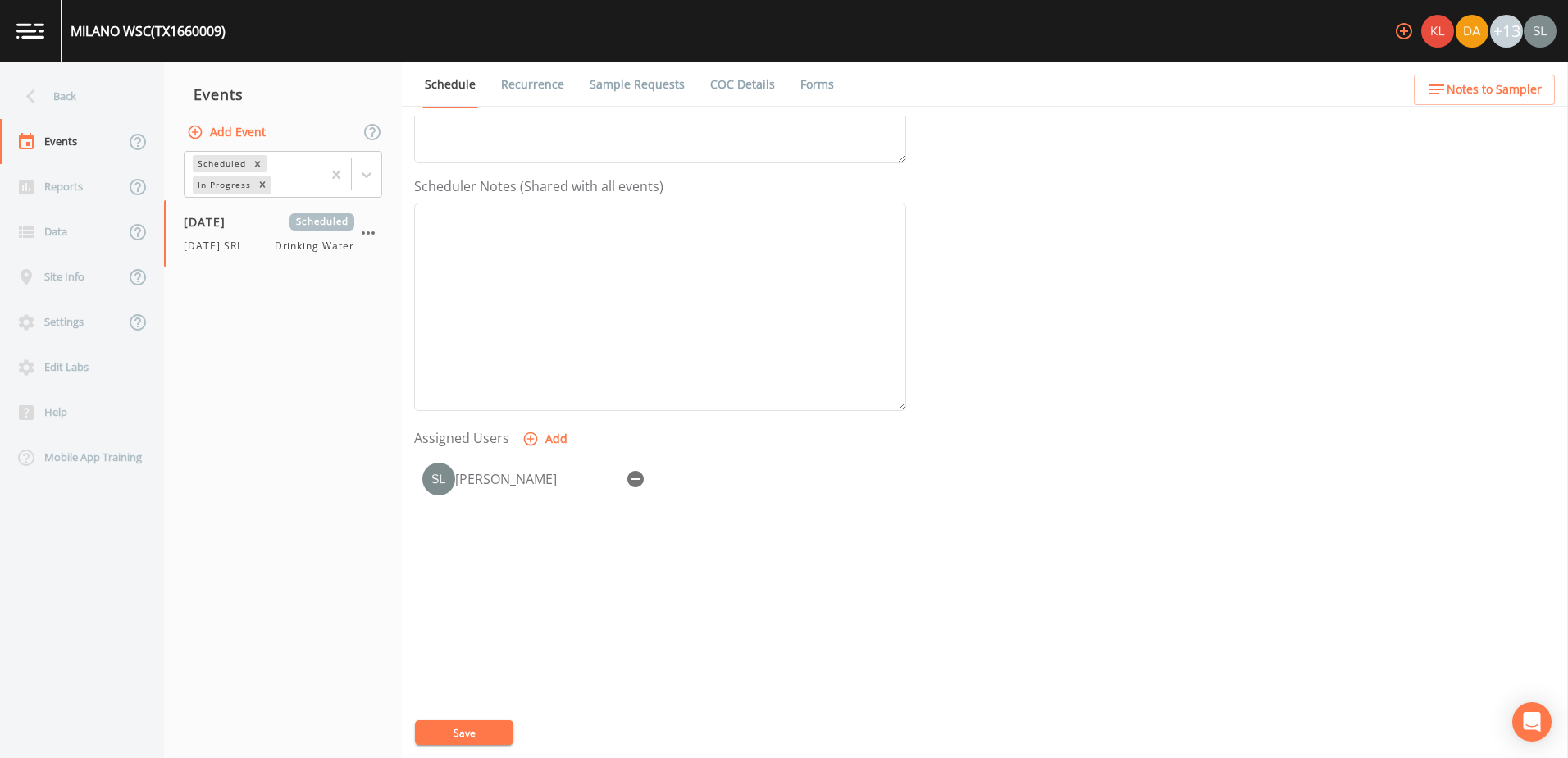
click at [484, 725] on button "Save" at bounding box center [464, 732] width 98 height 25
click at [76, 92] on div "Back" at bounding box center [74, 95] width 148 height 45
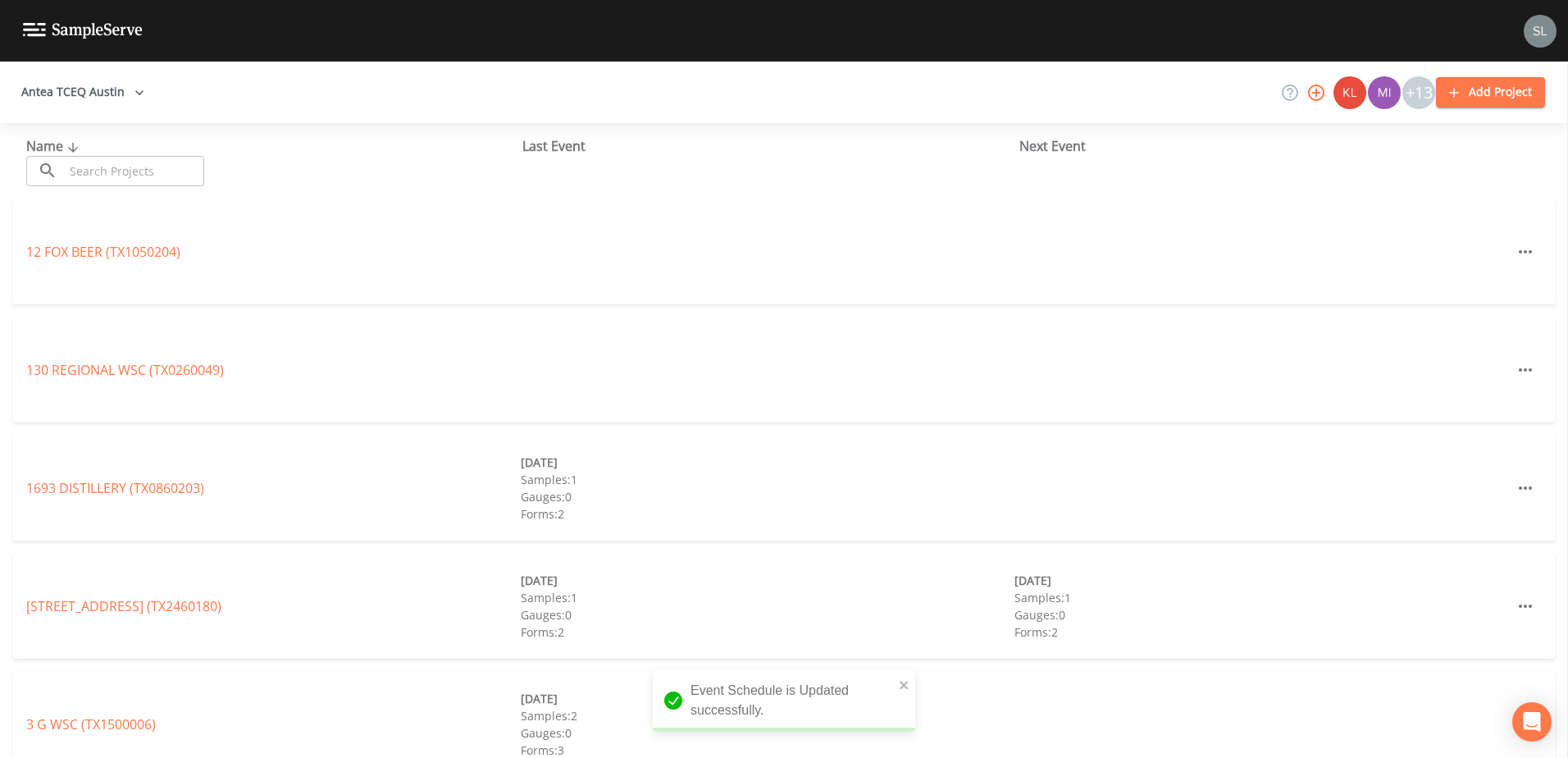
click at [178, 174] on input "text" at bounding box center [134, 171] width 140 height 30
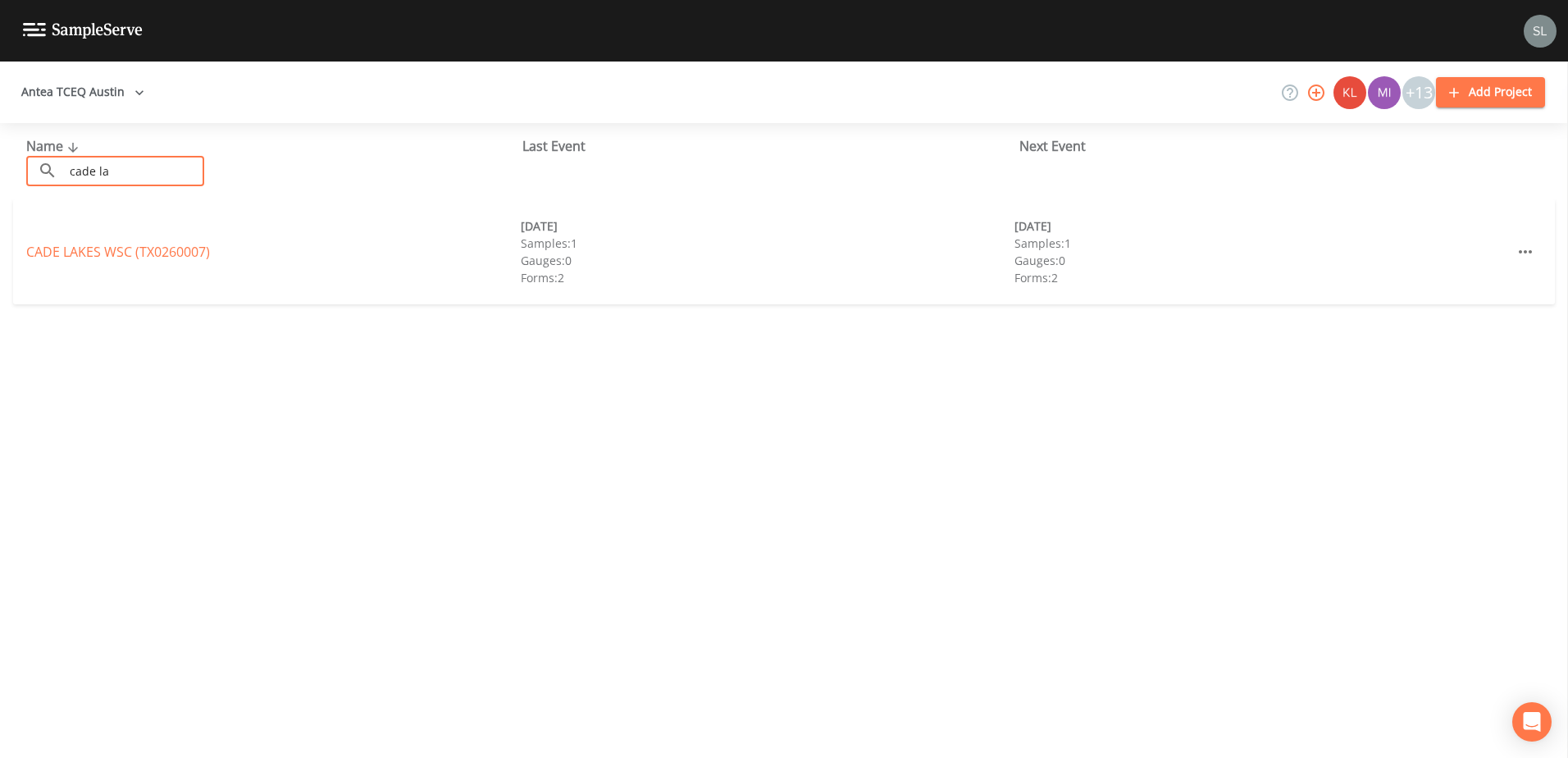
type input "cade la"
click at [182, 258] on div "CADE LAKES WSC (TX0260007) 10/08/2024 Samples: 1 Gauges: 0 Forms: 2 09/24/2025 …" at bounding box center [784, 252] width 1542 height 105
click at [185, 257] on link "CADE LAKES WSC (TX0260007)" at bounding box center [117, 251] width 183 height 18
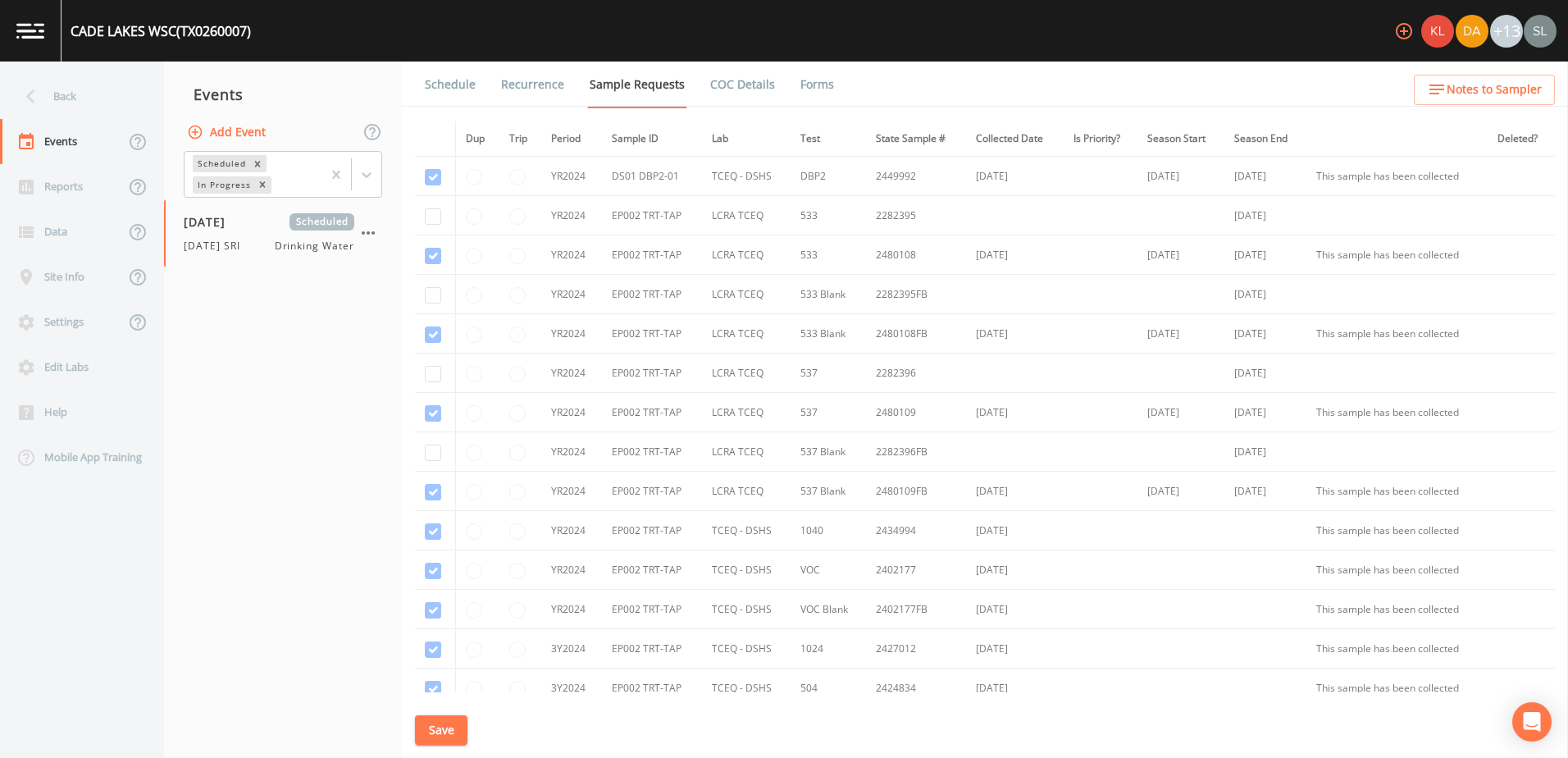
click at [475, 90] on link "Schedule" at bounding box center [450, 85] width 56 height 46
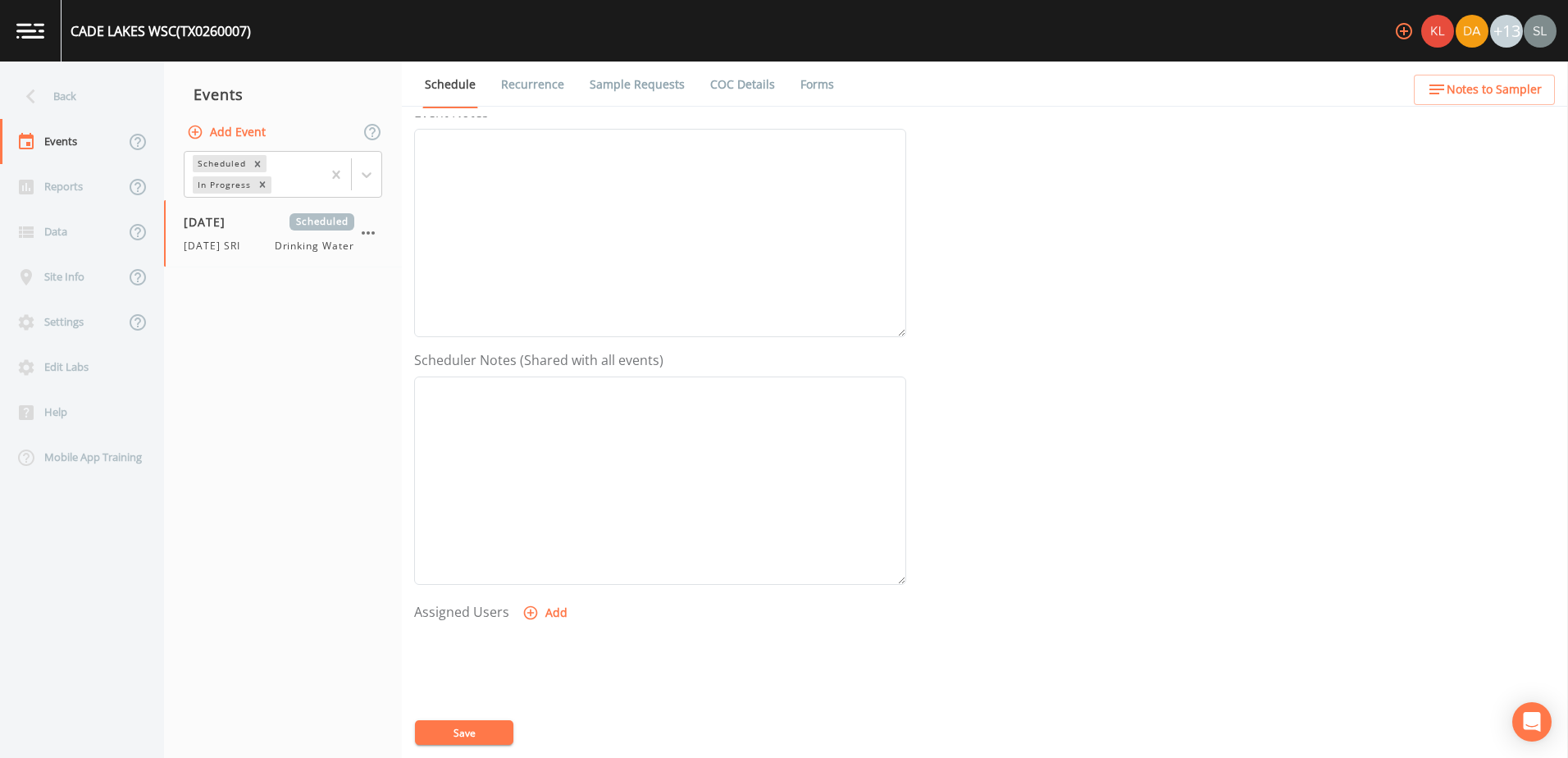
scroll to position [400, 0]
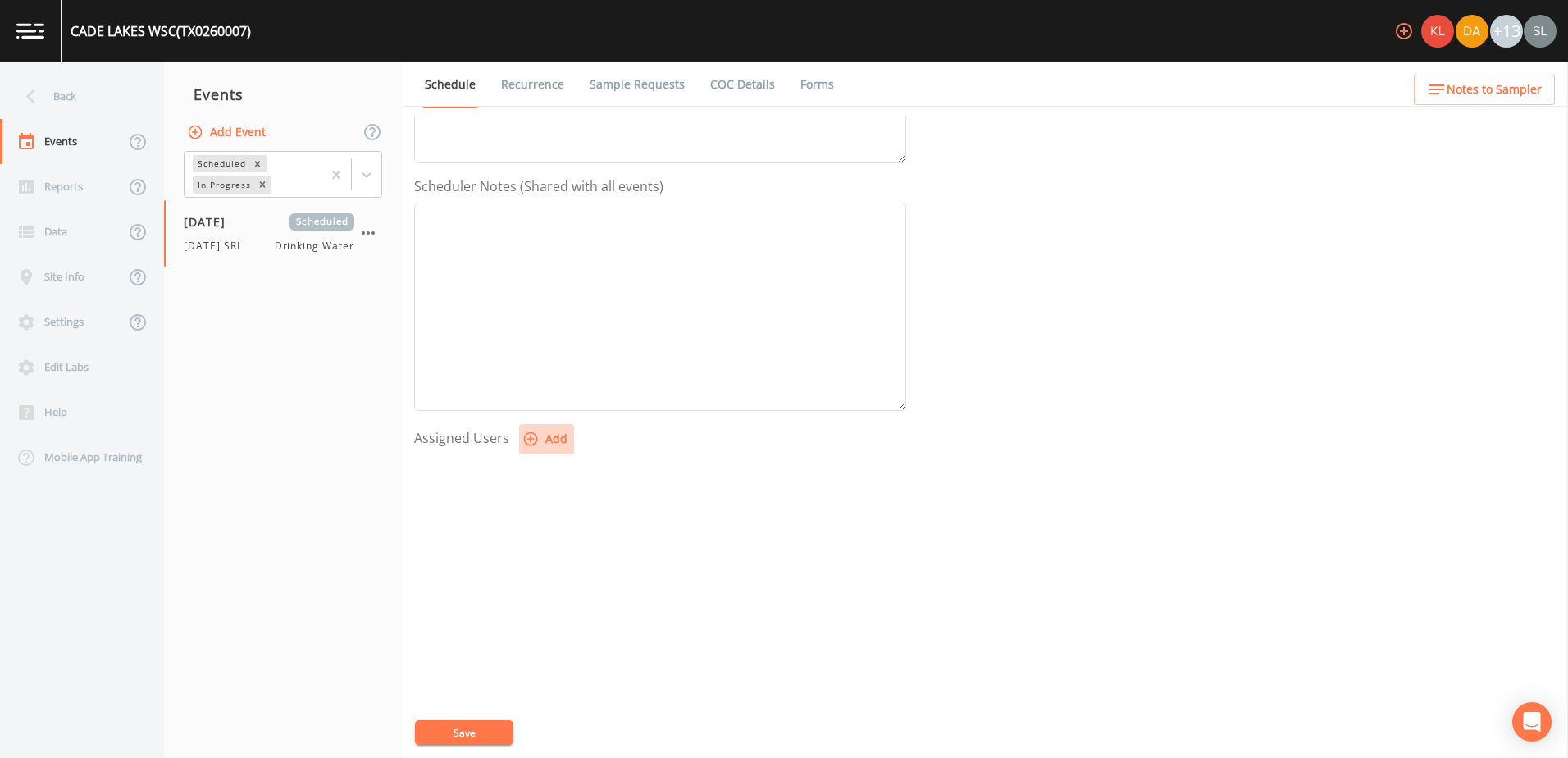
click at [552, 438] on button "Add" at bounding box center [546, 439] width 55 height 30
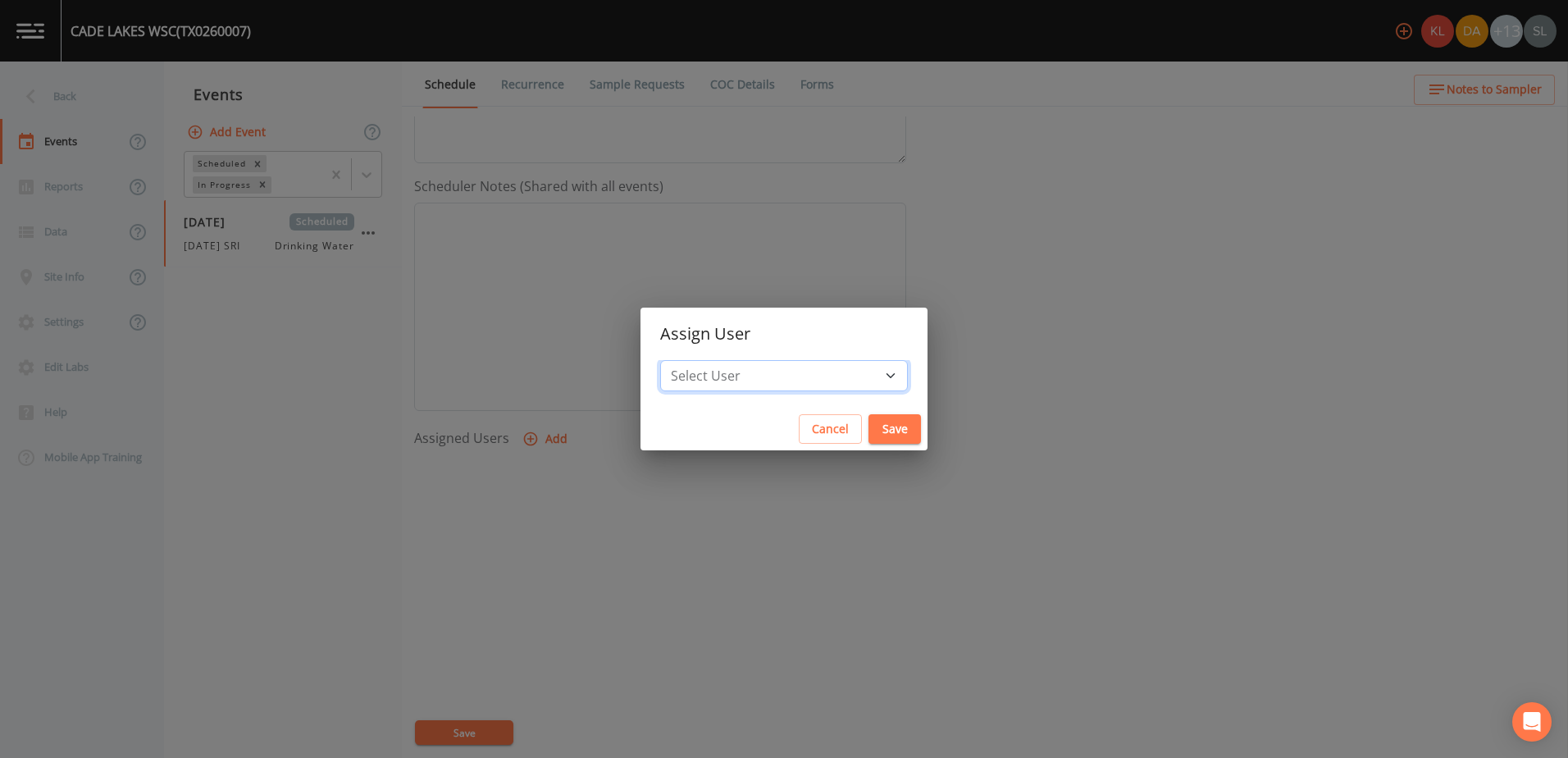
click at [814, 376] on select "Select User Kler Teran David Weber Joshua gere Paul Mike Franklin Rodolfo Ramir…" at bounding box center [783, 375] width 248 height 31
click at [817, 378] on select "Select User Kler Teran David Weber Joshua gere Paul Mike Franklin Rodolfo Ramir…" at bounding box center [783, 375] width 248 height 31
select select "ec903c3e-23b8-4790-bf81-d04851916195"
click at [711, 360] on select "Select User Kler Teran David Weber Joshua gere Paul Mike Franklin Rodolfo Ramir…" at bounding box center [783, 375] width 248 height 31
click at [868, 438] on button "Save" at bounding box center [895, 429] width 52 height 30
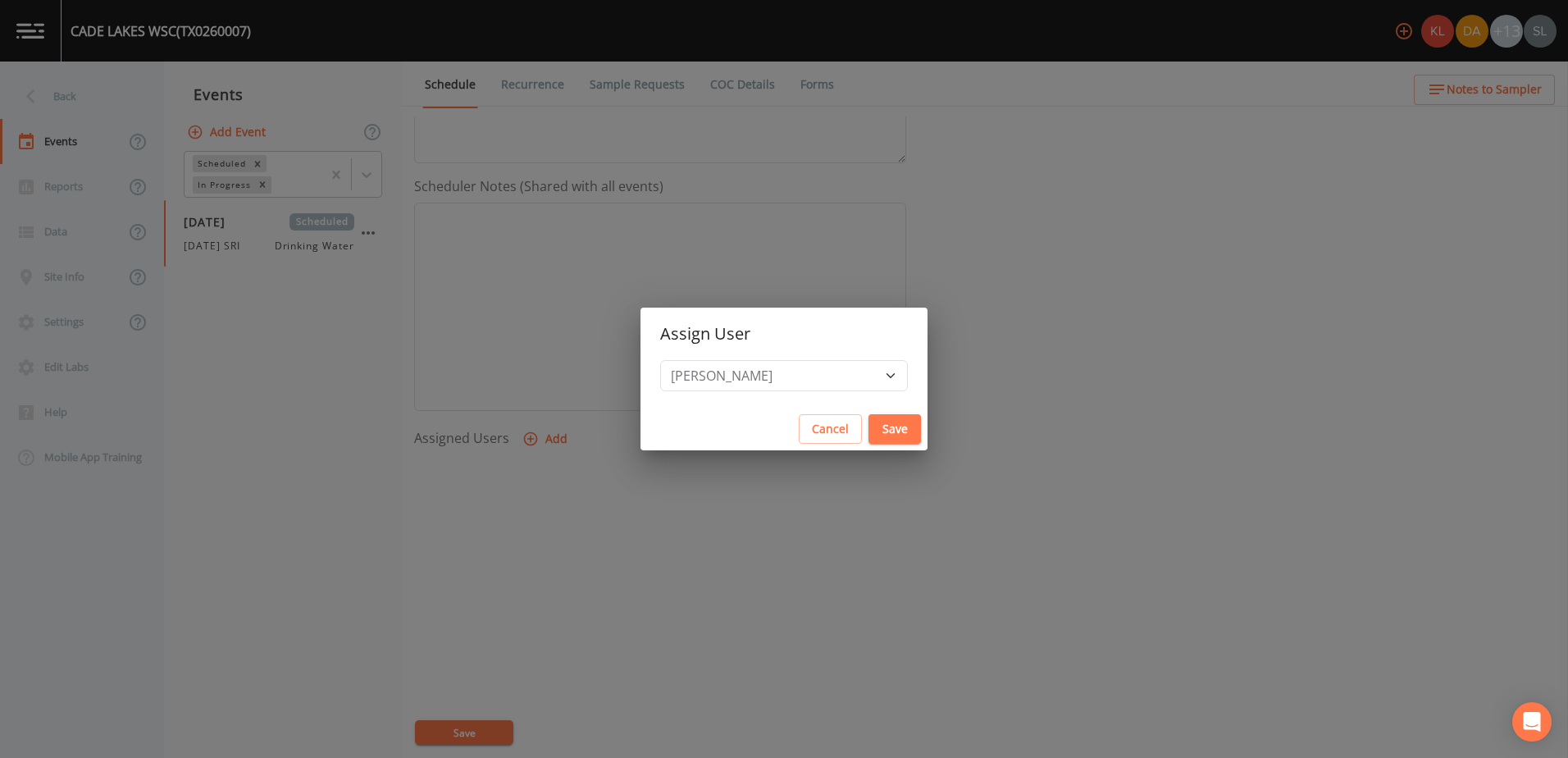
select select
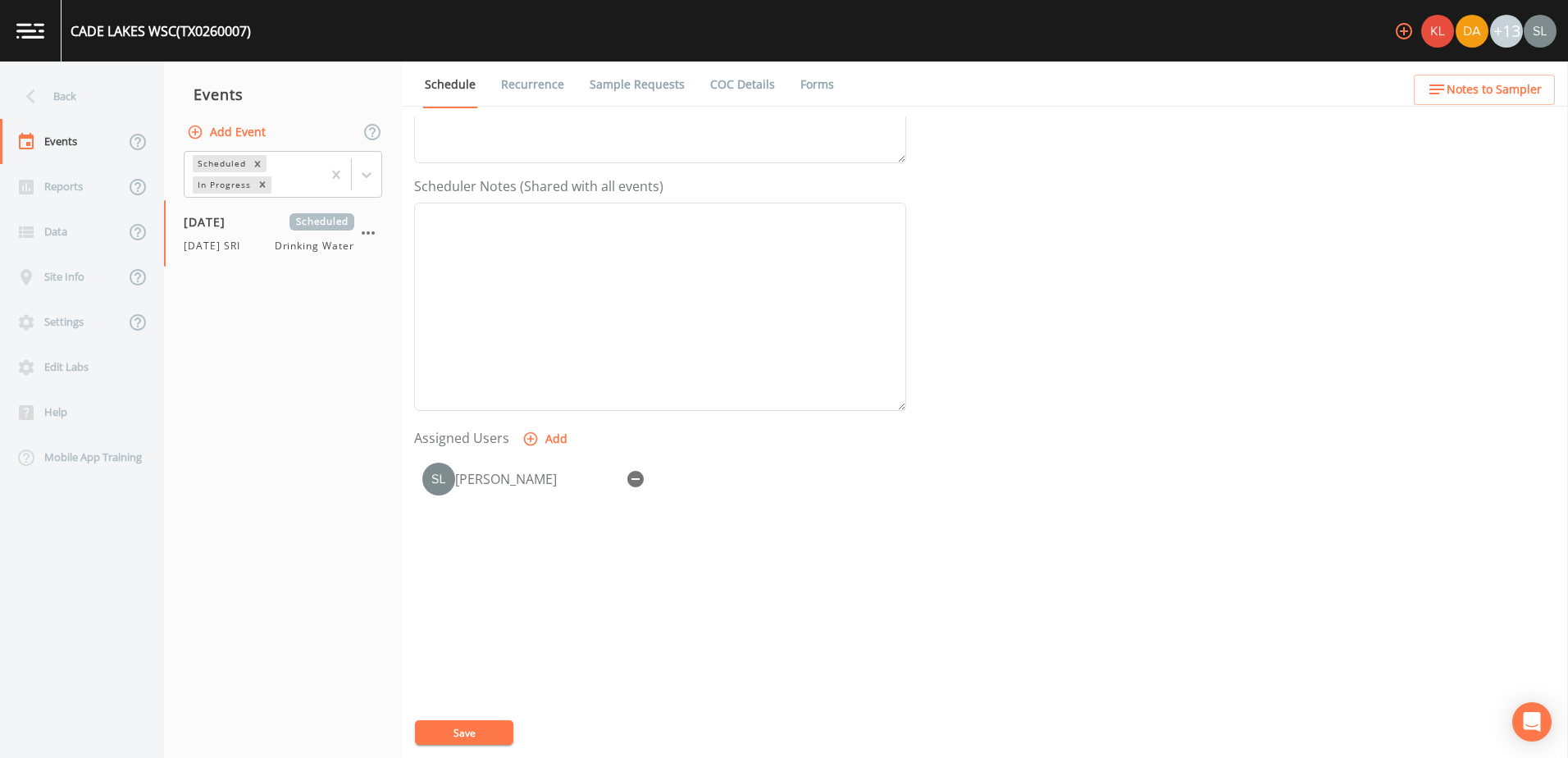
click at [498, 727] on button "Save" at bounding box center [464, 732] width 98 height 25
click at [119, 95] on div "Back" at bounding box center [74, 95] width 148 height 45
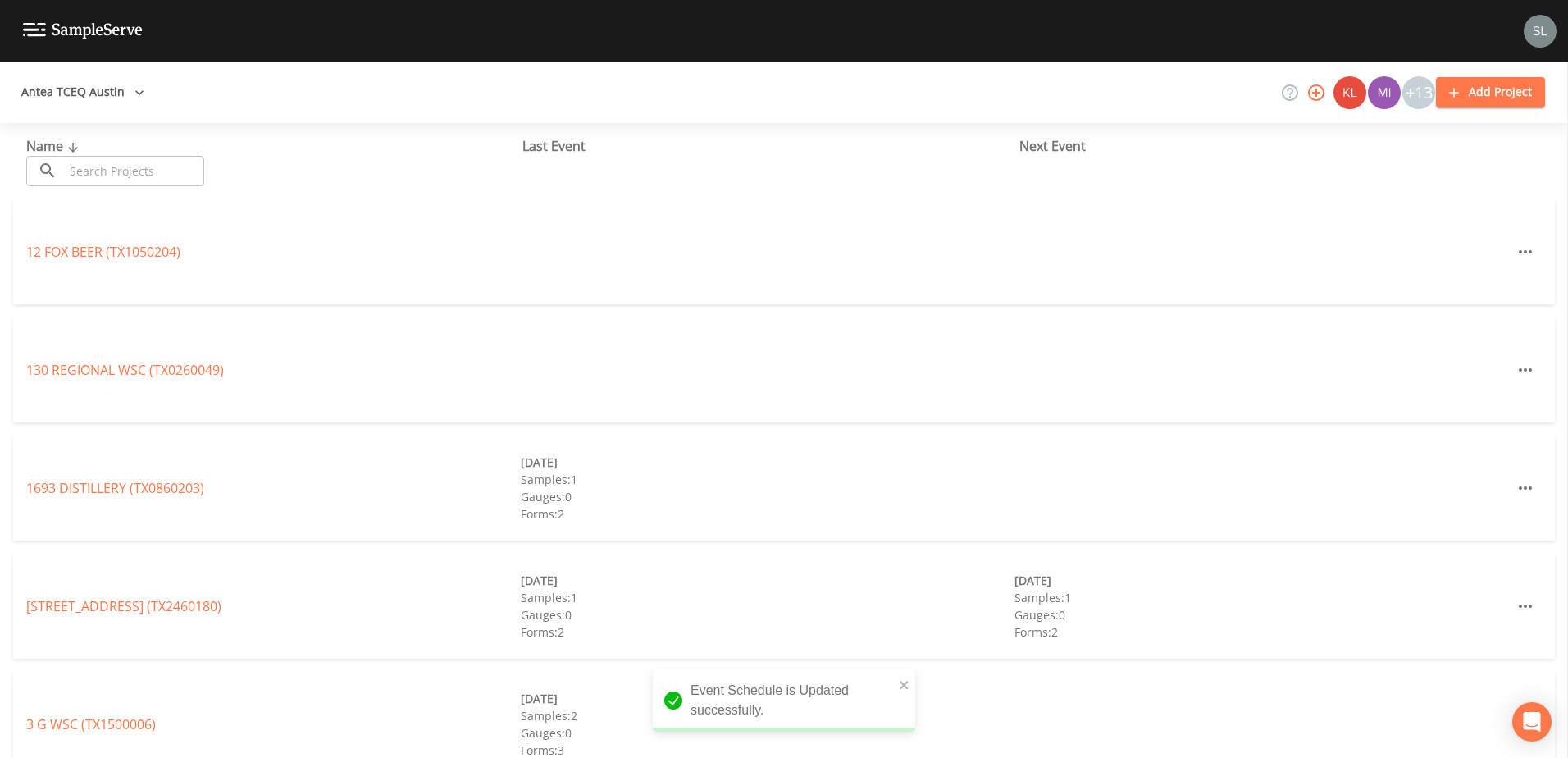
click at [191, 165] on input "text" at bounding box center [134, 171] width 140 height 30
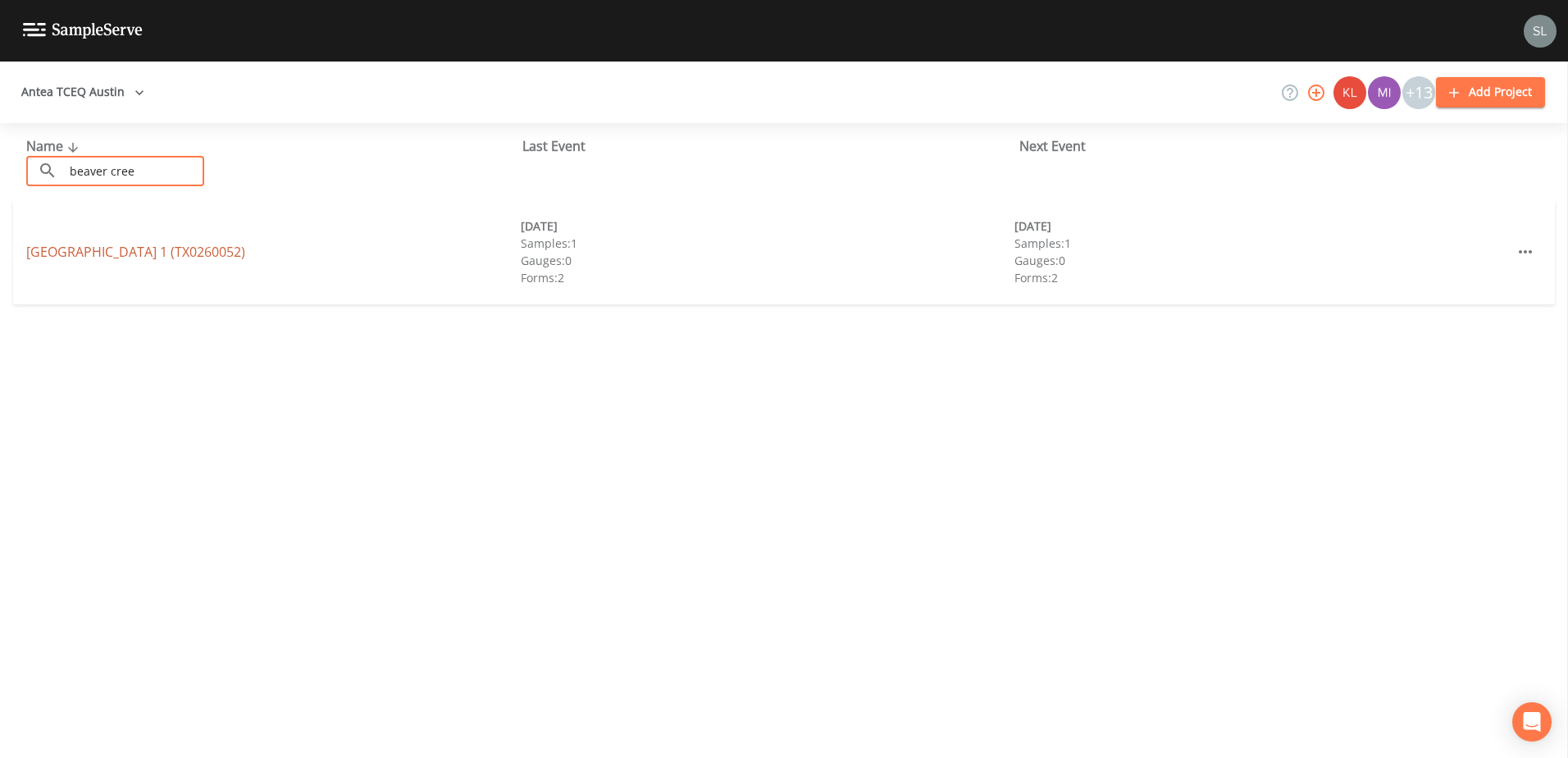
type input "beaver cree"
click at [233, 248] on link "BEAVER CREEK WCID 1 (TX0260052)" at bounding box center [135, 251] width 219 height 18
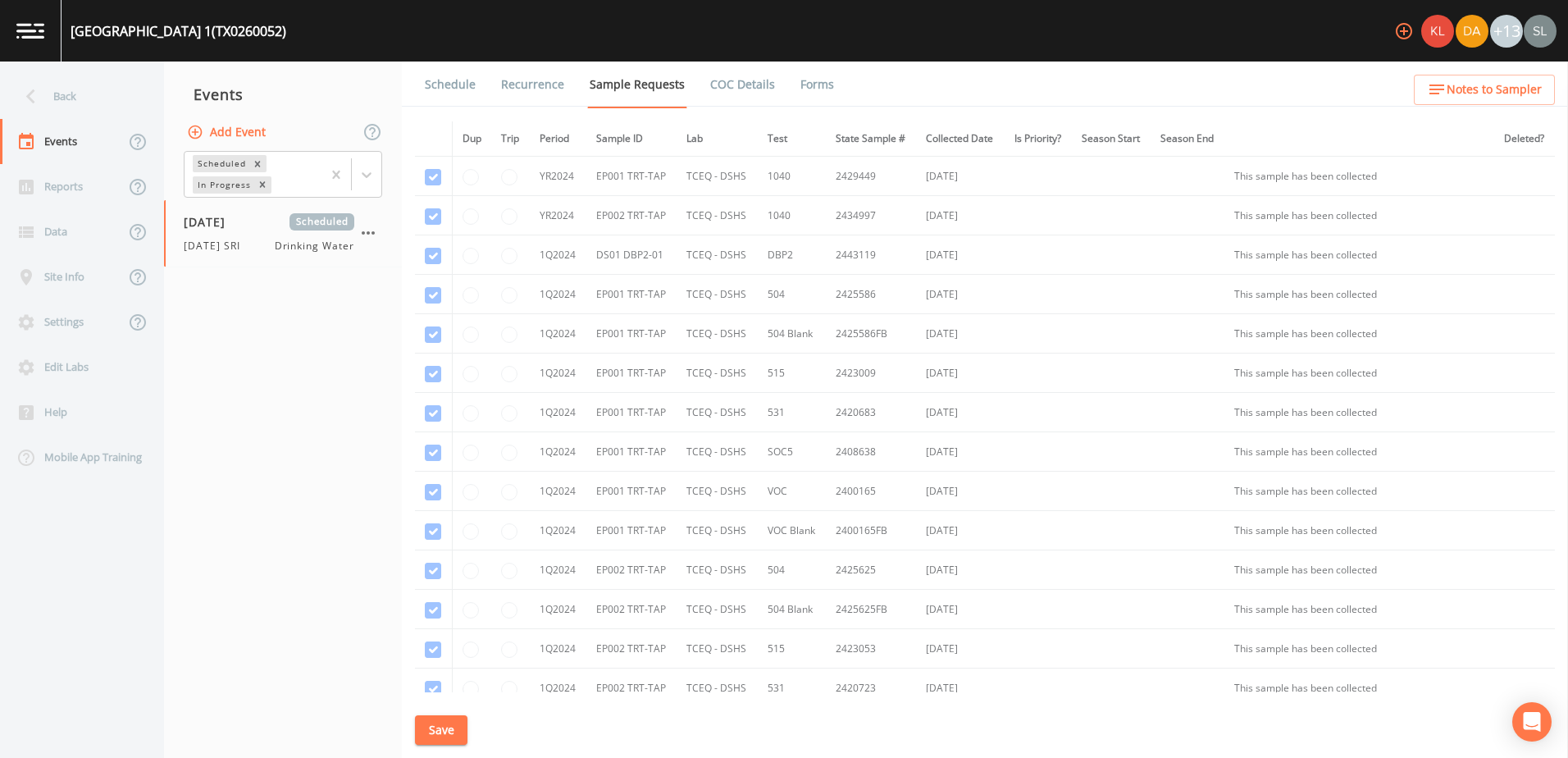
click at [451, 83] on link "Schedule" at bounding box center [450, 85] width 56 height 46
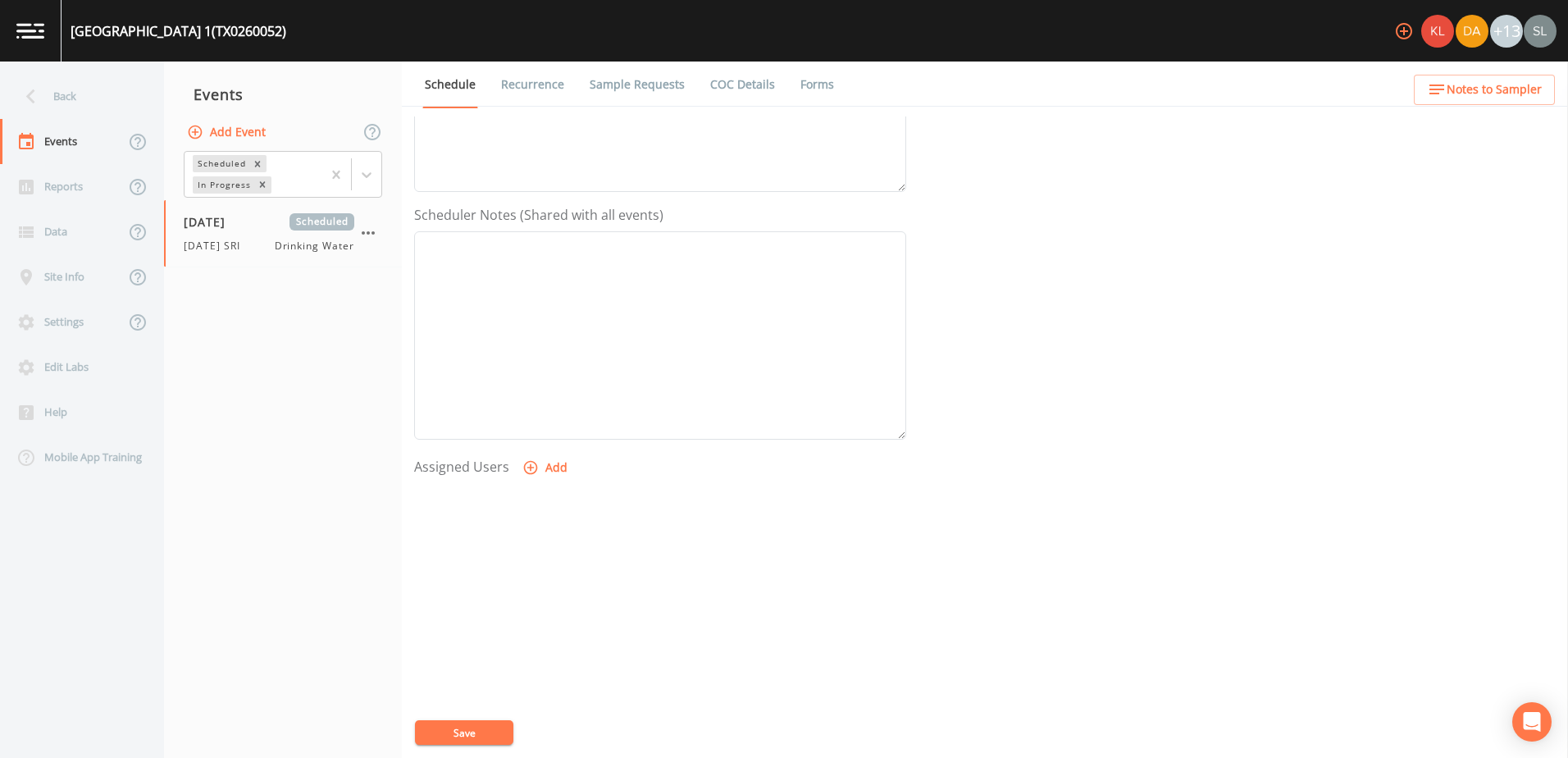
scroll to position [400, 0]
click at [558, 428] on button "Add" at bounding box center [546, 439] width 55 height 30
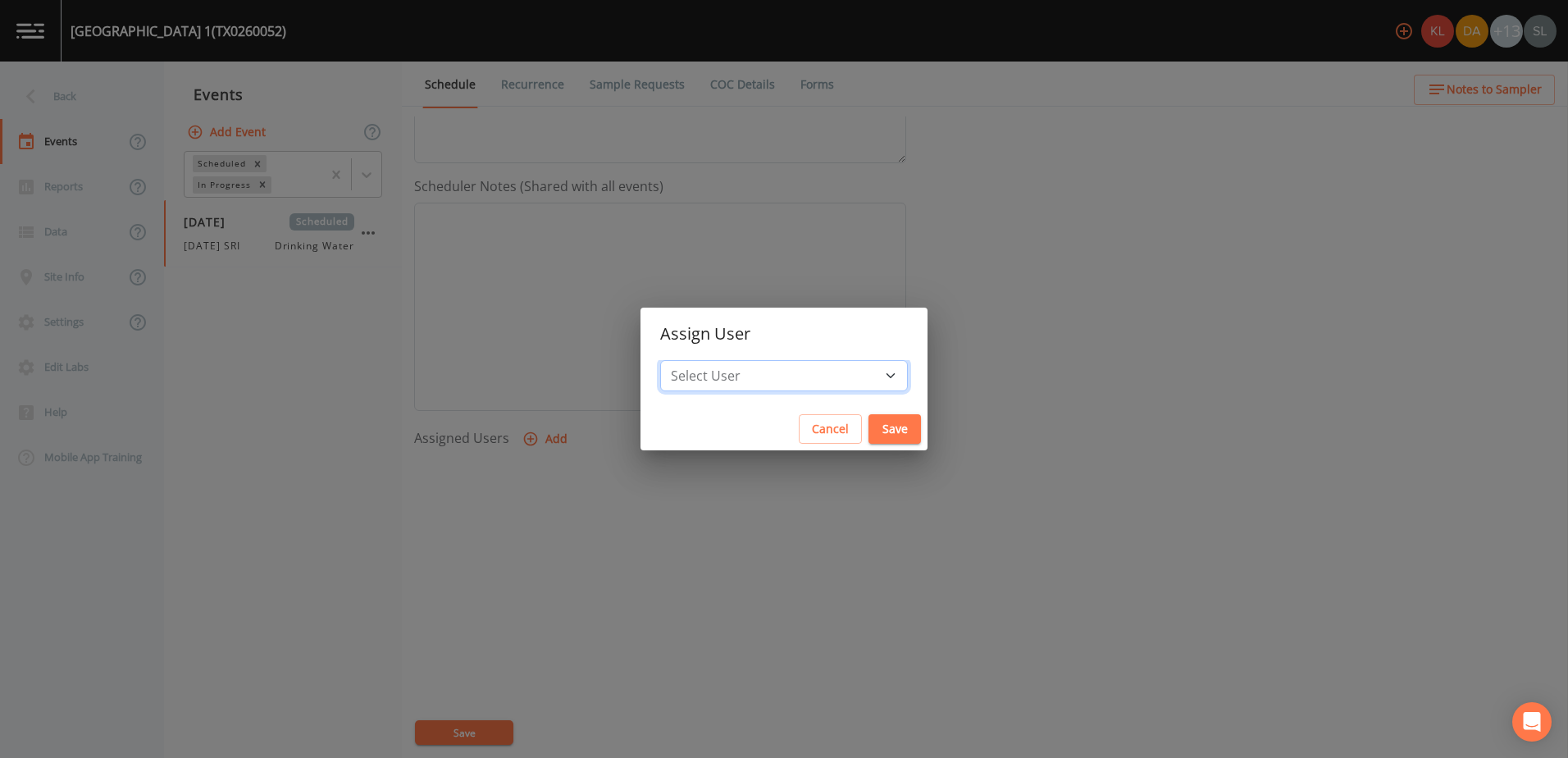
click at [833, 364] on select "Select User Kler Teran David Weber Joshua gere Paul Mike Franklin Rodolfo Ramir…" at bounding box center [783, 375] width 248 height 31
select select "ec903c3e-23b8-4790-bf81-d04851916195"
click at [711, 360] on select "Select User Kler Teran David Weber Joshua gere Paul Mike Franklin Rodolfo Ramir…" at bounding box center [783, 375] width 248 height 31
click at [868, 427] on button "Save" at bounding box center [895, 429] width 52 height 30
select select
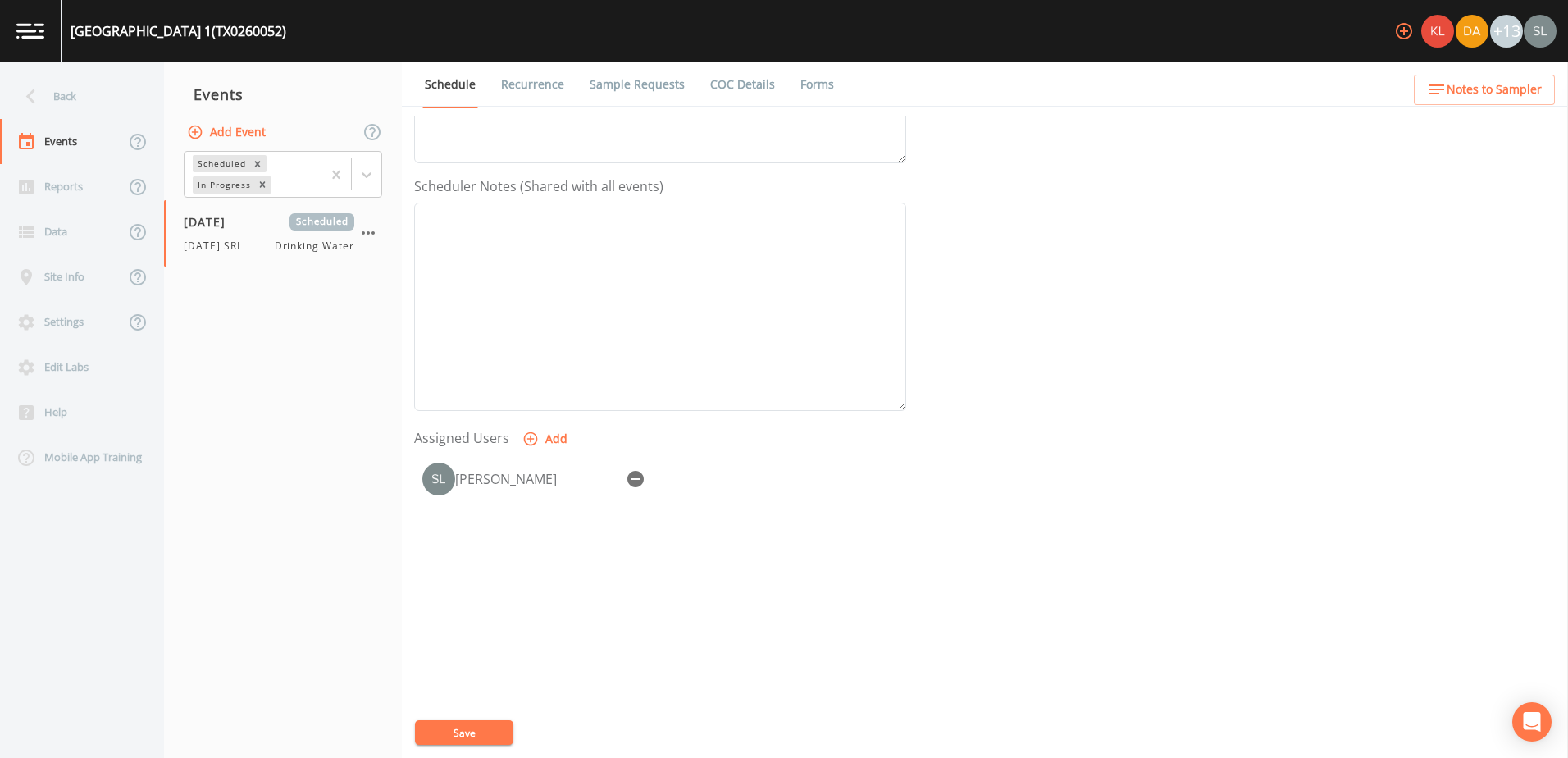
click at [493, 734] on button "Save" at bounding box center [464, 732] width 98 height 25
click at [106, 92] on div "Back" at bounding box center [74, 95] width 148 height 45
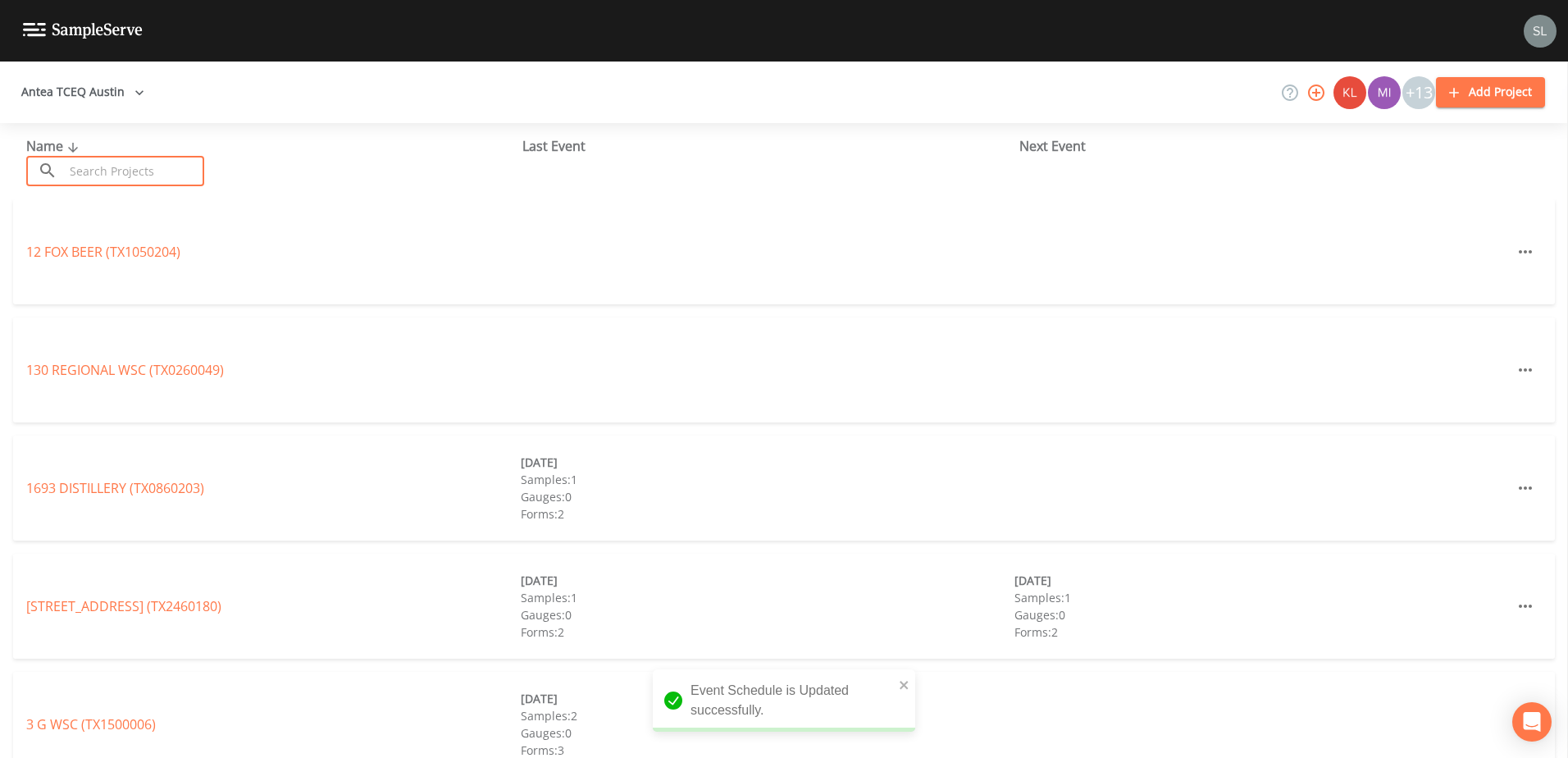
click at [149, 168] on input "text" at bounding box center [134, 171] width 140 height 30
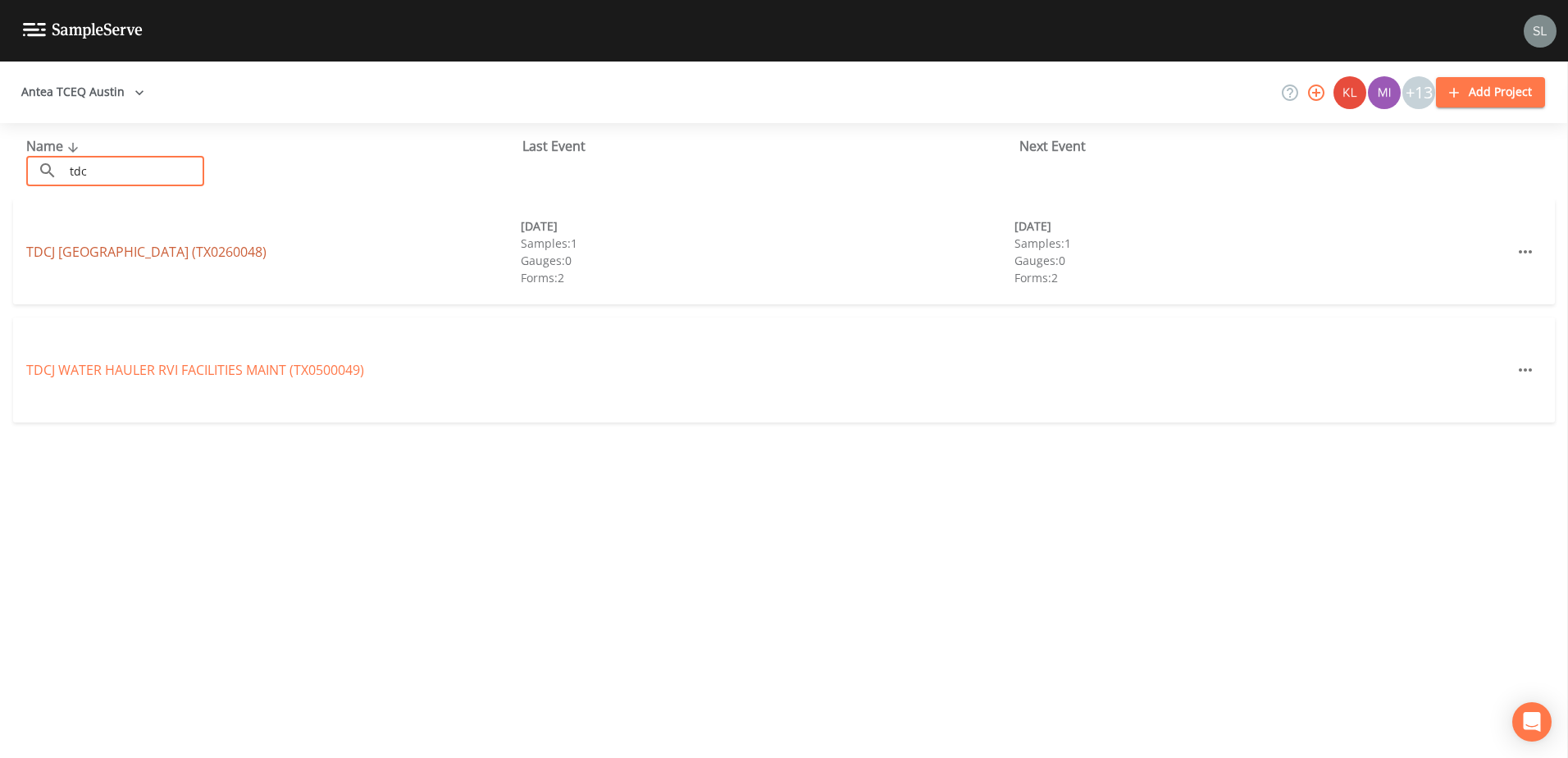
type input "tdc"
click at [184, 248] on link "TDCJ BUFFALO RANCH (TX0260048)" at bounding box center [146, 251] width 240 height 18
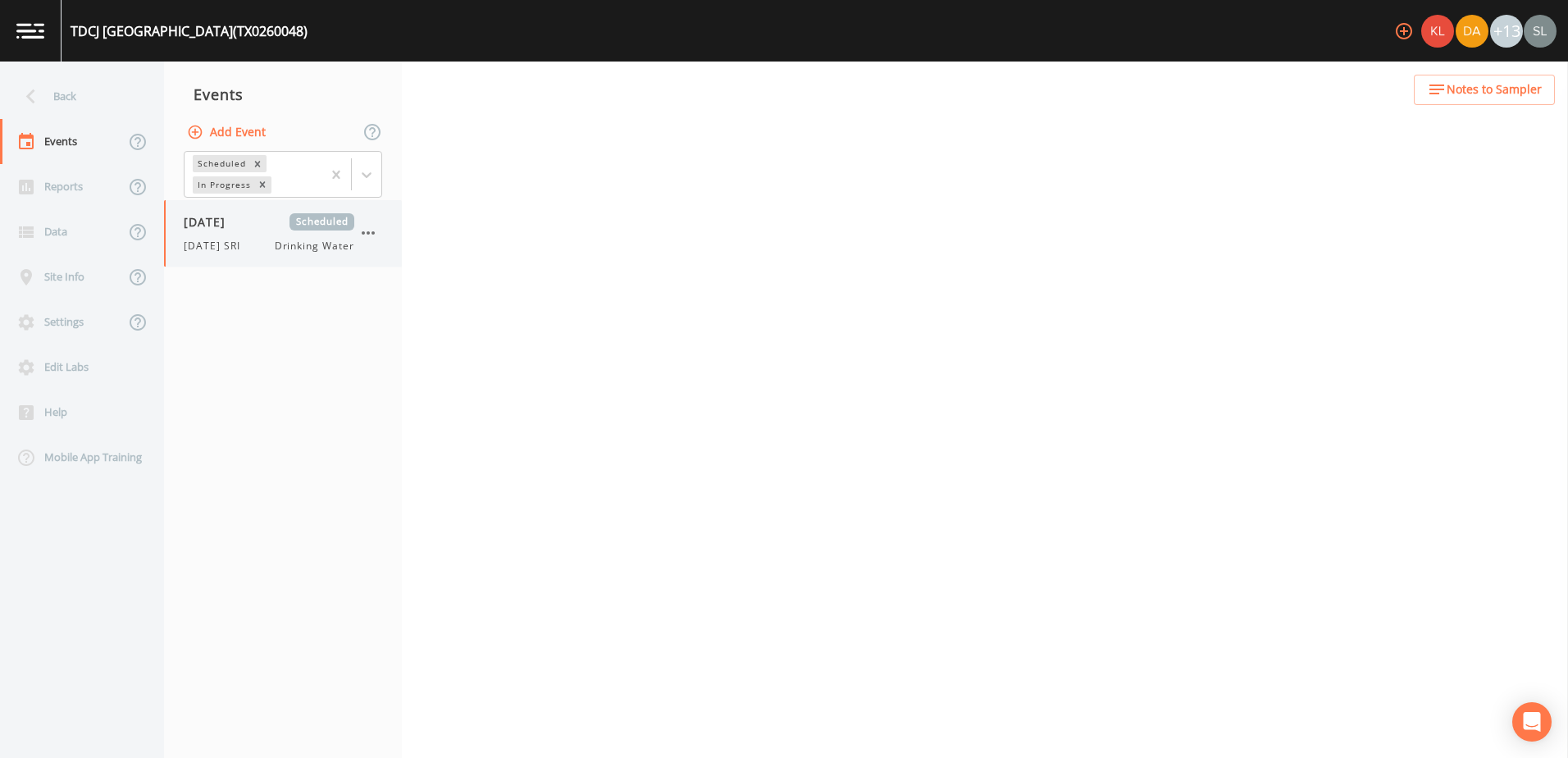
click at [244, 237] on div "09/24/2025 Scheduled 9/24/25 SRI Drinking Water" at bounding box center [269, 233] width 171 height 41
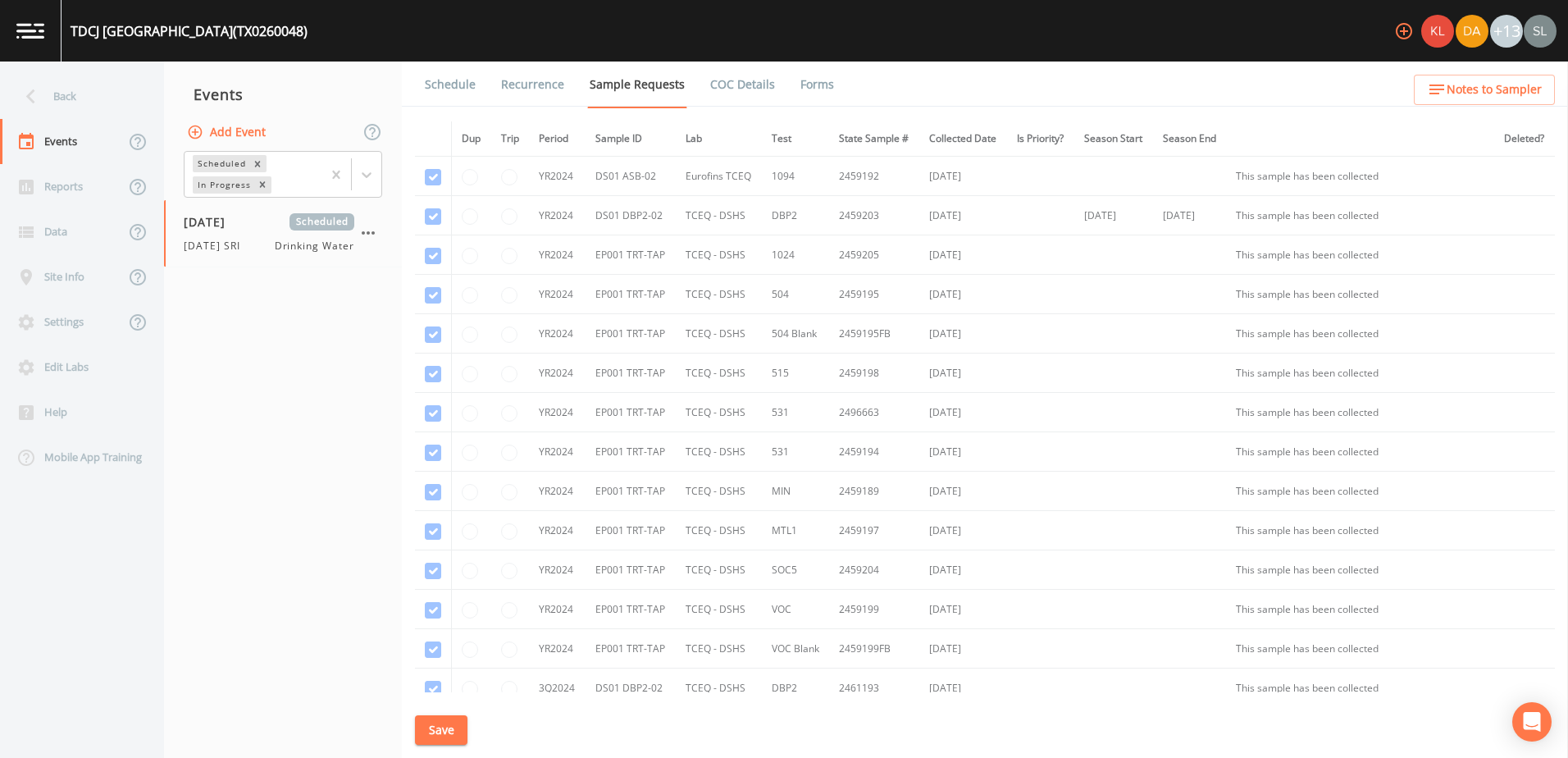
click at [473, 85] on link "Schedule" at bounding box center [450, 85] width 56 height 46
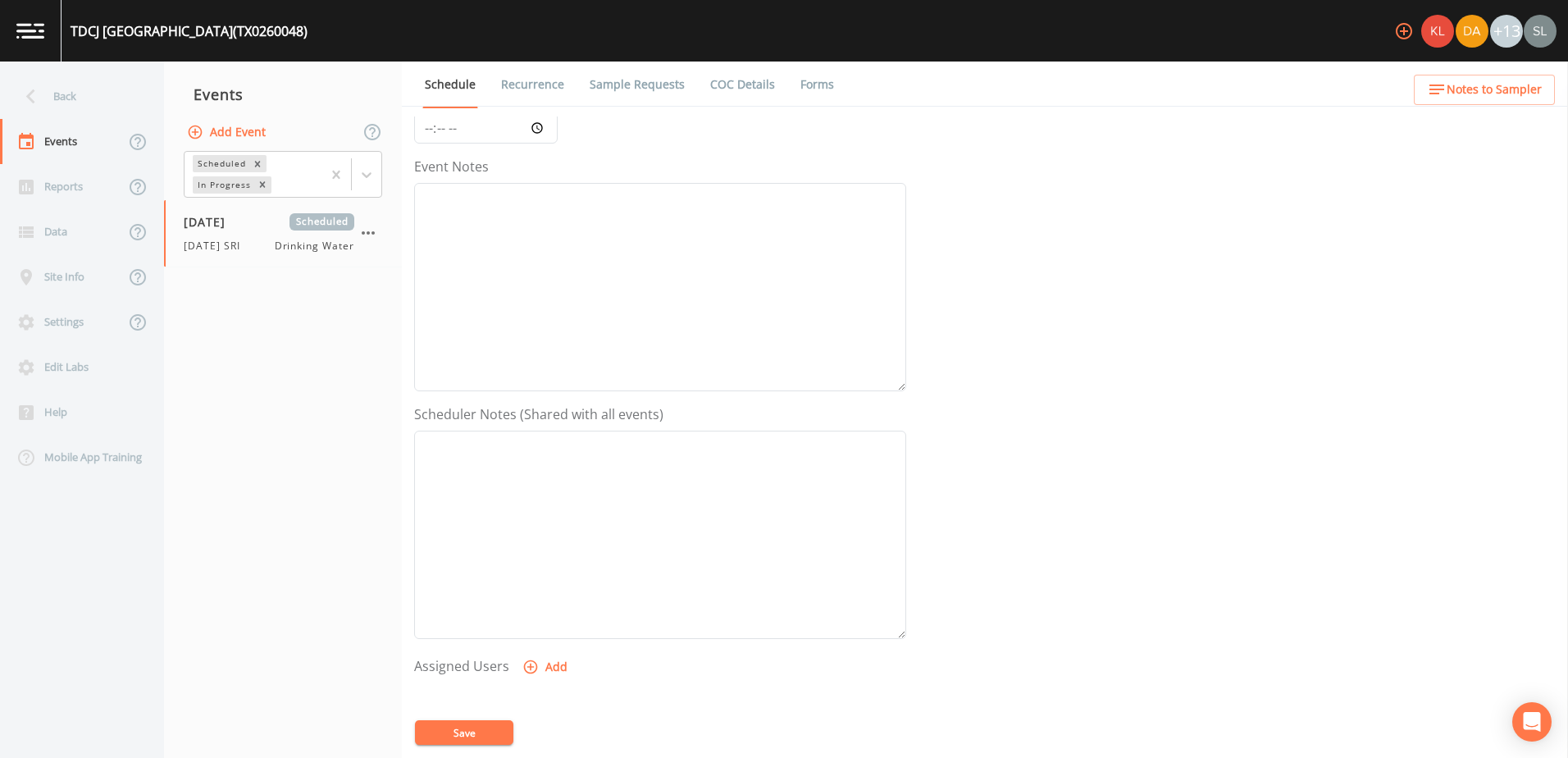
scroll to position [400, 0]
click at [558, 436] on button "Add" at bounding box center [546, 439] width 55 height 30
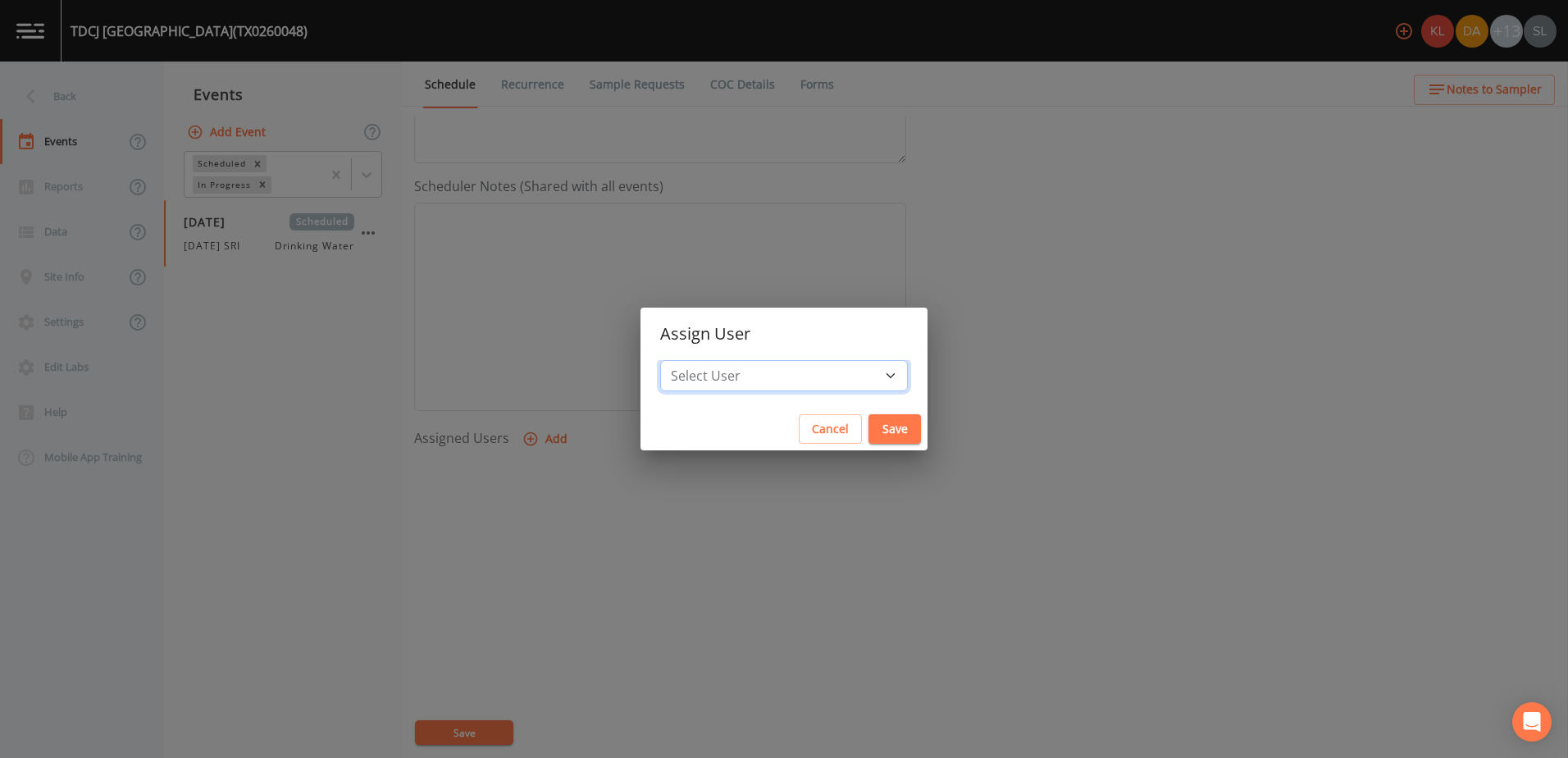
click at [814, 369] on select "Select User Kler Teran David Weber Joshua gere Paul Mike Franklin Rodolfo Ramir…" at bounding box center [783, 375] width 248 height 31
click at [819, 386] on select "Select User Kler Teran David Weber Joshua gere Paul Mike Franklin Rodolfo Ramir…" at bounding box center [783, 375] width 248 height 31
select select "ec903c3e-23b8-4790-bf81-d04851916195"
click at [711, 360] on select "Select User Kler Teran David Weber Joshua gere Paul Mike Franklin Rodolfo Ramir…" at bounding box center [783, 375] width 248 height 31
click at [868, 434] on button "Save" at bounding box center [895, 429] width 52 height 30
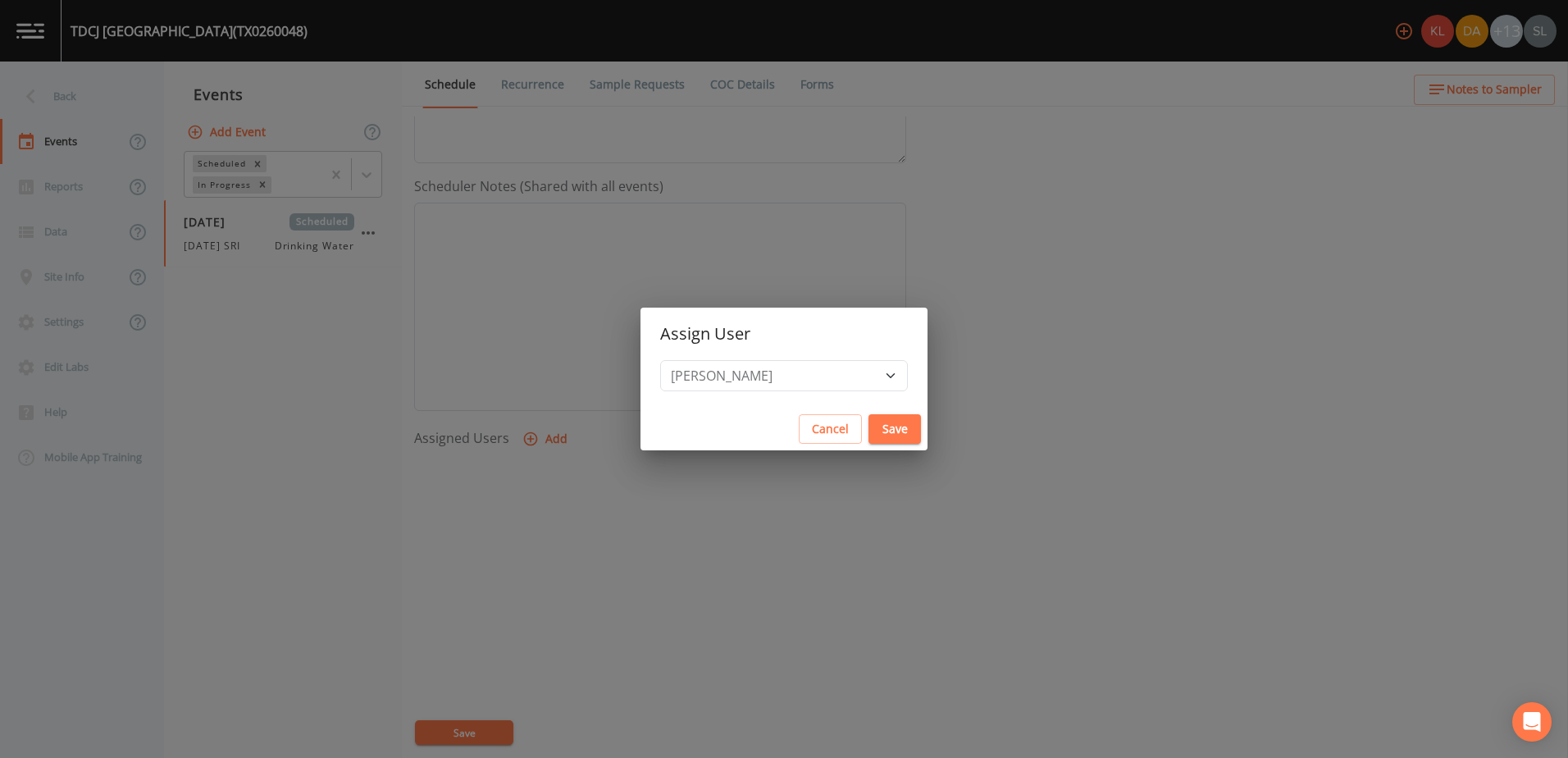
select select
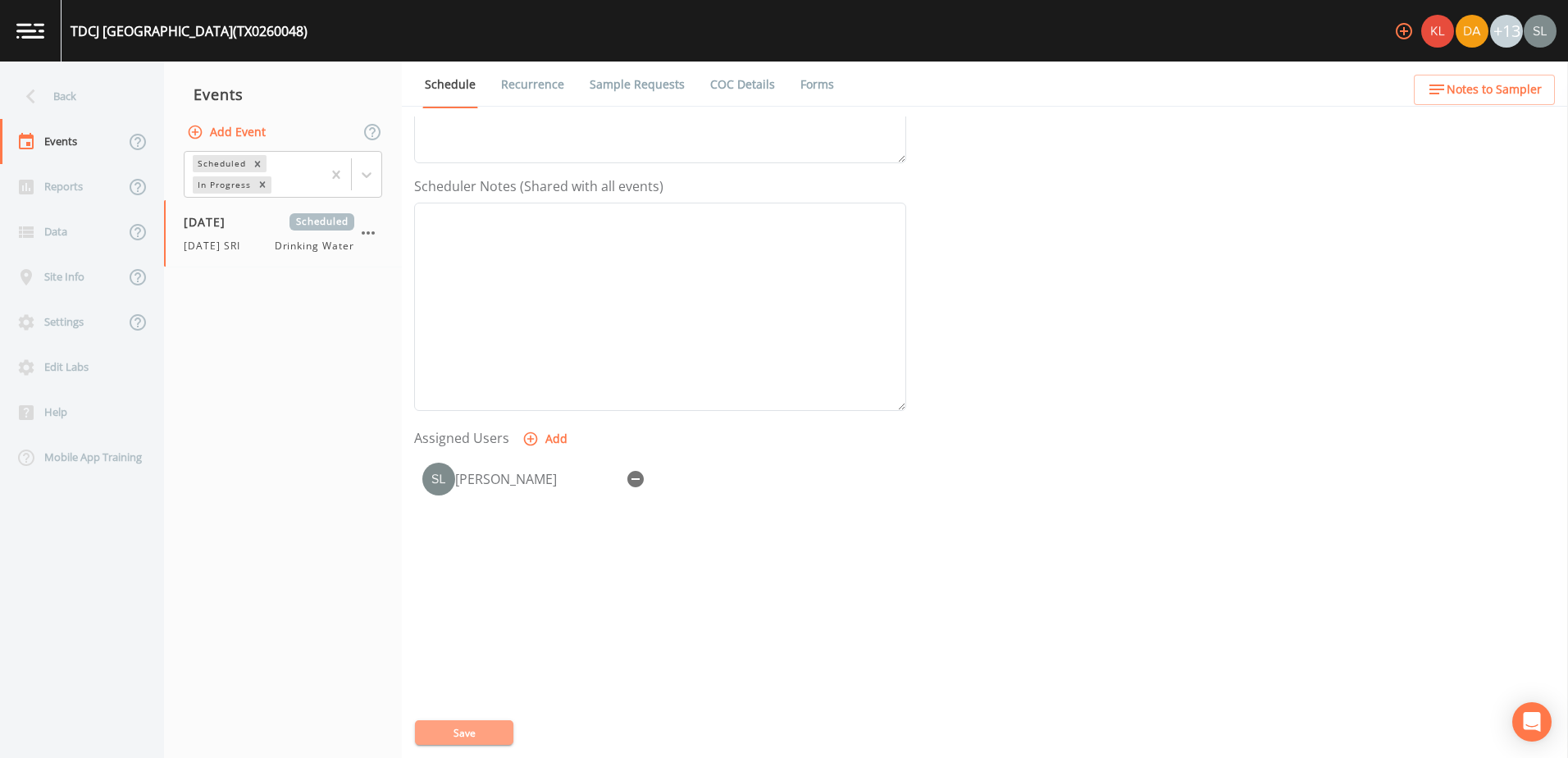
click at [496, 723] on button "Save" at bounding box center [464, 732] width 98 height 25
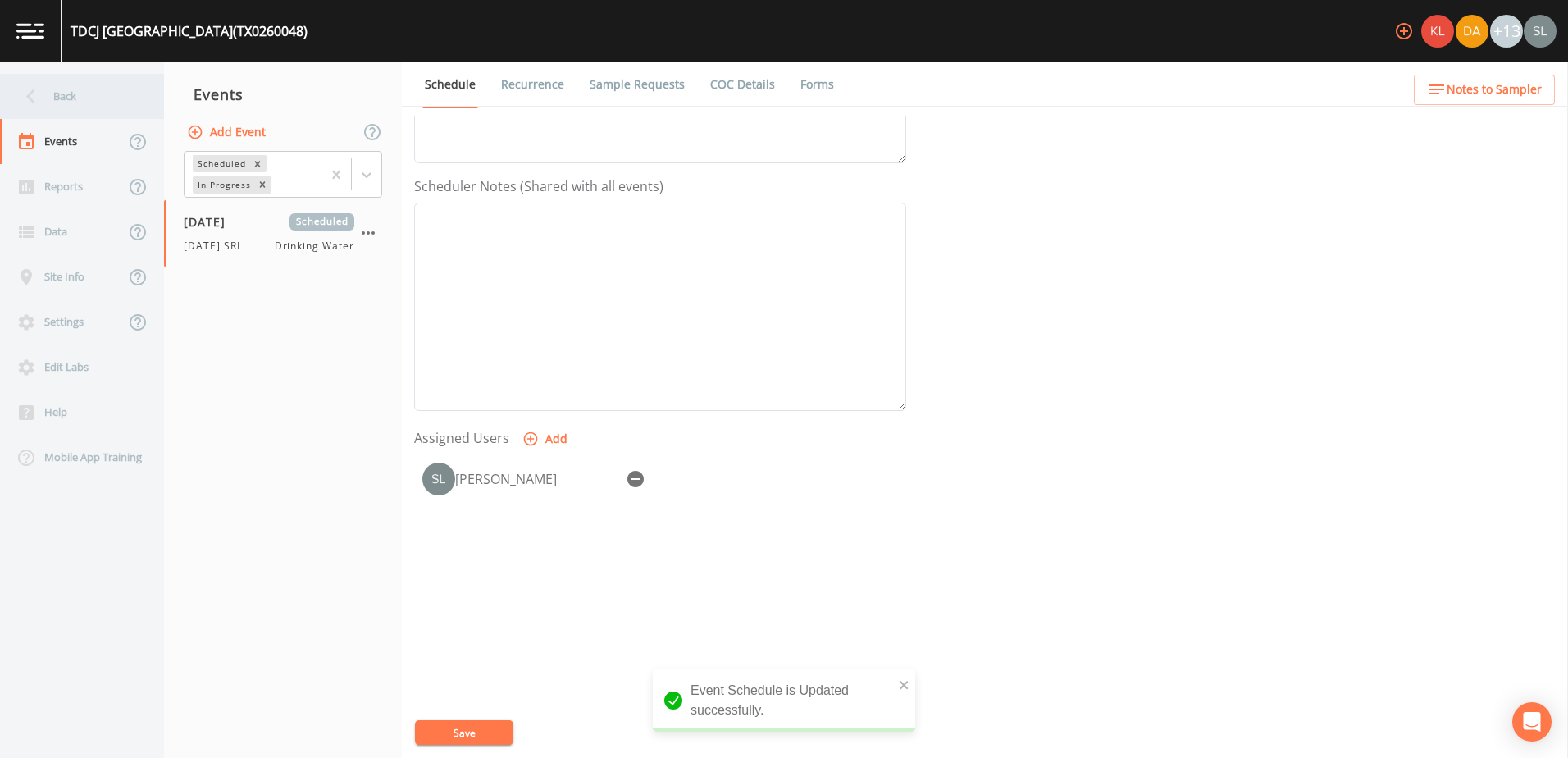
click at [58, 89] on div "Back" at bounding box center [74, 95] width 148 height 45
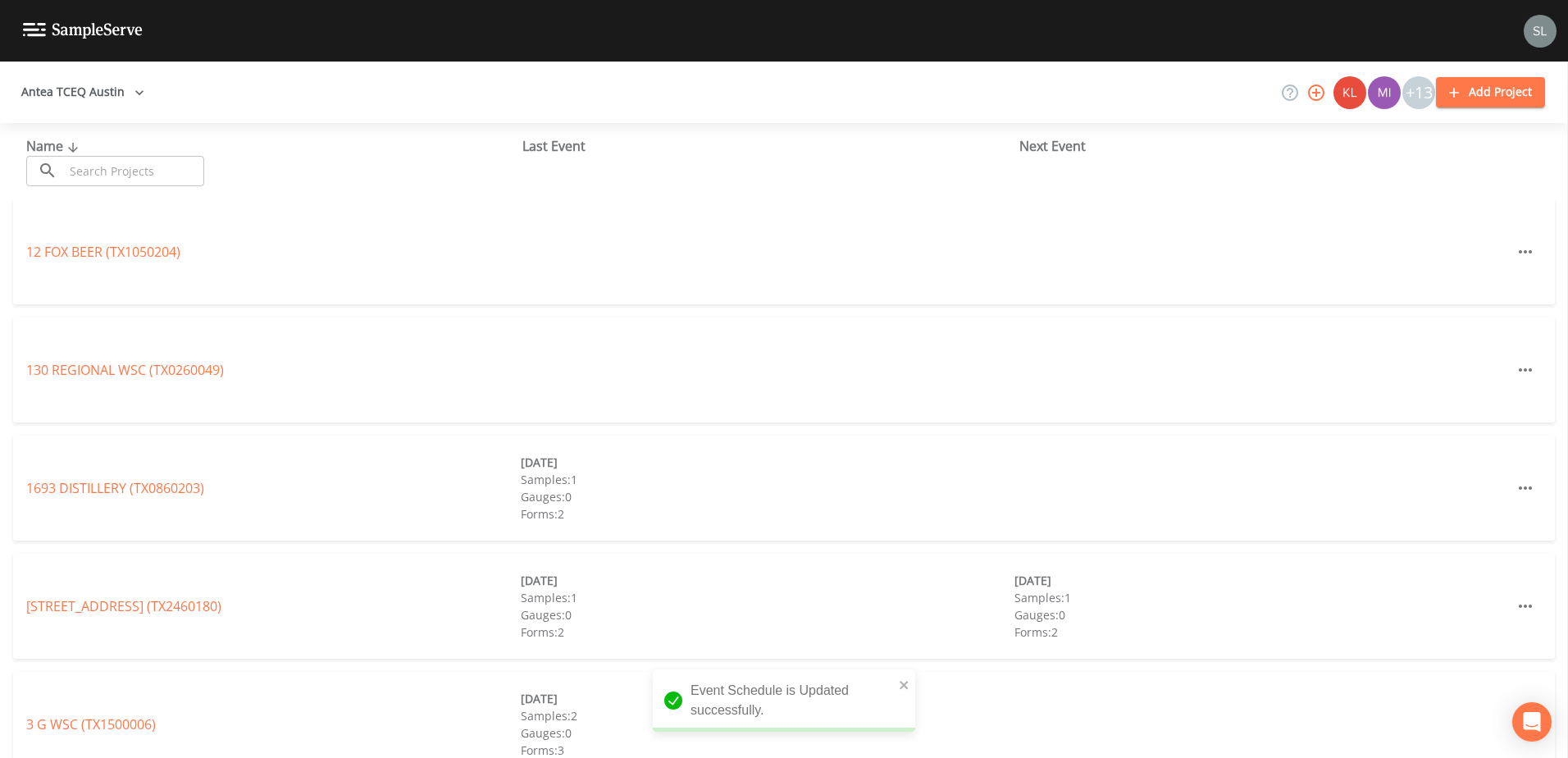
click at [166, 168] on input "text" at bounding box center [134, 171] width 140 height 30
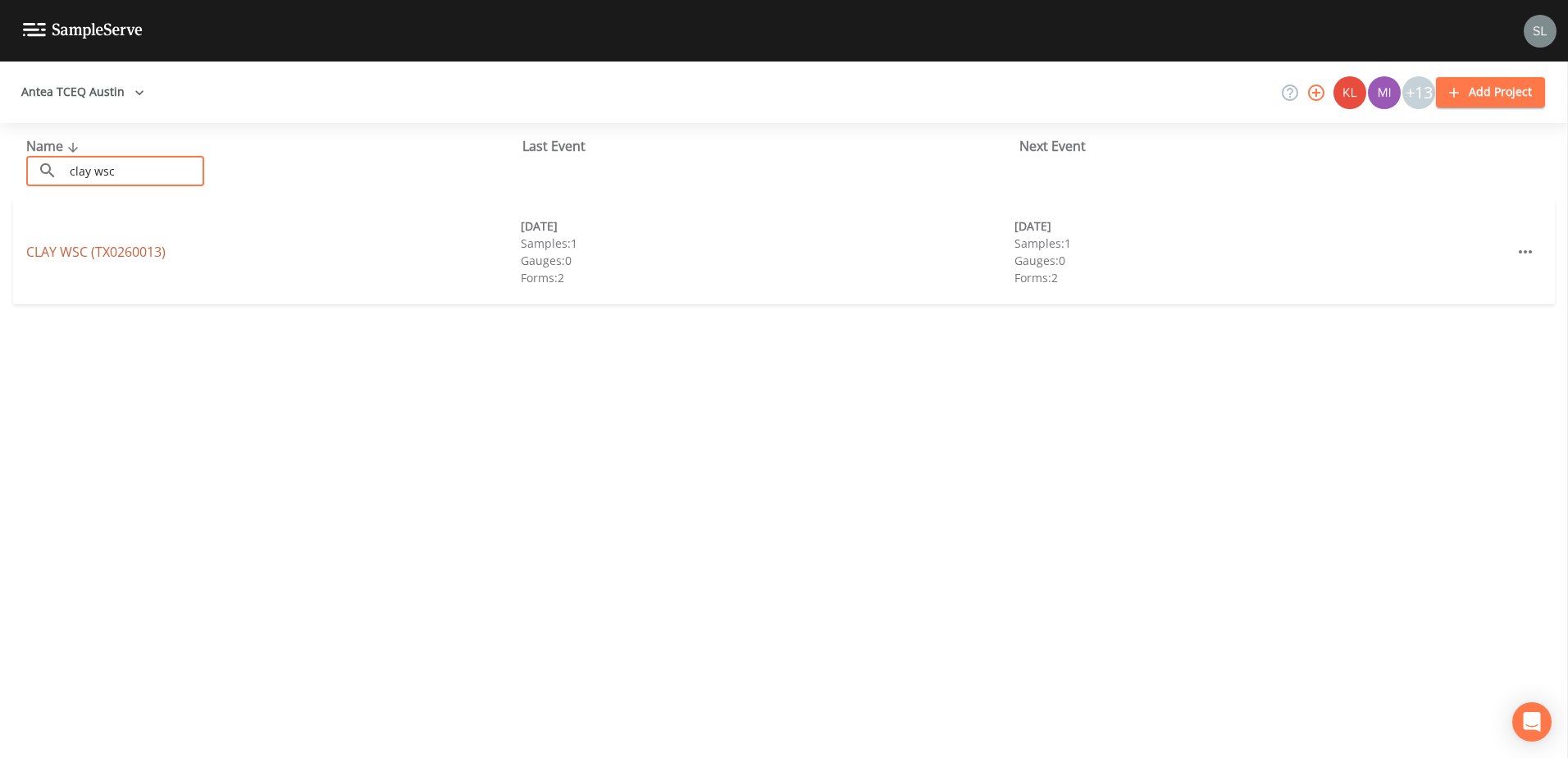
type input "clay wsc"
click at [159, 245] on link "CLAY WSC (TX0260013)" at bounding box center [95, 251] width 139 height 18
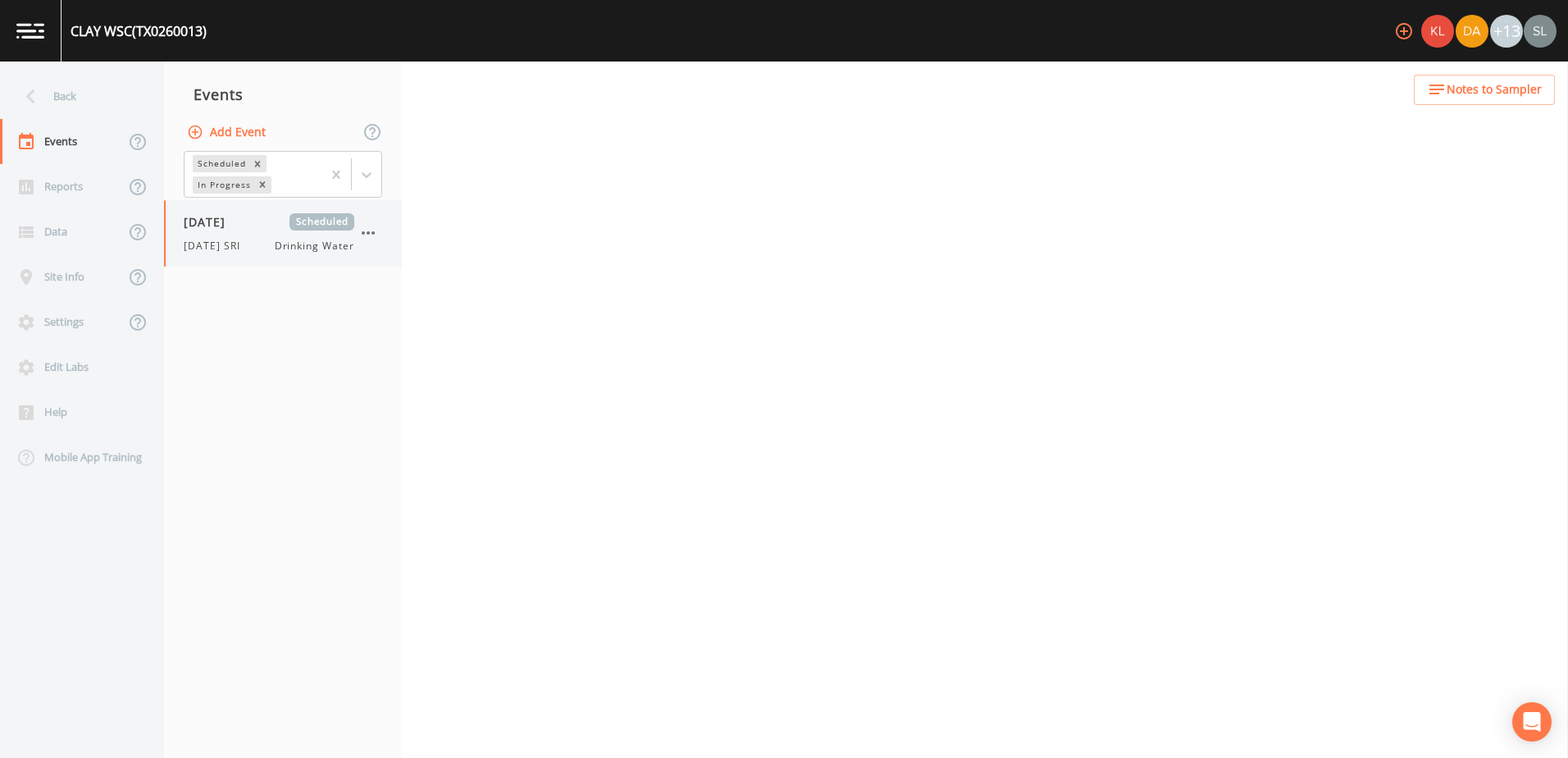
click at [258, 240] on div "9/24/25 SRI Drinking Water" at bounding box center [269, 245] width 171 height 14
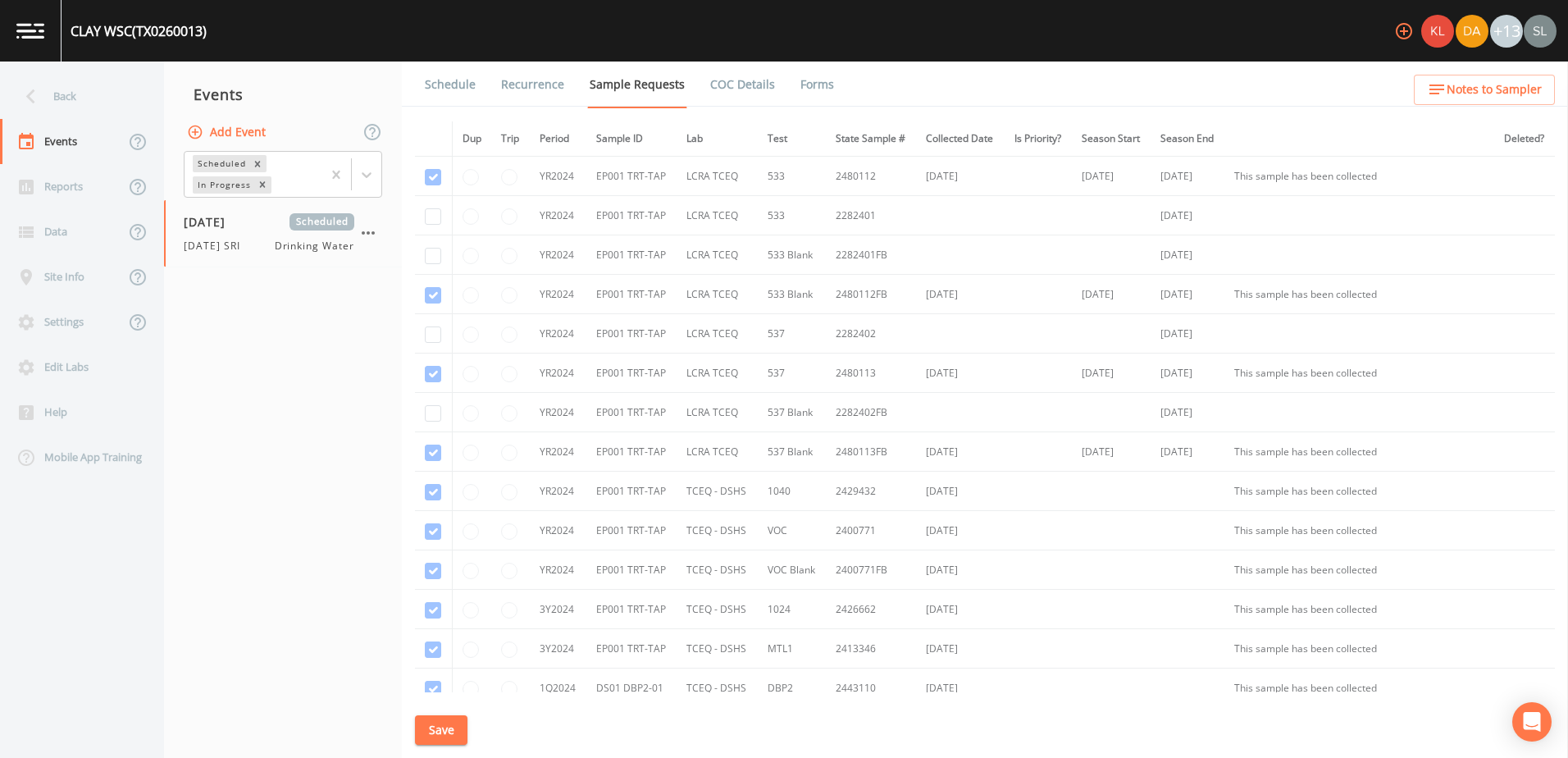
click at [464, 83] on link "Schedule" at bounding box center [450, 85] width 56 height 46
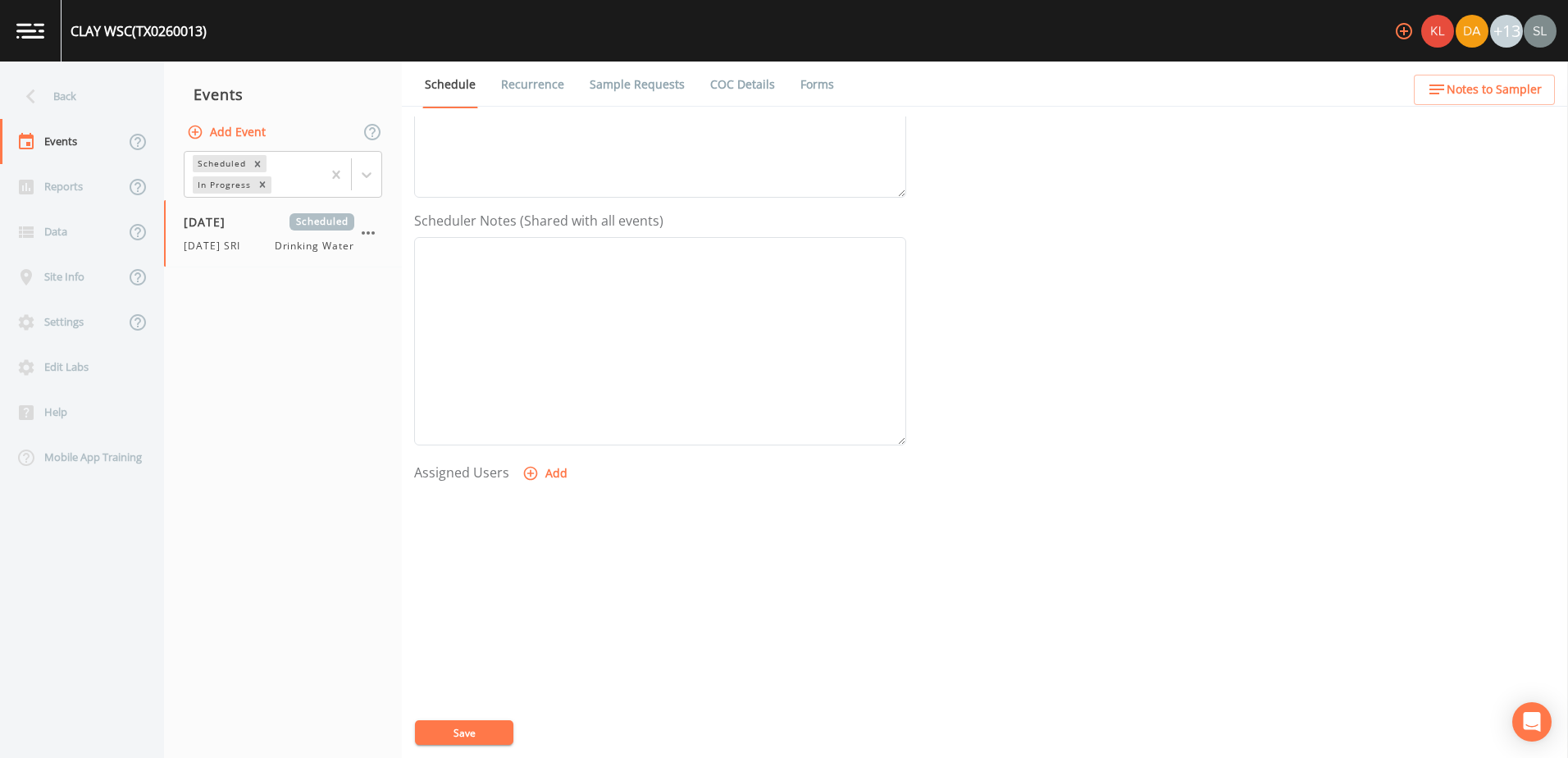
scroll to position [400, 0]
click at [556, 446] on button "Add" at bounding box center [546, 439] width 55 height 30
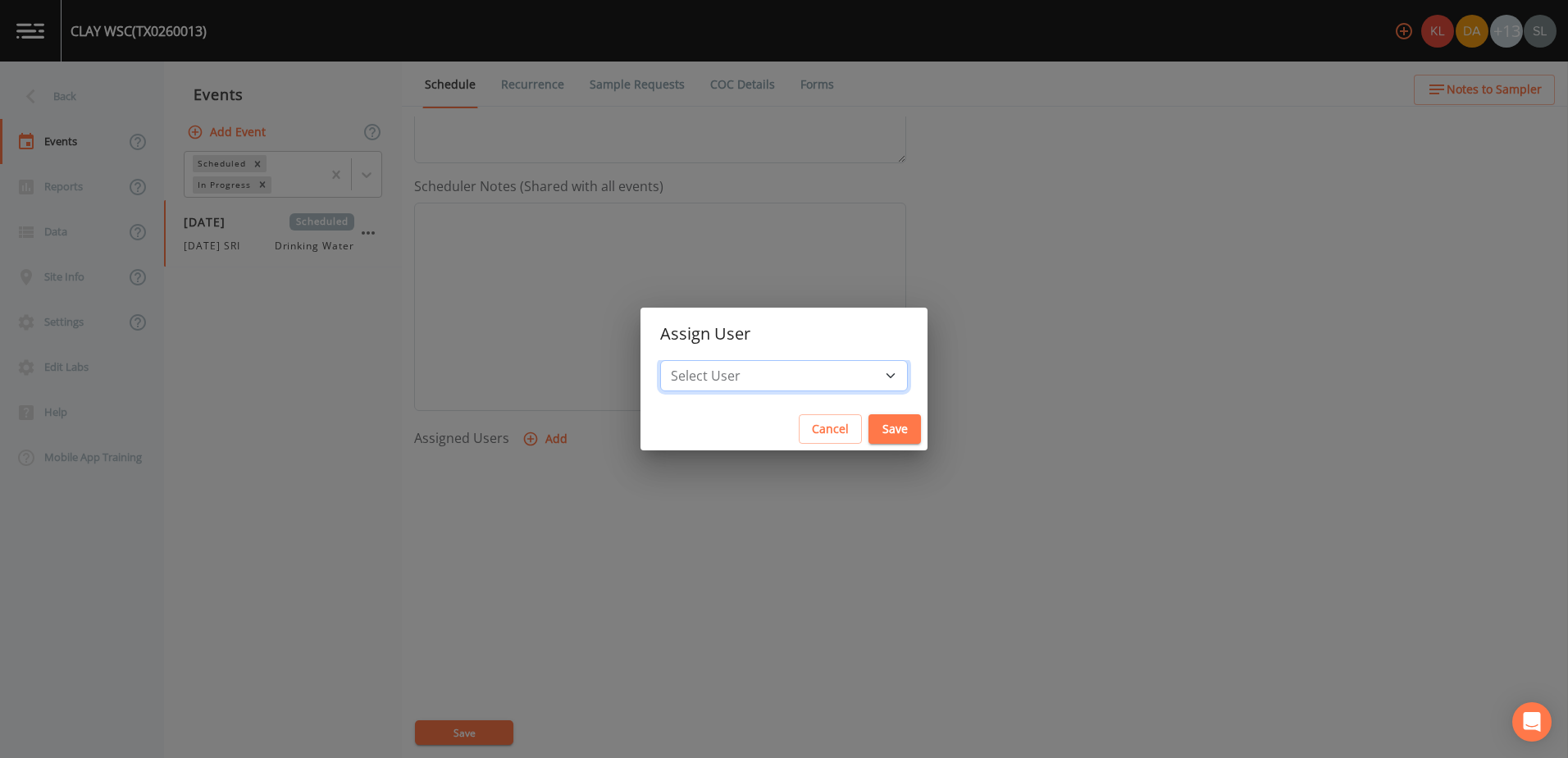
click at [800, 372] on select "Select User Kler Teran David Weber Joshua gere Paul Mike Franklin Rodolfo Ramir…" at bounding box center [783, 375] width 248 height 31
select select "ec903c3e-23b8-4790-bf81-d04851916195"
click at [711, 360] on select "Select User Kler Teran David Weber Joshua gere Paul Mike Franklin Rodolfo Ramir…" at bounding box center [783, 375] width 248 height 31
click at [868, 430] on button "Save" at bounding box center [895, 429] width 52 height 30
select select
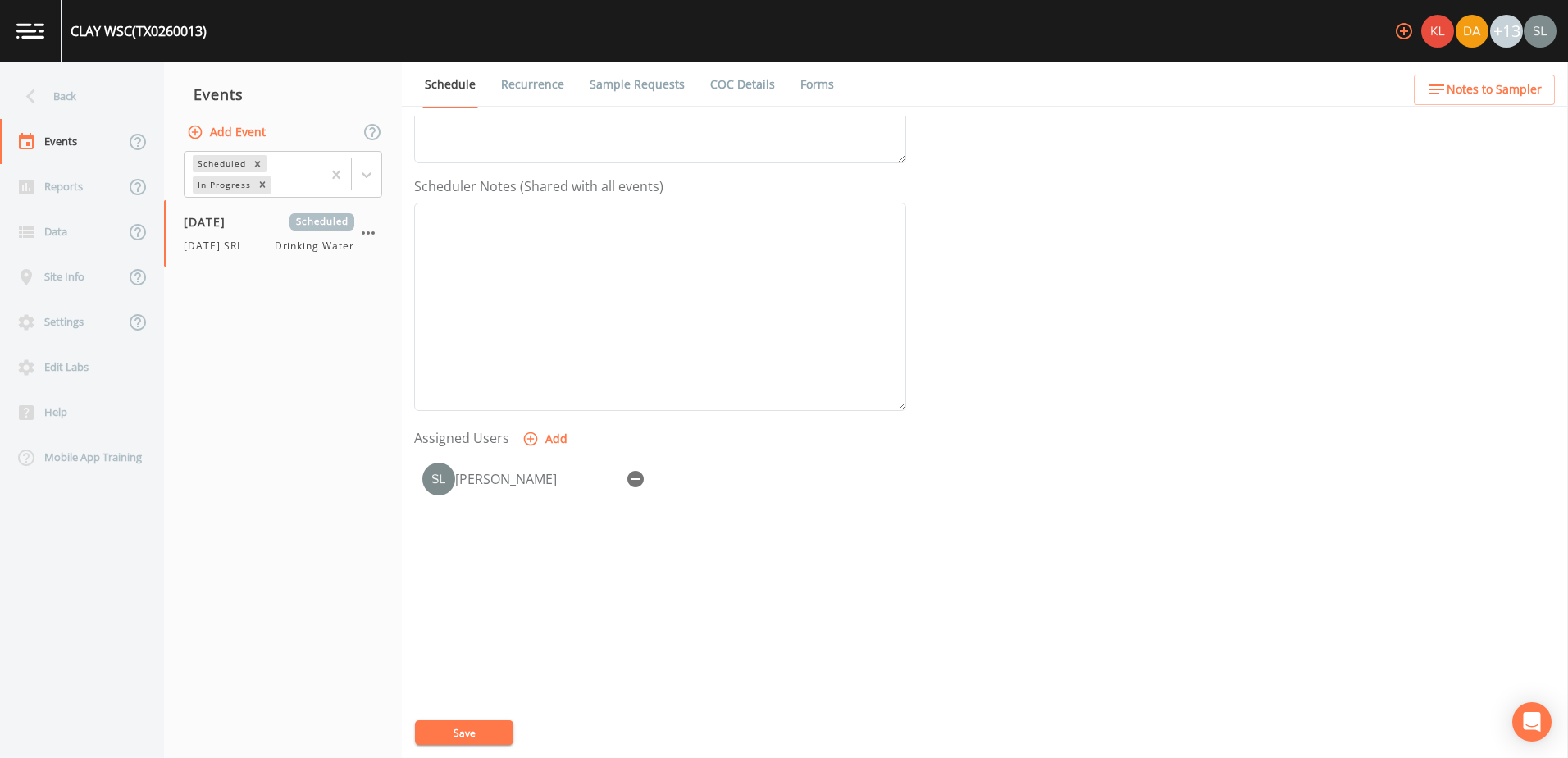
click at [486, 731] on button "Save" at bounding box center [464, 732] width 98 height 25
click at [492, 731] on button "Save" at bounding box center [464, 732] width 98 height 25
click at [133, 104] on div "Back" at bounding box center [74, 95] width 148 height 45
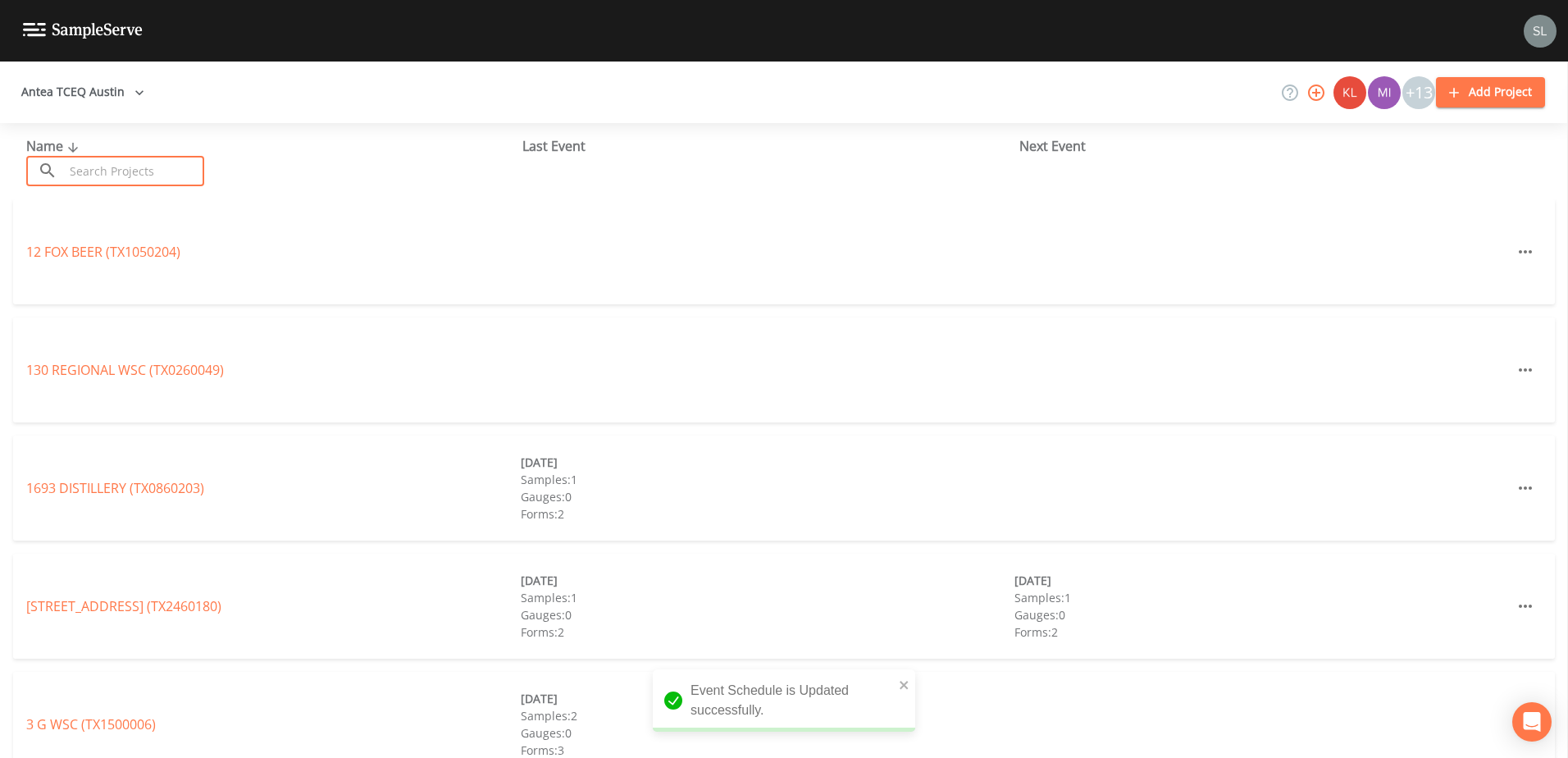
click at [195, 179] on input "text" at bounding box center [134, 171] width 140 height 30
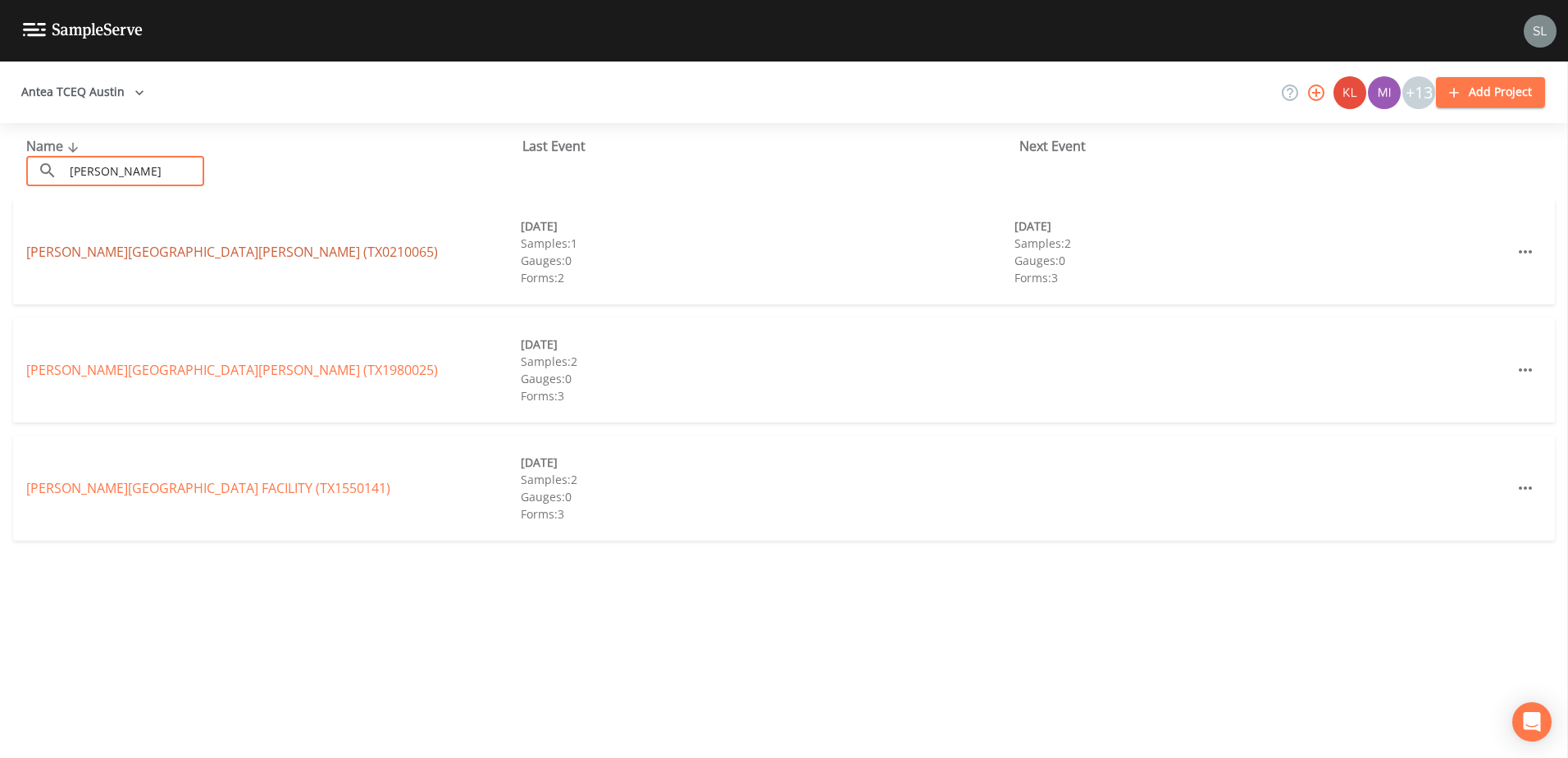
type input "sanderson fa"
click at [181, 246] on link "SANDERSON FARMS BRYAN FACILITY (TX0210065)" at bounding box center [231, 251] width 411 height 18
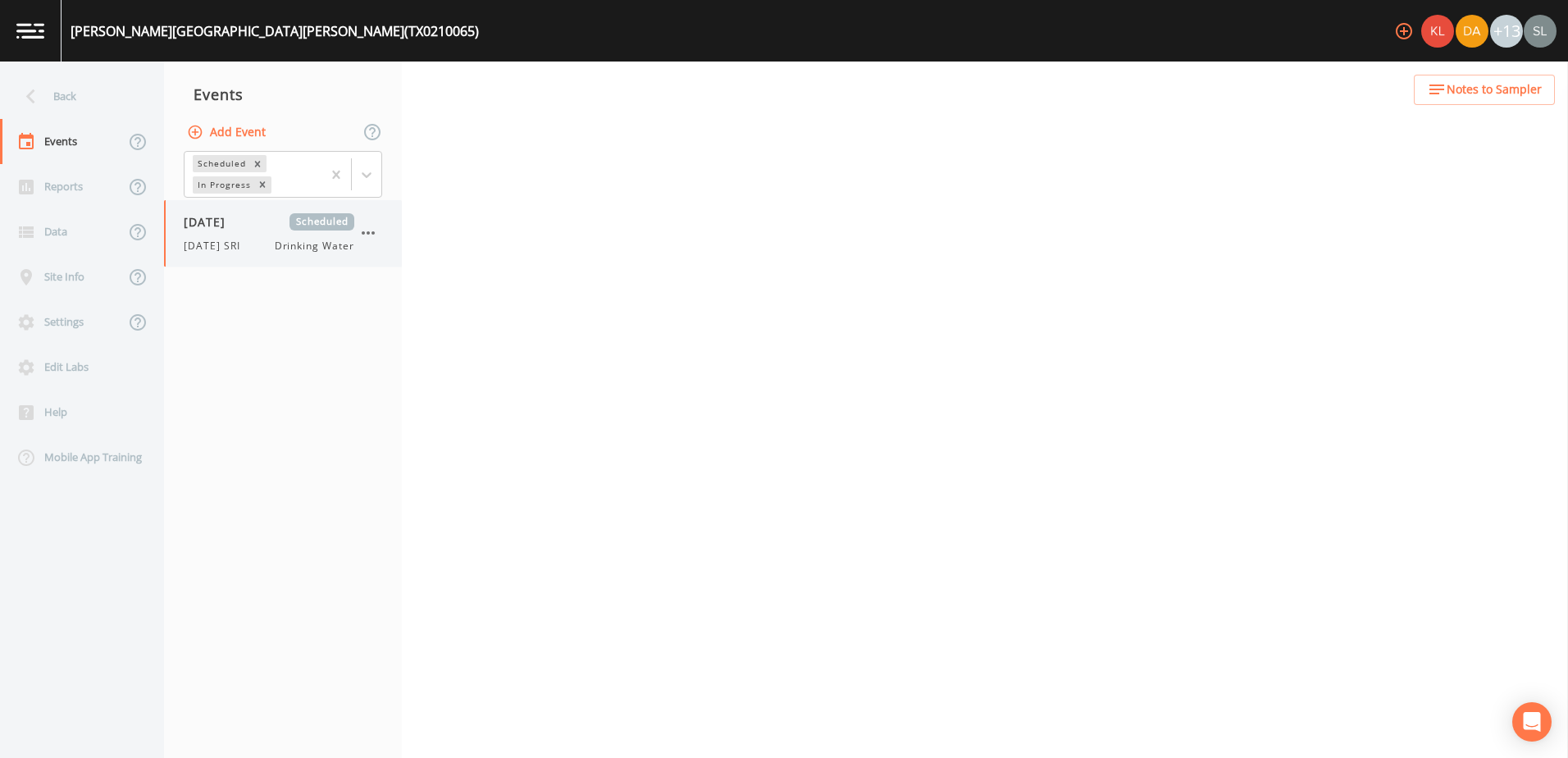
click at [258, 234] on div "09/24/2025 Scheduled 9/24/25 SRI Drinking Water" at bounding box center [269, 233] width 171 height 41
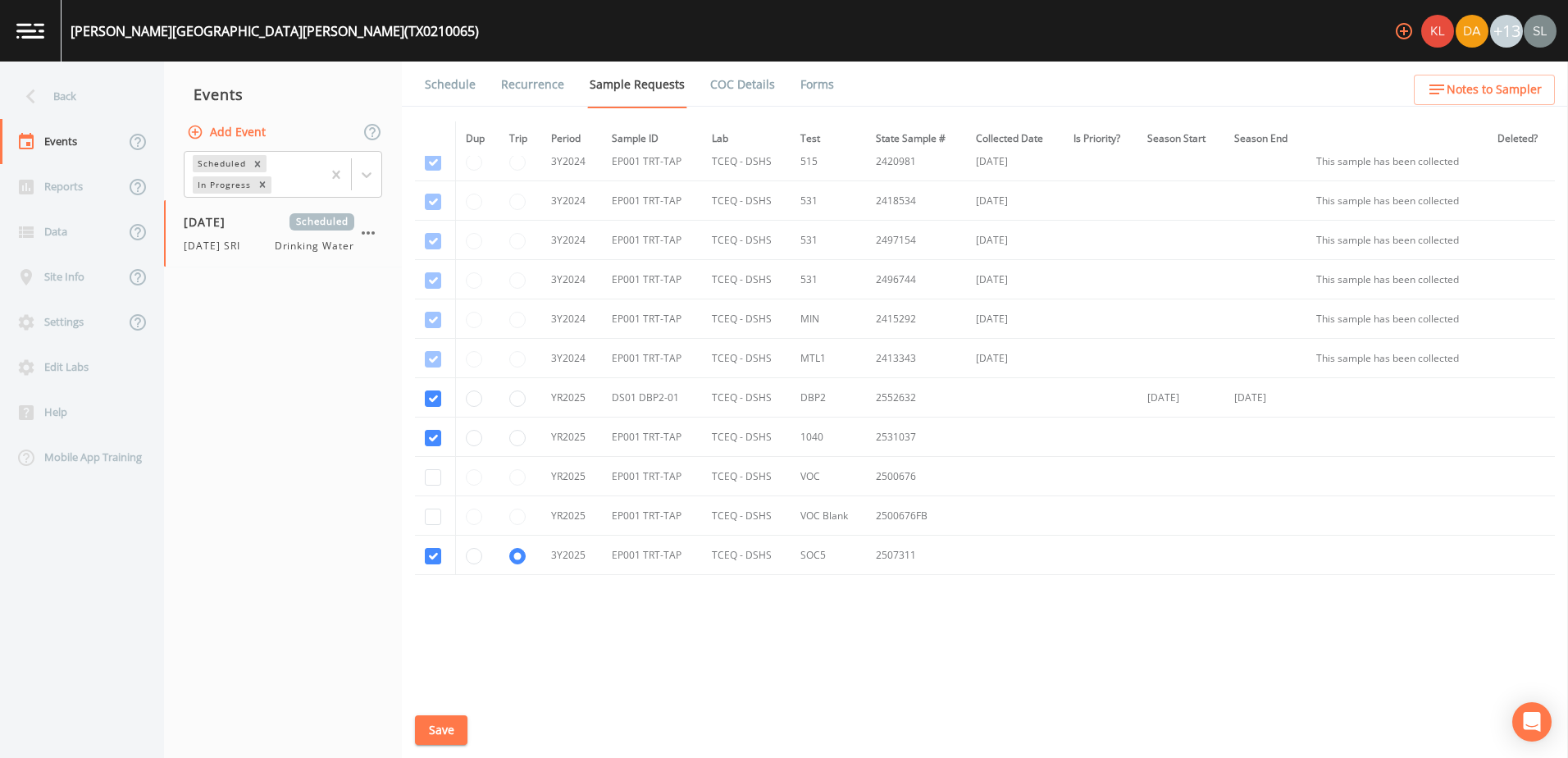
scroll to position [541, 0]
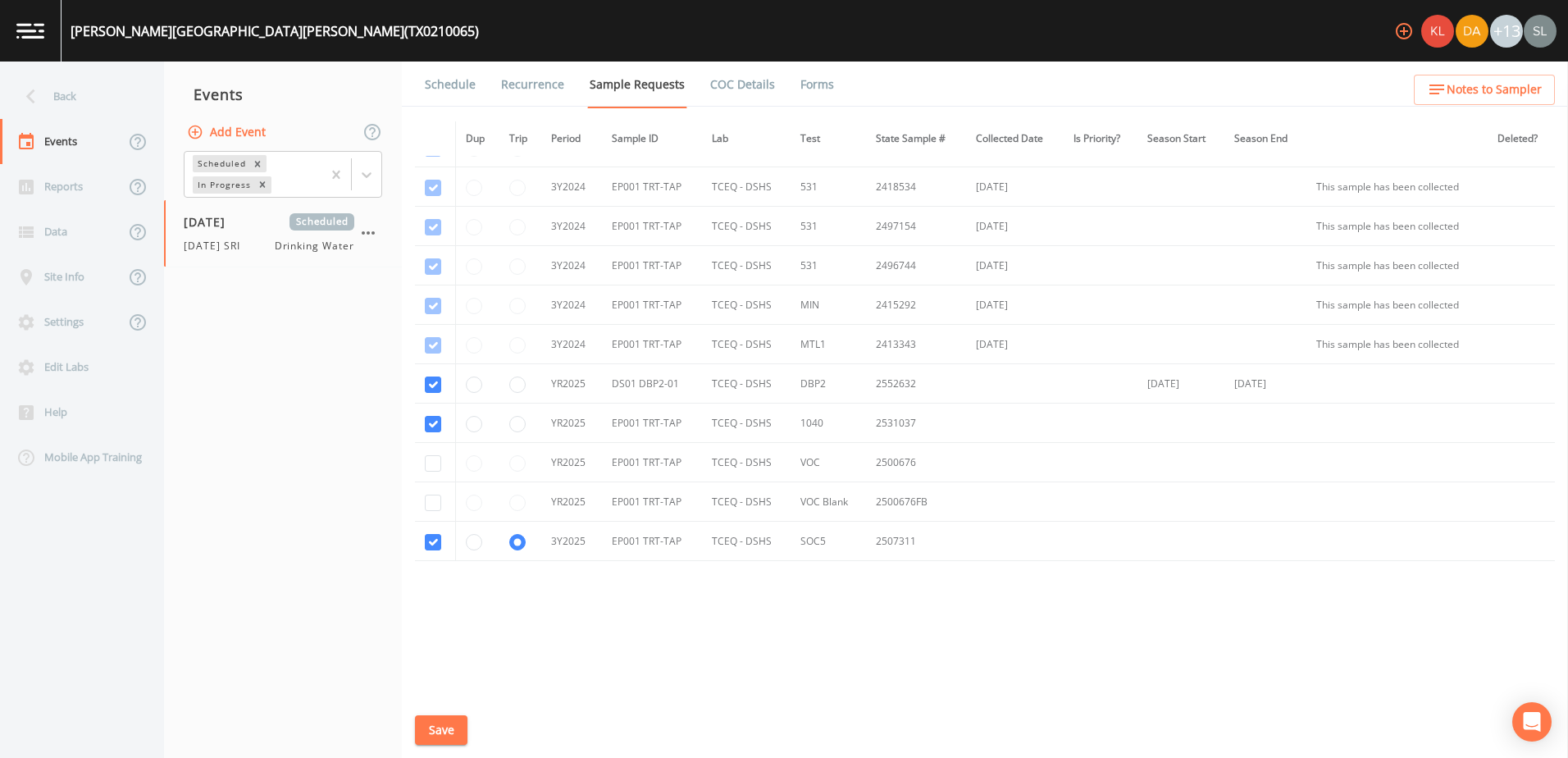
click at [447, 91] on link "Schedule" at bounding box center [450, 85] width 56 height 46
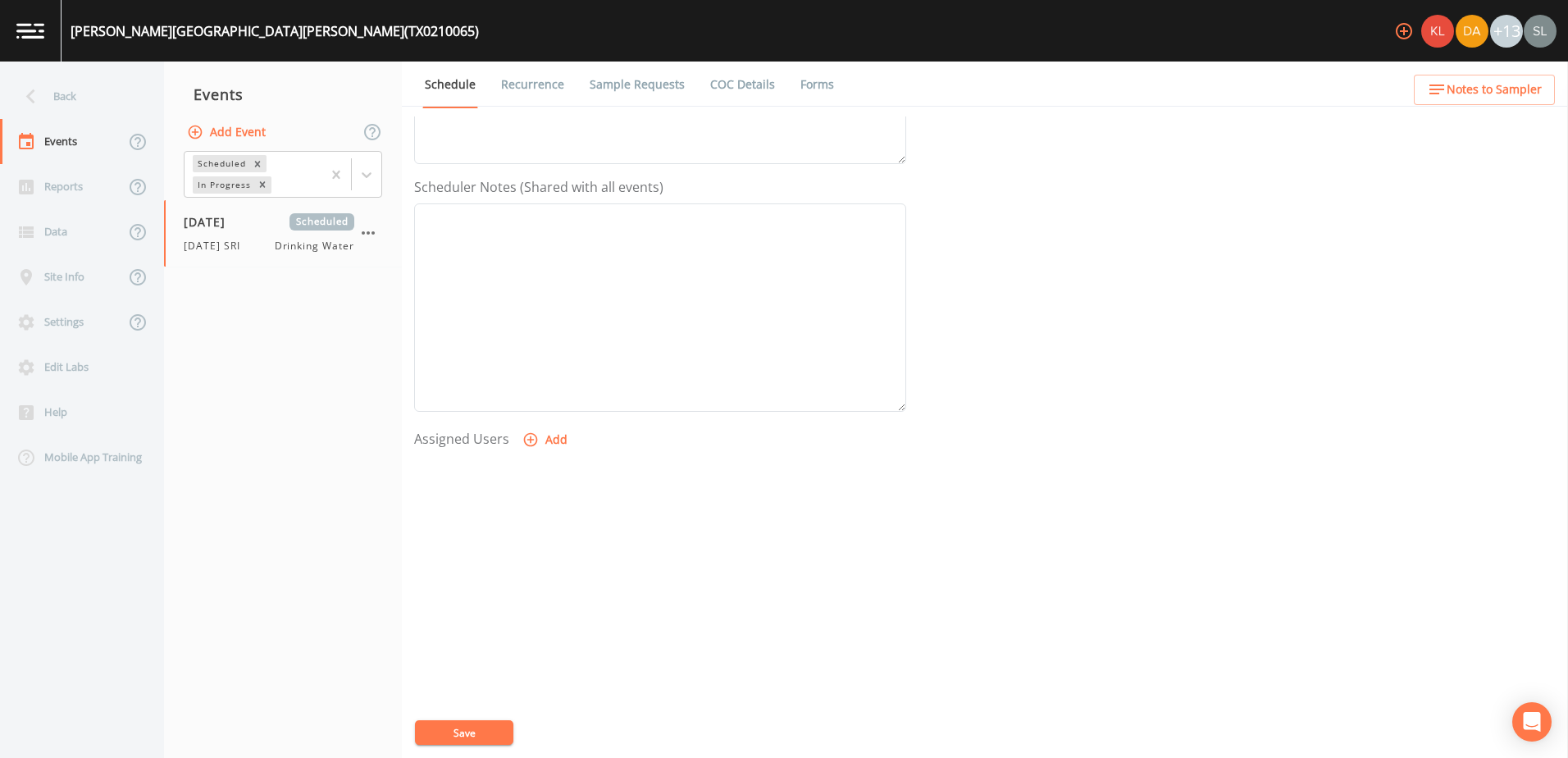
scroll to position [400, 0]
click at [531, 433] on icon "button" at bounding box center [531, 439] width 14 height 14
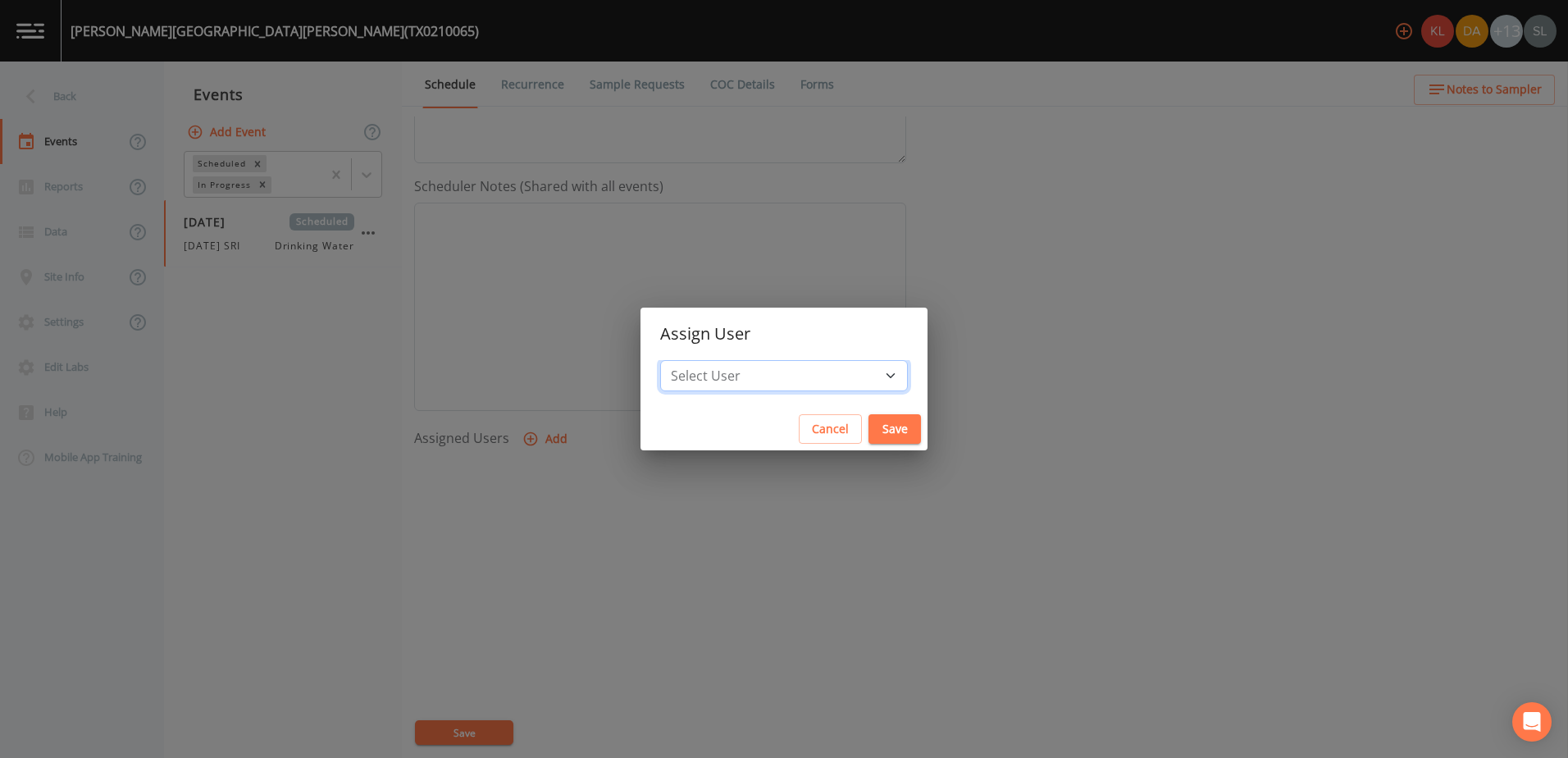
click at [795, 379] on select "Select User Kler Teran David Weber Joshua gere Paul Mike Franklin Rodolfo Ramir…" at bounding box center [783, 375] width 248 height 31
select select "ec903c3e-23b8-4790-bf81-d04851916195"
click at [711, 360] on select "Select User Kler Teran David Weber Joshua gere Paul Mike Franklin Rodolfo Ramir…" at bounding box center [783, 375] width 248 height 31
click at [868, 440] on button "Save" at bounding box center [895, 429] width 52 height 30
select select
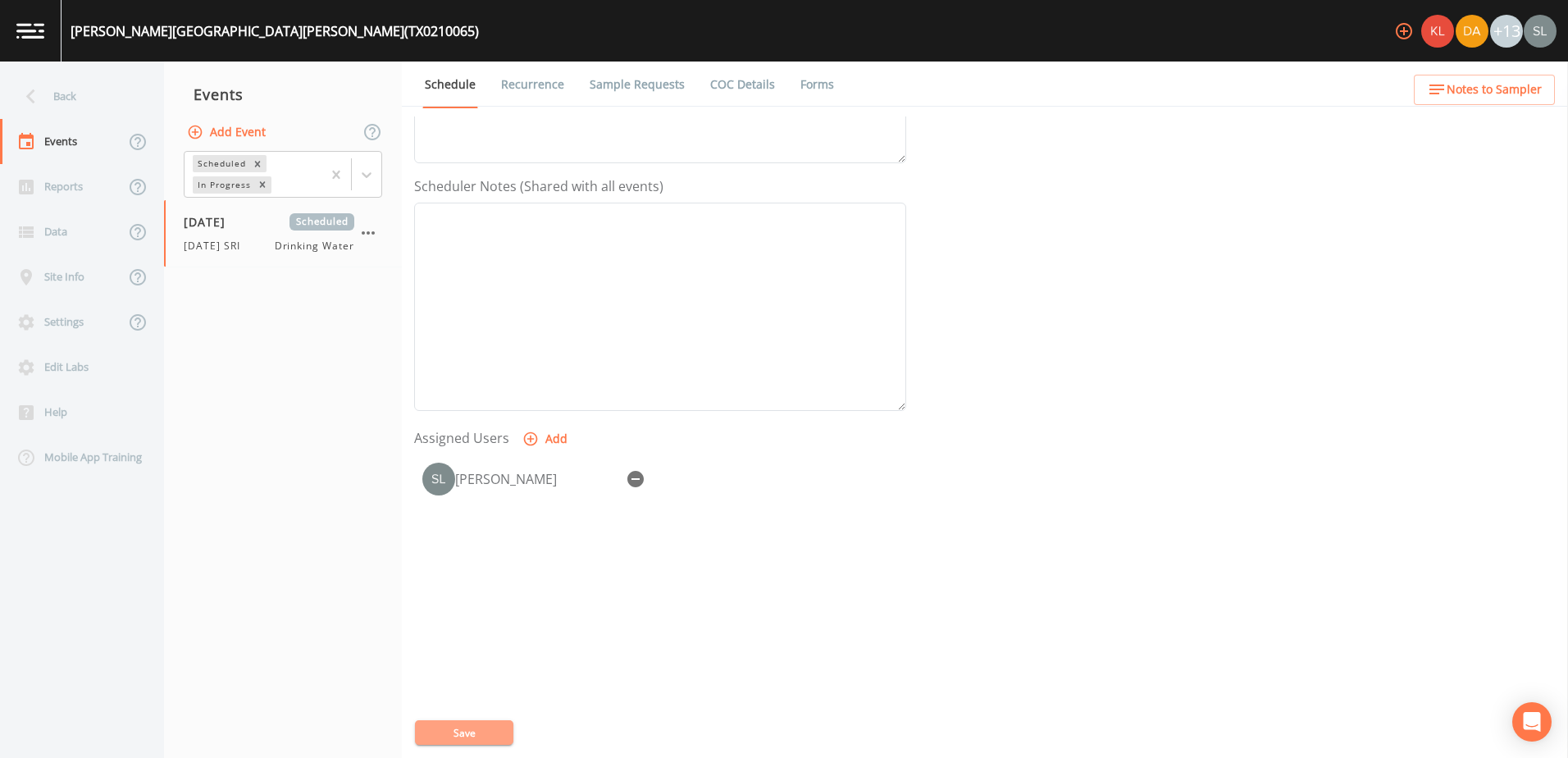
click at [484, 736] on button "Save" at bounding box center [464, 732] width 98 height 25
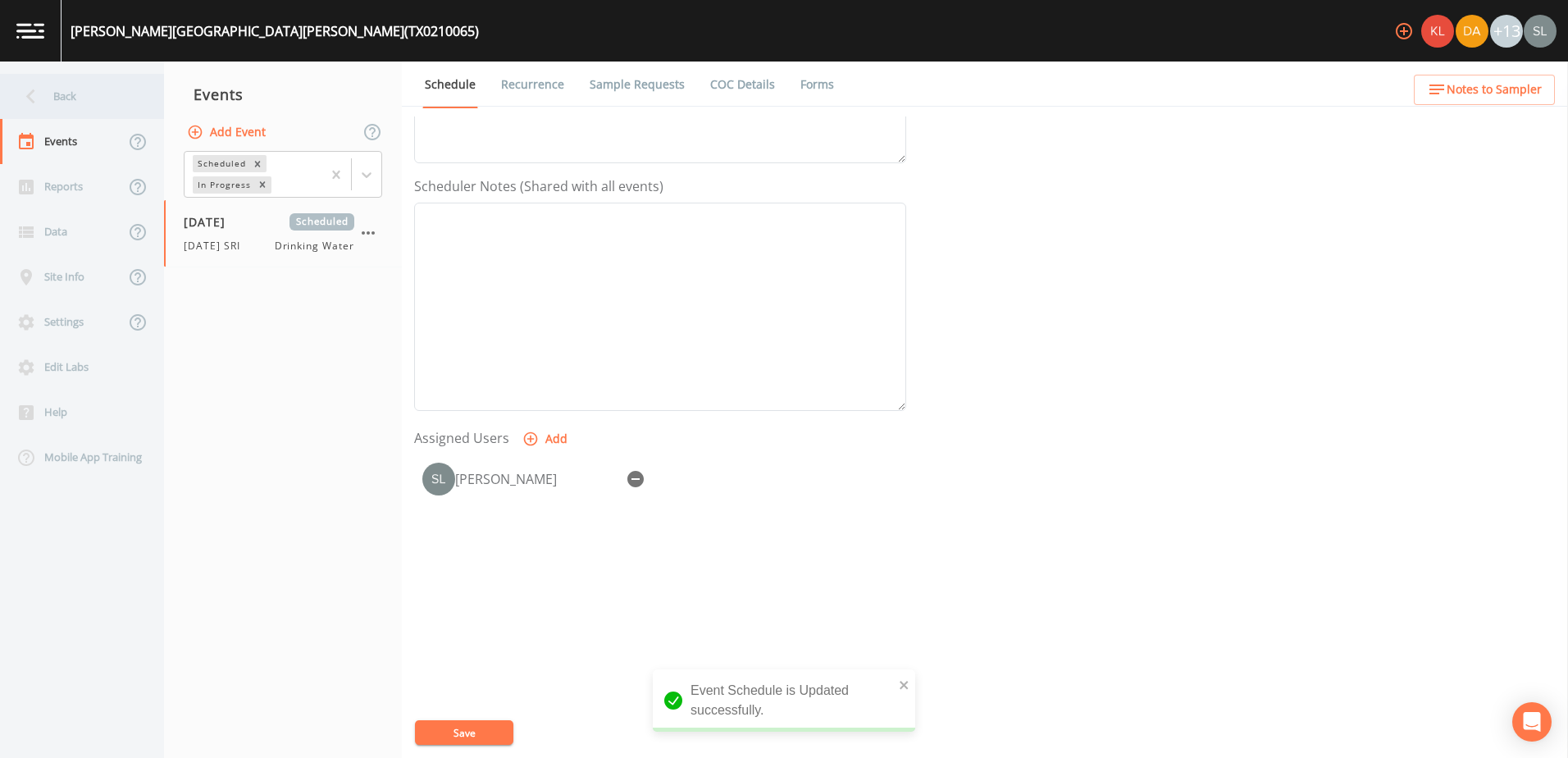
click at [106, 94] on div "Back" at bounding box center [74, 95] width 148 height 45
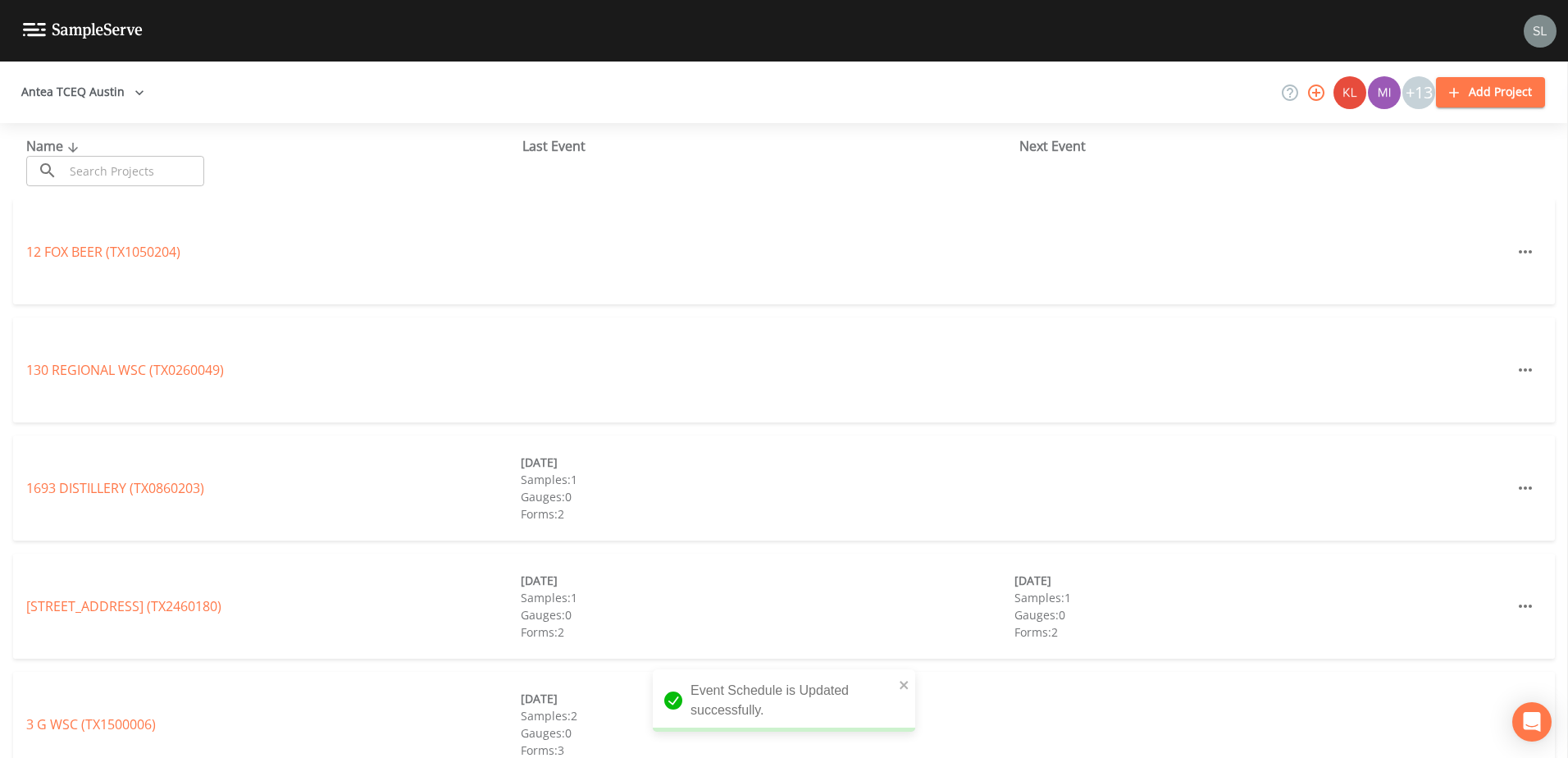
click at [140, 182] on input "text" at bounding box center [134, 171] width 140 height 30
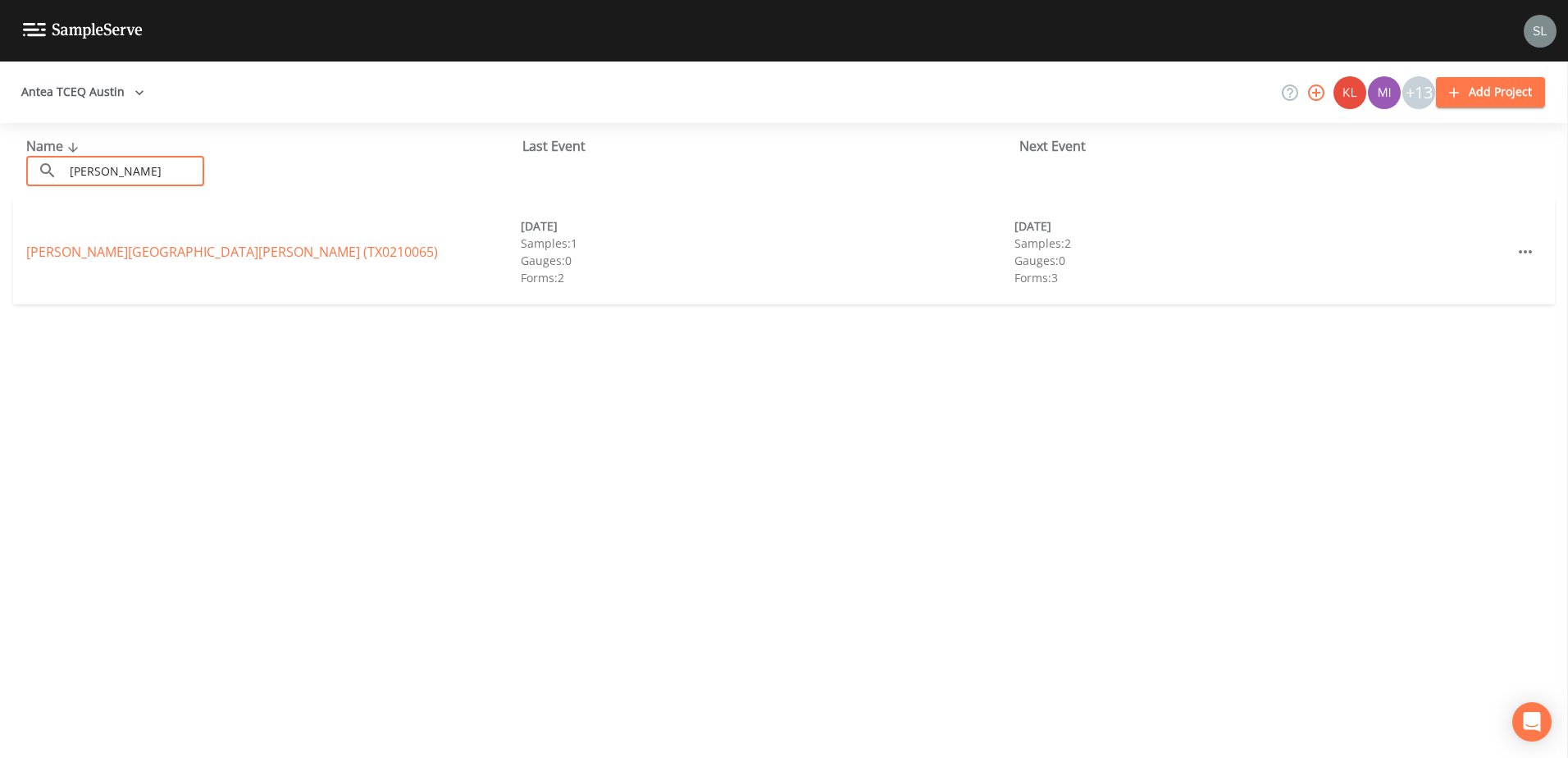
drag, startPoint x: 115, startPoint y: 172, endPoint x: 45, endPoint y: 169, distance: 70.1
click at [27, 149] on div "Name ​ bryan ​" at bounding box center [274, 161] width 496 height 50
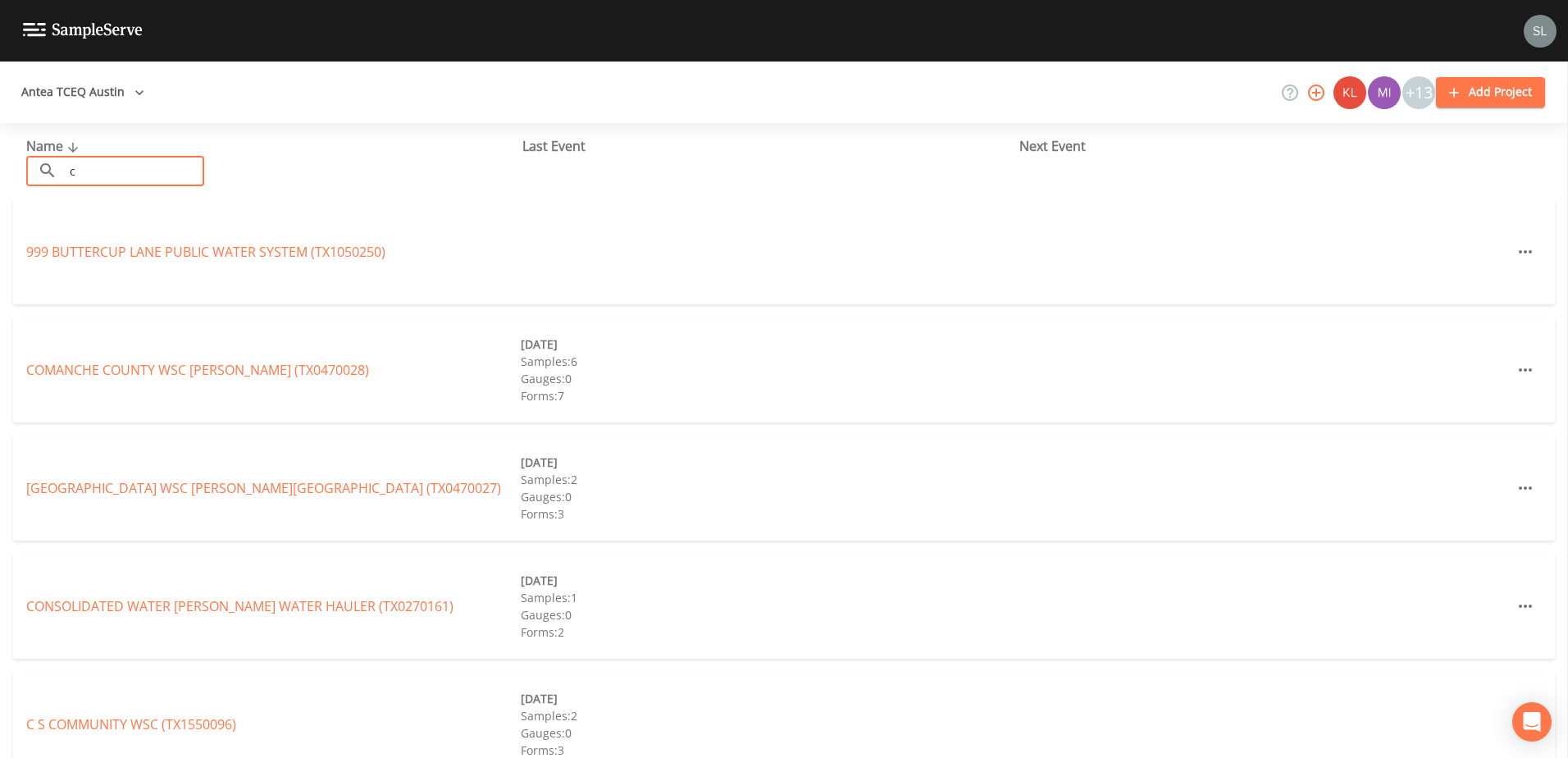
type input "c"
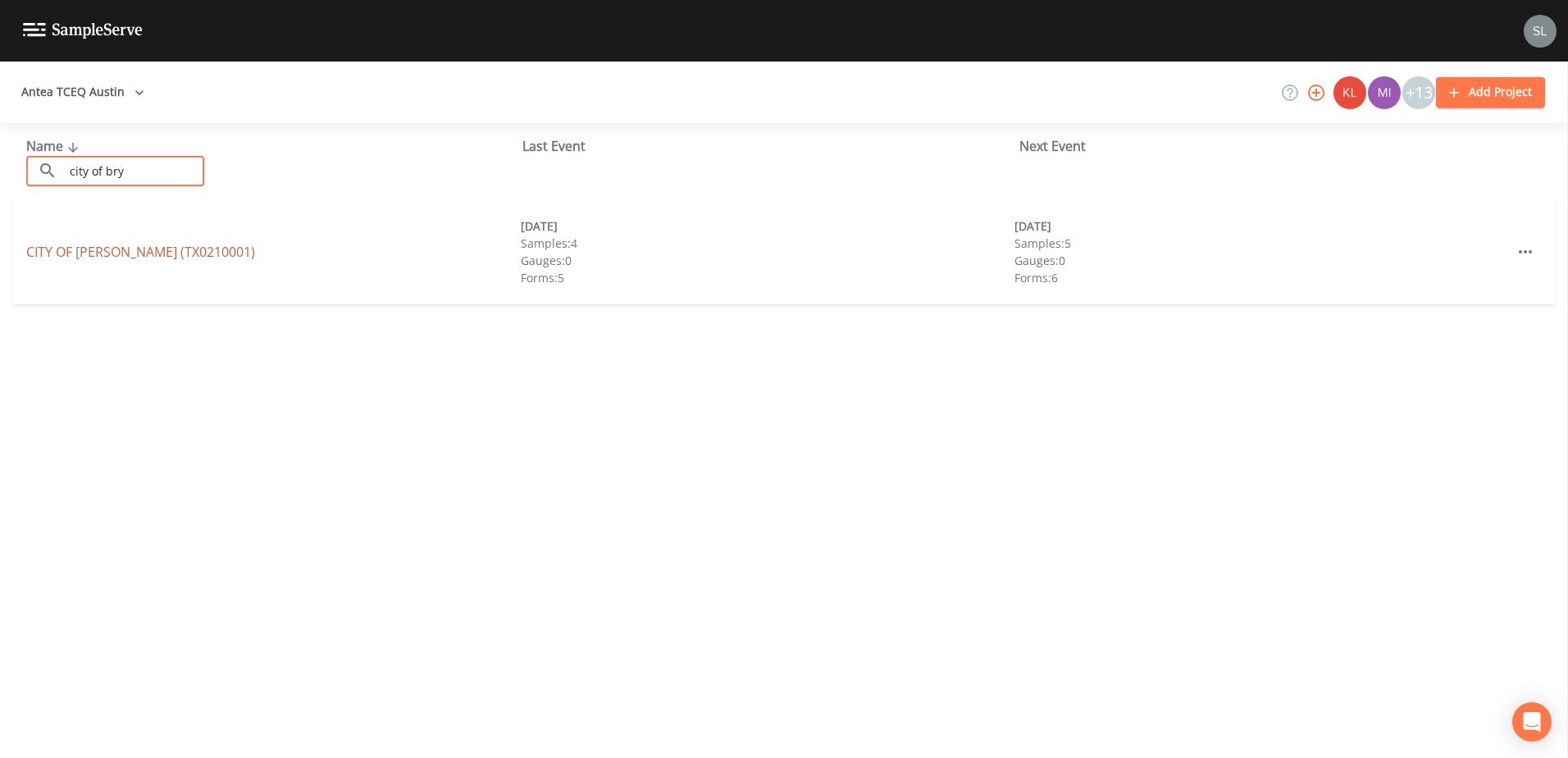
type input "city of bry"
click at [143, 252] on link "CITY OF BRYAN (TX0210001)" at bounding box center [140, 251] width 229 height 18
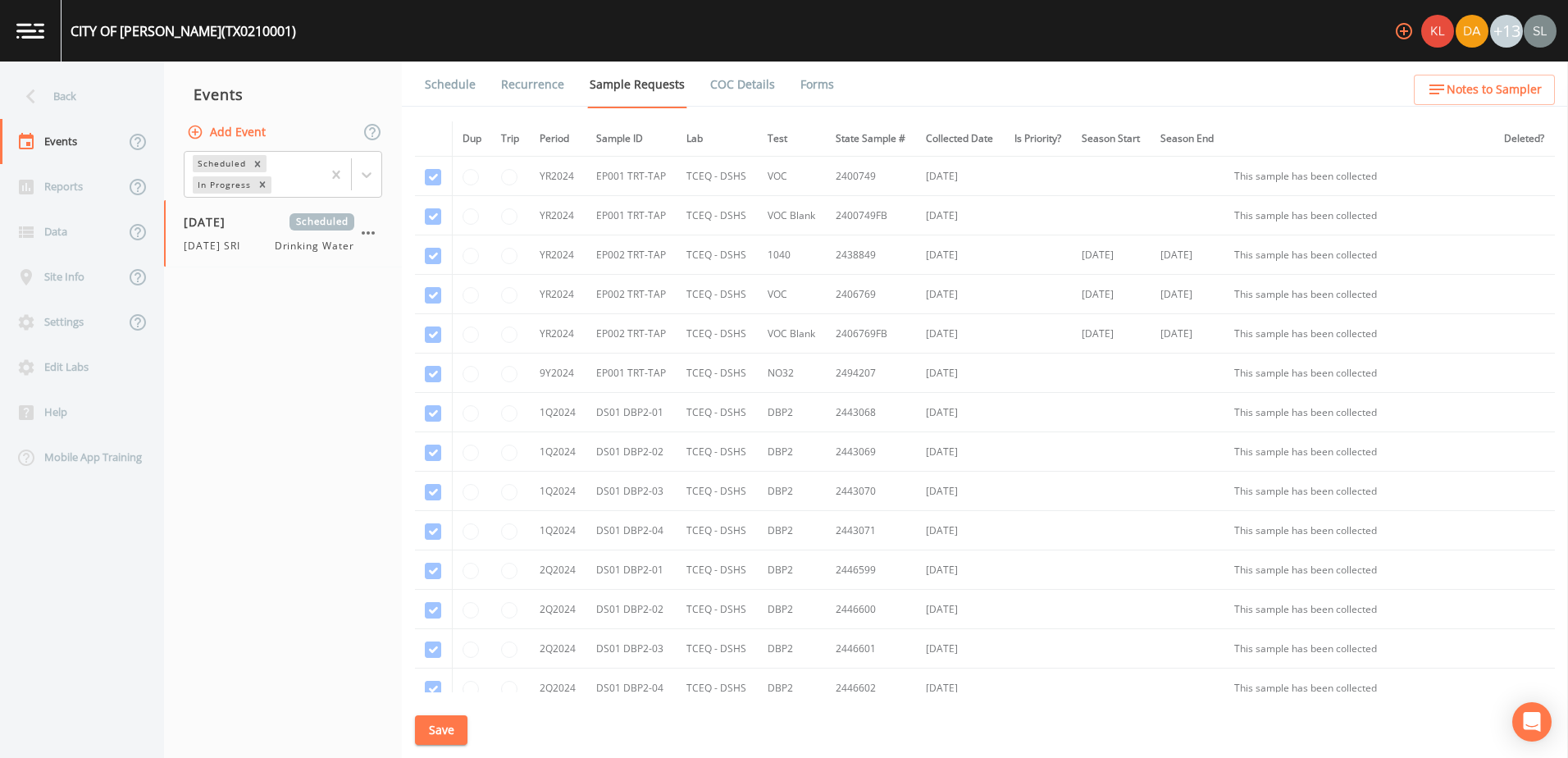
click at [450, 91] on link "Schedule" at bounding box center [450, 85] width 56 height 46
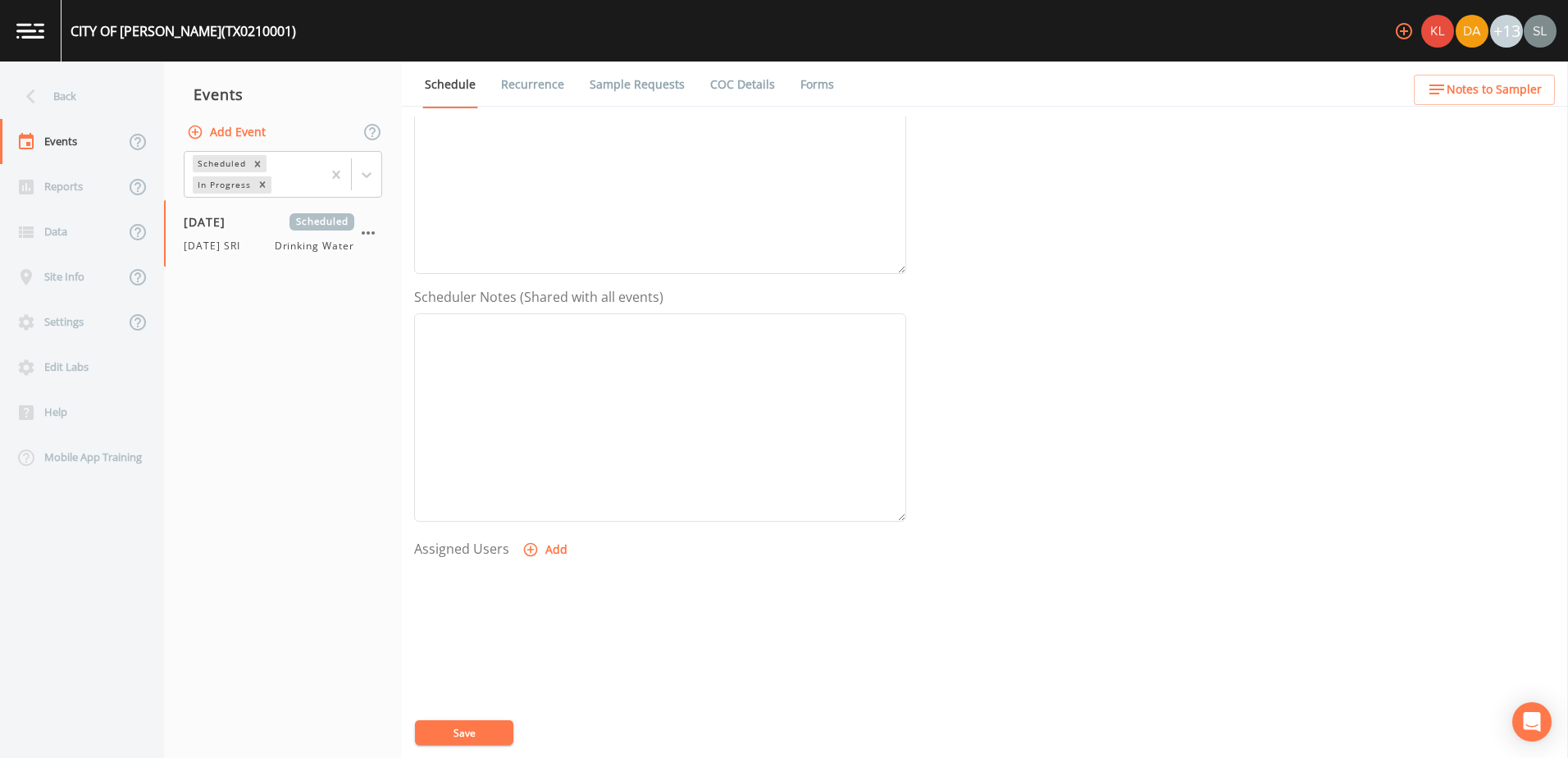
scroll to position [400, 0]
click at [549, 453] on button "Add" at bounding box center [546, 439] width 55 height 30
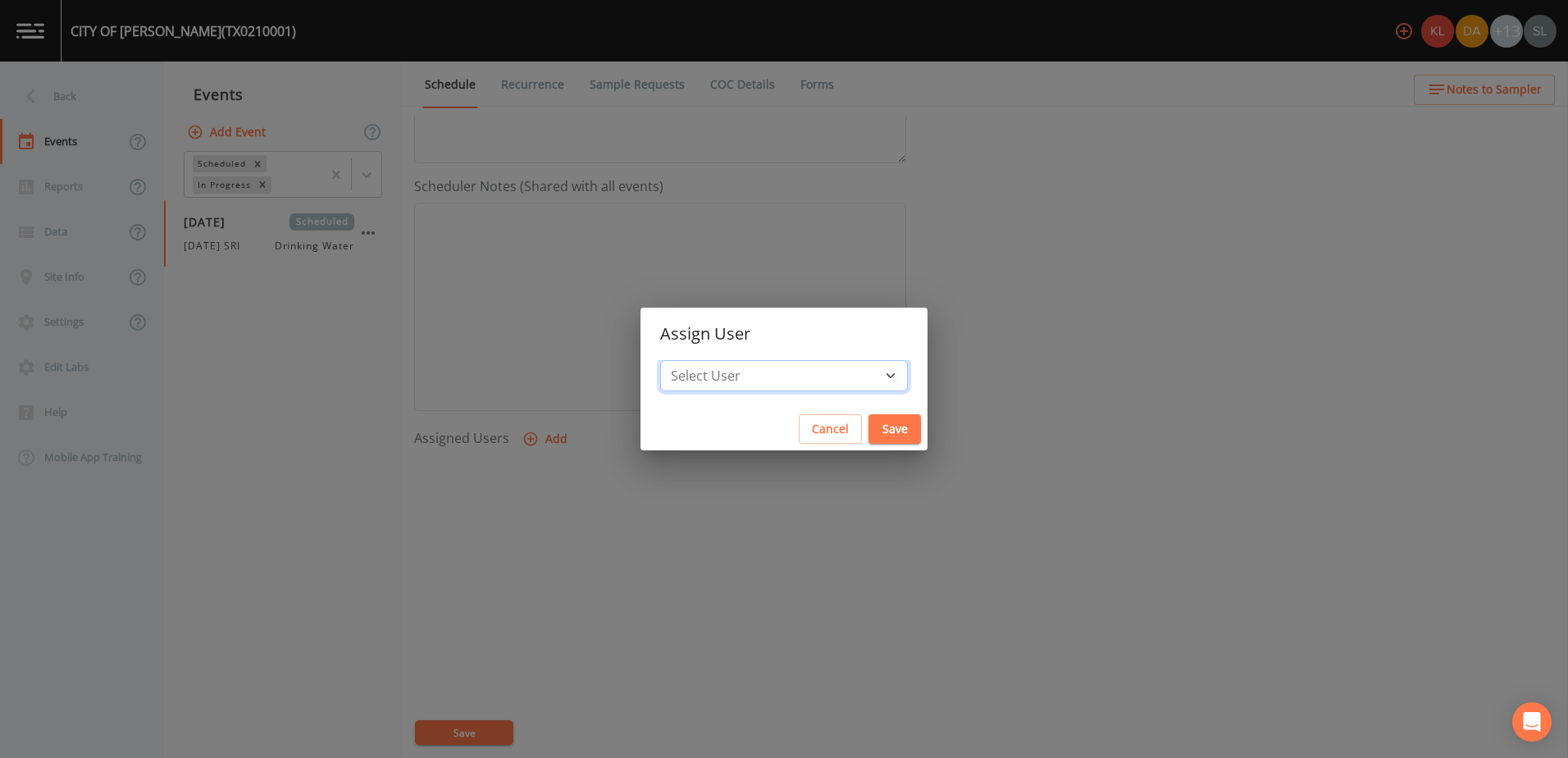
click at [816, 360] on select "Select User Kler Teran David Weber Joshua gere Paul Mike Franklin Rodolfo Ramir…" at bounding box center [783, 375] width 248 height 31
click at [819, 381] on select "Select User Kler Teran David Weber Joshua gere Paul Mike Franklin Rodolfo Ramir…" at bounding box center [783, 375] width 248 height 31
click at [841, 377] on select "Select User Kler Teran David Weber Joshua gere Paul Mike Franklin Rodolfo Ramir…" at bounding box center [783, 375] width 248 height 31
select select "ec903c3e-23b8-4790-bf81-d04851916195"
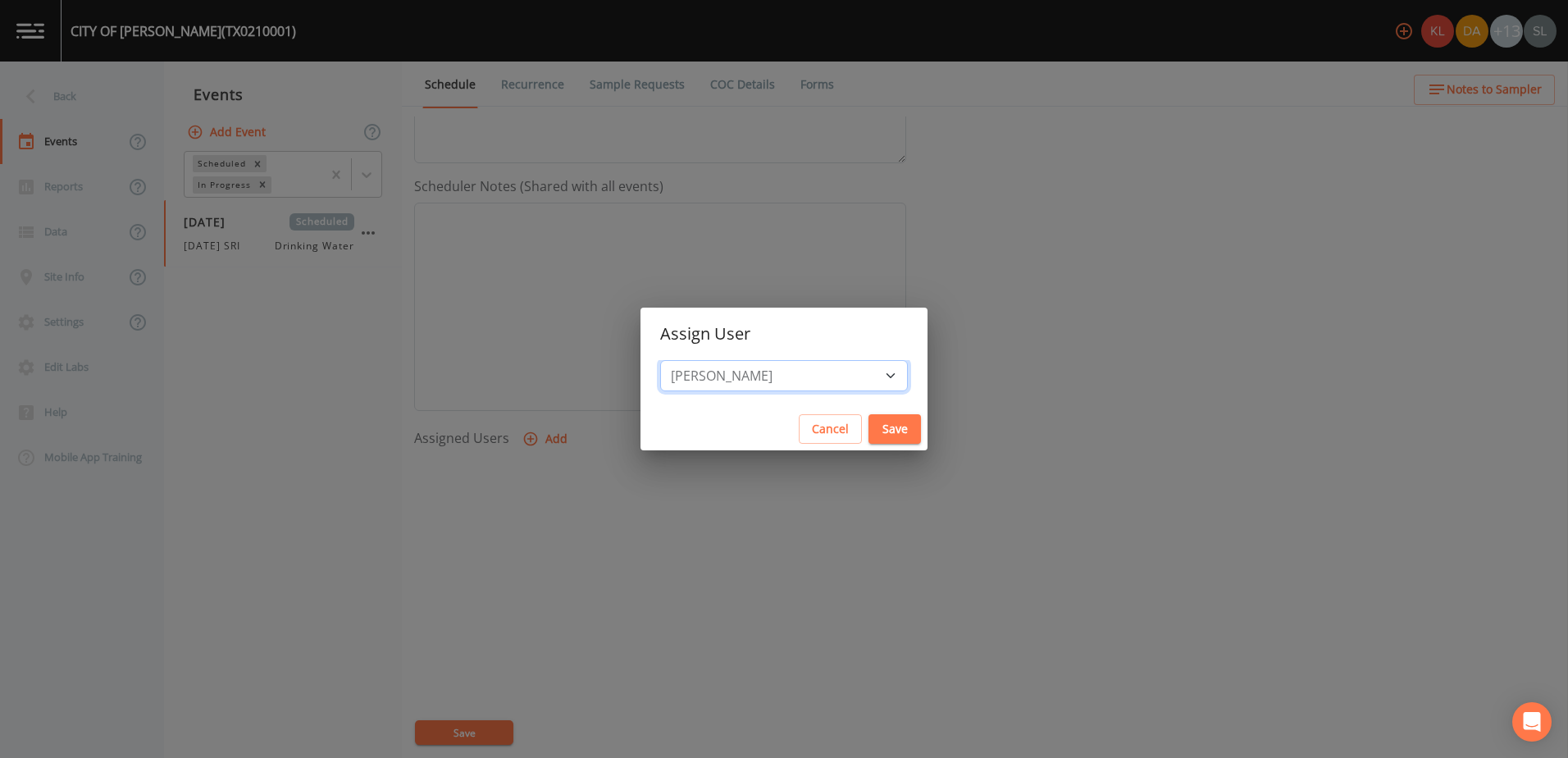
click at [711, 360] on select "Select User Kler Teran David Weber Joshua gere Paul Mike Franklin Rodolfo Ramir…" at bounding box center [783, 375] width 248 height 31
click at [868, 417] on button "Save" at bounding box center [895, 429] width 52 height 30
select select
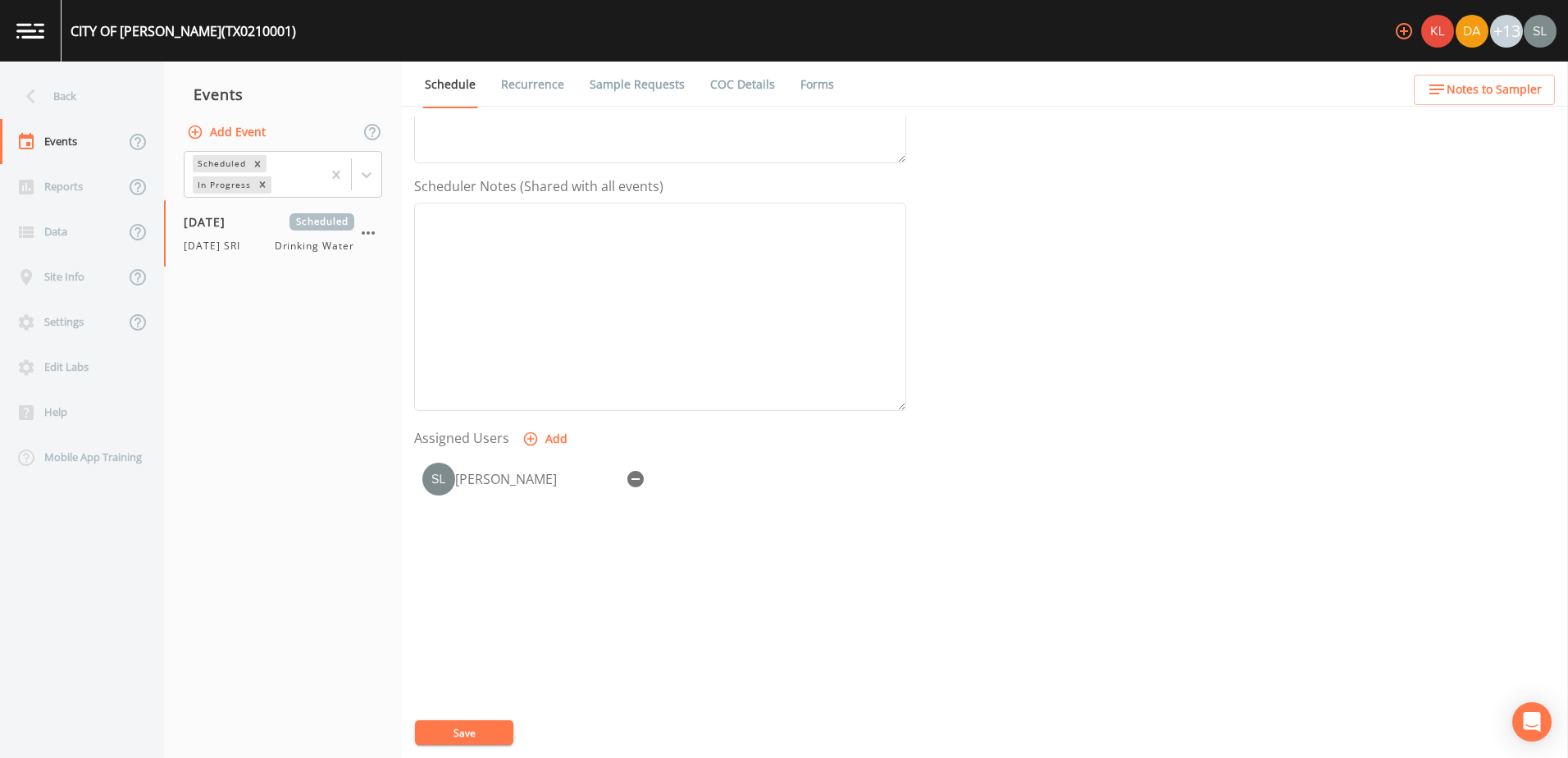
click at [485, 733] on button "Save" at bounding box center [464, 732] width 98 height 25
click at [118, 90] on div "Back" at bounding box center [74, 95] width 148 height 45
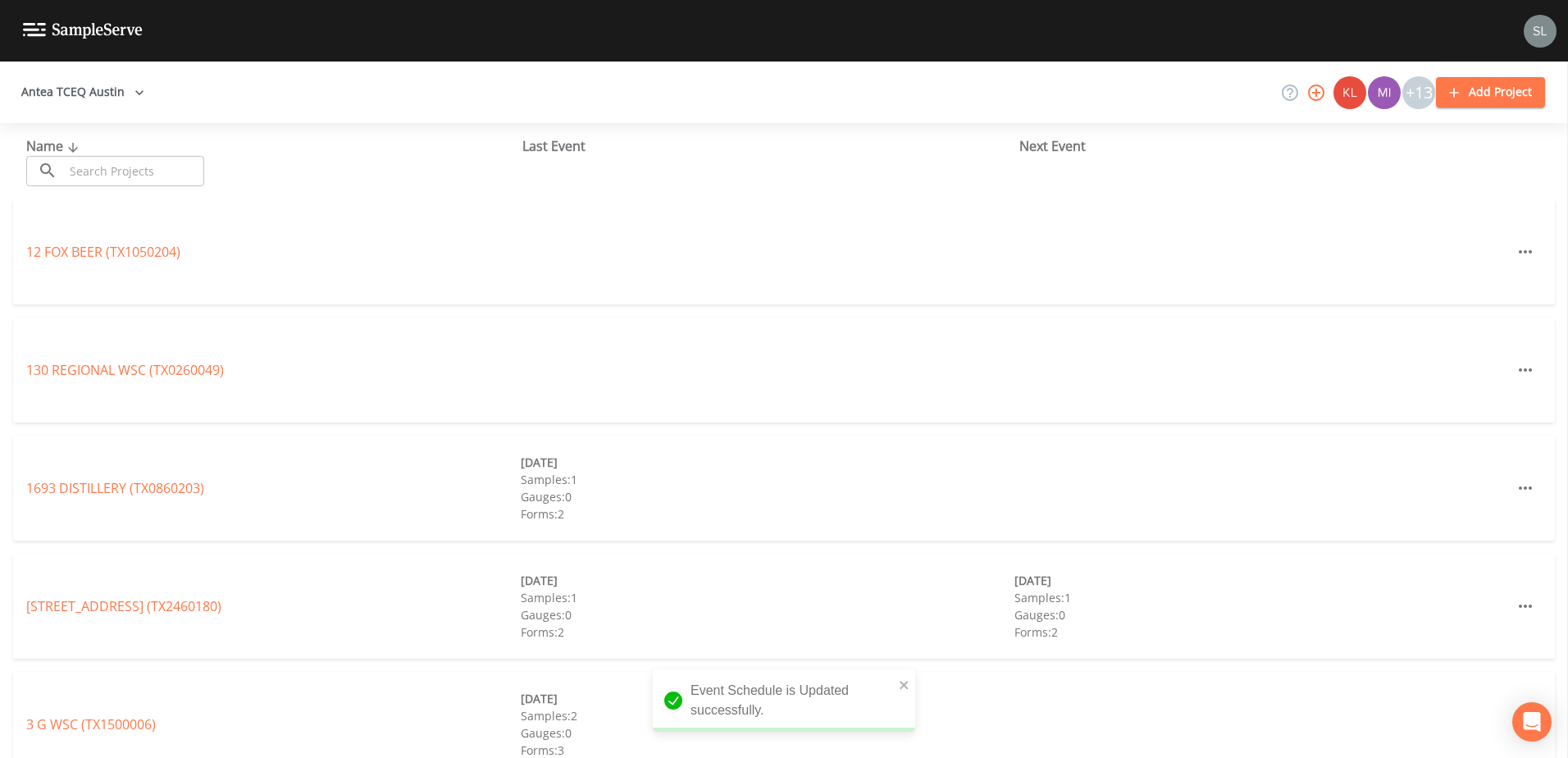
click at [133, 173] on input "text" at bounding box center [134, 171] width 140 height 30
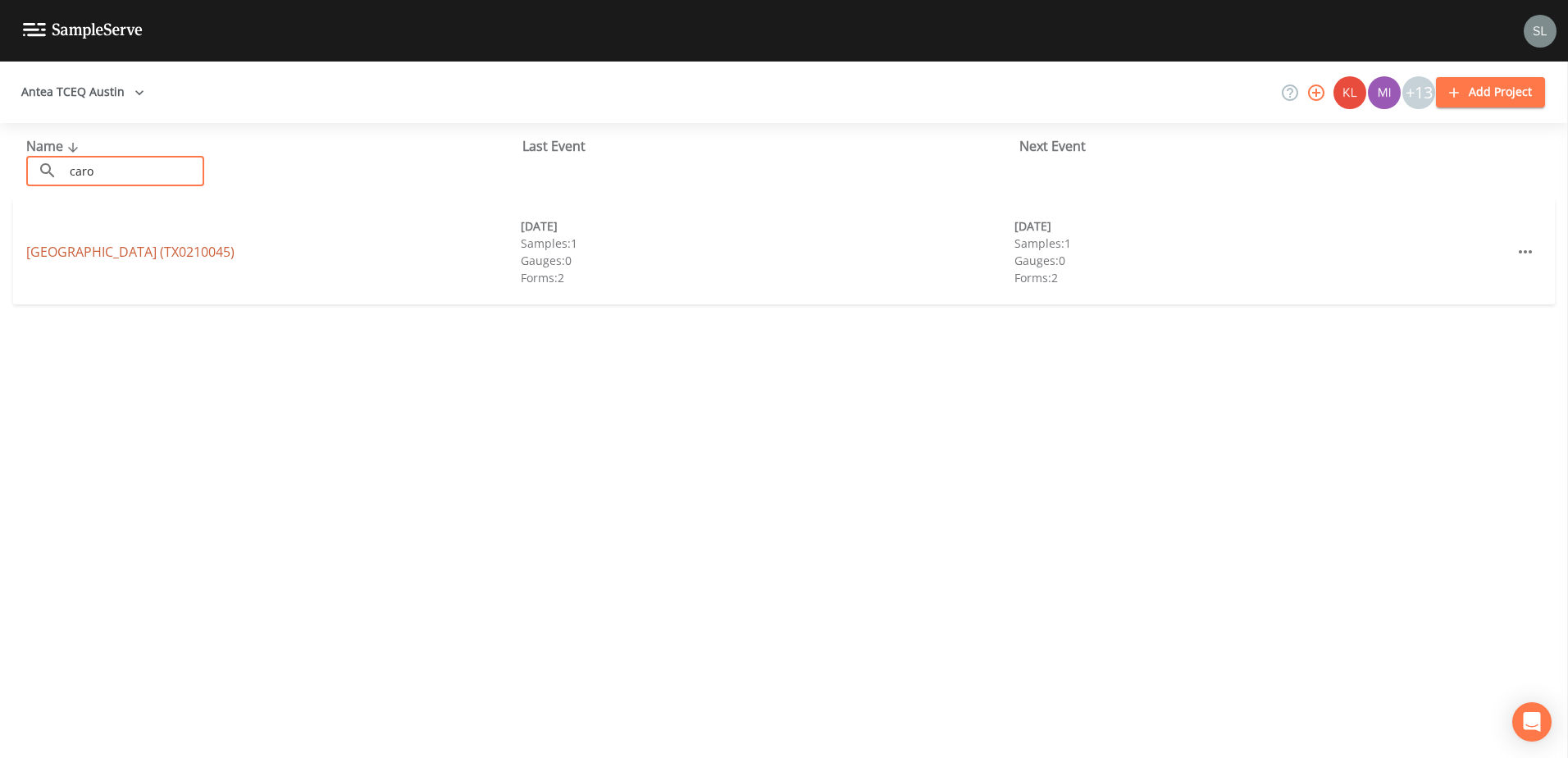
type input "caro"
click at [158, 252] on link "CAROUSEL MOBILE HOME PARK (TX0210045)" at bounding box center [130, 251] width 209 height 18
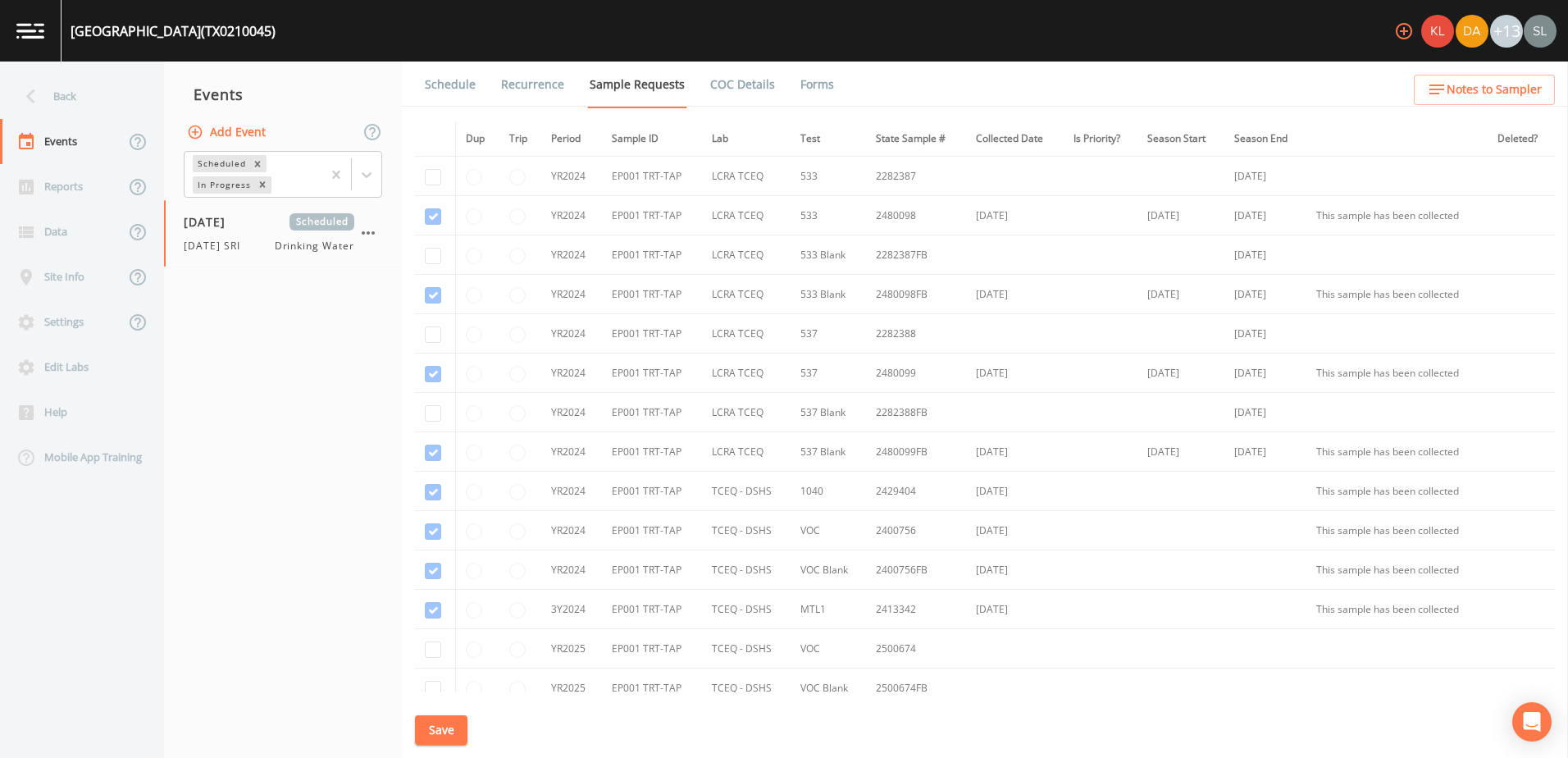
click at [469, 85] on link "Schedule" at bounding box center [450, 85] width 56 height 46
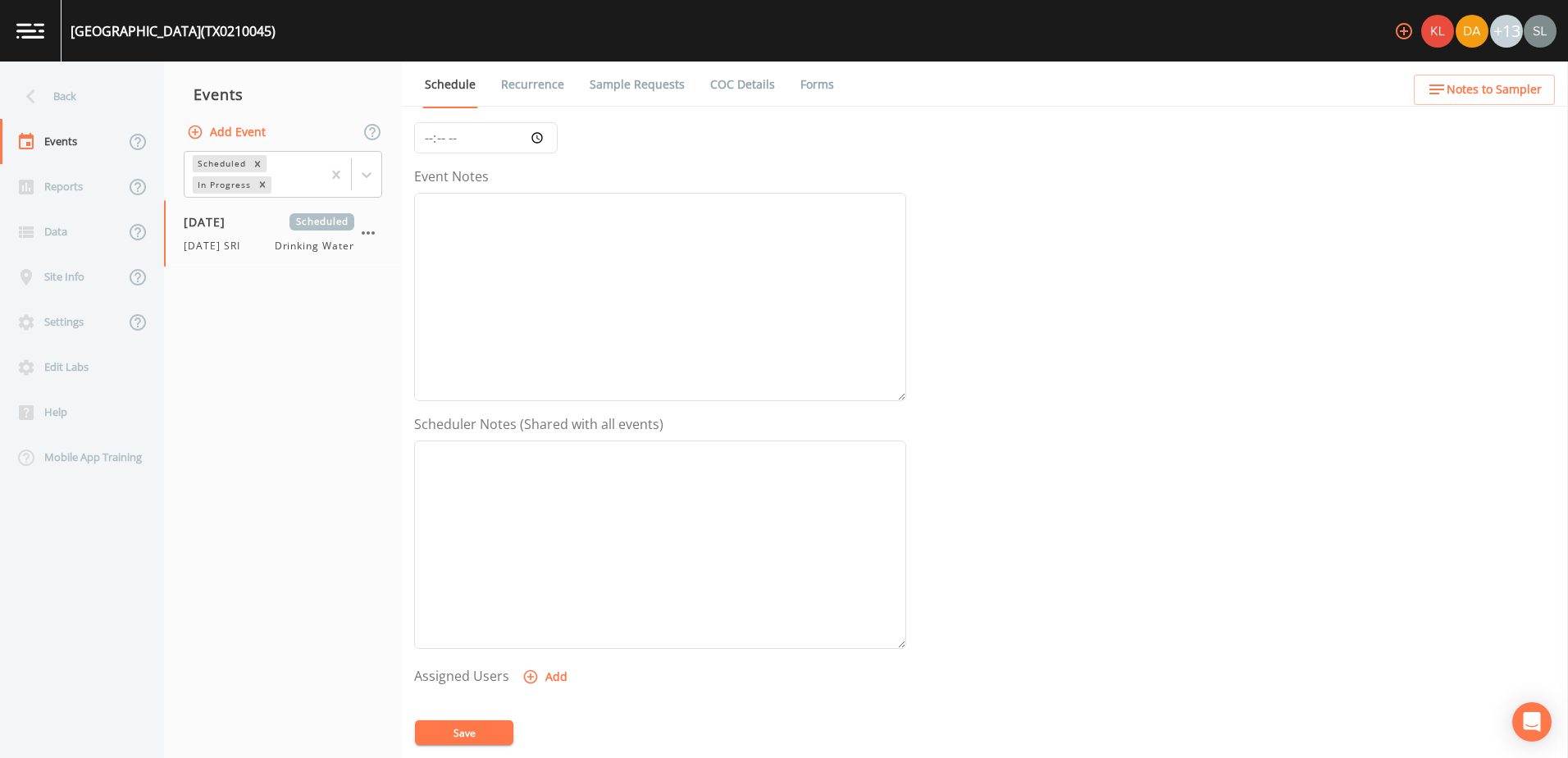
scroll to position [400, 0]
click at [554, 441] on button "Add" at bounding box center [546, 439] width 55 height 30
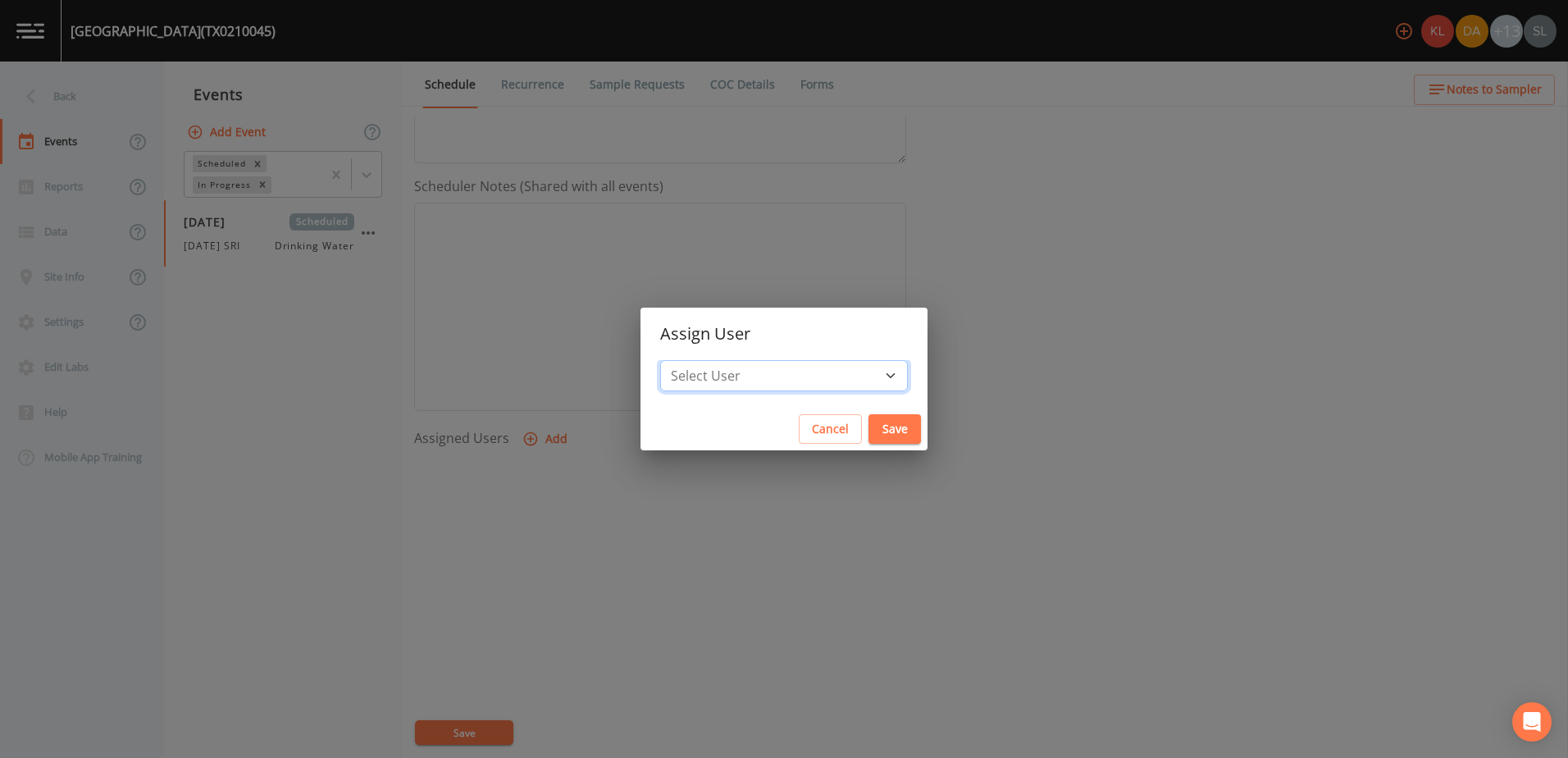
click at [833, 374] on select "Select User Kler Teran David Weber Joshua gere Paul Mike Franklin Rodolfo Ramir…" at bounding box center [783, 375] width 248 height 31
select select "ec903c3e-23b8-4790-bf81-d04851916195"
click at [711, 360] on select "Select User Kler Teran David Weber Joshua gere Paul Mike Franklin Rodolfo Ramir…" at bounding box center [783, 375] width 248 height 31
click at [868, 423] on button "Save" at bounding box center [895, 429] width 52 height 30
select select
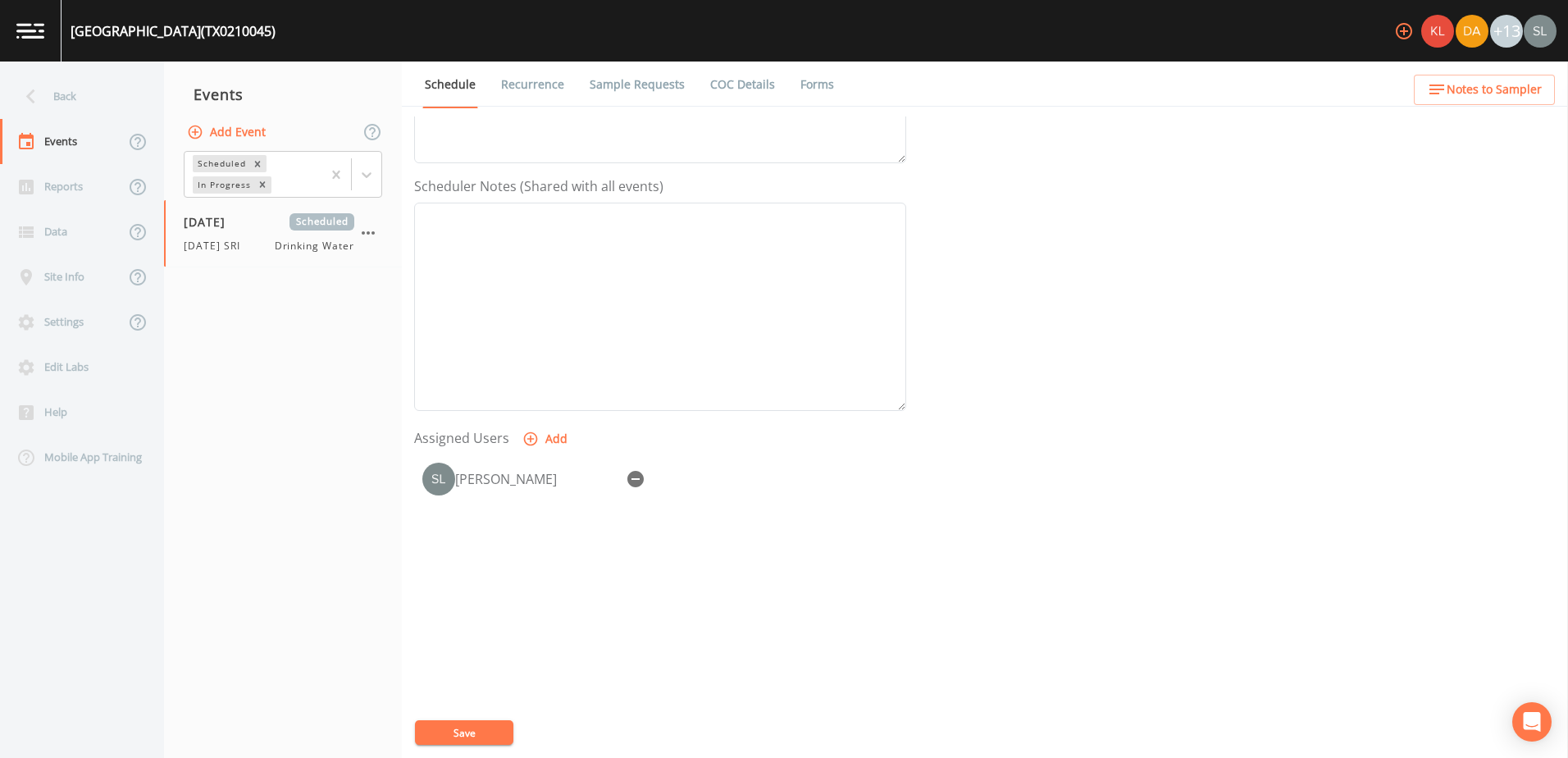
click at [470, 733] on button "Save" at bounding box center [464, 732] width 98 height 25
click at [88, 79] on div "Back" at bounding box center [74, 95] width 148 height 45
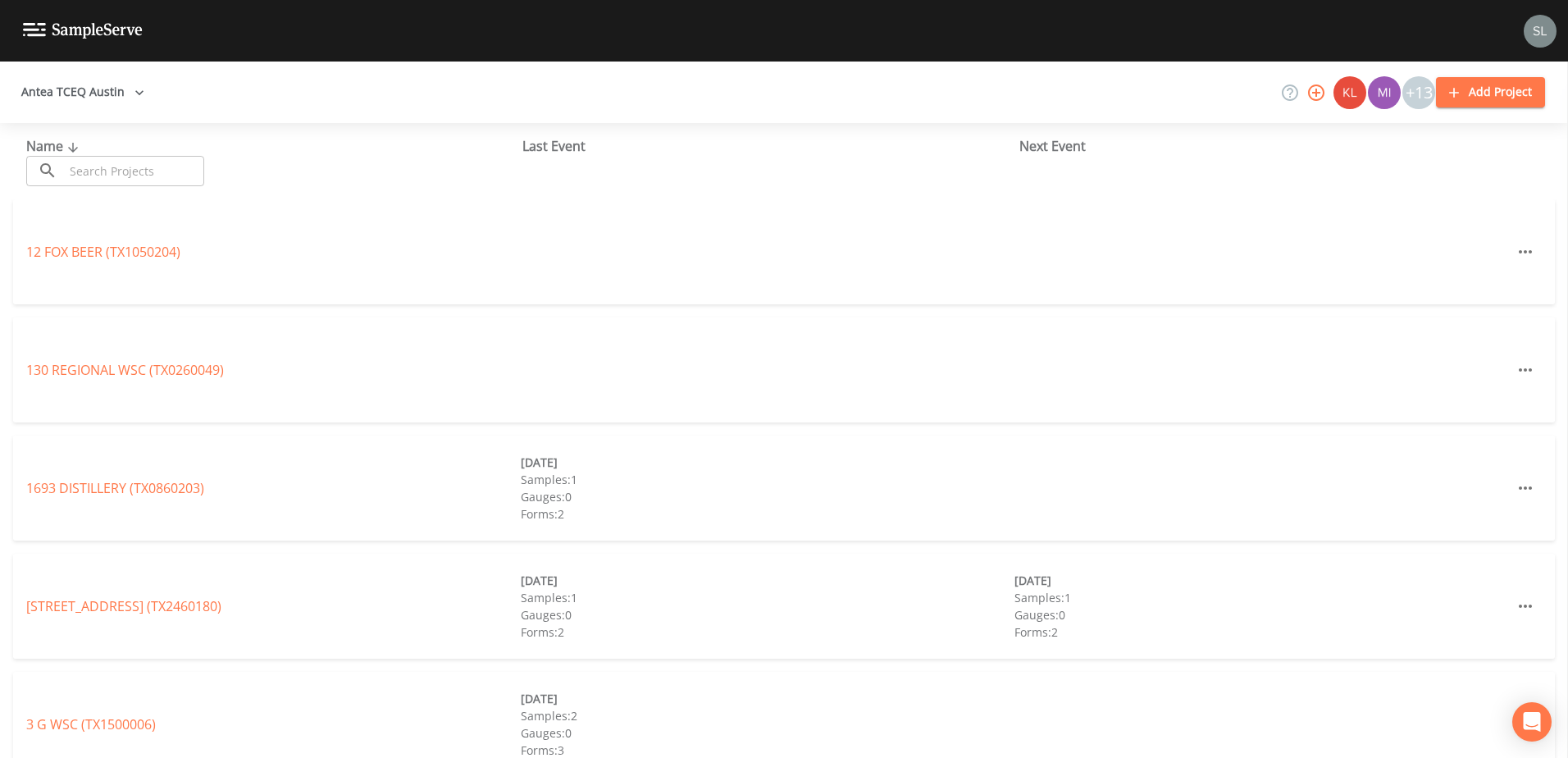
click at [120, 166] on input "text" at bounding box center [134, 171] width 140 height 30
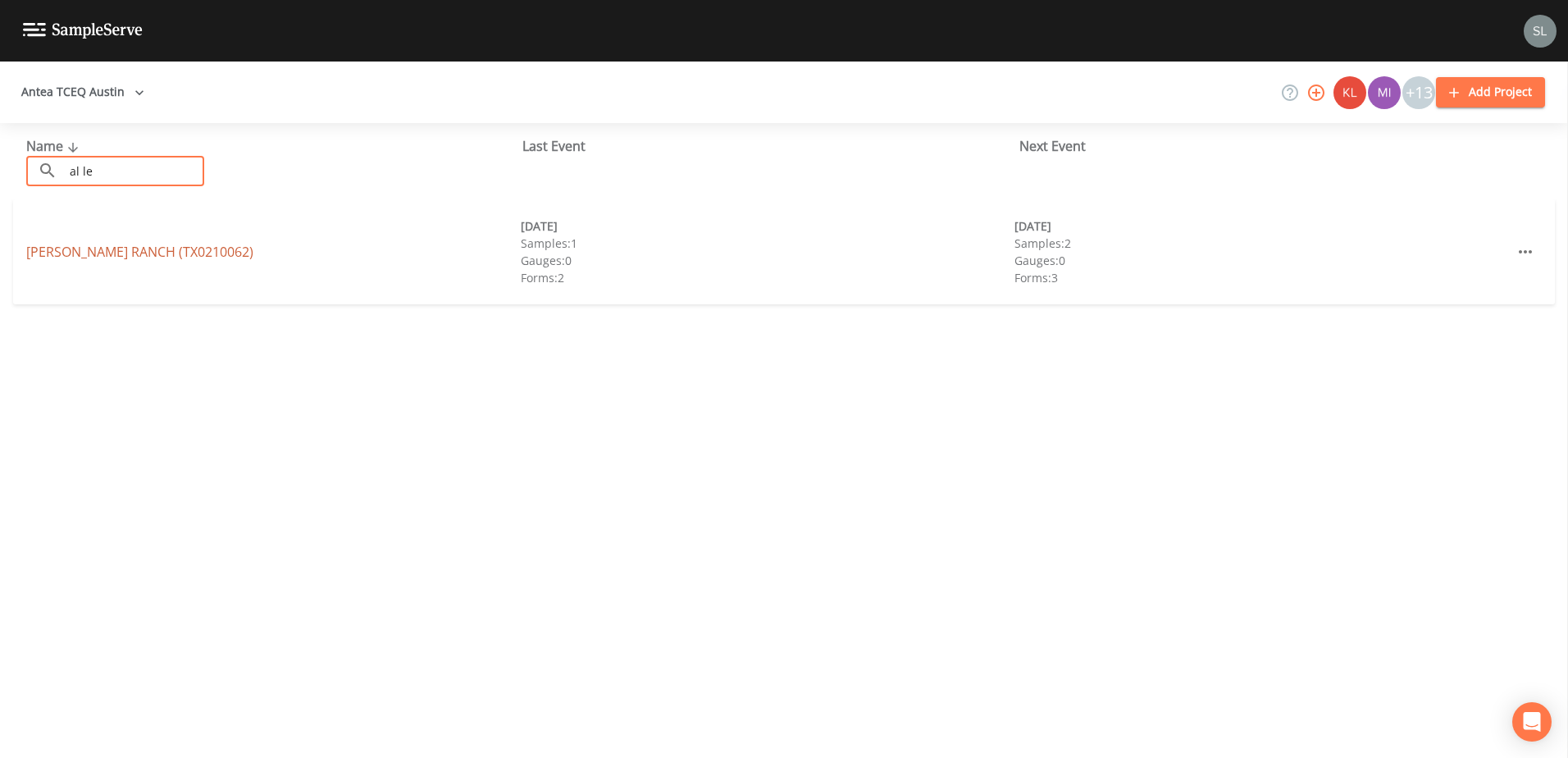
type input "al le"
click at [145, 257] on link "AL LEONARD RANCH (TX0210062)" at bounding box center [139, 251] width 227 height 18
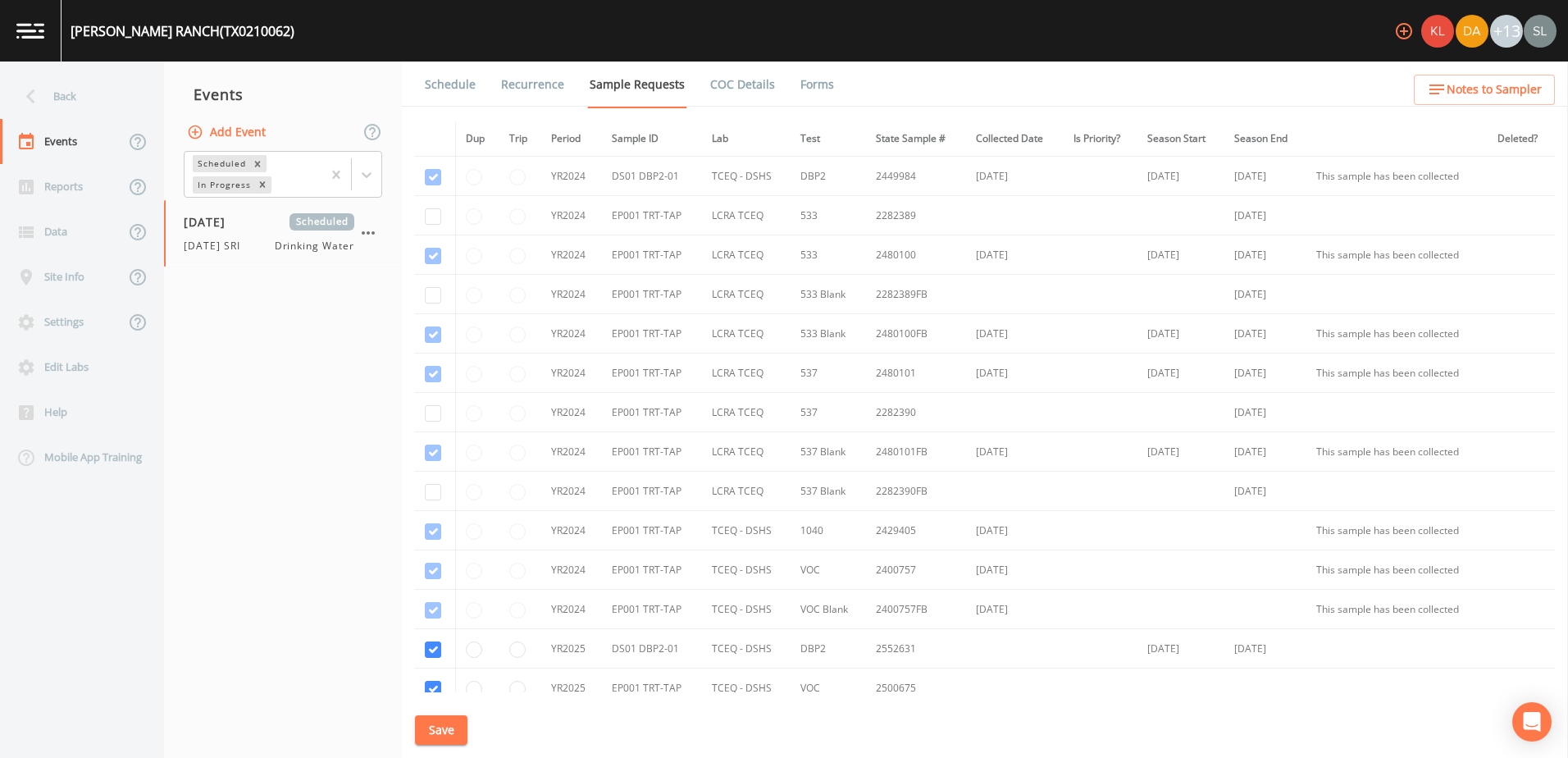
click at [471, 94] on link "Schedule" at bounding box center [450, 85] width 56 height 46
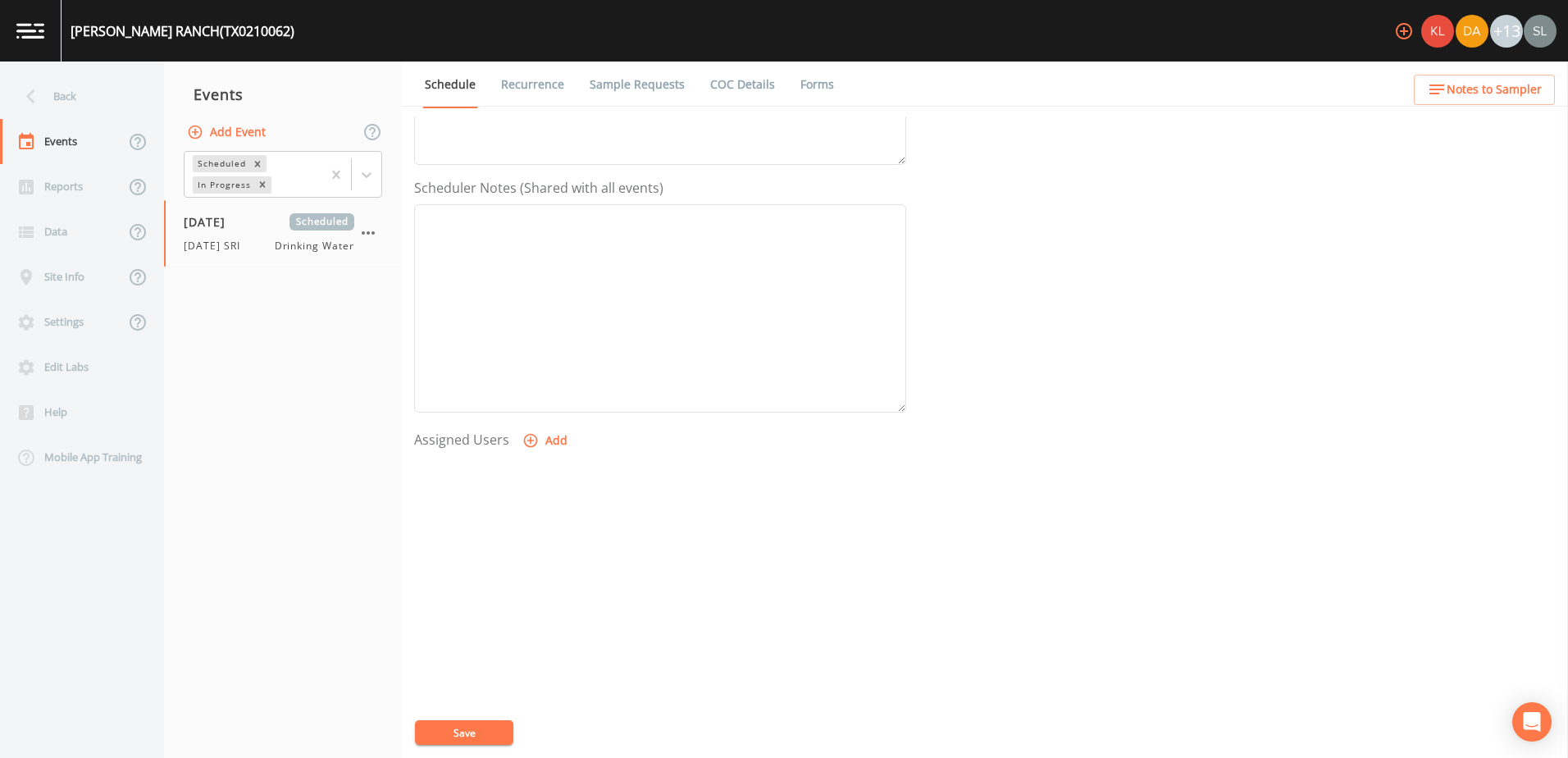
scroll to position [400, 0]
click at [541, 439] on button "Add" at bounding box center [546, 439] width 55 height 30
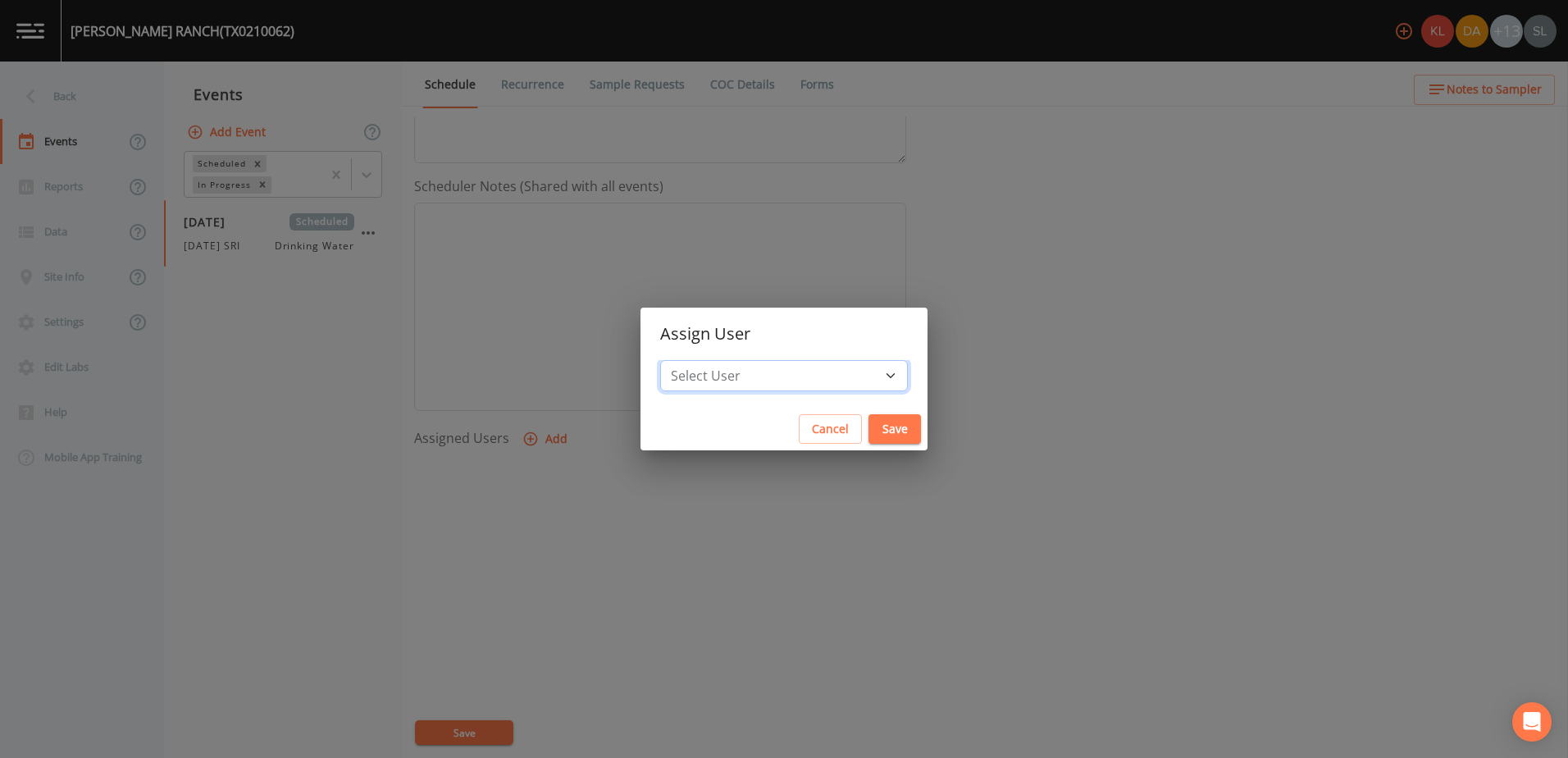
click at [824, 380] on select "Select User Kler Teran David Weber Joshua gere Paul Mike Franklin Rodolfo Ramir…" at bounding box center [783, 375] width 248 height 31
select select "ec903c3e-23b8-4790-bf81-d04851916195"
click at [711, 360] on select "Select User Kler Teran David Weber Joshua gere Paul Mike Franklin Rodolfo Ramir…" at bounding box center [783, 375] width 248 height 31
click at [868, 420] on button "Save" at bounding box center [895, 429] width 52 height 30
select select
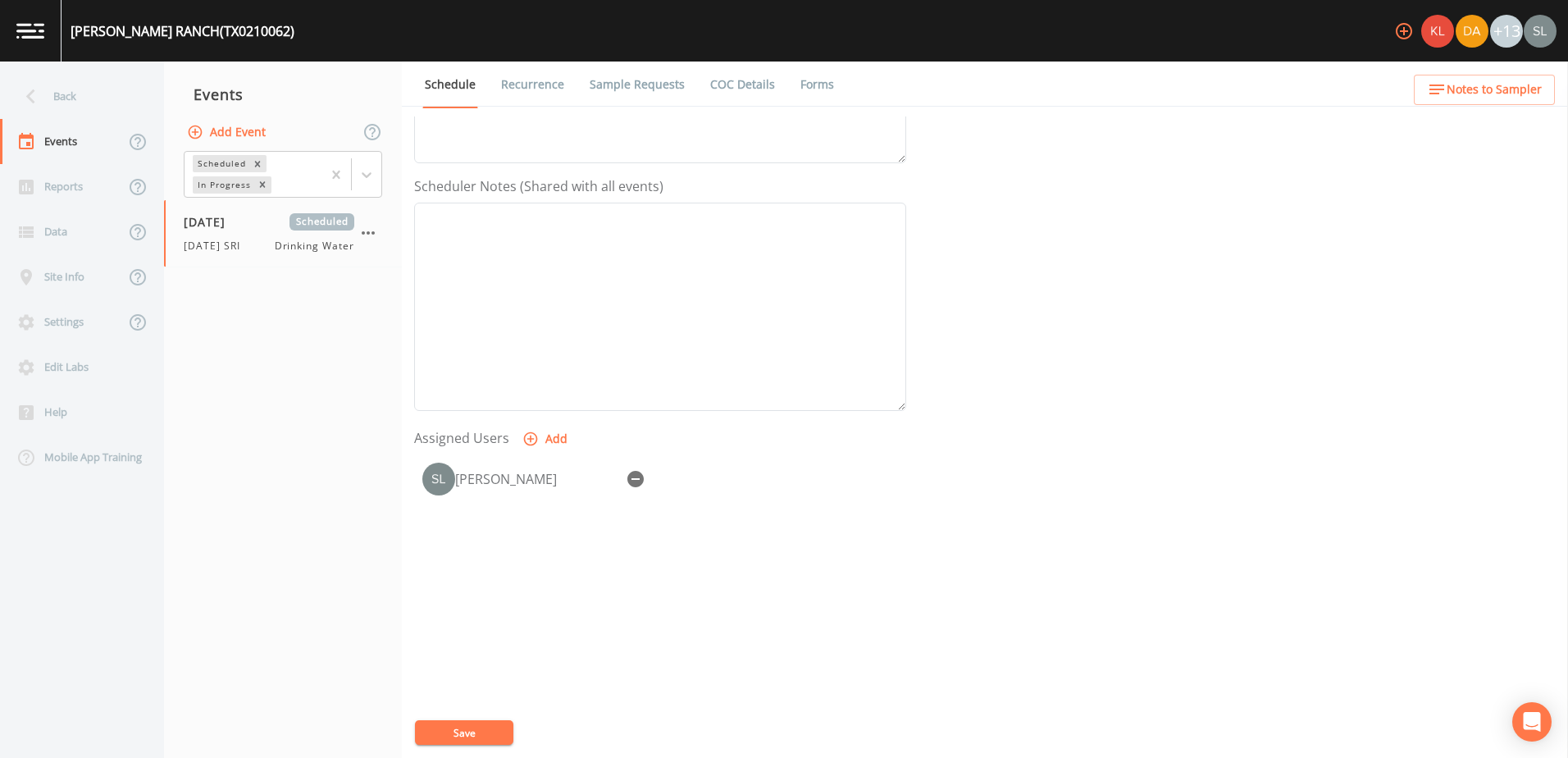
click at [504, 722] on button "Save" at bounding box center [464, 732] width 98 height 25
click at [90, 104] on div "Back" at bounding box center [74, 95] width 148 height 45
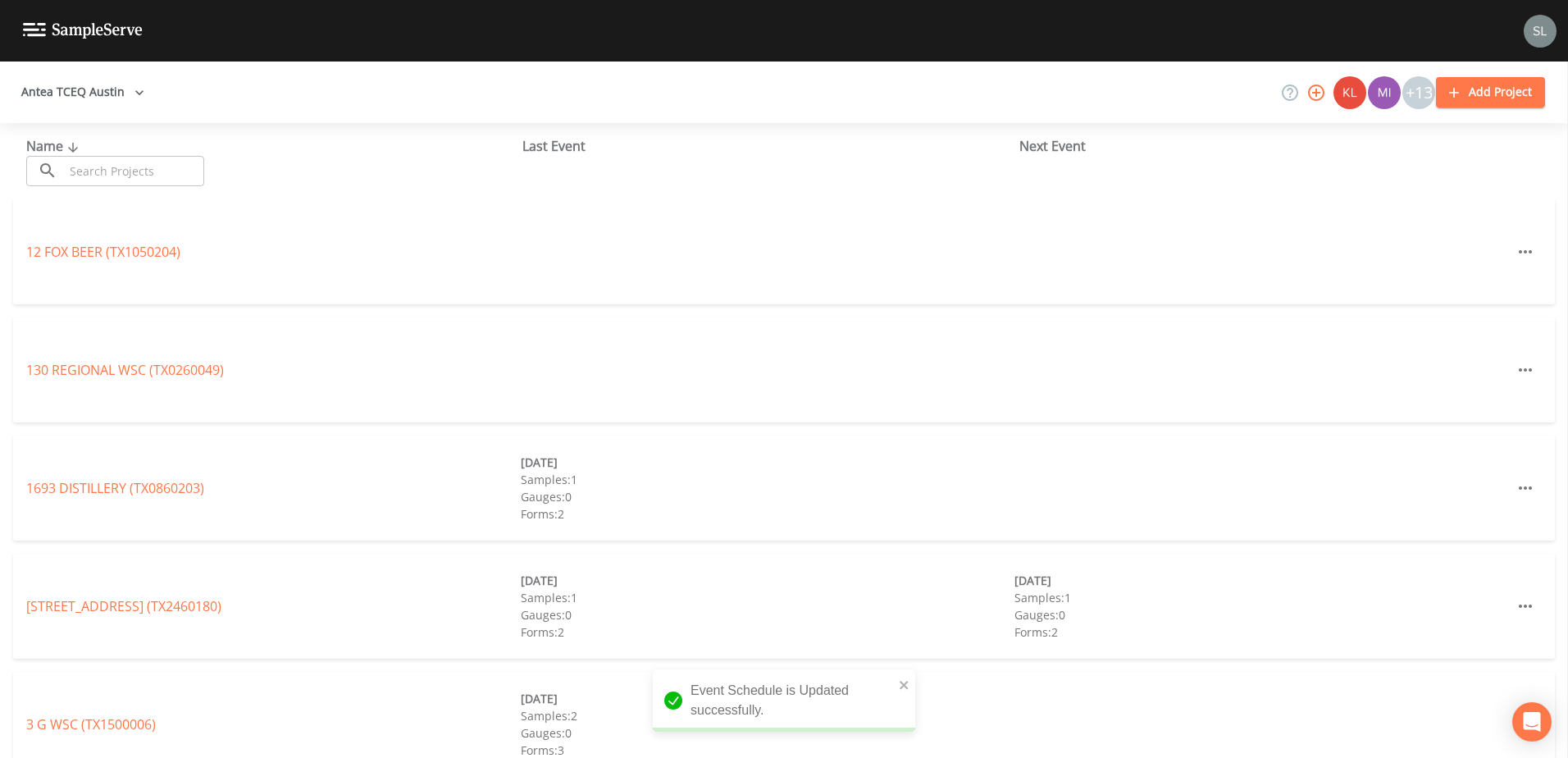
click at [110, 175] on input "text" at bounding box center [134, 171] width 140 height 30
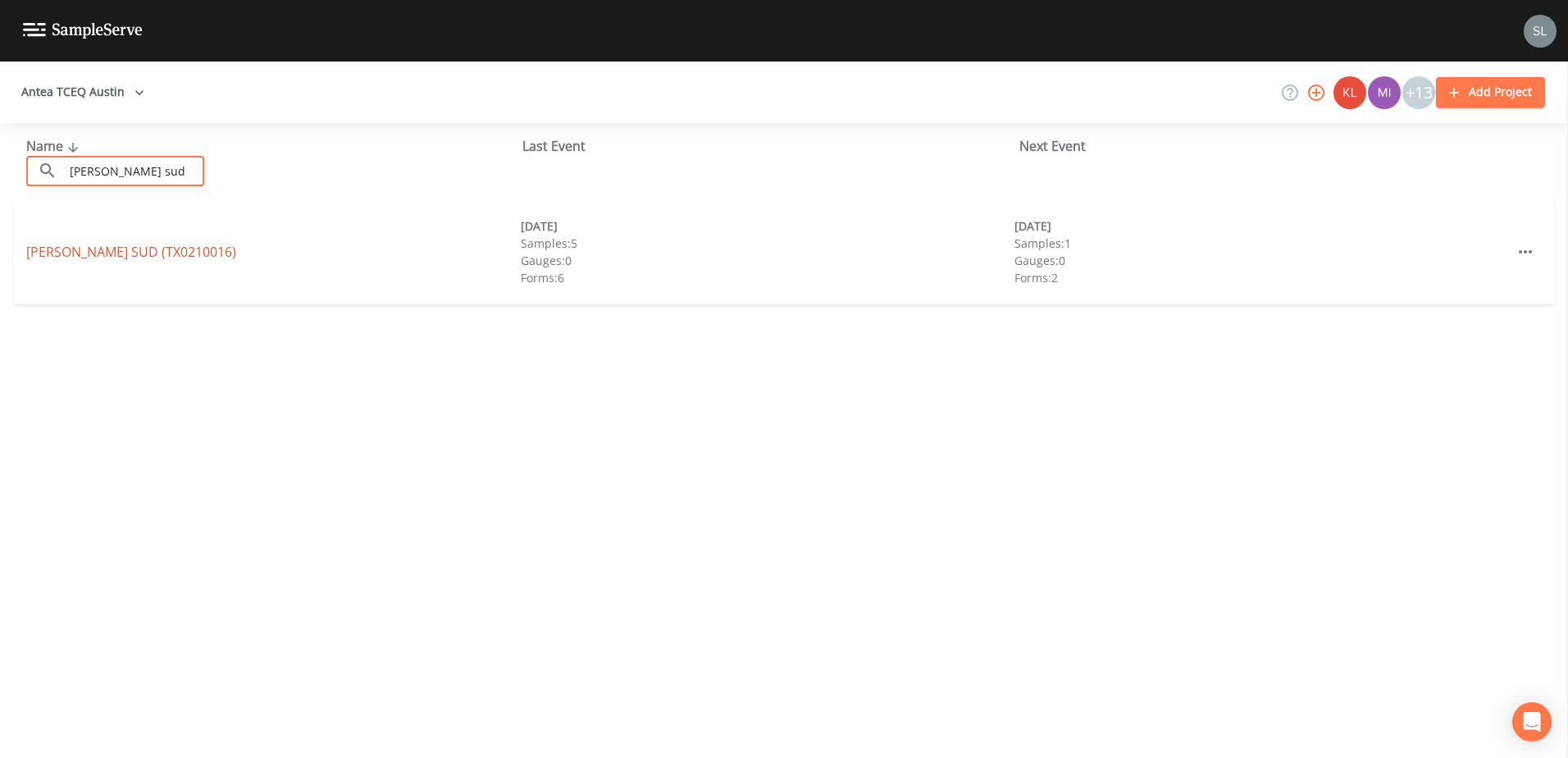
type input "wellborn sud"
click at [166, 249] on link "WELLBORN SUD (TX0210016)" at bounding box center [131, 251] width 210 height 18
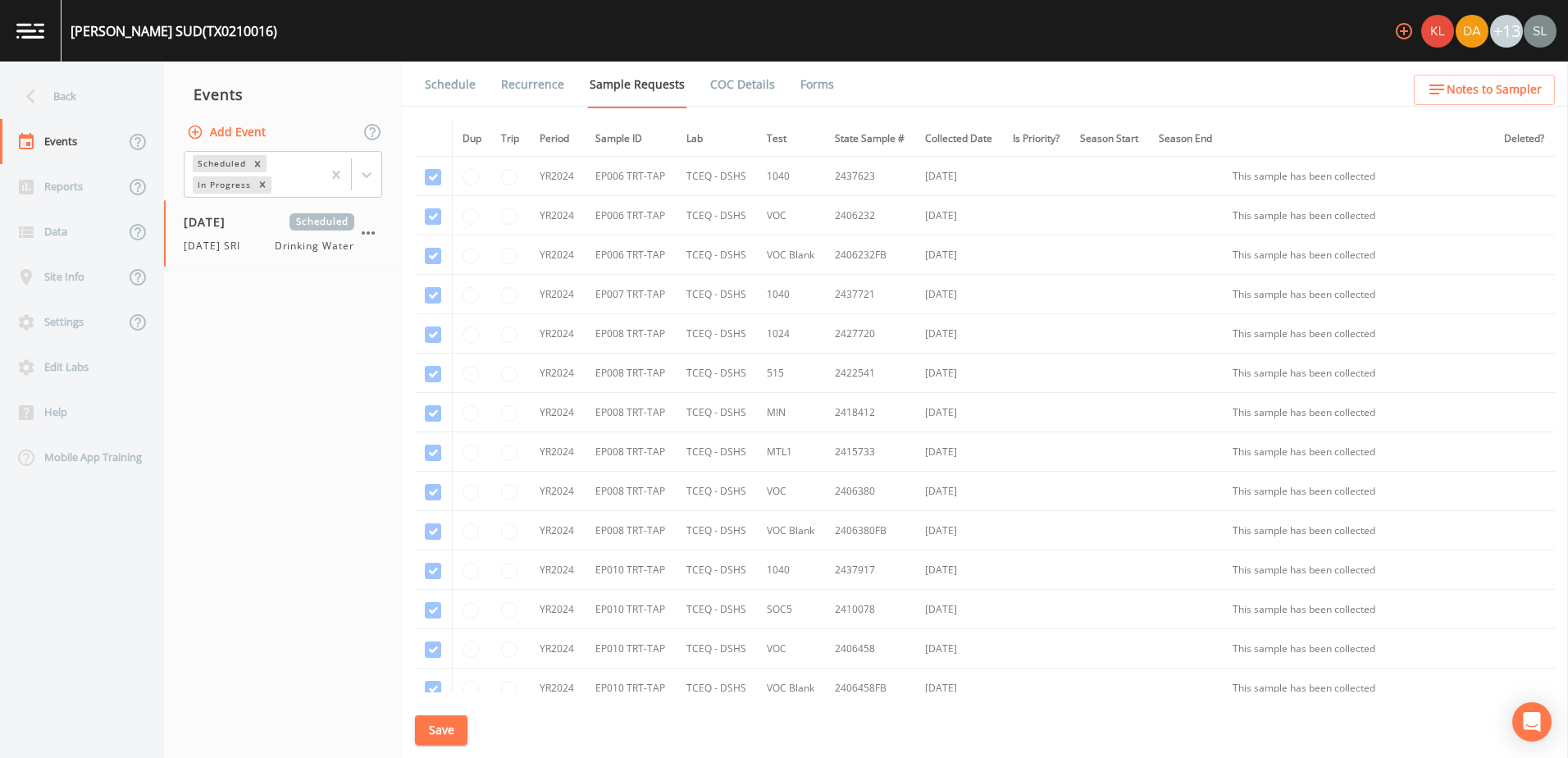
click at [470, 81] on link "Schedule" at bounding box center [450, 85] width 56 height 46
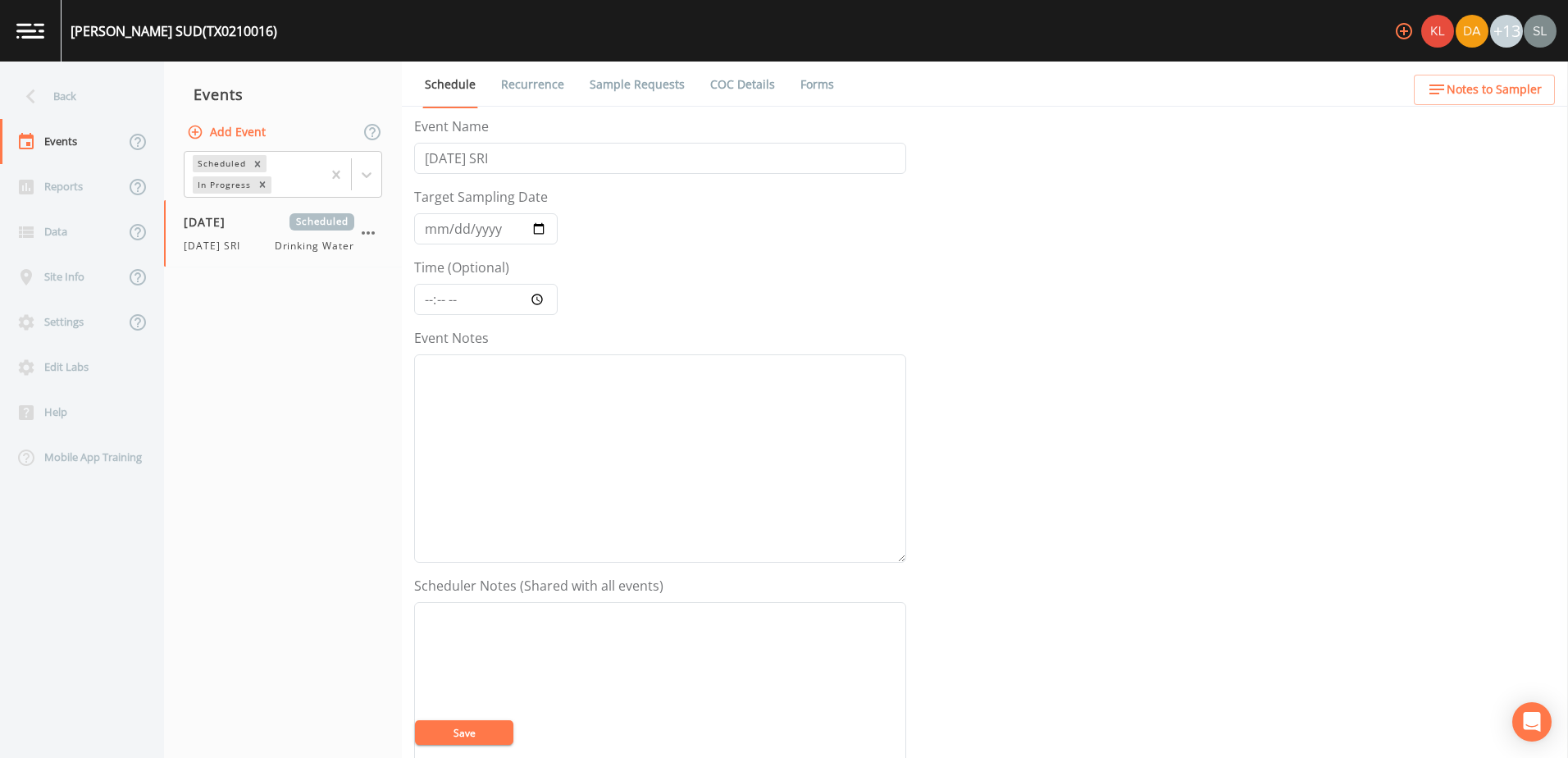
scroll to position [400, 0]
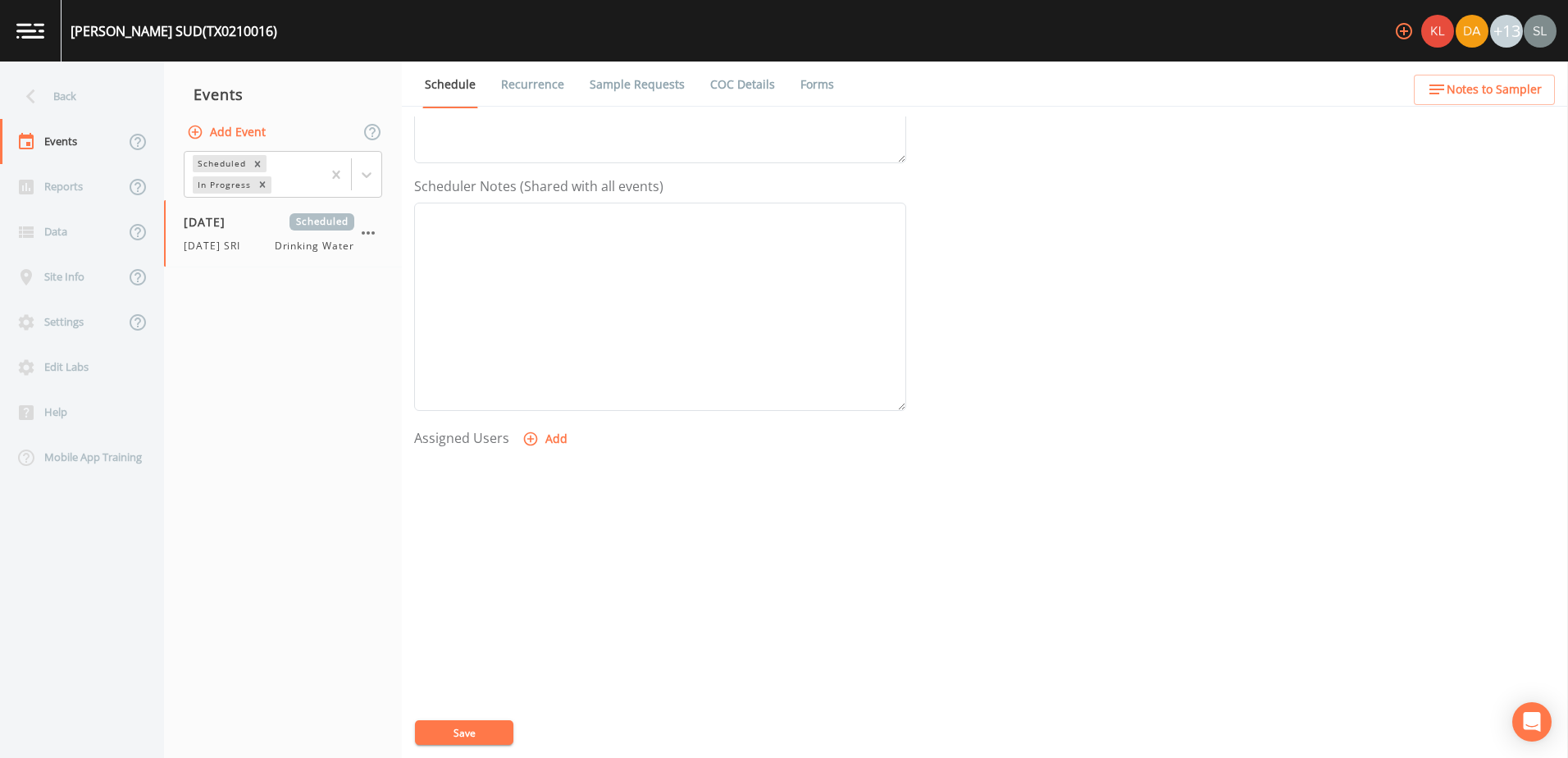
click at [557, 435] on button "Add" at bounding box center [546, 439] width 55 height 30
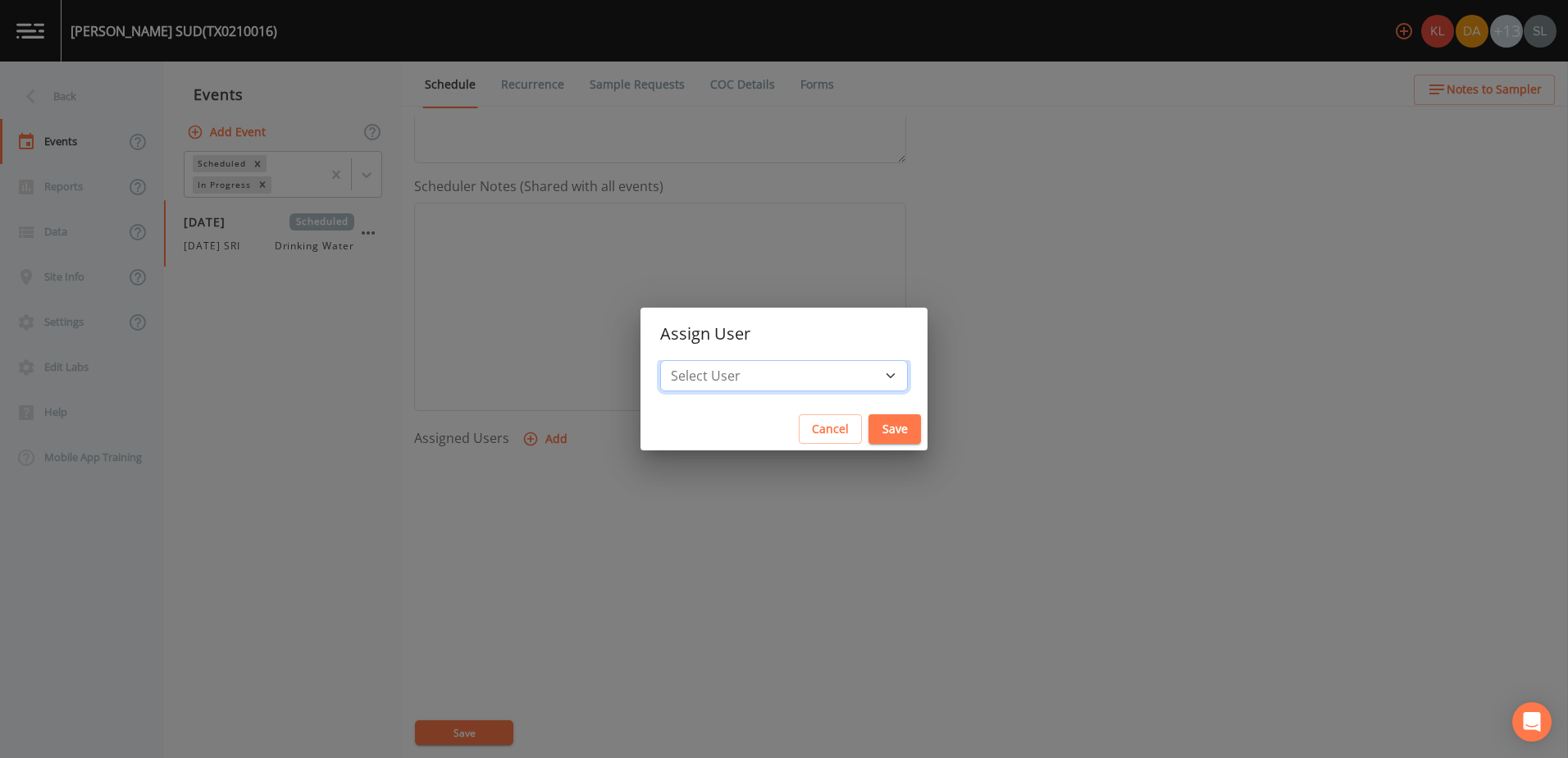
drag, startPoint x: 840, startPoint y: 376, endPoint x: 824, endPoint y: 394, distance: 24.1
click at [840, 376] on select "Select User Kler Teran David Weber Joshua gere Paul Mike Franklin Rodolfo Ramir…" at bounding box center [783, 375] width 248 height 31
click at [806, 385] on select "Select User Kler Teran David Weber Joshua gere Paul Mike Franklin Rodolfo Ramir…" at bounding box center [783, 375] width 248 height 31
click at [796, 369] on select "Select User Kler Teran David Weber Joshua gere Paul Mike Franklin Rodolfo Ramir…" at bounding box center [783, 375] width 248 height 31
select select "ec903c3e-23b8-4790-bf81-d04851916195"
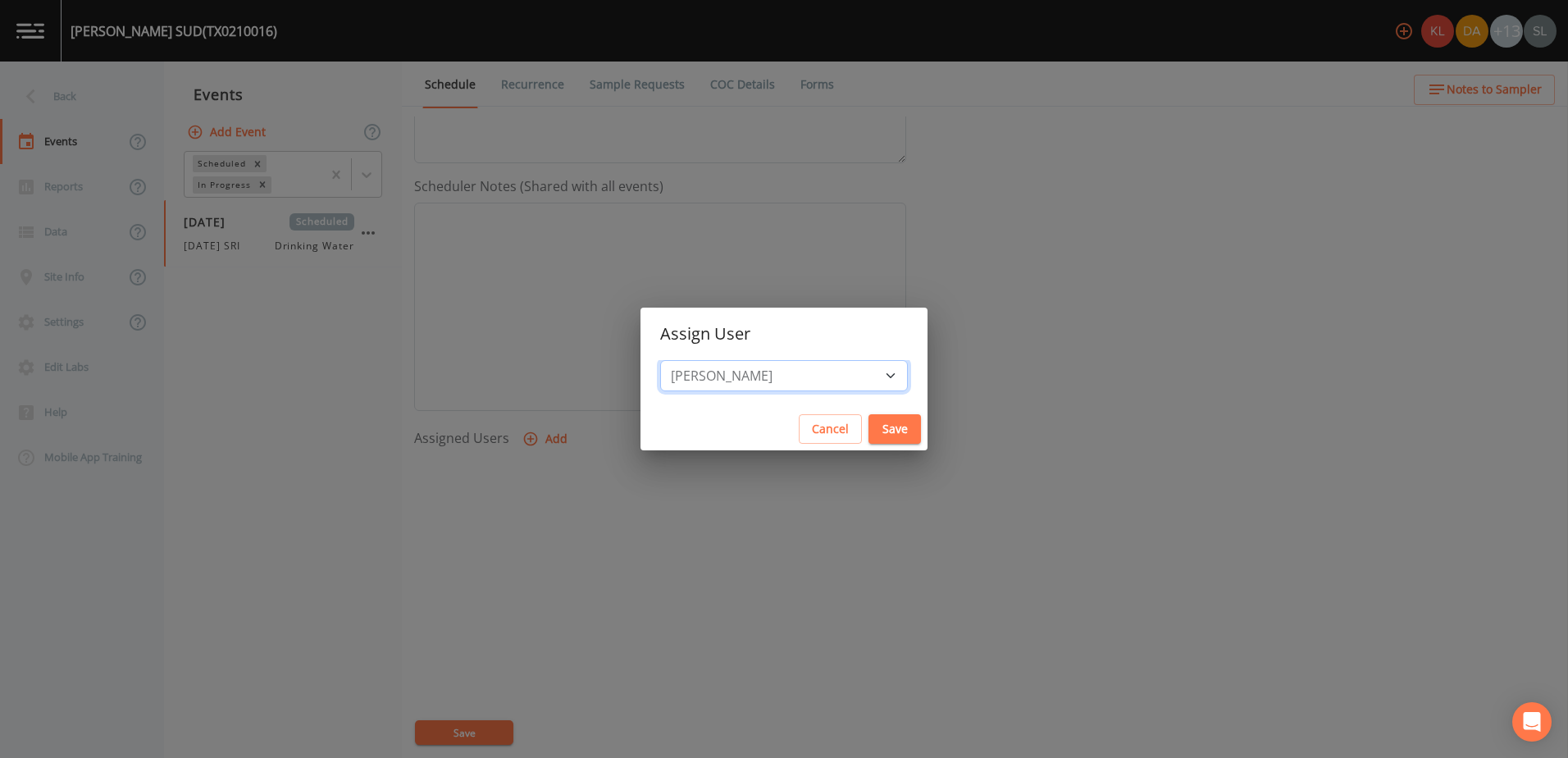
click at [711, 360] on select "Select User Kler Teran David Weber Joshua gere Paul Mike Franklin Rodolfo Ramir…" at bounding box center [783, 375] width 248 height 31
click at [868, 427] on button "Save" at bounding box center [895, 429] width 52 height 30
select select
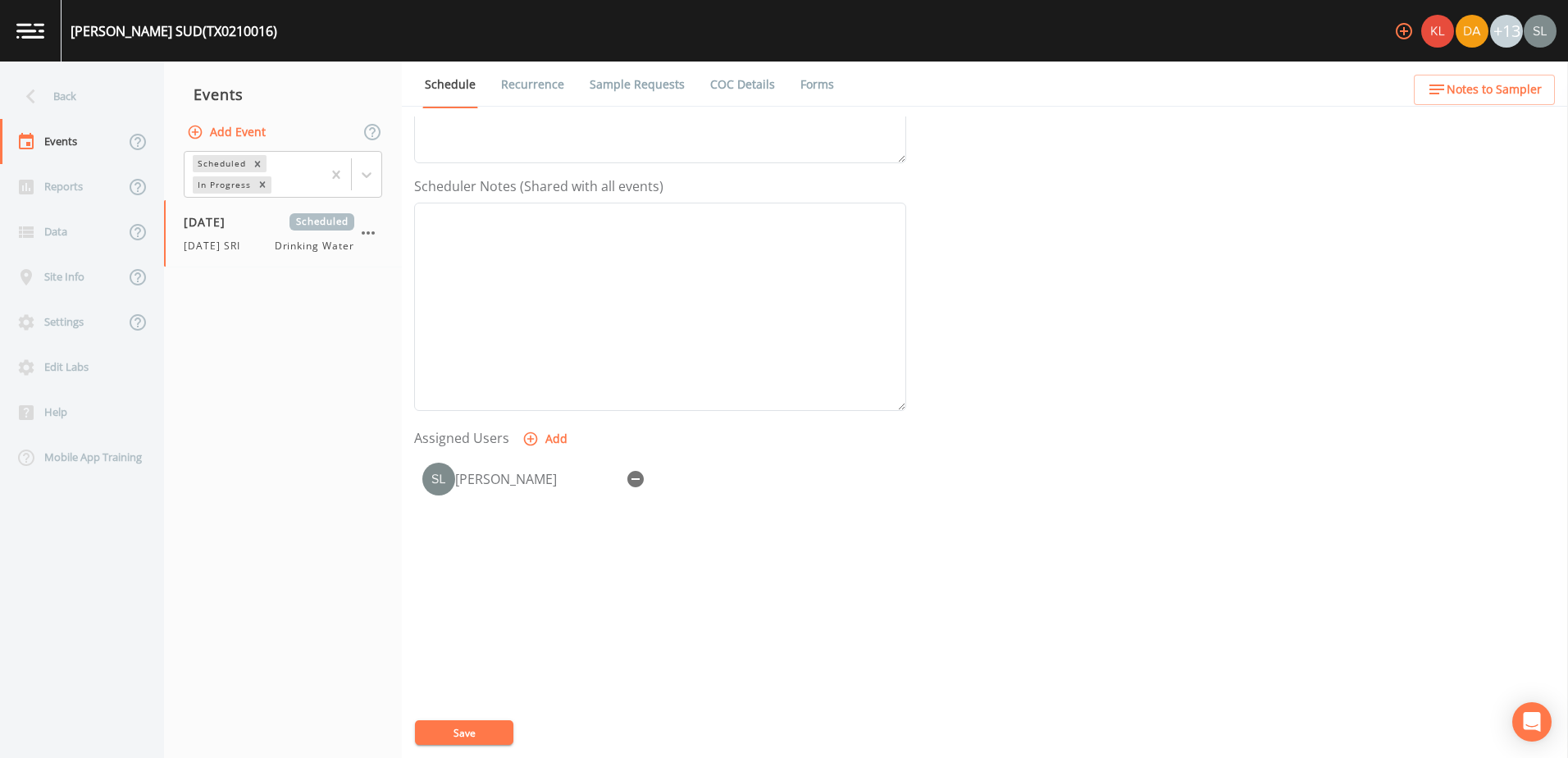
click at [472, 730] on button "Save" at bounding box center [464, 732] width 98 height 25
click at [98, 106] on div "Back" at bounding box center [74, 95] width 148 height 45
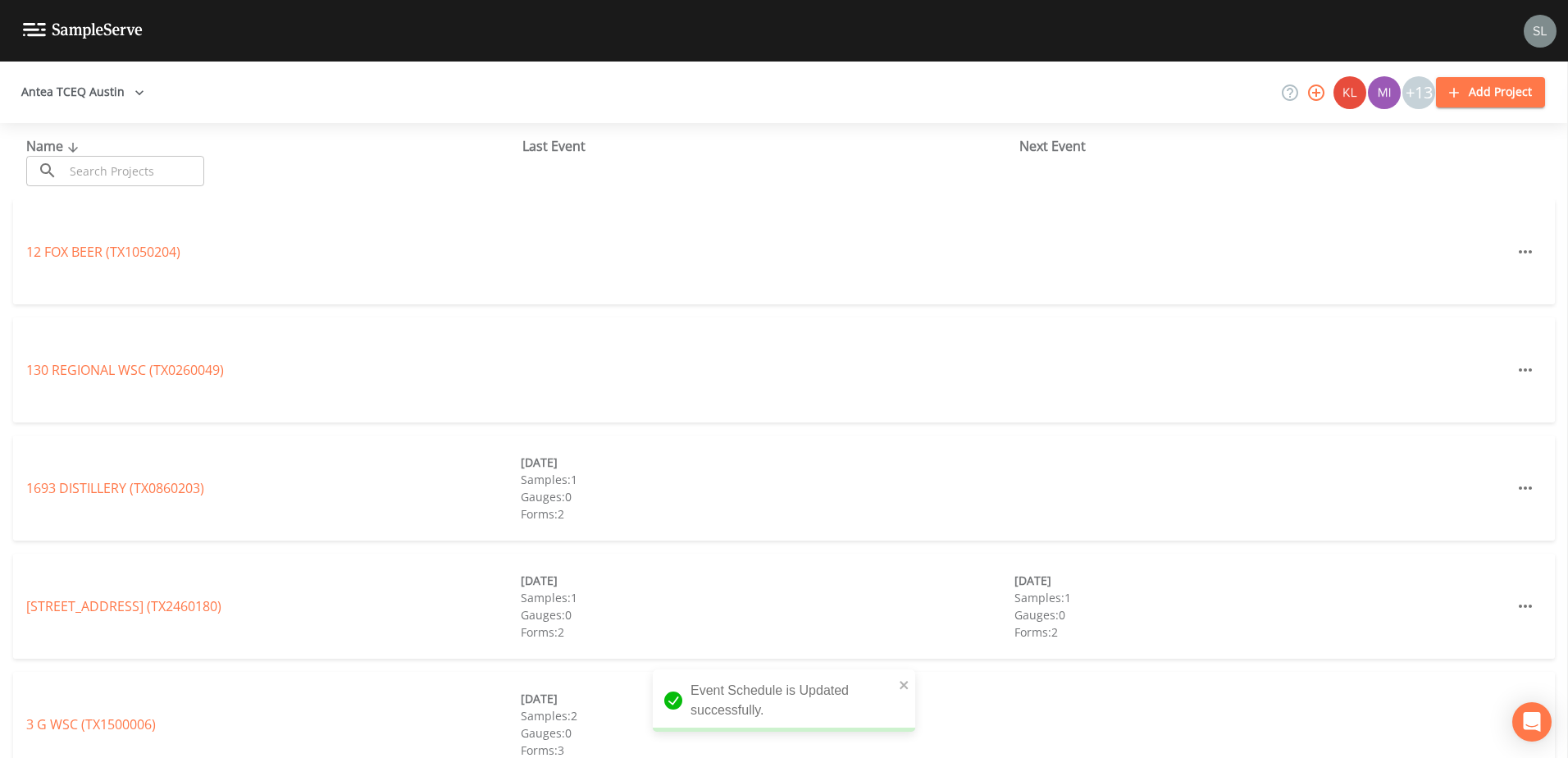
click at [145, 166] on input "text" at bounding box center [134, 171] width 140 height 30
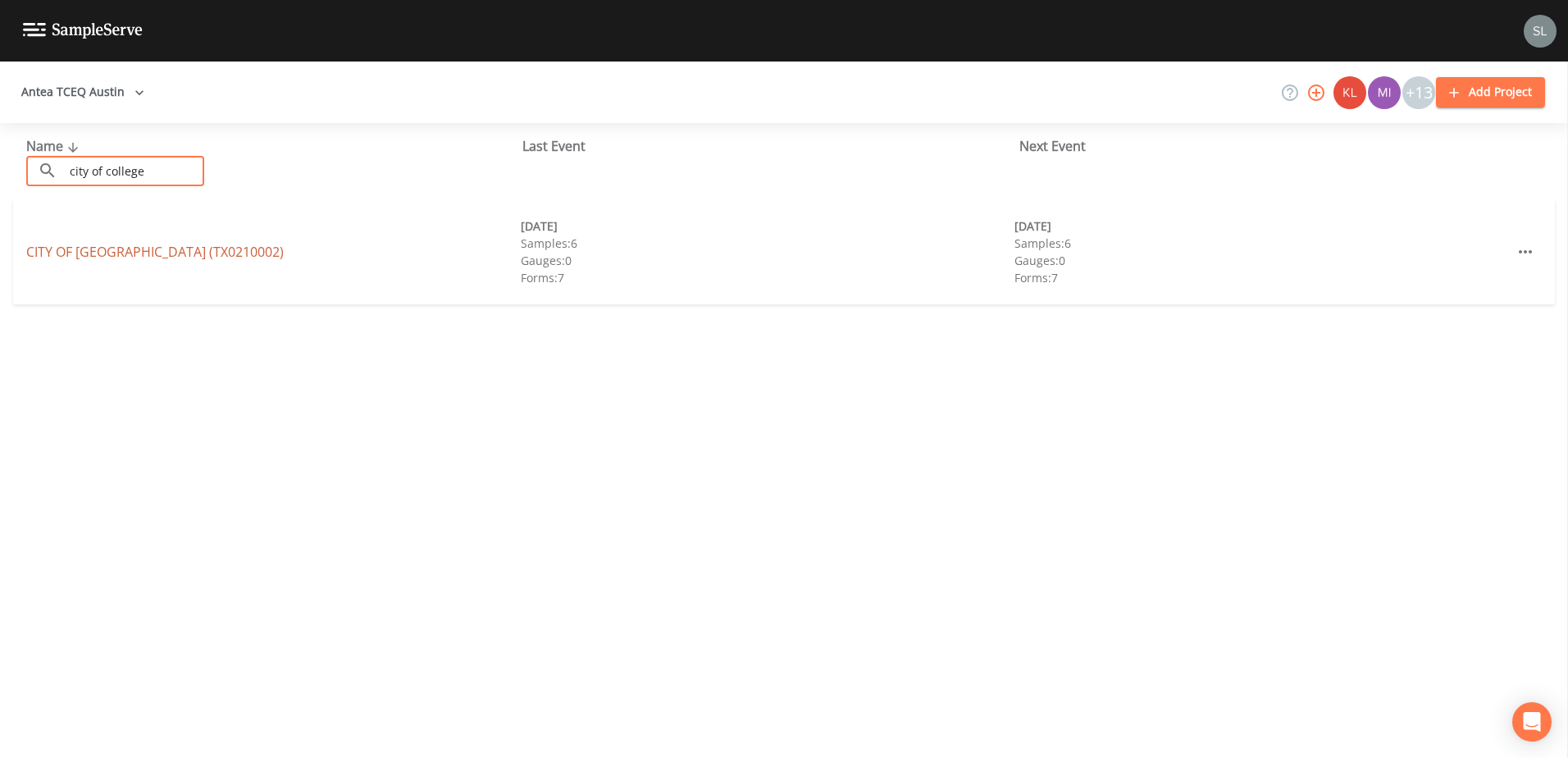
type input "city of college"
click at [199, 250] on link "CITY OF COLLEGE STATION (TX0210002)" at bounding box center [155, 251] width 258 height 18
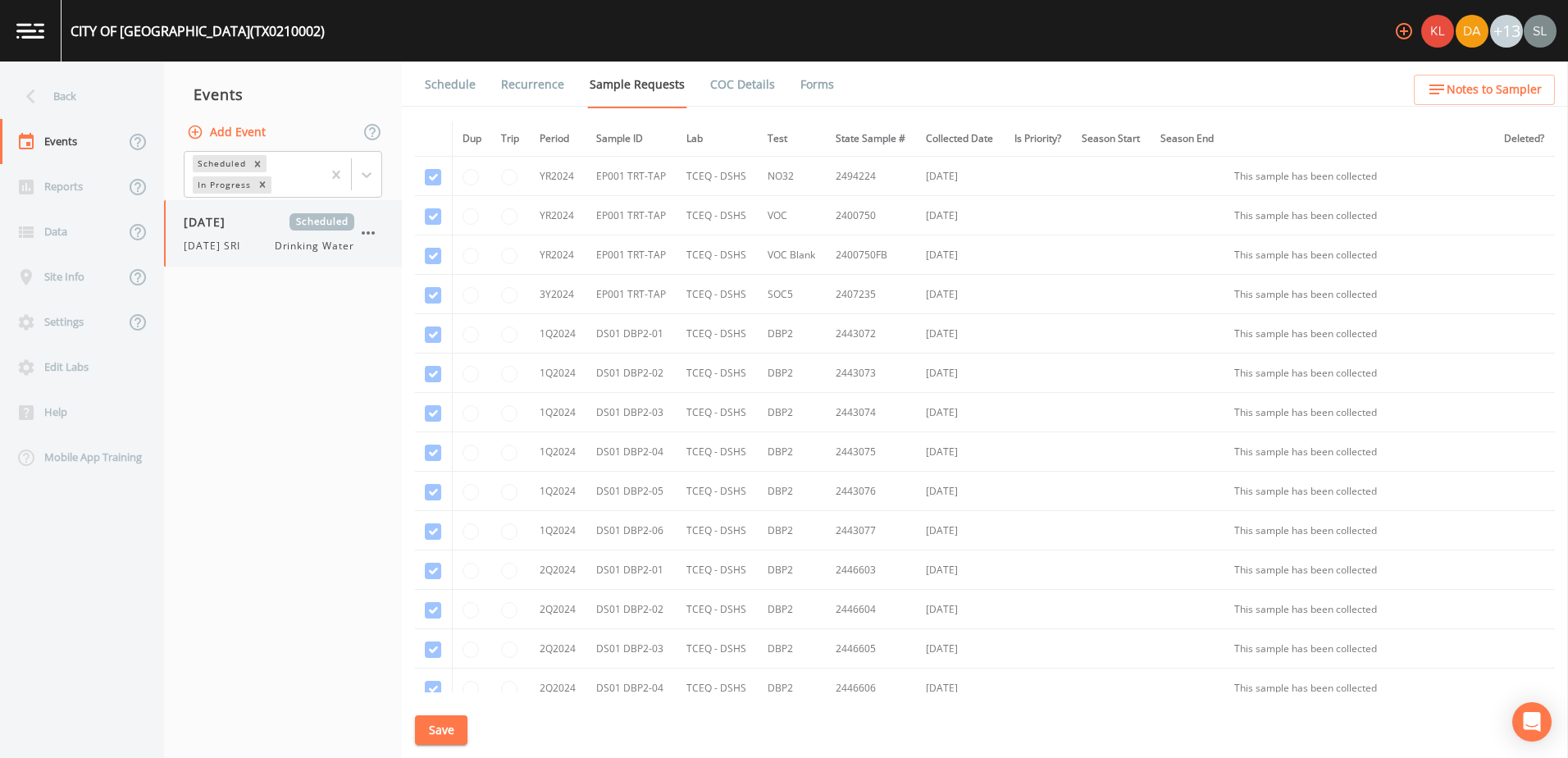
drag, startPoint x: 244, startPoint y: 238, endPoint x: 275, endPoint y: 239, distance: 31.0
click at [244, 238] on span "9/25/25 SRI" at bounding box center [216, 245] width 67 height 14
drag, startPoint x: 455, startPoint y: 91, endPoint x: 467, endPoint y: 104, distance: 17.7
click at [455, 90] on link "Schedule" at bounding box center [450, 85] width 56 height 46
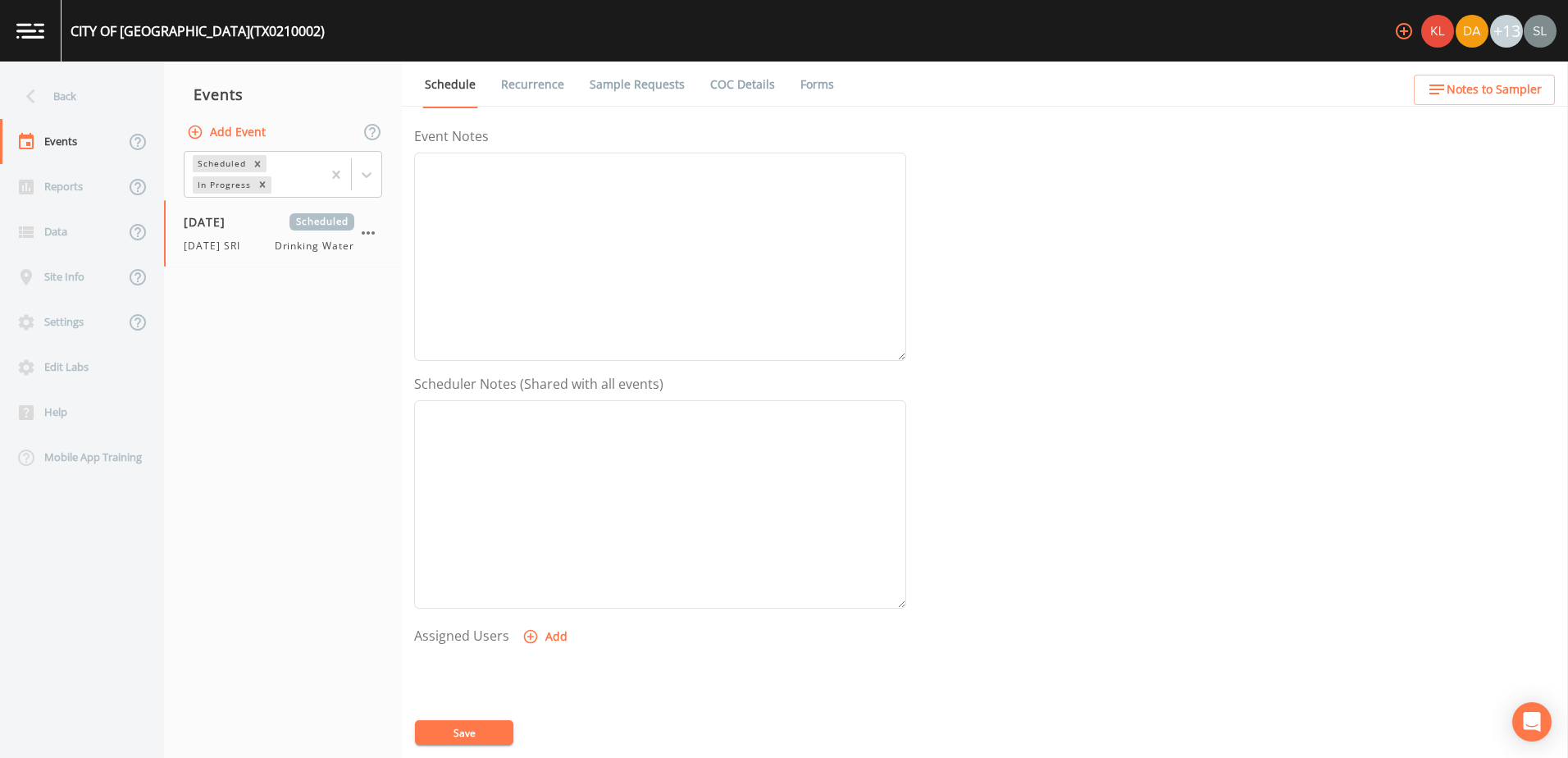
scroll to position [400, 0]
click at [545, 434] on button "Add" at bounding box center [546, 439] width 55 height 30
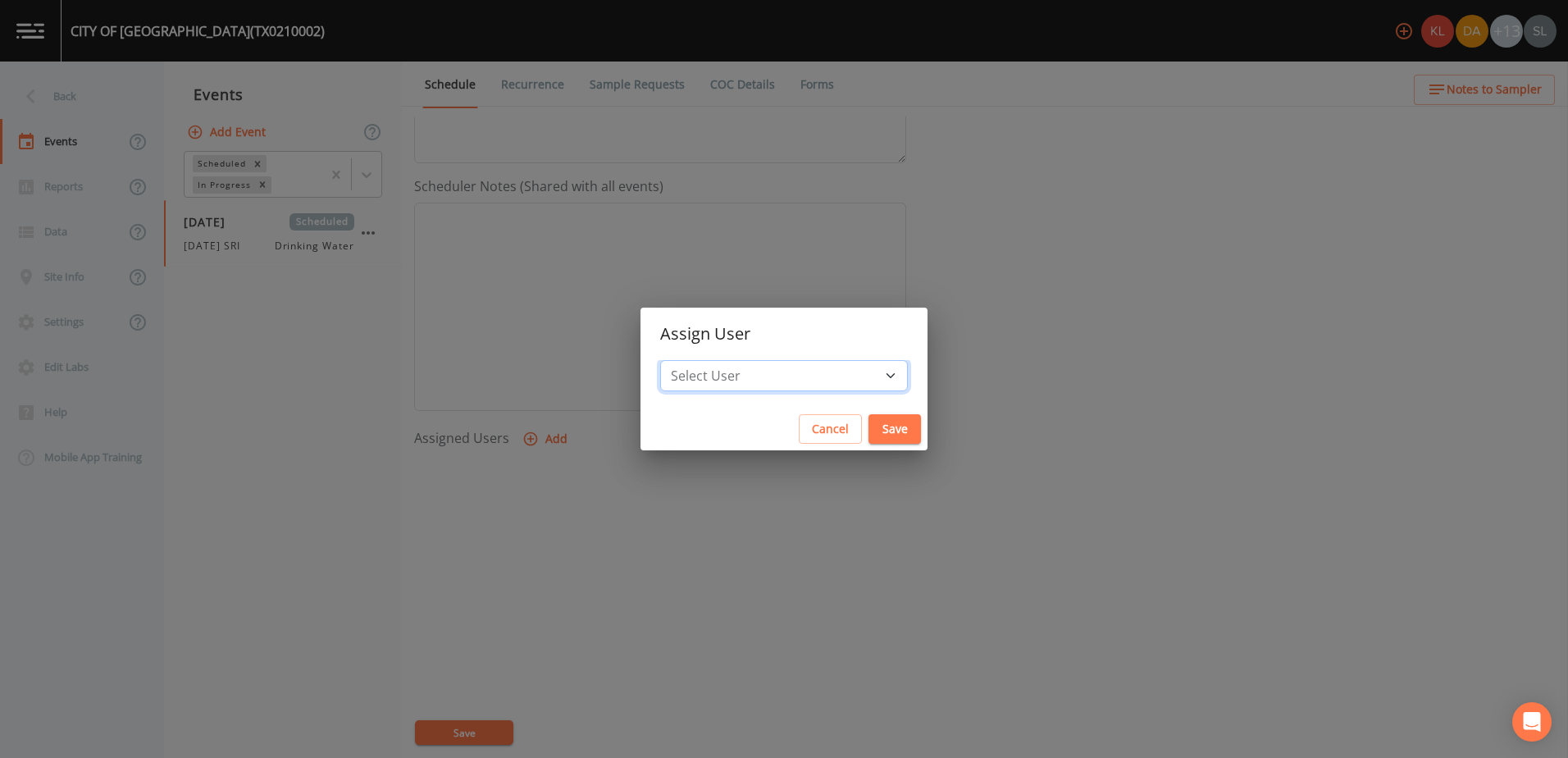
drag, startPoint x: 788, startPoint y: 374, endPoint x: 795, endPoint y: 381, distance: 9.9
click at [788, 374] on select "Select User Kler Teran David Weber Joshua gere Paul Mike Franklin Rodolfo Ramir…" at bounding box center [783, 375] width 248 height 31
drag, startPoint x: 801, startPoint y: 375, endPoint x: 798, endPoint y: 364, distance: 11.4
click at [801, 375] on select "Select User Kler Teran David Weber Joshua gere Paul Mike Franklin Rodolfo Ramir…" at bounding box center [783, 375] width 248 height 31
select select "ec903c3e-23b8-4790-bf81-d04851916195"
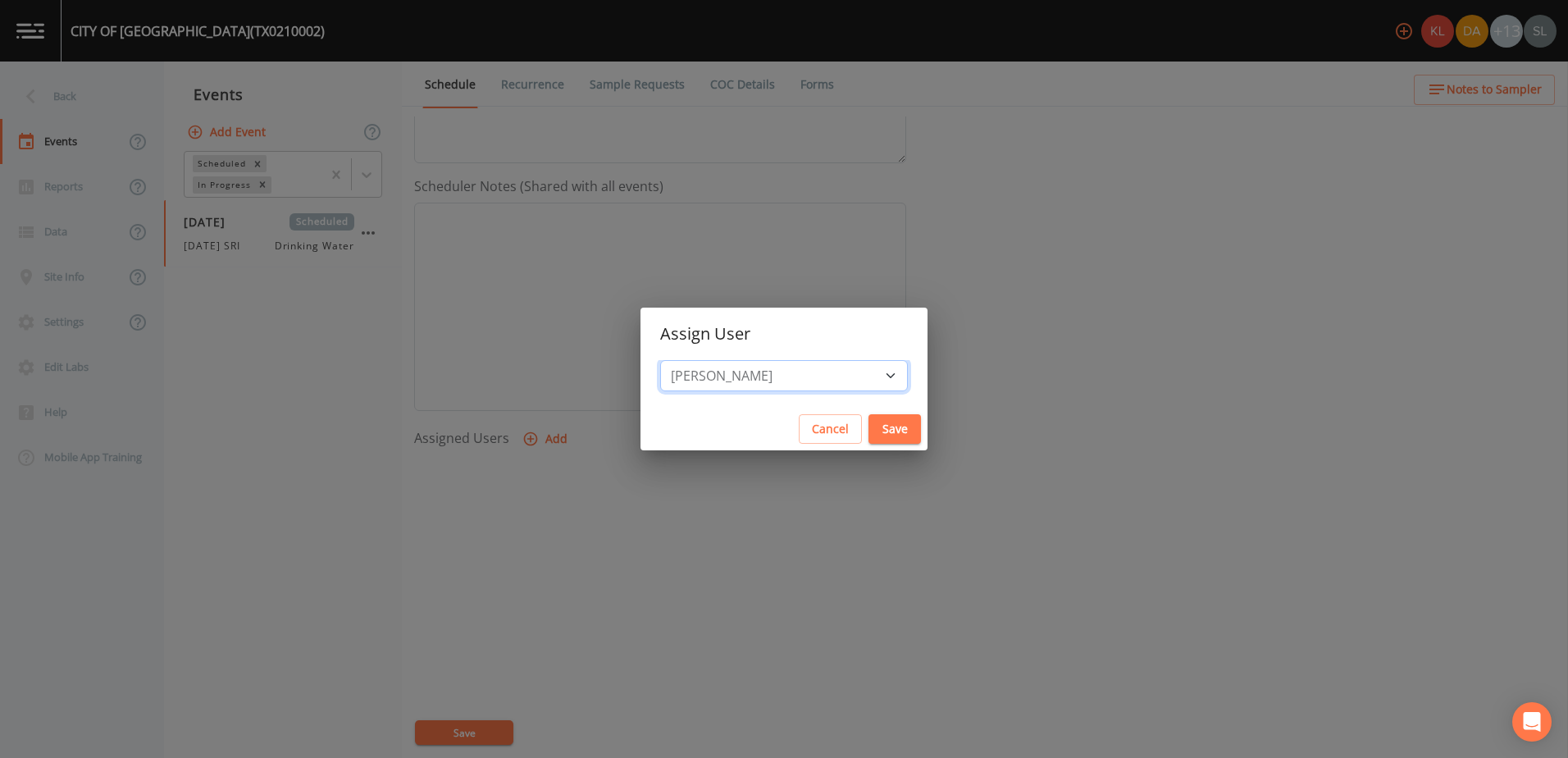
click at [711, 360] on select "Select User Kler Teran David Weber Joshua gere Paul Mike Franklin Rodolfo Ramir…" at bounding box center [783, 375] width 248 height 31
click at [868, 430] on button "Save" at bounding box center [895, 429] width 52 height 30
select select
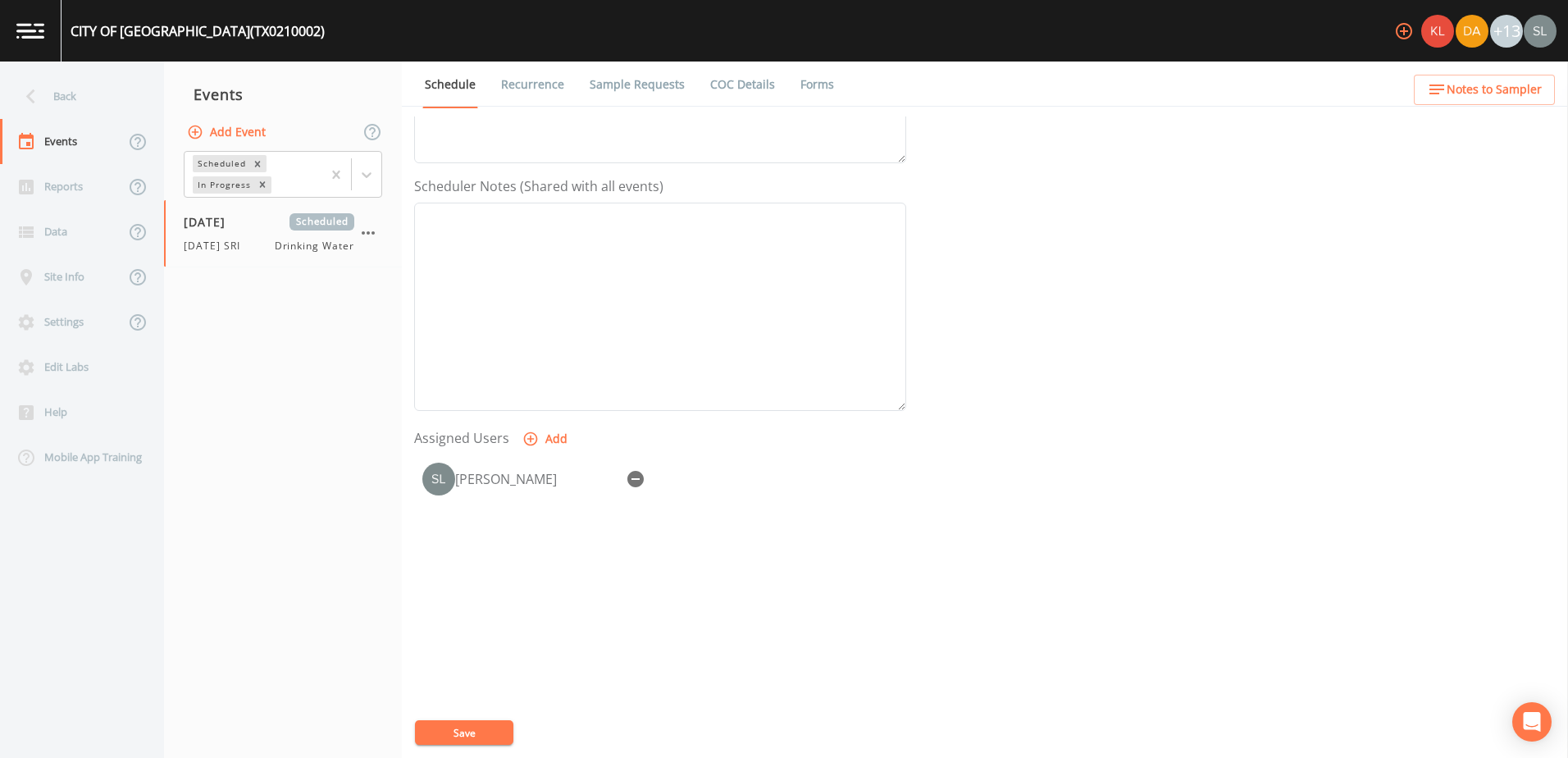
click at [497, 728] on button "Save" at bounding box center [464, 732] width 98 height 25
click at [58, 88] on div "Back" at bounding box center [74, 95] width 148 height 45
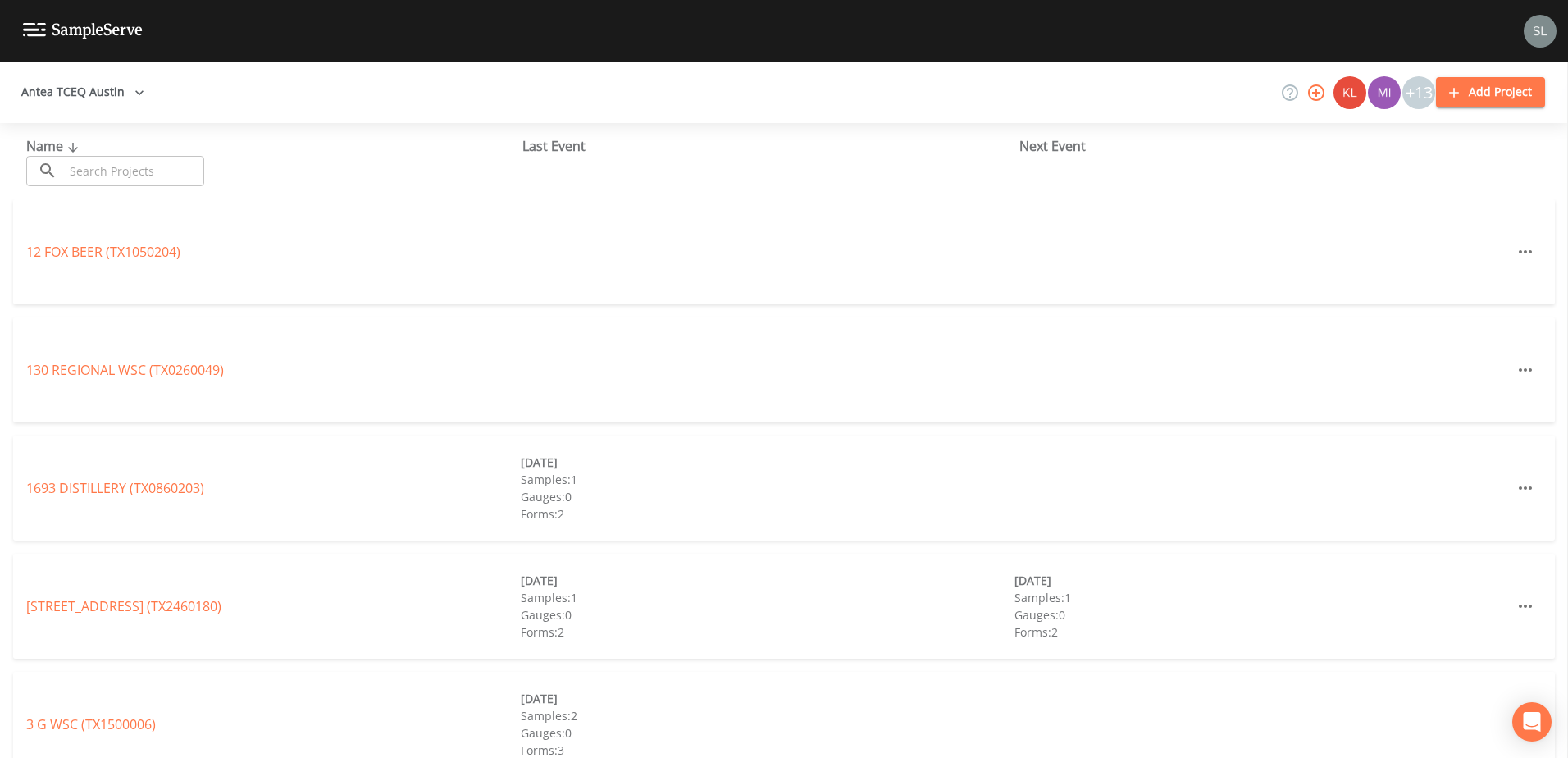
click at [141, 161] on input "text" at bounding box center [134, 171] width 140 height 30
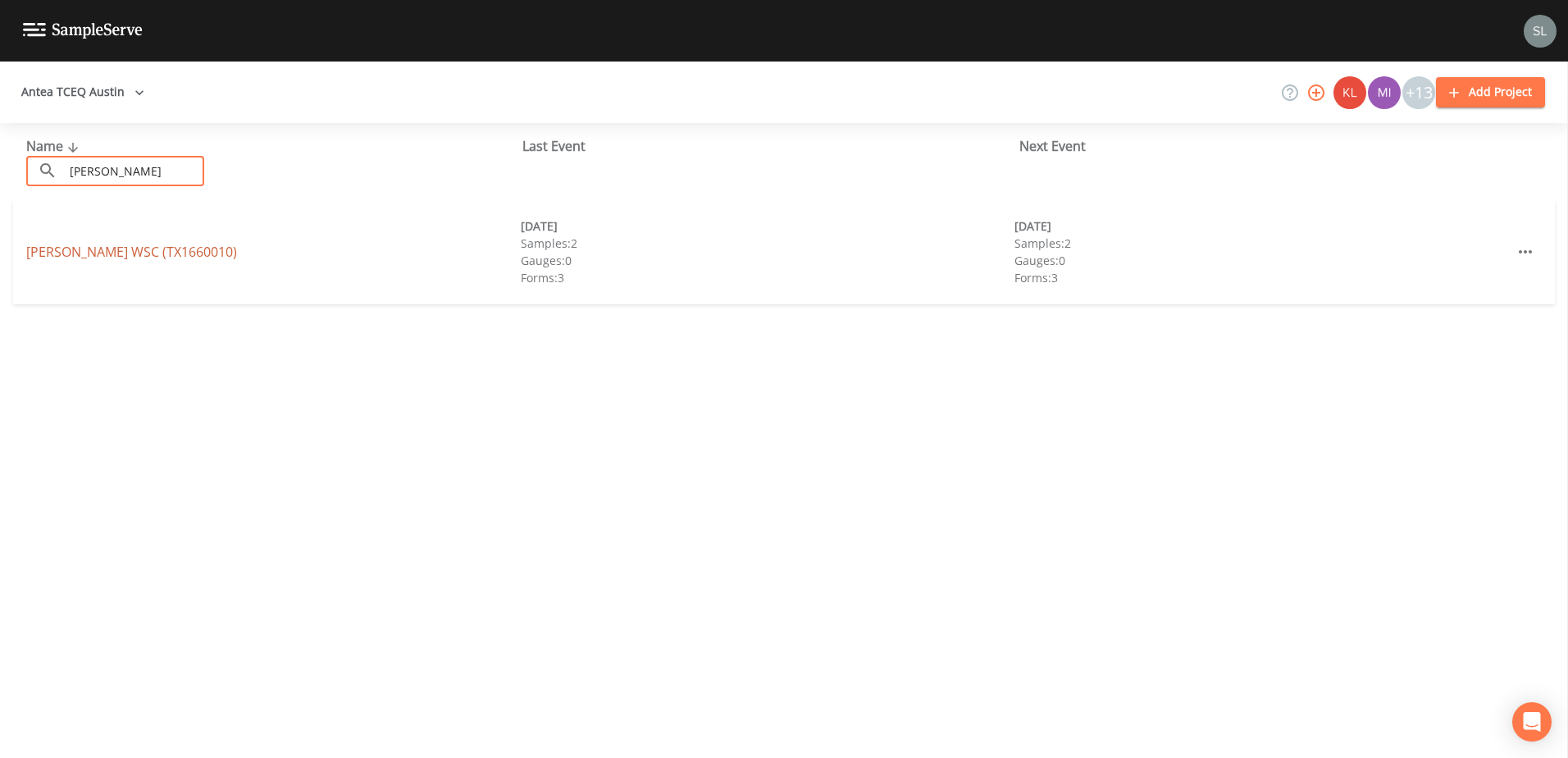
type input "minerva"
click at [154, 260] on link "MINERVA WSC (TX1660010)" at bounding box center [131, 251] width 210 height 18
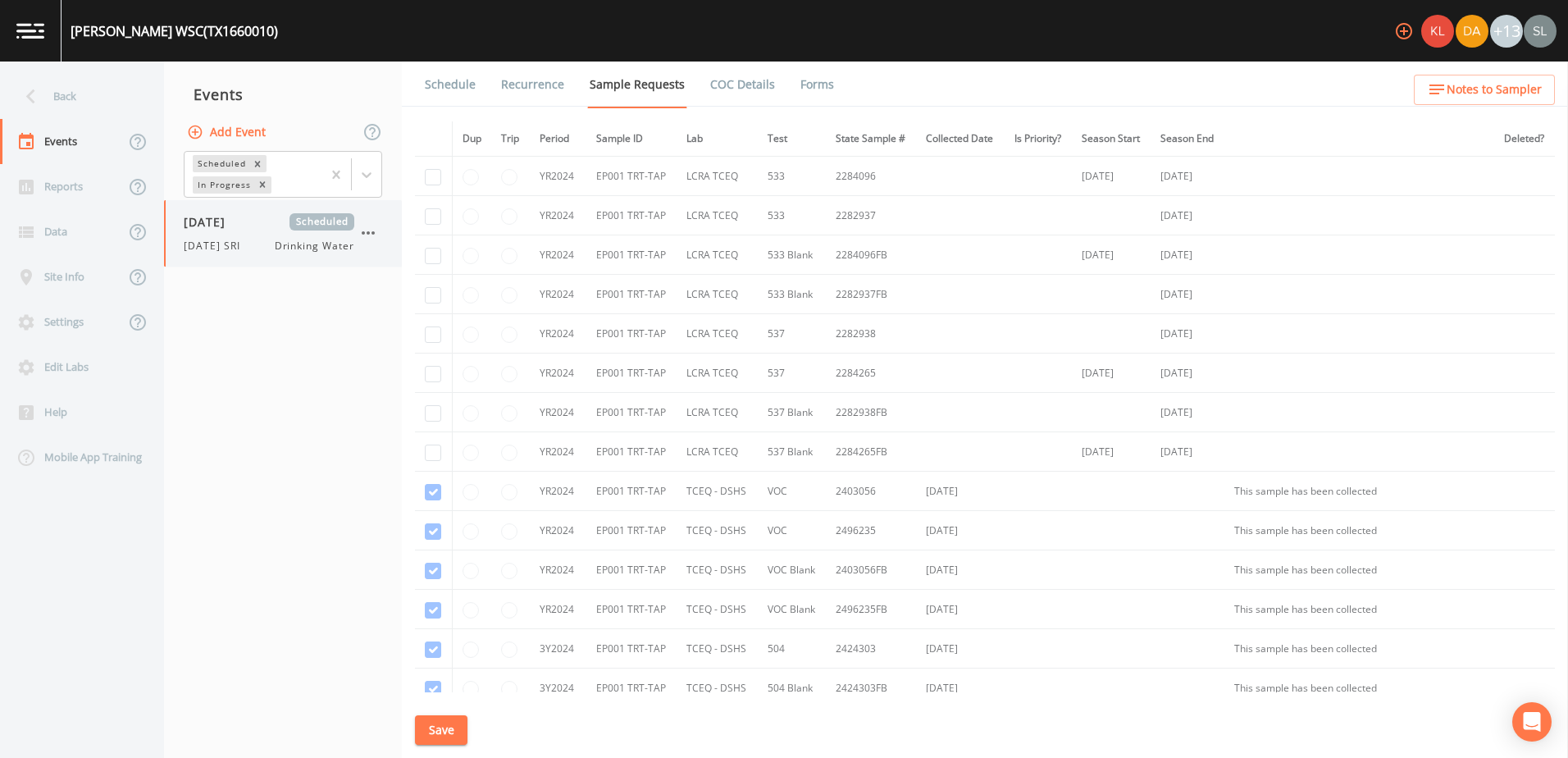
drag, startPoint x: 224, startPoint y: 230, endPoint x: 286, endPoint y: 202, distance: 68.0
click at [223, 229] on span "09/25/2025" at bounding box center [210, 221] width 53 height 17
click at [455, 86] on link "Schedule" at bounding box center [450, 85] width 56 height 46
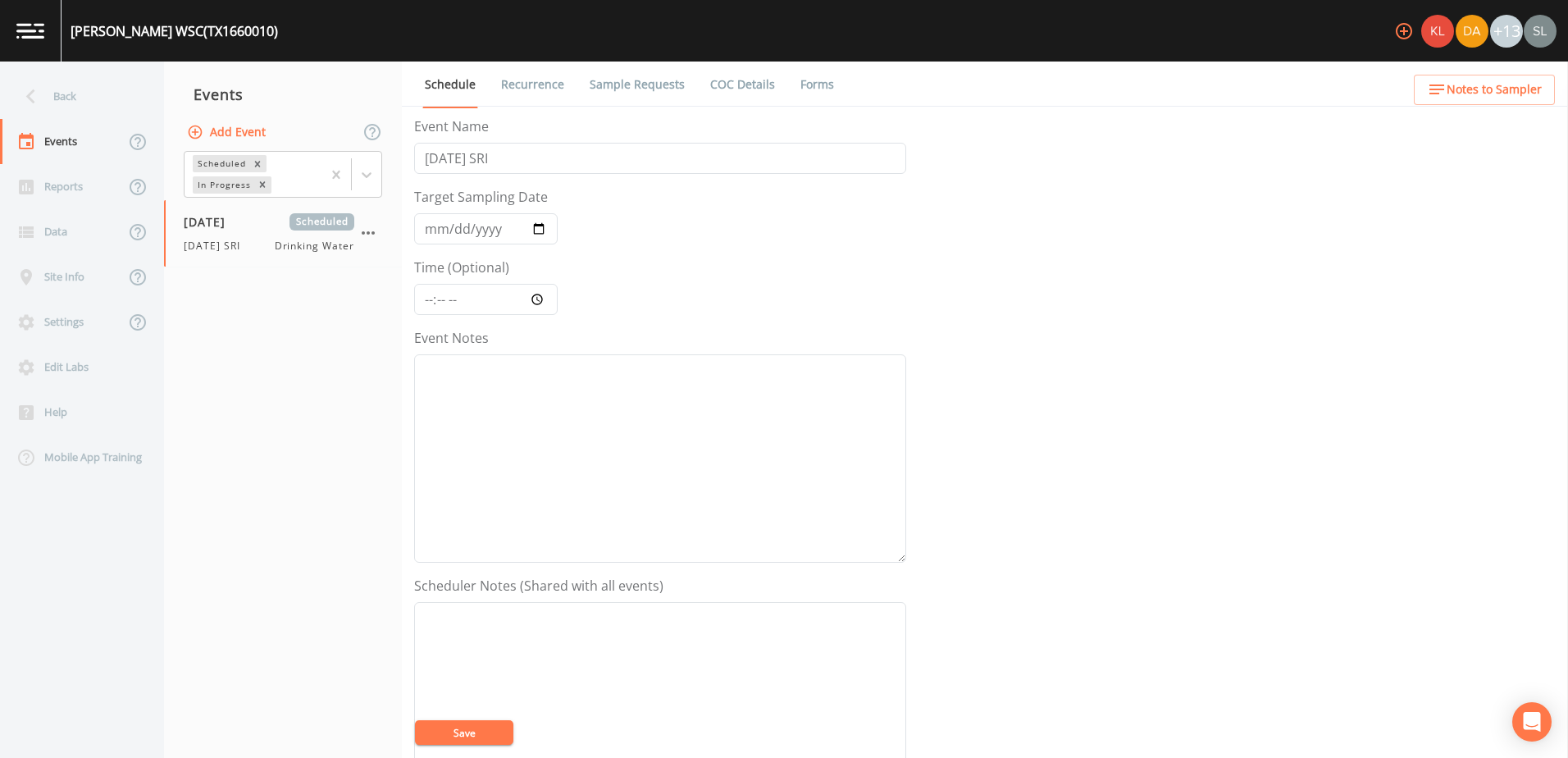
scroll to position [400, 0]
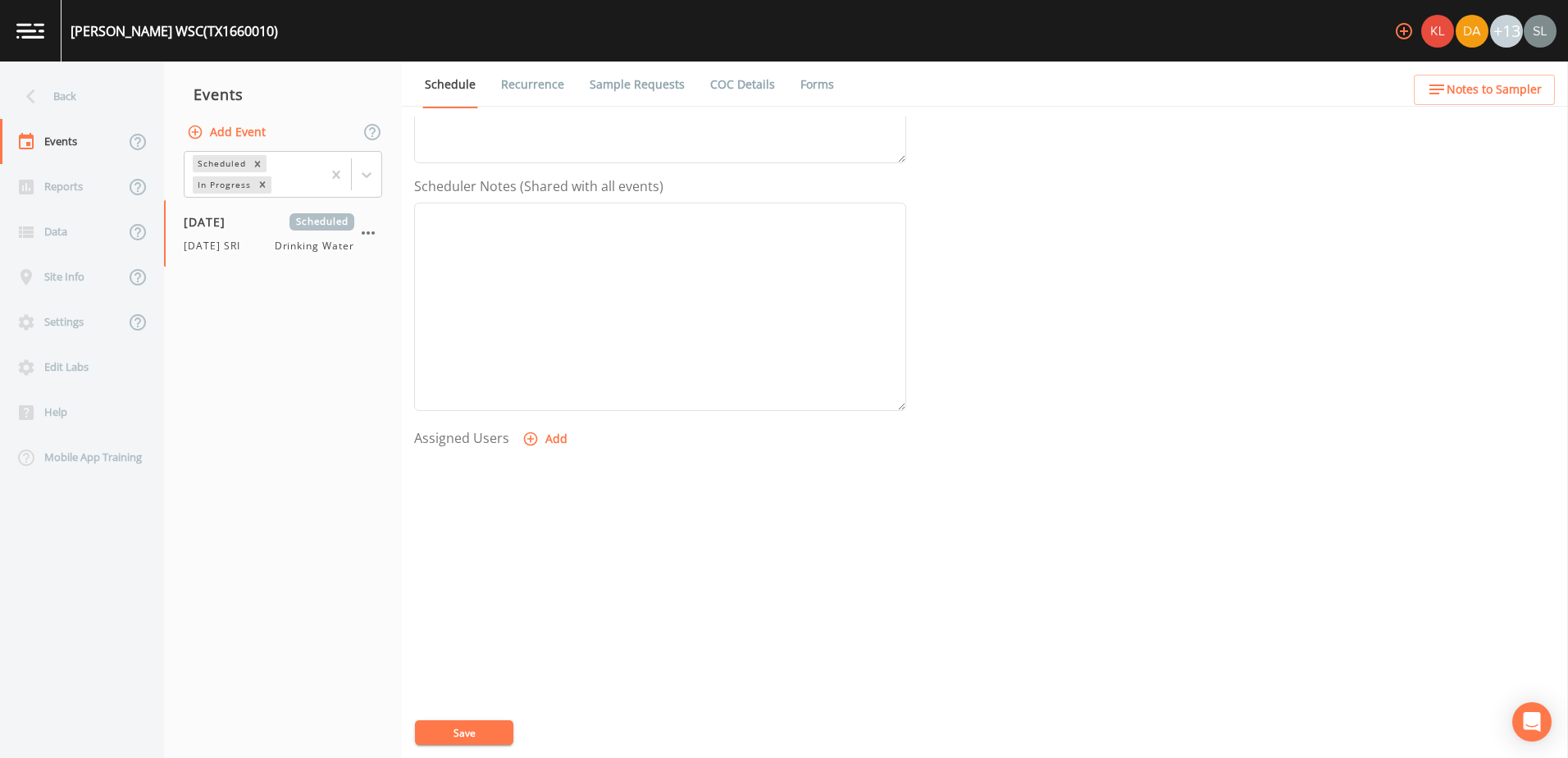
click at [558, 443] on button "Add" at bounding box center [546, 439] width 55 height 30
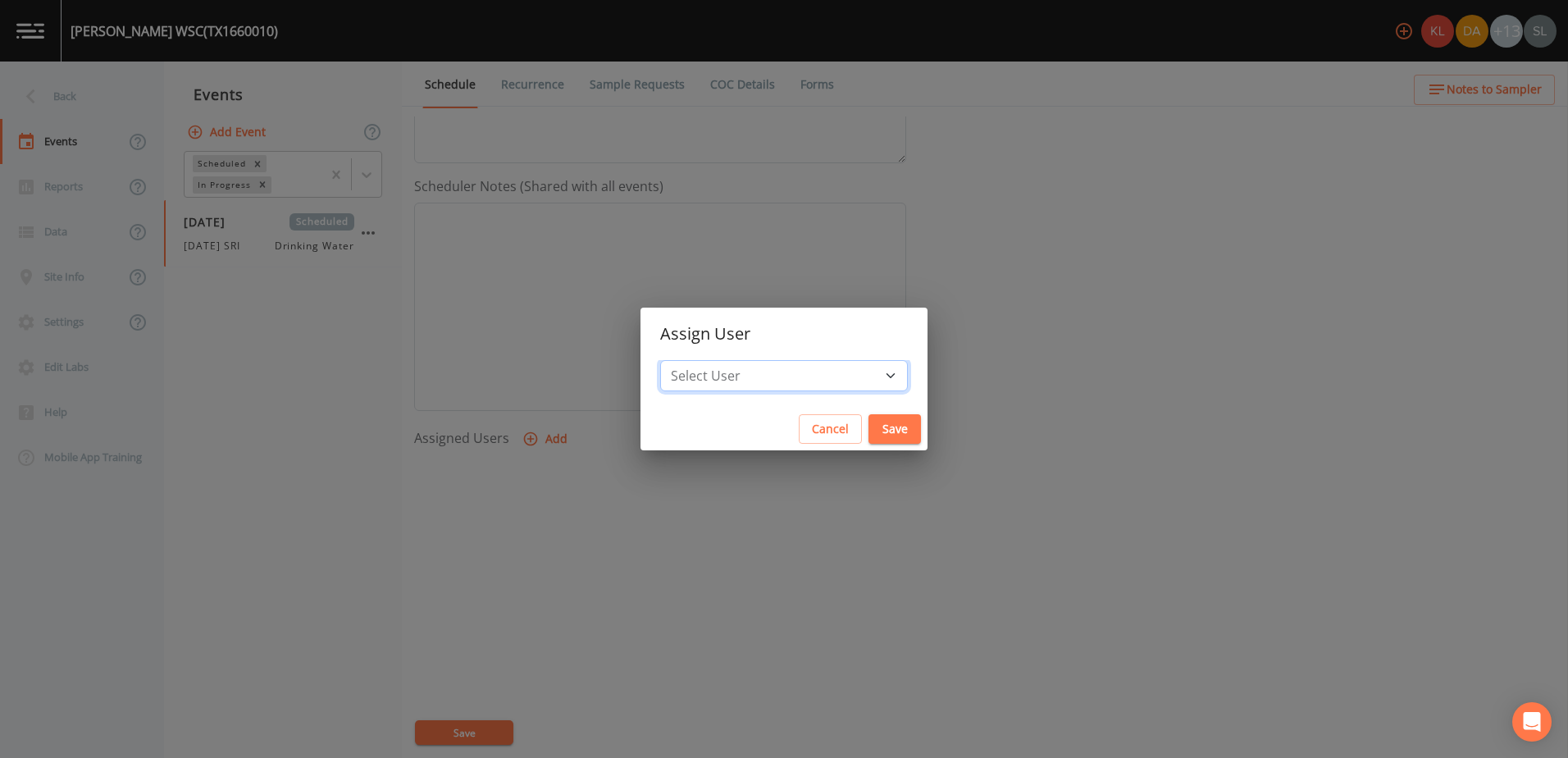
click at [822, 381] on select "Select User Kler Teran David Weber Joshua gere Paul Mike Franklin Rodolfo Ramir…" at bounding box center [783, 375] width 248 height 31
select select "ec903c3e-23b8-4790-bf81-d04851916195"
click at [711, 360] on select "Select User Kler Teran David Weber Joshua gere Paul Mike Franklin Rodolfo Ramir…" at bounding box center [783, 375] width 248 height 31
click at [868, 419] on button "Save" at bounding box center [895, 429] width 52 height 30
select select
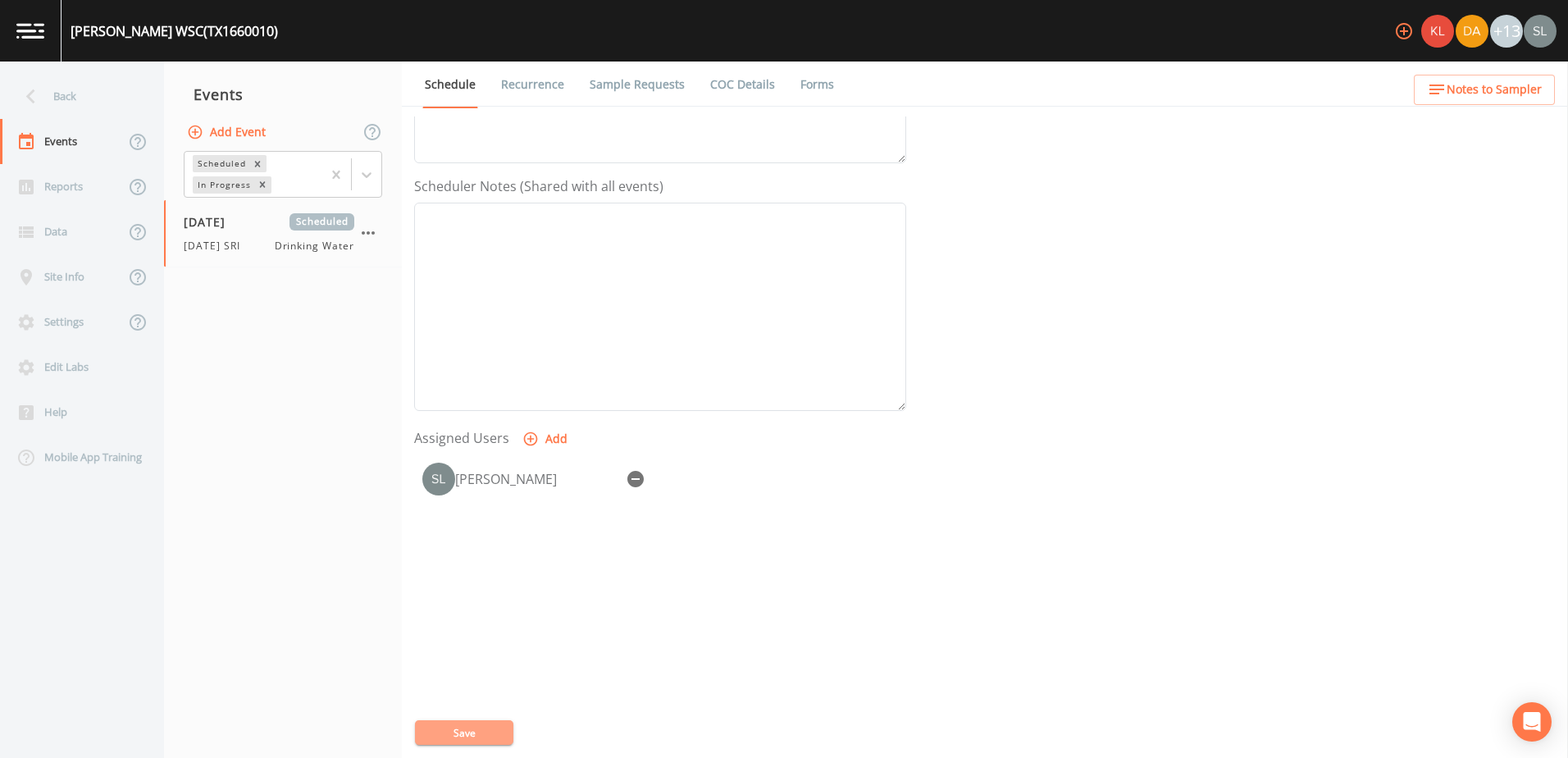
click at [483, 729] on button "Save" at bounding box center [464, 732] width 98 height 25
